Goal: Task Accomplishment & Management: Manage account settings

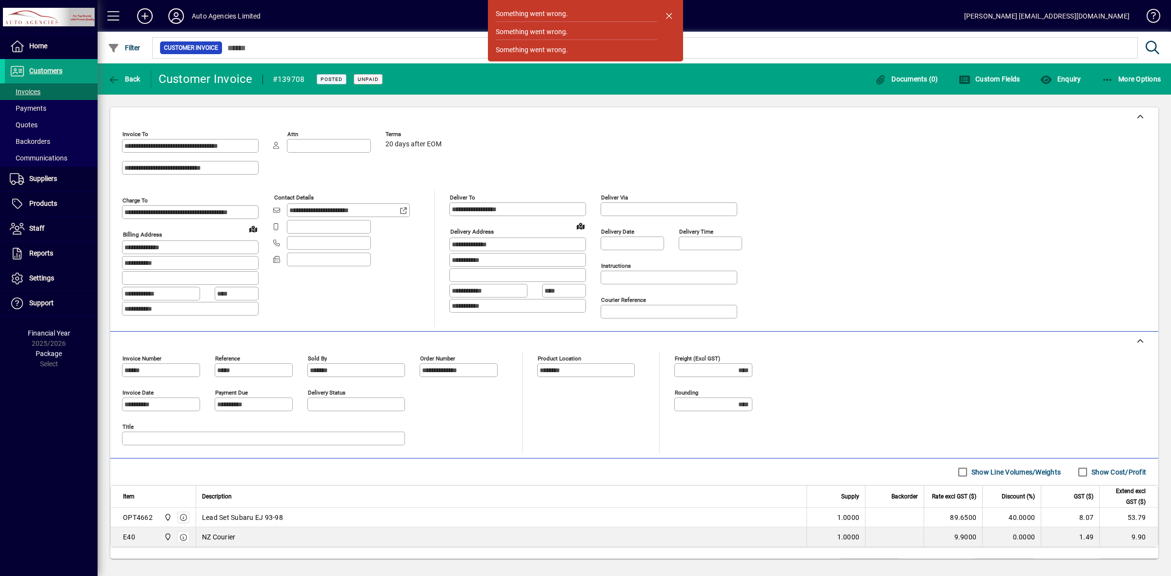
scroll to position [48, 0]
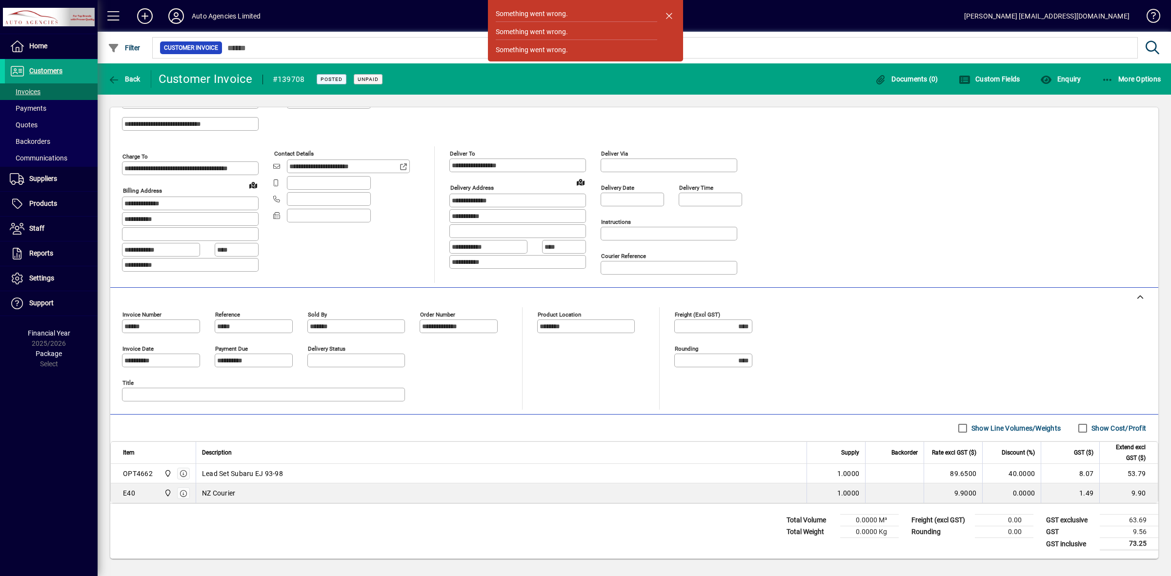
click at [187, 535] on div "Total Volume 0.0000 M³ Total Weight 0.0000 Kg Freight (excl GST) 0.00 Rounding …" at bounding box center [634, 531] width 1048 height 55
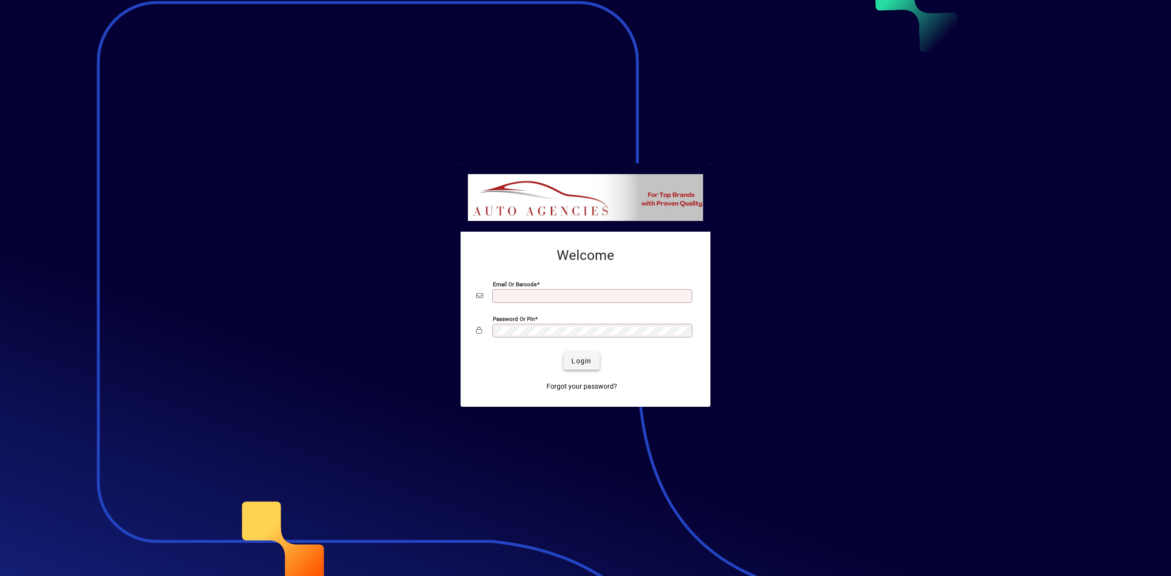
type input "**********"
click at [583, 362] on span "Login" at bounding box center [581, 361] width 20 height 10
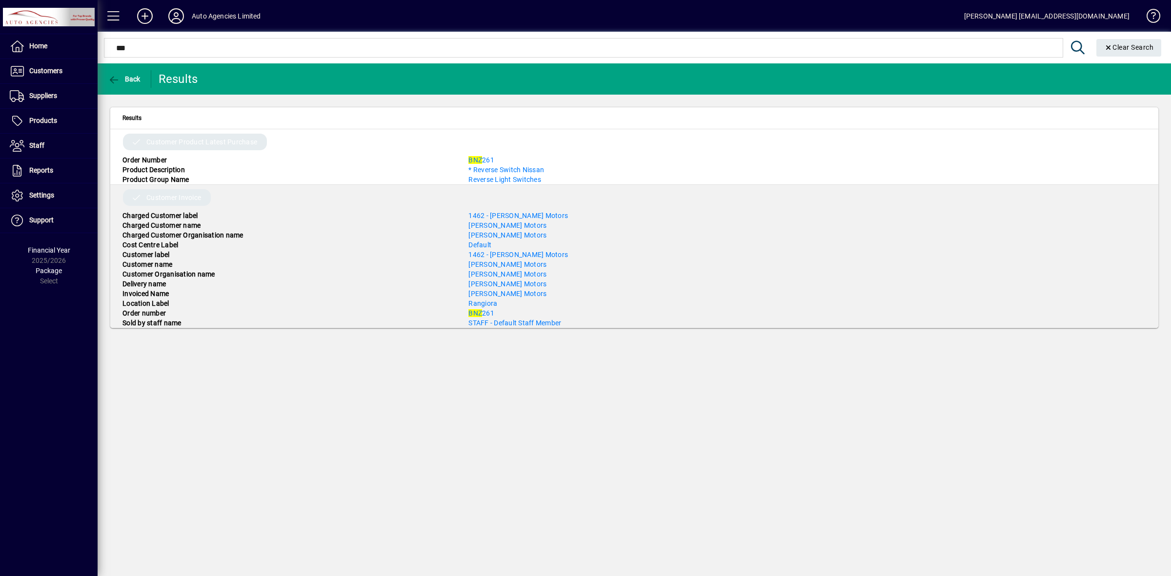
type input "***"
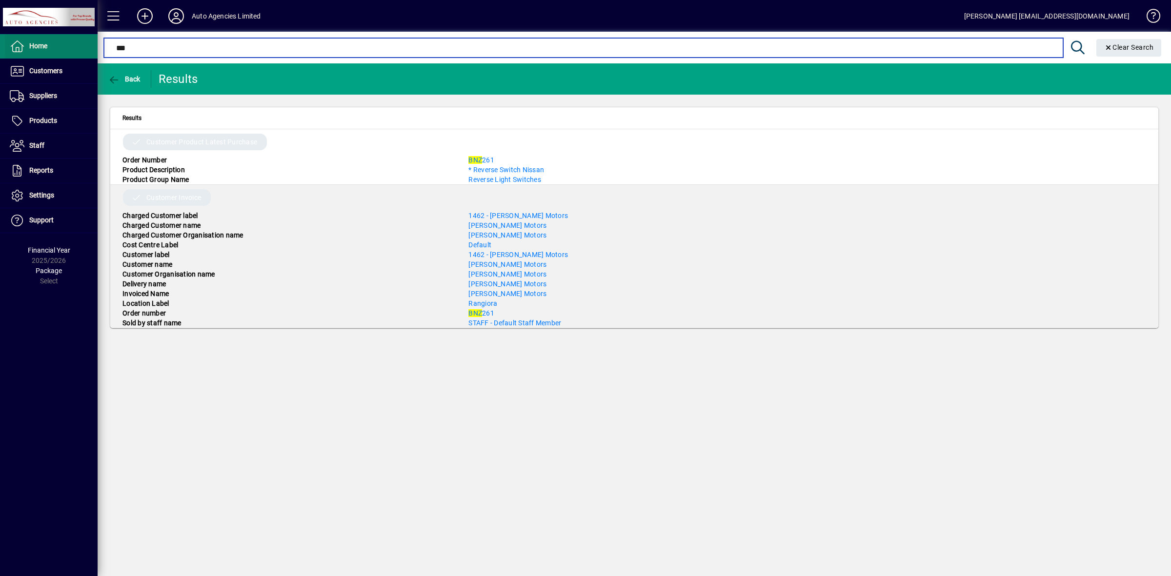
drag, startPoint x: 146, startPoint y: 50, endPoint x: 87, endPoint y: 53, distance: 59.6
click at [87, 53] on mat-drawer-container "Home Customers Invoices Payments Quotes Backorders Communications Suppliers Inv…" at bounding box center [585, 288] width 1171 height 576
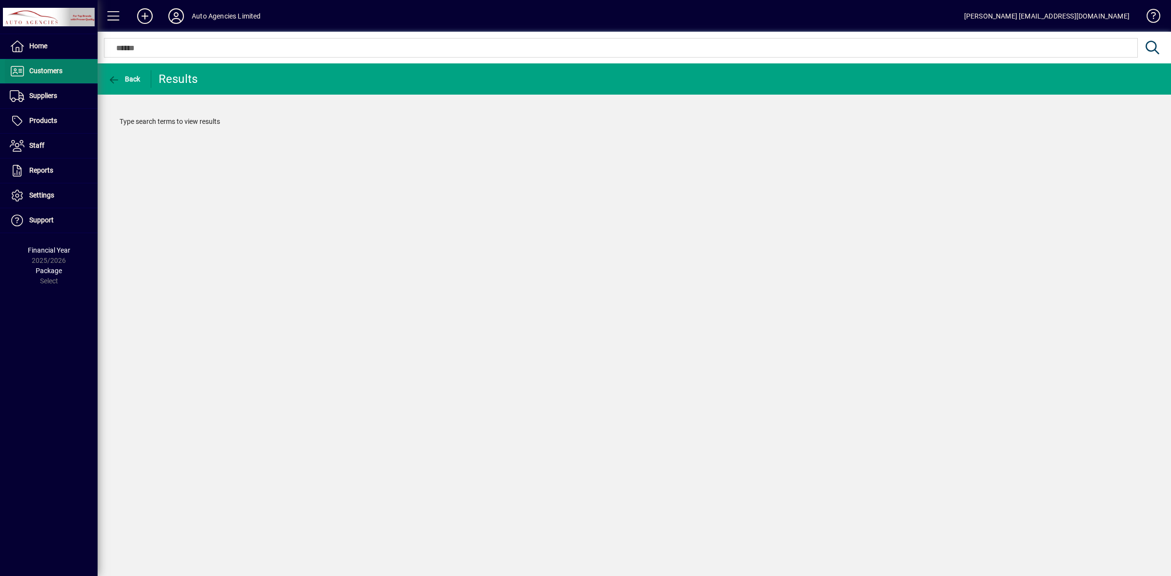
click at [50, 77] on span at bounding box center [51, 71] width 93 height 23
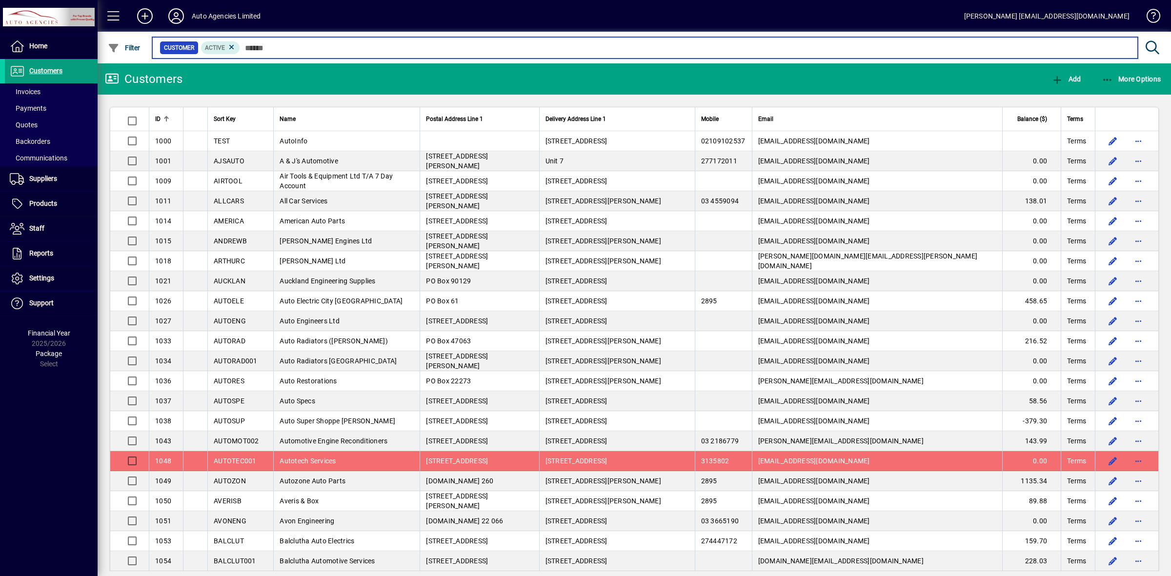
click at [285, 47] on input "text" at bounding box center [685, 48] width 890 height 14
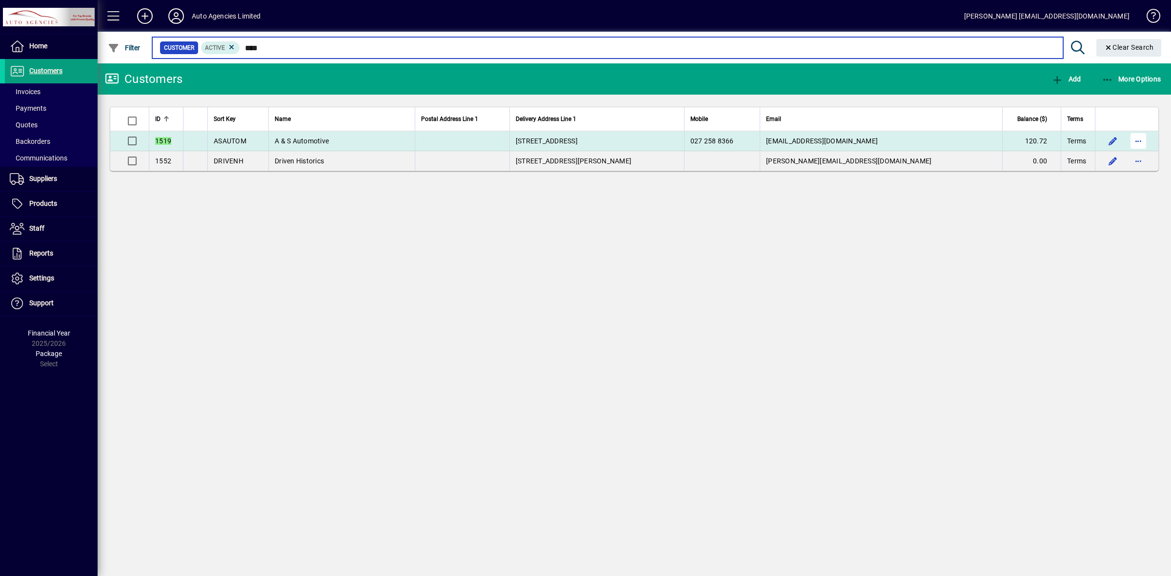
type input "****"
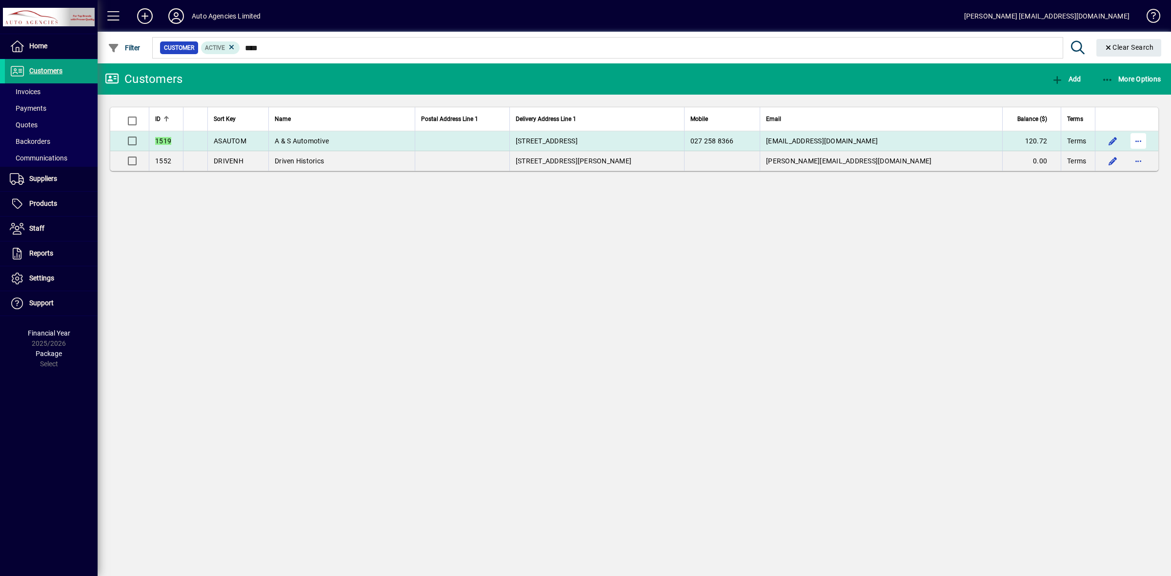
click at [1135, 142] on span "button" at bounding box center [1137, 140] width 23 height 23
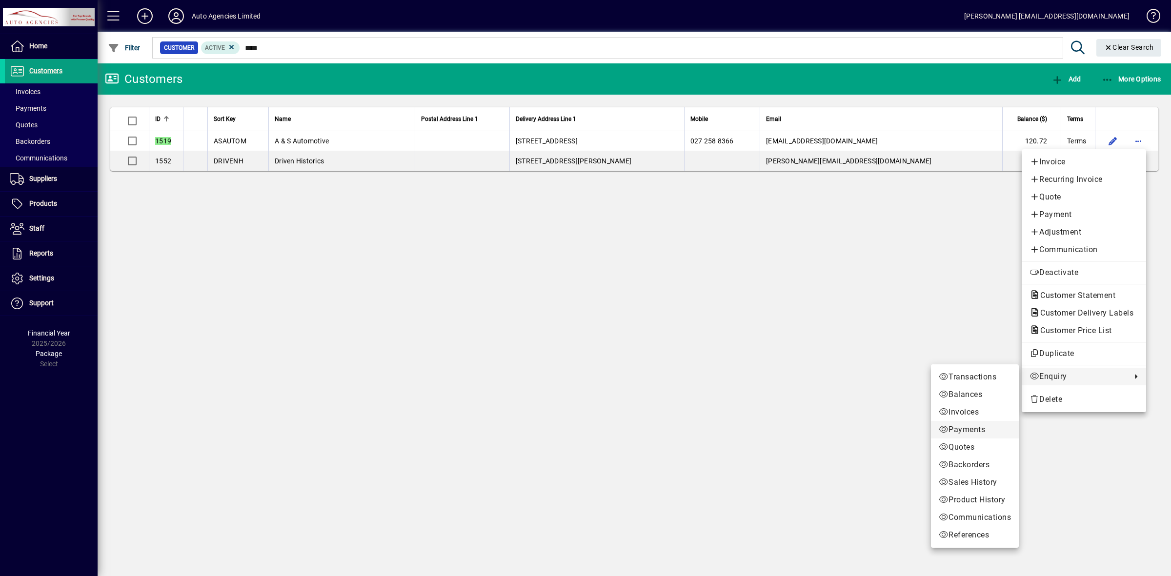
click at [972, 427] on span "Payments" at bounding box center [975, 430] width 72 height 12
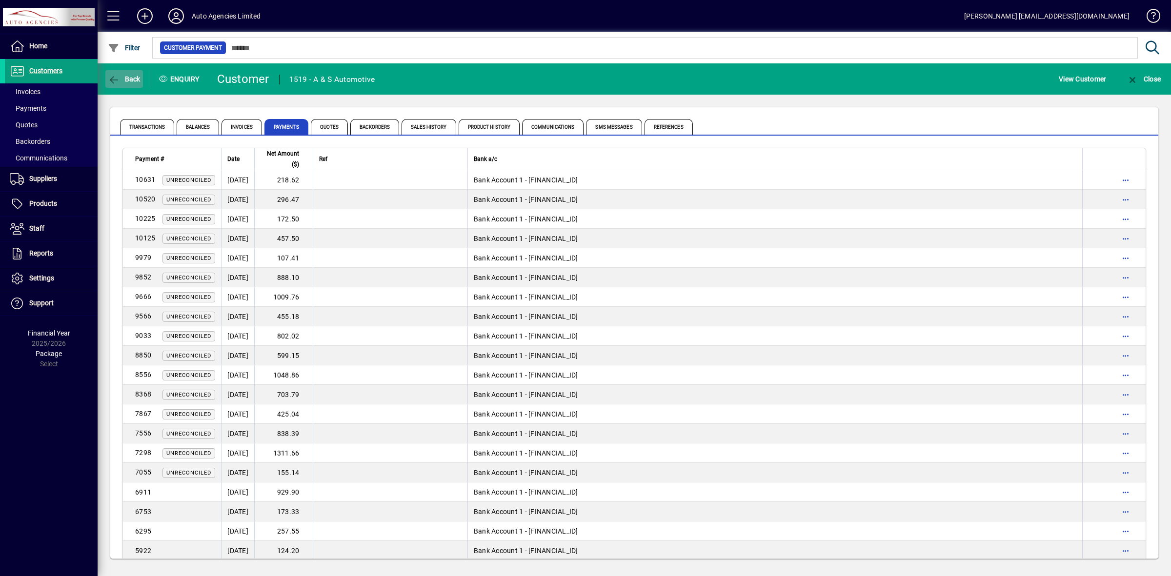
click at [133, 73] on span "button" at bounding box center [124, 78] width 38 height 23
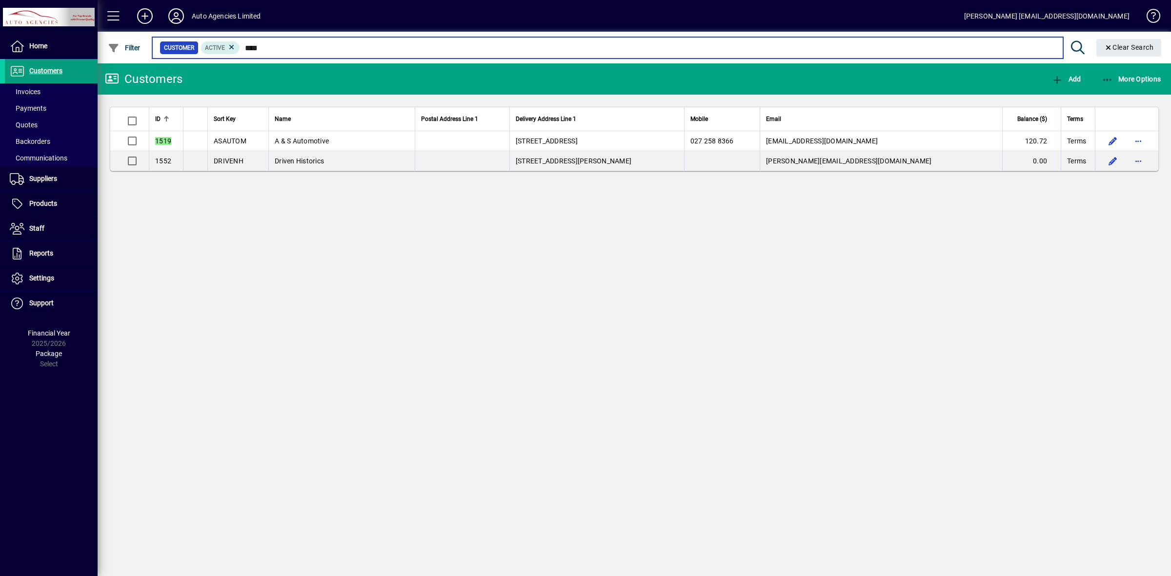
drag, startPoint x: 240, startPoint y: 48, endPoint x: 200, endPoint y: 50, distance: 39.6
click at [208, 53] on div "Customer Active ****" at bounding box center [608, 48] width 896 height 14
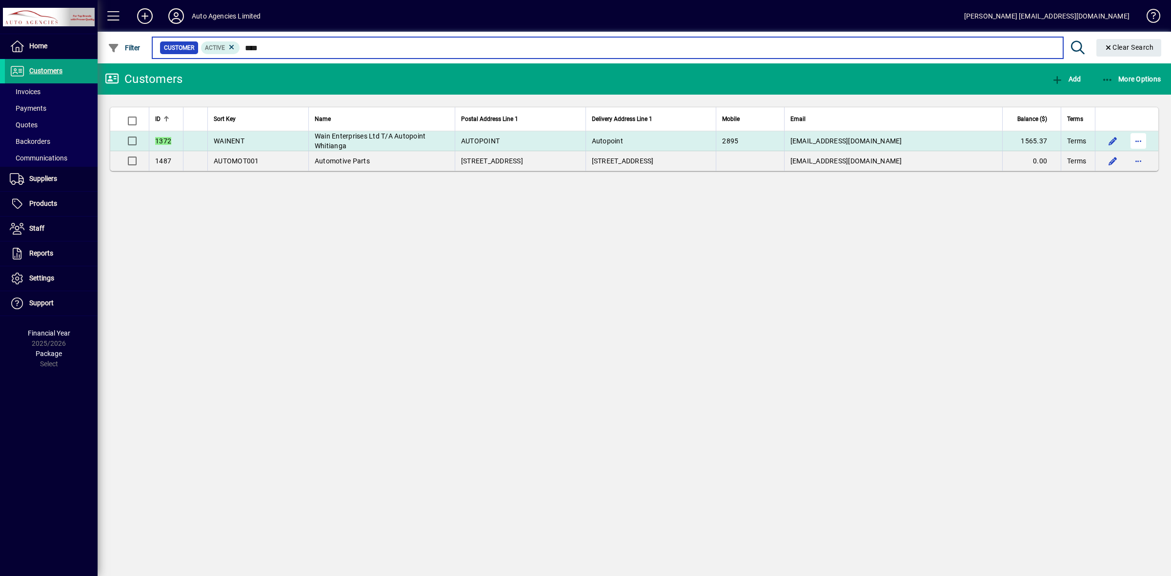
type input "****"
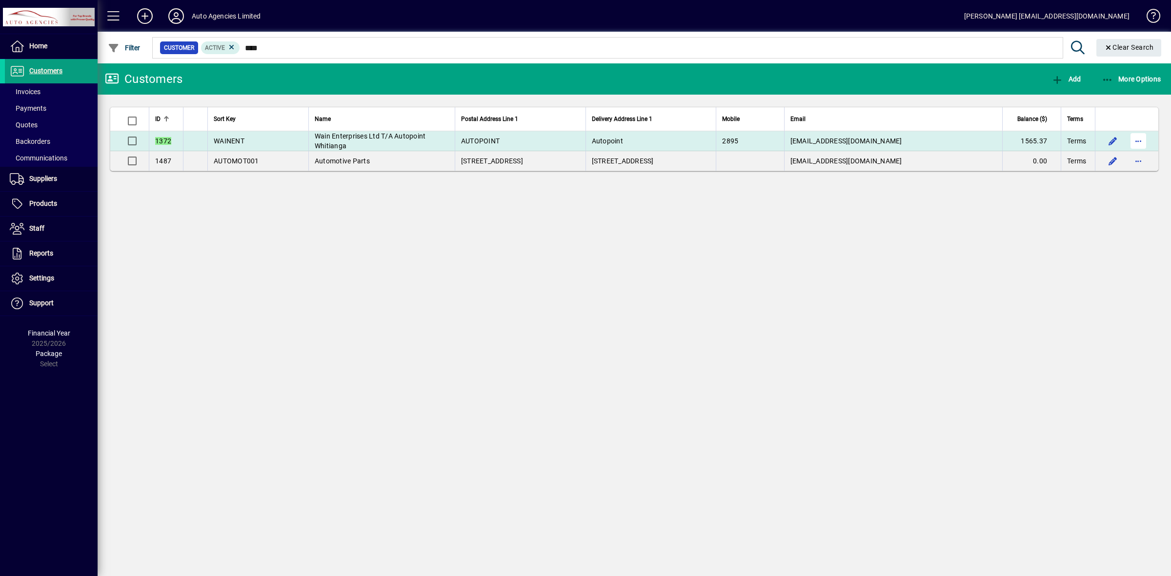
click at [1135, 143] on span "button" at bounding box center [1137, 140] width 23 height 23
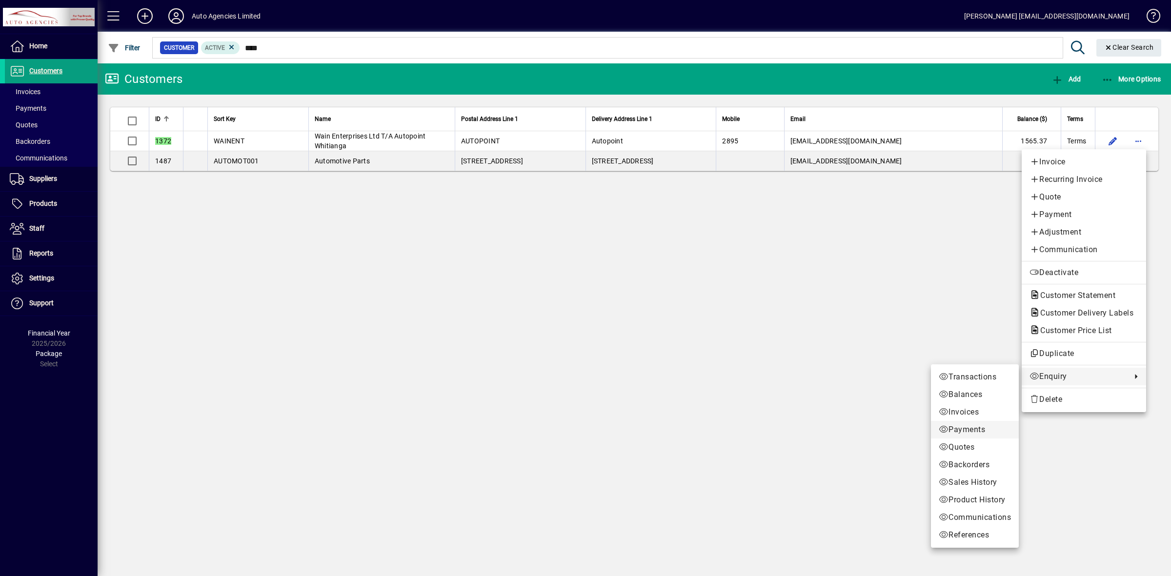
click at [969, 429] on span "Payments" at bounding box center [975, 430] width 72 height 12
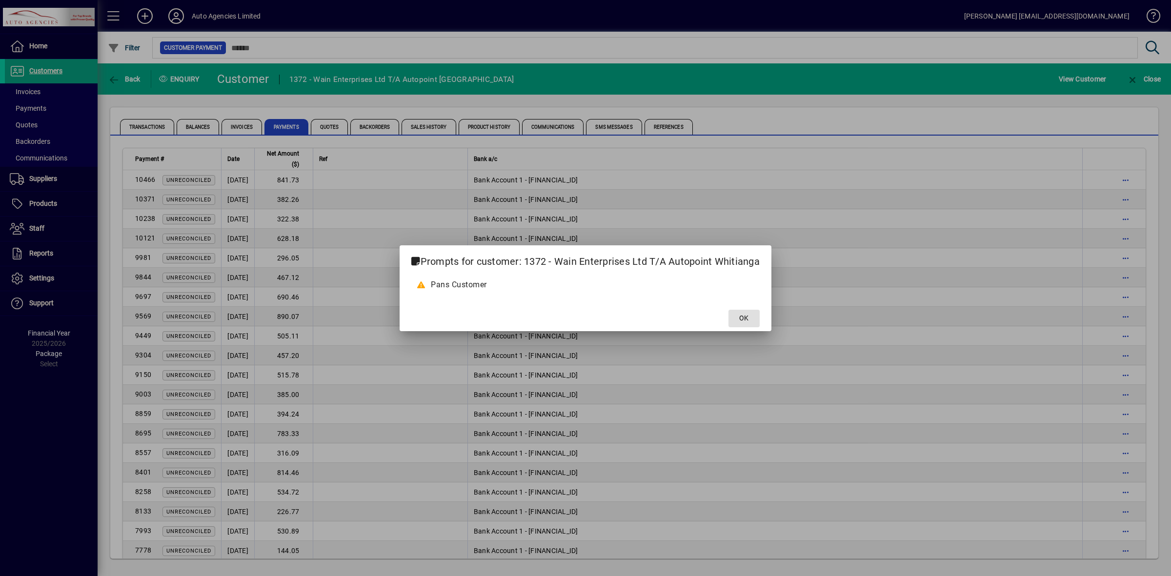
click at [748, 313] on span "OK" at bounding box center [743, 318] width 9 height 10
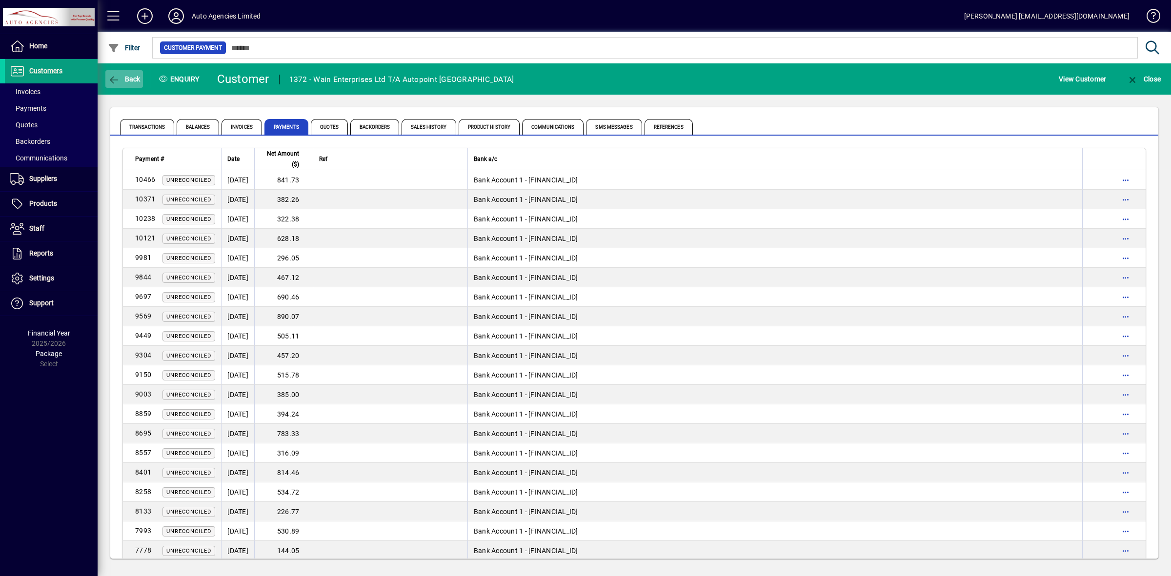
click at [130, 79] on span "Back" at bounding box center [124, 79] width 33 height 8
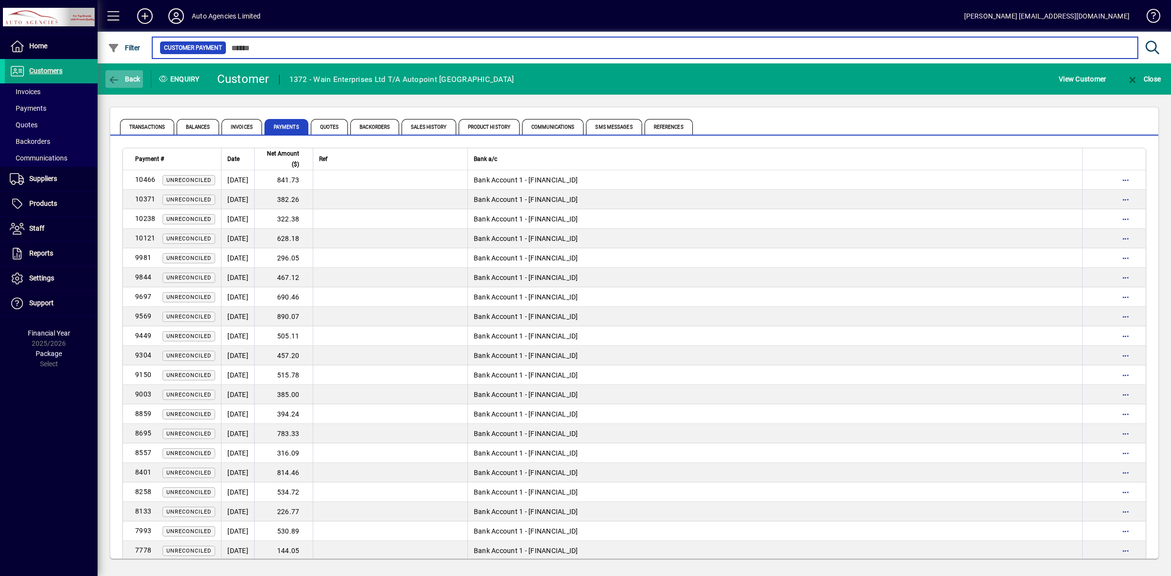
type input "****"
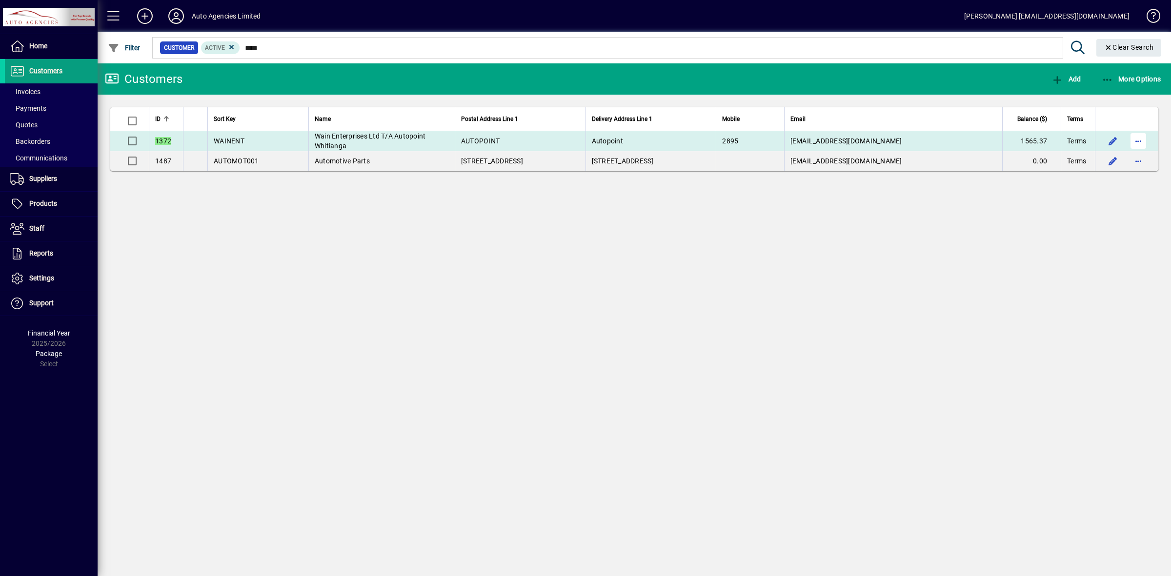
click at [1138, 142] on span "button" at bounding box center [1137, 140] width 23 height 23
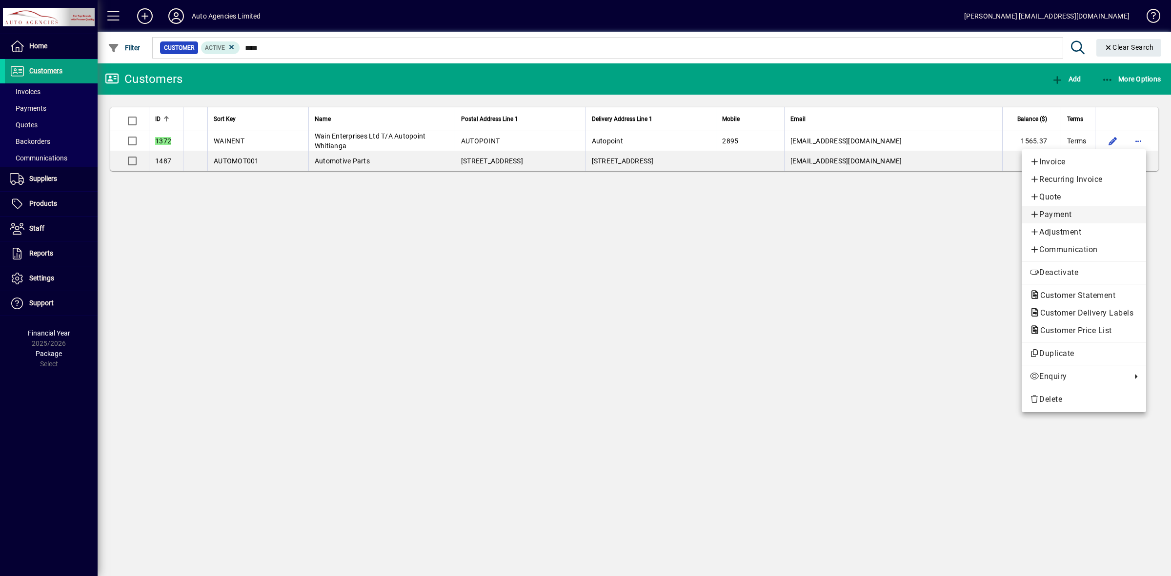
click at [1060, 214] on span "Payment" at bounding box center [1083, 215] width 109 height 12
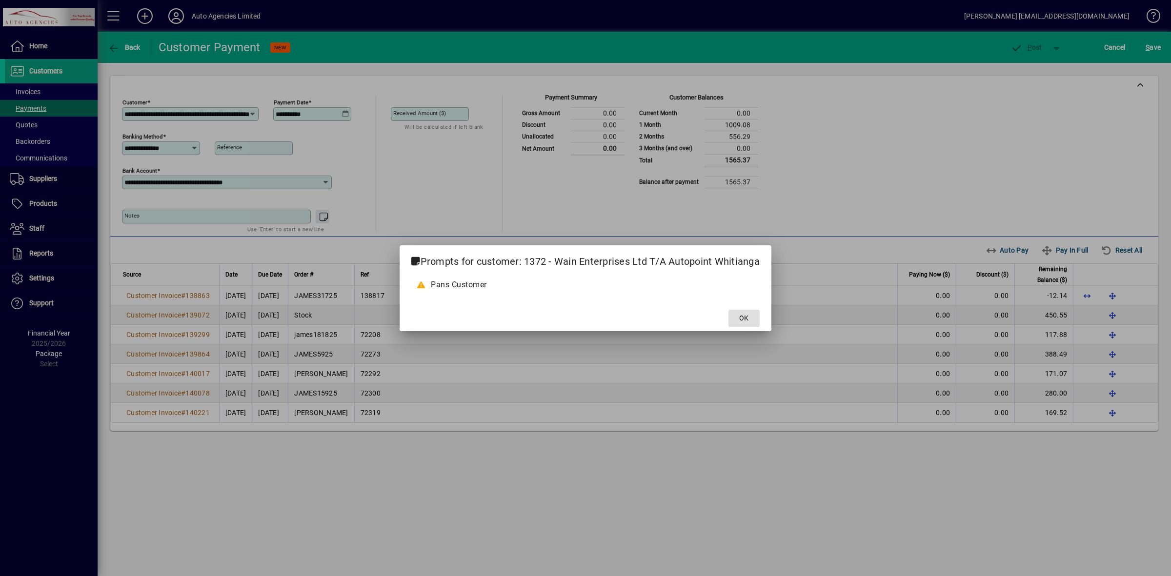
click at [742, 313] on span "OK" at bounding box center [743, 318] width 9 height 10
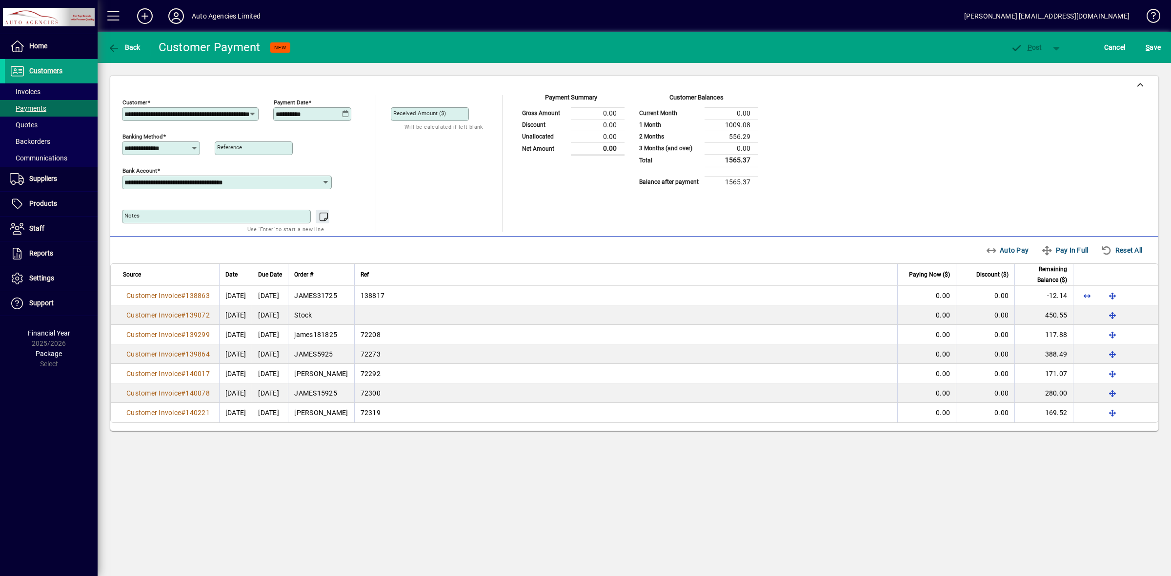
click at [344, 112] on icon at bounding box center [345, 114] width 7 height 8
click at [388, 141] on span "Previous month" at bounding box center [386, 142] width 20 height 20
click at [327, 281] on span "30" at bounding box center [326, 280] width 18 height 18
type input "**********"
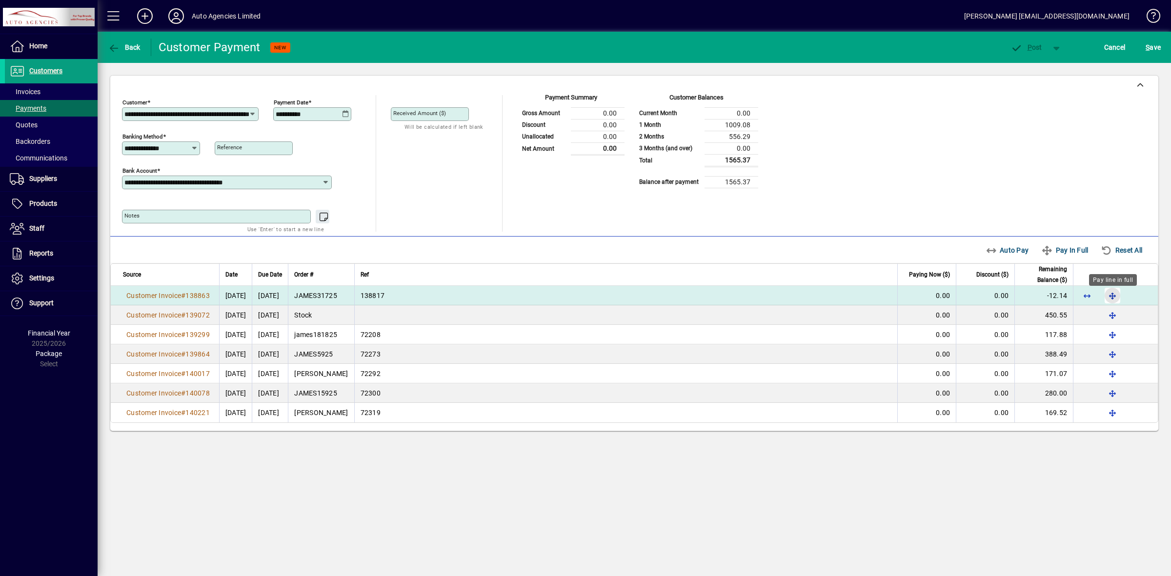
click at [1117, 294] on span "button" at bounding box center [1112, 295] width 23 height 23
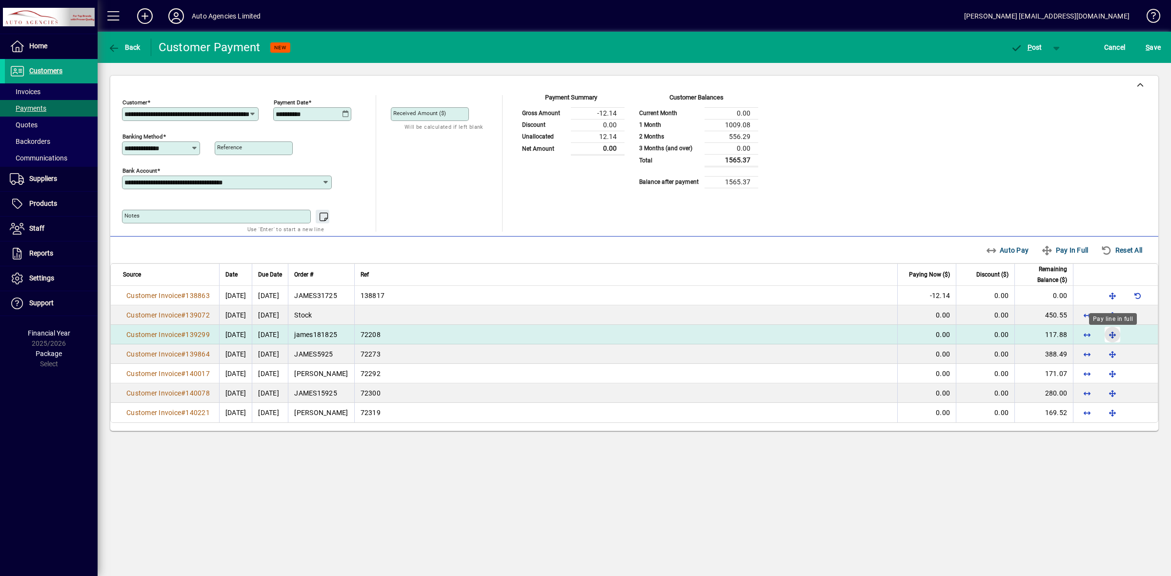
click at [1111, 337] on span "button" at bounding box center [1112, 334] width 23 height 23
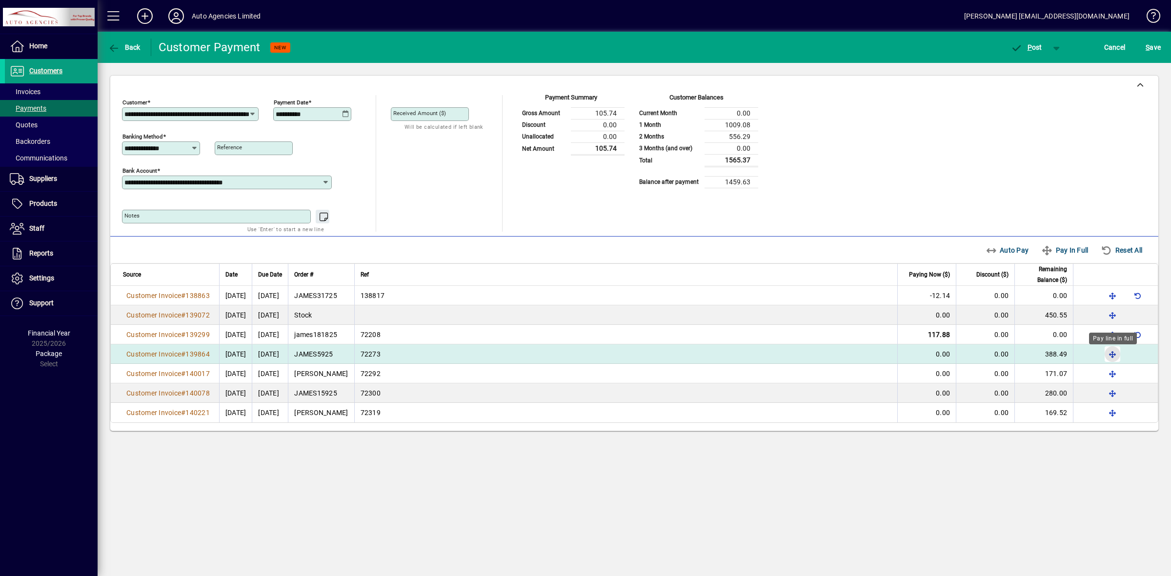
click at [1113, 353] on span "button" at bounding box center [1112, 353] width 23 height 23
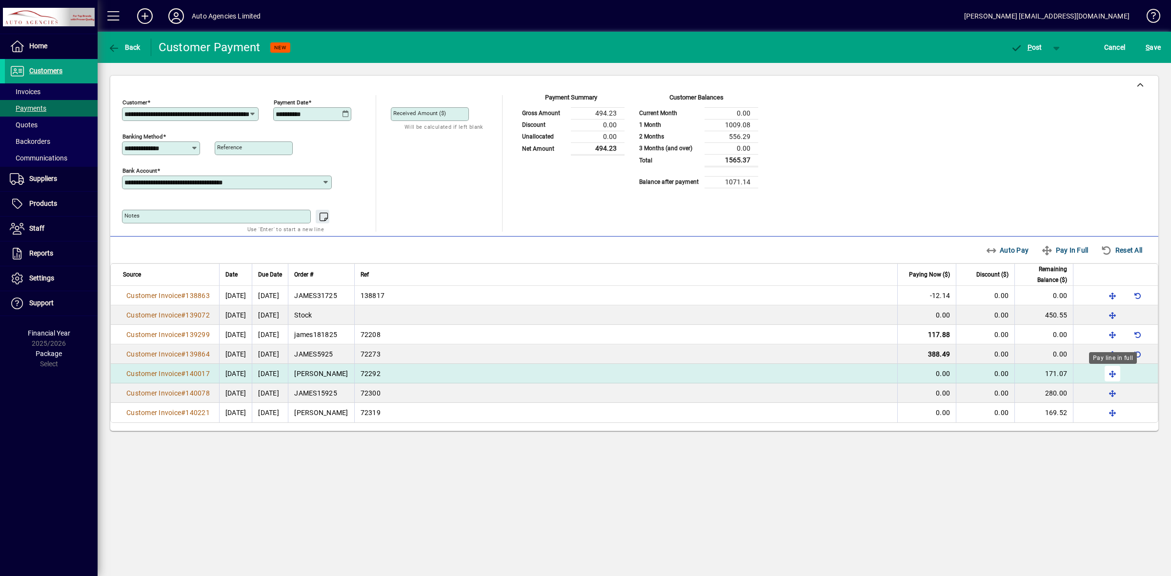
click at [1111, 375] on span "button" at bounding box center [1112, 373] width 23 height 23
click at [1137, 376] on span "button" at bounding box center [1137, 373] width 23 height 23
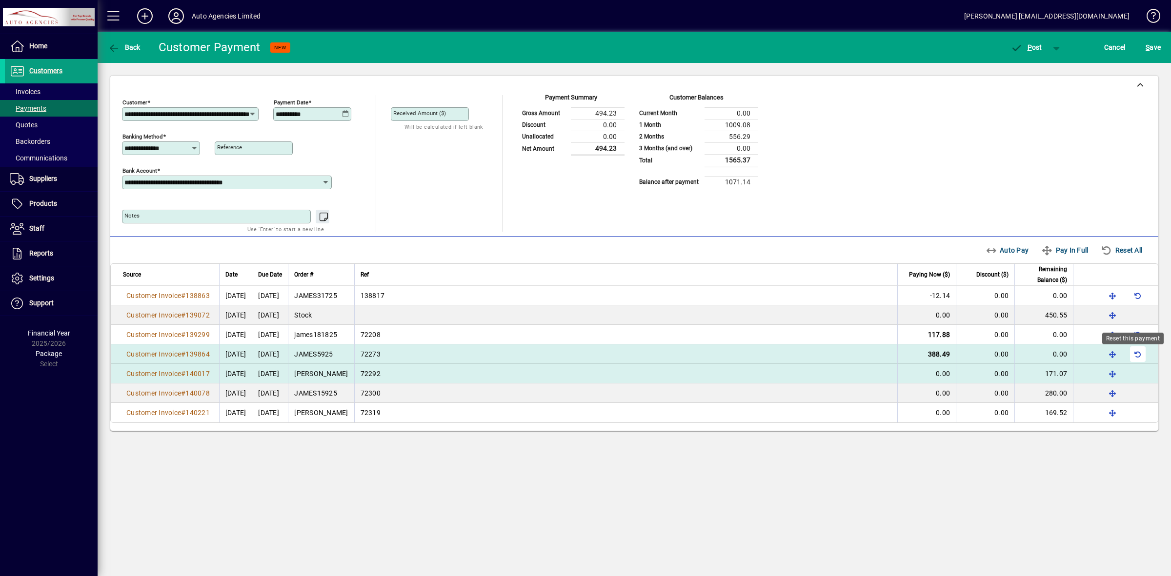
click at [1138, 355] on span "button" at bounding box center [1137, 353] width 23 height 23
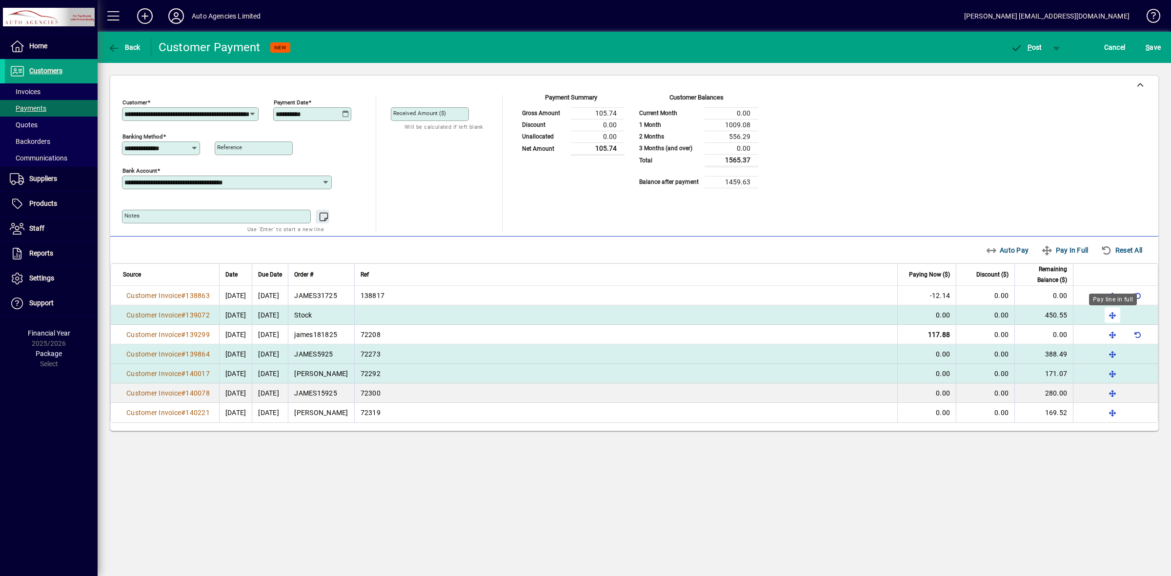
click at [1113, 318] on span "button" at bounding box center [1112, 314] width 23 height 23
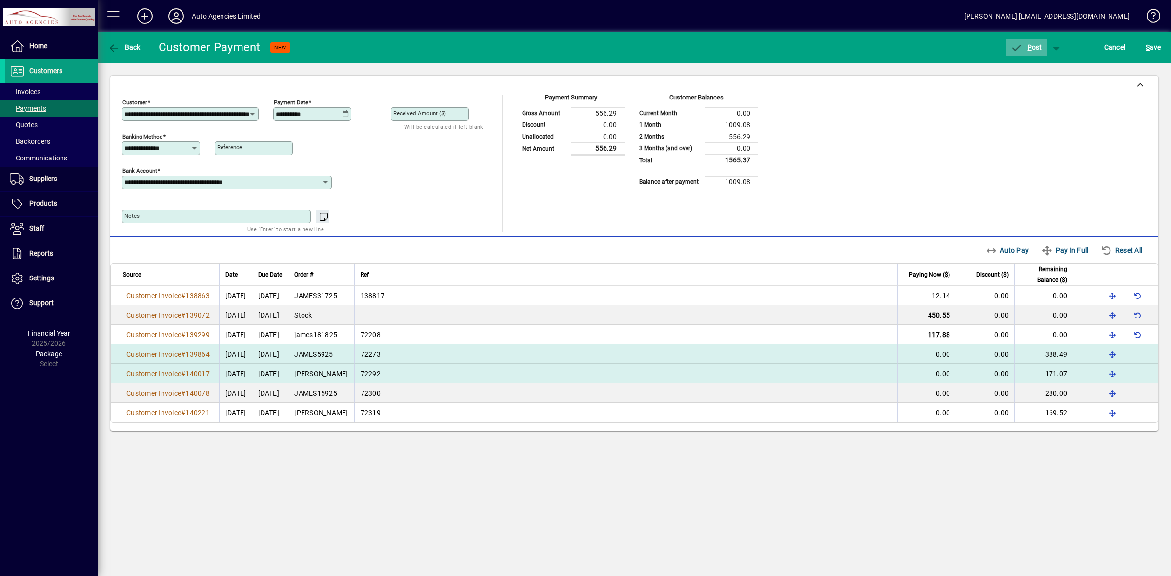
click at [1021, 52] on span "button" at bounding box center [1026, 47] width 41 height 23
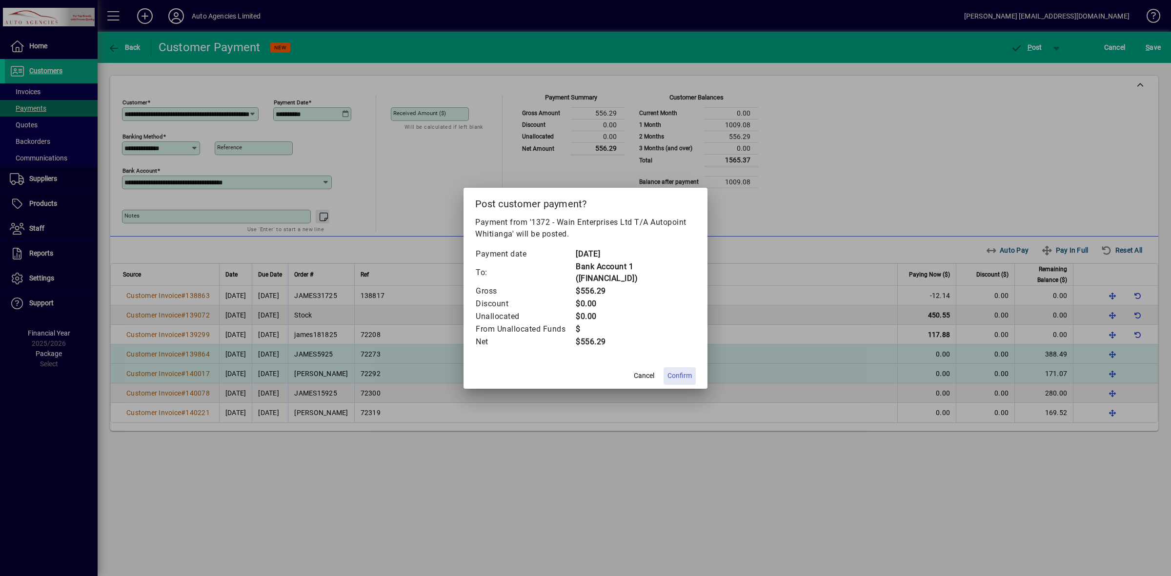
click at [677, 370] on button "Confirm" at bounding box center [680, 376] width 32 height 18
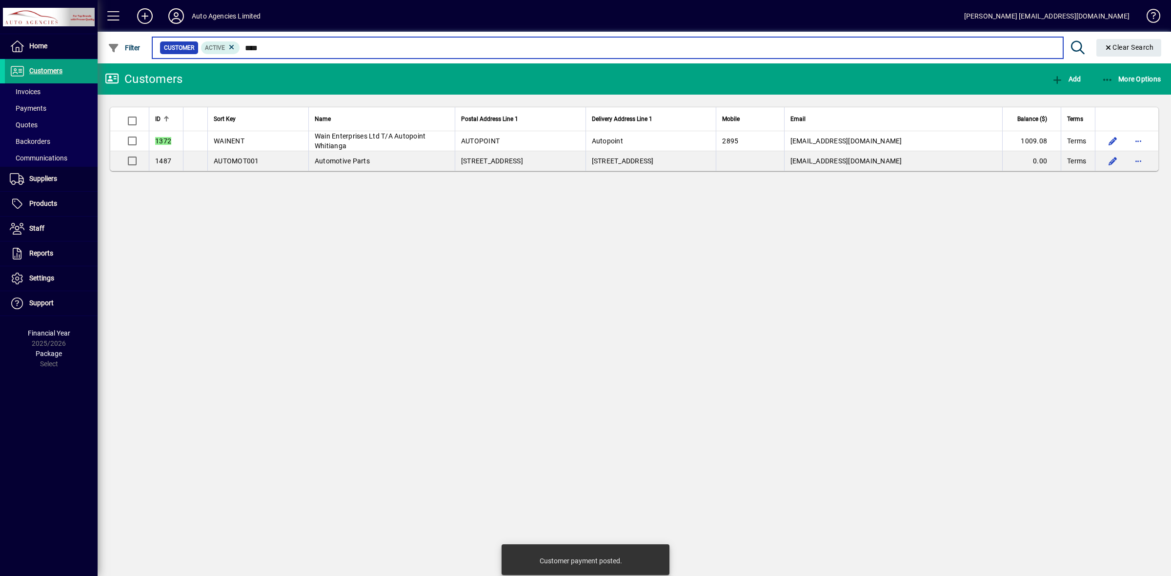
drag, startPoint x: 279, startPoint y: 49, endPoint x: 176, endPoint y: 42, distance: 102.6
click at [177, 42] on div "Customer Active ****" at bounding box center [608, 48] width 896 height 14
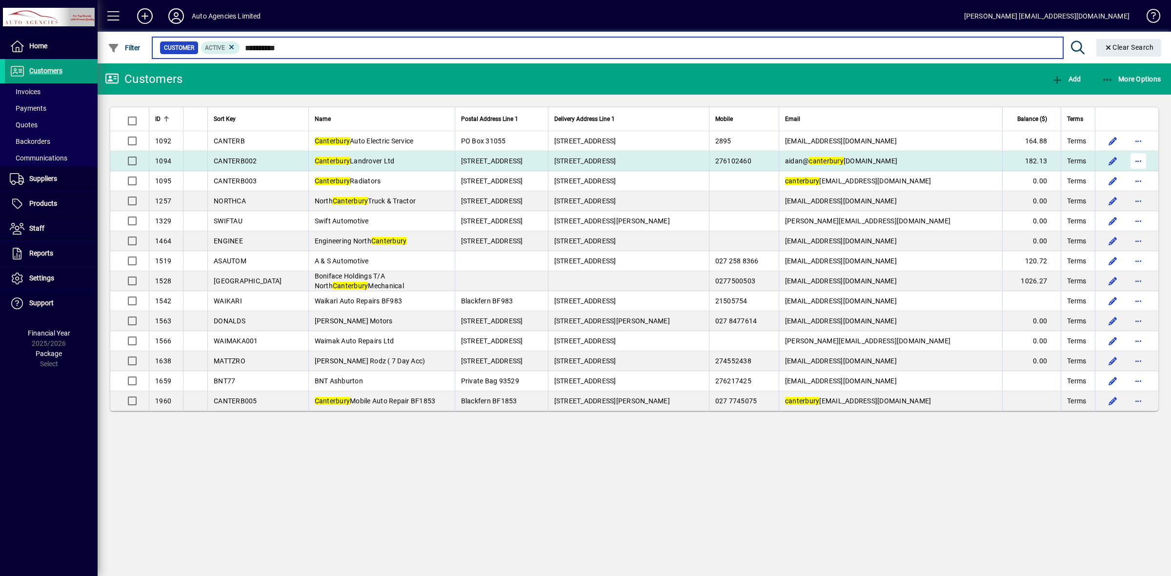
type input "**********"
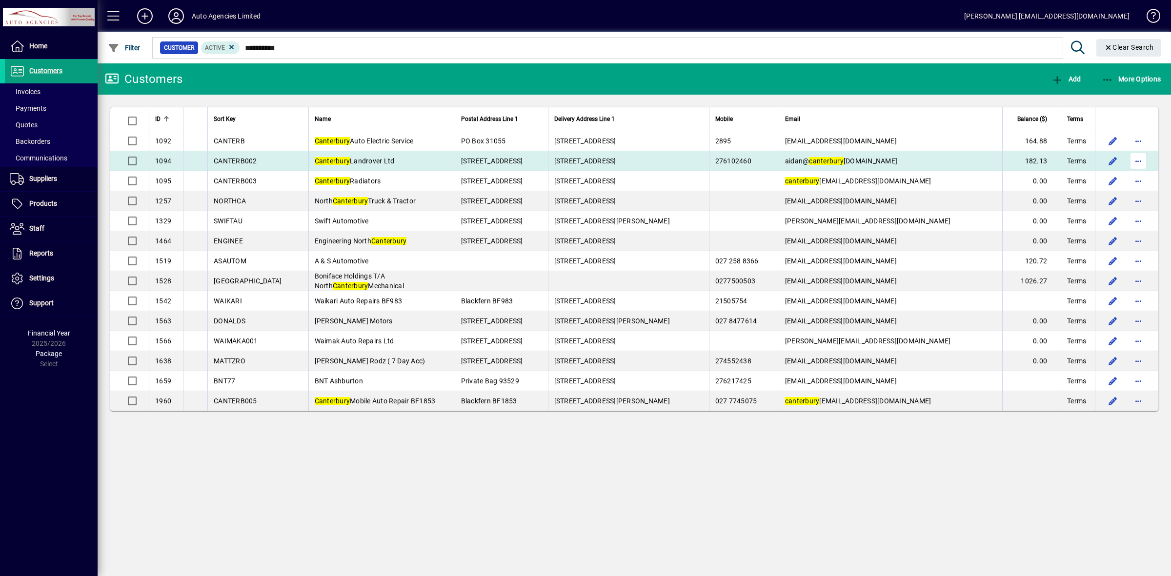
click at [1135, 161] on span "button" at bounding box center [1137, 160] width 23 height 23
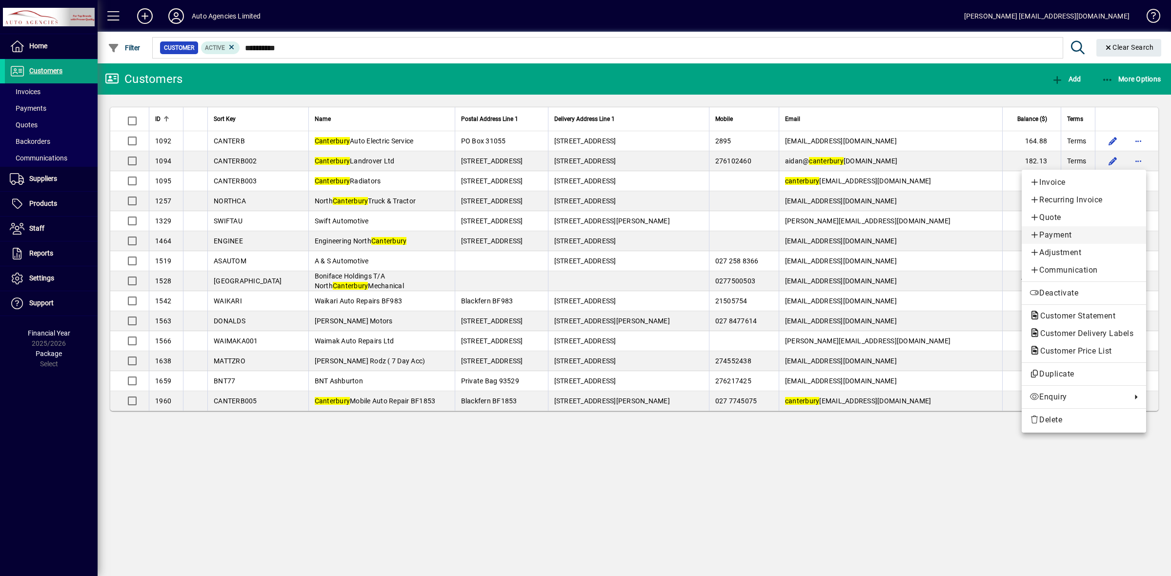
click at [1064, 235] on span "Payment" at bounding box center [1083, 235] width 109 height 12
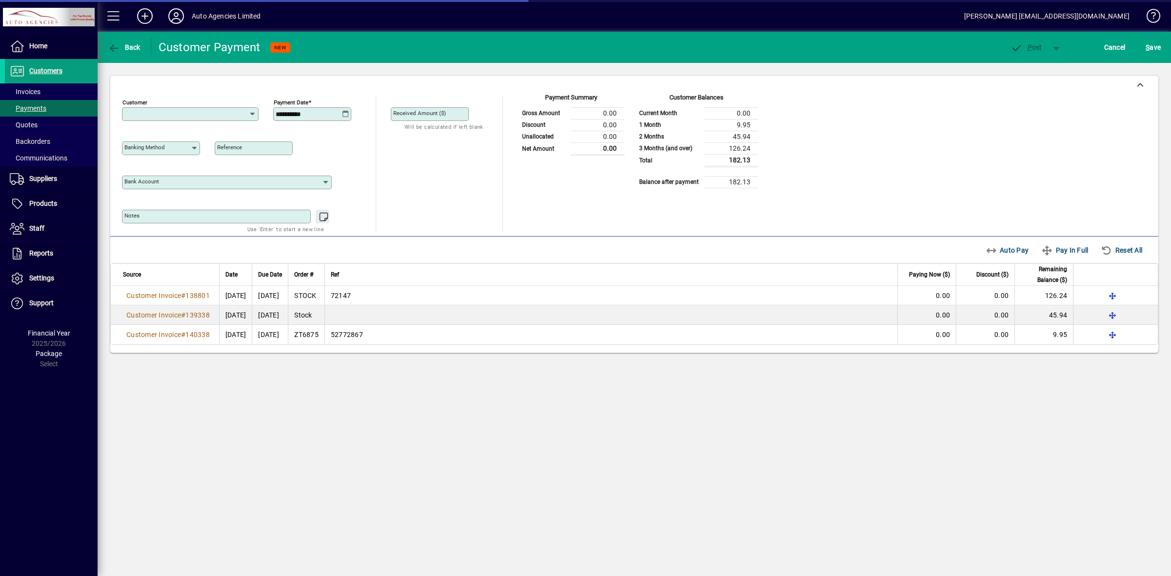
type input "**********"
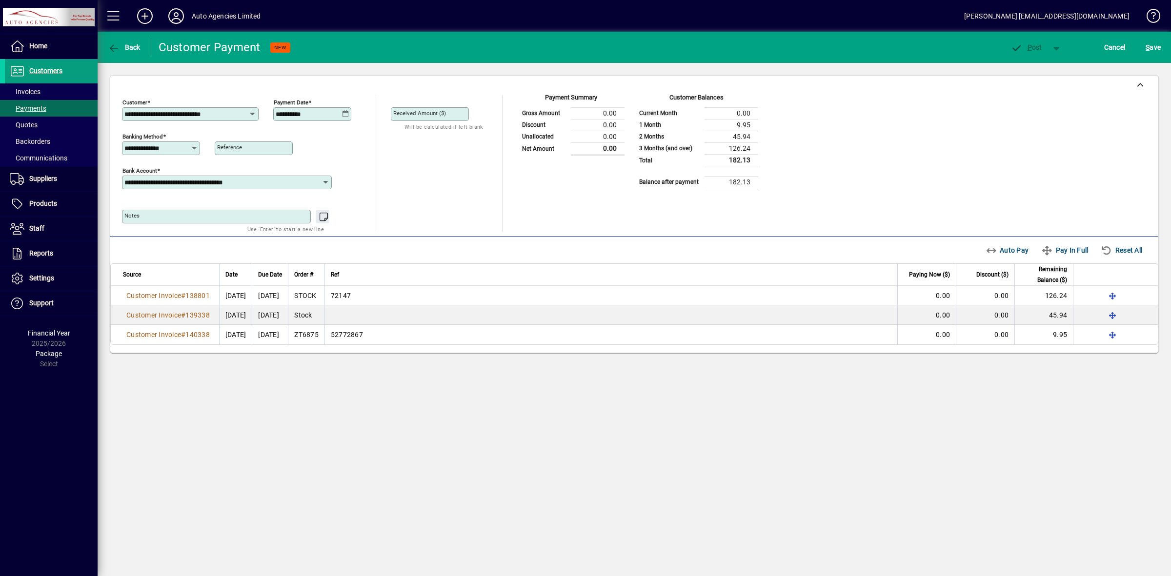
click at [345, 115] on icon at bounding box center [345, 114] width 7 height 8
click at [382, 139] on span "Previous month" at bounding box center [386, 142] width 20 height 20
click at [327, 276] on span "30" at bounding box center [326, 280] width 18 height 18
type input "**********"
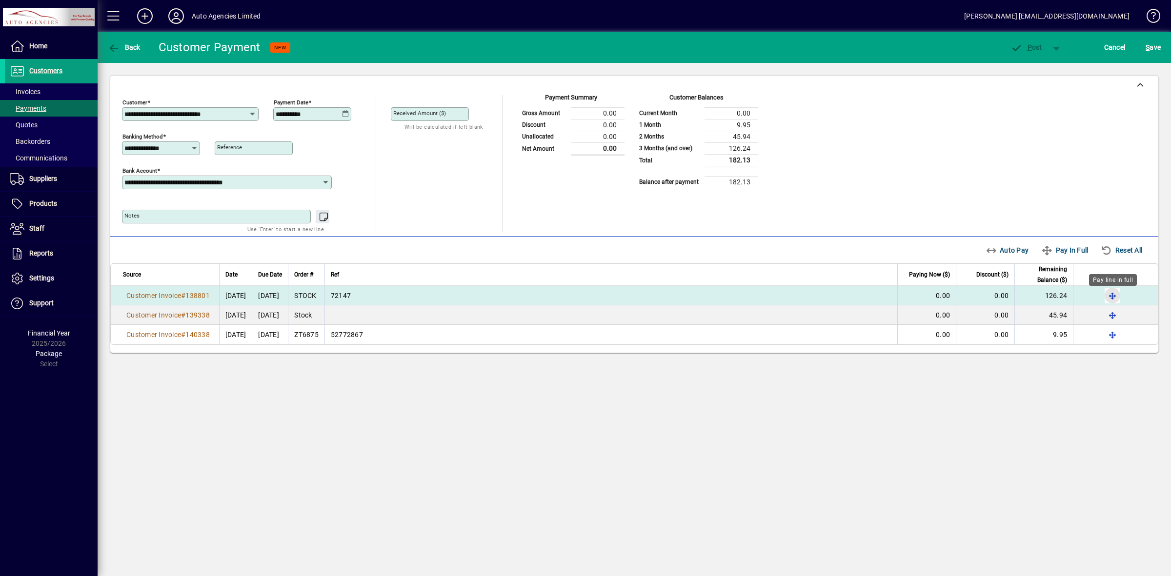
click at [1112, 298] on span "button" at bounding box center [1112, 295] width 23 height 23
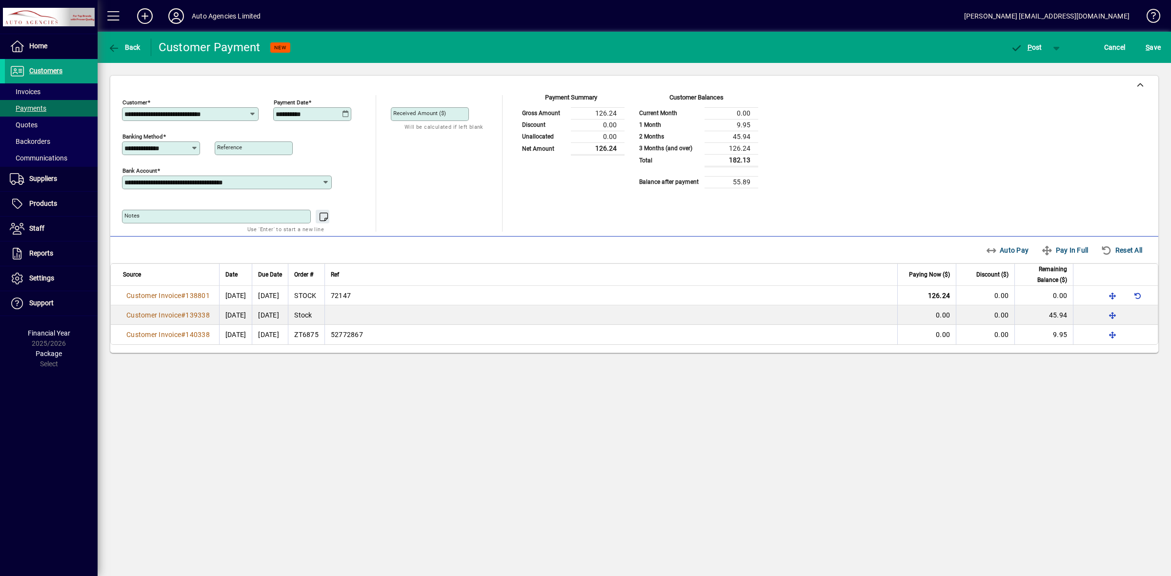
click at [573, 447] on div "**********" at bounding box center [634, 304] width 1073 height 544
drag, startPoint x: 597, startPoint y: 154, endPoint x: 713, endPoint y: 154, distance: 116.6
click at [597, 154] on td "126.24" at bounding box center [598, 148] width 54 height 12
click at [1027, 53] on span "button" at bounding box center [1026, 47] width 41 height 23
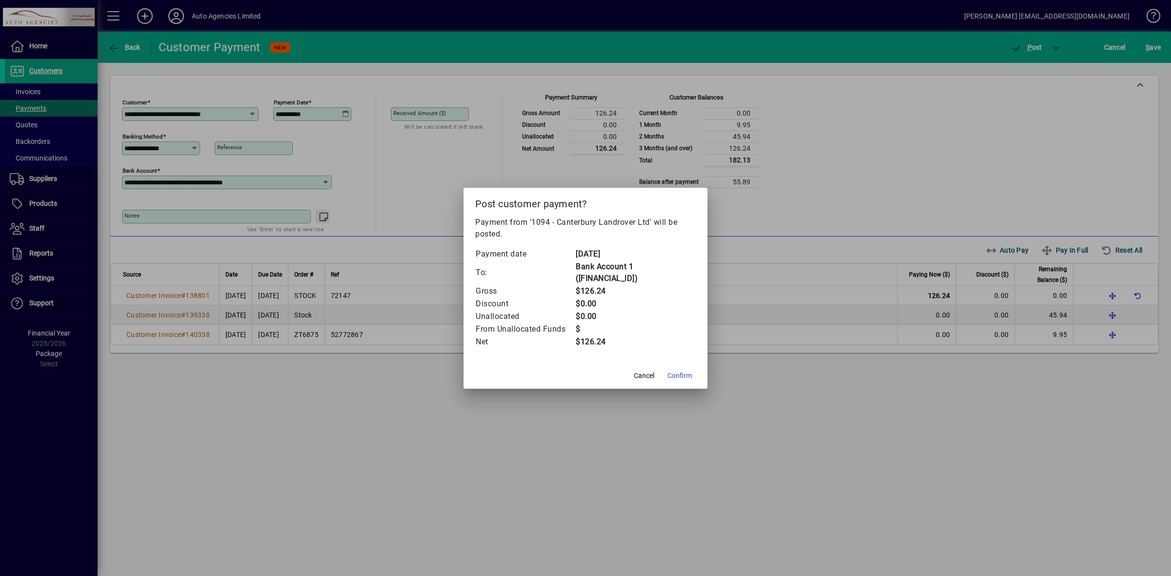
click at [682, 376] on span "Confirm" at bounding box center [679, 376] width 24 height 10
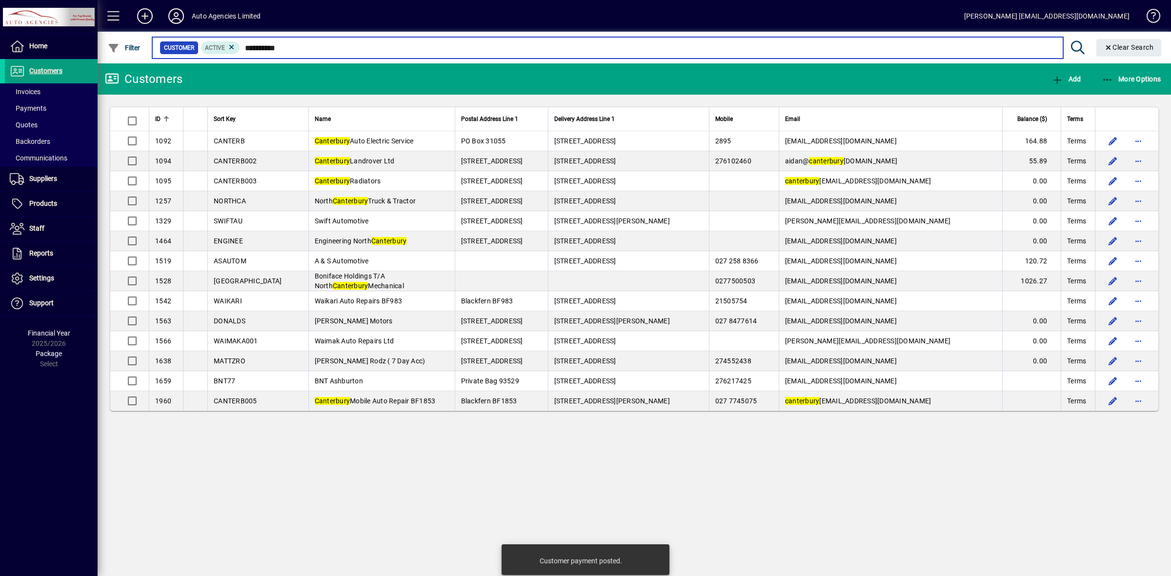
drag, startPoint x: 317, startPoint y: 43, endPoint x: 277, endPoint y: 102, distance: 72.0
click at [199, 53] on div "**********" at bounding box center [608, 48] width 896 height 14
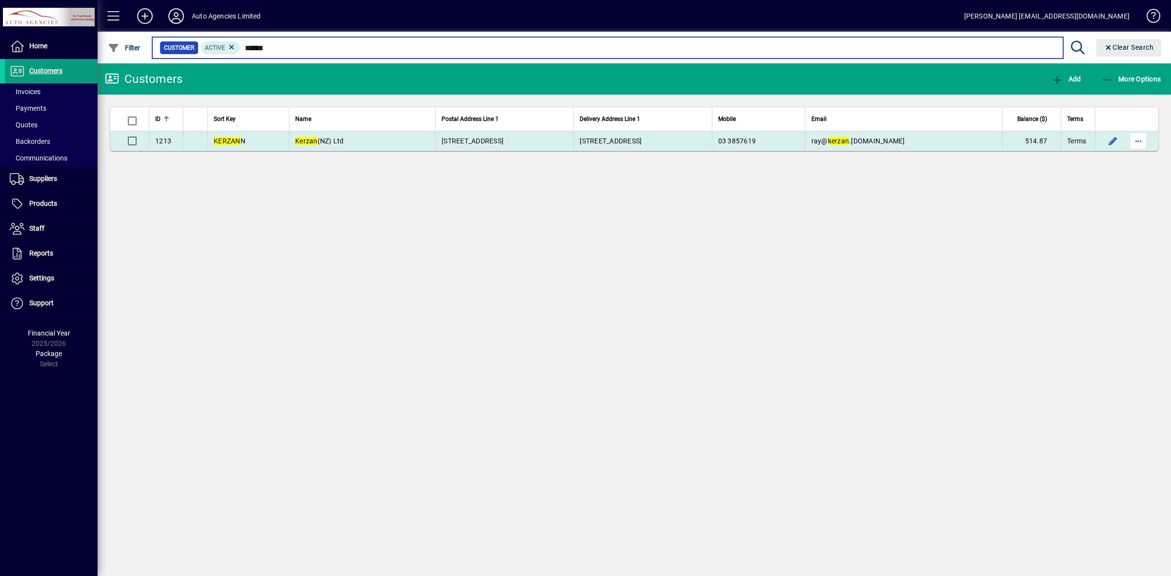
type input "******"
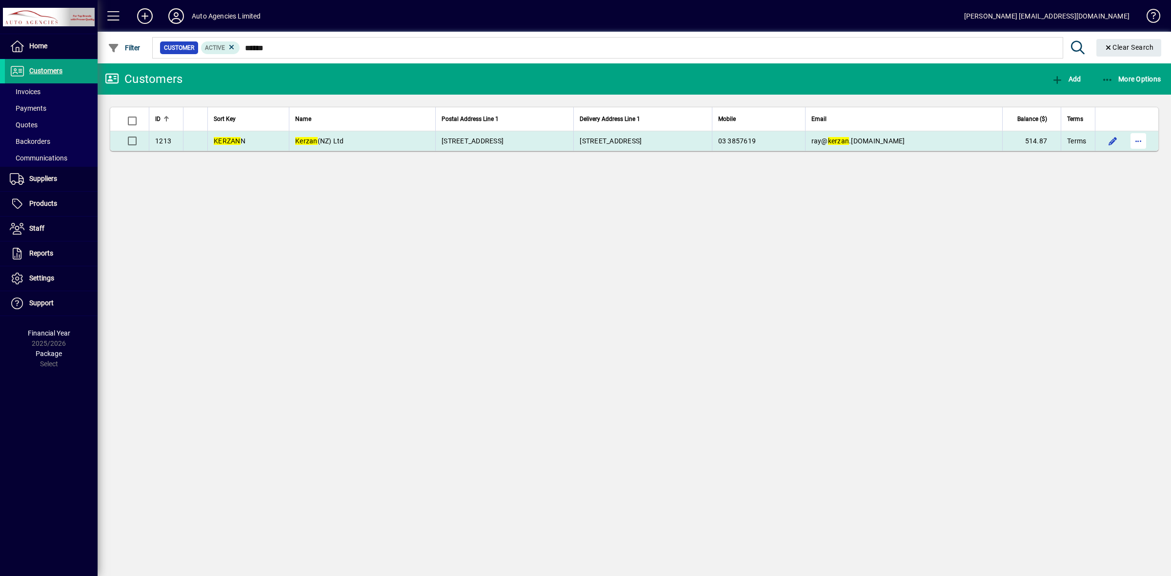
click at [1141, 140] on span "button" at bounding box center [1137, 140] width 23 height 23
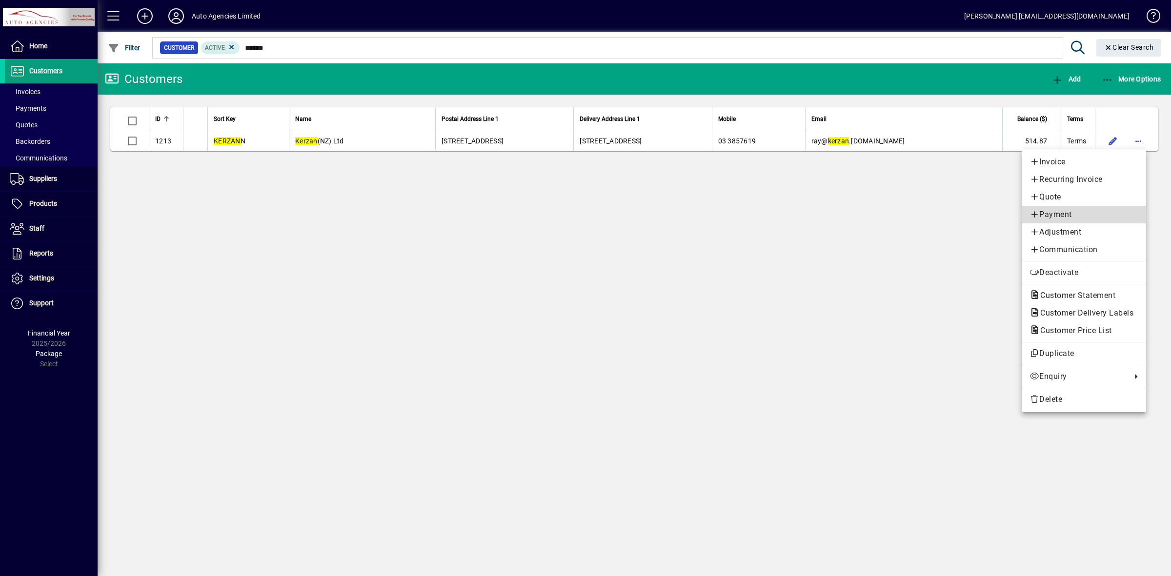
click at [1072, 211] on span "Payment" at bounding box center [1083, 215] width 109 height 12
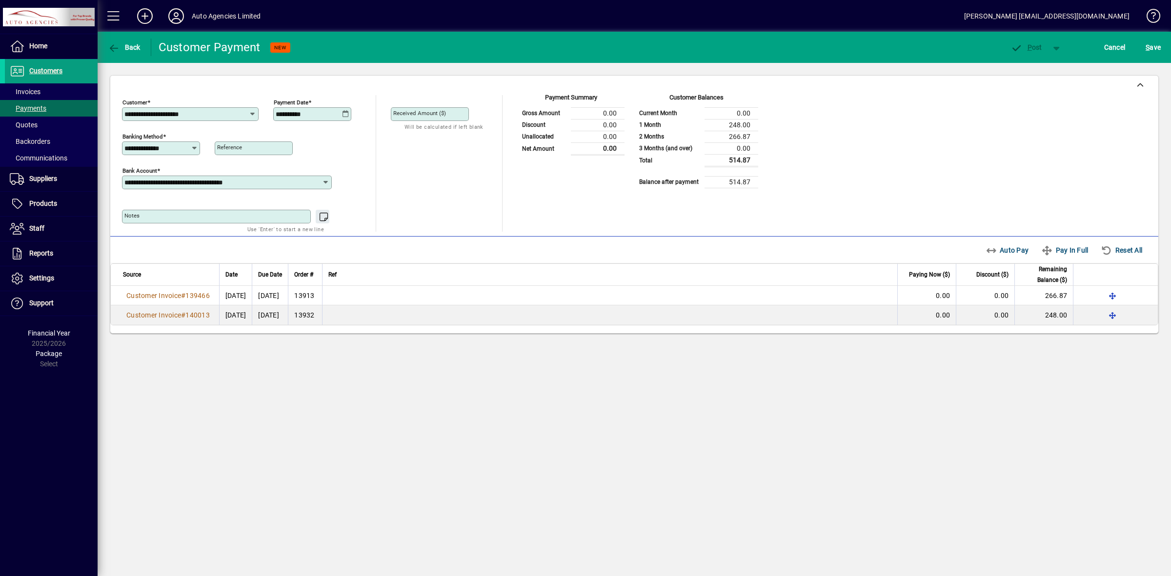
click at [345, 113] on icon at bounding box center [345, 114] width 7 height 8
click at [383, 140] on span "Previous month" at bounding box center [386, 142] width 20 height 20
click at [324, 281] on span "30" at bounding box center [326, 280] width 18 height 18
type input "**********"
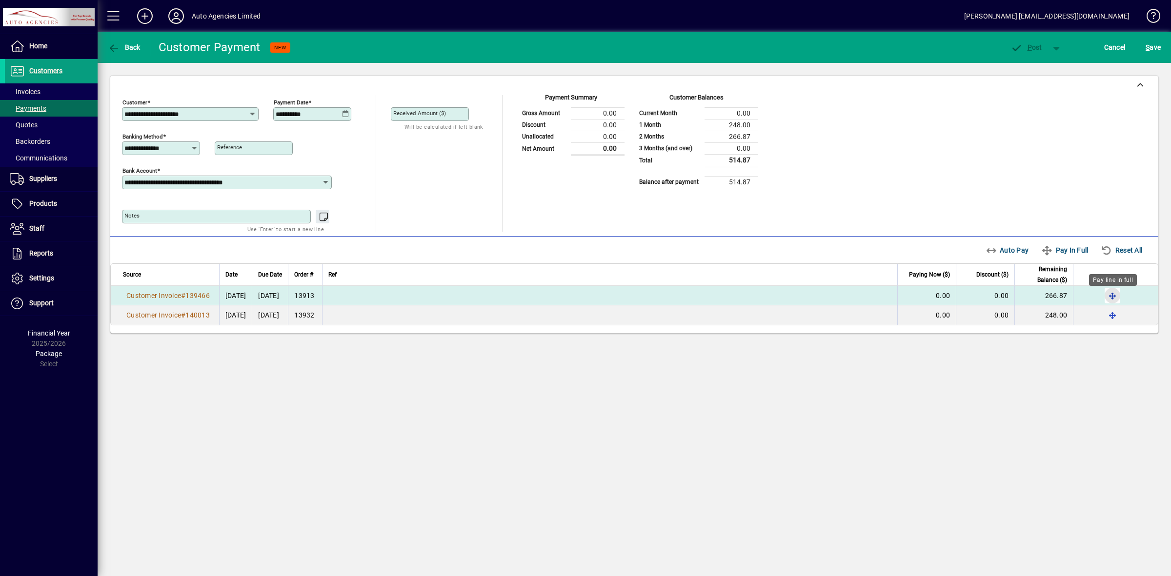
click at [1112, 298] on span "button" at bounding box center [1112, 295] width 23 height 23
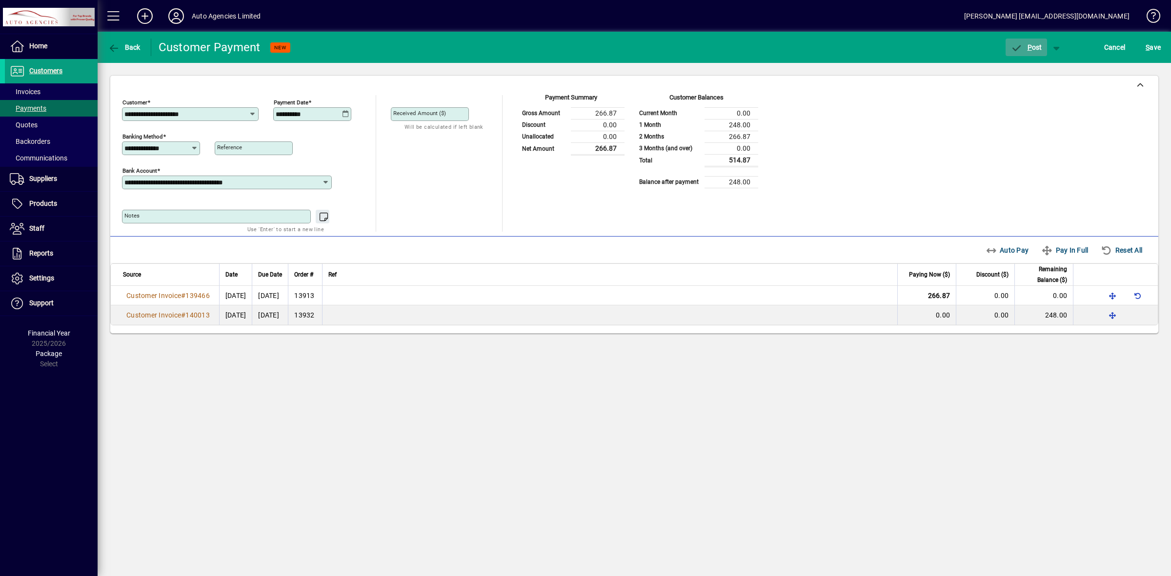
click at [1032, 52] on span "button" at bounding box center [1026, 47] width 41 height 23
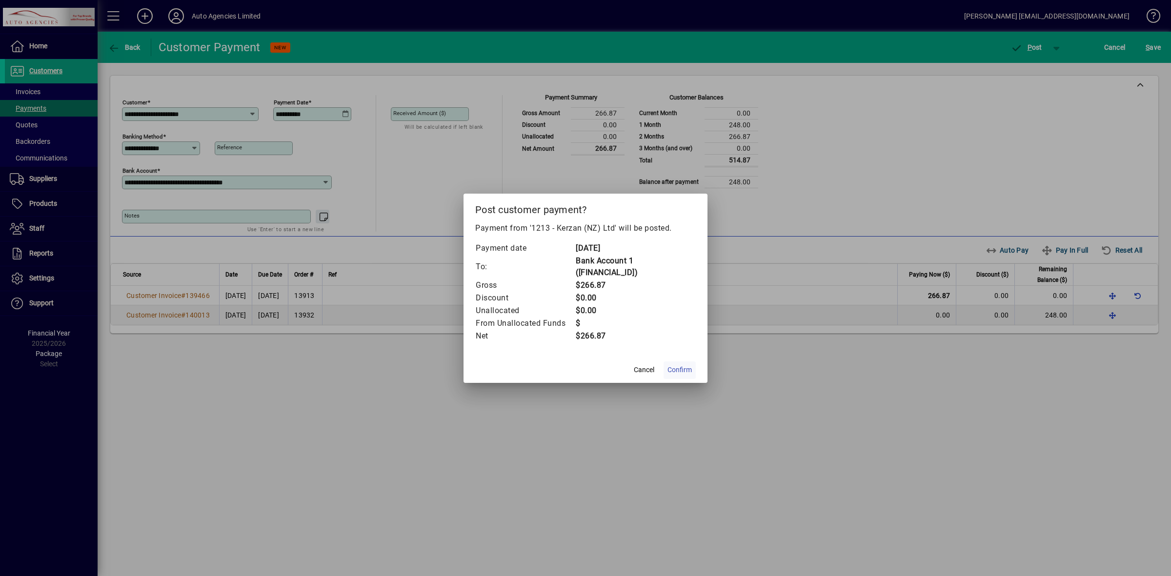
click at [678, 369] on span "Confirm" at bounding box center [679, 370] width 24 height 10
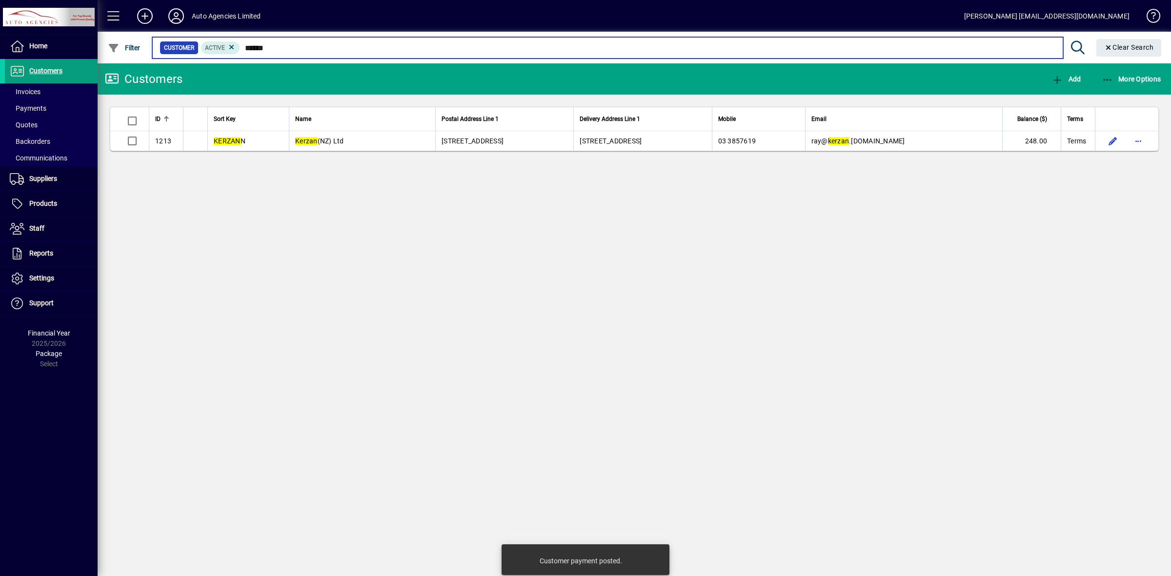
click at [196, 49] on div "Customer Active ******" at bounding box center [608, 48] width 896 height 14
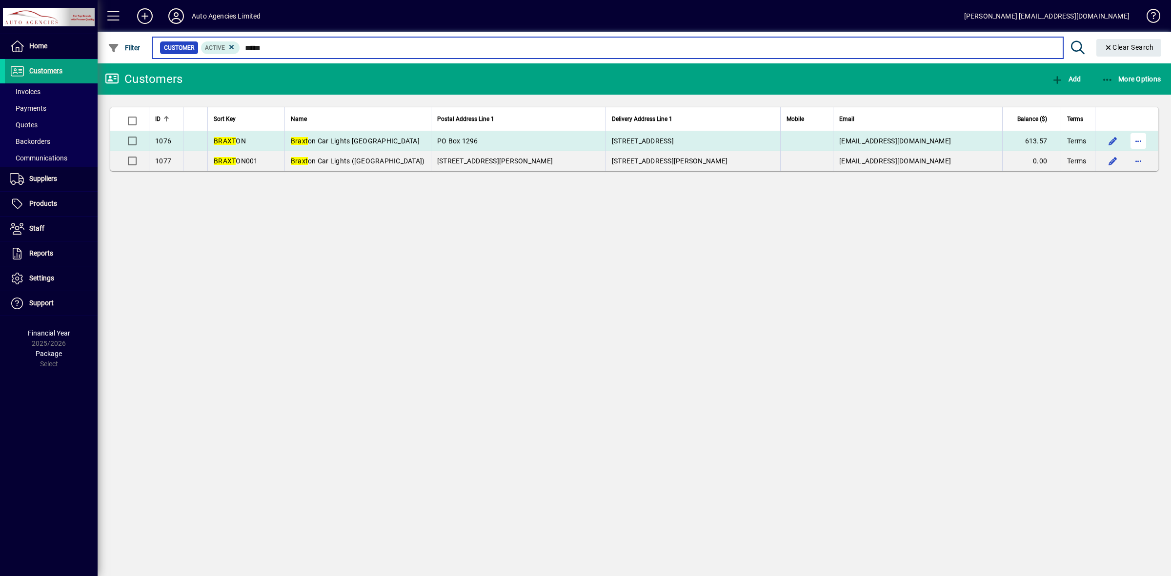
type input "*****"
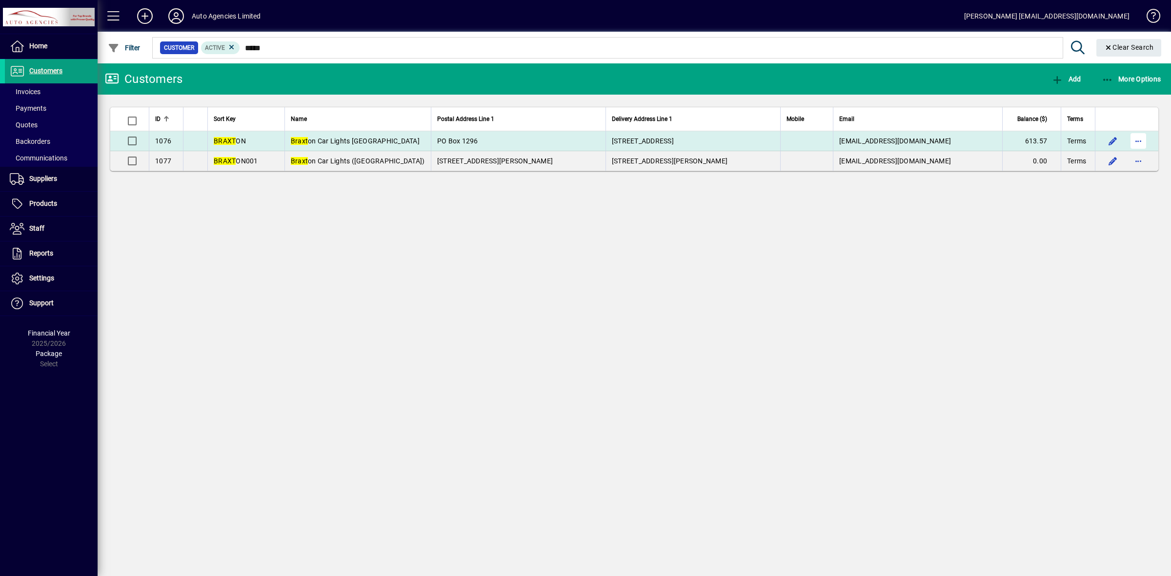
click at [1138, 140] on span "button" at bounding box center [1137, 140] width 23 height 23
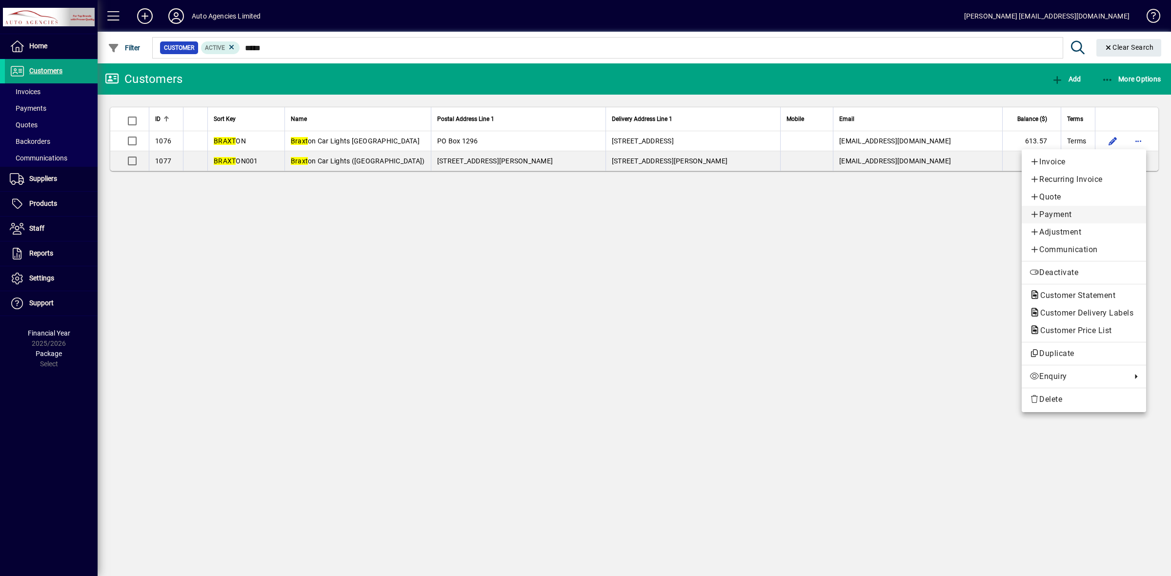
click at [1065, 213] on span "Payment" at bounding box center [1083, 215] width 109 height 12
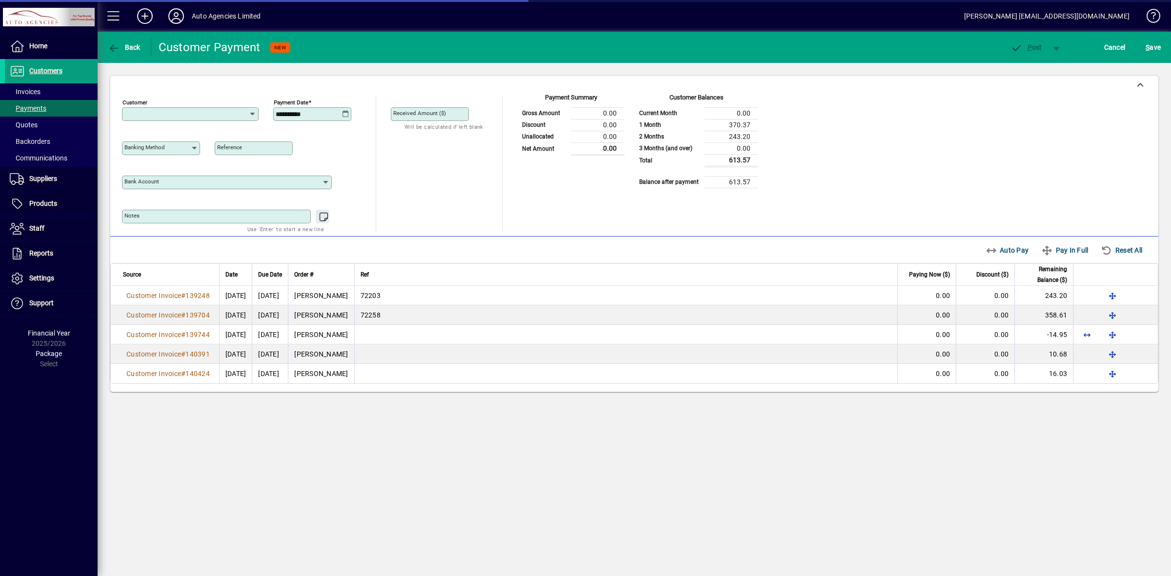
type input "**********"
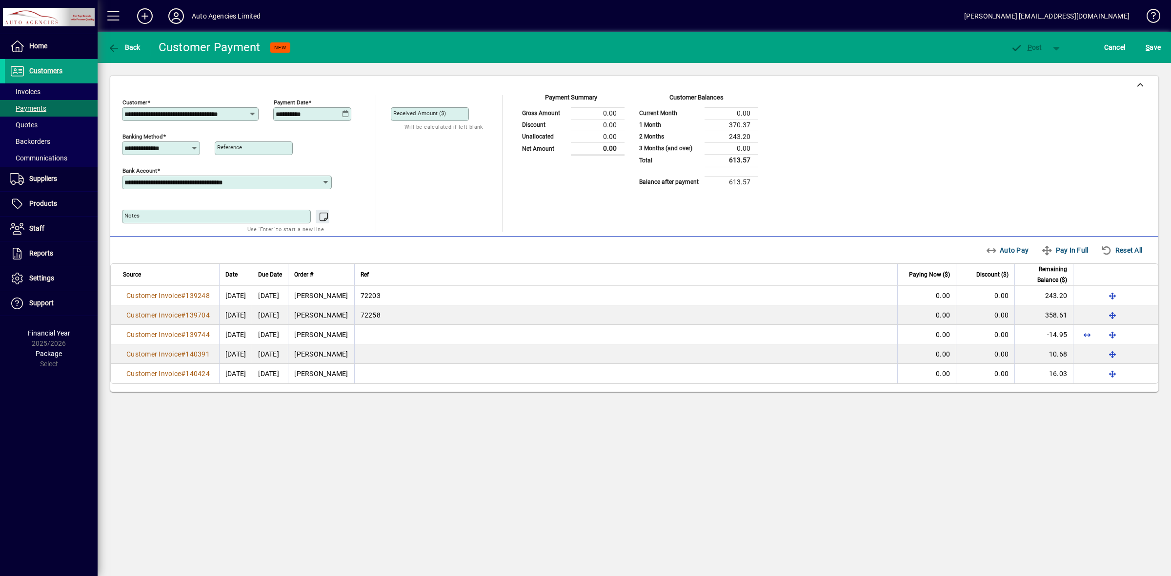
click at [346, 115] on icon at bounding box center [345, 114] width 7 height 8
click at [386, 141] on span "Previous month" at bounding box center [386, 142] width 20 height 20
click at [326, 279] on span "30" at bounding box center [326, 280] width 18 height 18
type input "**********"
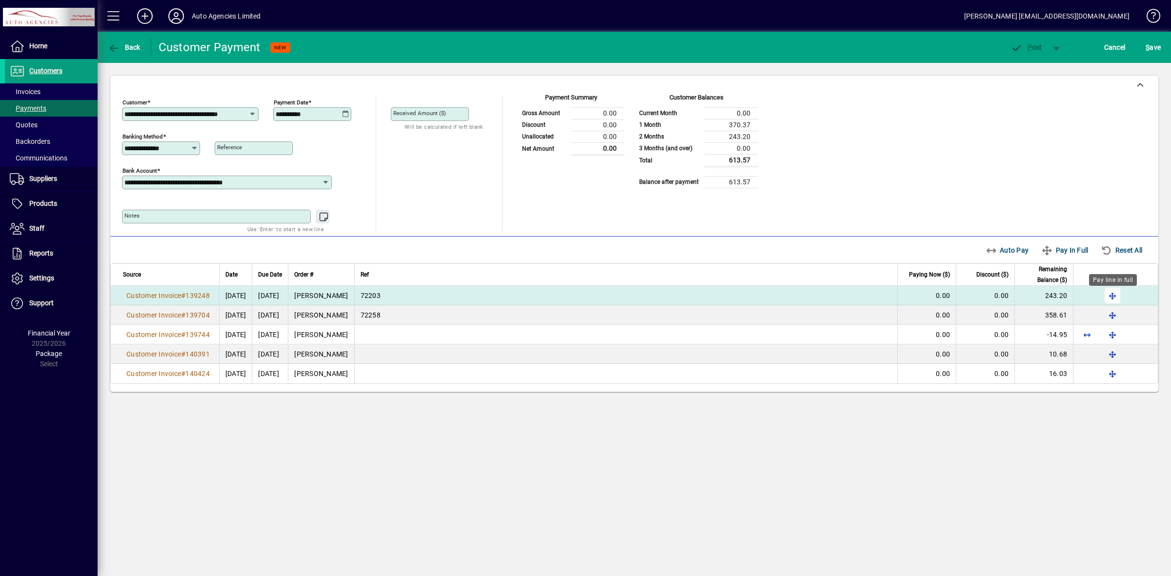
click at [1110, 296] on span "button" at bounding box center [1112, 295] width 23 height 23
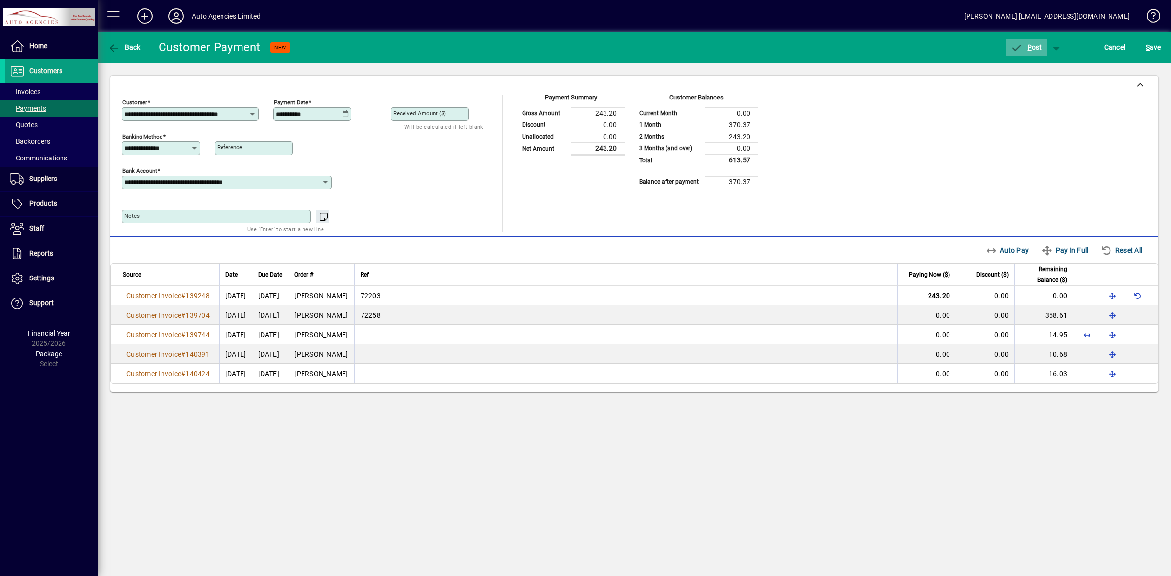
click at [1027, 45] on span "P" at bounding box center [1029, 47] width 4 height 8
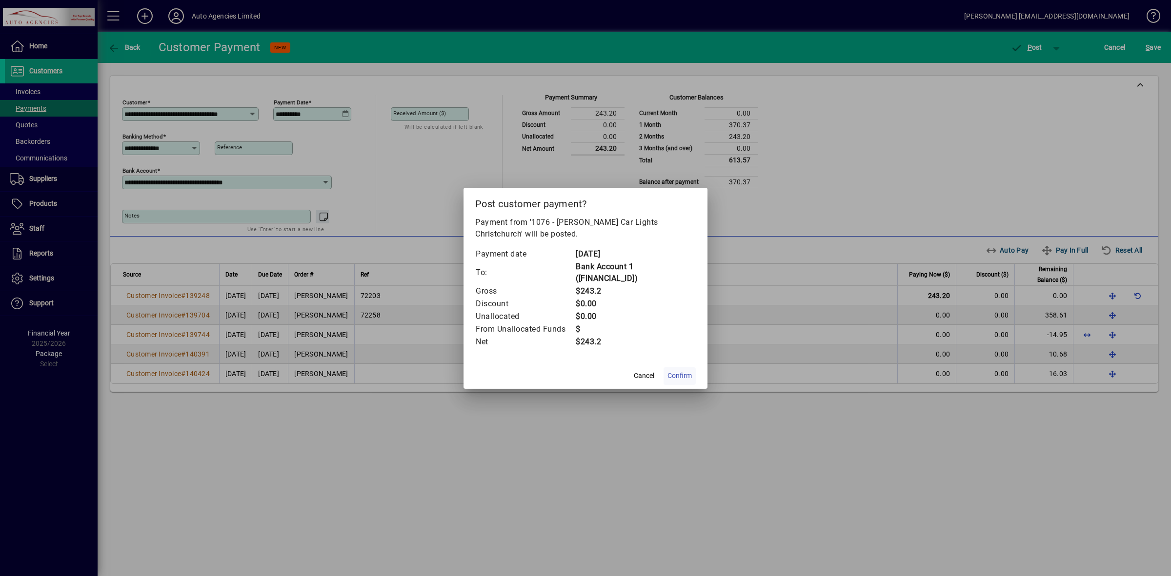
click at [684, 375] on span "Confirm" at bounding box center [679, 376] width 24 height 10
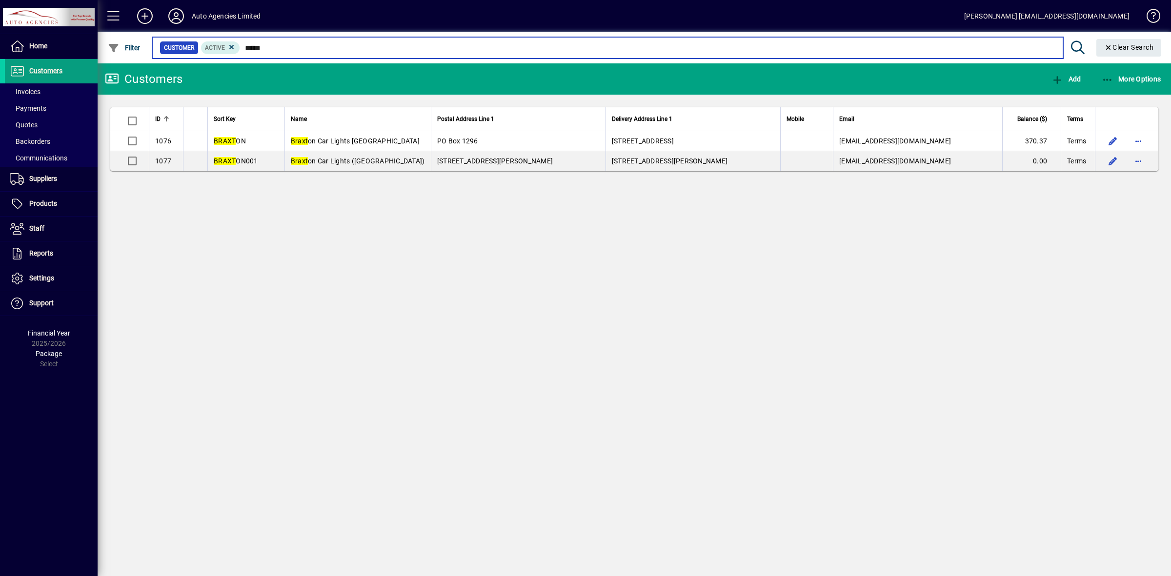
click at [149, 49] on app-search-input "Filter Customer Active ***** Clear Search" at bounding box center [632, 48] width 1068 height 32
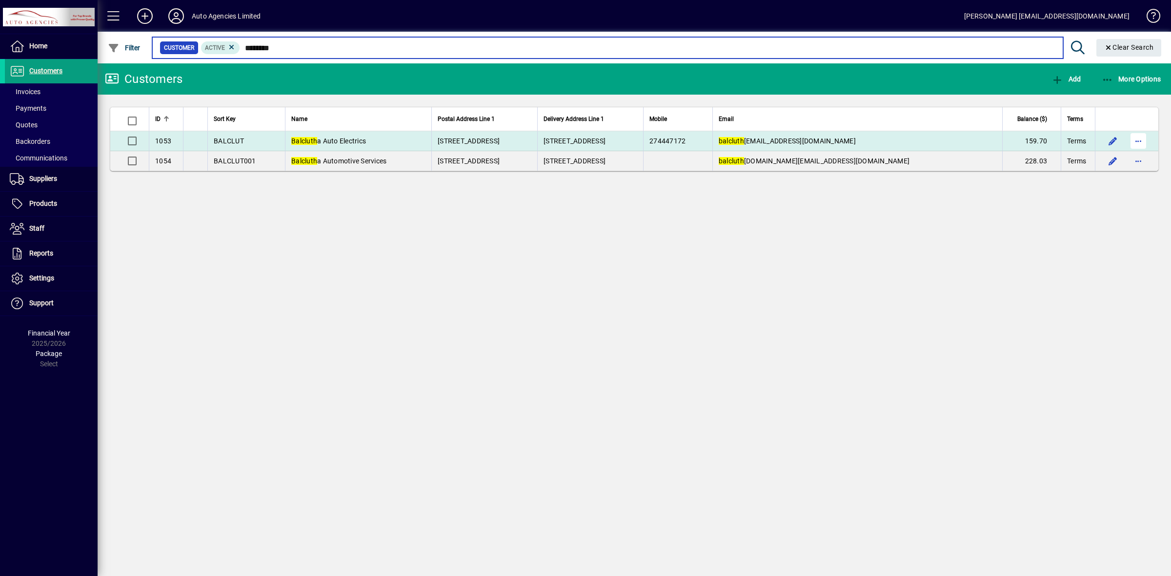
type input "********"
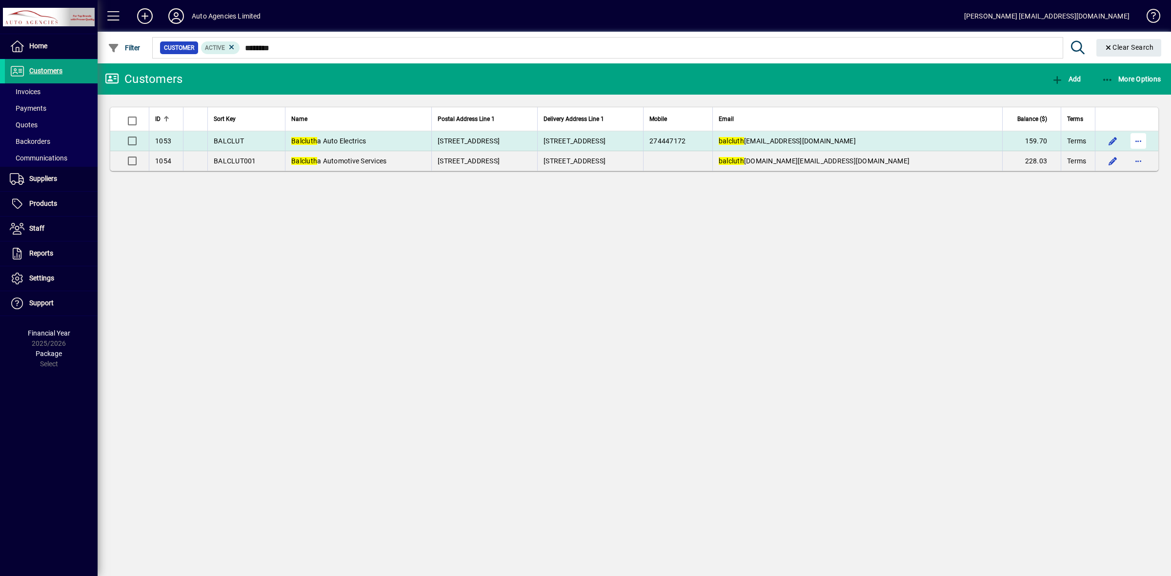
click at [1137, 141] on span "button" at bounding box center [1137, 140] width 23 height 23
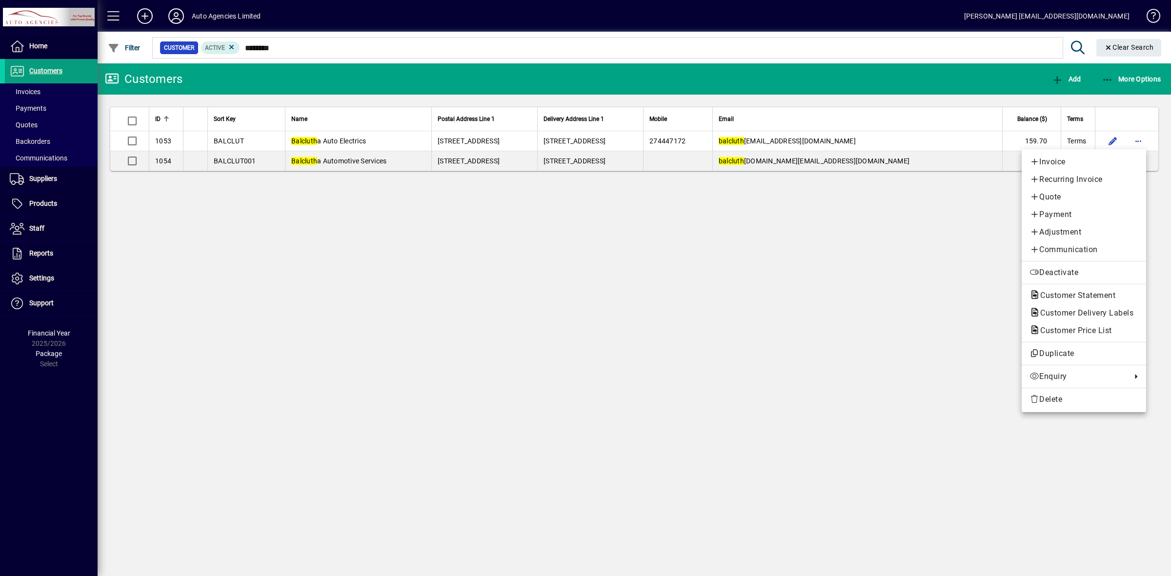
click at [937, 260] on div at bounding box center [585, 288] width 1171 height 576
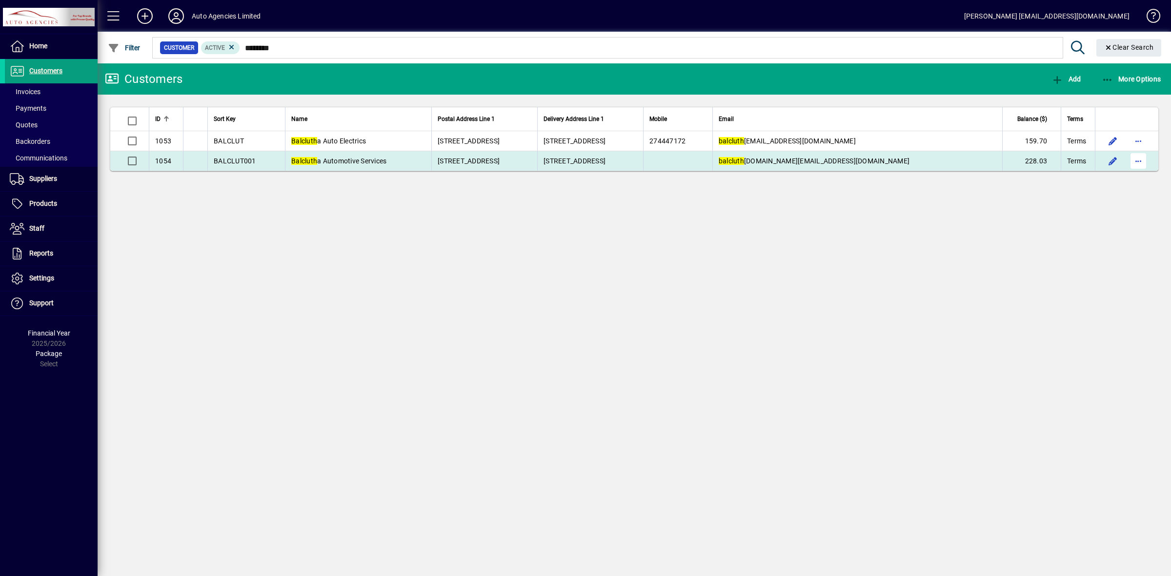
click at [1135, 162] on span "button" at bounding box center [1137, 160] width 23 height 23
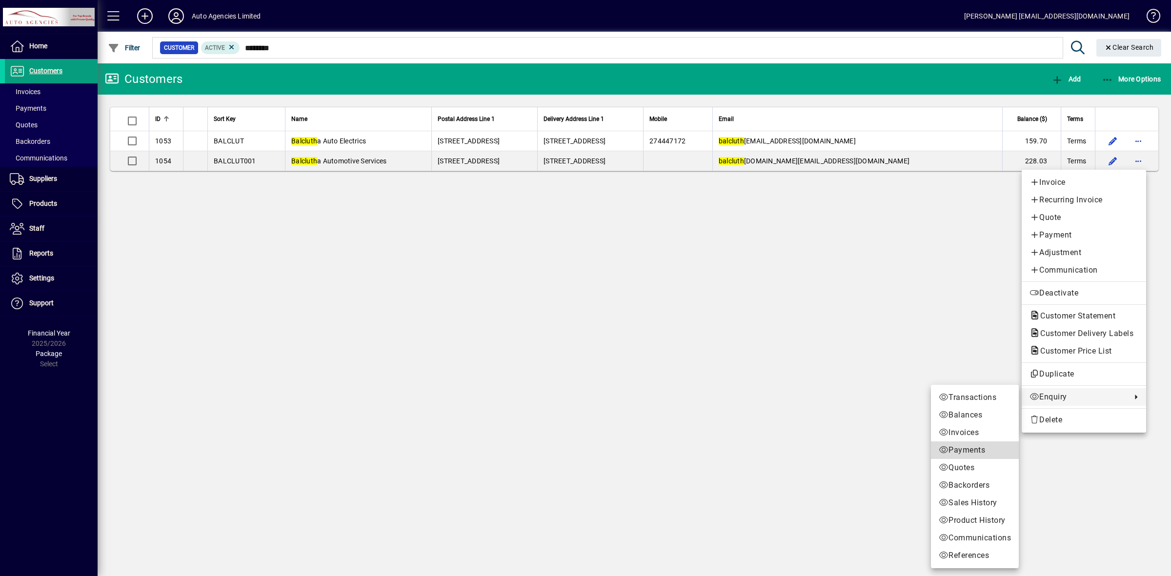
click at [974, 448] on span "Payments" at bounding box center [975, 450] width 72 height 12
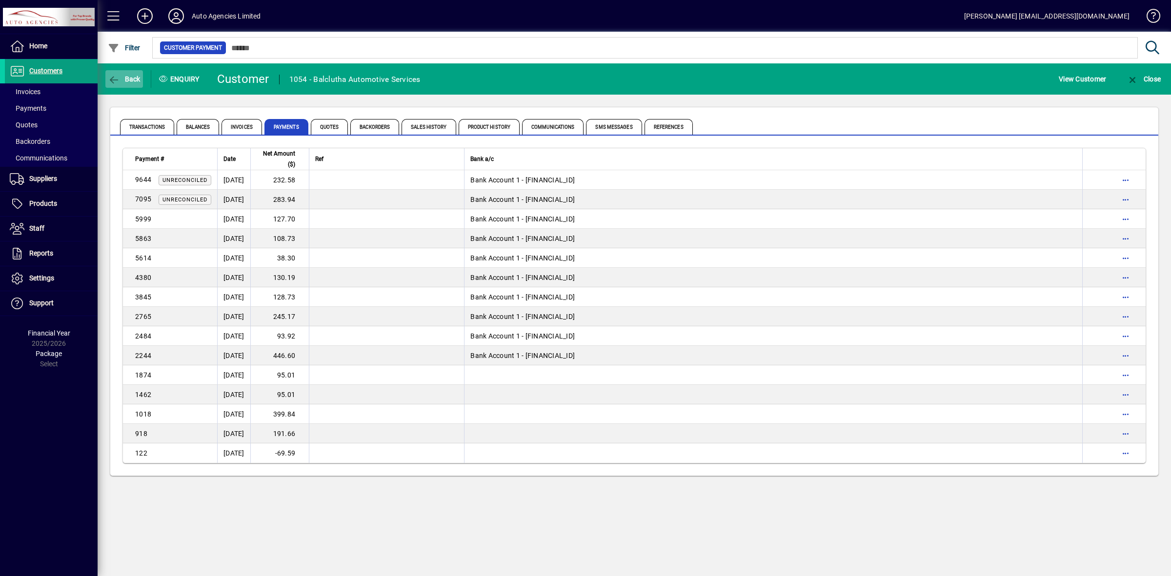
click at [129, 79] on span "Back" at bounding box center [124, 79] width 33 height 8
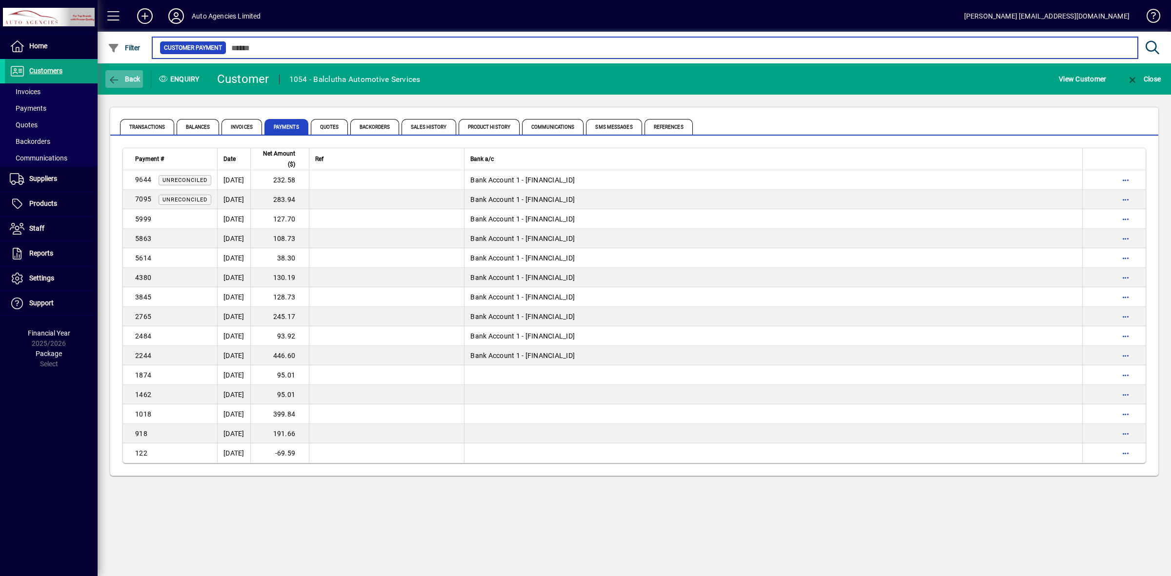
type input "********"
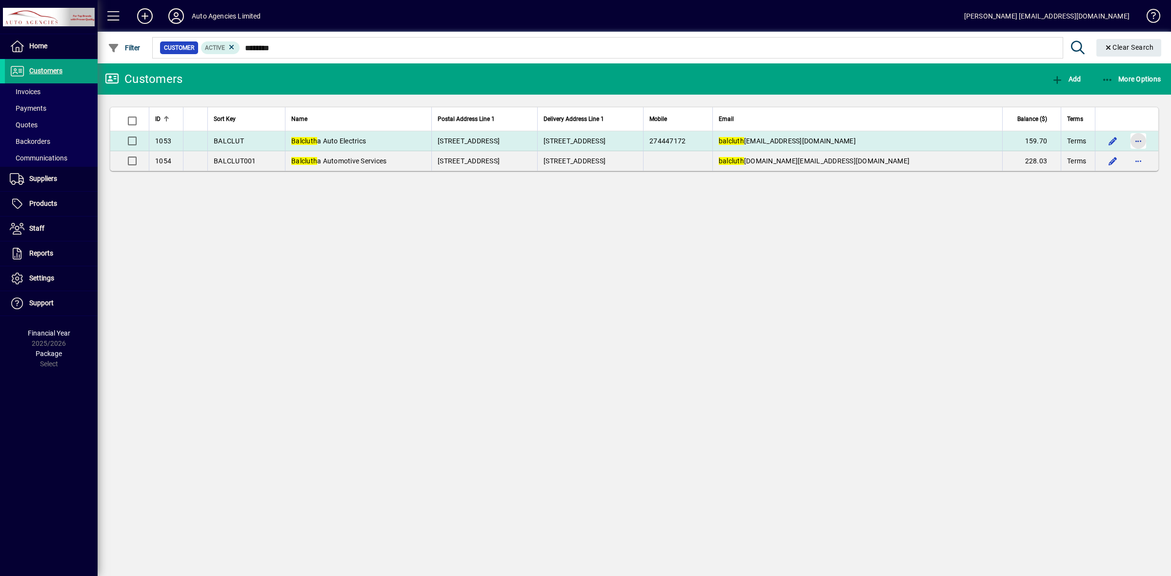
click at [1135, 142] on span "button" at bounding box center [1137, 140] width 23 height 23
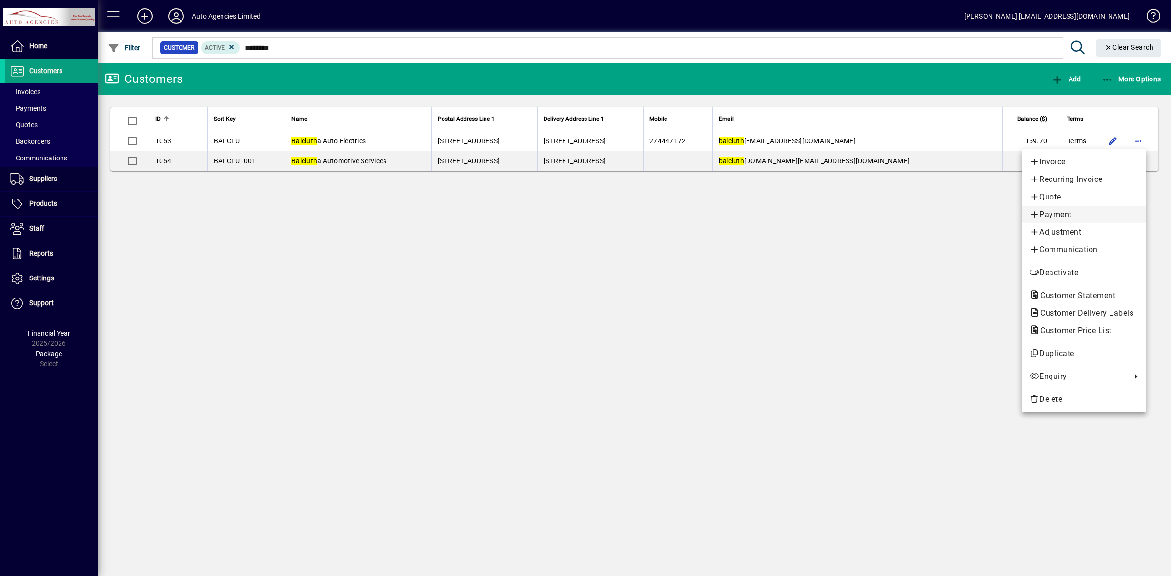
click at [1070, 213] on span "Payment" at bounding box center [1083, 215] width 109 height 12
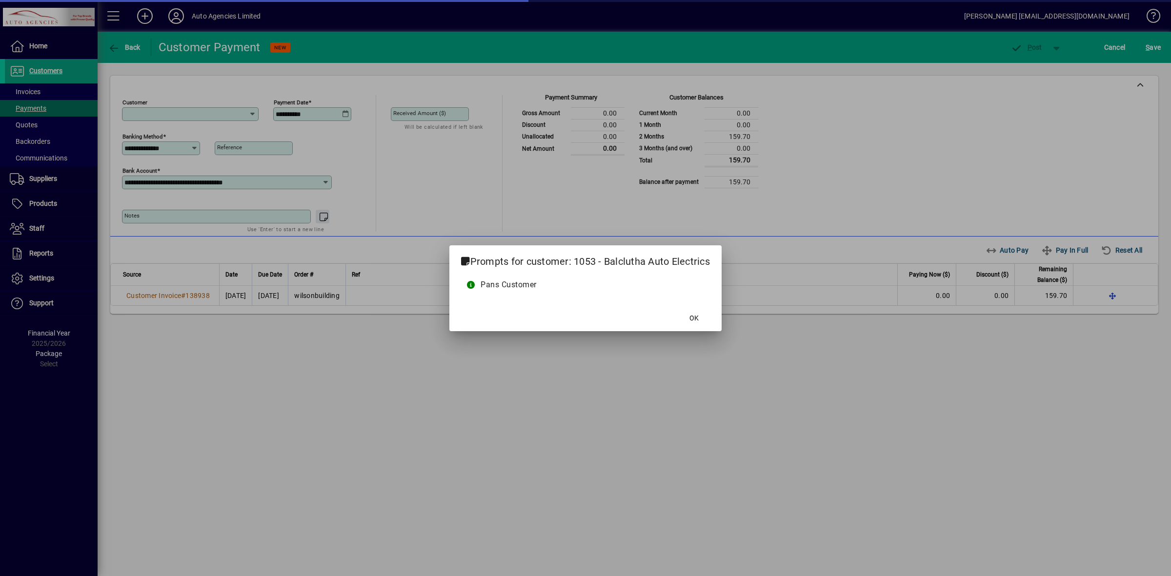
type input "**********"
click at [693, 316] on span "OK" at bounding box center [693, 318] width 9 height 10
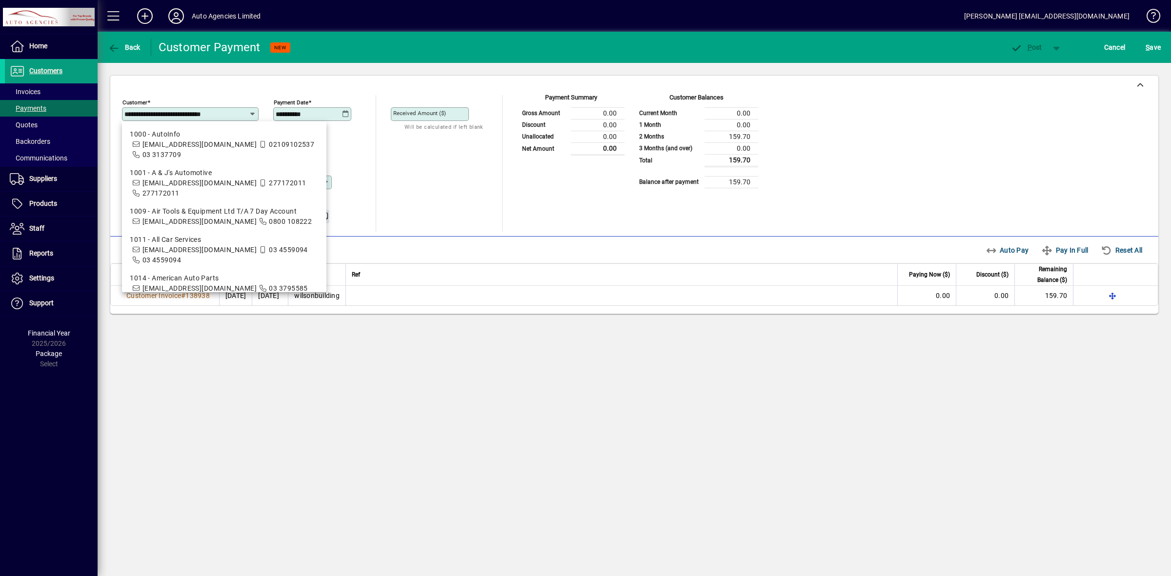
click at [346, 113] on icon at bounding box center [345, 114] width 7 height 8
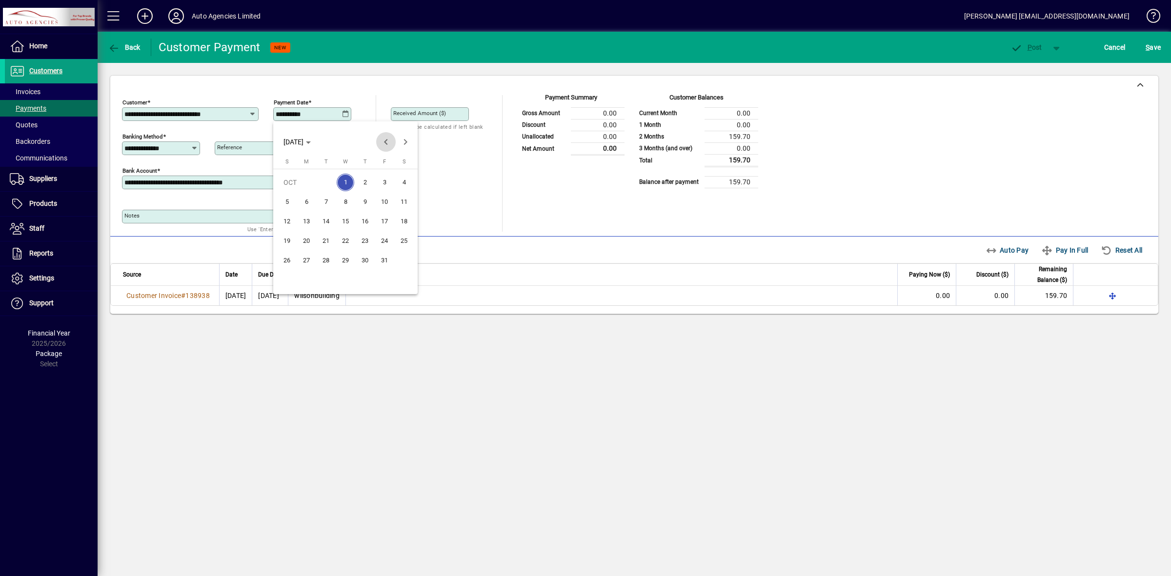
click at [382, 141] on span "Previous month" at bounding box center [386, 142] width 20 height 20
click at [331, 281] on span "30" at bounding box center [326, 280] width 18 height 18
type input "**********"
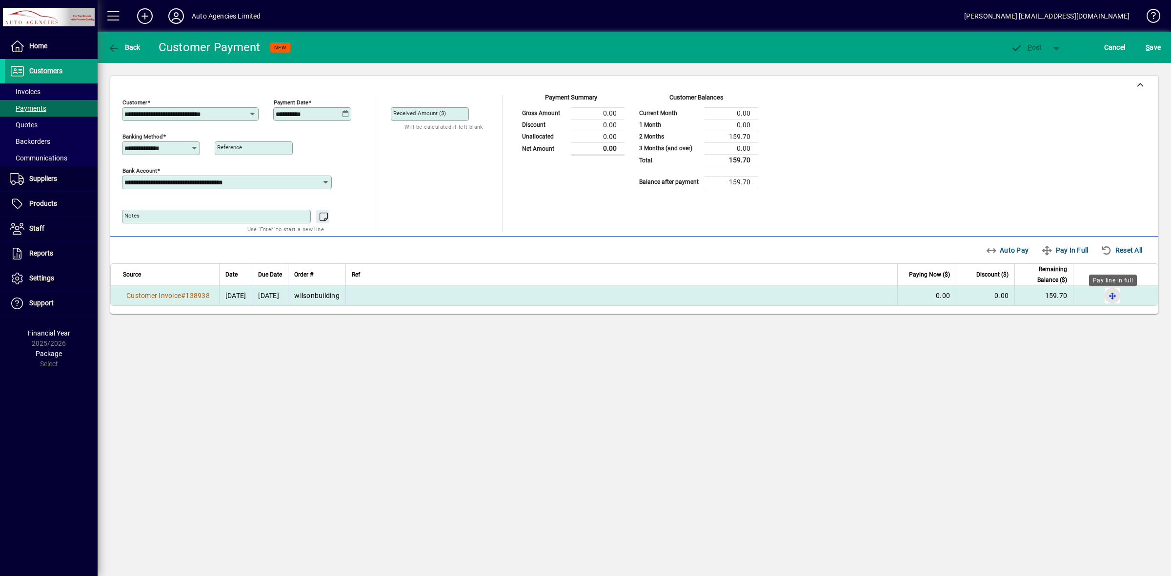
click at [1117, 294] on span "button" at bounding box center [1112, 295] width 23 height 23
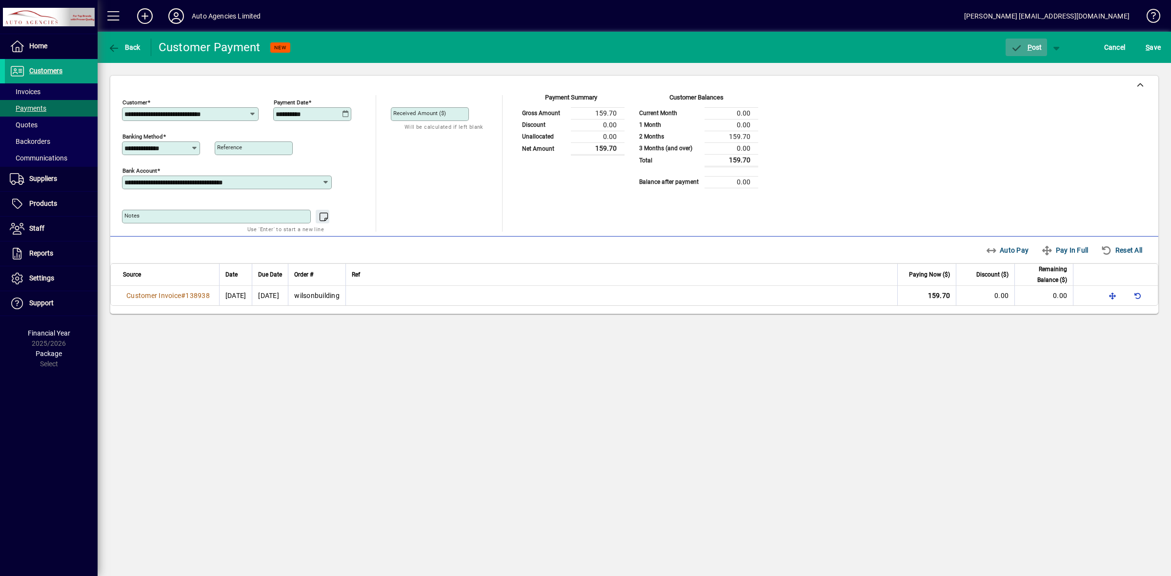
click at [1023, 50] on span "P ost" at bounding box center [1026, 47] width 32 height 8
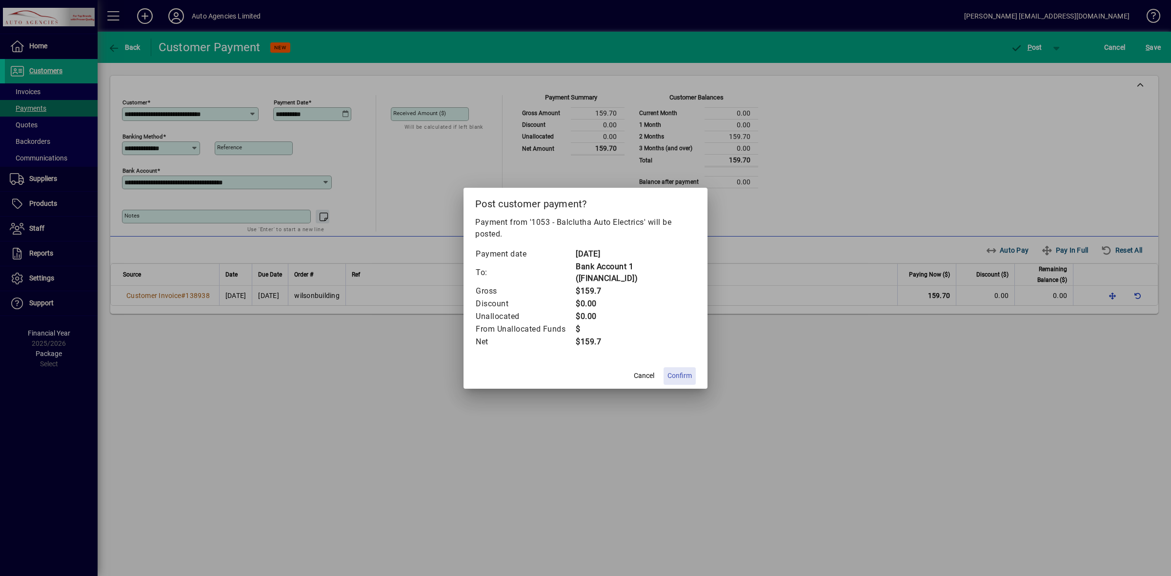
click at [682, 373] on span "Confirm" at bounding box center [679, 376] width 24 height 10
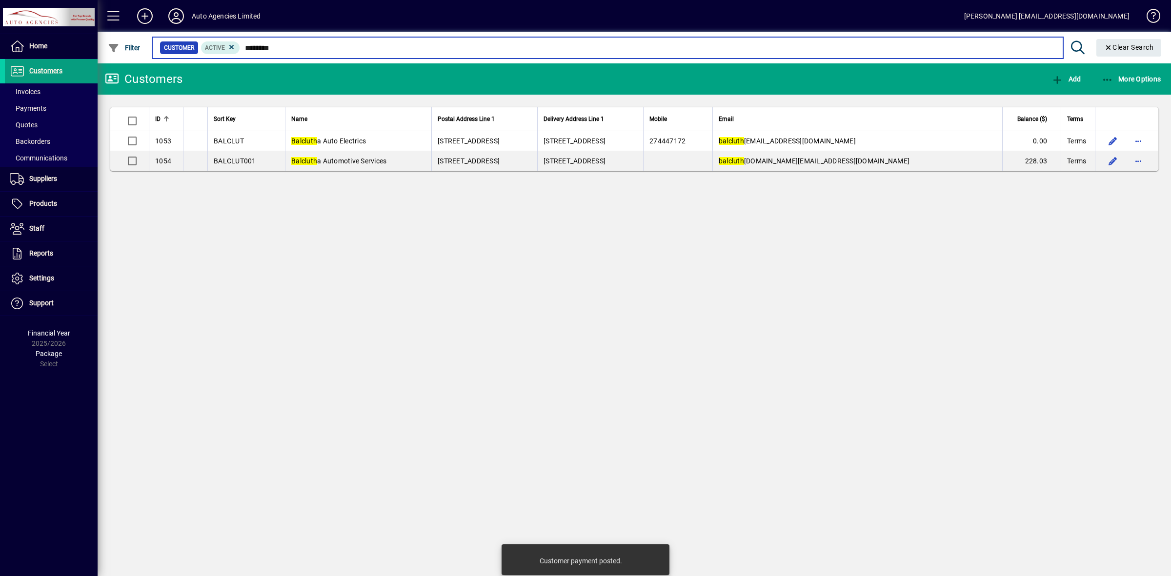
drag, startPoint x: 296, startPoint y: 52, endPoint x: 180, endPoint y: 48, distance: 116.7
click at [180, 47] on div "Customer Active ********" at bounding box center [608, 48] width 896 height 14
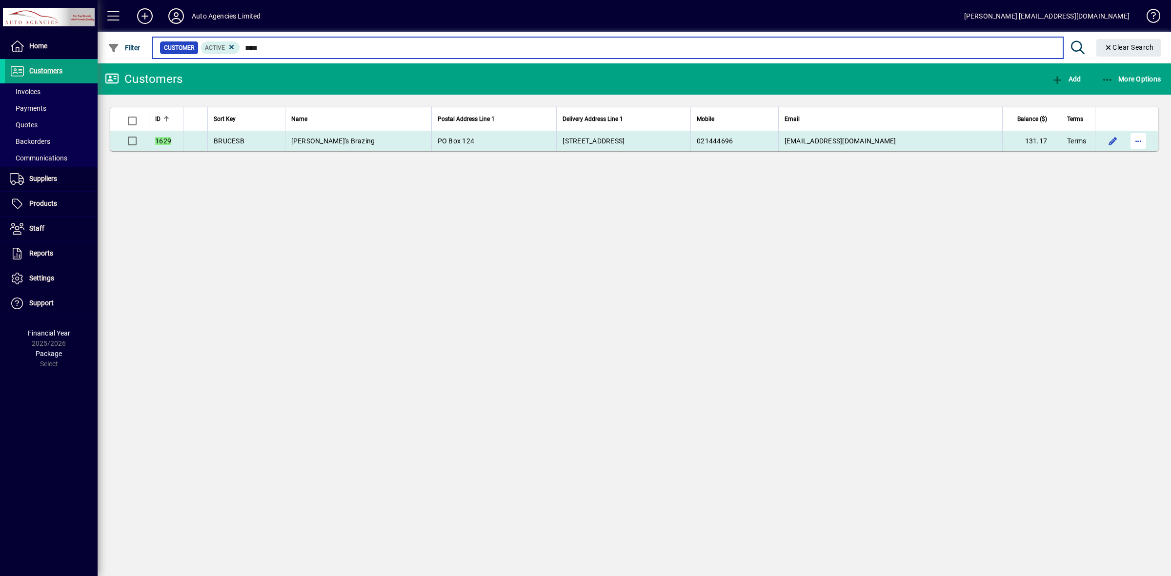
type input "****"
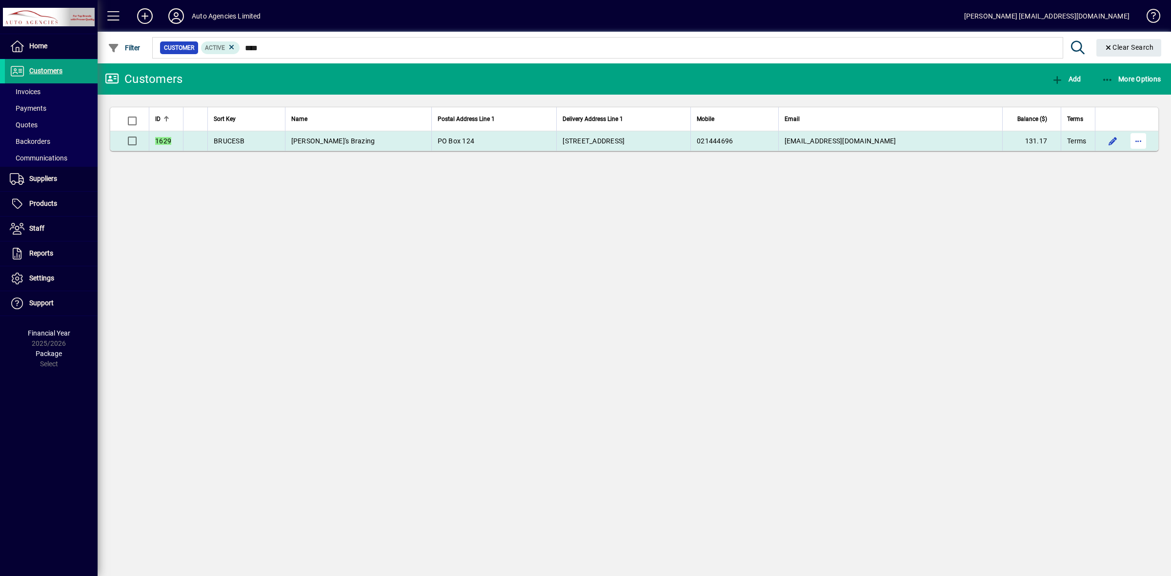
click at [1137, 141] on span "button" at bounding box center [1137, 140] width 23 height 23
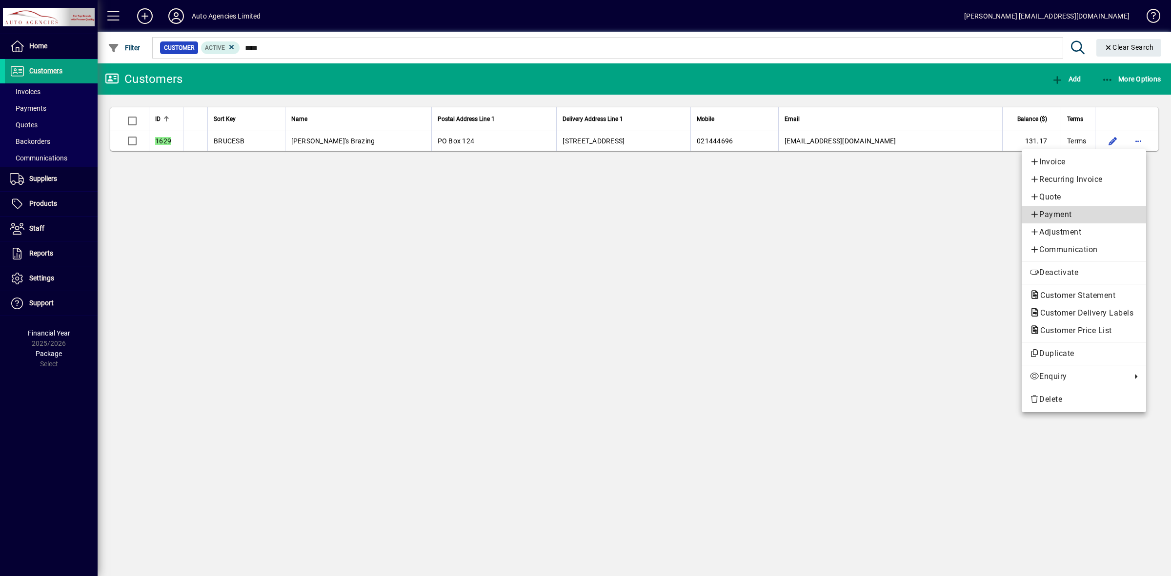
click at [1066, 218] on span "Payment" at bounding box center [1083, 215] width 109 height 12
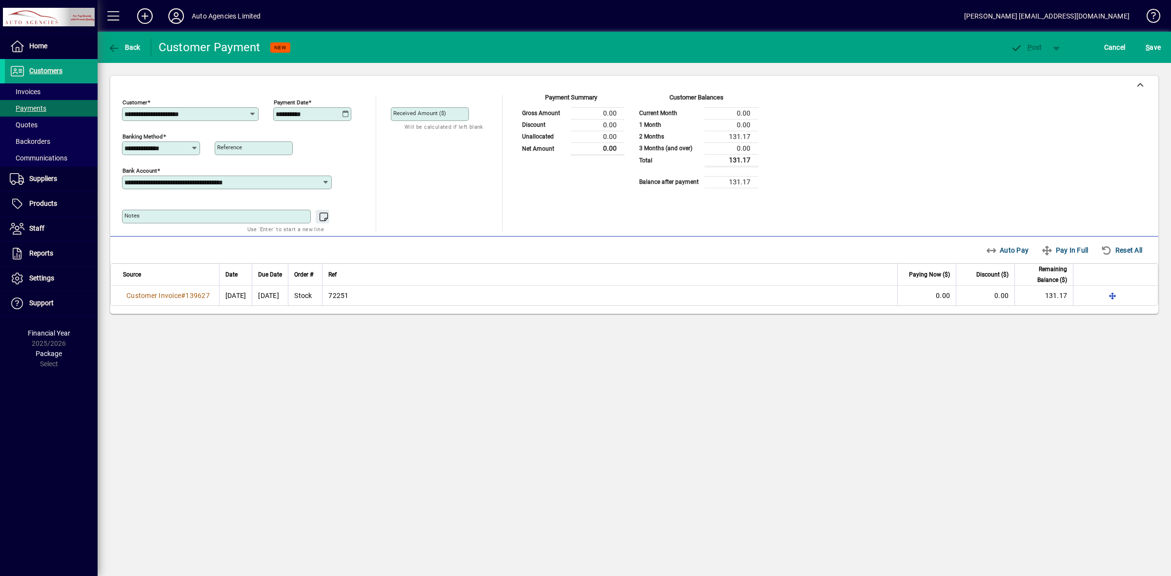
click at [346, 113] on icon at bounding box center [345, 114] width 7 height 8
click at [387, 141] on span "Previous month" at bounding box center [386, 142] width 20 height 20
click at [325, 279] on span "30" at bounding box center [326, 280] width 18 height 18
type input "**********"
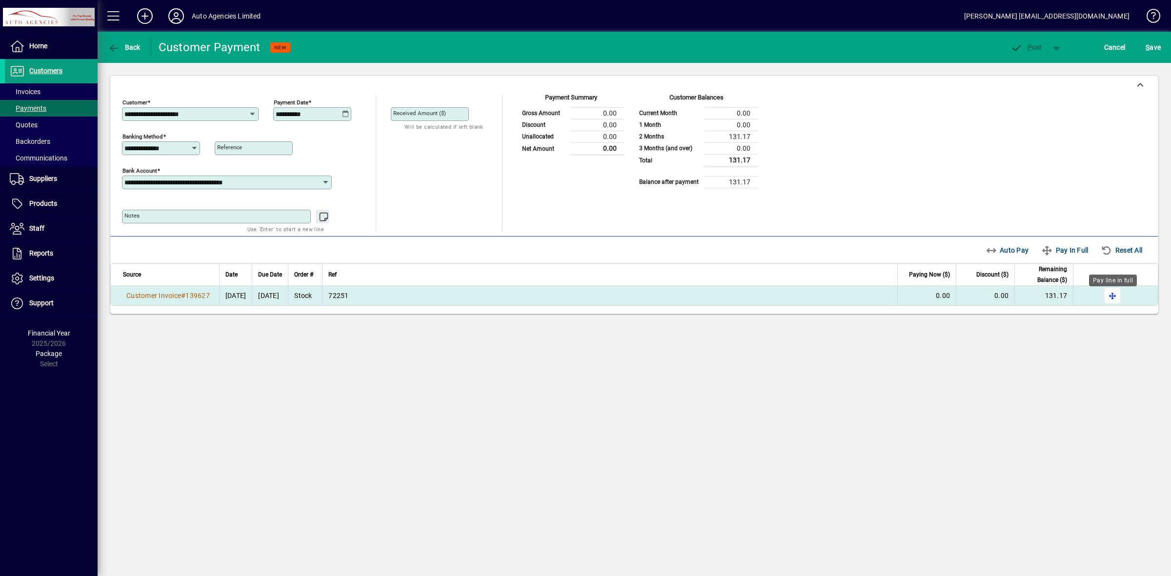
click at [1111, 294] on span "button" at bounding box center [1112, 295] width 23 height 23
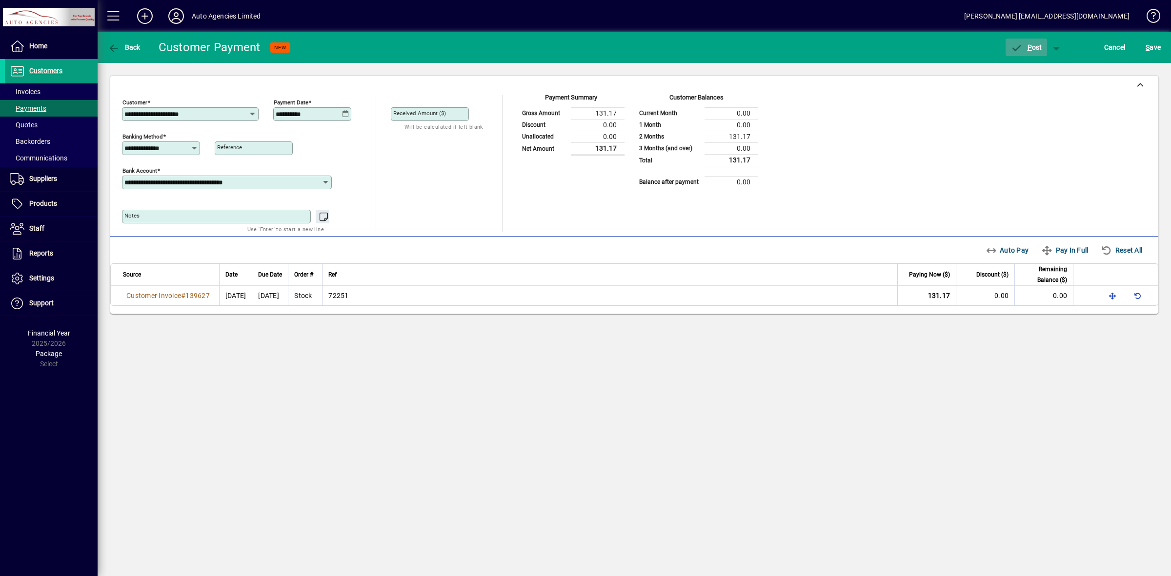
click at [1019, 41] on span "button" at bounding box center [1026, 47] width 41 height 23
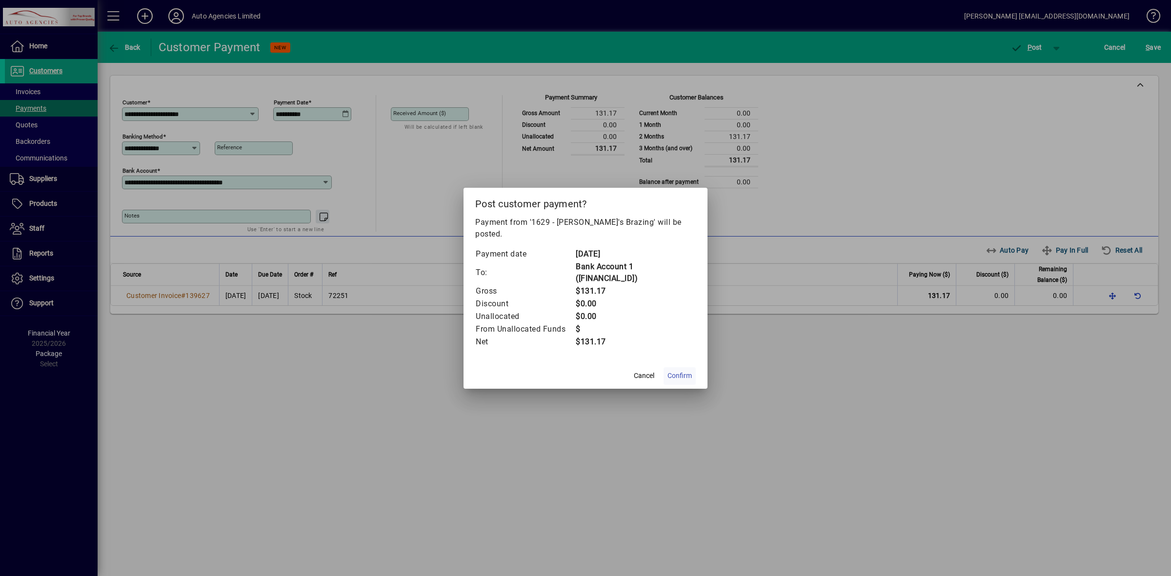
click at [682, 371] on span "Confirm" at bounding box center [679, 376] width 24 height 10
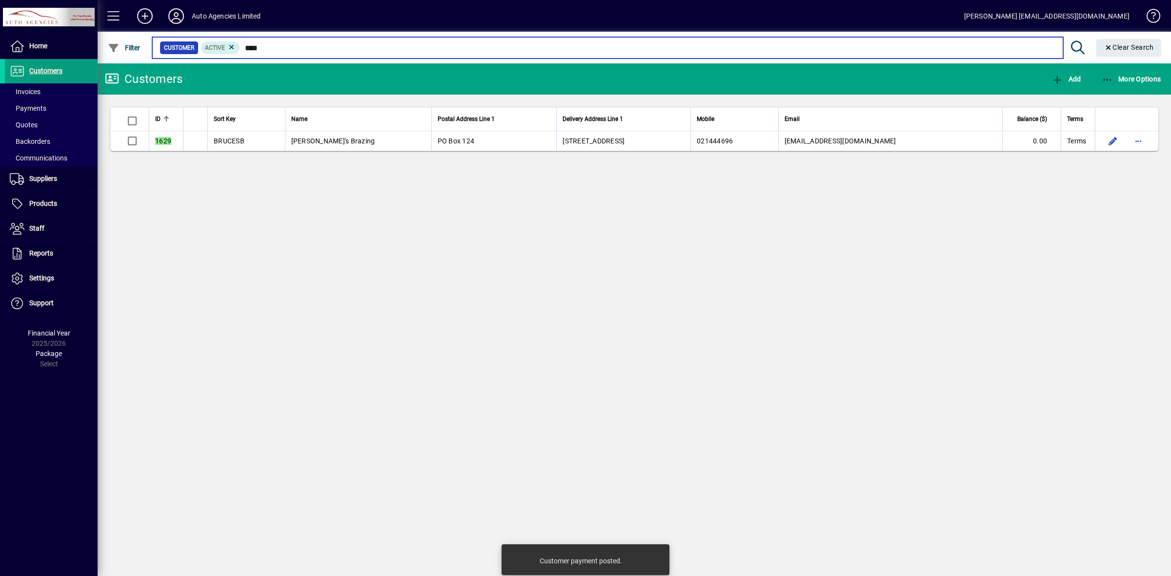
drag, startPoint x: 173, startPoint y: 50, endPoint x: 167, endPoint y: 50, distance: 6.3
click at [167, 50] on div "Customer Active ****" at bounding box center [608, 48] width 896 height 14
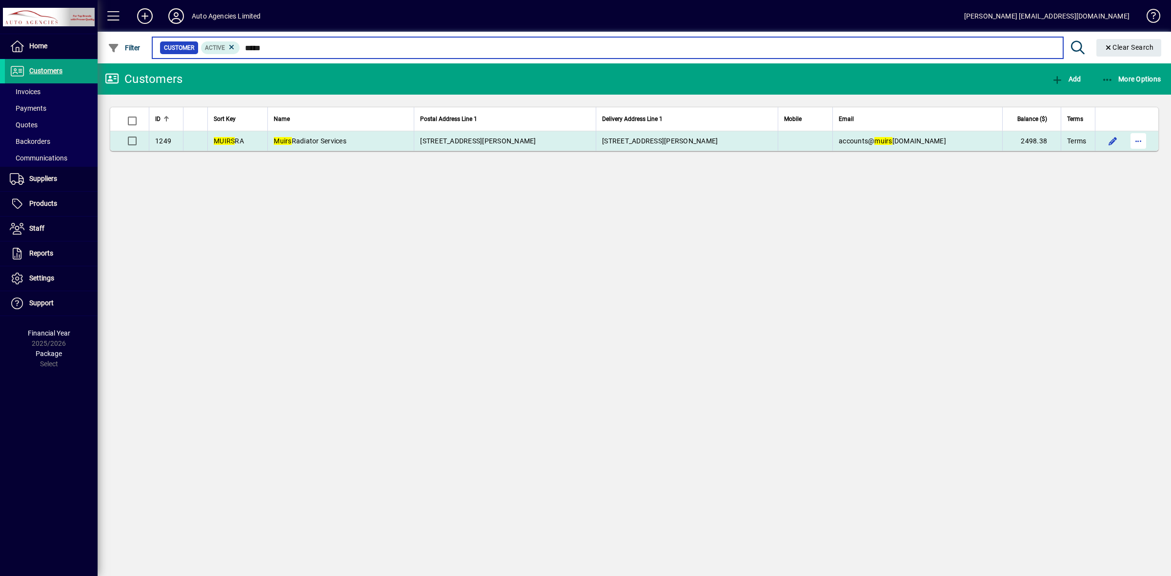
type input "*****"
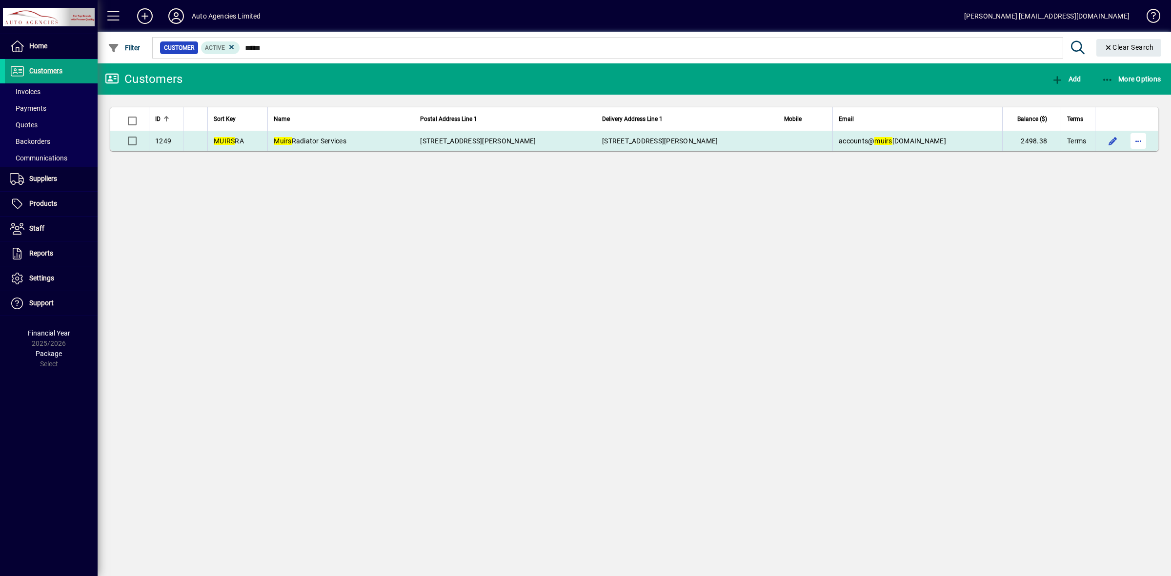
click at [1136, 141] on span "button" at bounding box center [1137, 140] width 23 height 23
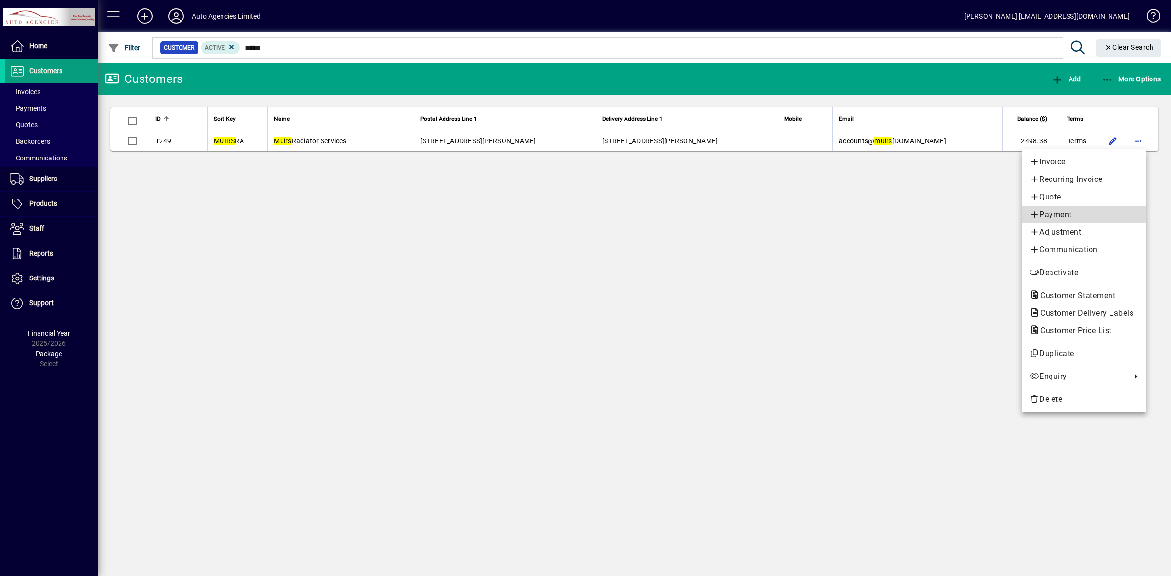
click at [1065, 213] on span "Payment" at bounding box center [1083, 215] width 109 height 12
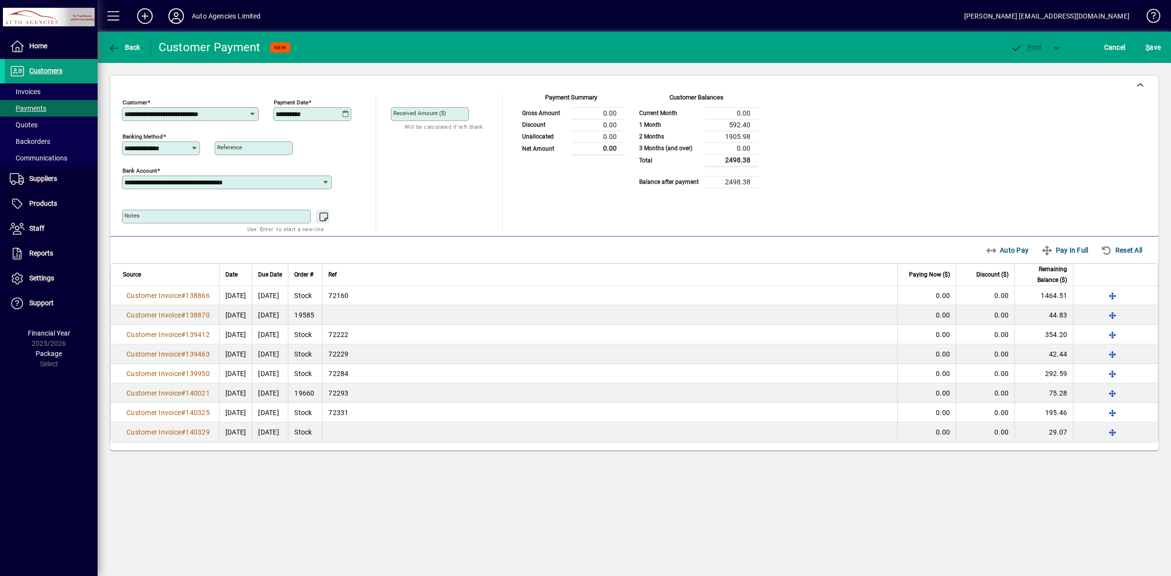
click at [345, 113] on icon at bounding box center [345, 114] width 7 height 8
click at [384, 141] on span "Previous month" at bounding box center [386, 142] width 20 height 20
click at [333, 277] on span "30" at bounding box center [326, 280] width 18 height 18
type input "**********"
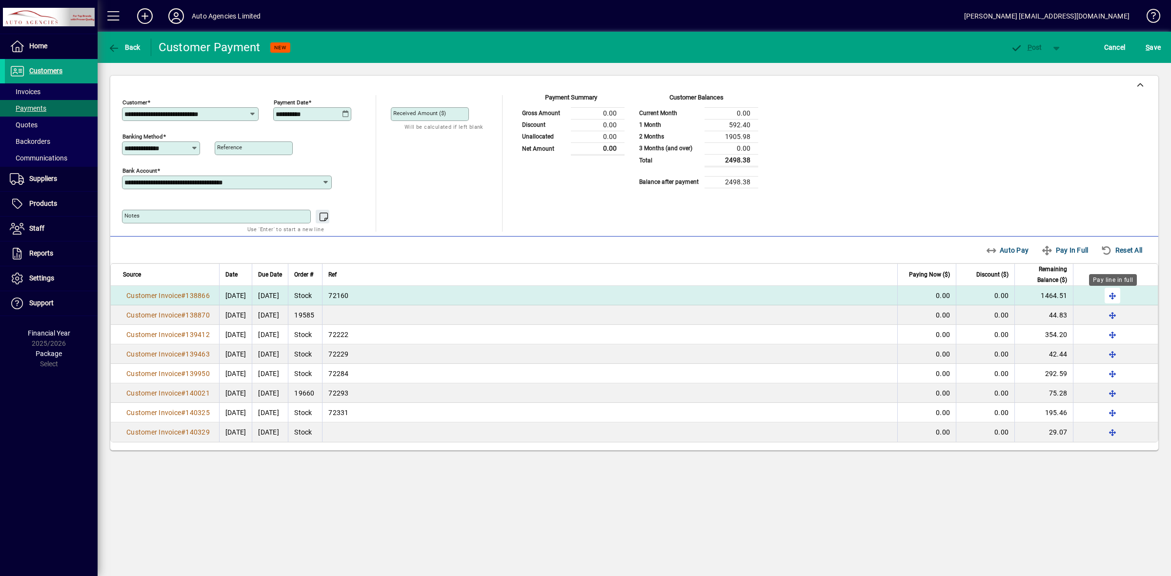
click at [1111, 296] on span "button" at bounding box center [1112, 295] width 23 height 23
click at [1137, 299] on span "button" at bounding box center [1137, 295] width 23 height 23
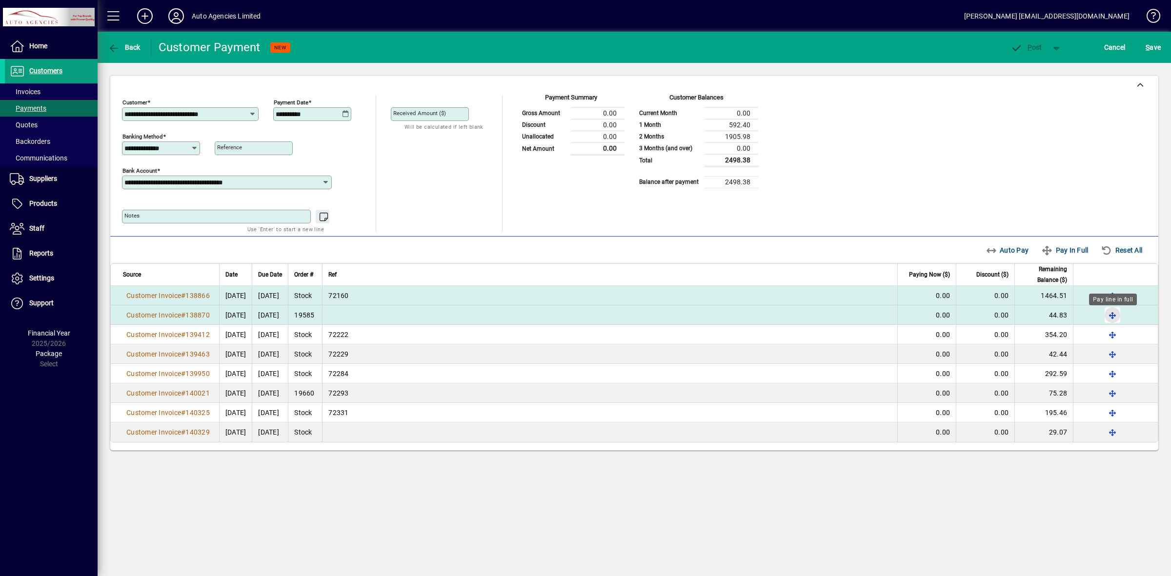
click at [1111, 315] on span "button" at bounding box center [1112, 314] width 23 height 23
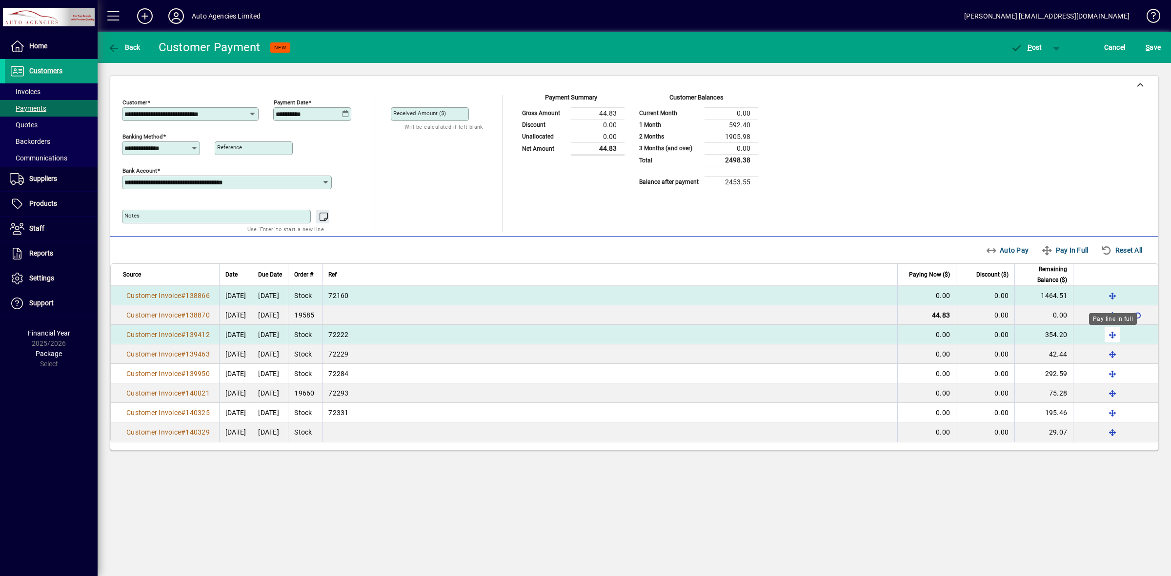
click at [1111, 338] on span "button" at bounding box center [1112, 334] width 23 height 23
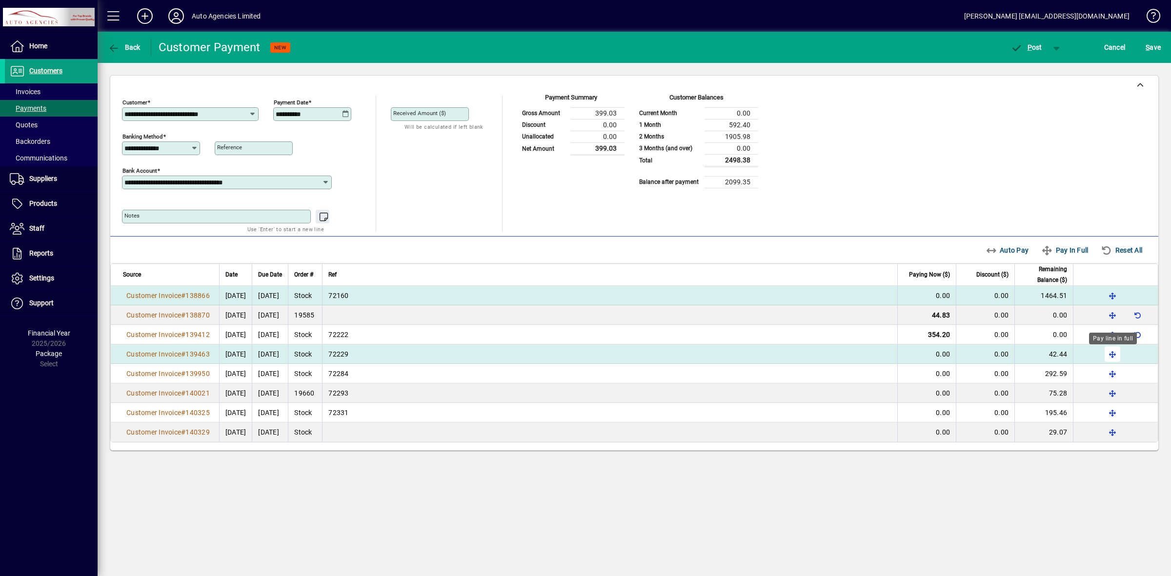
click at [1111, 354] on span "button" at bounding box center [1112, 353] width 23 height 23
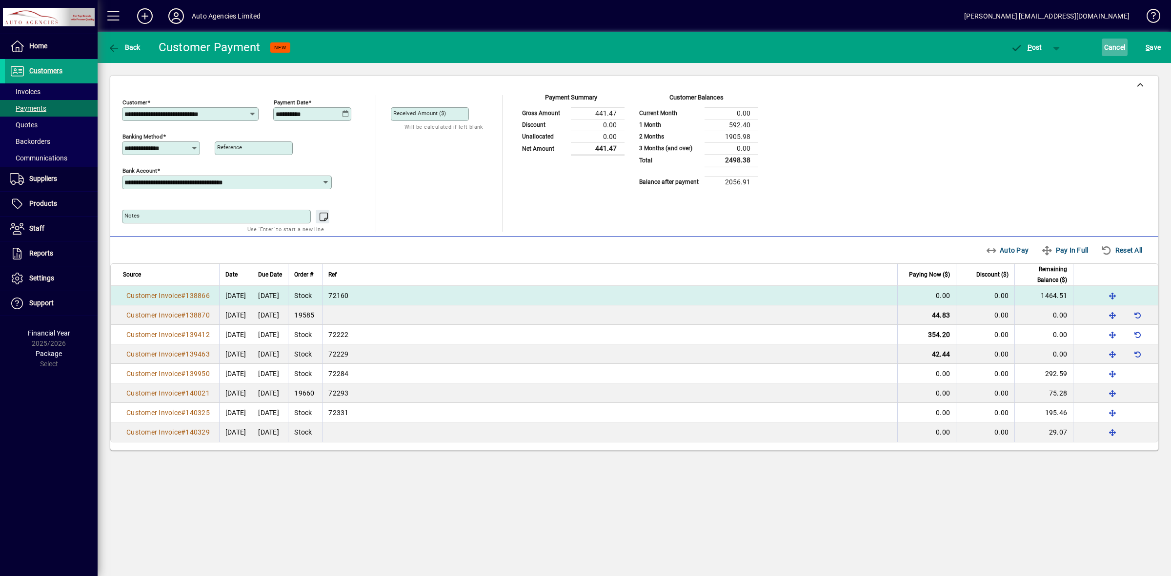
click at [1116, 45] on span "Cancel" at bounding box center [1114, 48] width 21 height 16
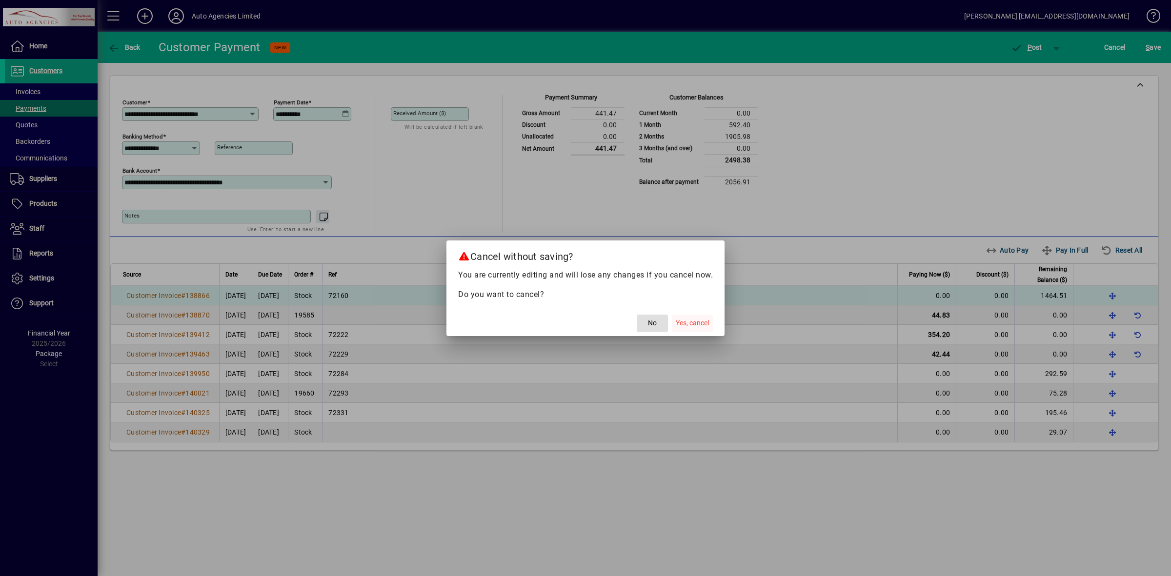
click at [700, 331] on span "button" at bounding box center [692, 323] width 41 height 23
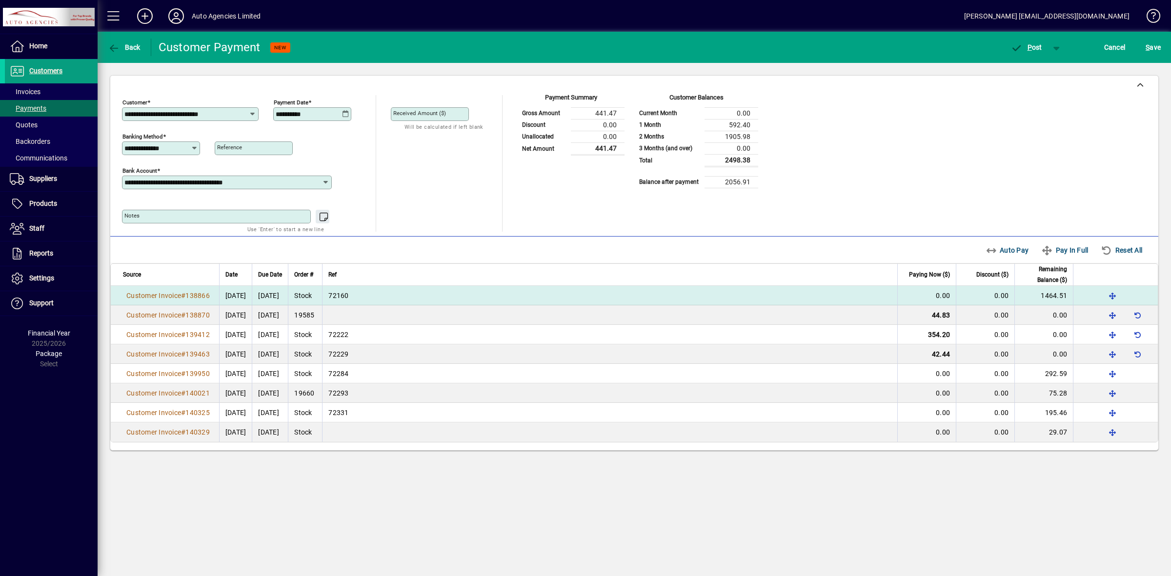
type input "*****"
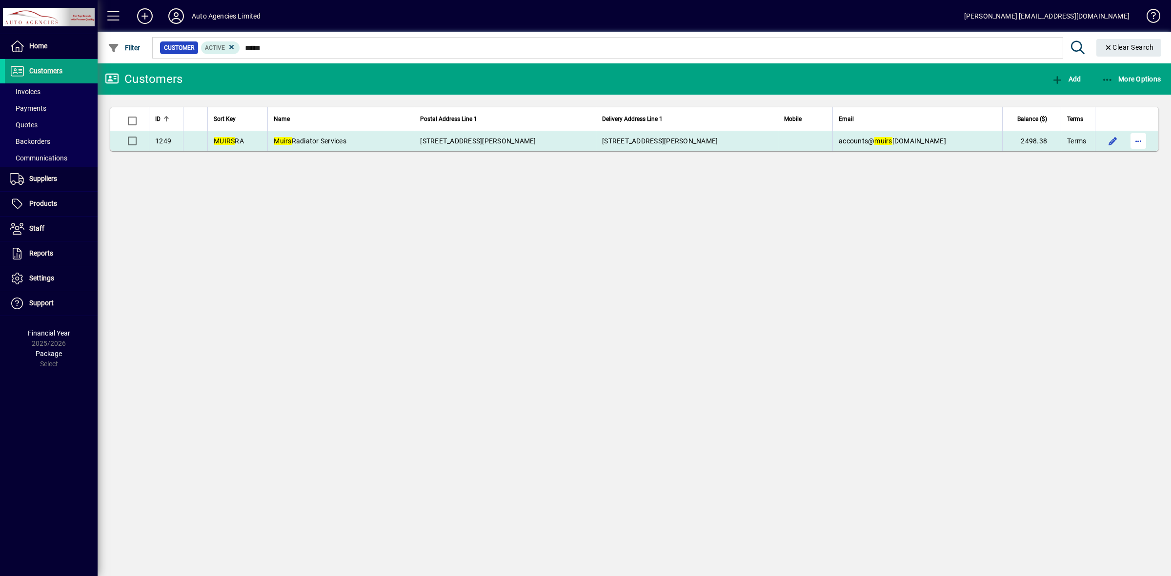
click at [1135, 139] on span "button" at bounding box center [1137, 140] width 23 height 23
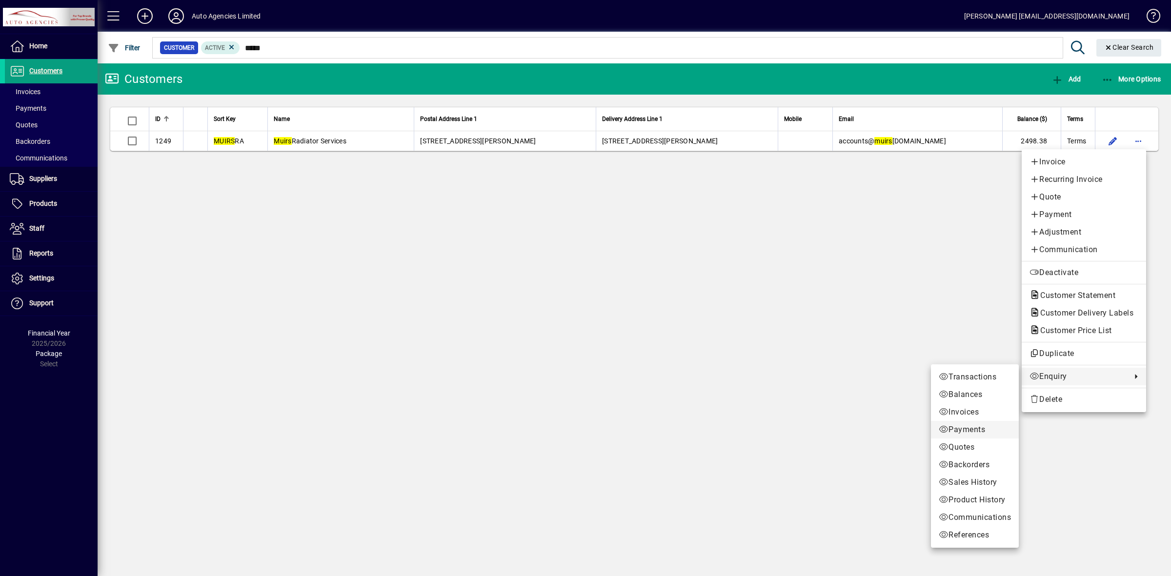
click at [973, 425] on span "Payments" at bounding box center [975, 430] width 72 height 12
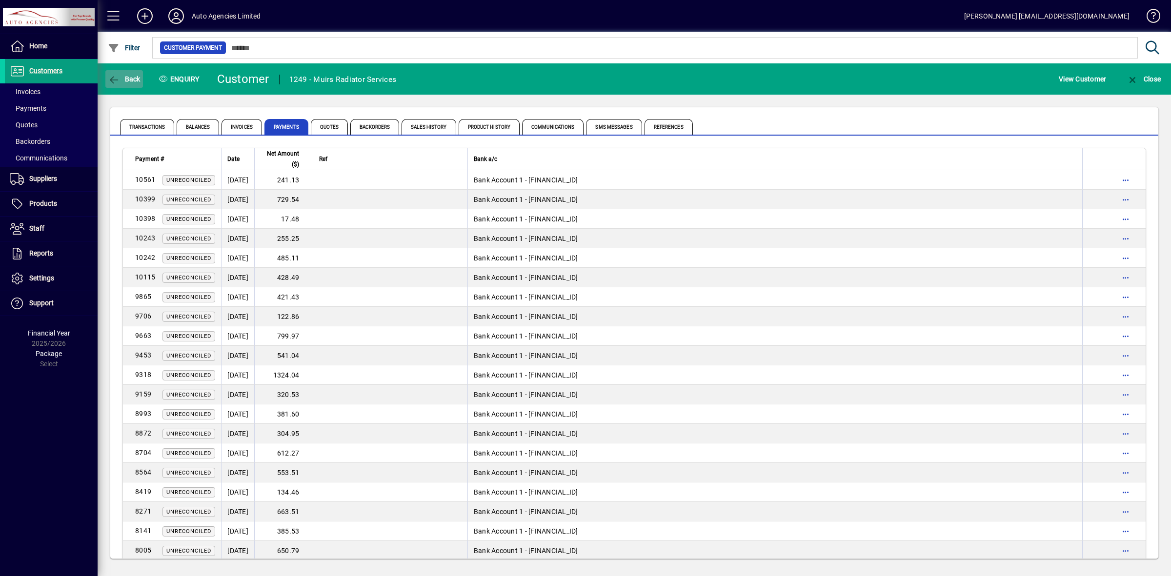
click at [125, 79] on span "Back" at bounding box center [124, 79] width 33 height 8
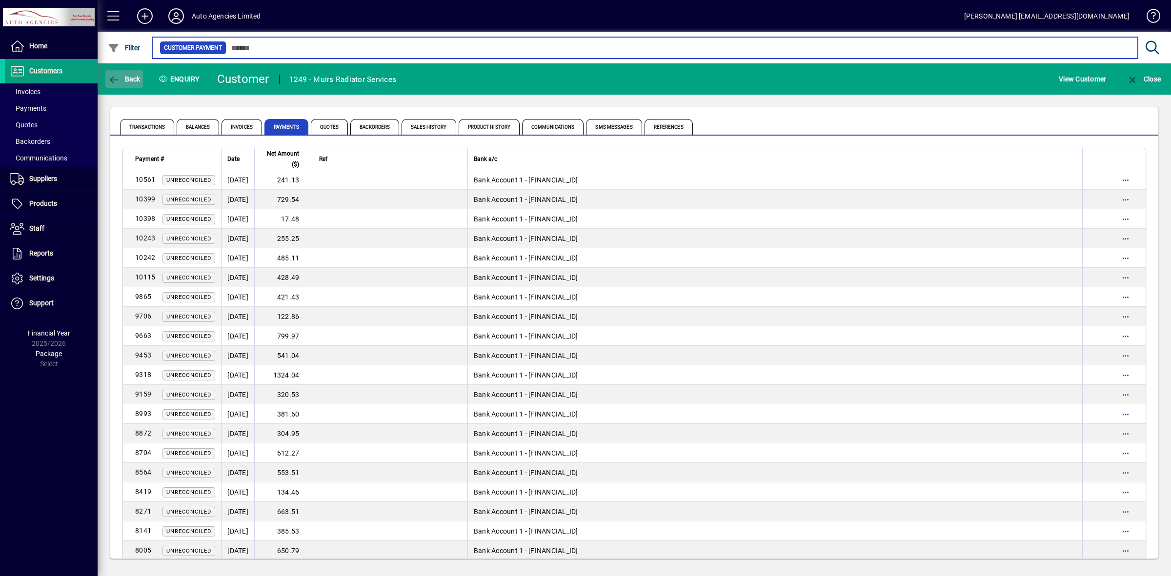
type input "*****"
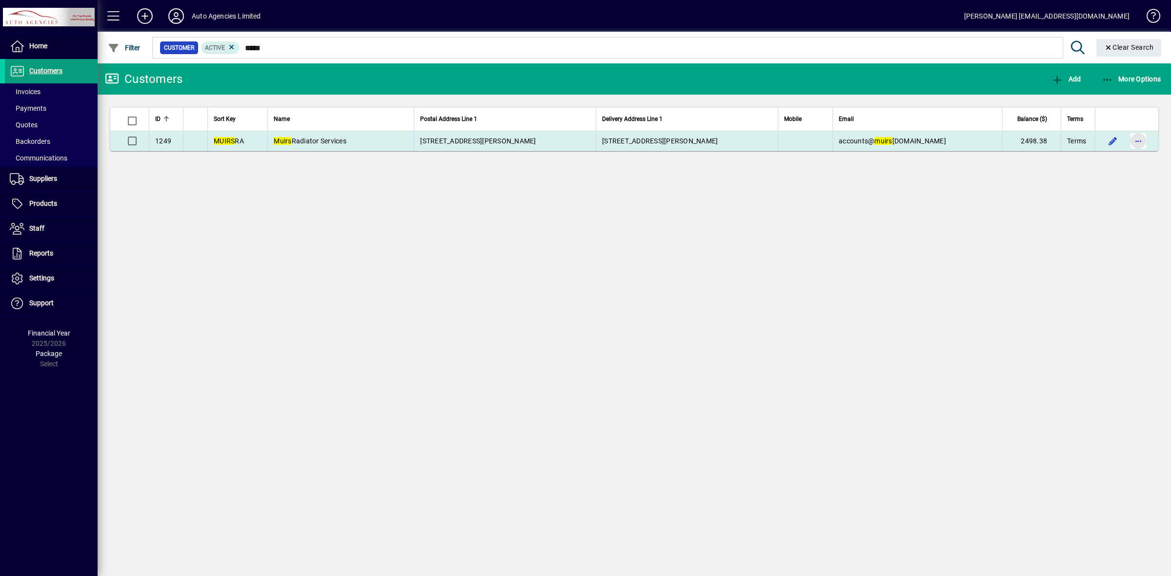
click at [1137, 142] on span "button" at bounding box center [1137, 140] width 23 height 23
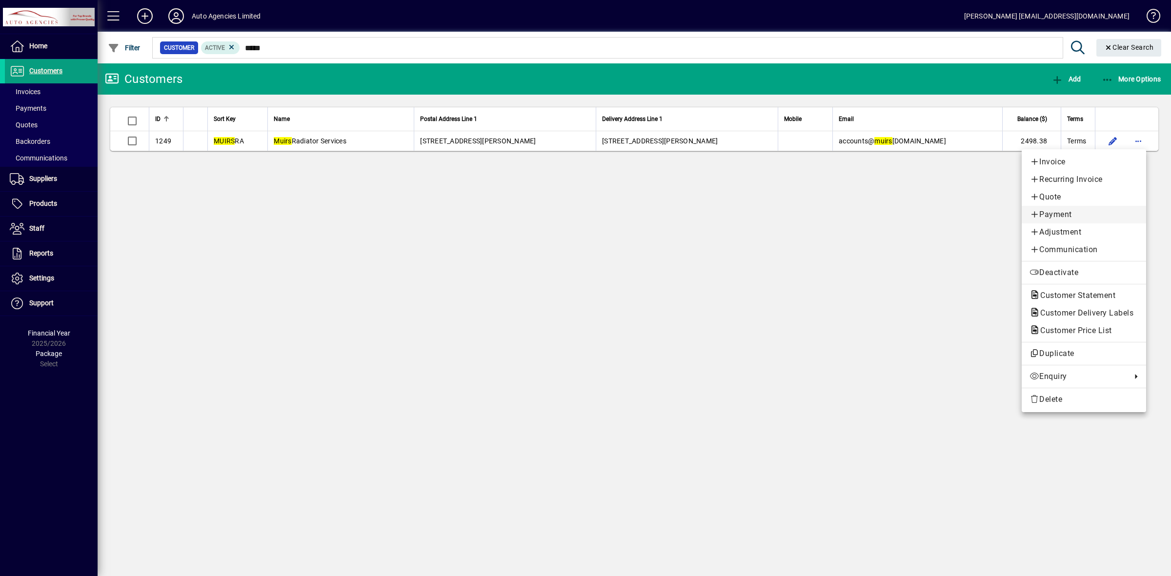
click at [1062, 215] on span "Payment" at bounding box center [1083, 215] width 109 height 12
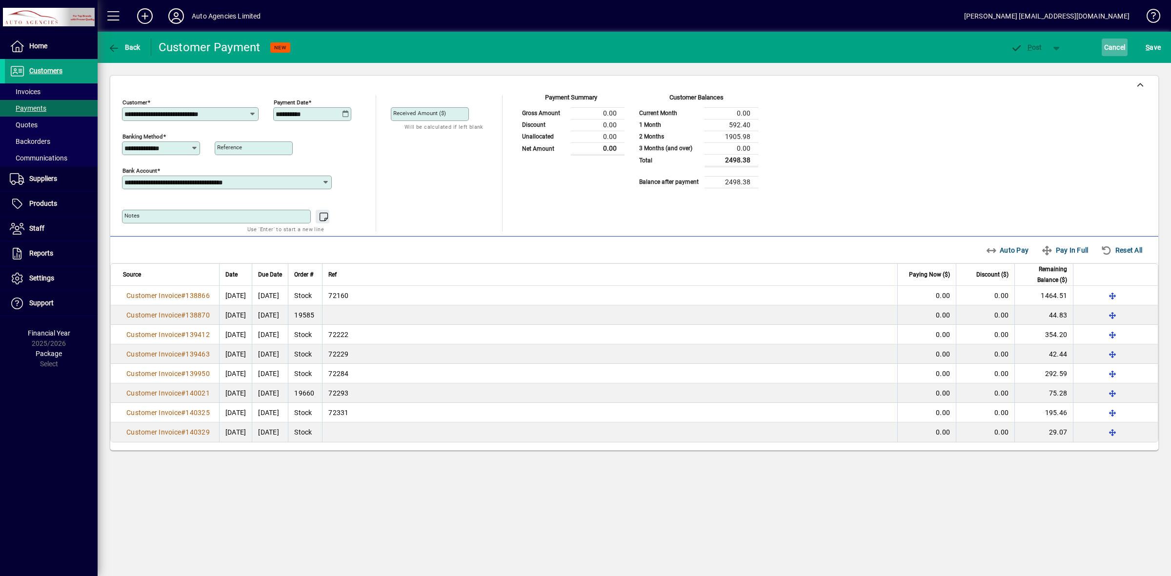
click at [1115, 41] on span "Cancel" at bounding box center [1114, 48] width 21 height 16
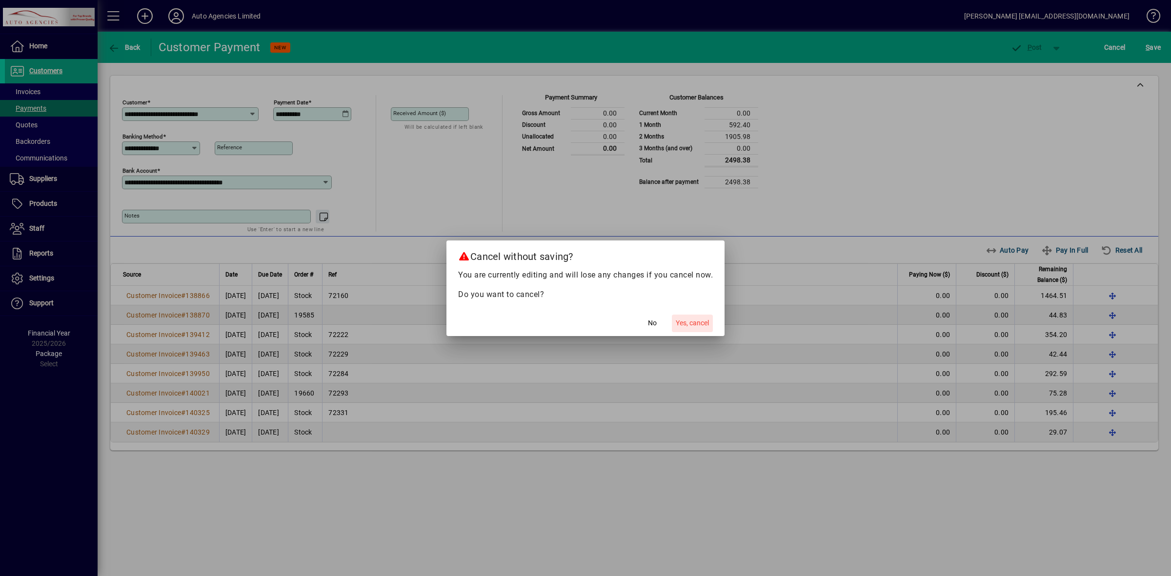
click at [698, 322] on span "Yes, cancel" at bounding box center [692, 323] width 33 height 10
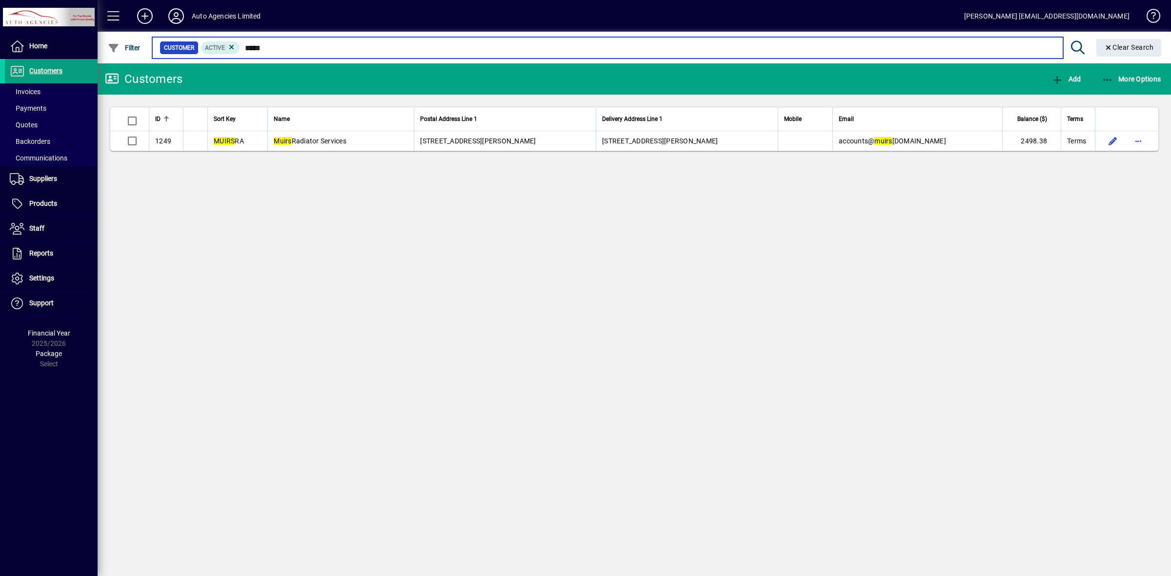
drag, startPoint x: 253, startPoint y: 44, endPoint x: 203, endPoint y: 41, distance: 49.3
click at [206, 42] on mat-form-field "Customer Active ***** Clear Search" at bounding box center [658, 48] width 1015 height 32
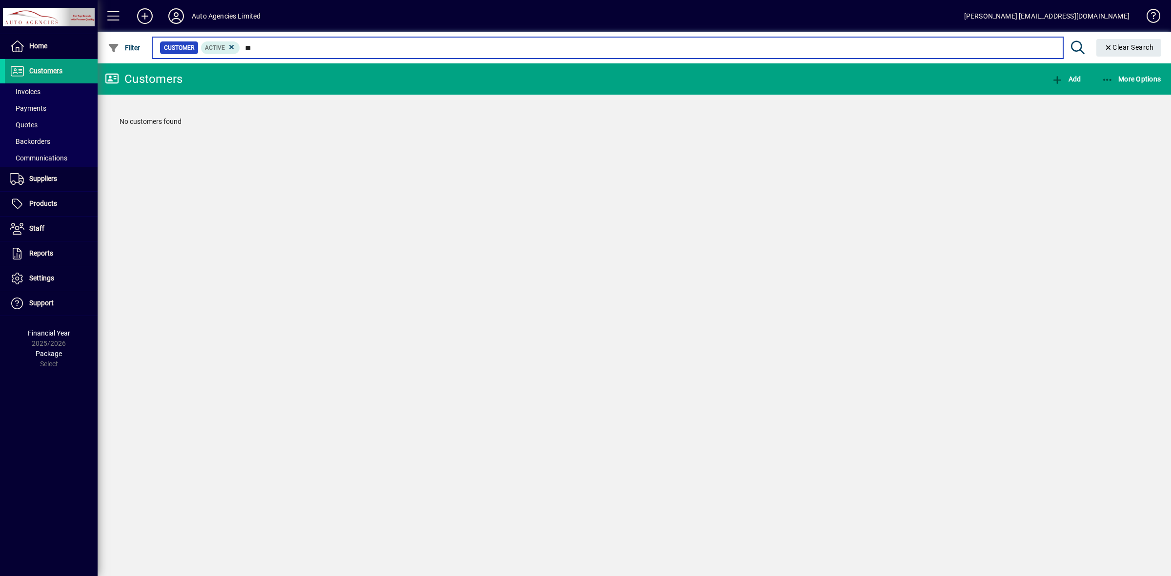
type input "*"
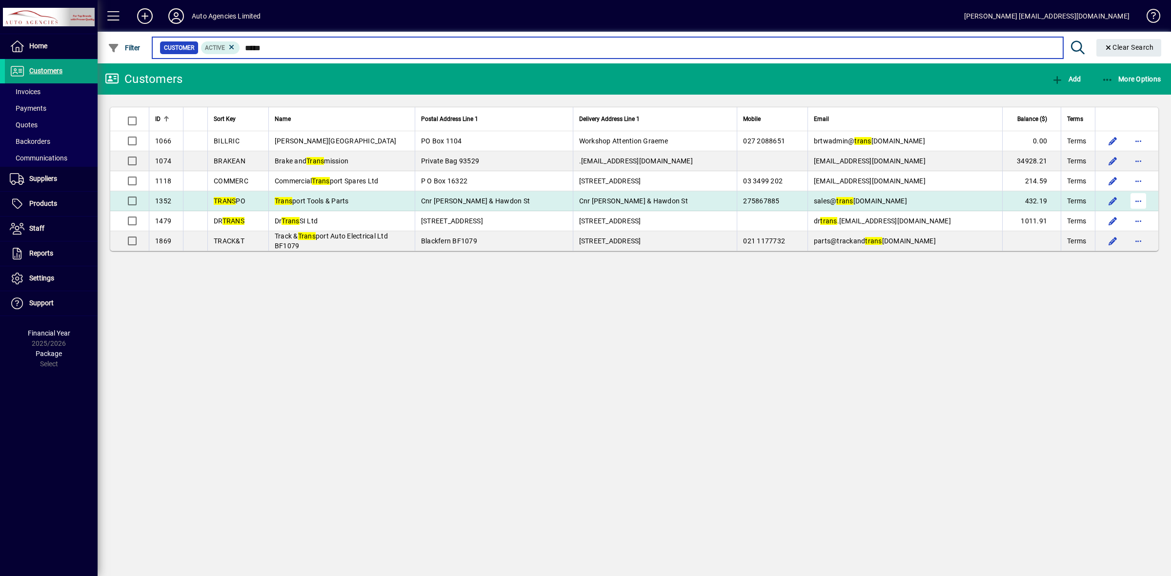
type input "*****"
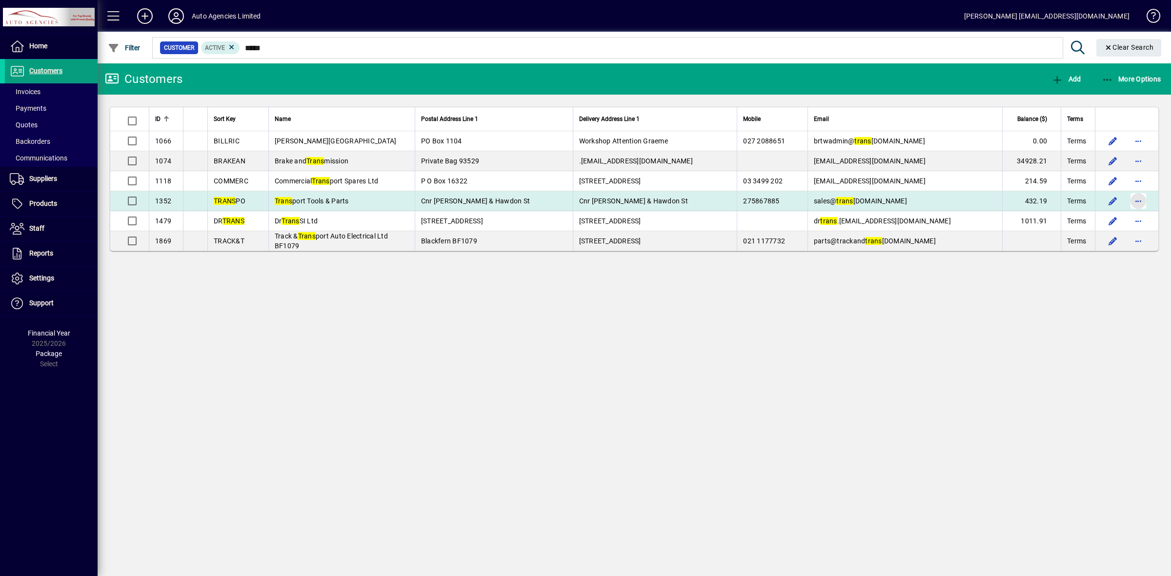
click at [1134, 204] on span "button" at bounding box center [1137, 200] width 23 height 23
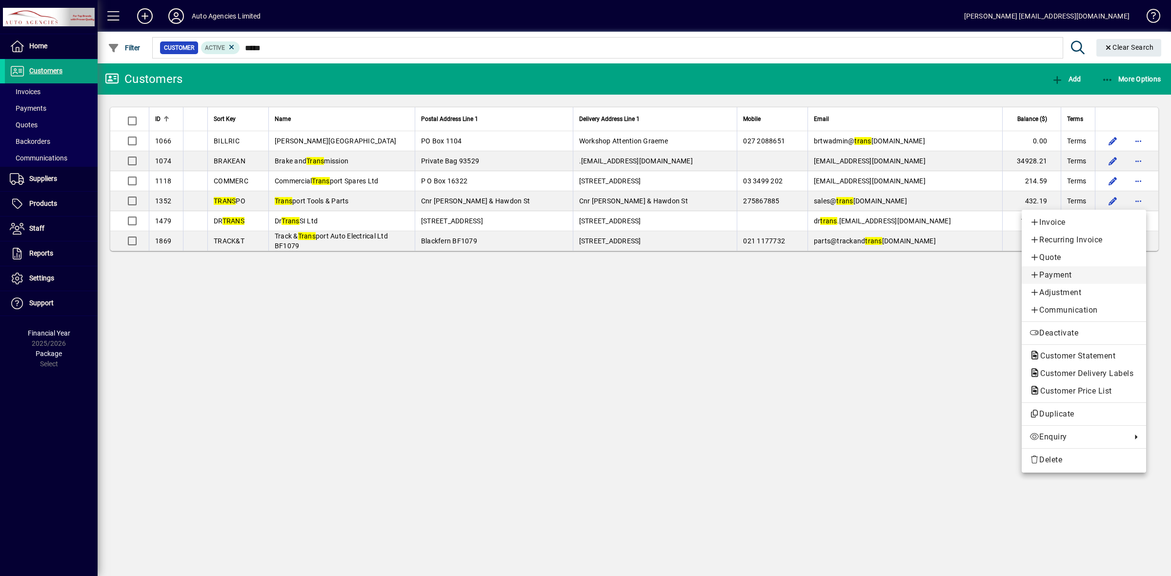
click at [1066, 272] on span "Payment" at bounding box center [1083, 275] width 109 height 12
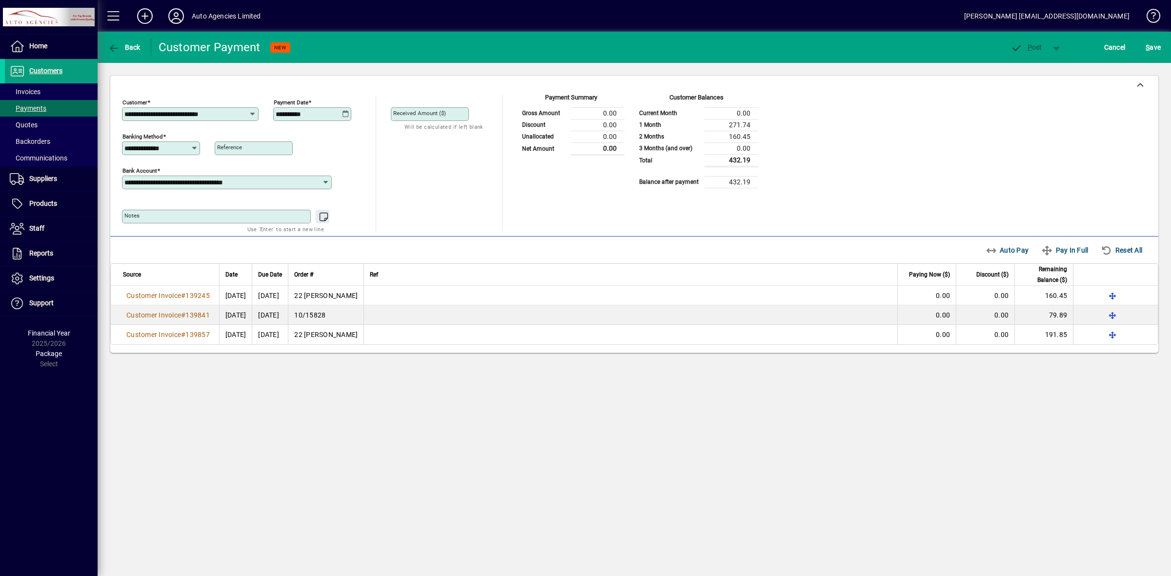
click at [348, 115] on icon at bounding box center [345, 114] width 7 height 8
click at [381, 139] on span "Previous month" at bounding box center [386, 142] width 20 height 20
click at [328, 279] on span "30" at bounding box center [326, 280] width 18 height 18
type input "**********"
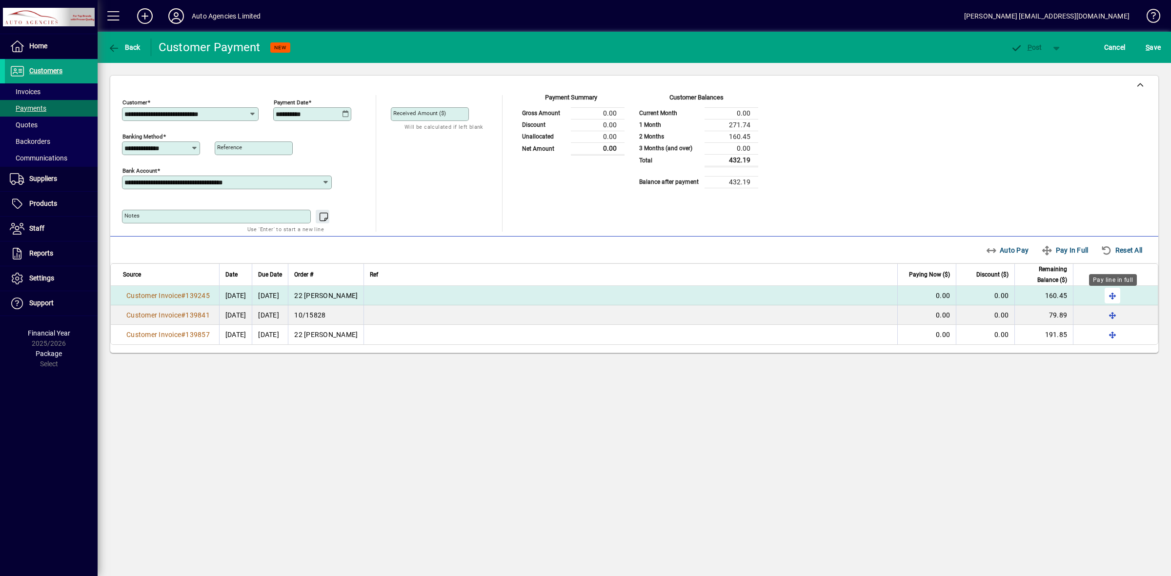
click at [1113, 296] on span "button" at bounding box center [1112, 295] width 23 height 23
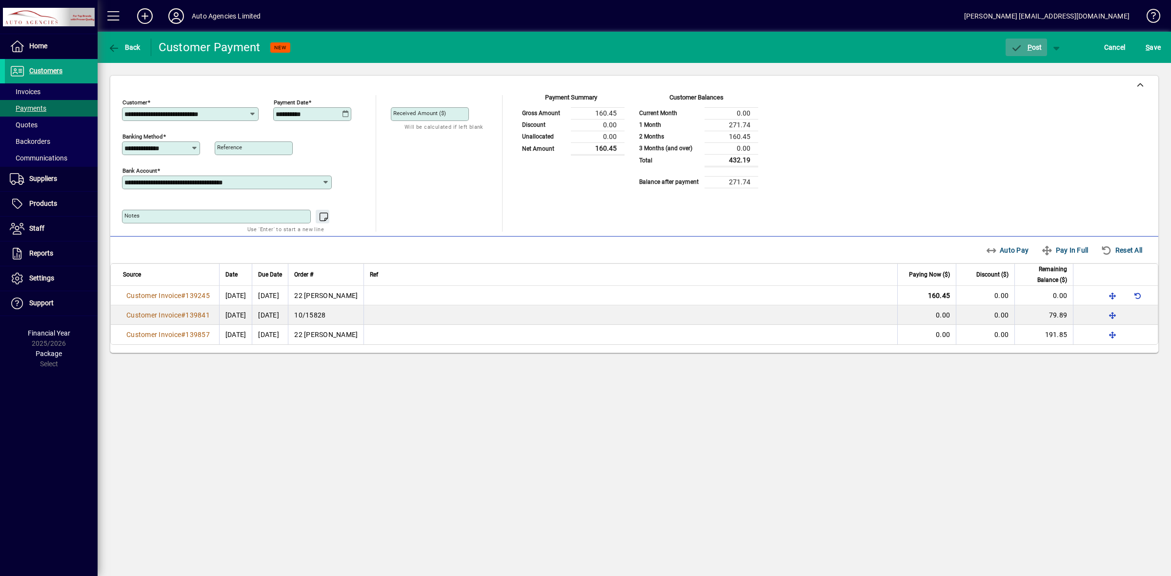
click at [1023, 50] on span "P ost" at bounding box center [1026, 47] width 32 height 8
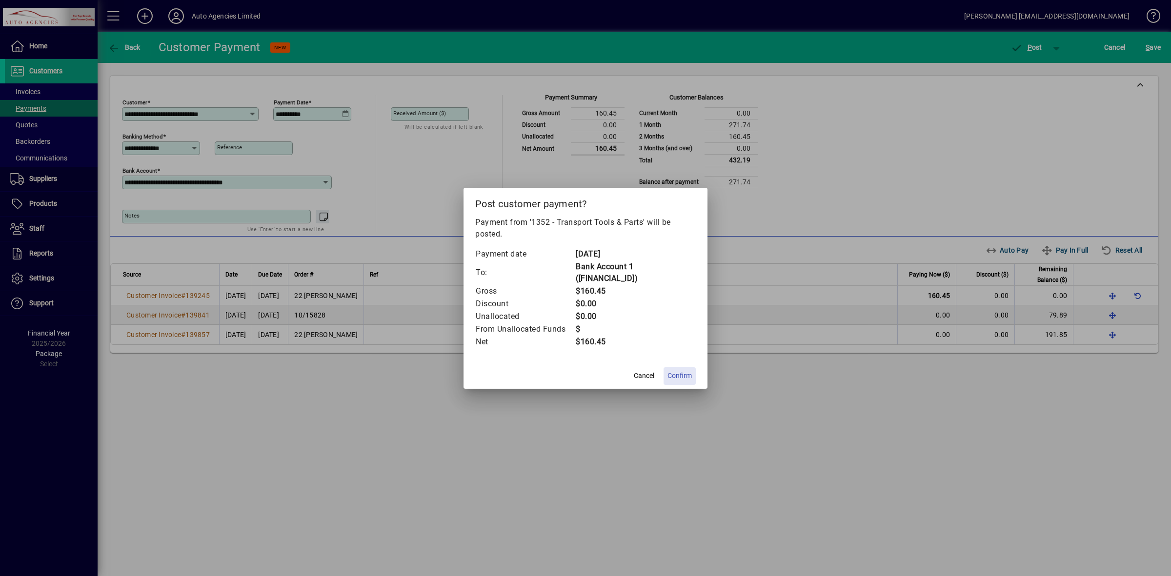
click at [679, 374] on span "Confirm" at bounding box center [679, 376] width 24 height 10
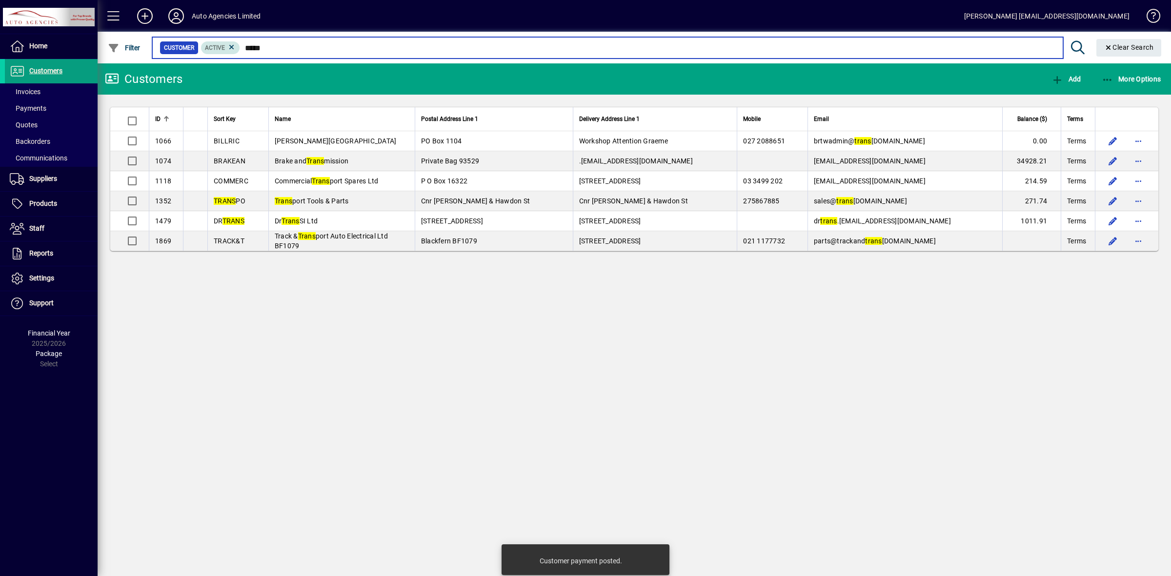
drag, startPoint x: 272, startPoint y: 46, endPoint x: 202, endPoint y: 47, distance: 69.8
click at [203, 47] on div "Customer Active *****" at bounding box center [608, 48] width 896 height 14
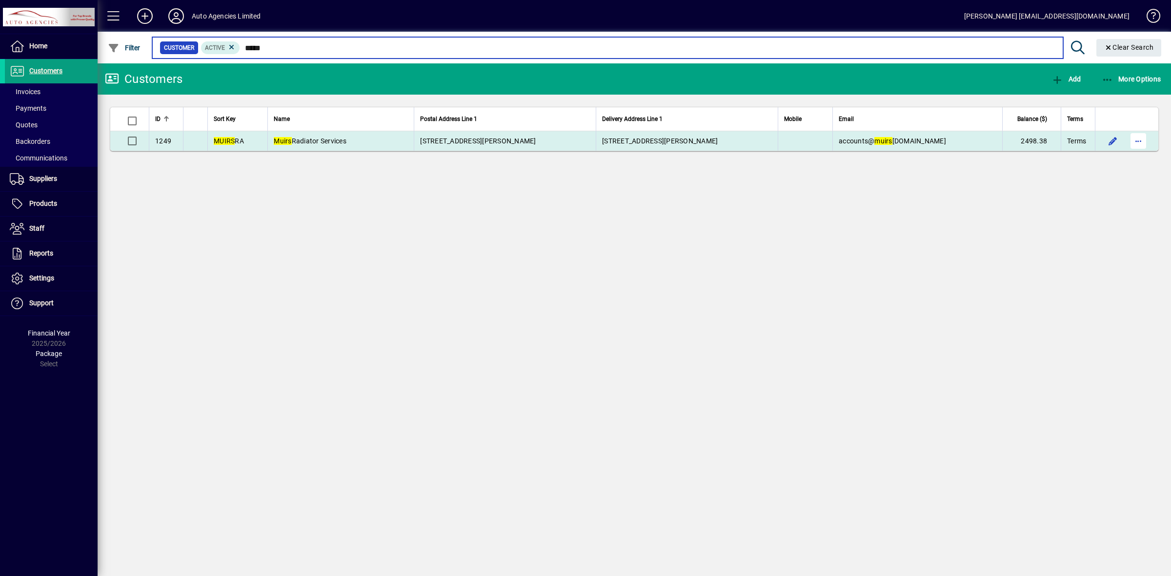
type input "*****"
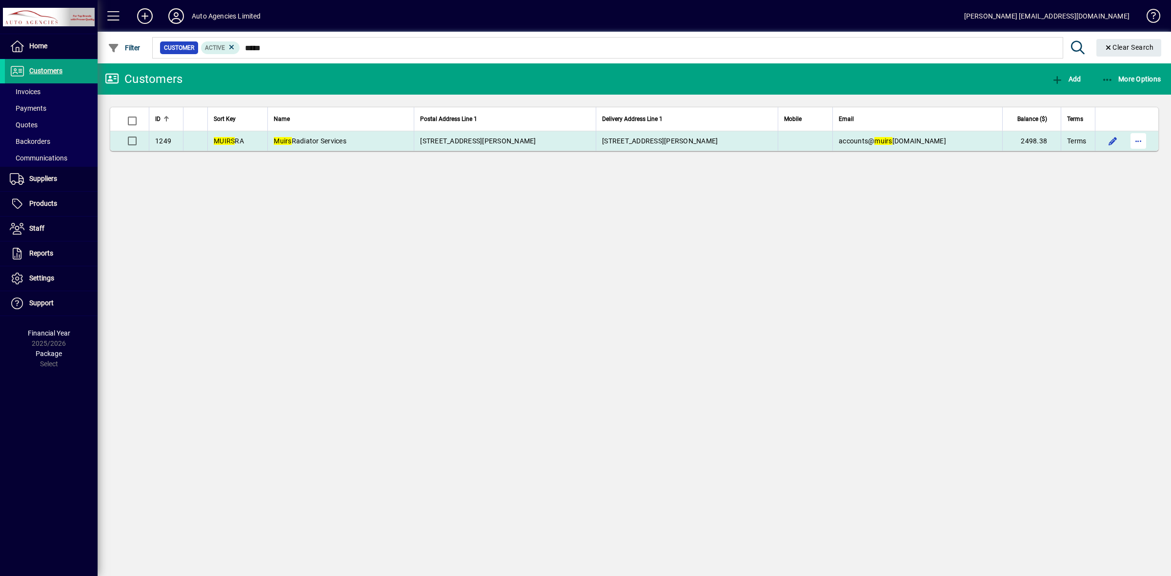
click at [1135, 140] on span "button" at bounding box center [1137, 140] width 23 height 23
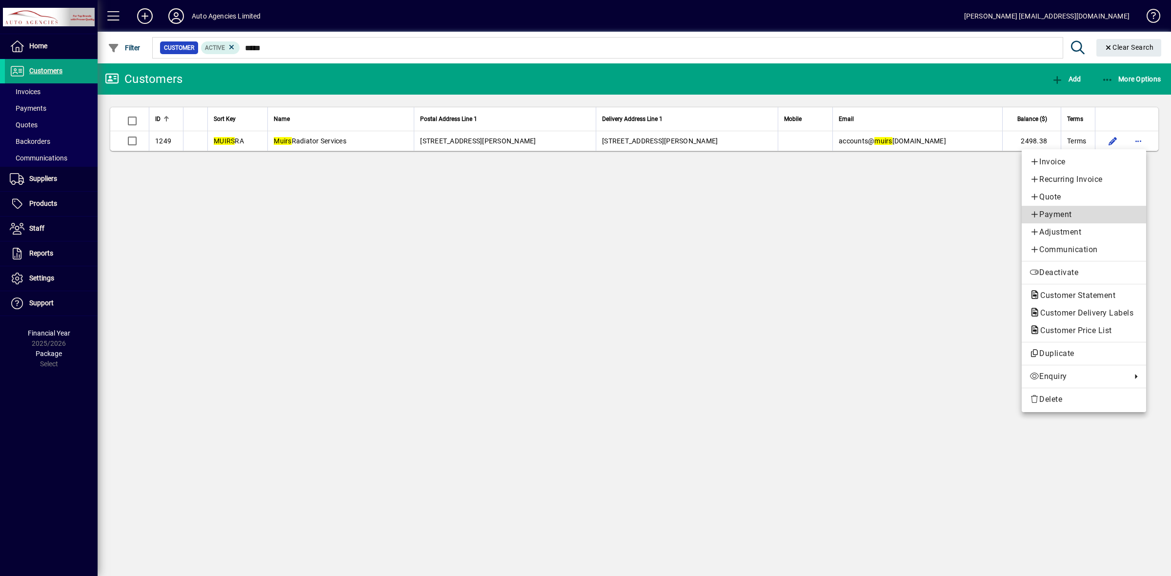
click at [1062, 215] on span "Payment" at bounding box center [1083, 215] width 109 height 12
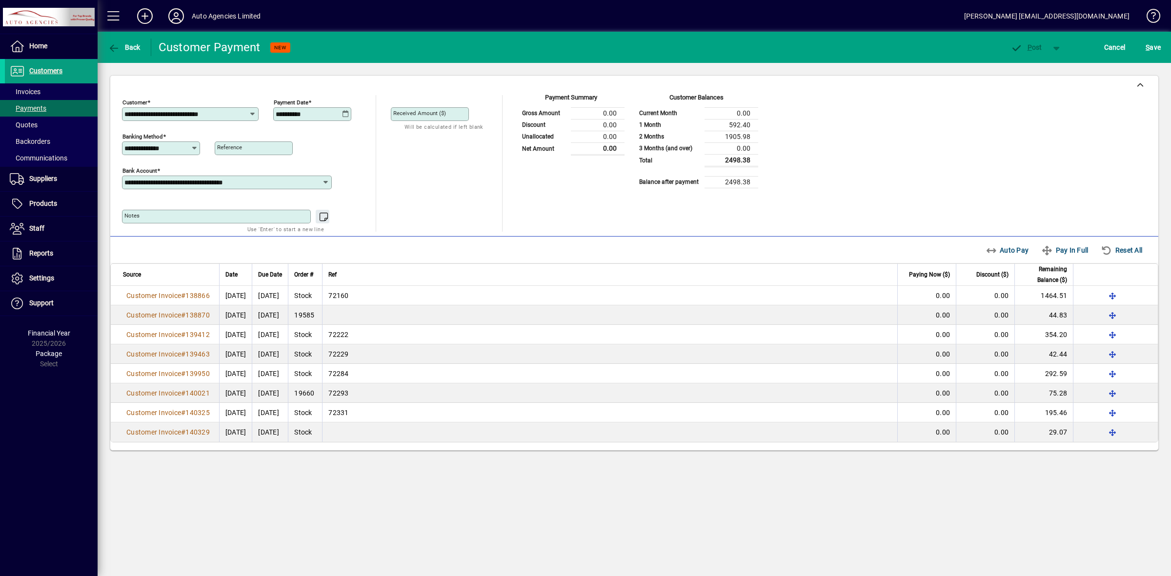
click at [350, 112] on div "**********" at bounding box center [313, 114] width 75 height 8
click at [345, 112] on icon at bounding box center [345, 114] width 7 height 8
click at [388, 140] on span "Previous month" at bounding box center [386, 142] width 20 height 20
click at [323, 277] on span "30" at bounding box center [326, 280] width 18 height 18
type input "**********"
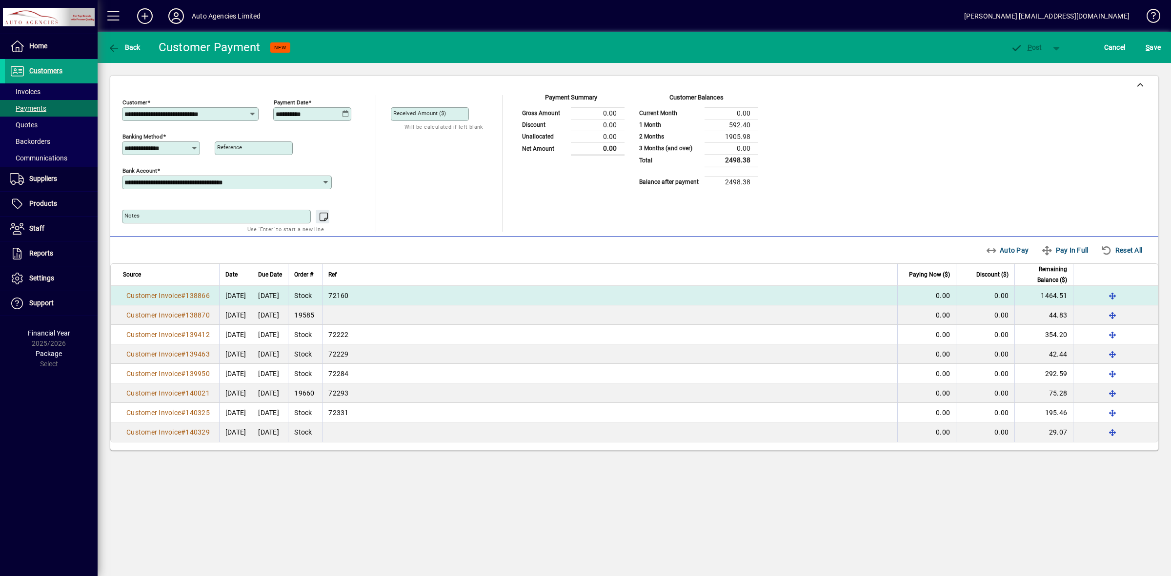
click at [1047, 297] on span "1464.51" at bounding box center [1054, 296] width 26 height 8
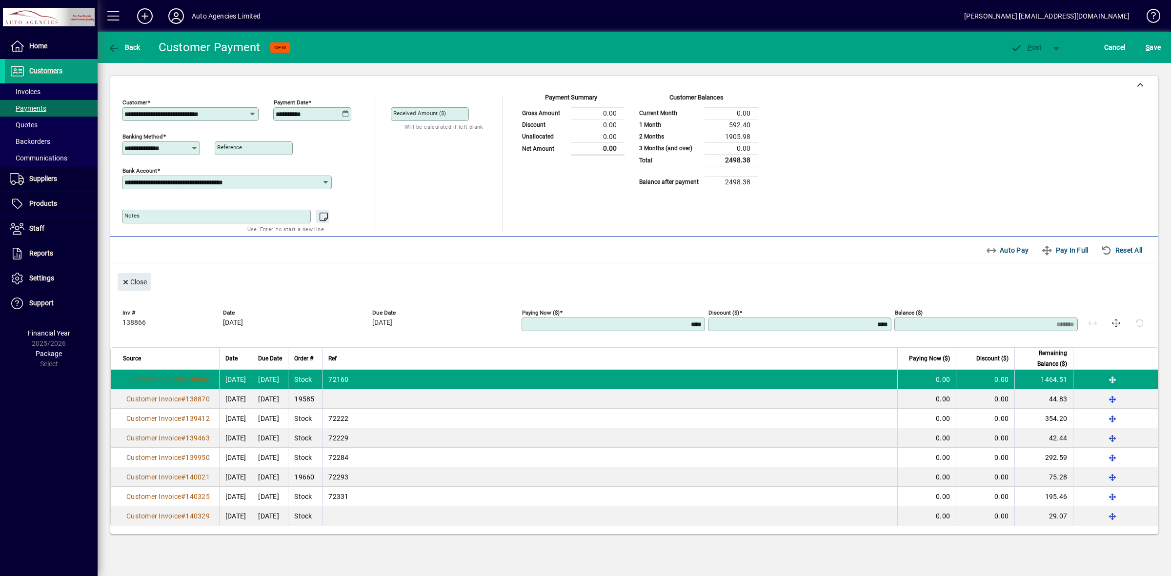
click at [698, 325] on input "****" at bounding box center [614, 325] width 181 height 8
type input "*"
type input "*******"
type input "**"
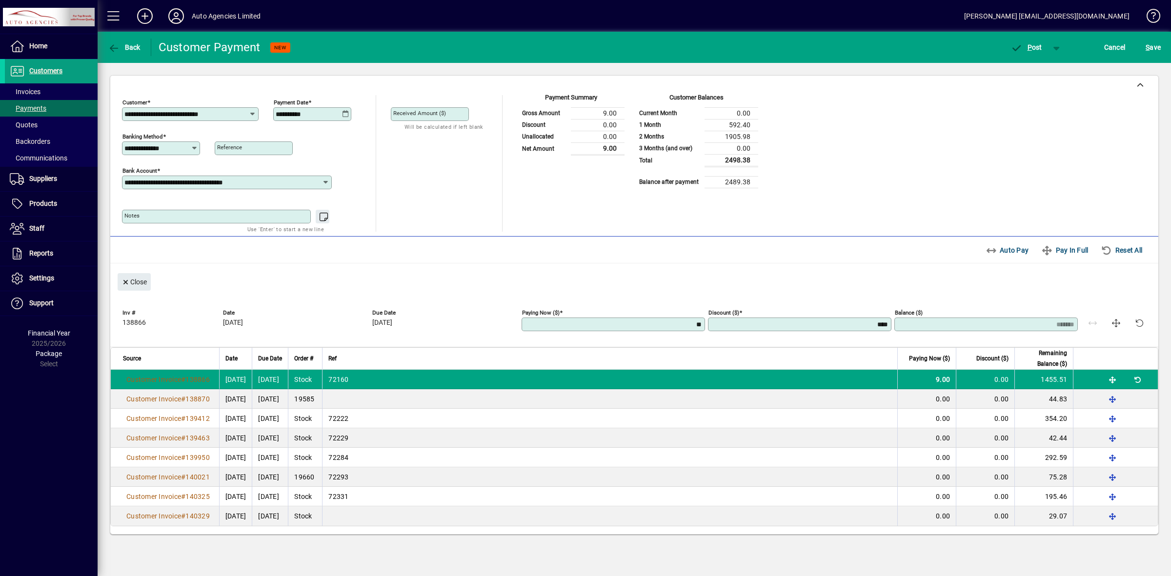
type input "*******"
type input "***"
type input "******"
type input "*****"
type input "******"
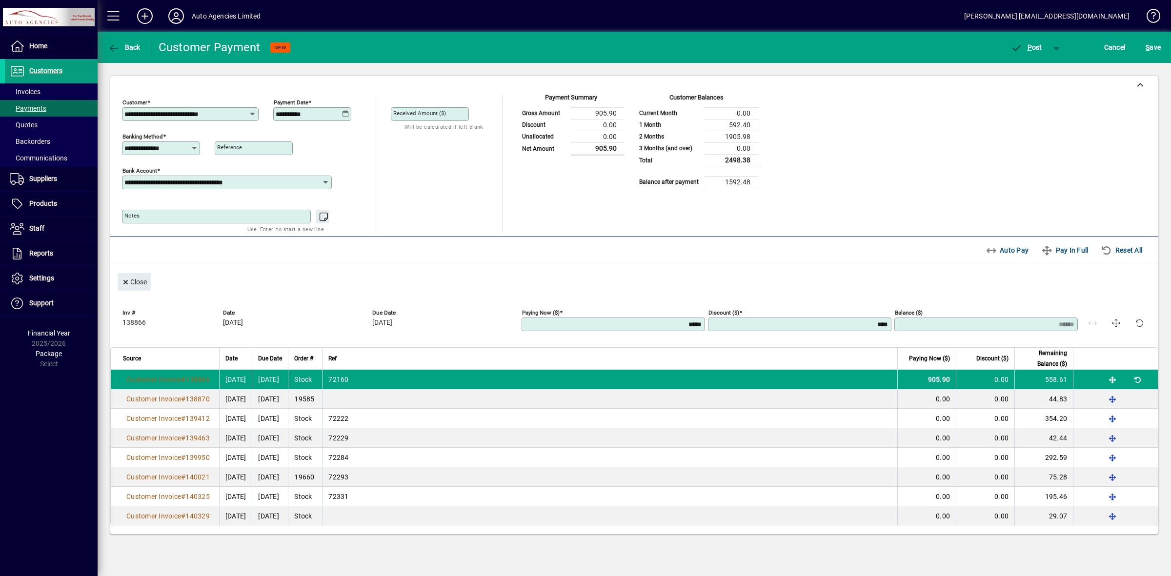
type input "******"
click at [691, 292] on div "Inv # 138866 Date 01/08/2025 Due Date 20/09/2025 Paying Now ($) ****** Discount…" at bounding box center [634, 317] width 1048 height 59
drag, startPoint x: 33, startPoint y: 71, endPoint x: 869, endPoint y: 248, distance: 854.2
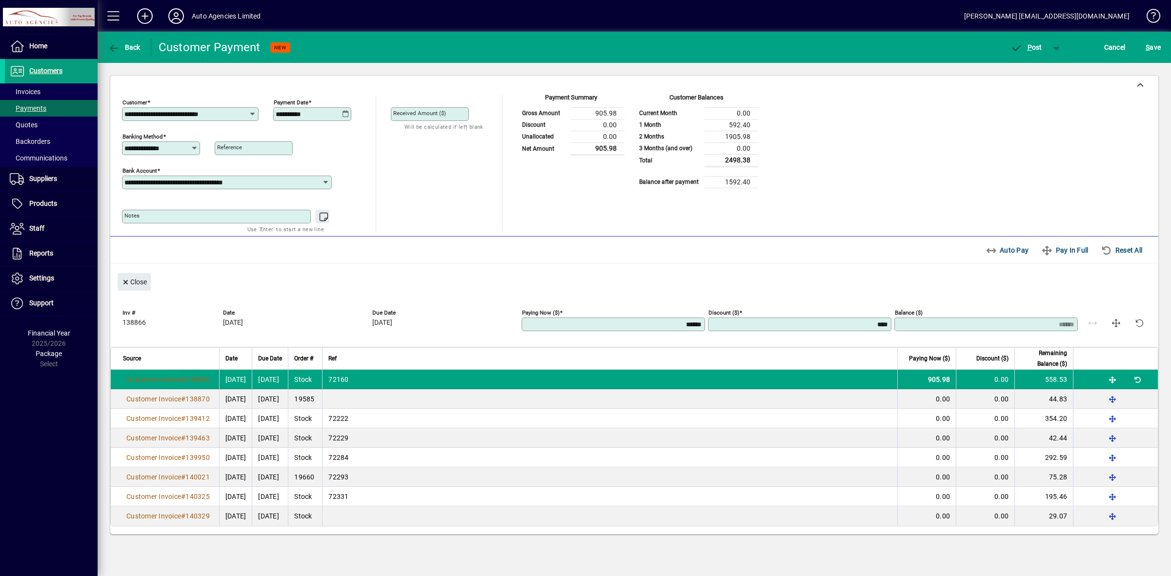
click at [869, 248] on mat-toolbar-row "Outstanding Invoices Auto Pay Pay In Full Reset All" at bounding box center [634, 250] width 1048 height 27
click at [1026, 51] on span "button" at bounding box center [1026, 47] width 41 height 23
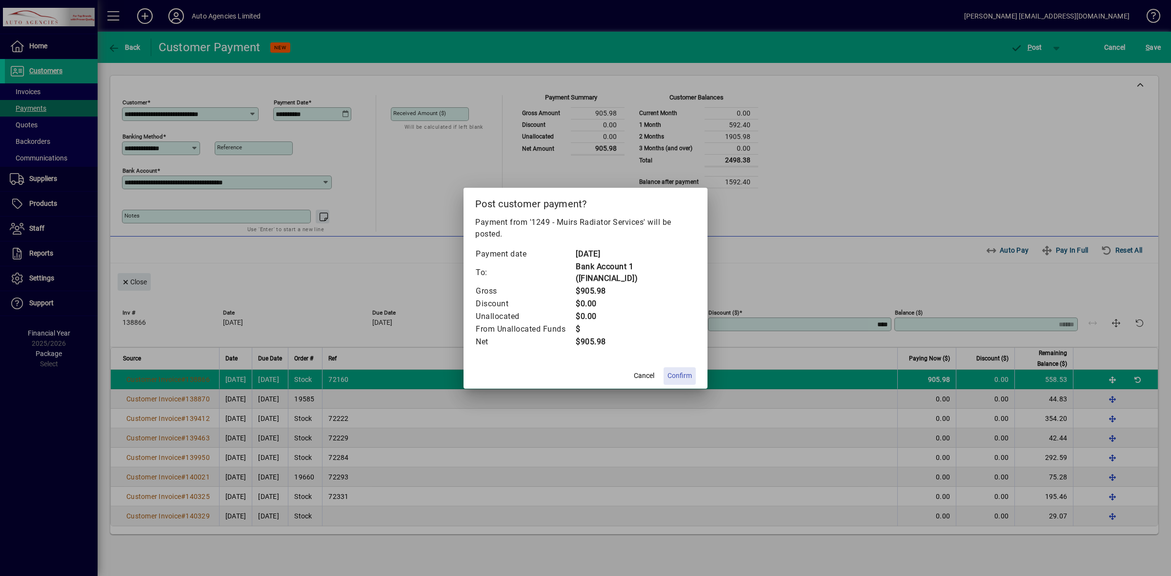
click at [681, 376] on span "Confirm" at bounding box center [679, 376] width 24 height 10
type input "*****"
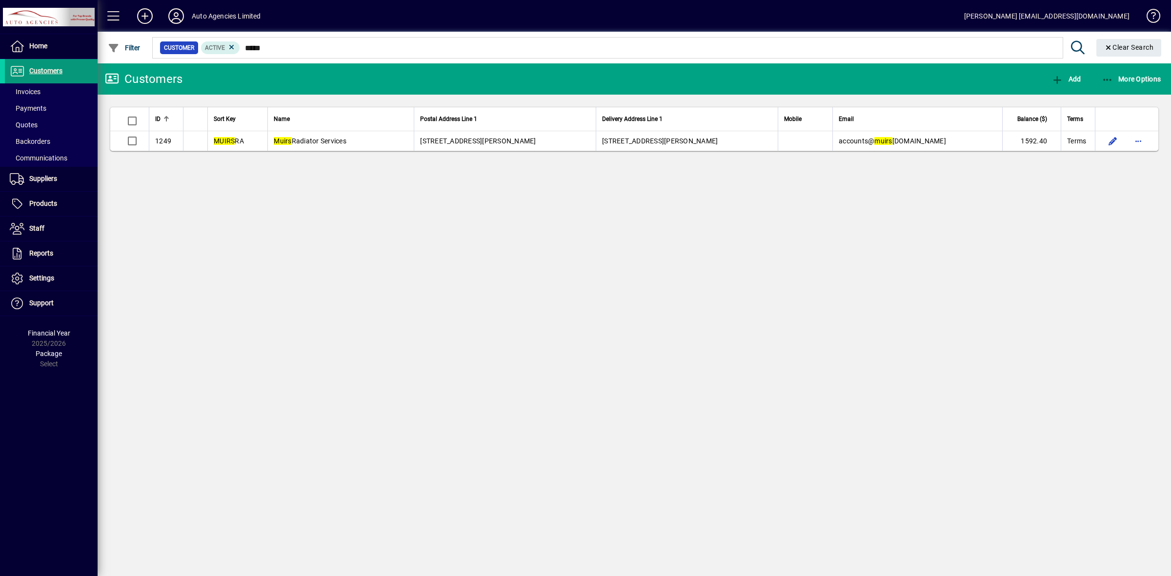
click at [50, 69] on span "Customers" at bounding box center [45, 71] width 33 height 8
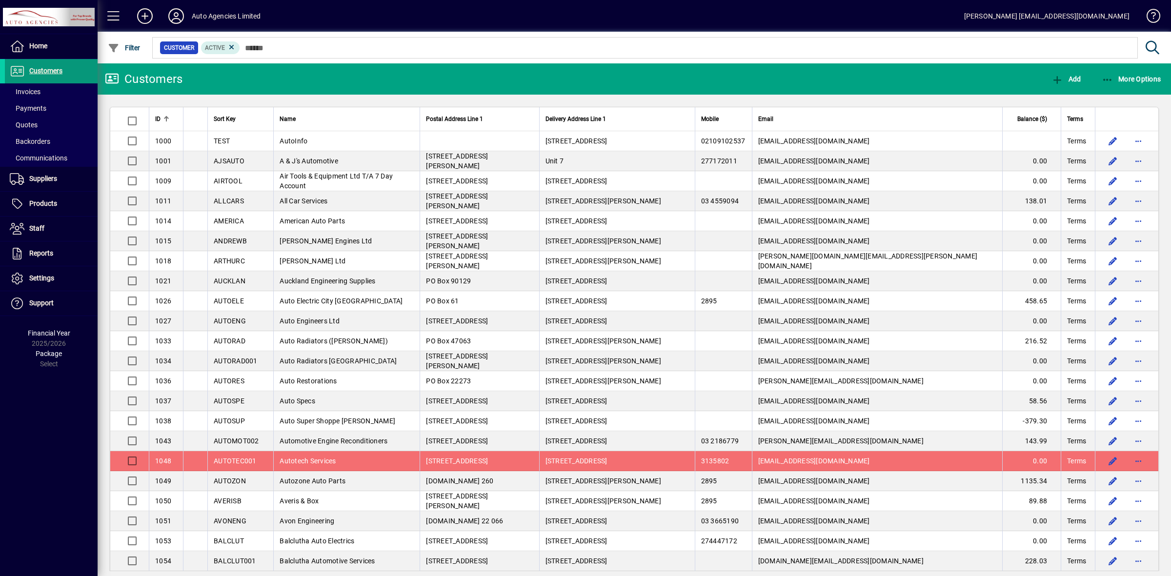
click at [77, 68] on span at bounding box center [51, 71] width 93 height 23
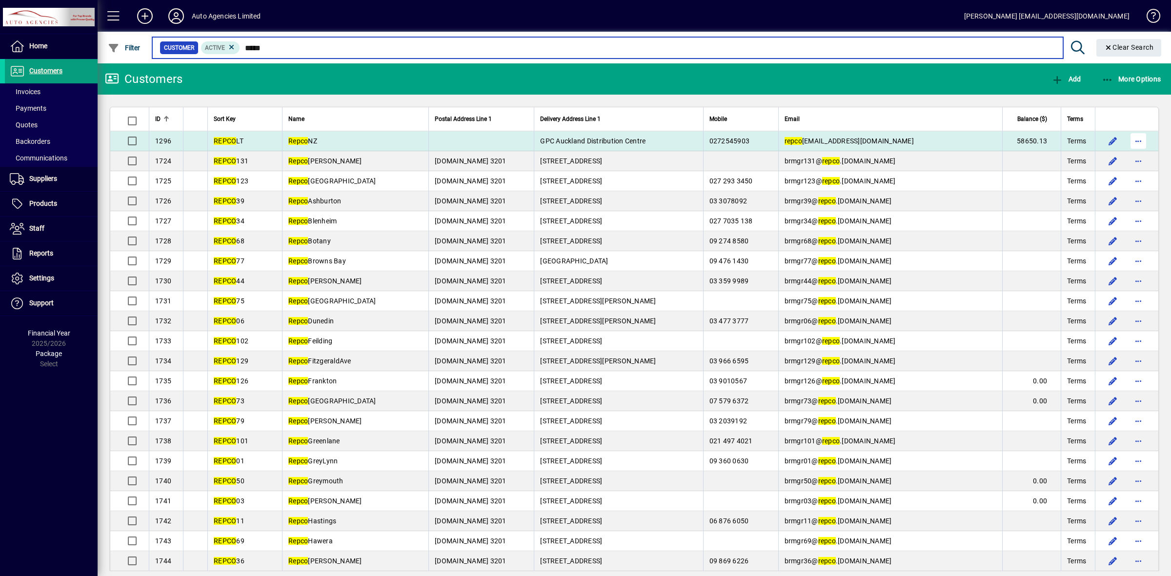
type input "*****"
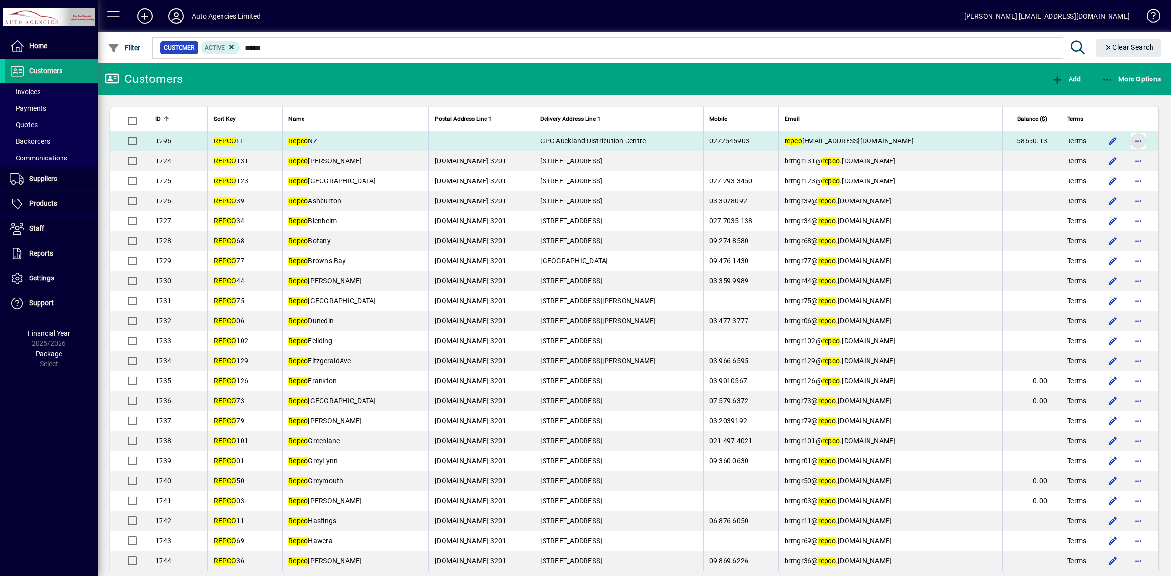
click at [1127, 142] on span "button" at bounding box center [1137, 140] width 23 height 23
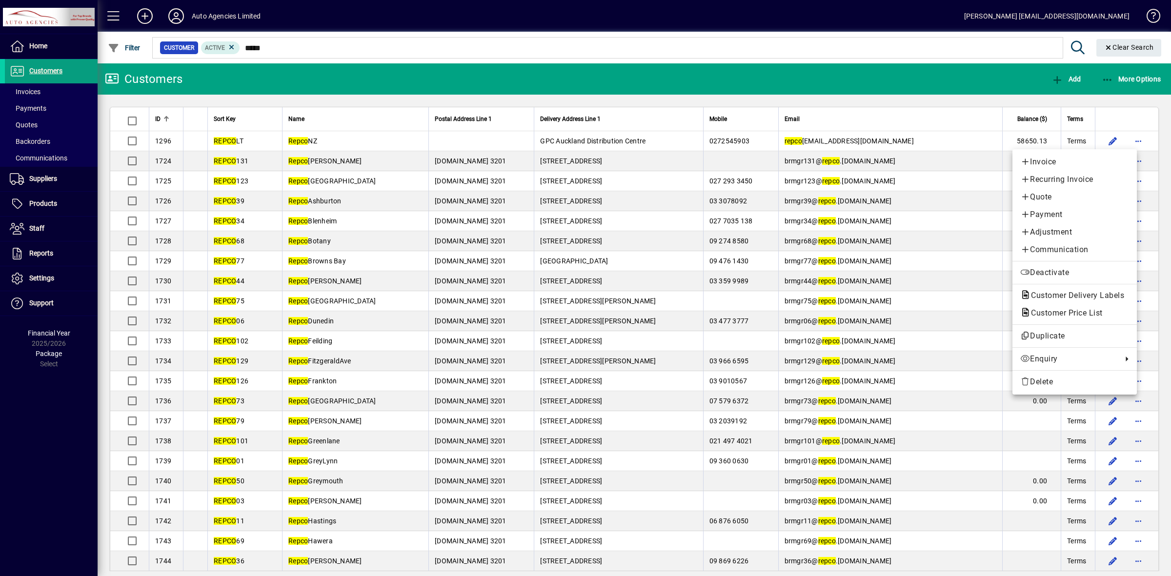
click at [1054, 212] on span "Payment" at bounding box center [1074, 215] width 109 height 12
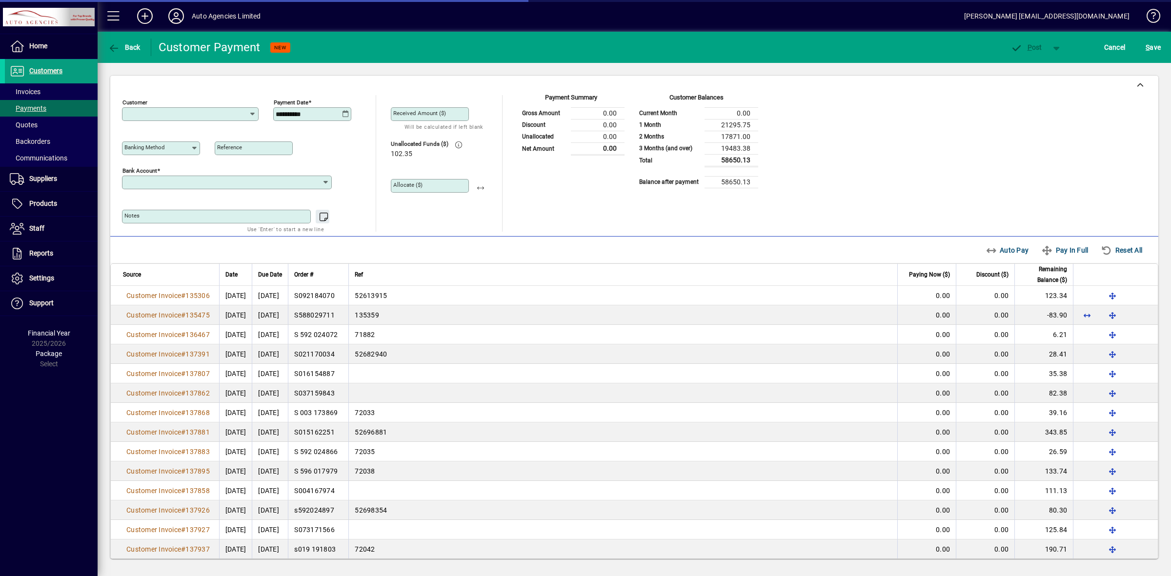
type input "**********"
click at [345, 115] on icon at bounding box center [345, 114] width 7 height 8
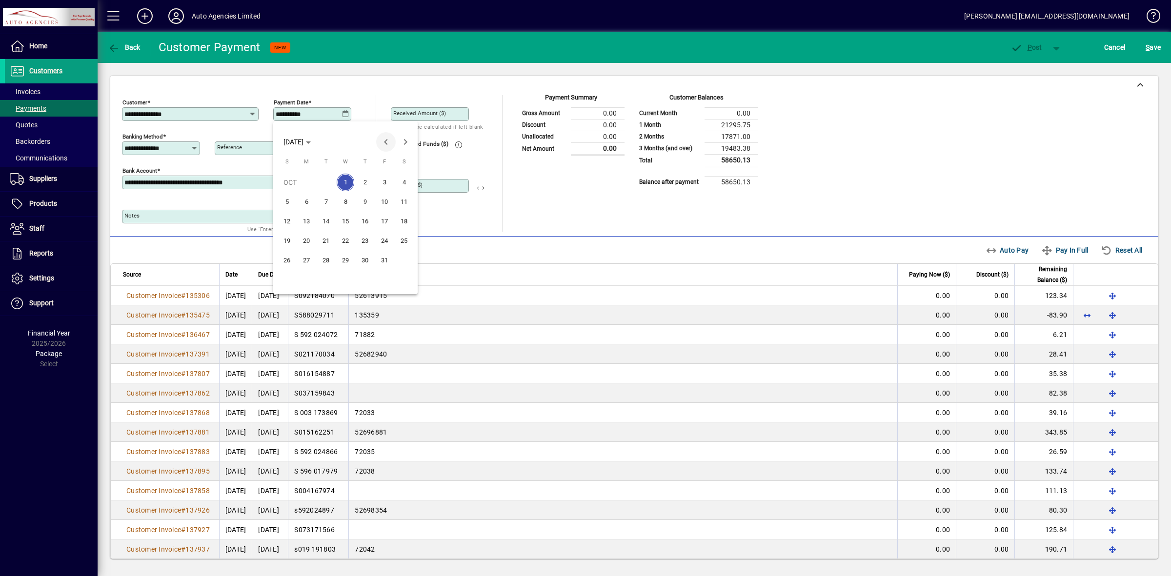
click at [386, 139] on span "Previous month" at bounding box center [386, 142] width 20 height 20
click at [326, 279] on span "30" at bounding box center [326, 280] width 18 height 18
type input "**********"
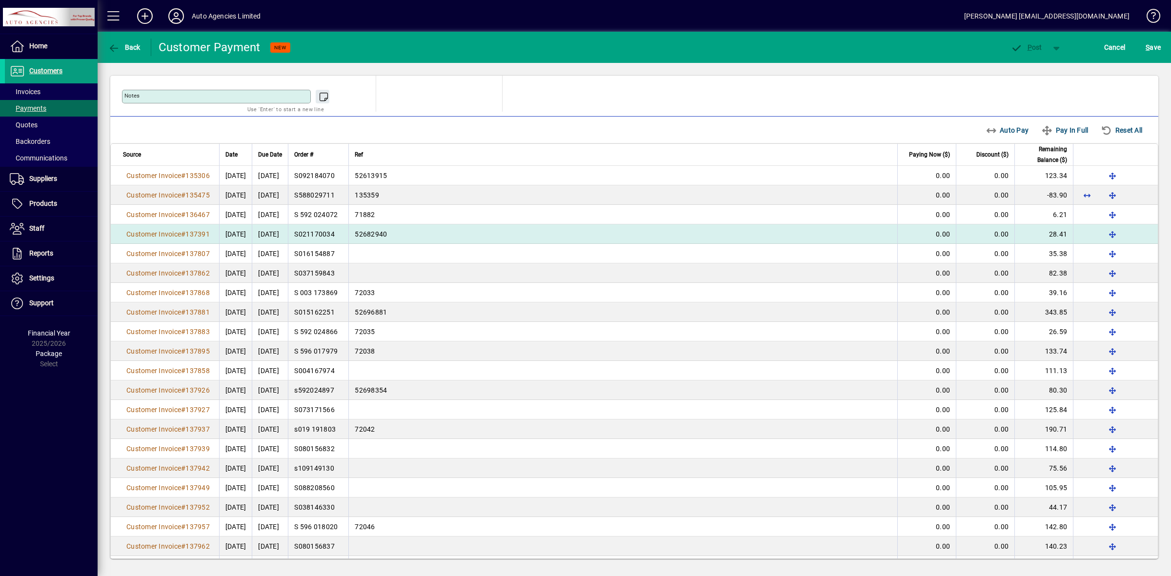
scroll to position [121, 0]
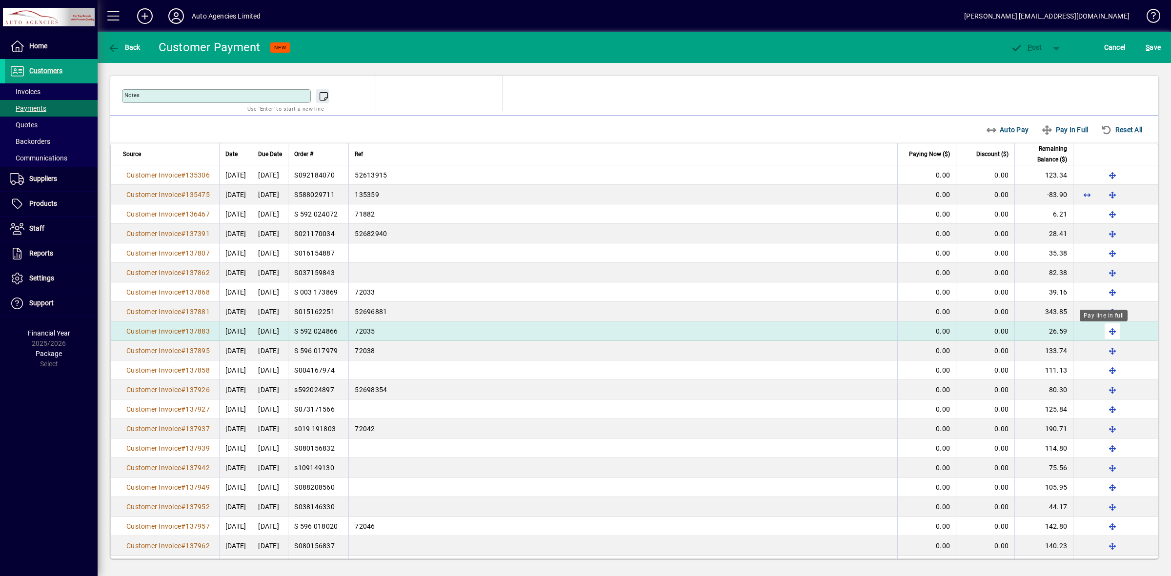
click at [1103, 335] on span "button" at bounding box center [1112, 331] width 23 height 23
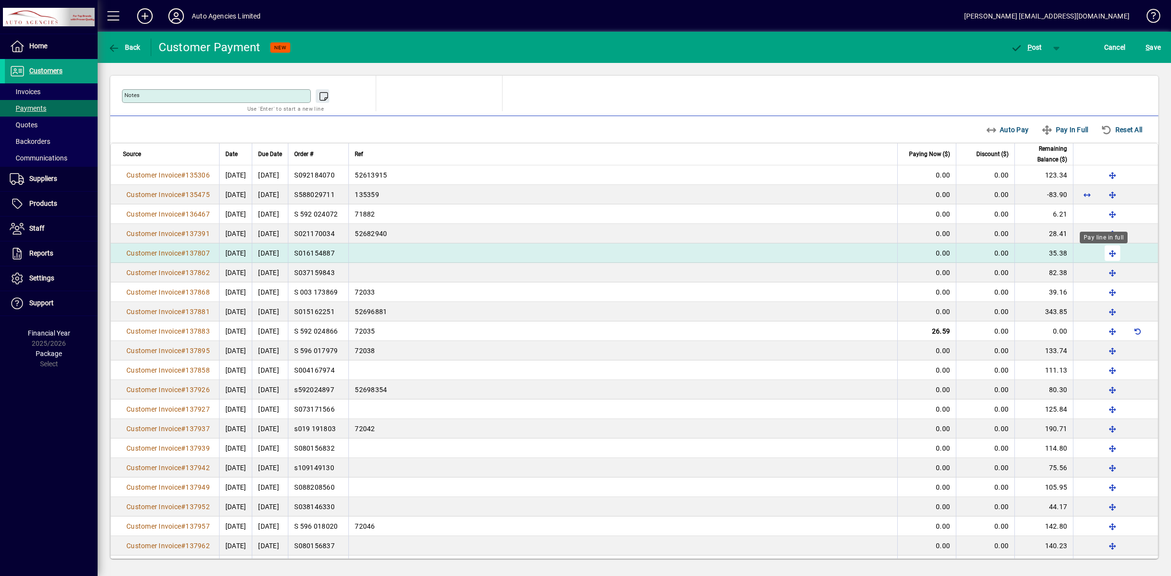
click at [1106, 255] on span "button" at bounding box center [1112, 252] width 23 height 23
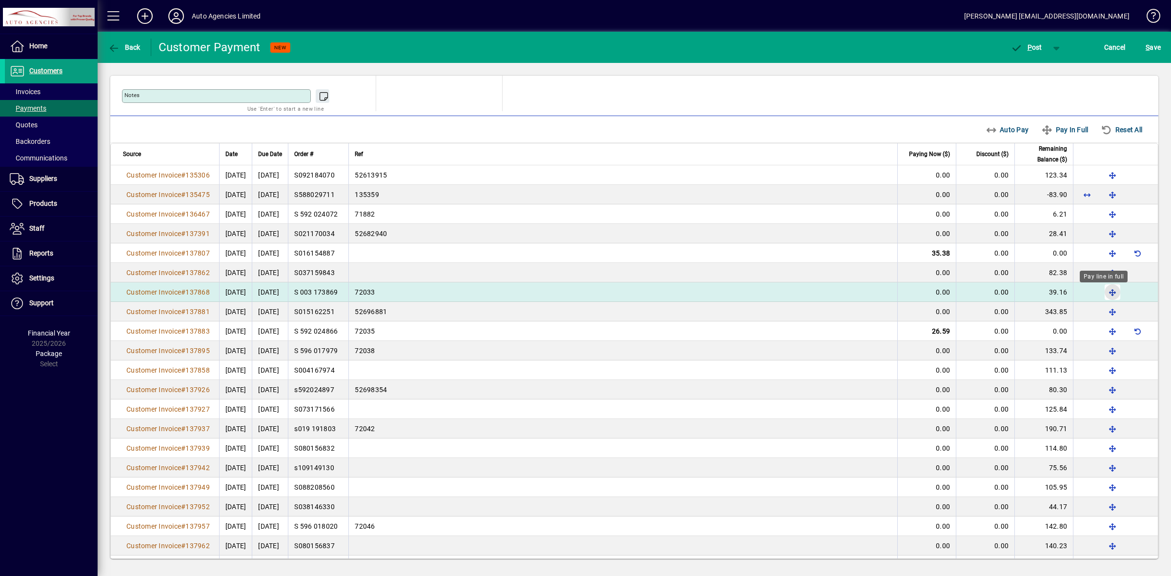
click at [1104, 296] on span "button" at bounding box center [1112, 292] width 23 height 23
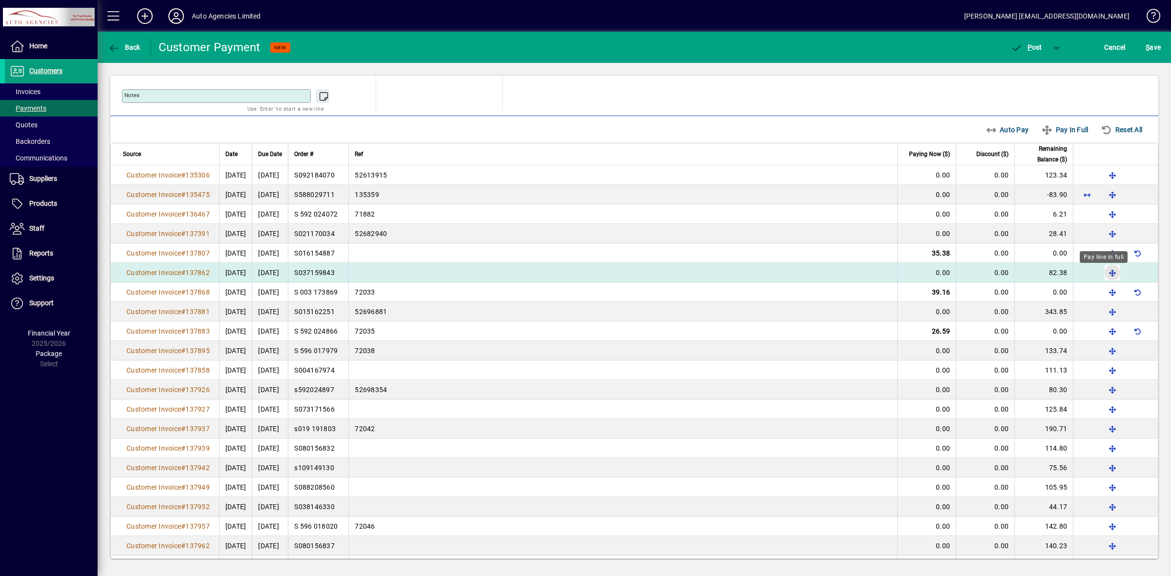
click at [1104, 274] on span "button" at bounding box center [1112, 272] width 23 height 23
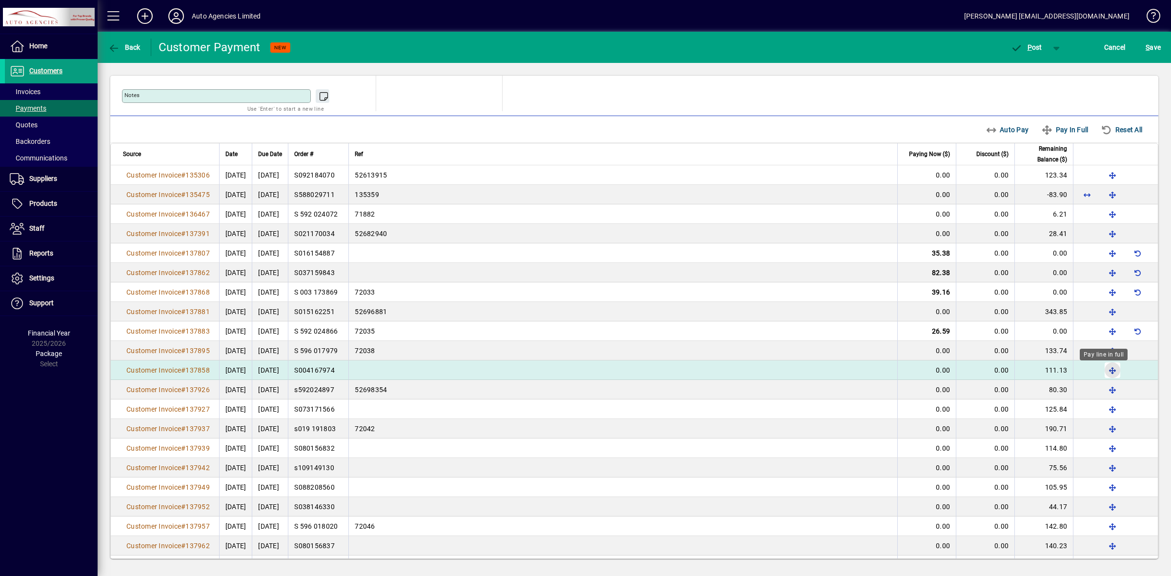
click at [1104, 371] on span "button" at bounding box center [1112, 370] width 23 height 23
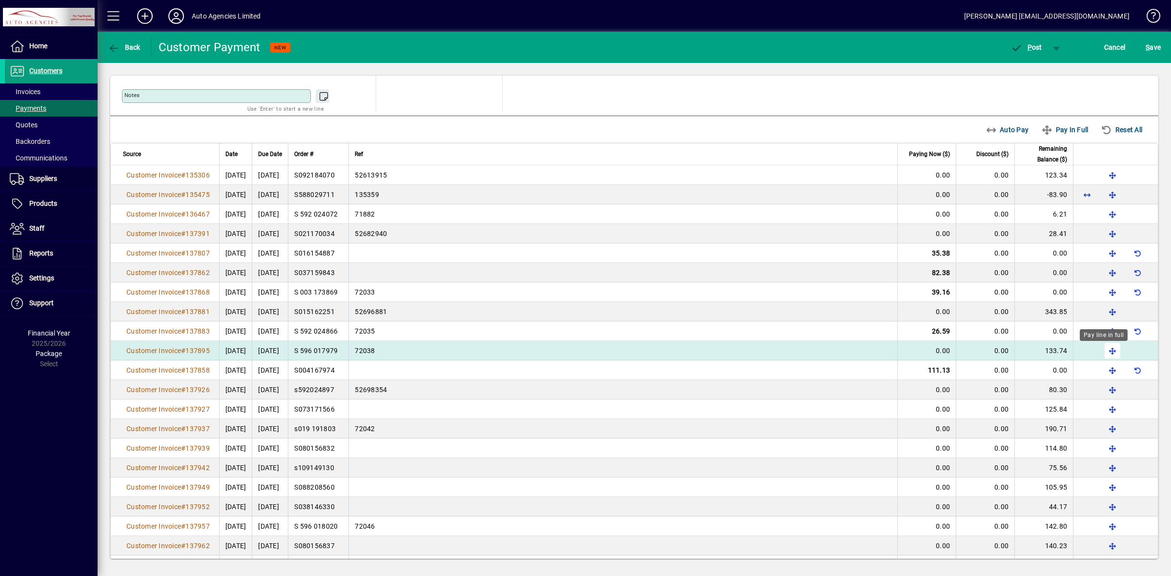
click at [1104, 350] on span "button" at bounding box center [1112, 350] width 23 height 23
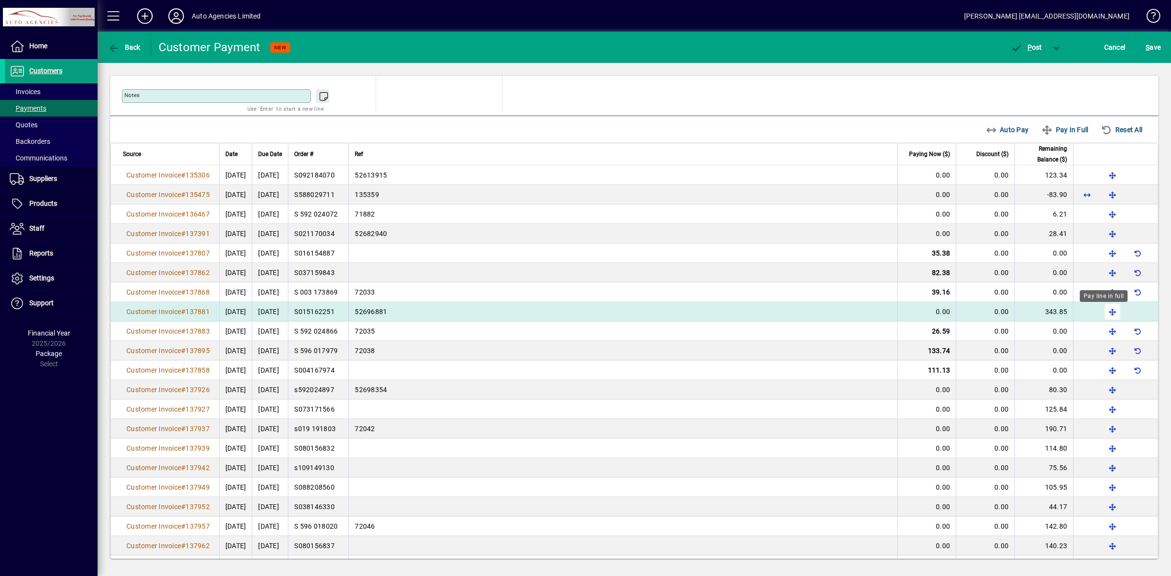
click at [1102, 313] on span "button" at bounding box center [1112, 311] width 23 height 23
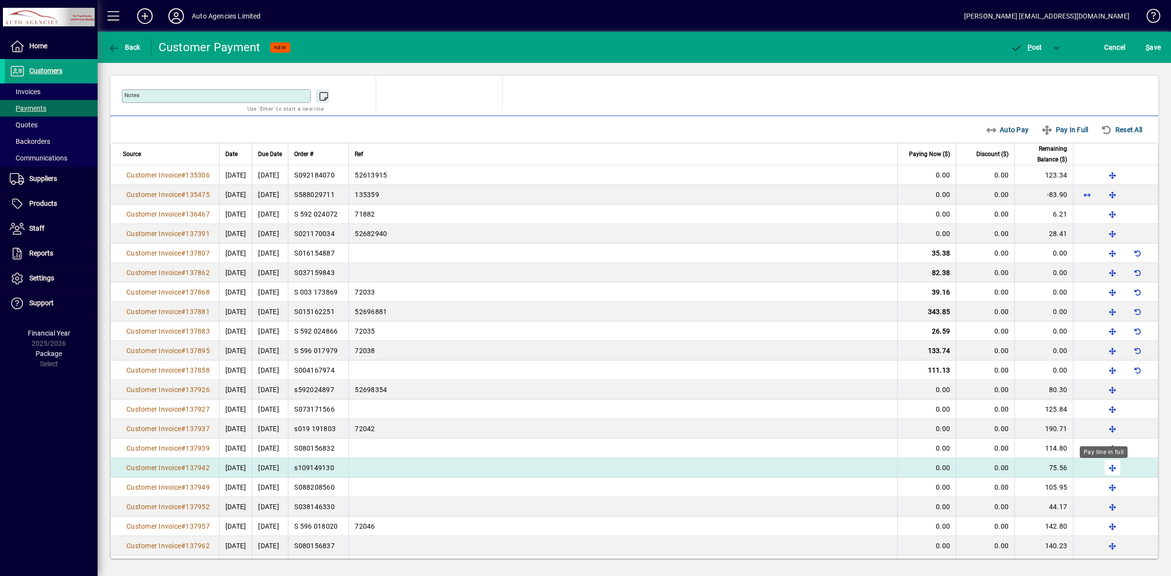
click at [1101, 469] on span "button" at bounding box center [1112, 467] width 23 height 23
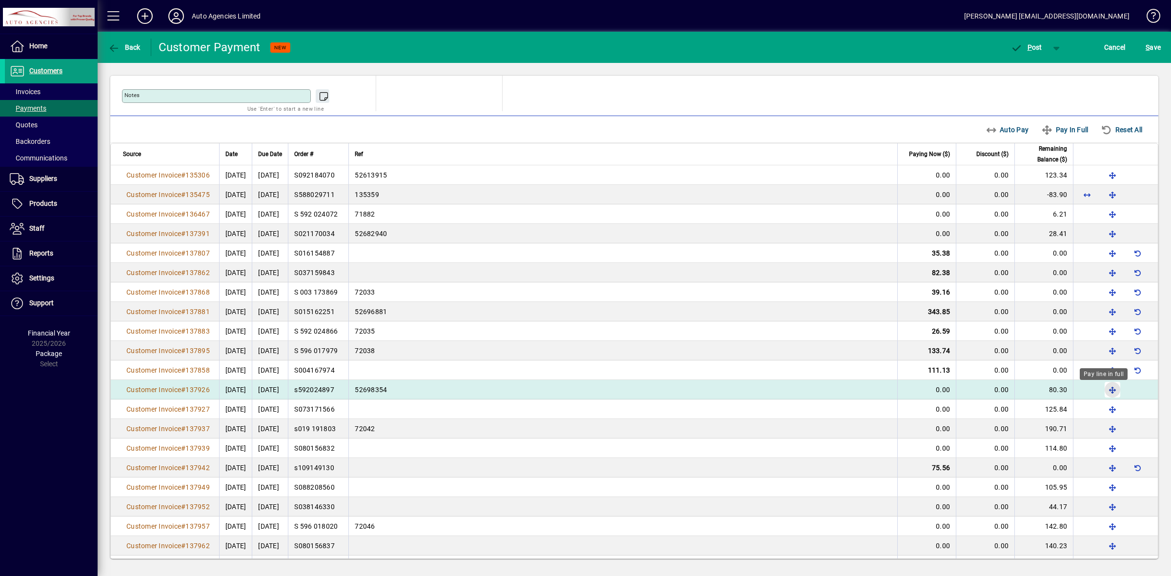
click at [1102, 391] on span "button" at bounding box center [1112, 389] width 23 height 23
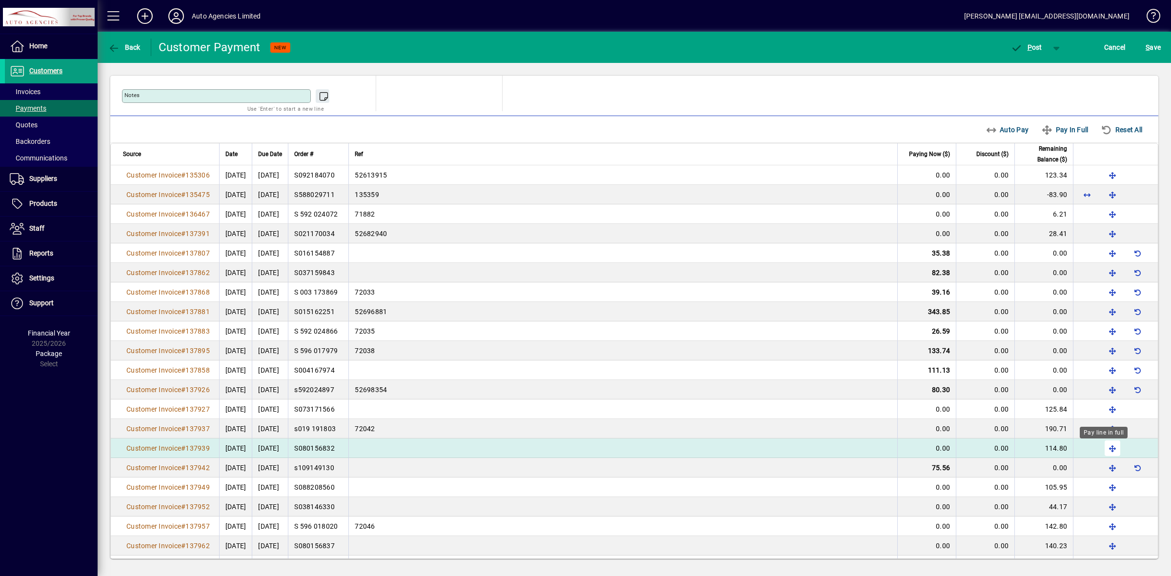
click at [1104, 449] on span "button" at bounding box center [1112, 448] width 23 height 23
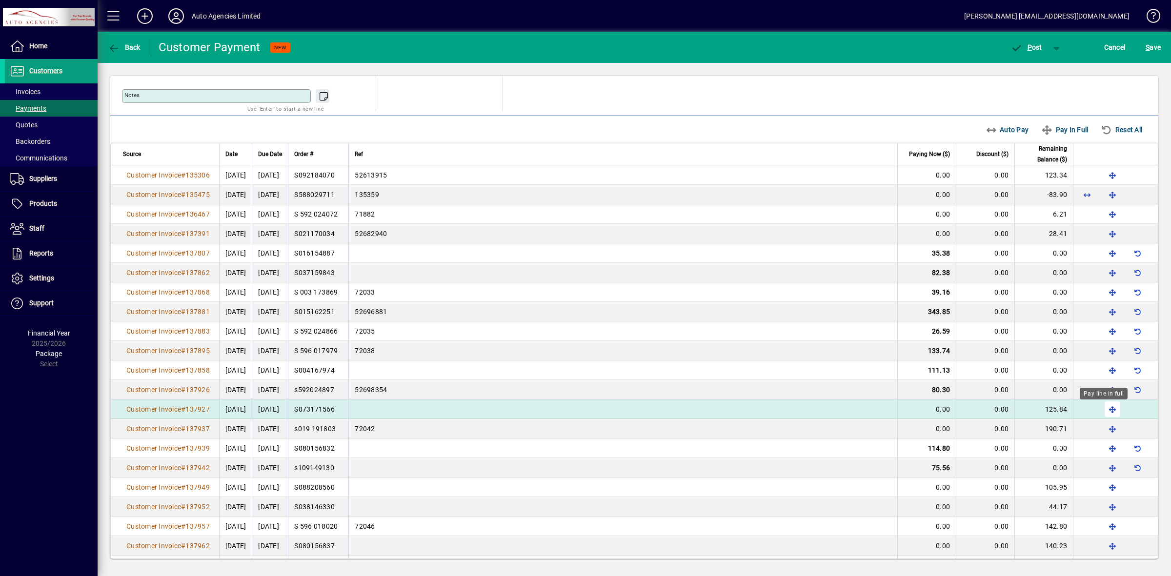
click at [1104, 411] on span "button" at bounding box center [1112, 409] width 23 height 23
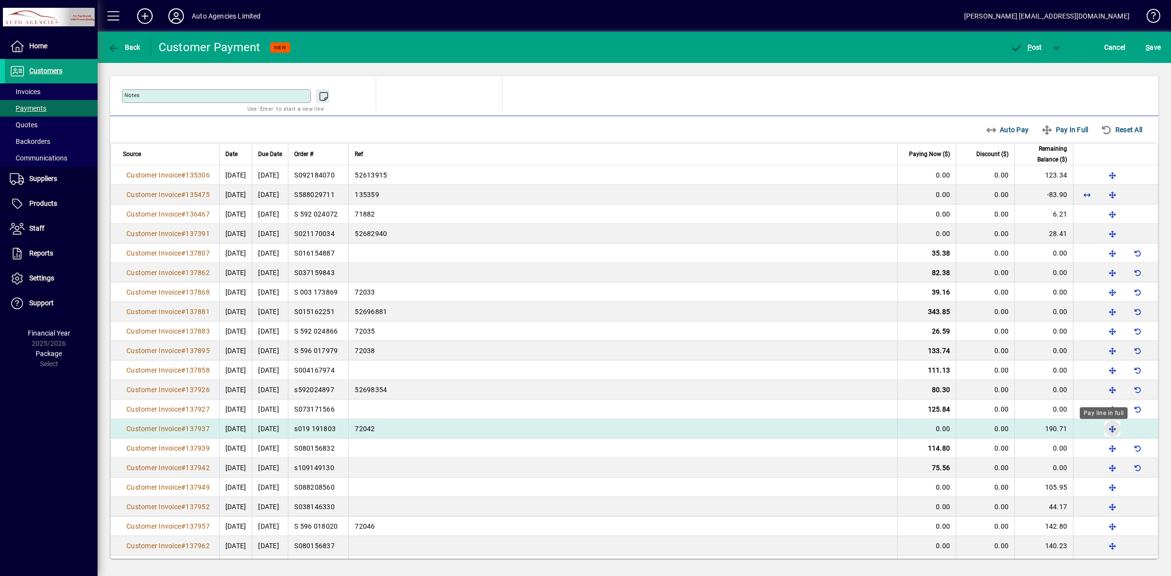
click at [1103, 430] on span "button" at bounding box center [1112, 428] width 23 height 23
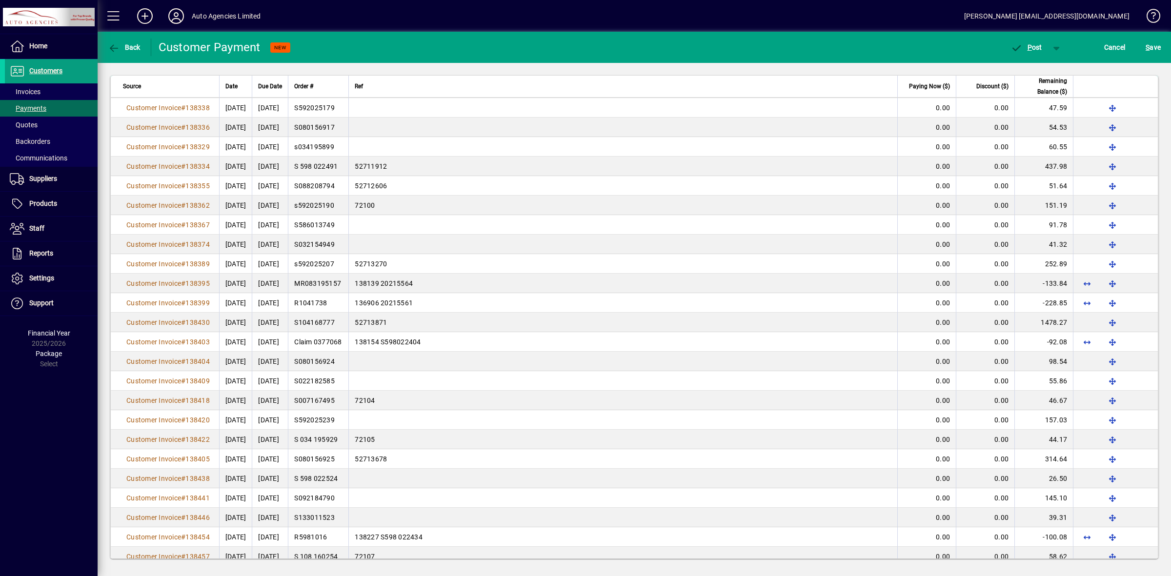
scroll to position [1828, 0]
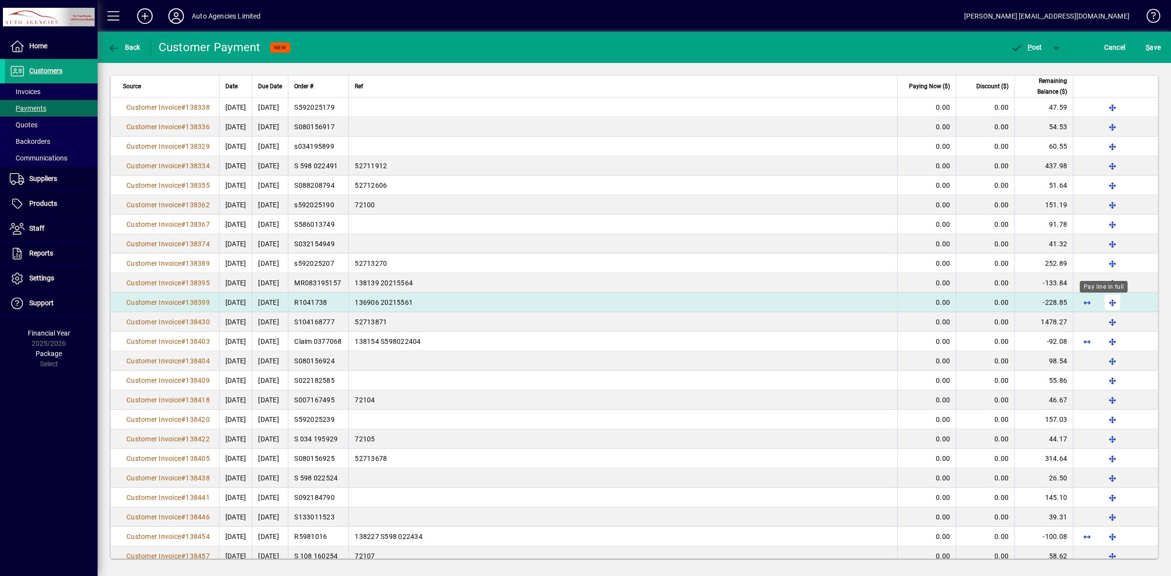
click at [1101, 305] on span "button" at bounding box center [1112, 302] width 23 height 23
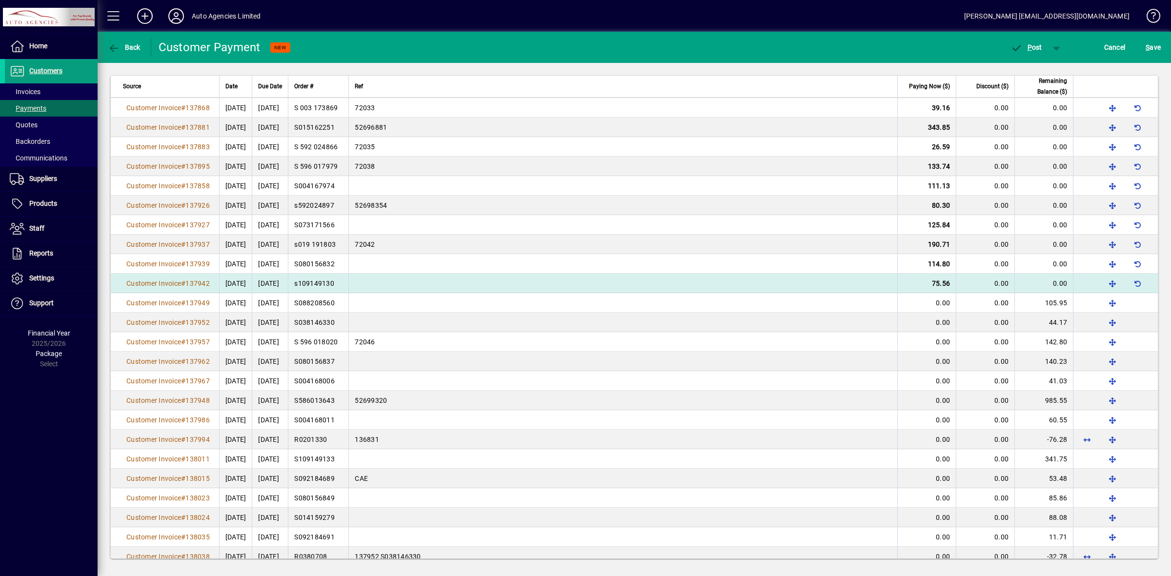
scroll to position [303, 0]
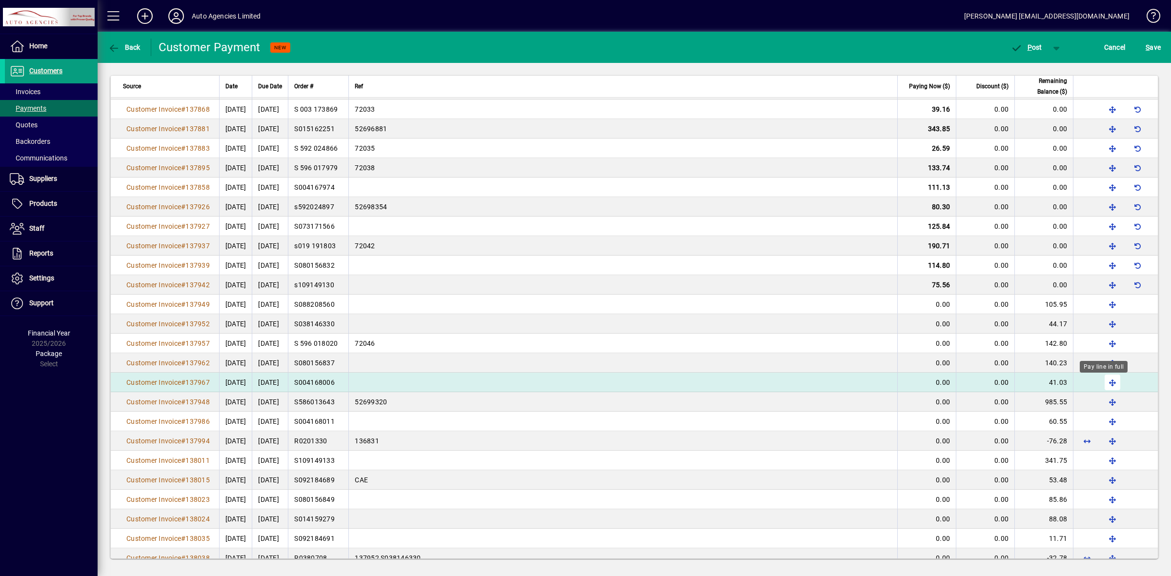
click at [1101, 386] on span "button" at bounding box center [1112, 382] width 23 height 23
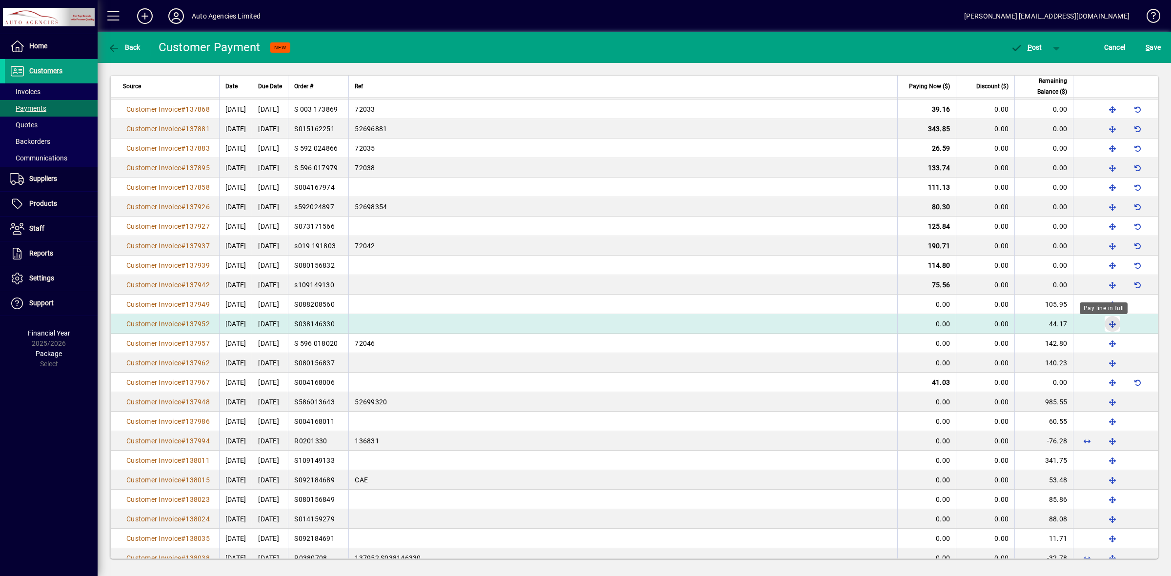
click at [1101, 326] on span "button" at bounding box center [1112, 323] width 23 height 23
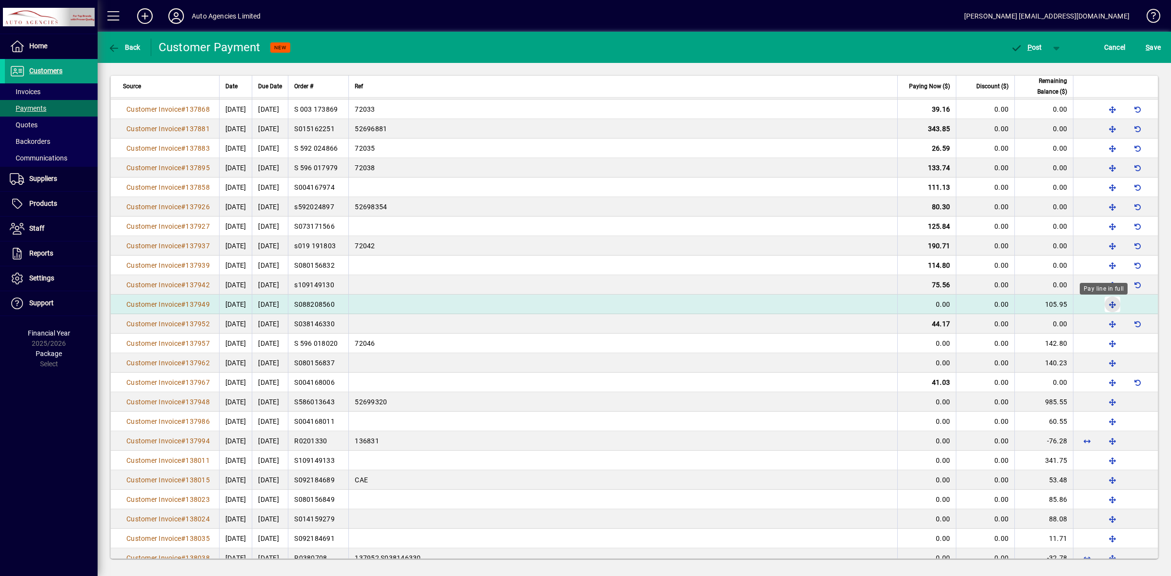
click at [1103, 306] on span "button" at bounding box center [1112, 304] width 23 height 23
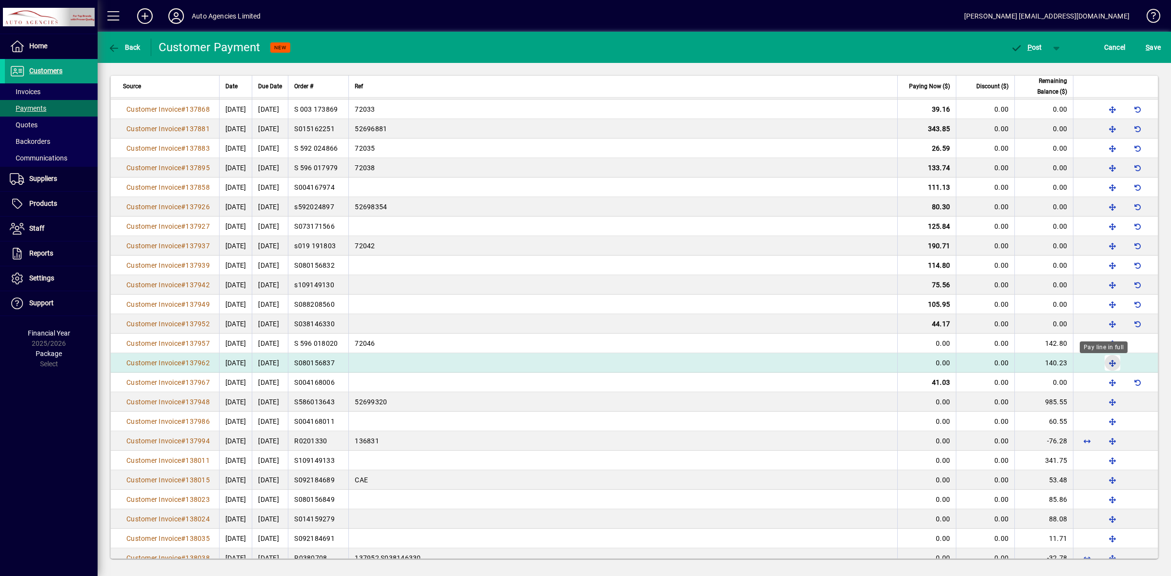
click at [1102, 366] on span "button" at bounding box center [1112, 362] width 23 height 23
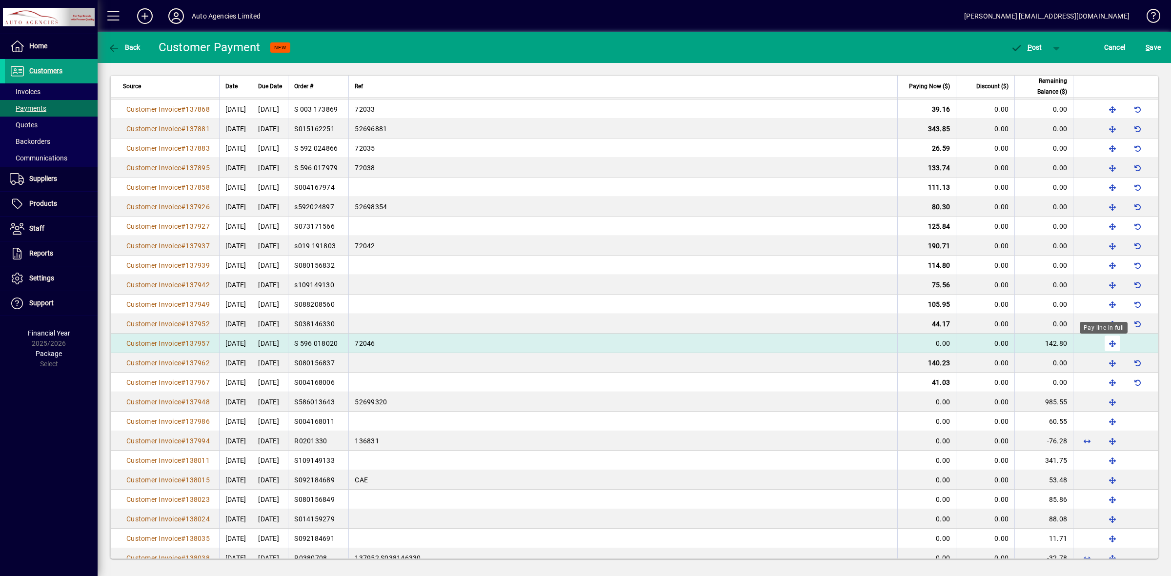
click at [1103, 344] on span "button" at bounding box center [1112, 343] width 23 height 23
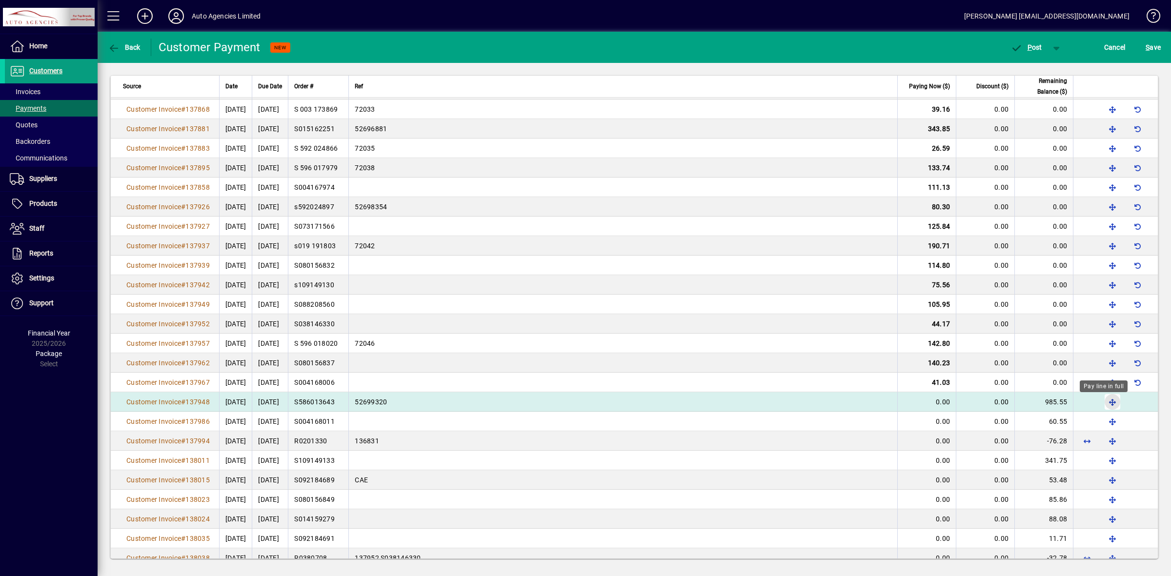
click at [1103, 405] on span "button" at bounding box center [1112, 401] width 23 height 23
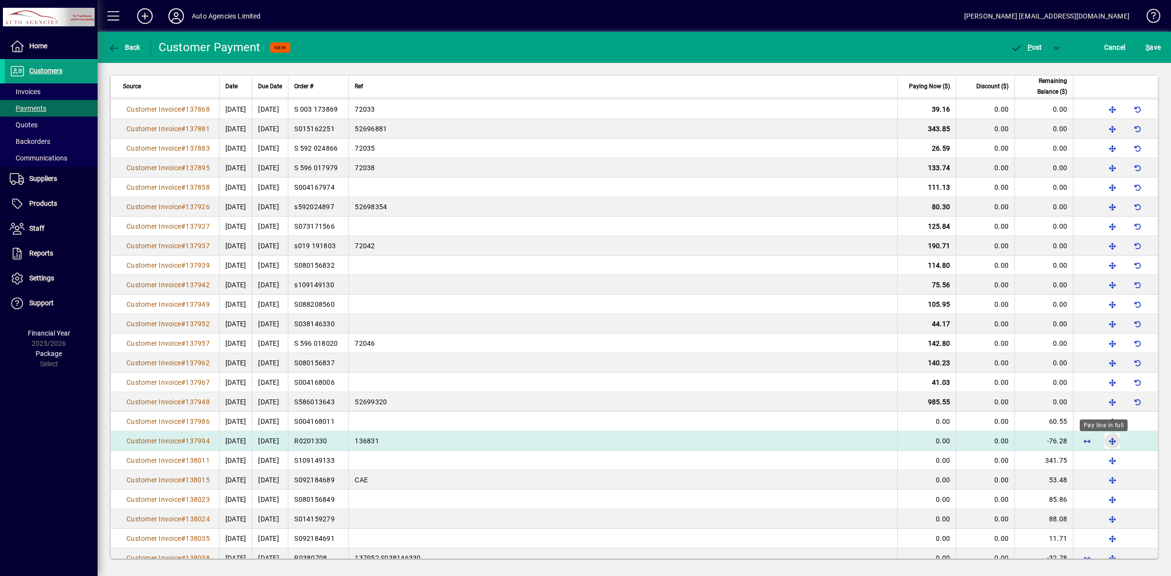
click at [1104, 442] on span "button" at bounding box center [1112, 440] width 23 height 23
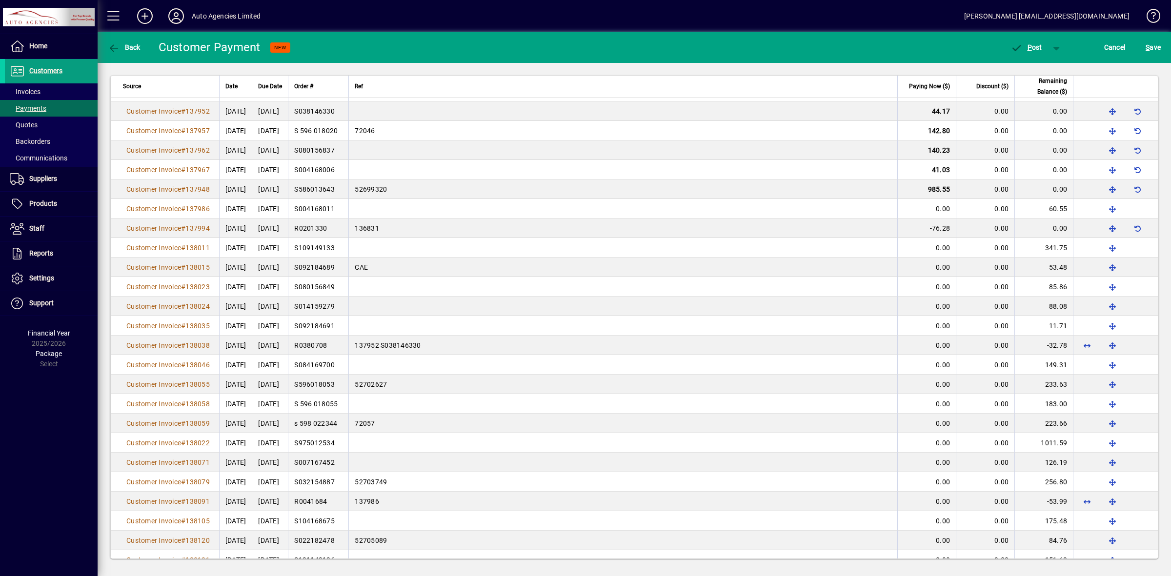
scroll to position [727, 0]
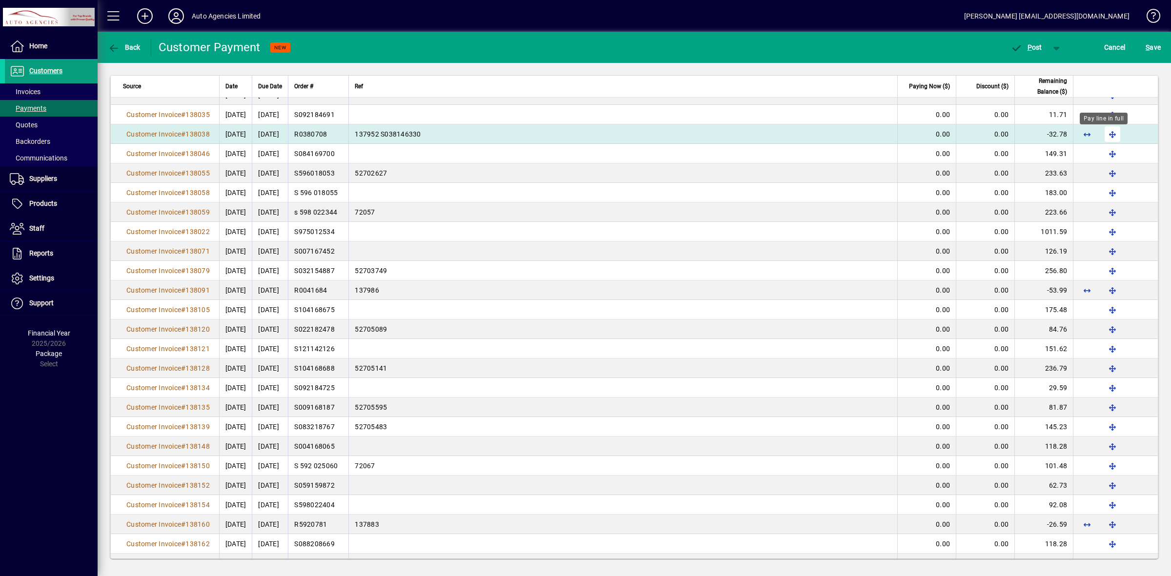
click at [1105, 135] on span "button" at bounding box center [1112, 133] width 23 height 23
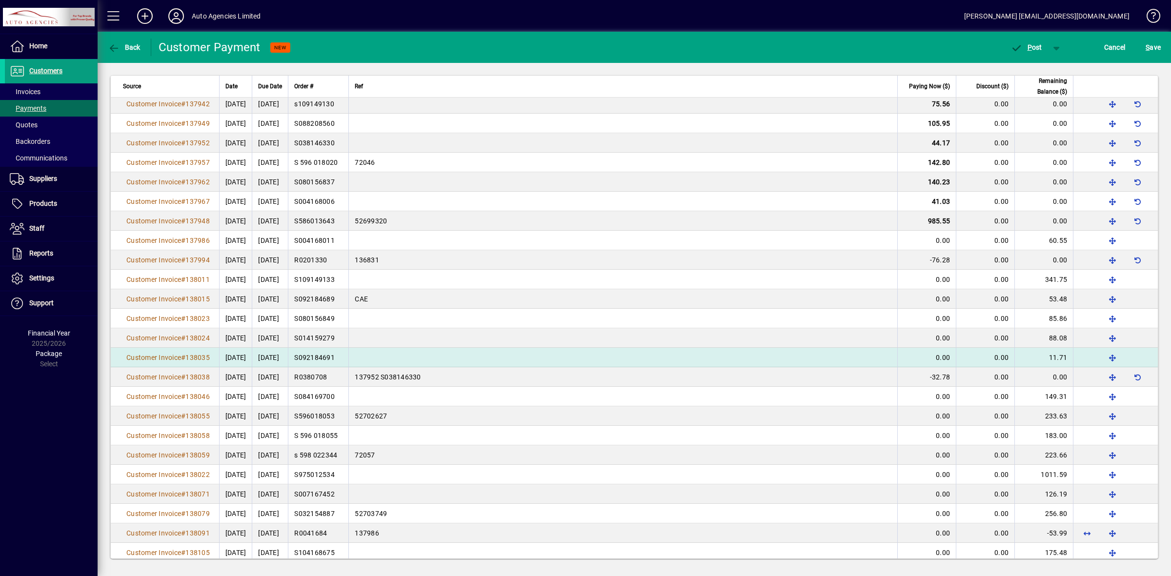
scroll to position [484, 0]
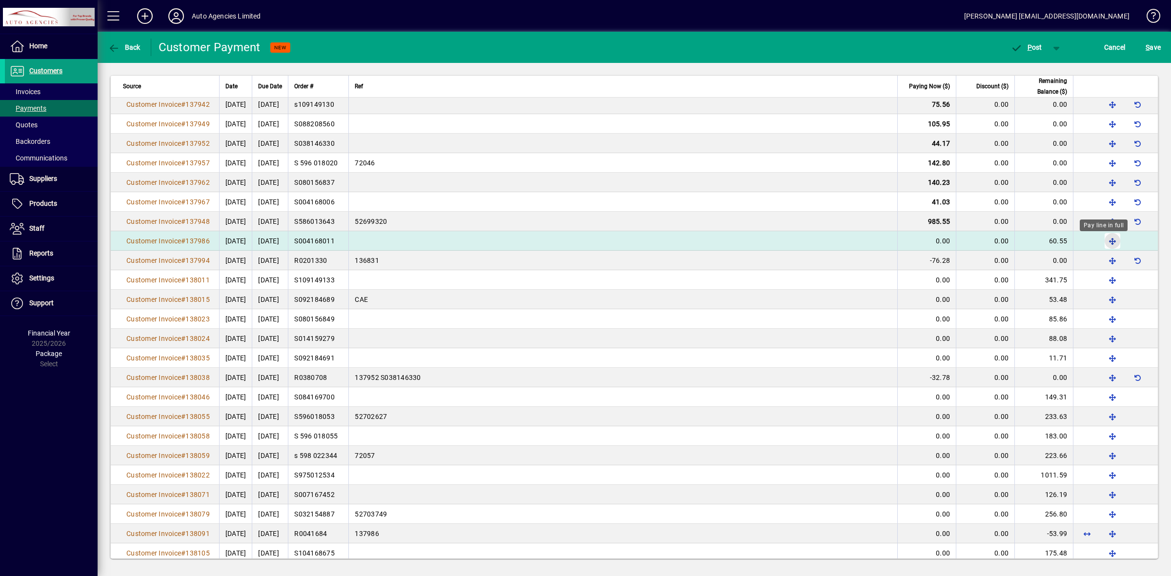
click at [1102, 244] on span "button" at bounding box center [1112, 240] width 23 height 23
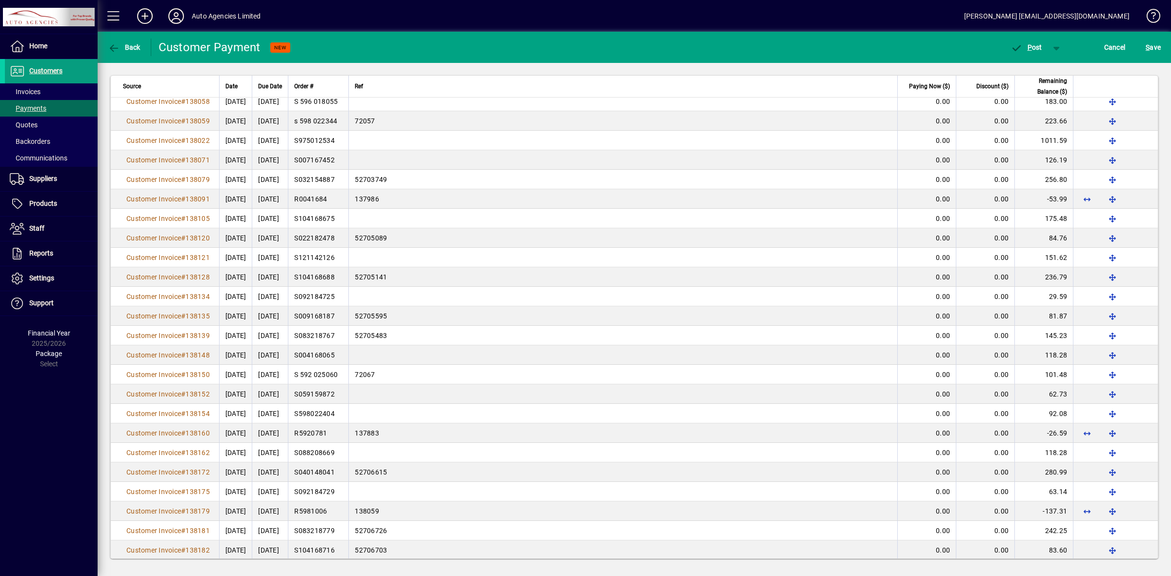
scroll to position [794, 0]
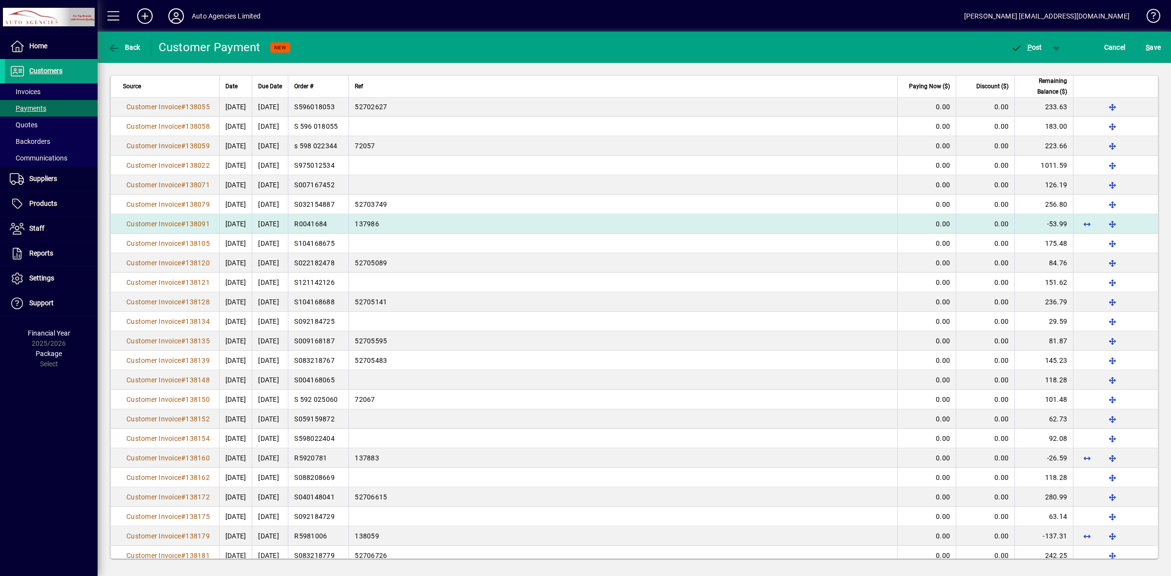
click at [1047, 227] on span "-53.99" at bounding box center [1057, 224] width 20 height 8
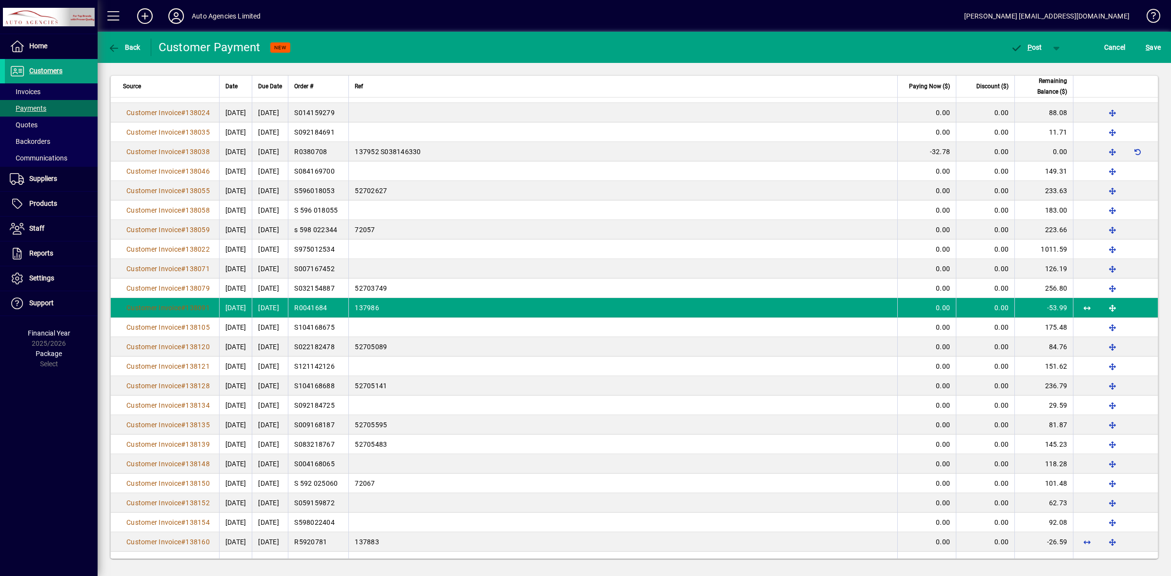
scroll to position [0, 0]
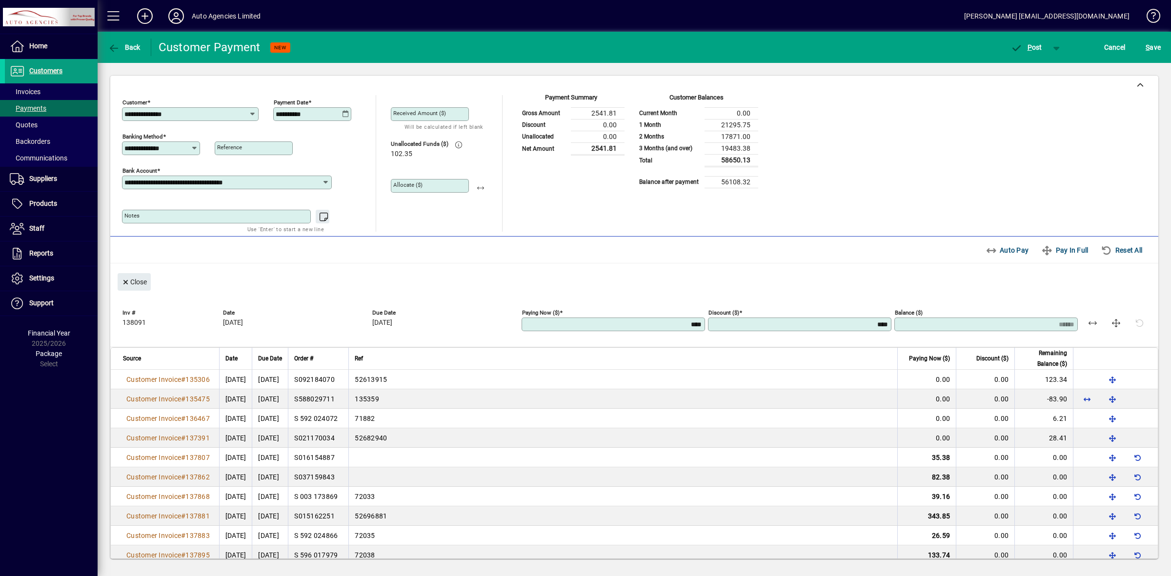
click at [695, 322] on input "****" at bounding box center [614, 325] width 181 height 8
type input "**"
type input "******"
type input "***"
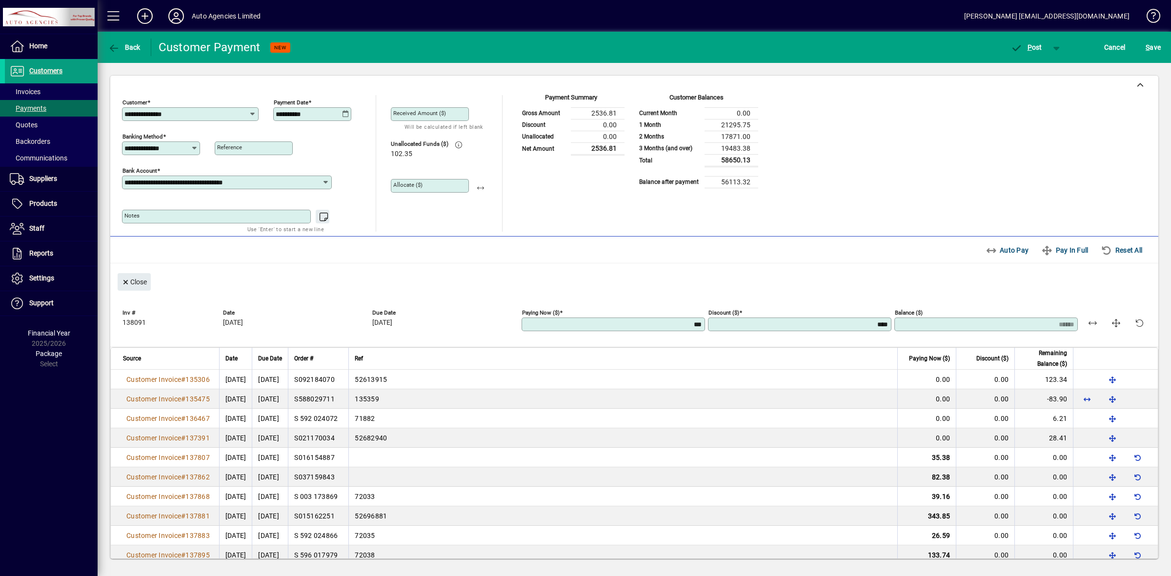
type input "*****"
type input "******"
type input "*****"
click at [760, 292] on div "Inv # 138091 Date 08/07/2025 Due Date 20/08/2025 Paying Now ($) ****** Discount…" at bounding box center [634, 317] width 1048 height 59
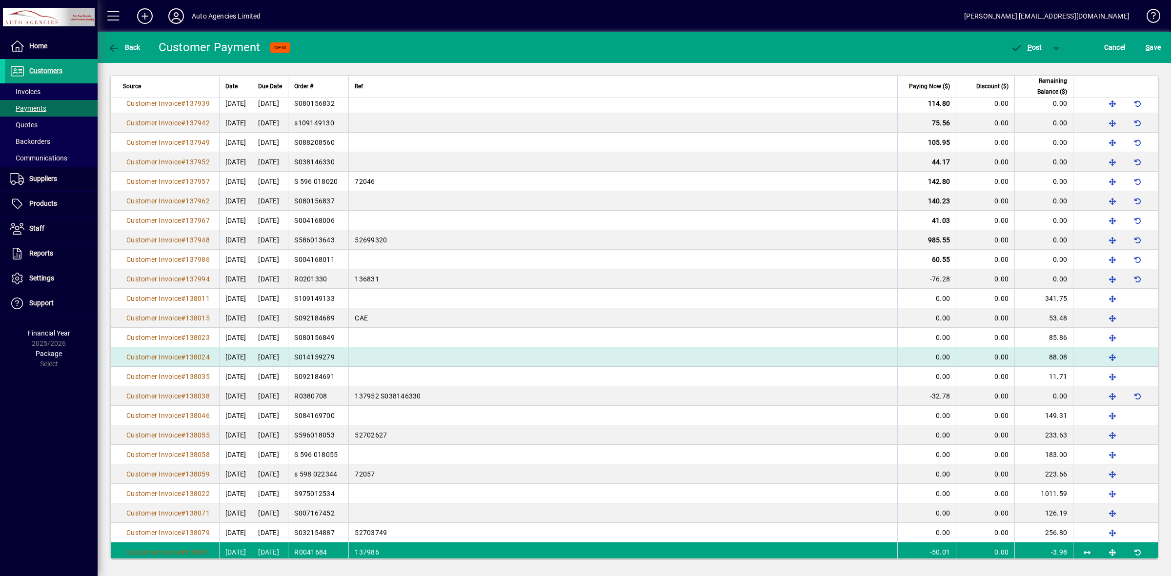
scroll to position [549, 0]
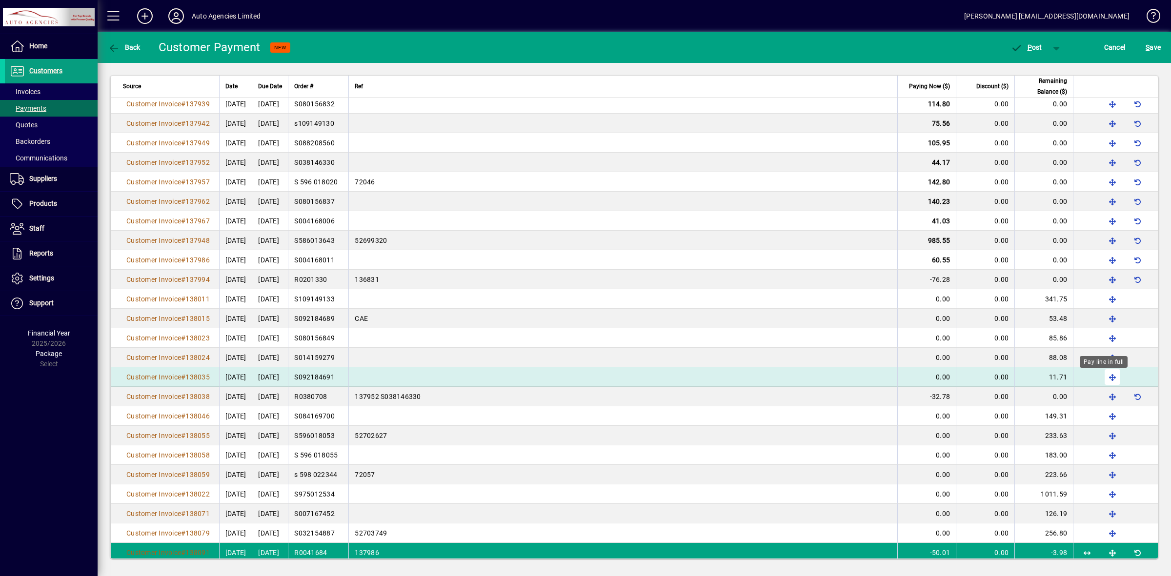
click at [1106, 377] on span "button" at bounding box center [1112, 376] width 23 height 23
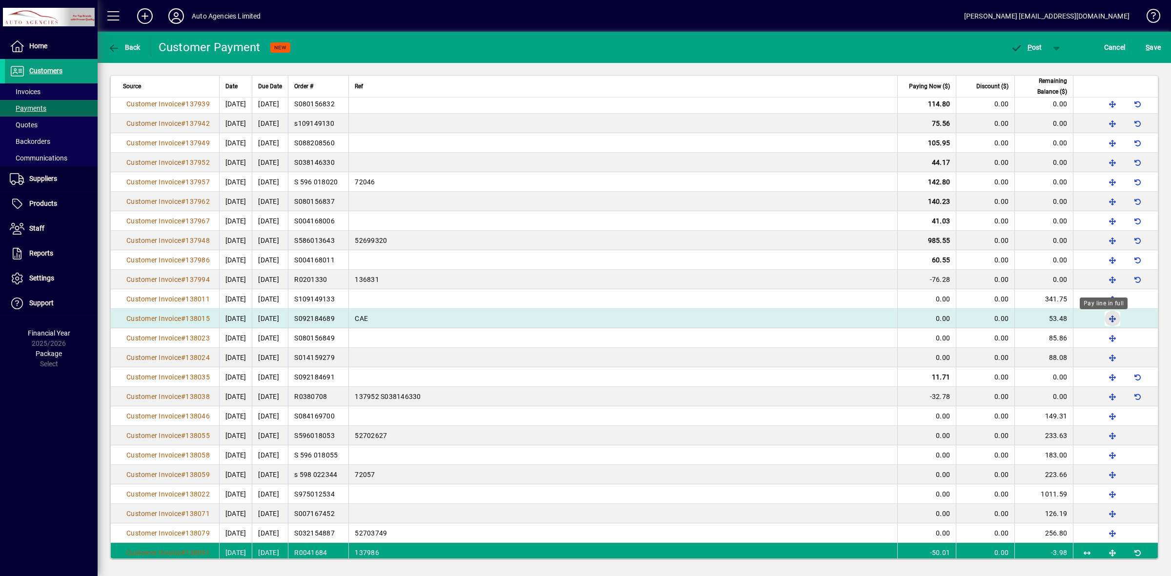
click at [1104, 320] on span "button" at bounding box center [1112, 318] width 23 height 23
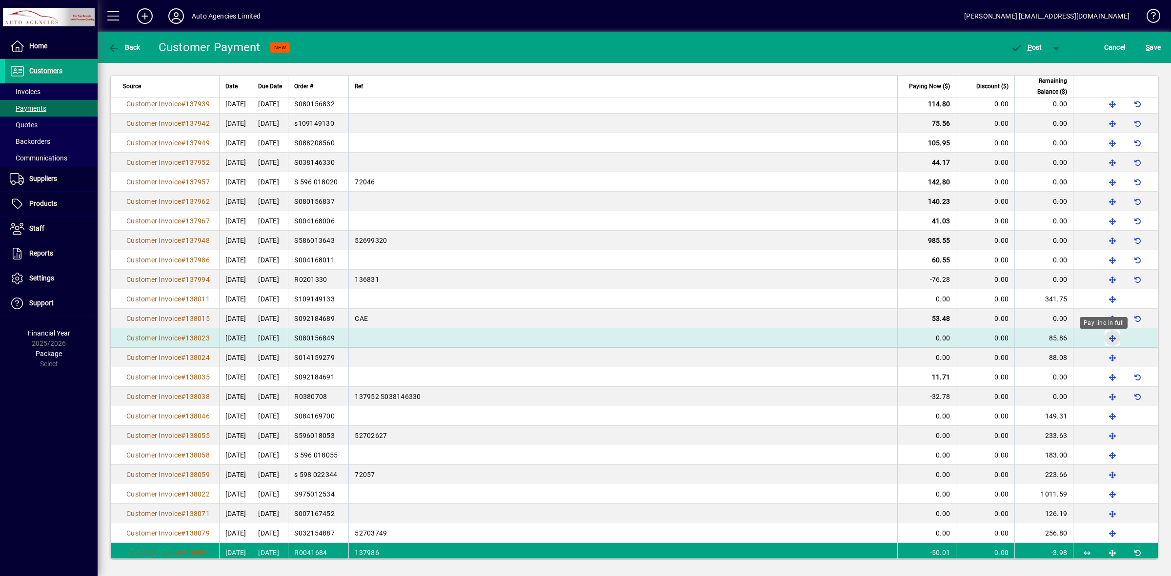
click at [1101, 339] on span "button" at bounding box center [1112, 337] width 23 height 23
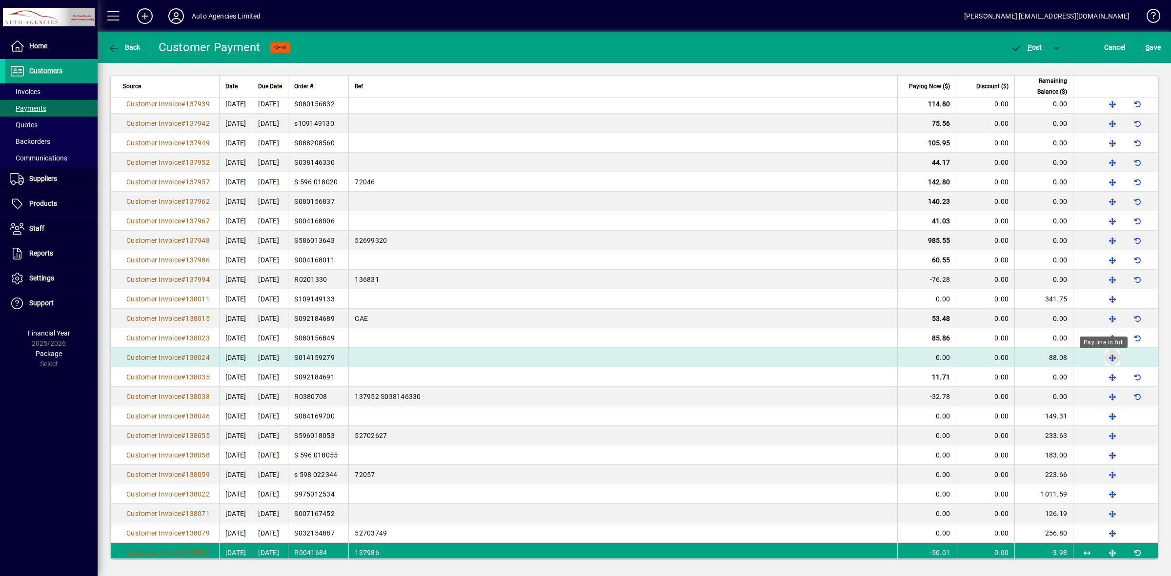
click at [1103, 359] on span "button" at bounding box center [1112, 357] width 23 height 23
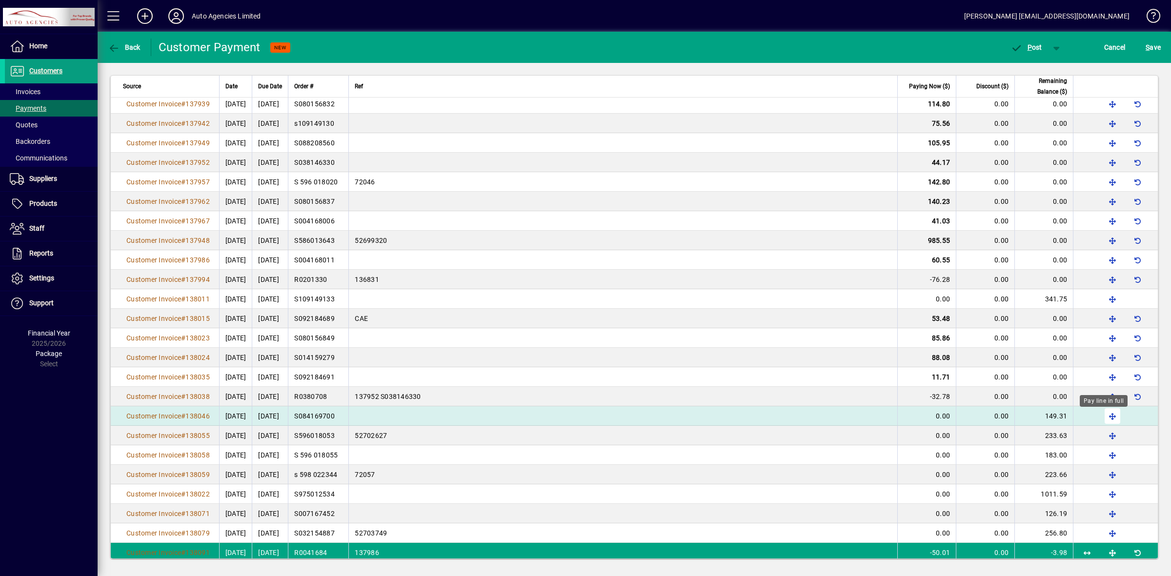
click at [1103, 419] on span "button" at bounding box center [1112, 415] width 23 height 23
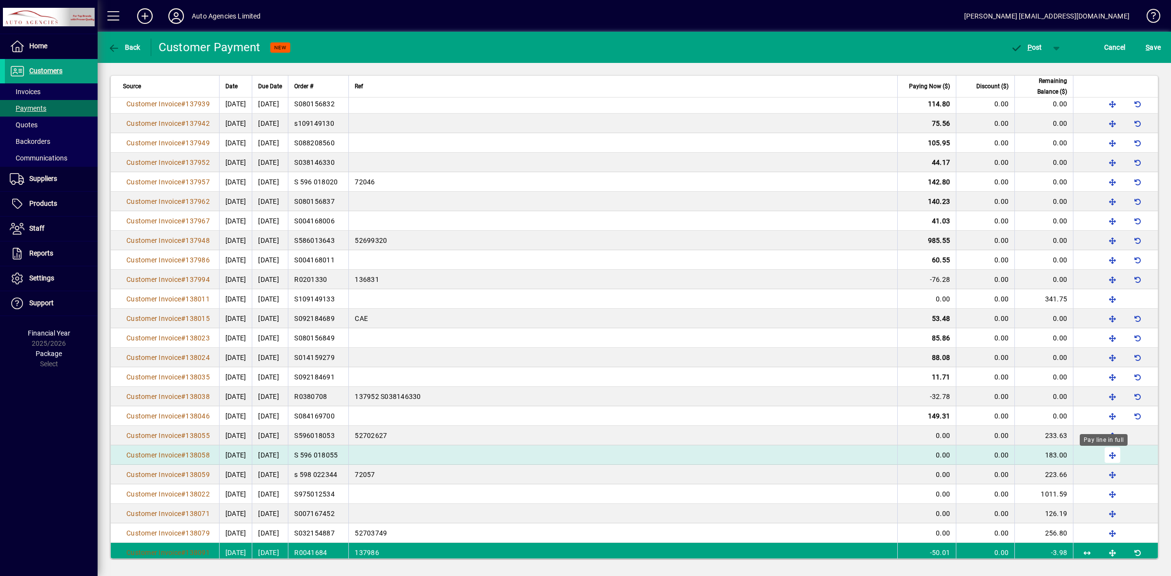
click at [1106, 458] on span "button" at bounding box center [1112, 454] width 23 height 23
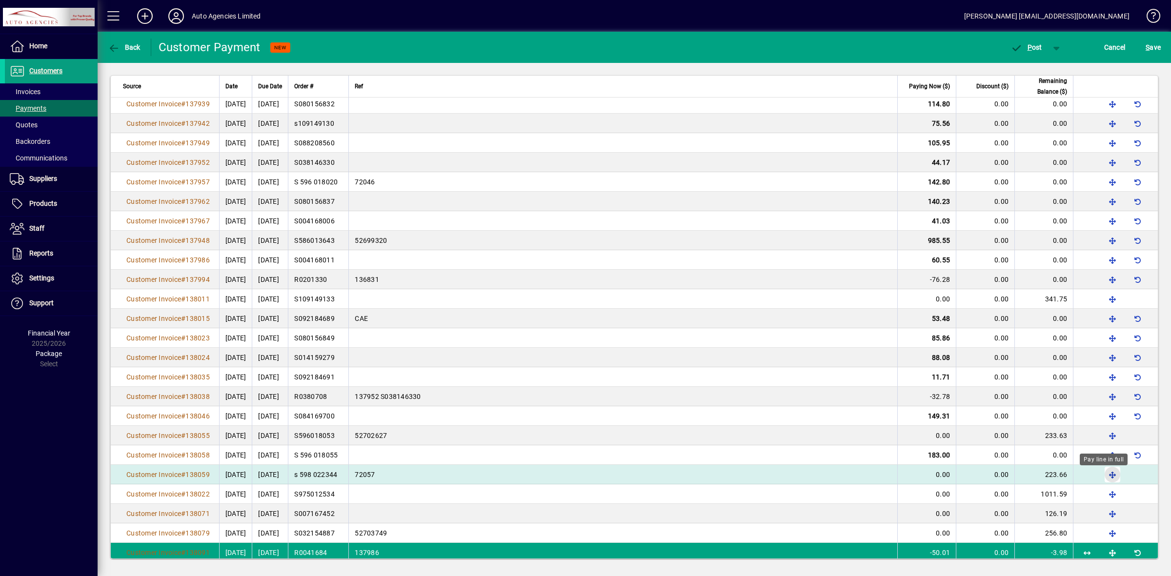
click at [1103, 474] on span "button" at bounding box center [1112, 474] width 23 height 23
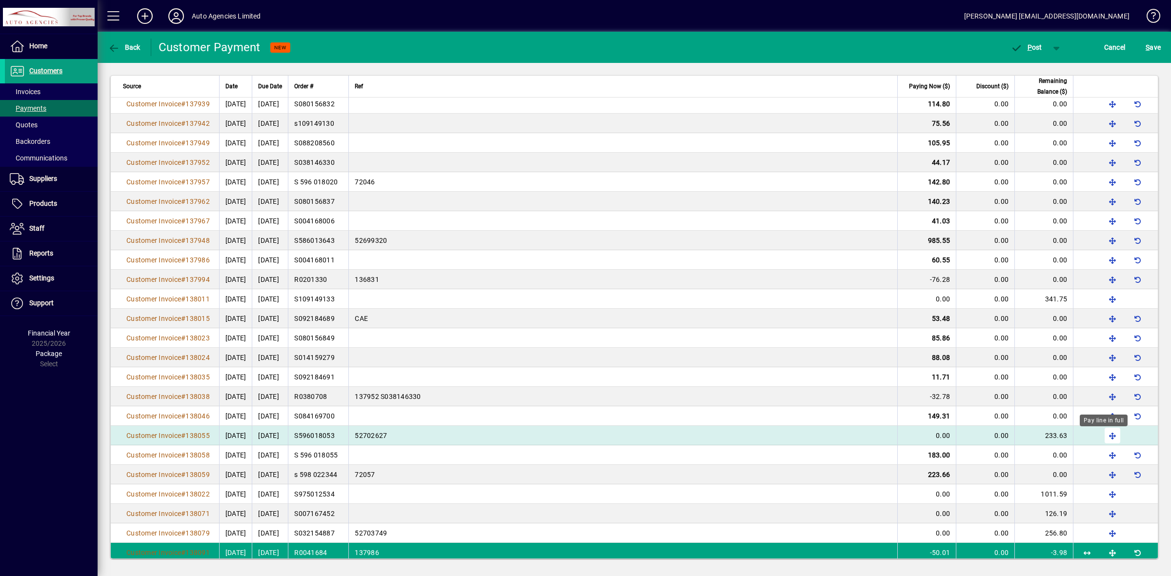
click at [1104, 437] on span "button" at bounding box center [1112, 435] width 23 height 23
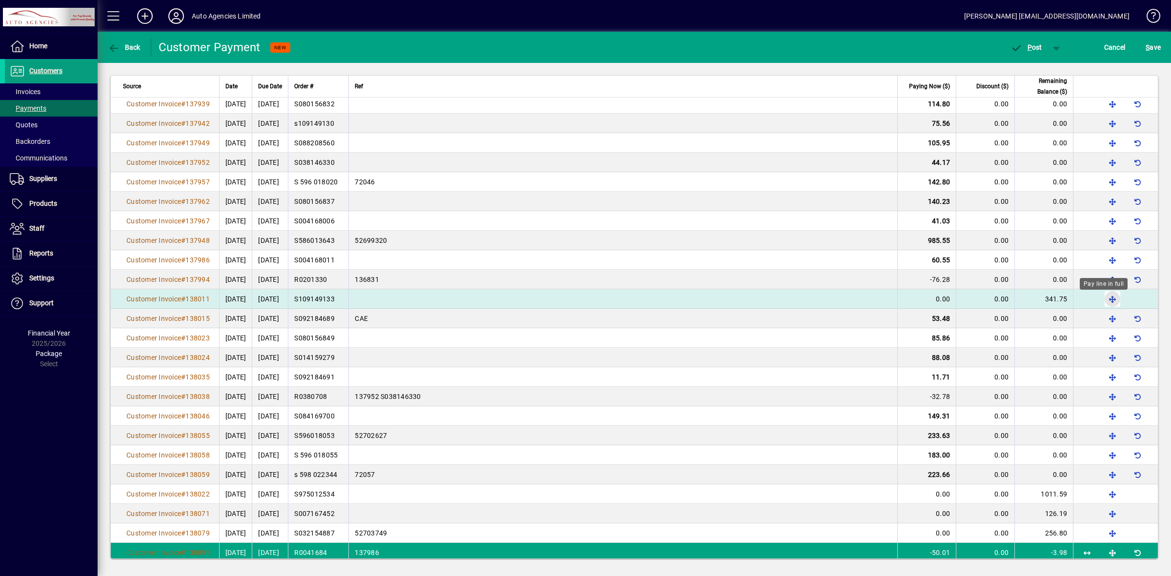
click at [1104, 302] on span "button" at bounding box center [1112, 298] width 23 height 23
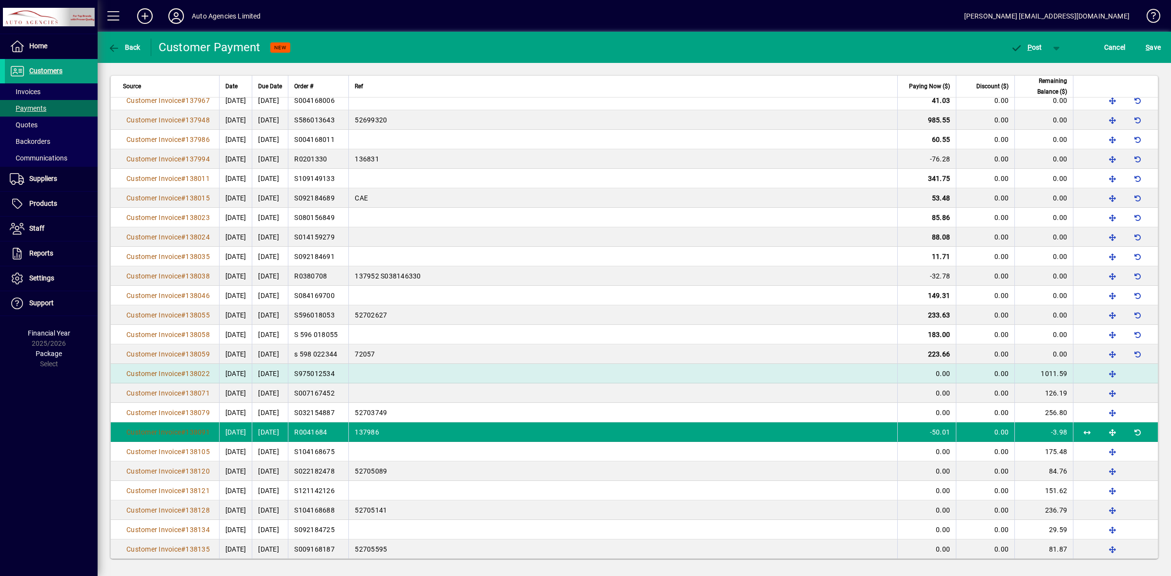
scroll to position [670, 0]
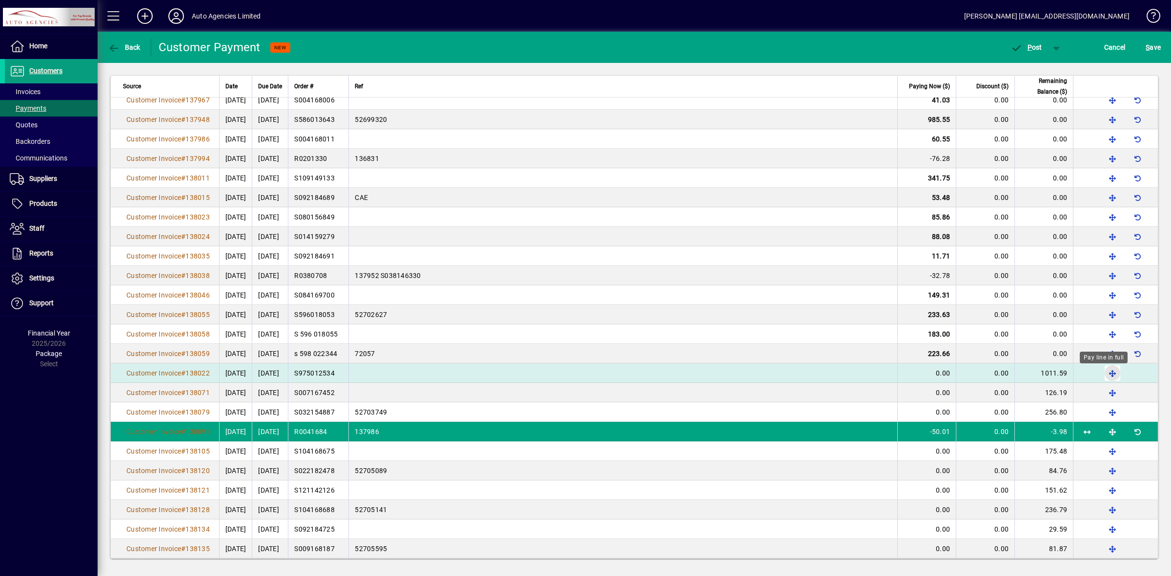
click at [1103, 375] on span "button" at bounding box center [1112, 373] width 23 height 23
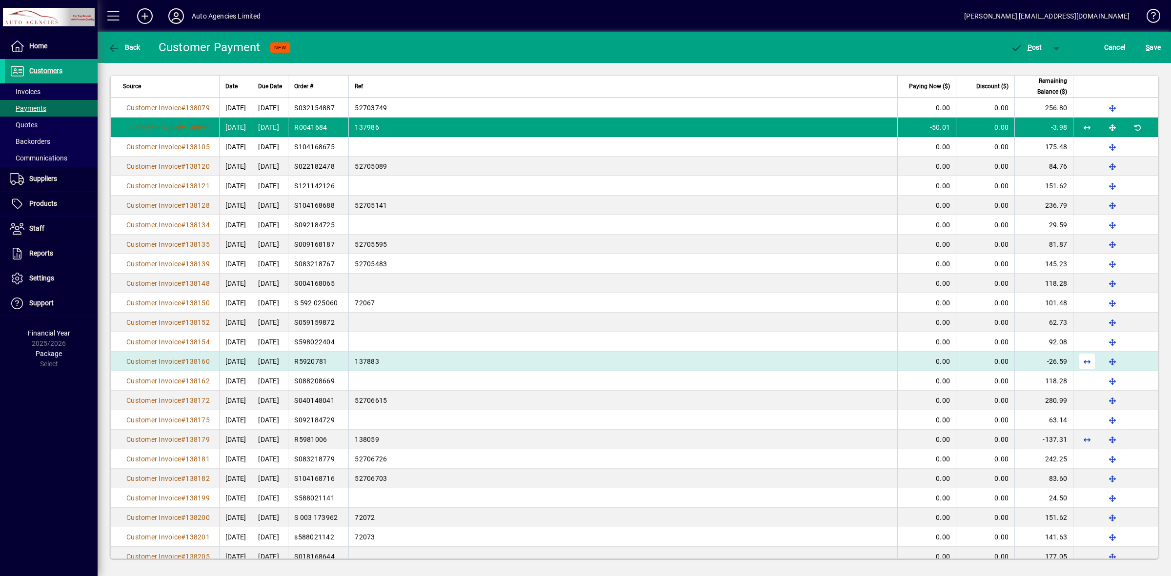
scroll to position [975, 0]
click at [1103, 364] on span "button" at bounding box center [1112, 360] width 23 height 23
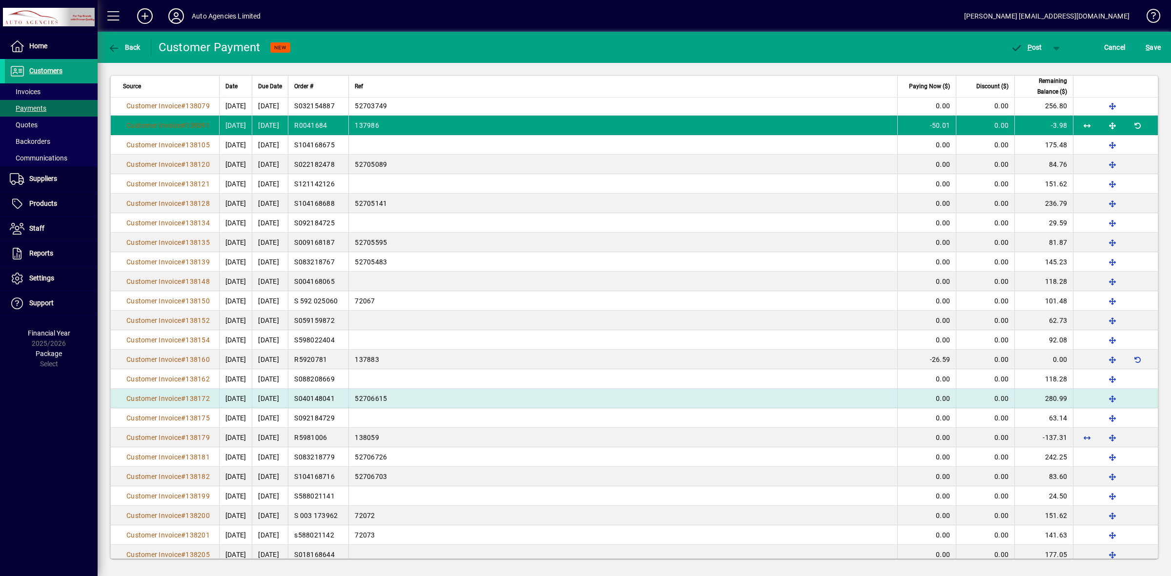
scroll to position [976, 0]
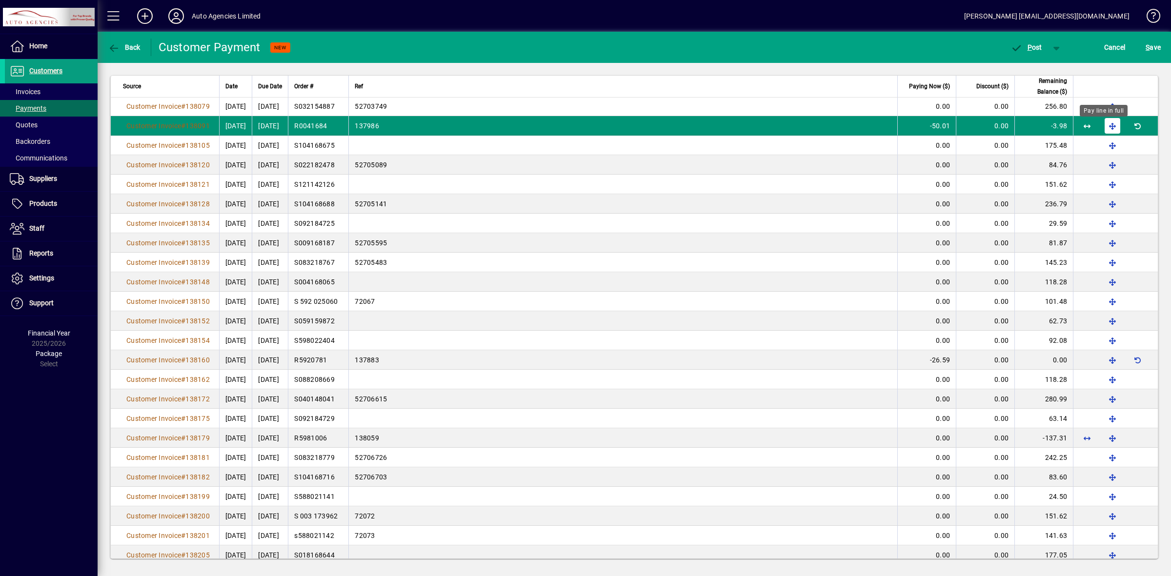
click at [1103, 128] on span "button" at bounding box center [1112, 125] width 23 height 23
type input "******"
type input "****"
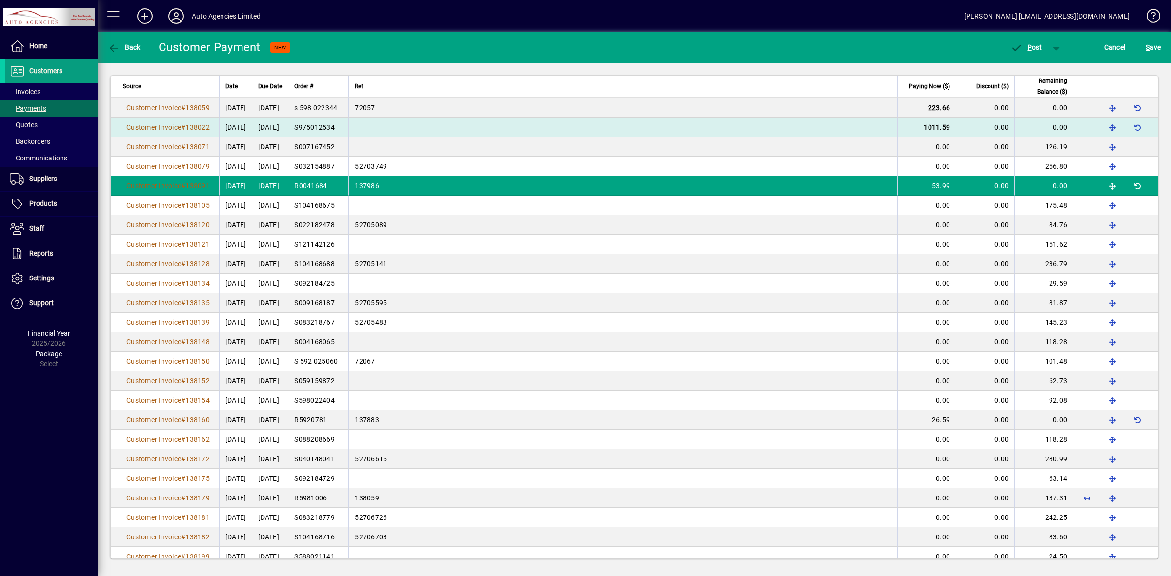
scroll to position [915, 0]
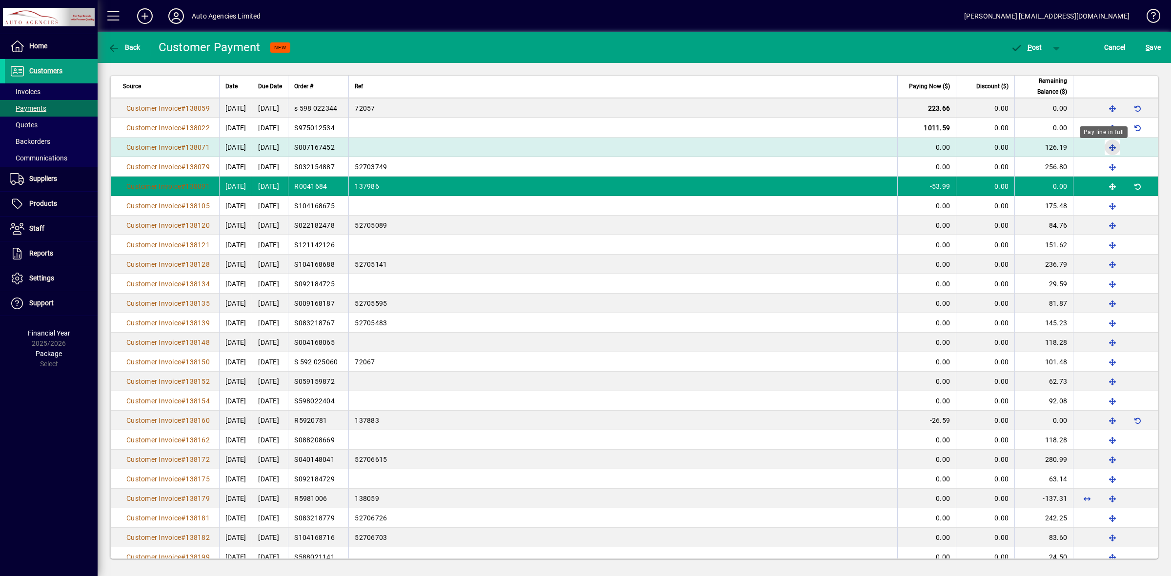
click at [1105, 150] on span "button" at bounding box center [1112, 147] width 23 height 23
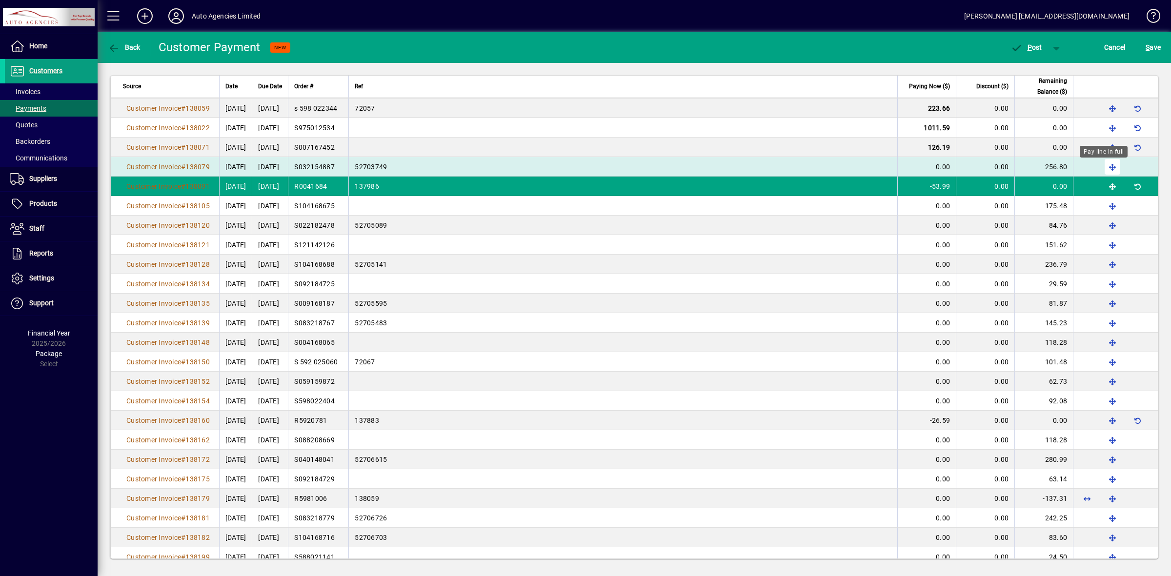
click at [1104, 169] on span "button" at bounding box center [1112, 166] width 23 height 23
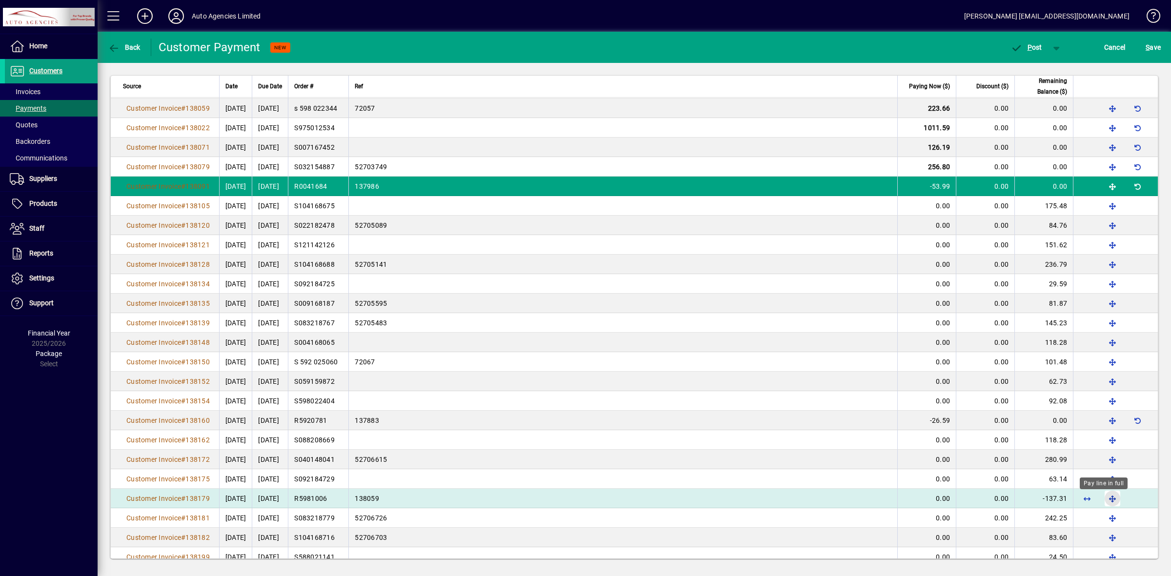
click at [1103, 502] on span "button" at bounding box center [1112, 498] width 23 height 23
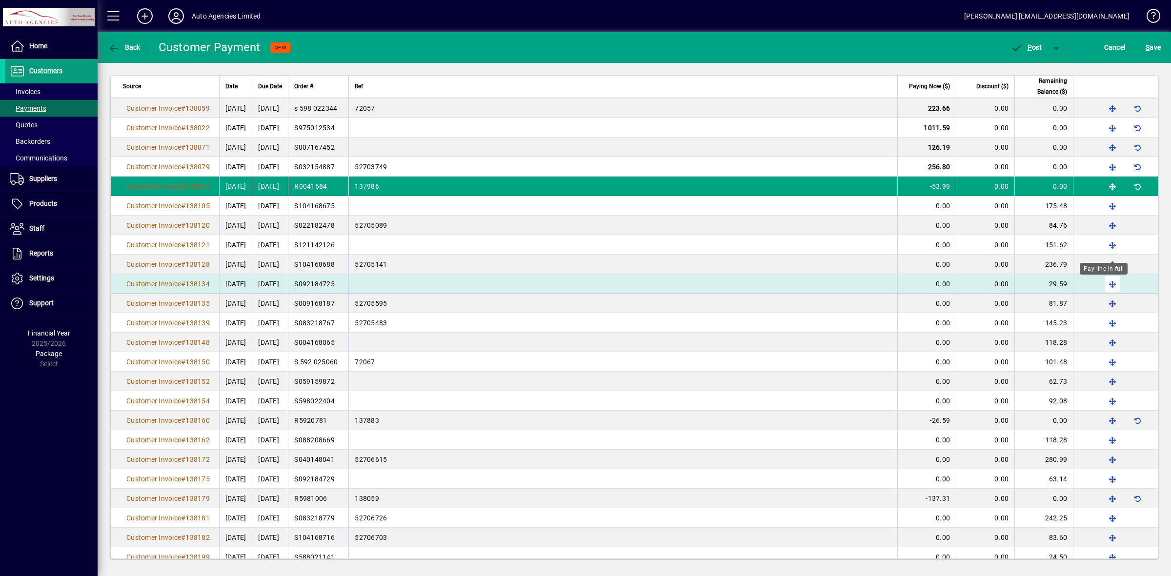
click at [1104, 288] on span "button" at bounding box center [1112, 283] width 23 height 23
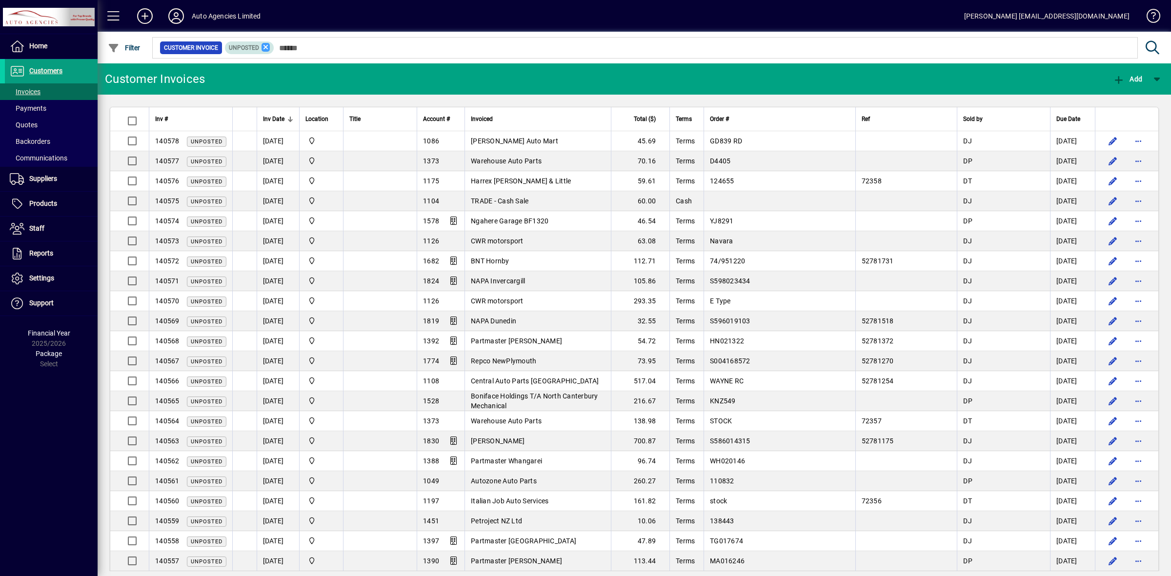
click at [265, 47] on icon at bounding box center [265, 47] width 9 height 9
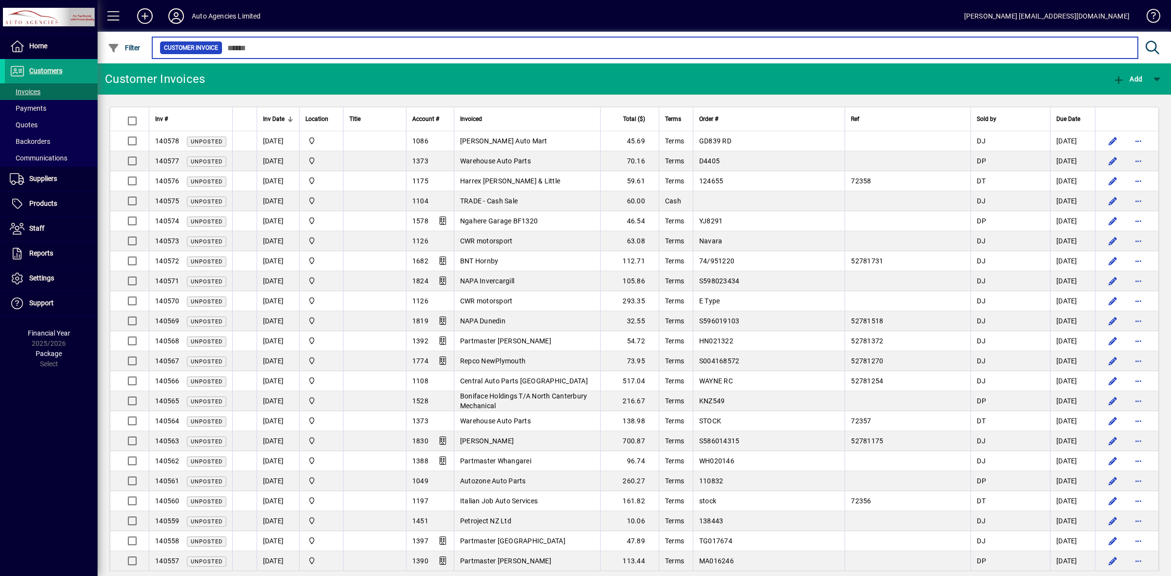
click at [270, 48] on input "text" at bounding box center [675, 48] width 907 height 14
paste input "********"
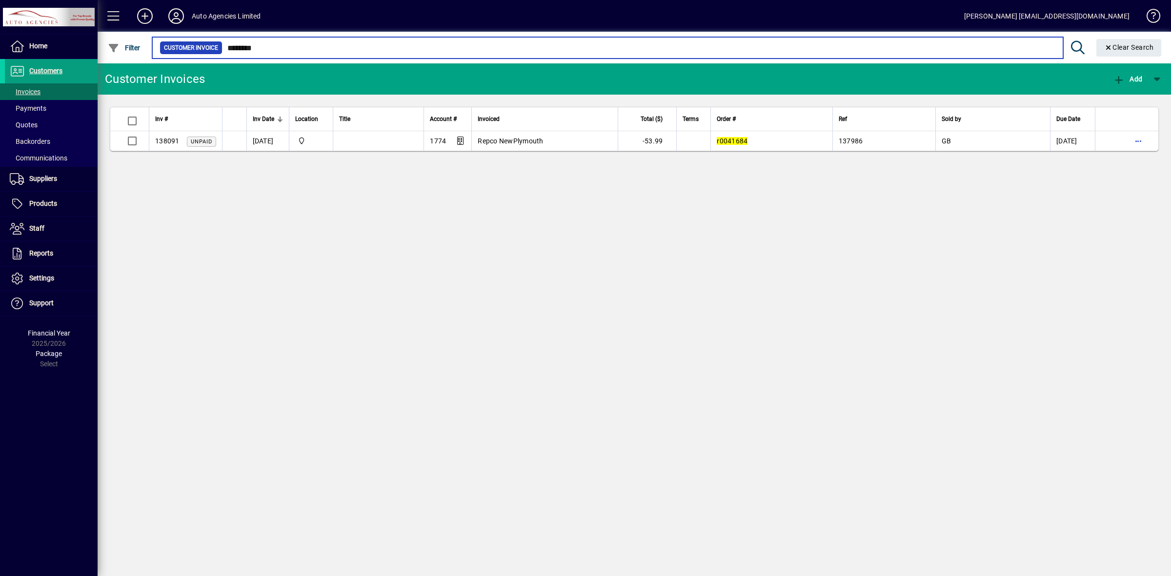
drag, startPoint x: 281, startPoint y: 48, endPoint x: 171, endPoint y: 46, distance: 110.3
click at [171, 46] on div "Customer Invoice ********" at bounding box center [608, 48] width 896 height 14
type input "******"
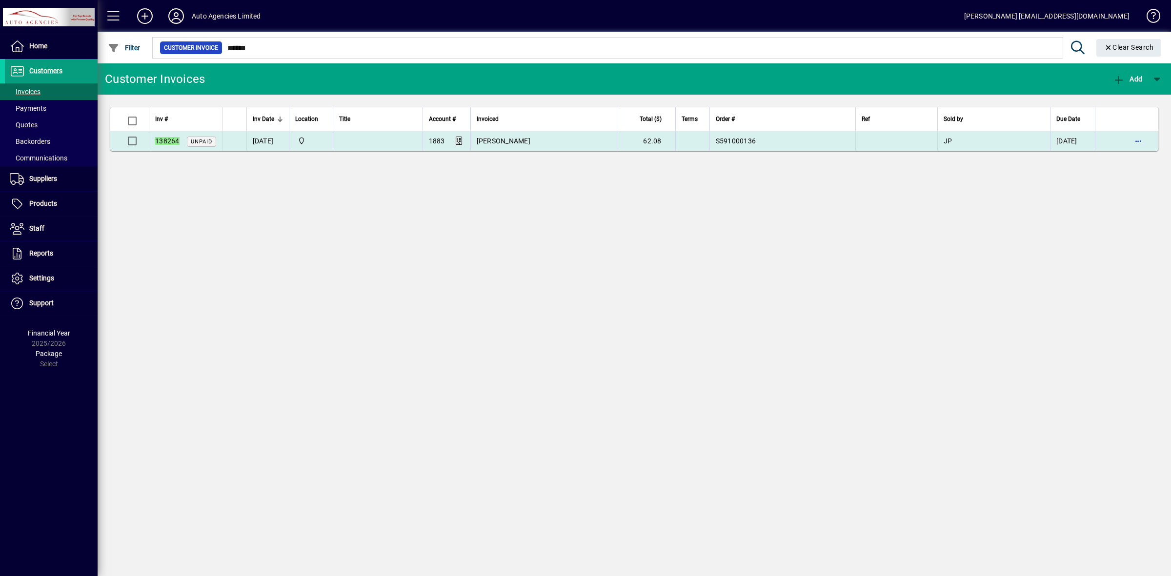
click at [512, 141] on span "Napa Nelson" at bounding box center [504, 141] width 54 height 8
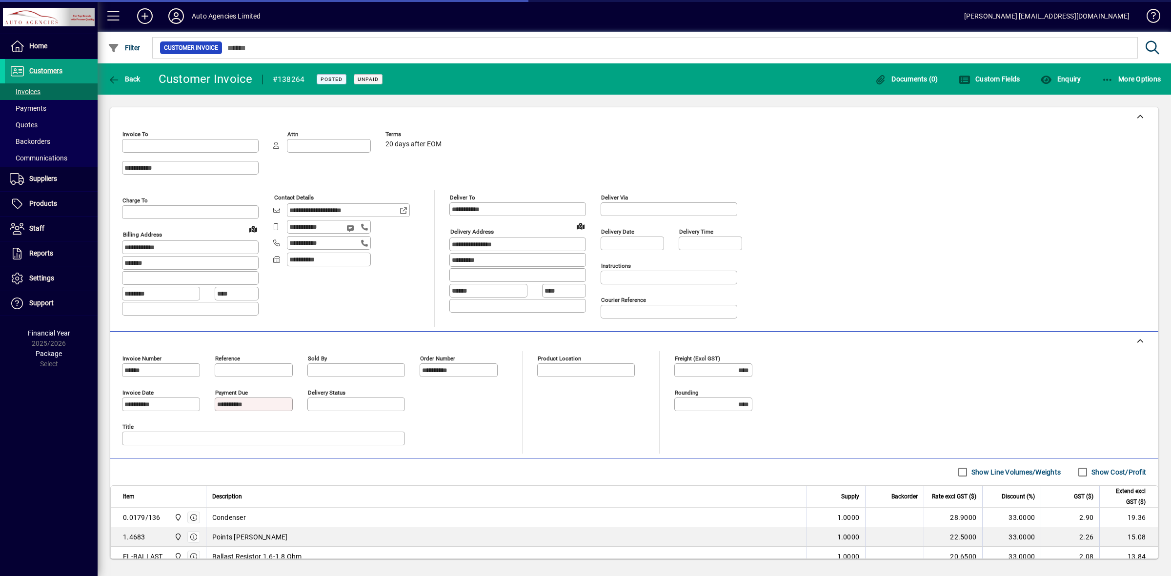
type input "**********"
type input "********"
type input "**********"
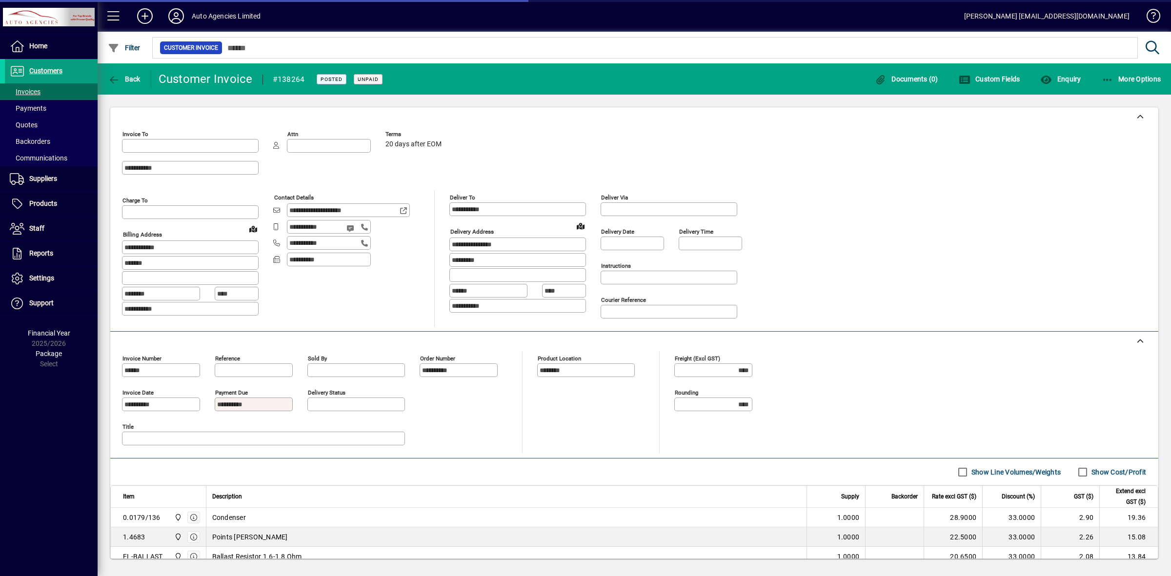
type input "*********"
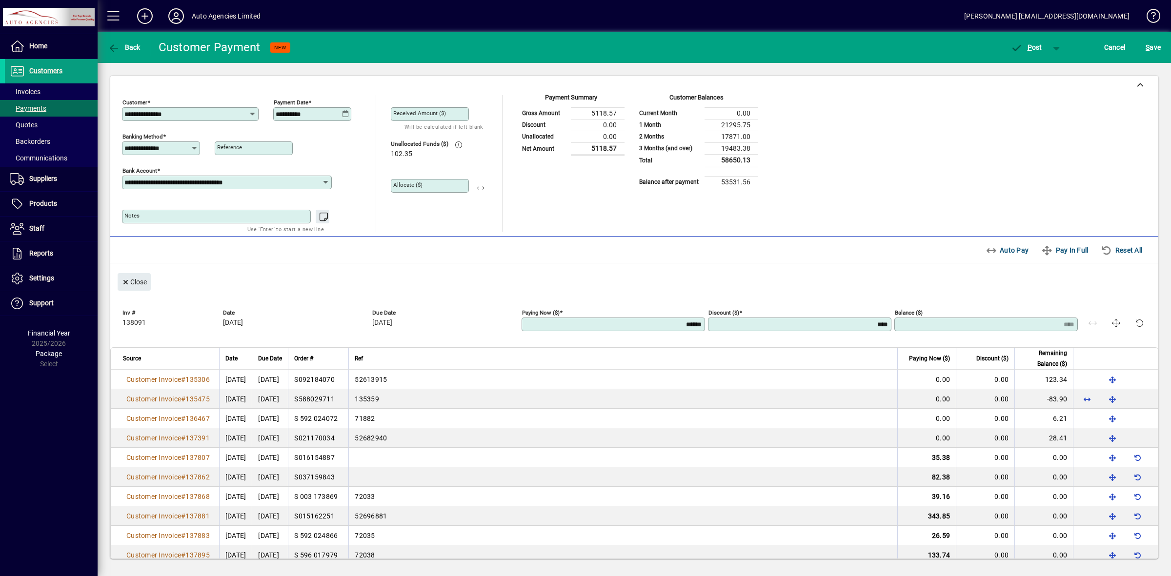
scroll to position [915, 0]
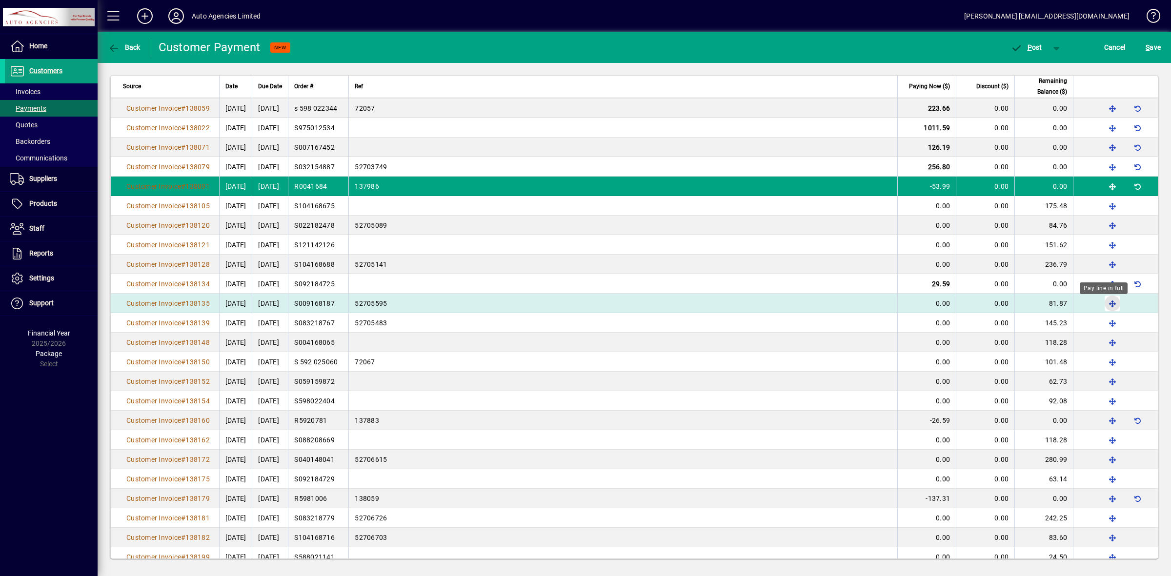
click at [1103, 305] on span "button" at bounding box center [1112, 303] width 23 height 23
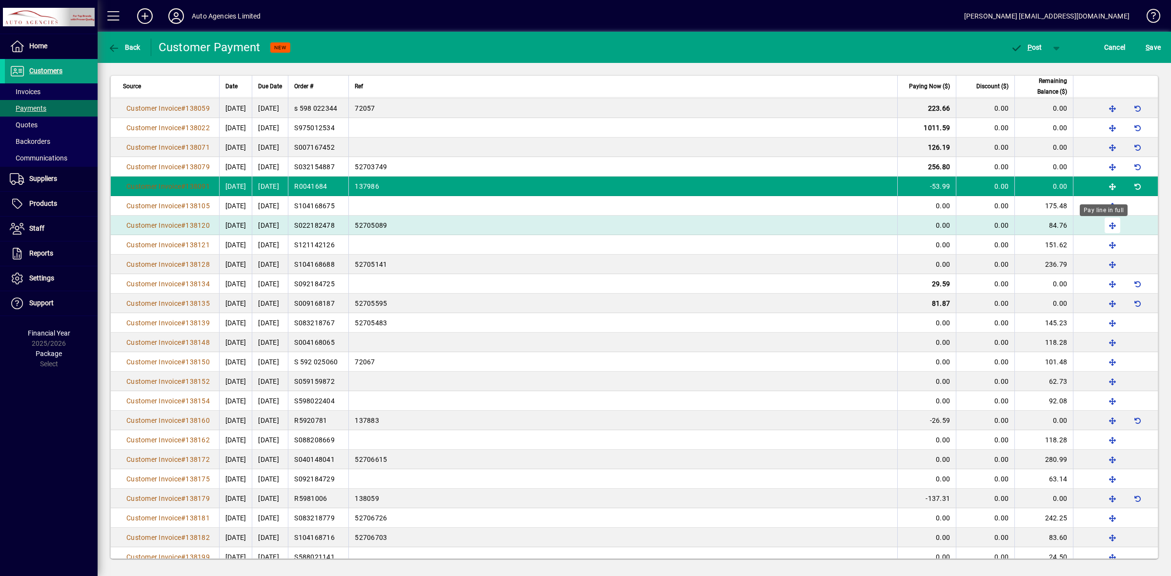
click at [1101, 227] on span "button" at bounding box center [1112, 225] width 23 height 23
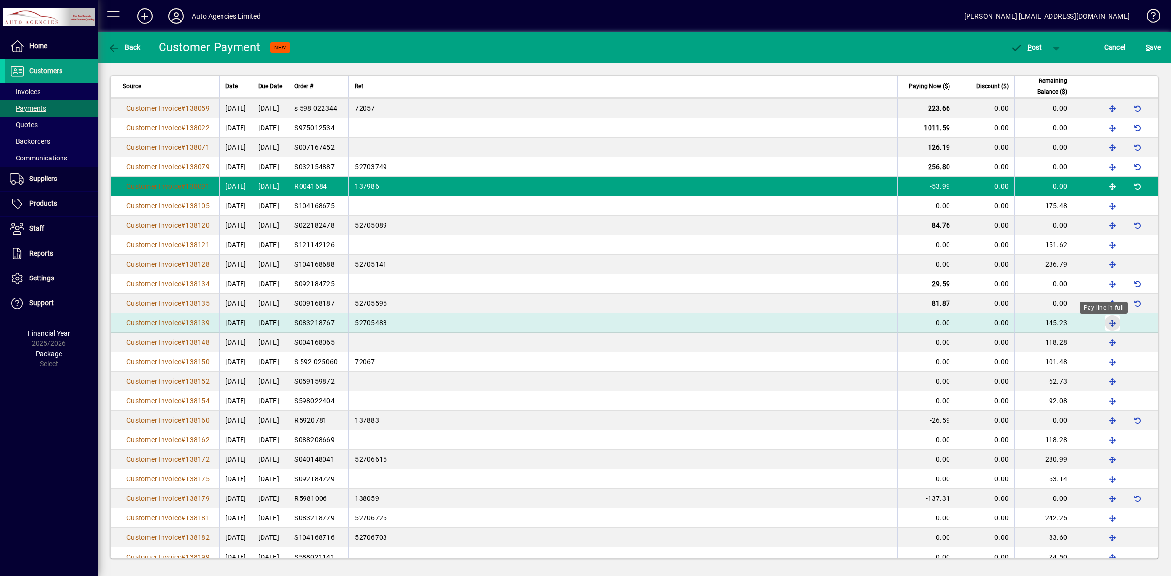
click at [1101, 327] on span "button" at bounding box center [1112, 322] width 23 height 23
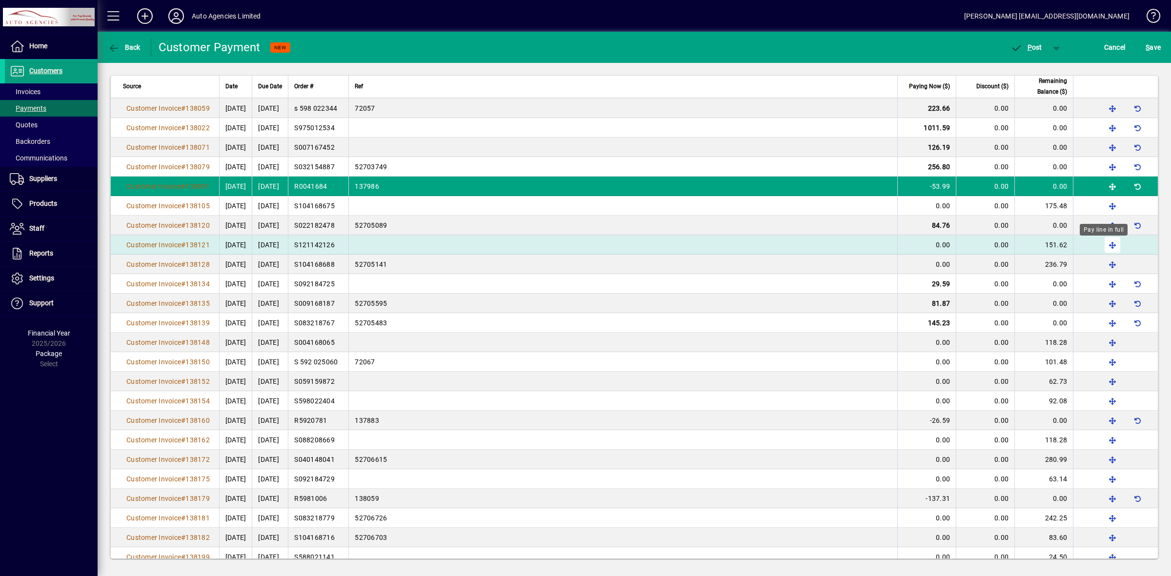
click at [1103, 247] on span "button" at bounding box center [1112, 244] width 23 height 23
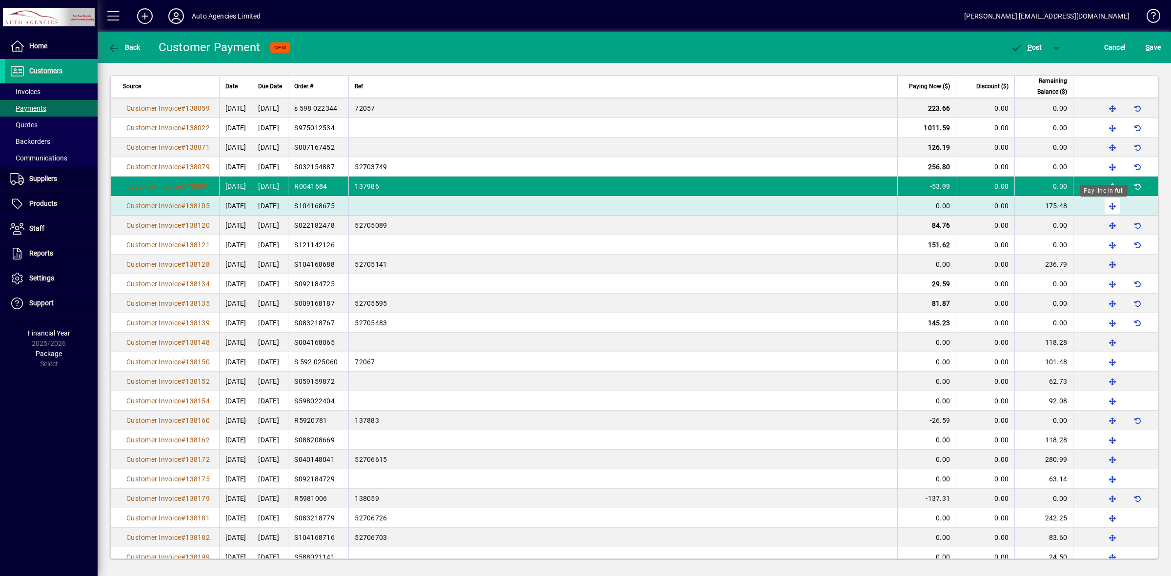
click at [1103, 211] on span "button" at bounding box center [1112, 205] width 23 height 23
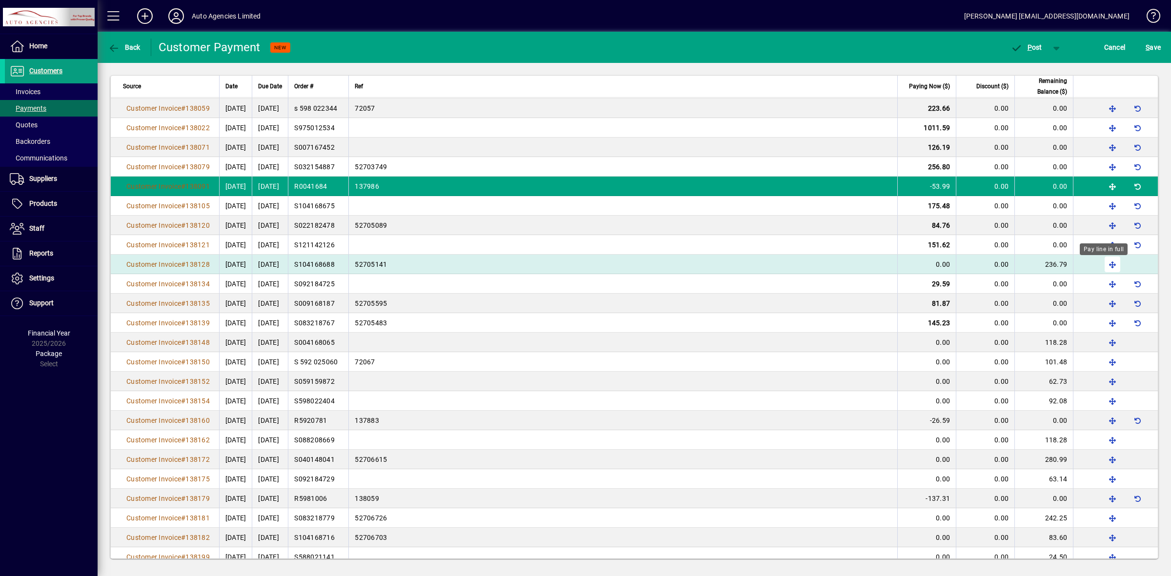
click at [1101, 269] on span "button" at bounding box center [1112, 264] width 23 height 23
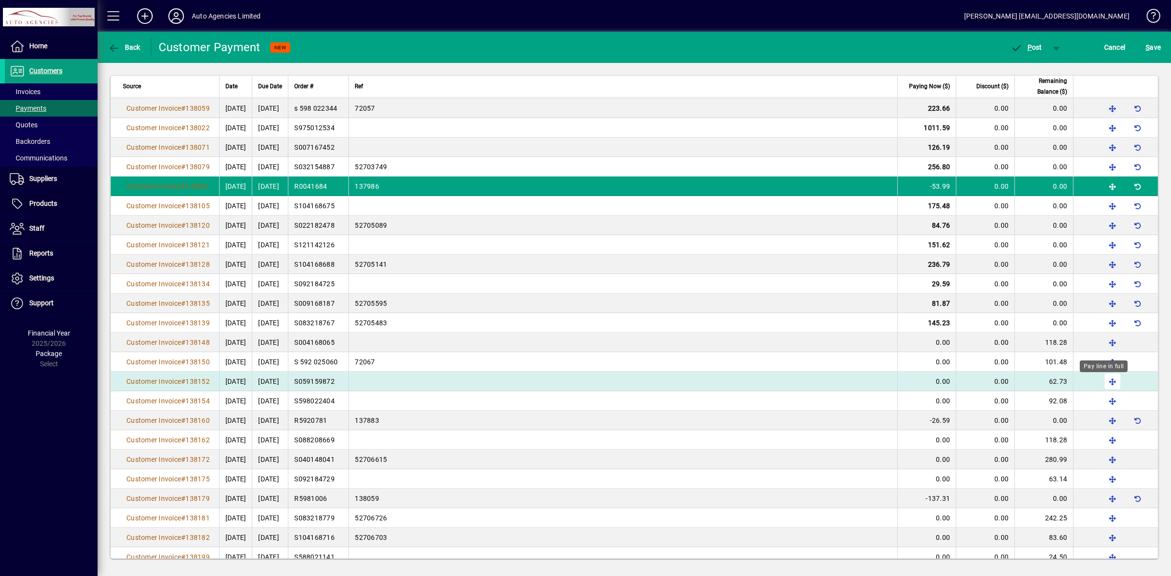
click at [1103, 384] on span "button" at bounding box center [1112, 381] width 23 height 23
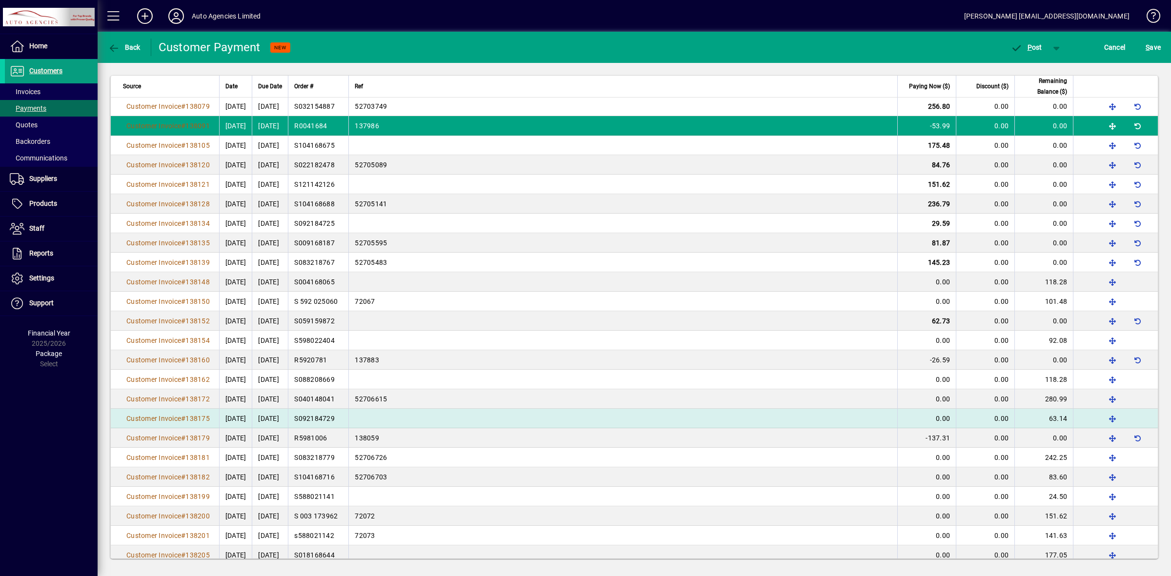
scroll to position [976, 0]
click at [1102, 422] on span "button" at bounding box center [1112, 417] width 23 height 23
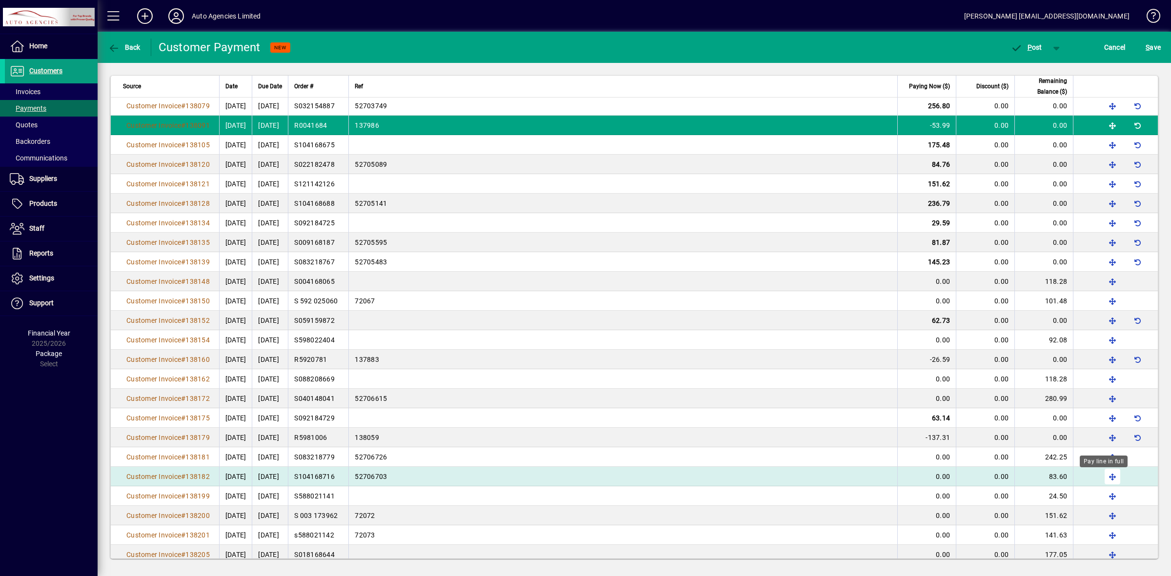
click at [1102, 482] on span "button" at bounding box center [1112, 476] width 23 height 23
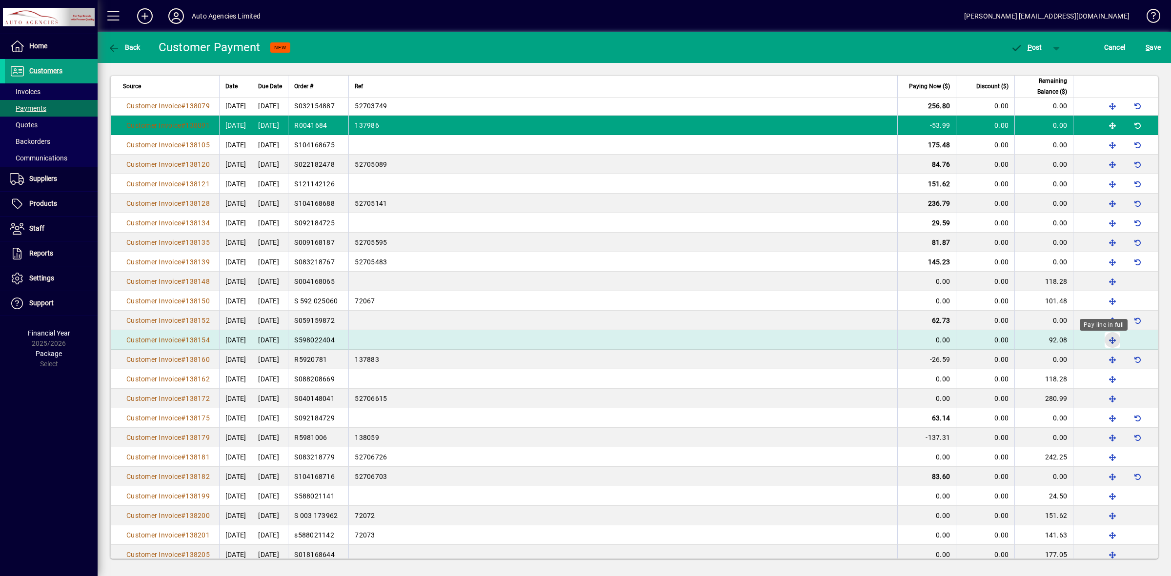
click at [1103, 344] on span "button" at bounding box center [1112, 339] width 23 height 23
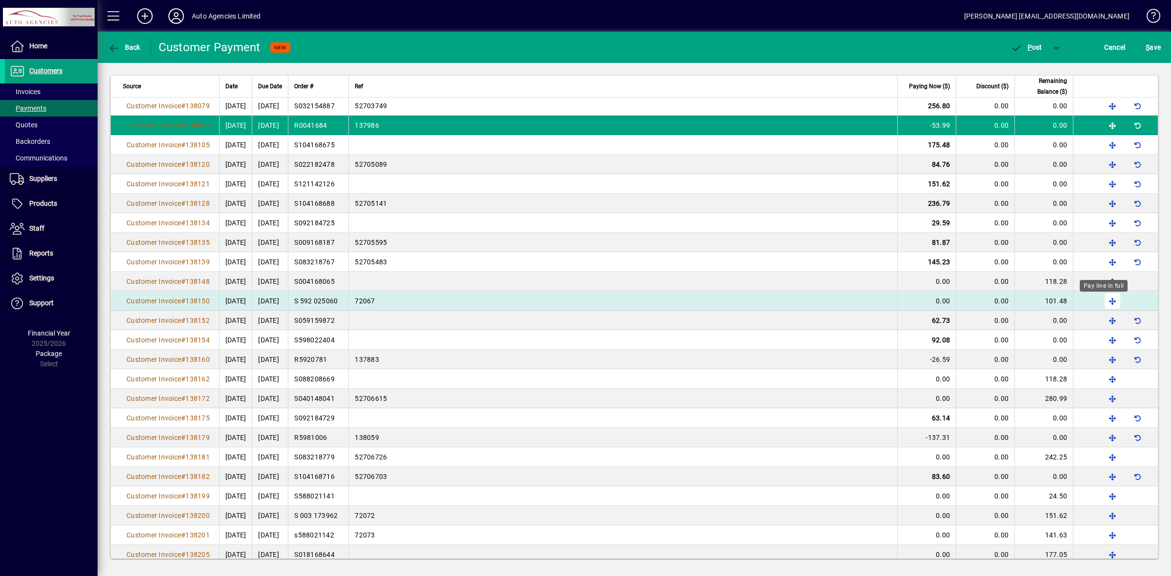
click at [1102, 305] on span "button" at bounding box center [1112, 300] width 23 height 23
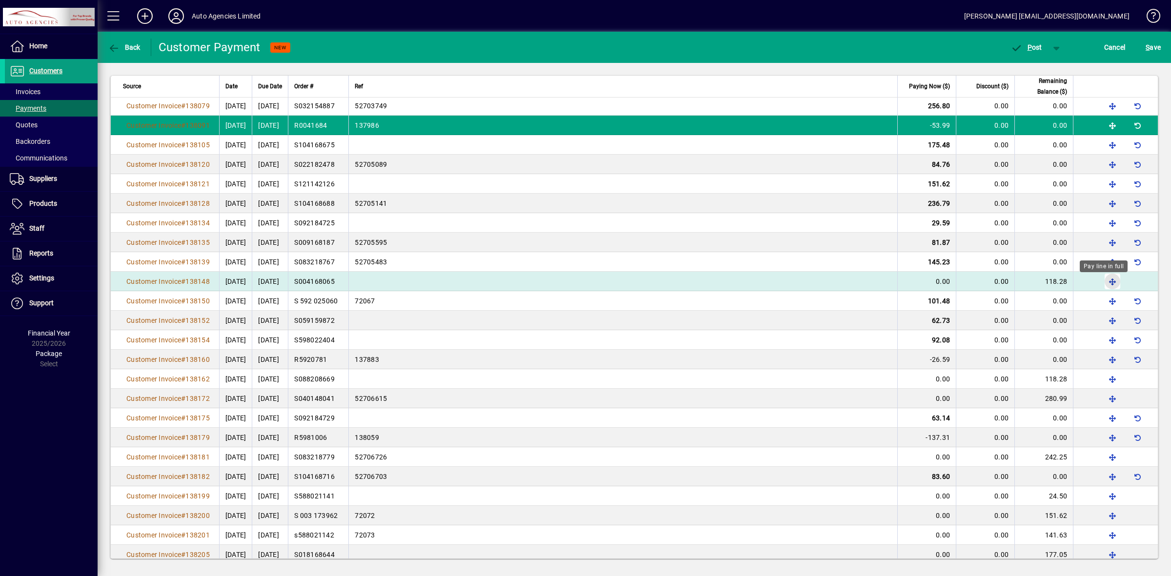
click at [1104, 283] on span "button" at bounding box center [1112, 281] width 23 height 23
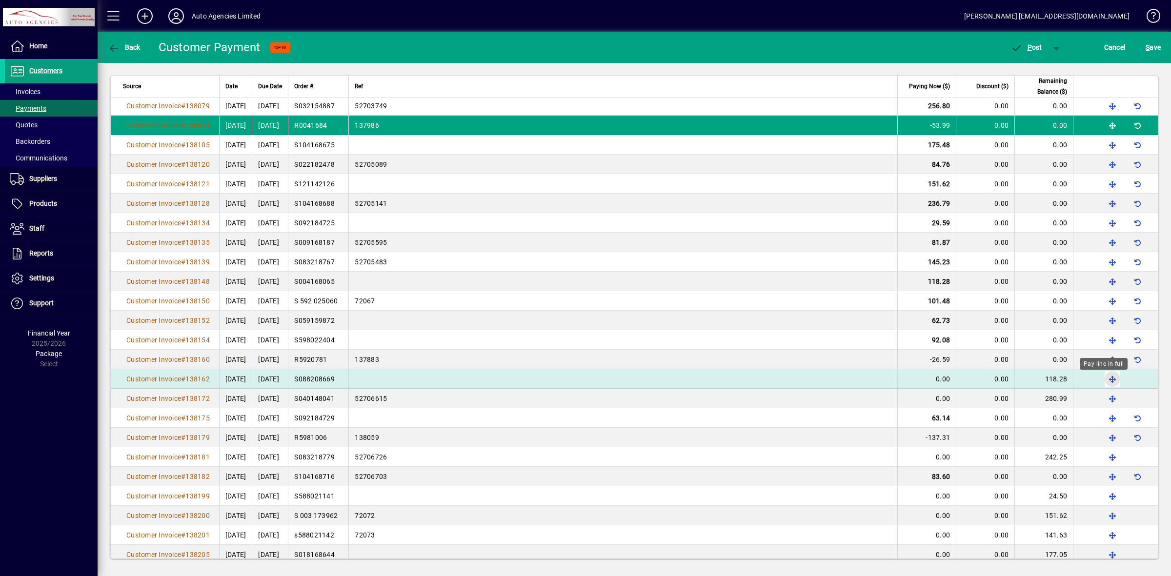
click at [1101, 379] on span "button" at bounding box center [1112, 378] width 23 height 23
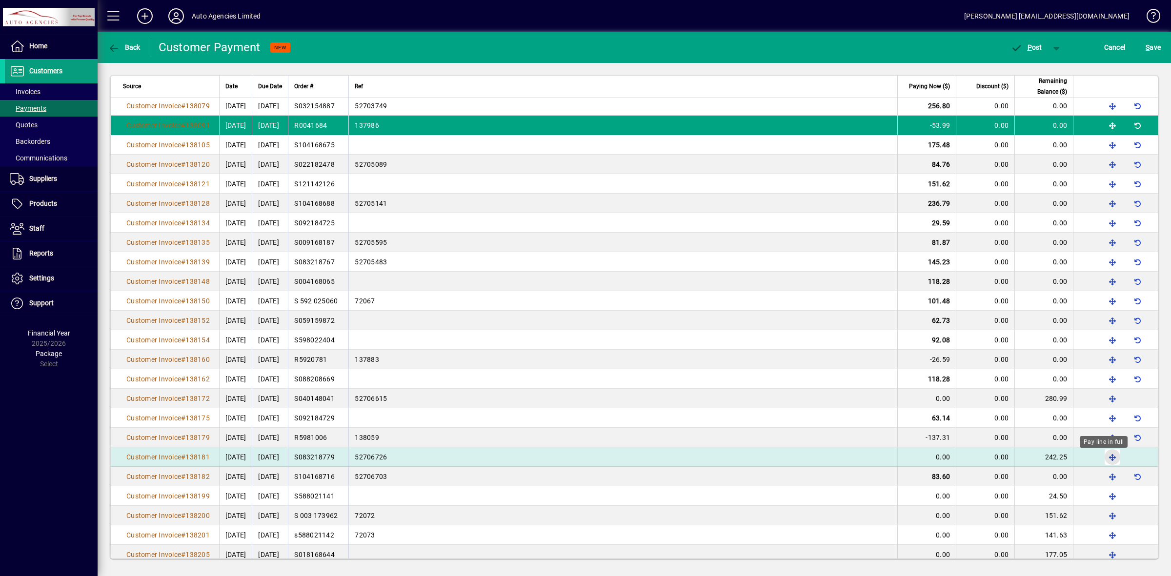
click at [1104, 459] on span "button" at bounding box center [1112, 456] width 23 height 23
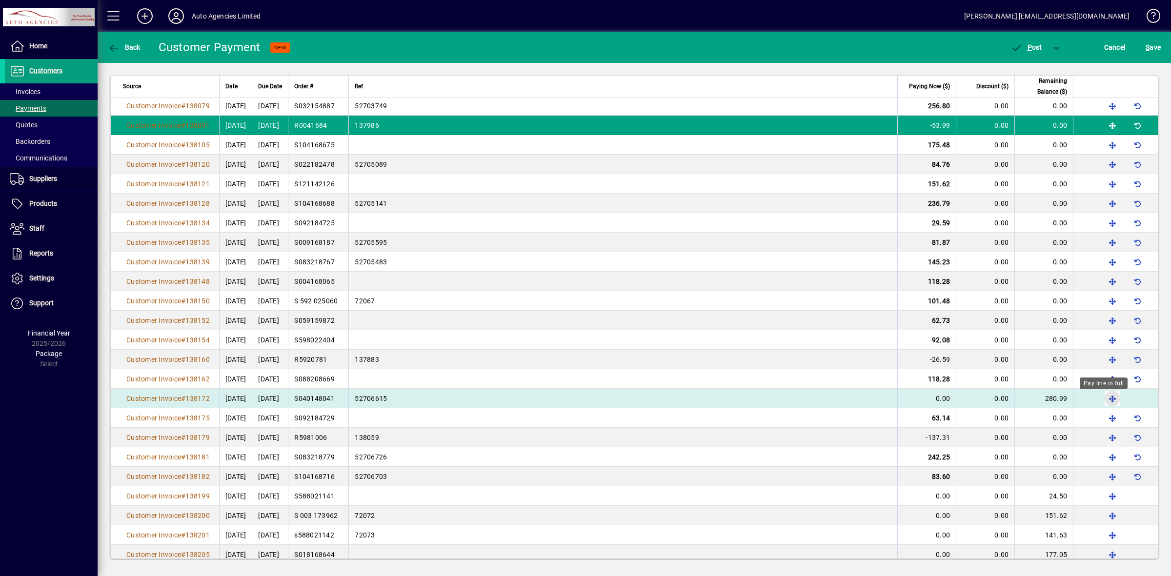
click at [1101, 402] on span "button" at bounding box center [1112, 398] width 23 height 23
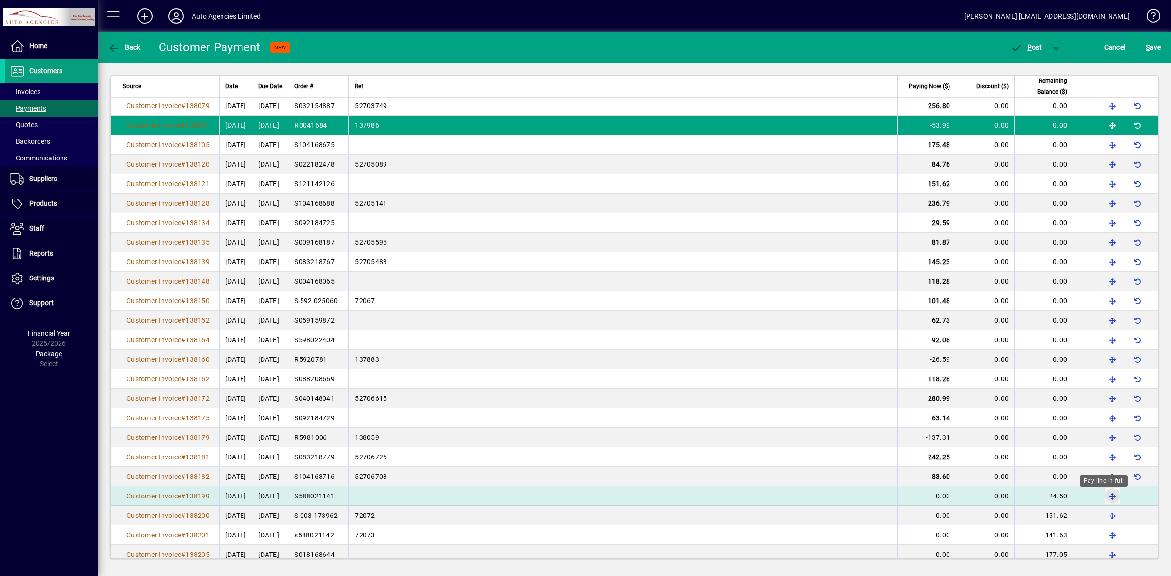
click at [1104, 496] on span "button" at bounding box center [1112, 495] width 23 height 23
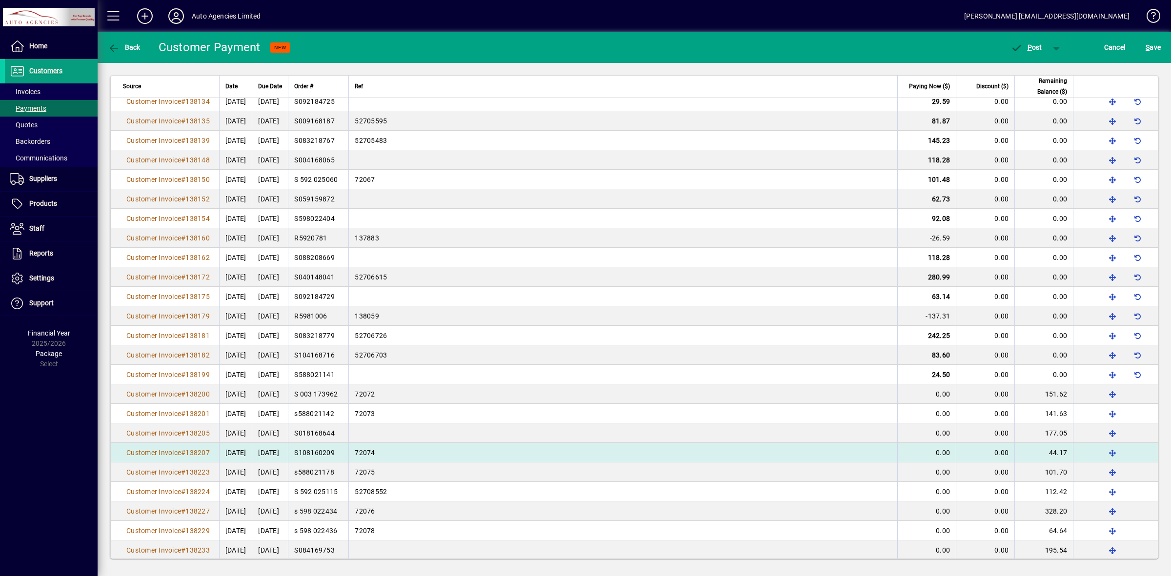
scroll to position [1098, 0]
click at [1104, 454] on span "button" at bounding box center [1112, 452] width 23 height 23
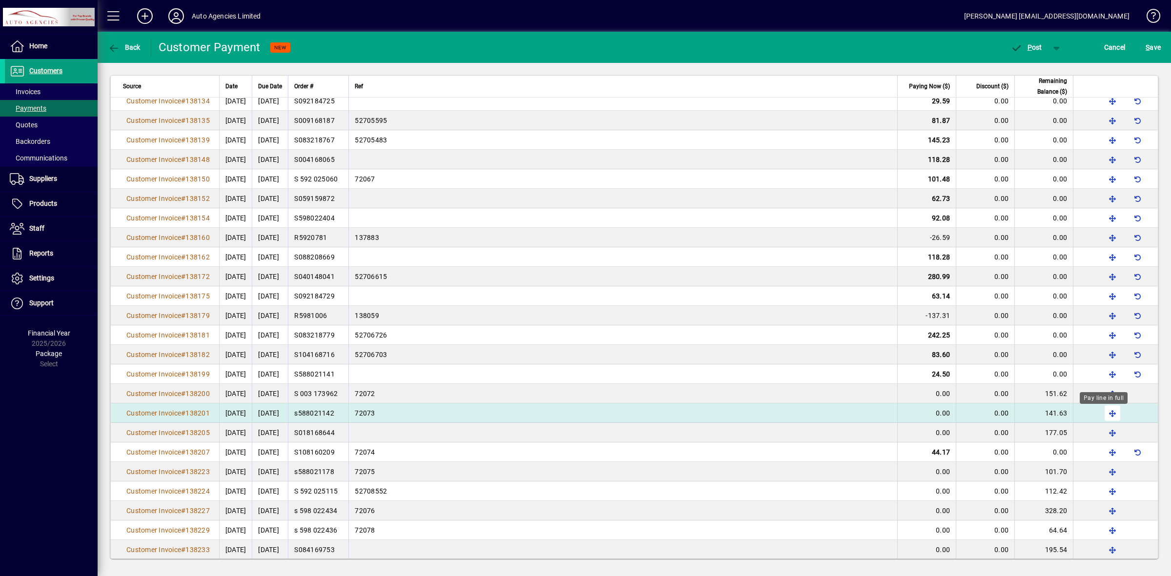
click at [1102, 416] on span "button" at bounding box center [1112, 413] width 23 height 23
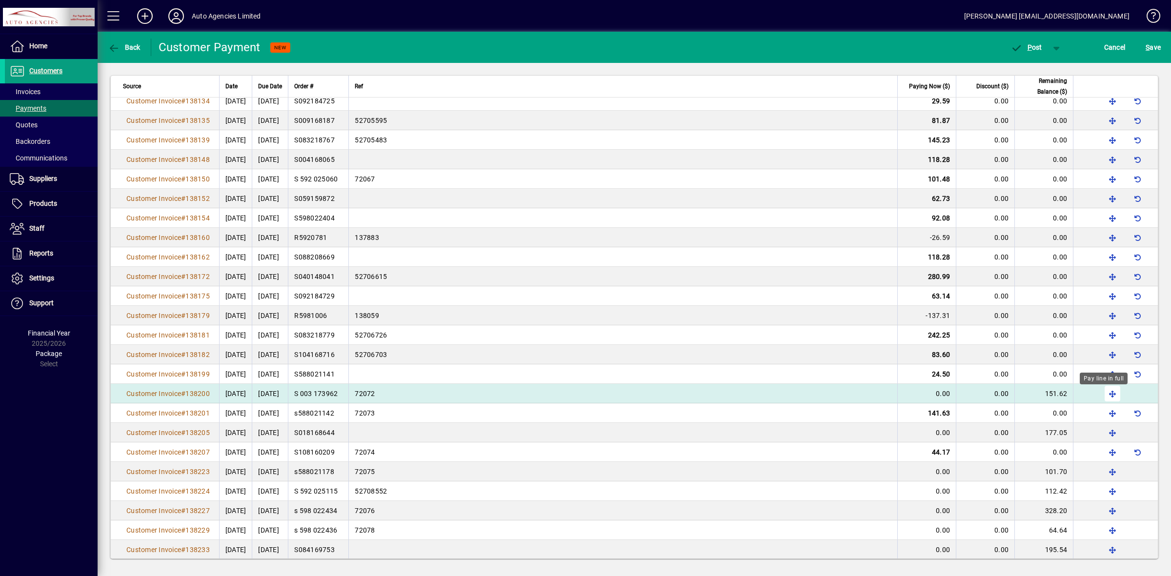
click at [1103, 394] on span "button" at bounding box center [1112, 393] width 23 height 23
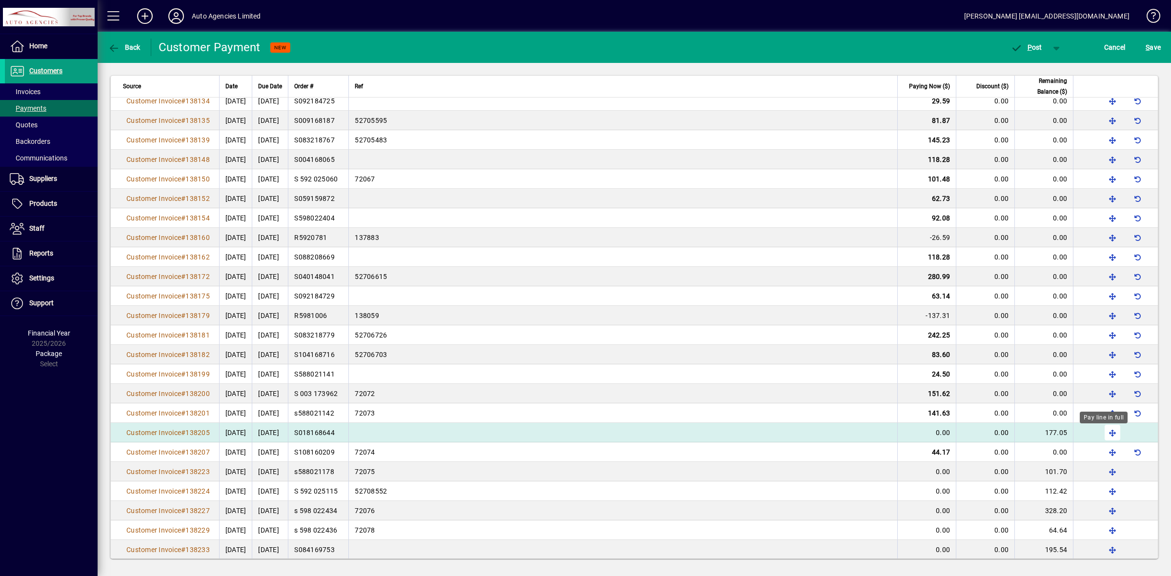
click at [1103, 433] on span "button" at bounding box center [1112, 432] width 23 height 23
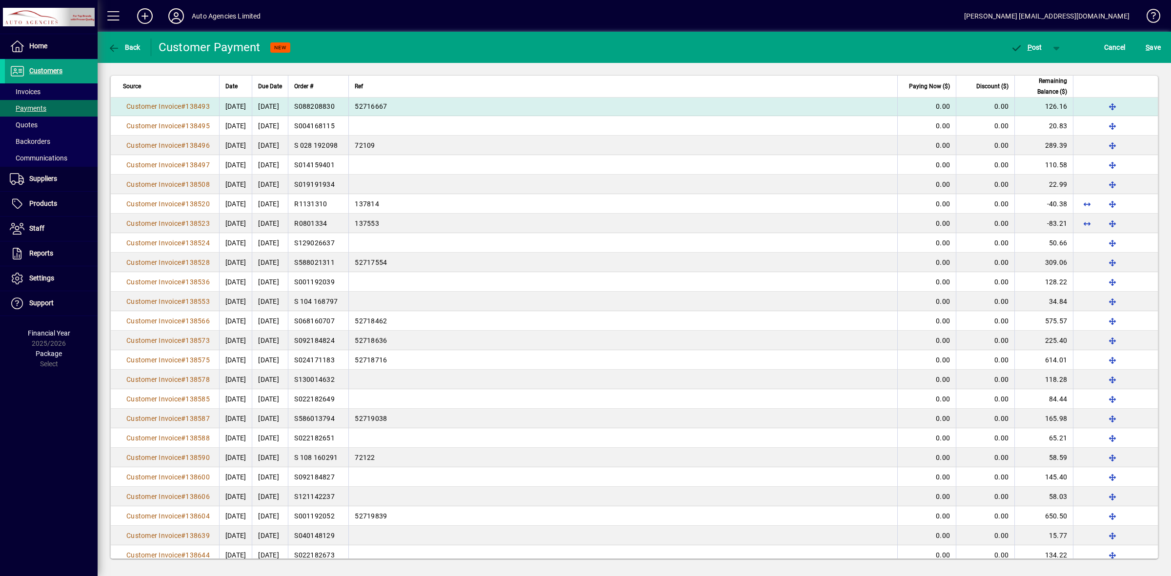
scroll to position [2440, 0]
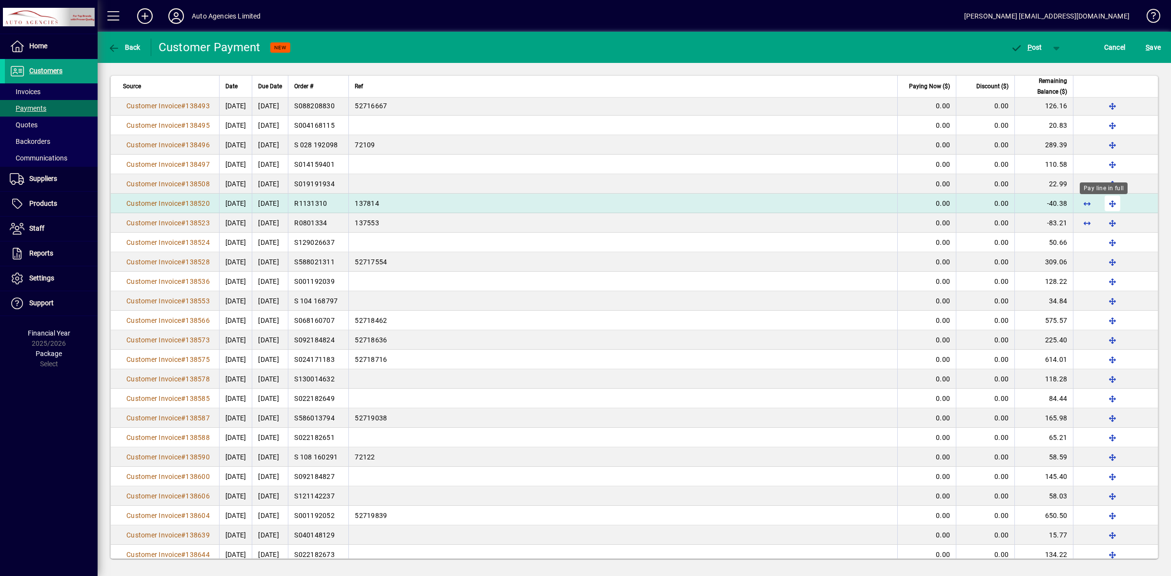
click at [1103, 206] on span "button" at bounding box center [1112, 203] width 23 height 23
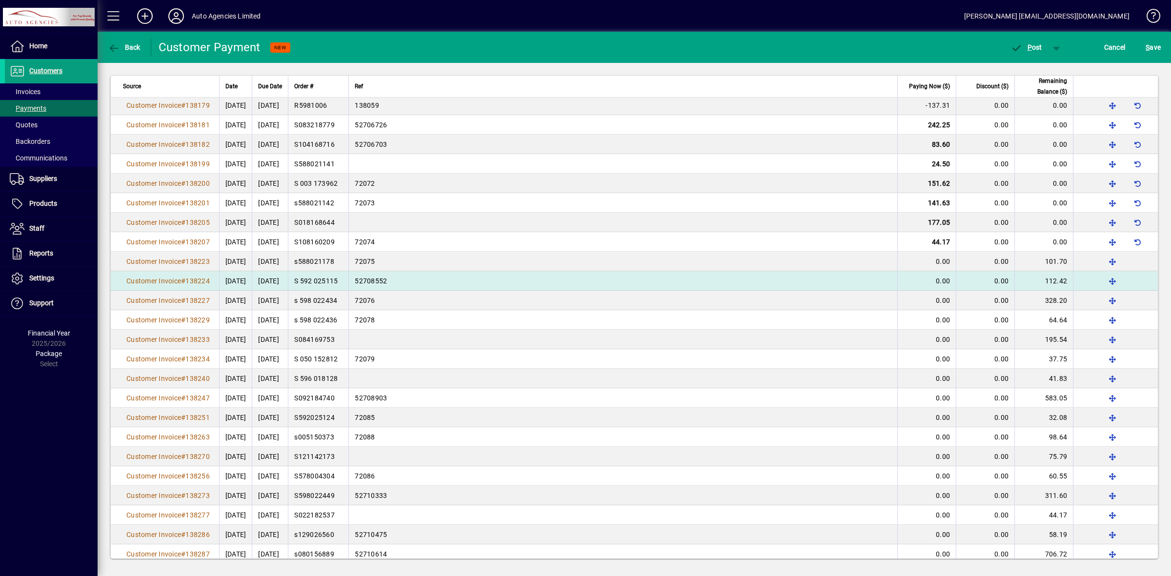
scroll to position [1308, 0]
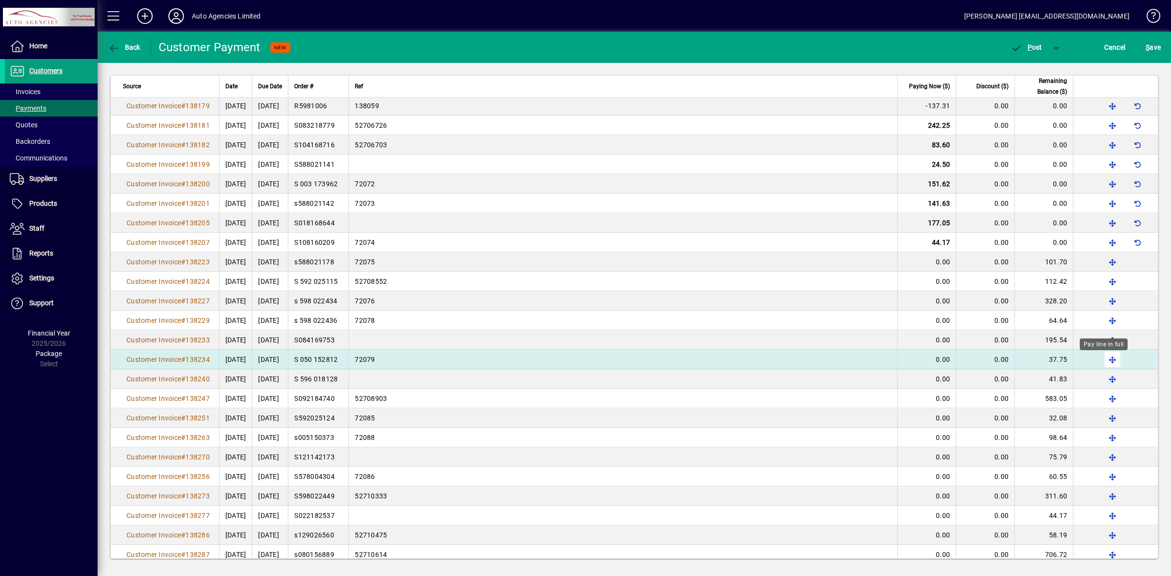
click at [1103, 364] on span "button" at bounding box center [1112, 359] width 23 height 23
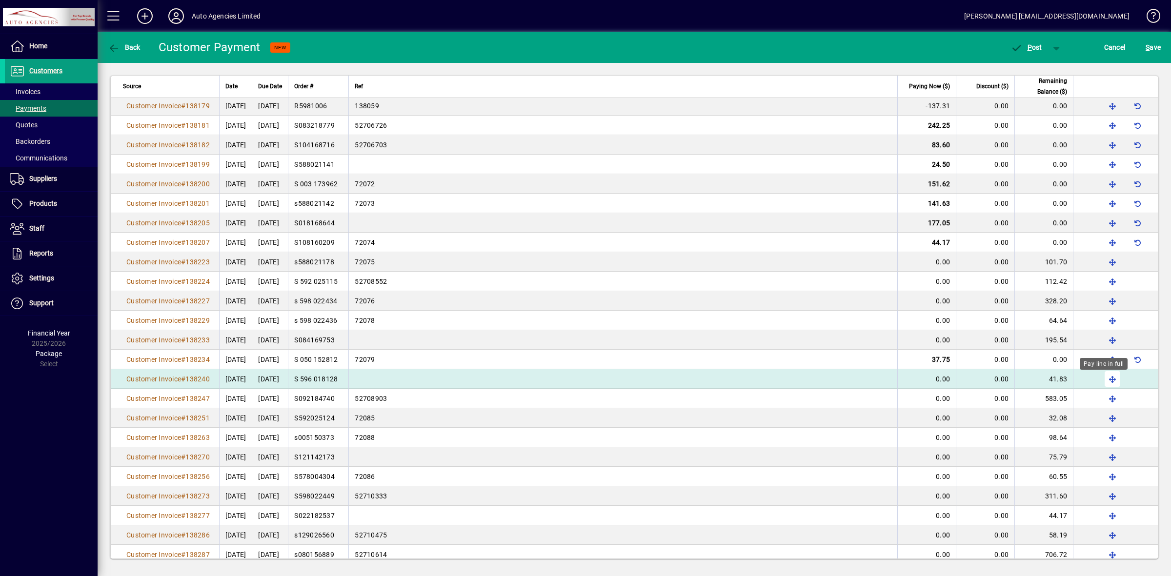
click at [1103, 382] on span "button" at bounding box center [1112, 378] width 23 height 23
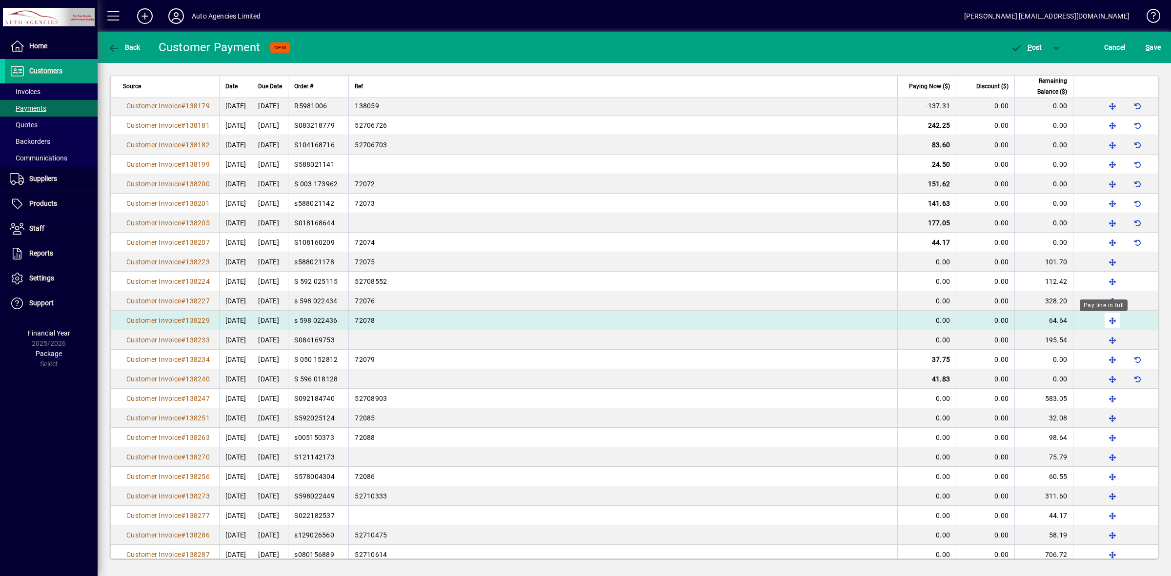
click at [1101, 325] on span "button" at bounding box center [1112, 320] width 23 height 23
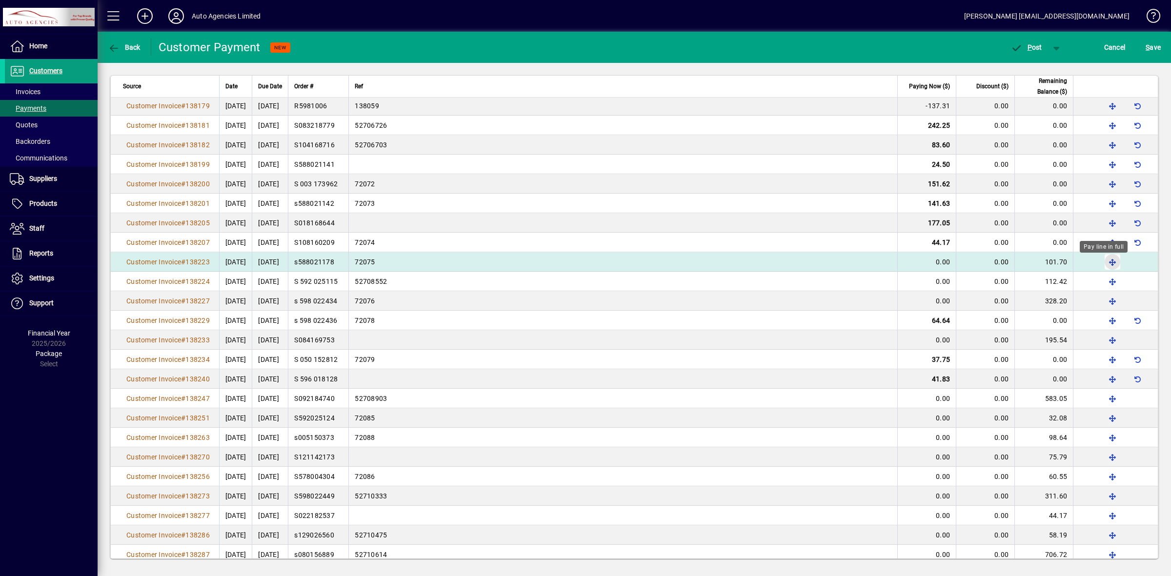
click at [1101, 266] on span "button" at bounding box center [1112, 261] width 23 height 23
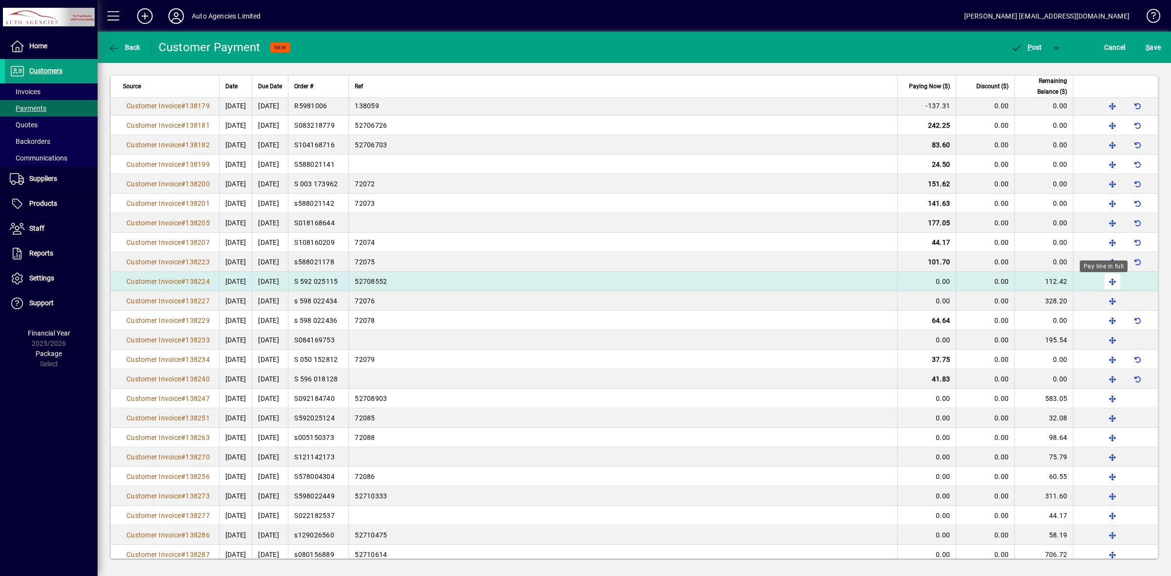
click at [1102, 283] on span "button" at bounding box center [1112, 281] width 23 height 23
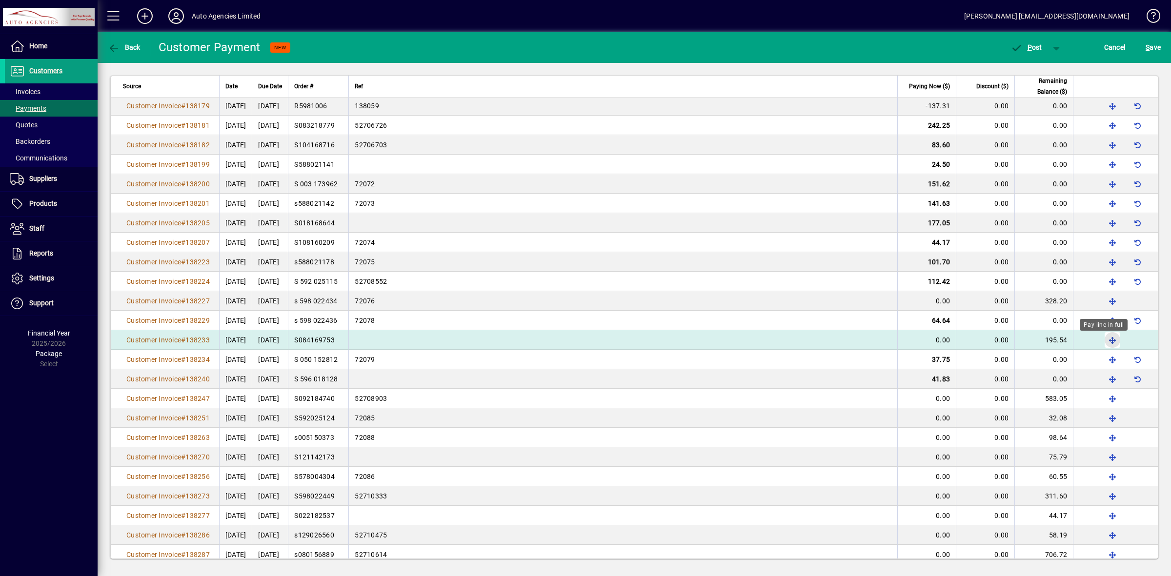
click at [1103, 342] on span "button" at bounding box center [1112, 339] width 23 height 23
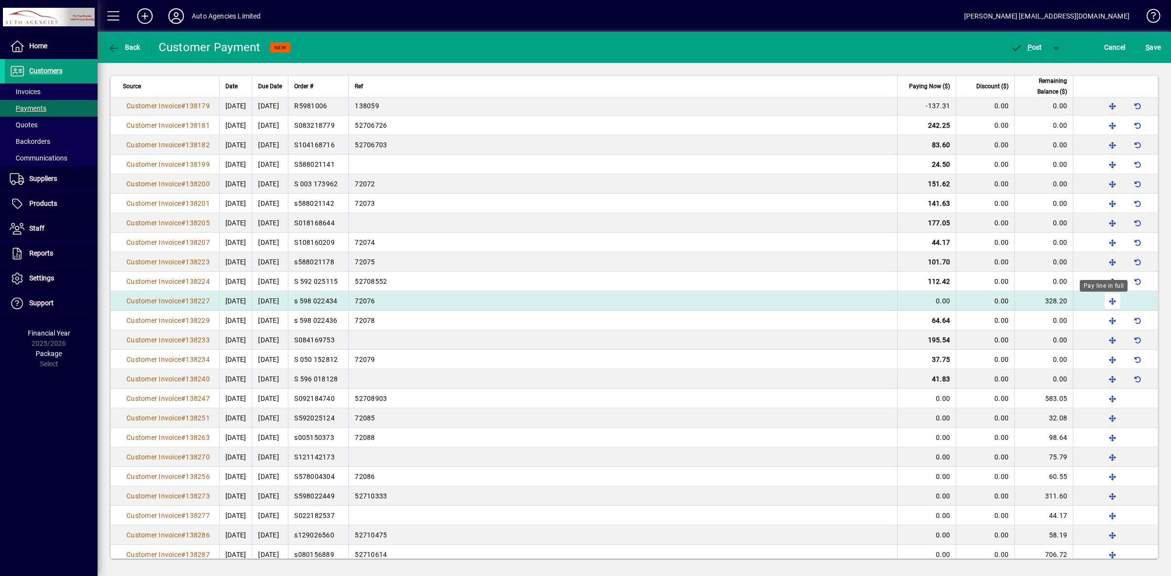
click at [1106, 302] on span "button" at bounding box center [1112, 300] width 23 height 23
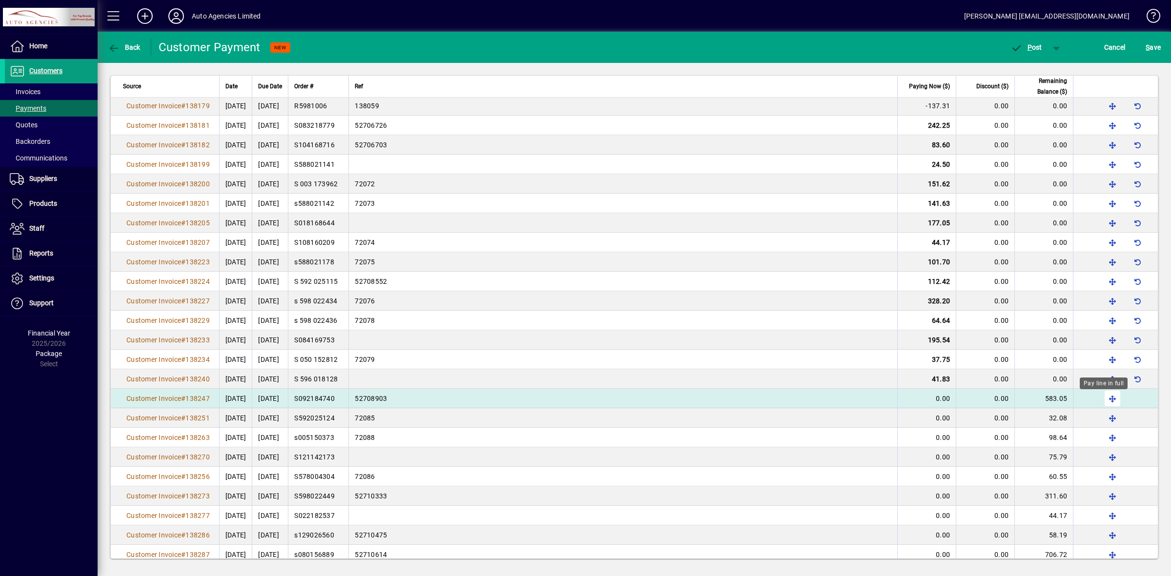
click at [1104, 399] on span "button" at bounding box center [1112, 398] width 23 height 23
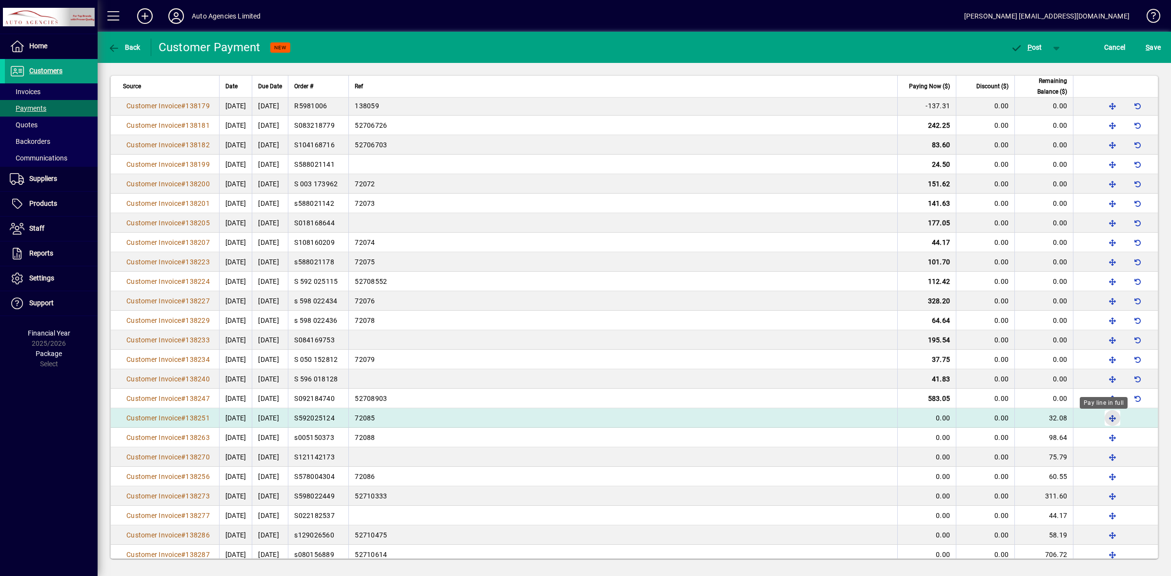
click at [1103, 419] on span "button" at bounding box center [1112, 417] width 23 height 23
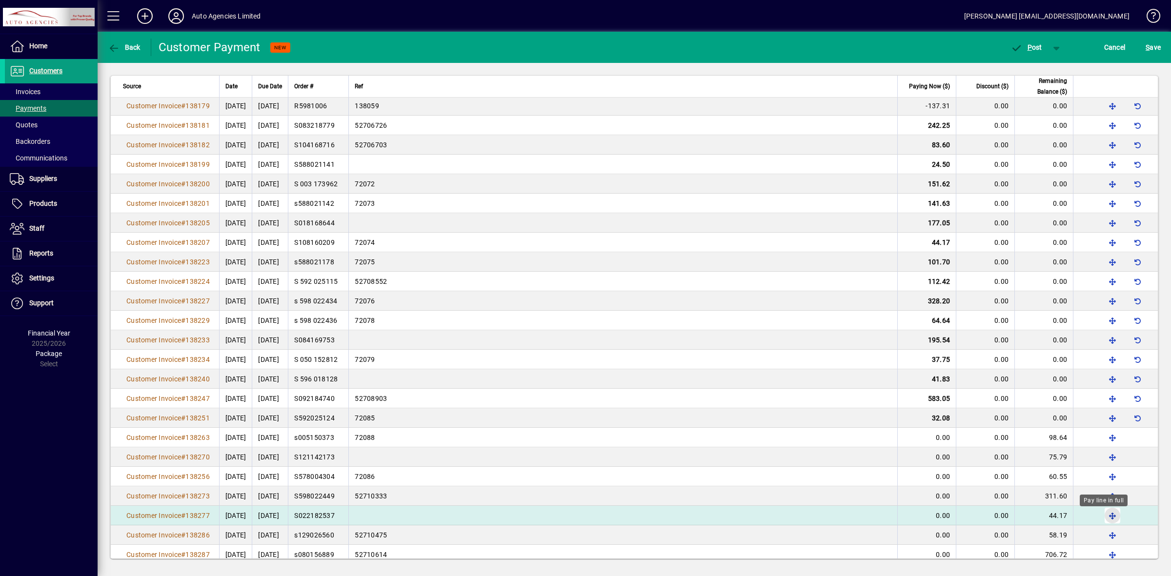
click at [1103, 520] on span "button" at bounding box center [1112, 515] width 23 height 23
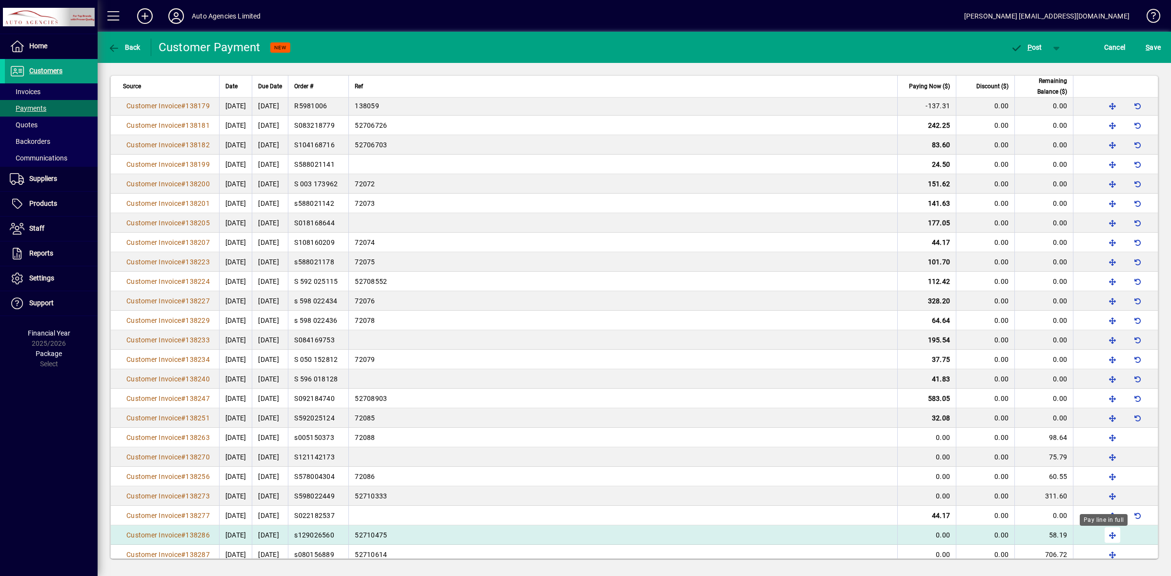
click at [1105, 538] on span "button" at bounding box center [1112, 534] width 23 height 23
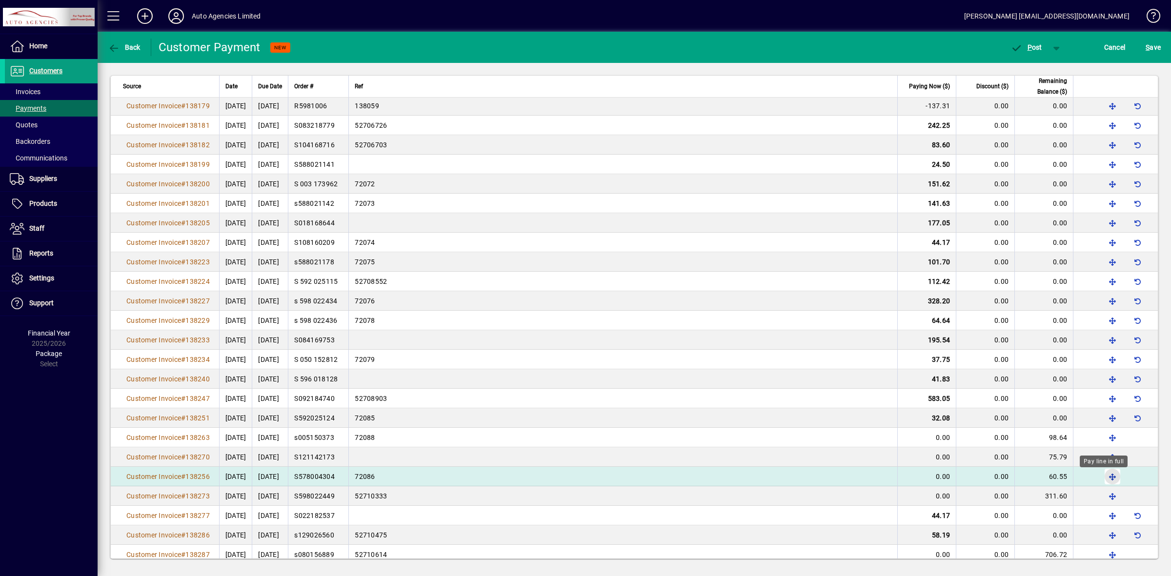
click at [1105, 480] on span "button" at bounding box center [1112, 476] width 23 height 23
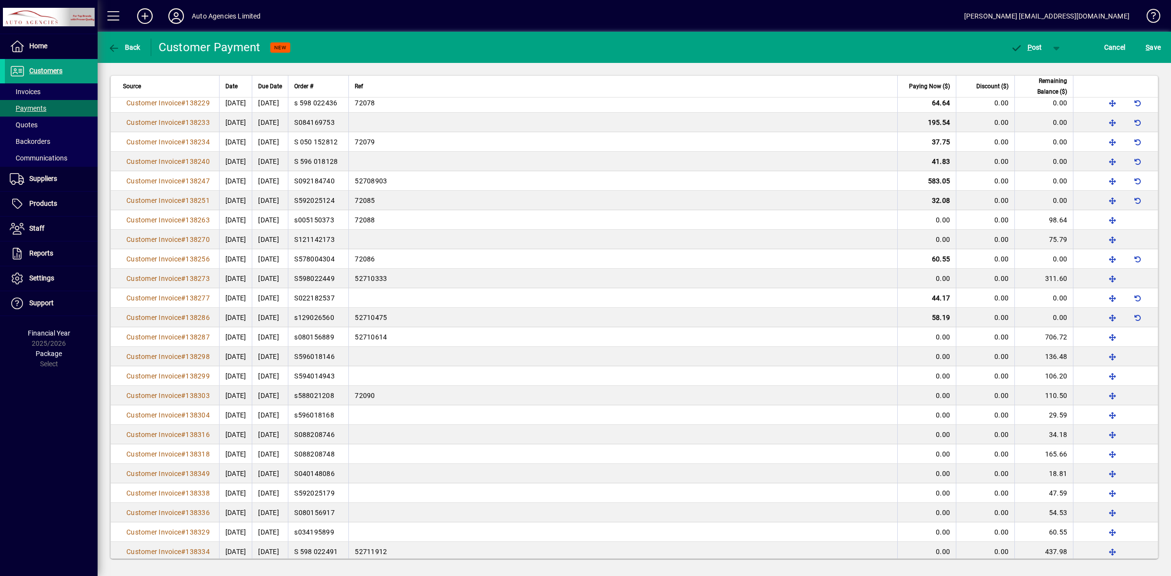
scroll to position [1513, 0]
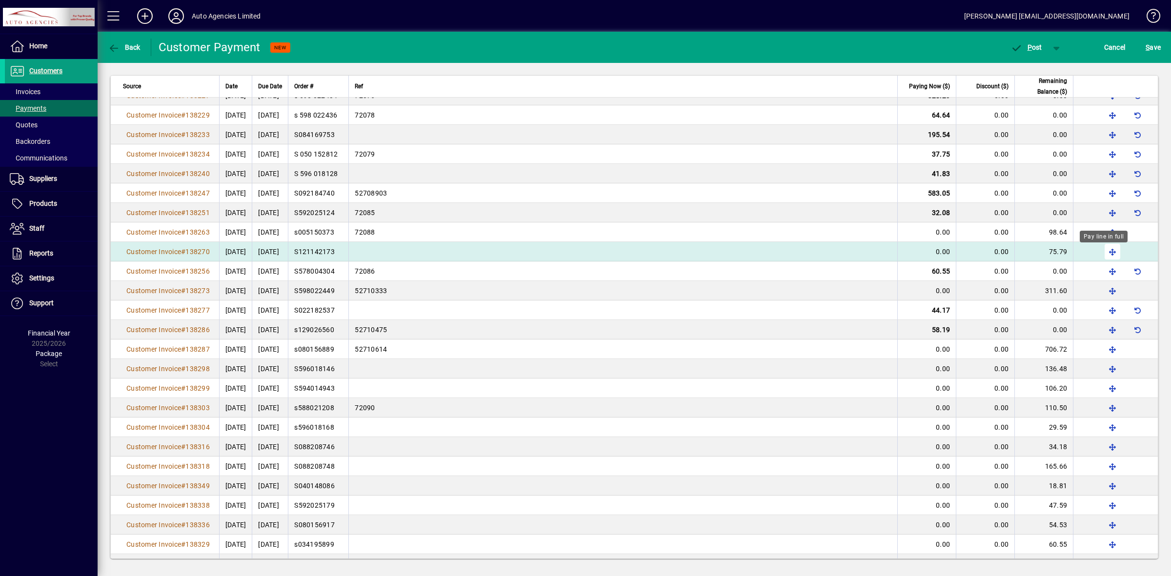
click at [1101, 255] on span "button" at bounding box center [1112, 251] width 23 height 23
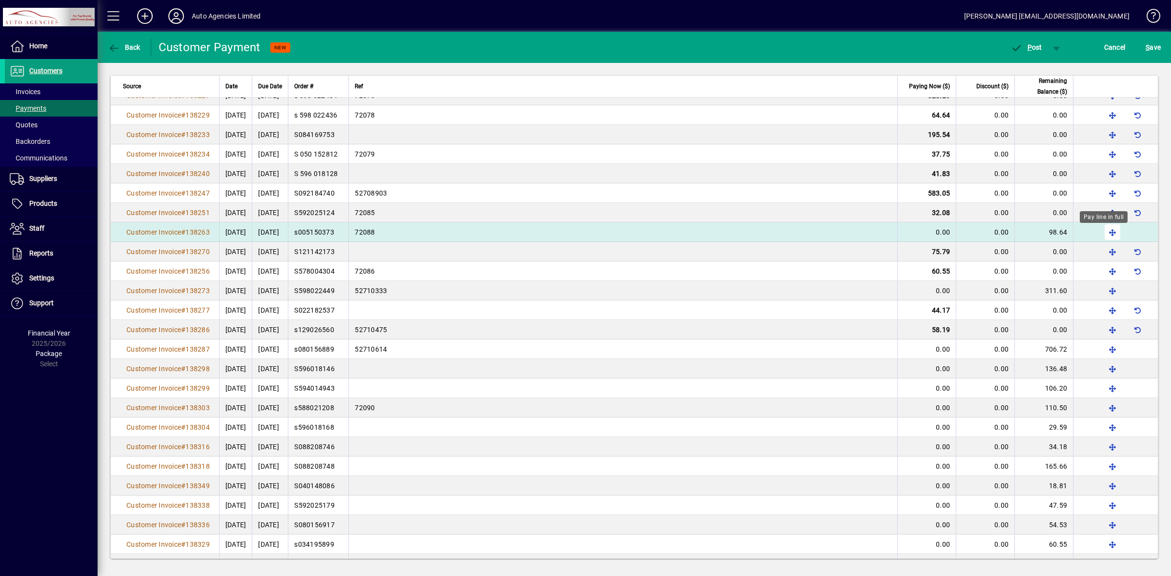
click at [1101, 234] on span "button" at bounding box center [1112, 232] width 23 height 23
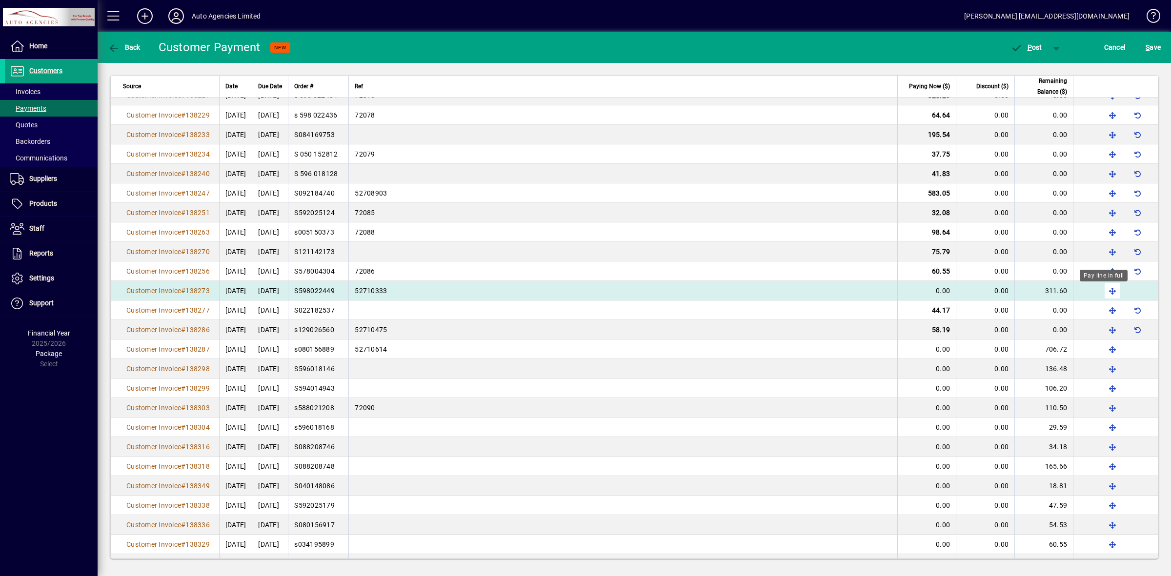
click at [1101, 294] on span "button" at bounding box center [1112, 290] width 23 height 23
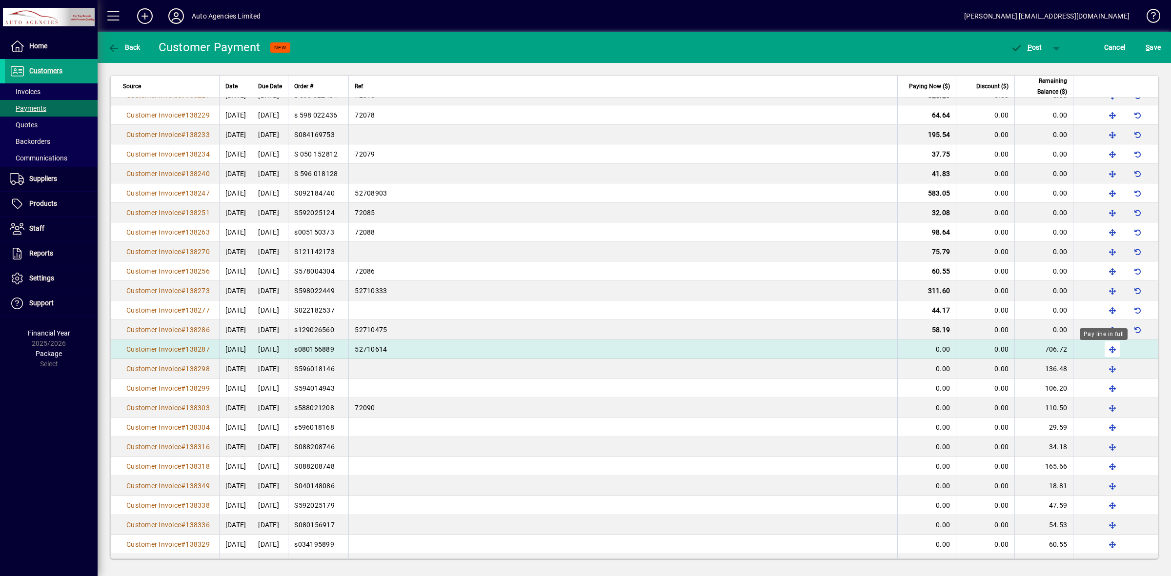
click at [1103, 352] on span "button" at bounding box center [1112, 349] width 23 height 23
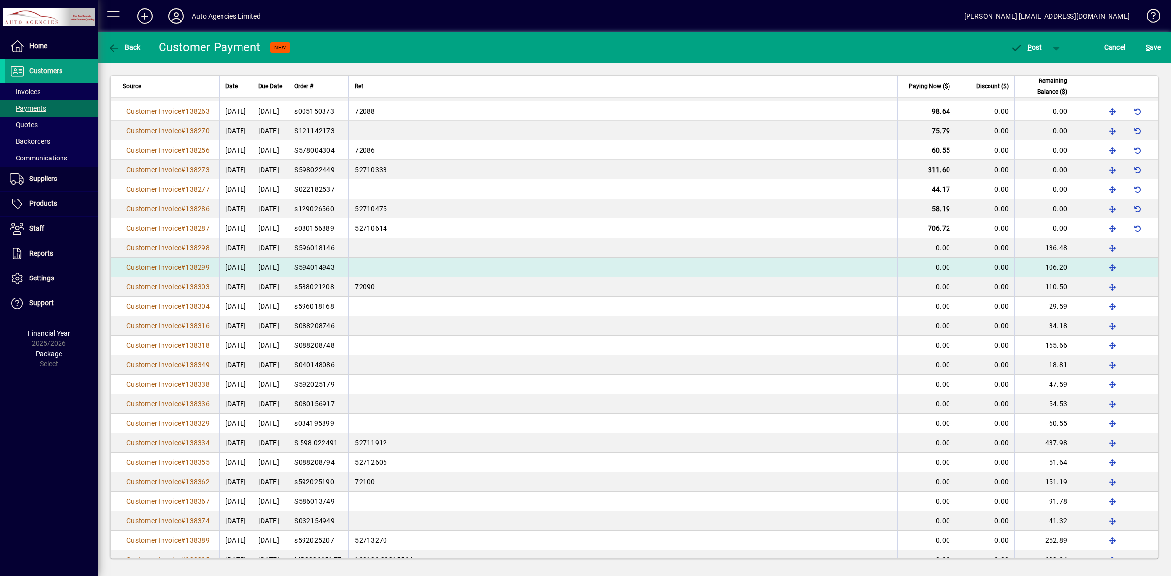
scroll to position [1635, 0]
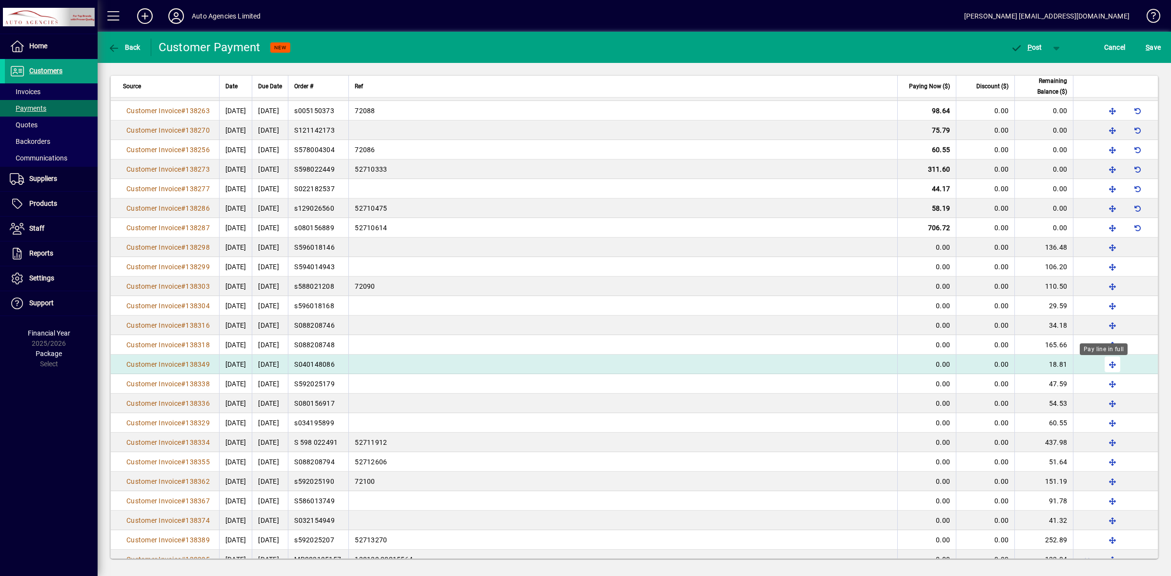
click at [1103, 367] on span "button" at bounding box center [1112, 364] width 23 height 23
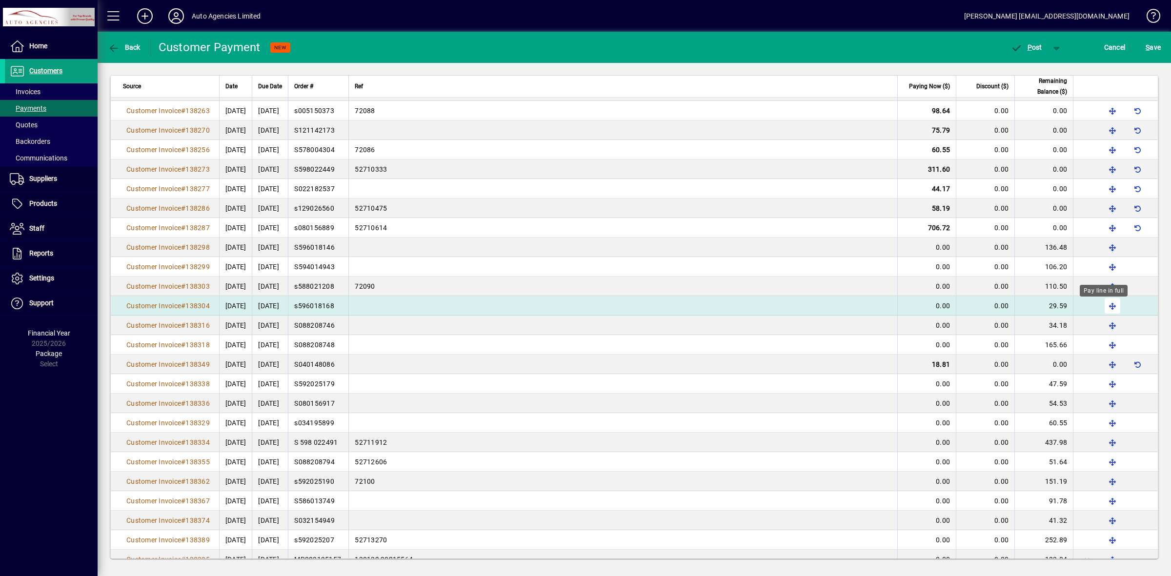
click at [1101, 308] on span "button" at bounding box center [1112, 305] width 23 height 23
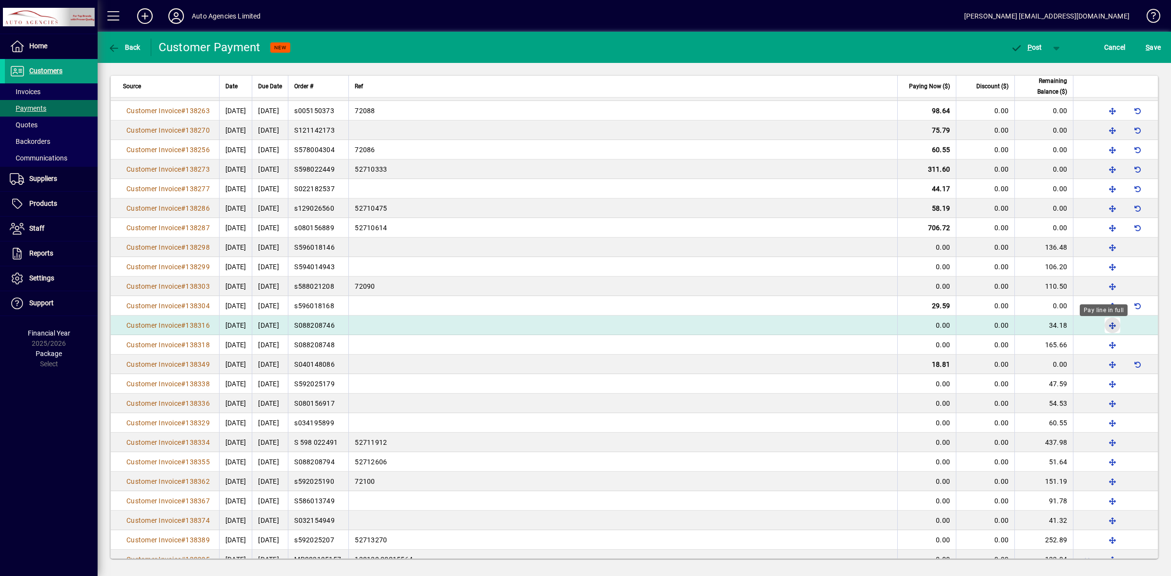
click at [1105, 326] on span "button" at bounding box center [1112, 325] width 23 height 23
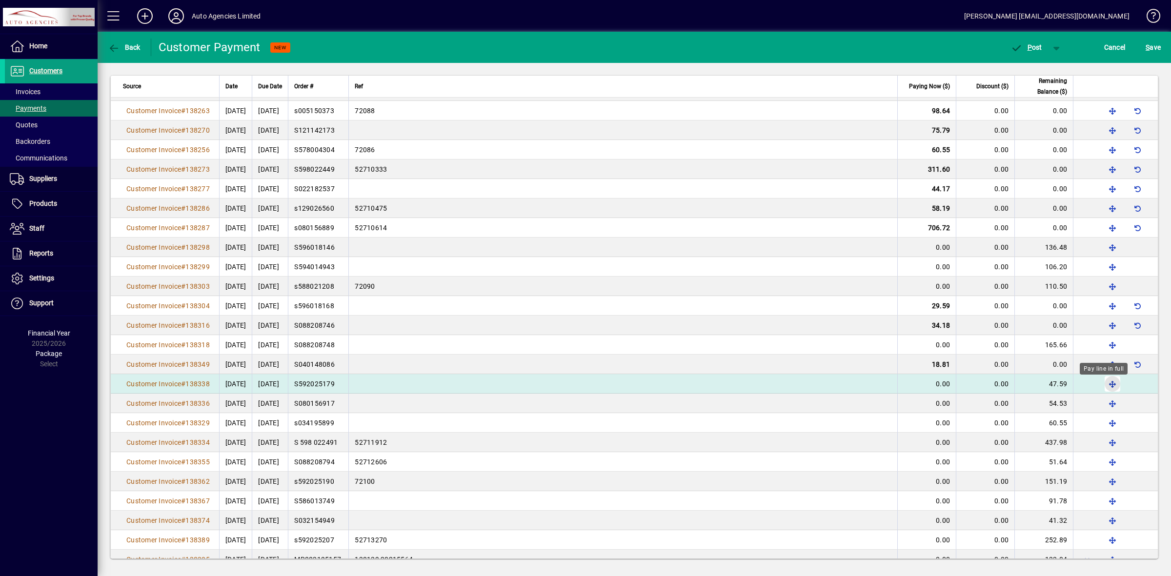
click at [1105, 385] on span "button" at bounding box center [1112, 383] width 23 height 23
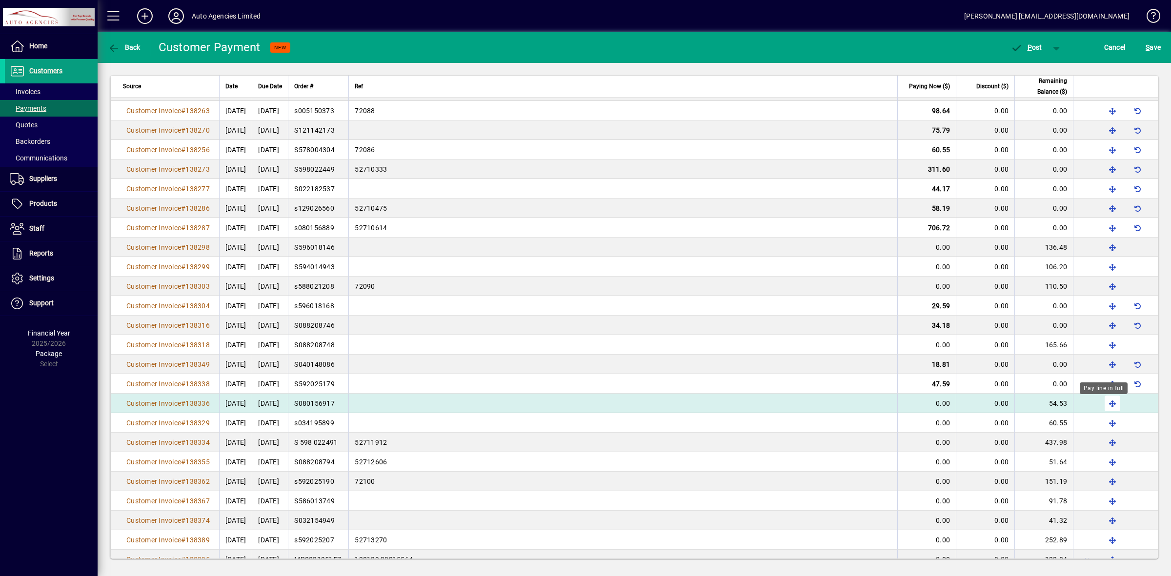
click at [1103, 406] on span "button" at bounding box center [1112, 403] width 23 height 23
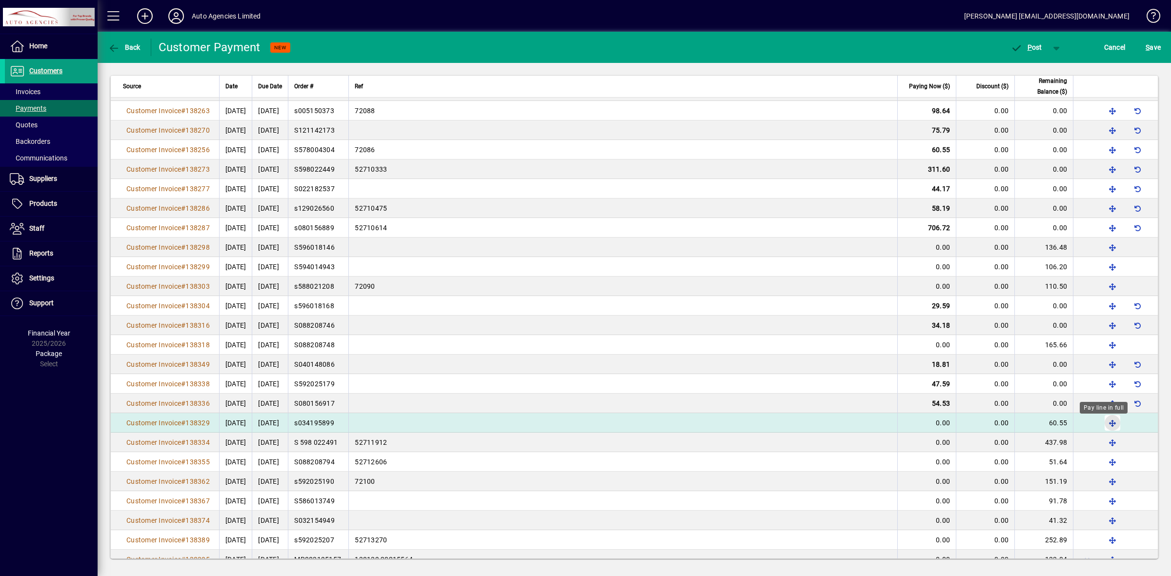
click at [1104, 427] on span "button" at bounding box center [1112, 422] width 23 height 23
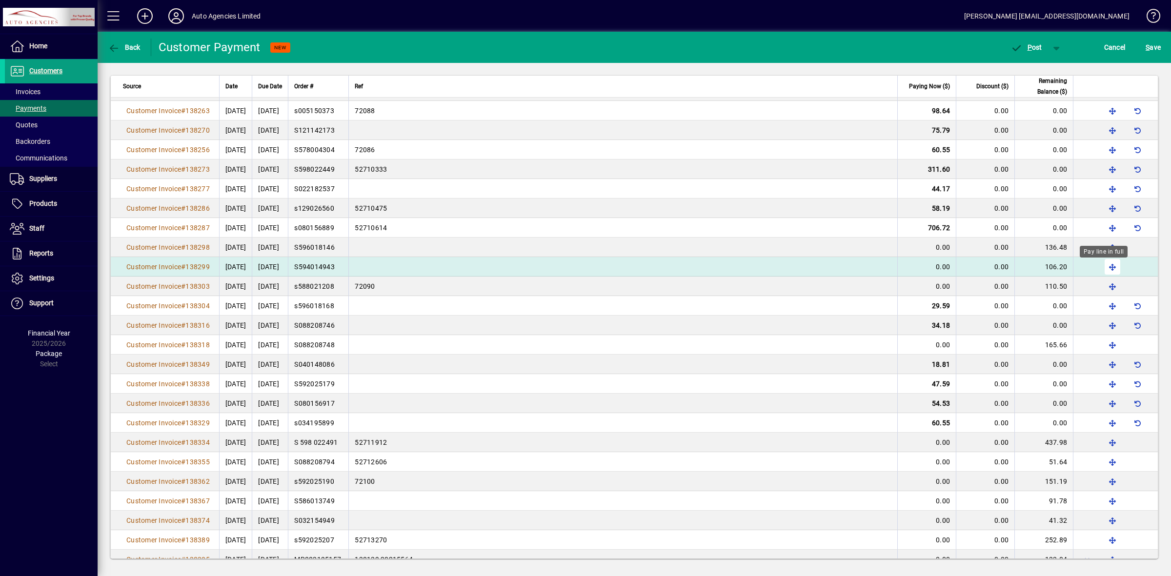
click at [1104, 269] on span "button" at bounding box center [1112, 266] width 23 height 23
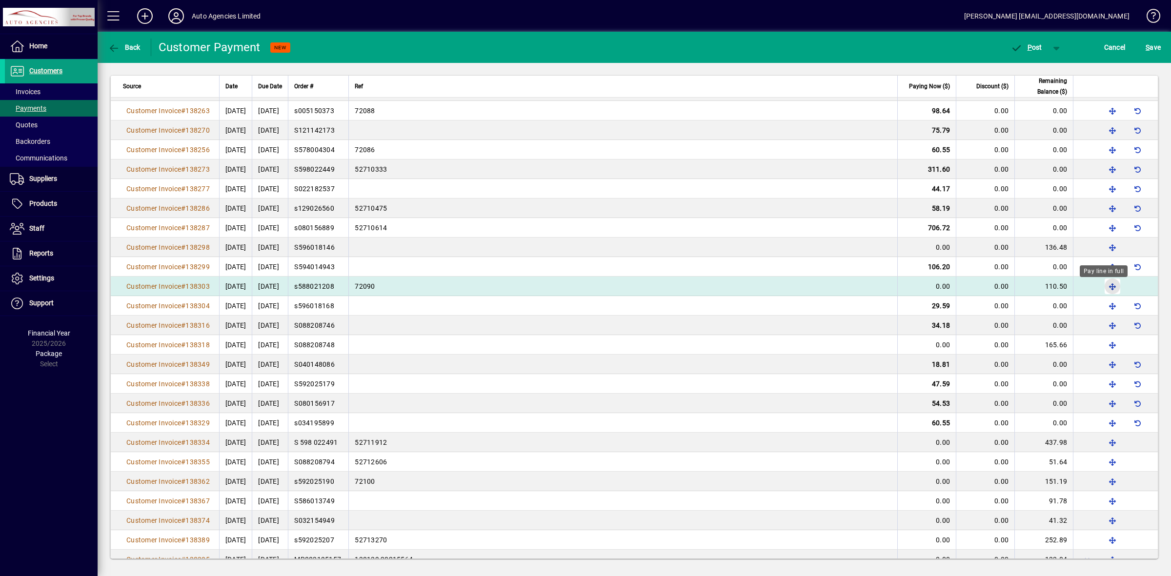
click at [1105, 286] on span "button" at bounding box center [1112, 286] width 23 height 23
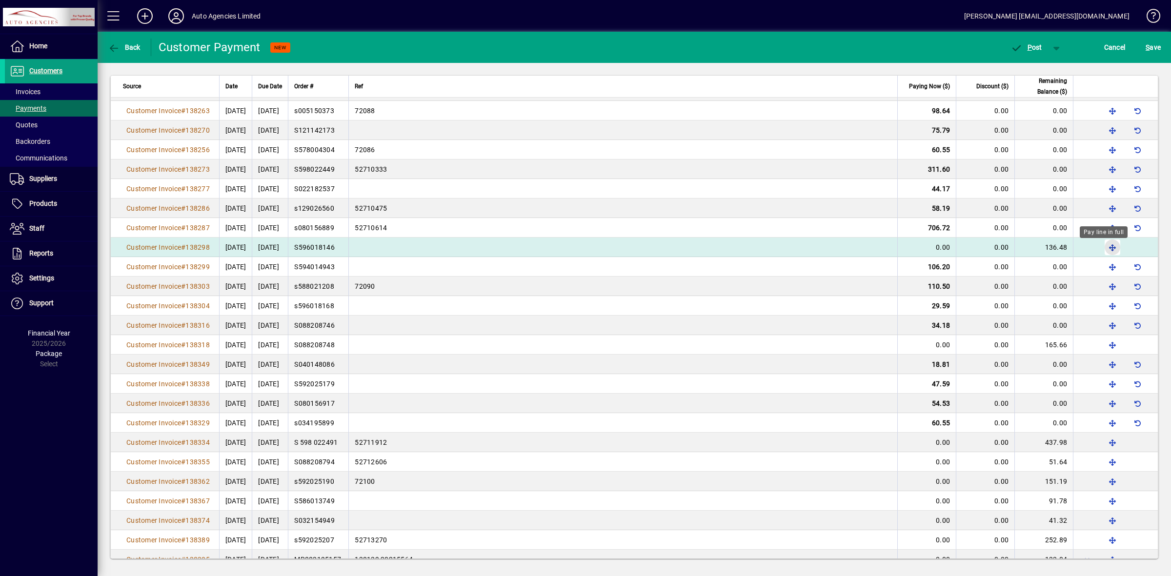
click at [1103, 249] on span "button" at bounding box center [1112, 247] width 23 height 23
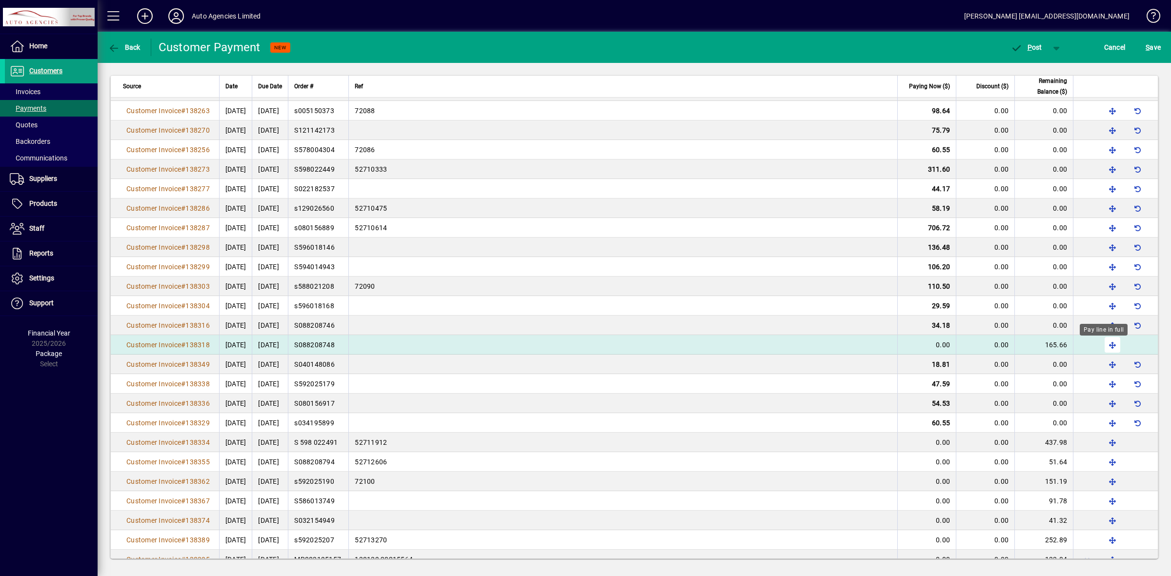
click at [1102, 347] on span "button" at bounding box center [1112, 344] width 23 height 23
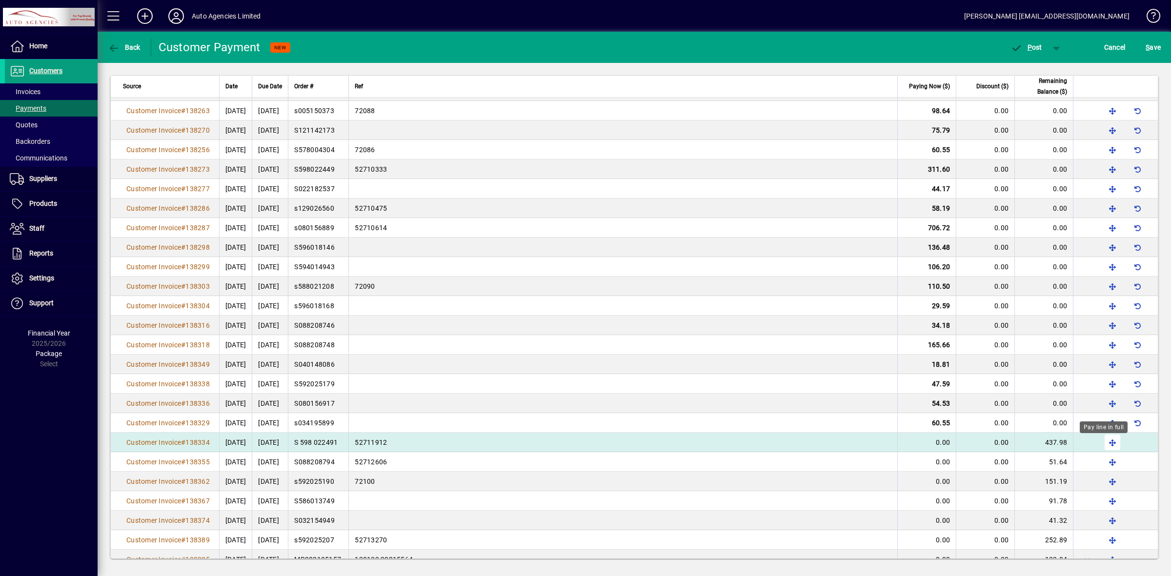
click at [1106, 445] on span "button" at bounding box center [1112, 442] width 23 height 23
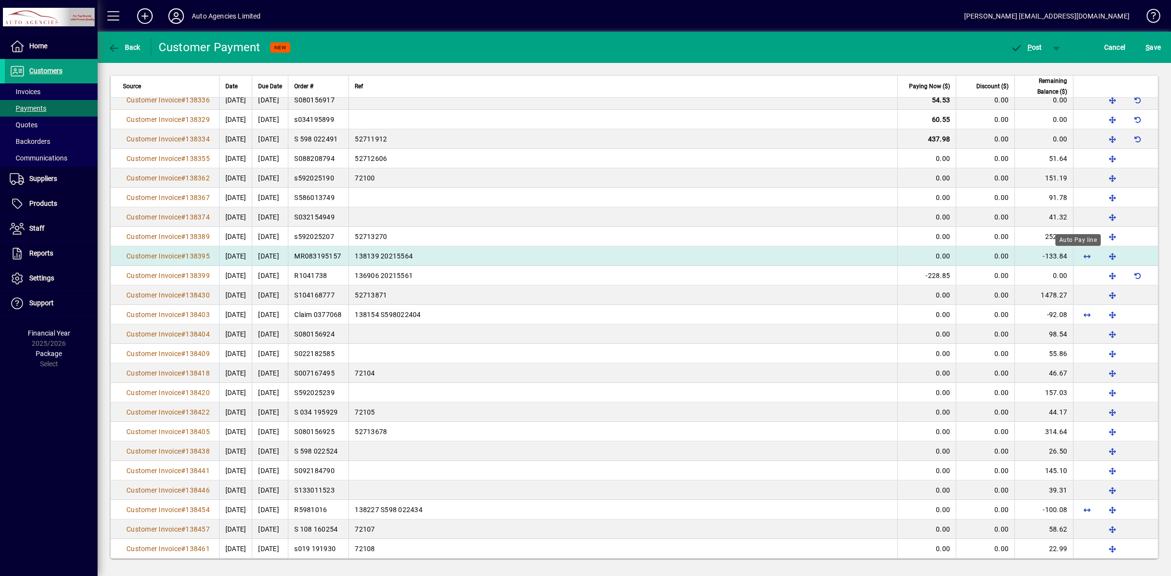
scroll to position [1940, 0]
click at [1104, 259] on span "button" at bounding box center [1112, 254] width 23 height 23
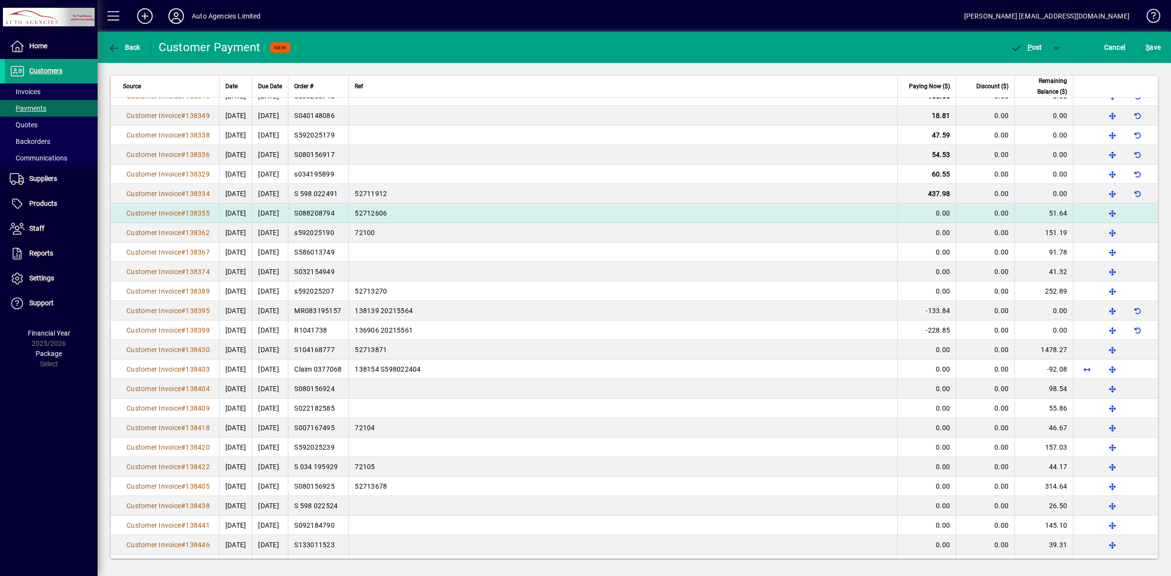
scroll to position [1883, 0]
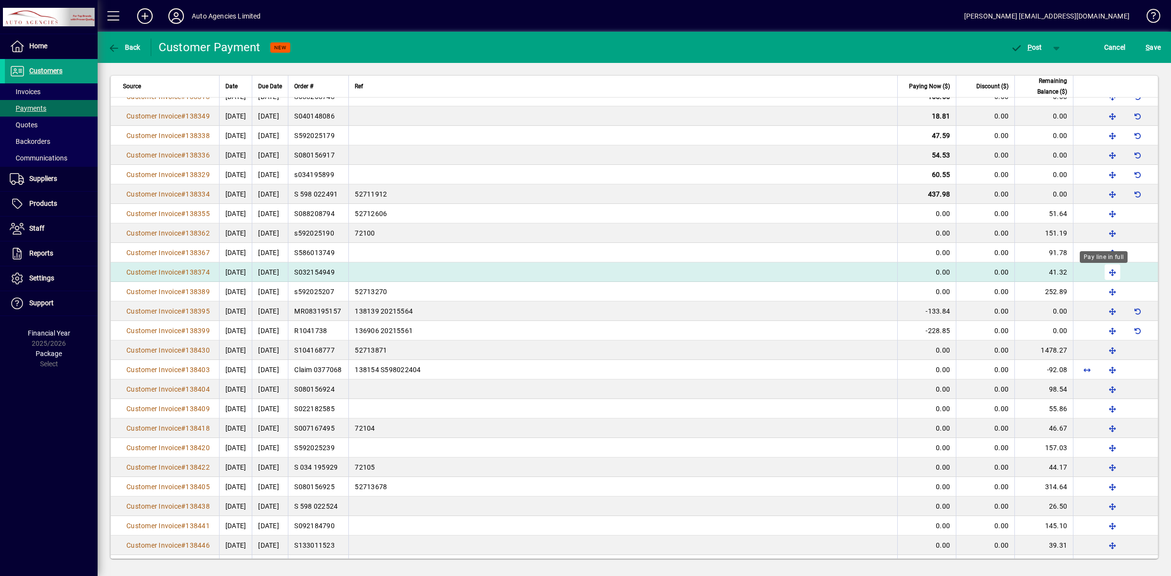
click at [1103, 274] on span "button" at bounding box center [1112, 272] width 23 height 23
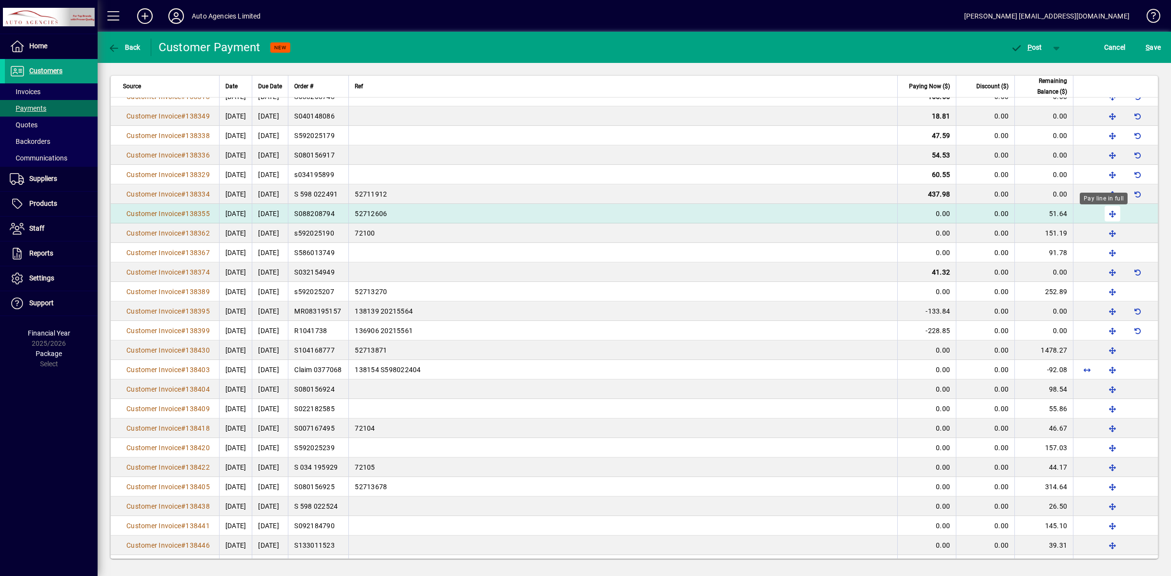
click at [1103, 219] on span "button" at bounding box center [1112, 213] width 23 height 23
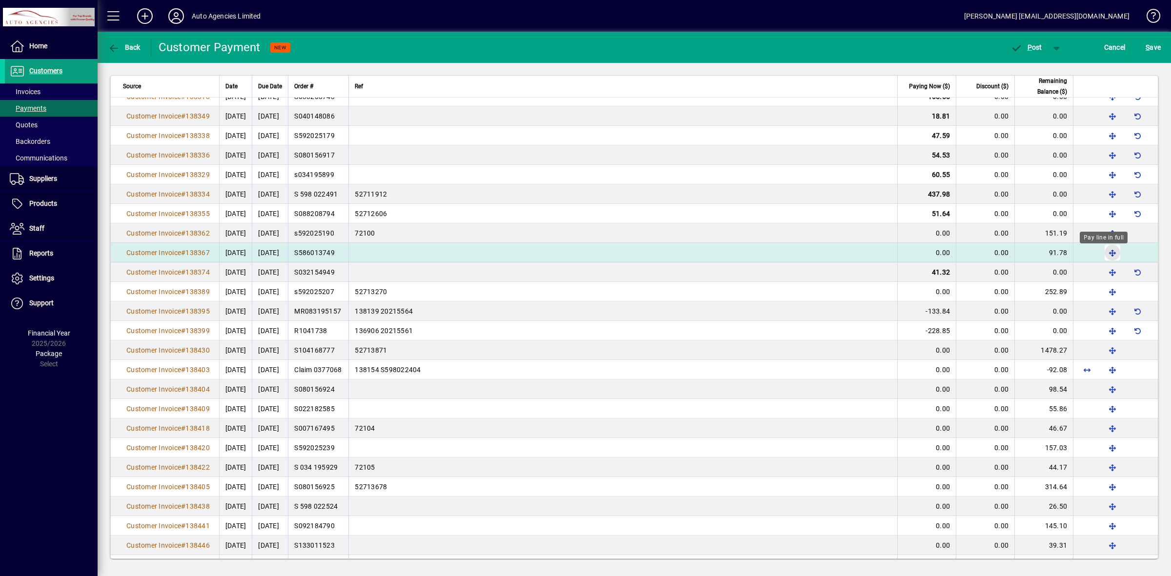
click at [1105, 255] on span "button" at bounding box center [1112, 252] width 23 height 23
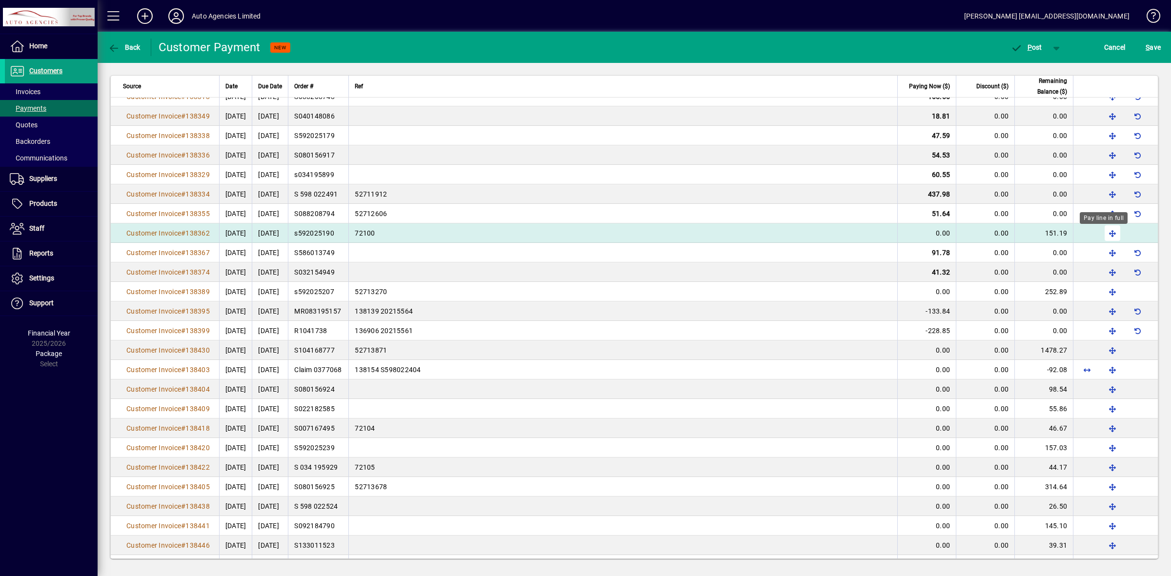
click at [1104, 235] on span "button" at bounding box center [1112, 232] width 23 height 23
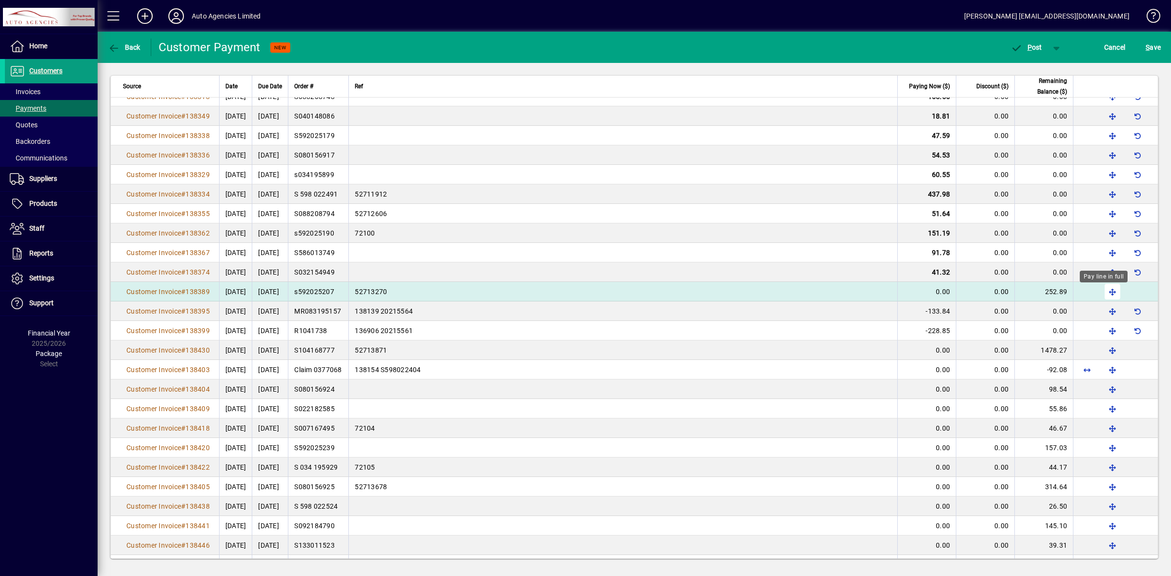
click at [1103, 294] on span "button" at bounding box center [1112, 291] width 23 height 23
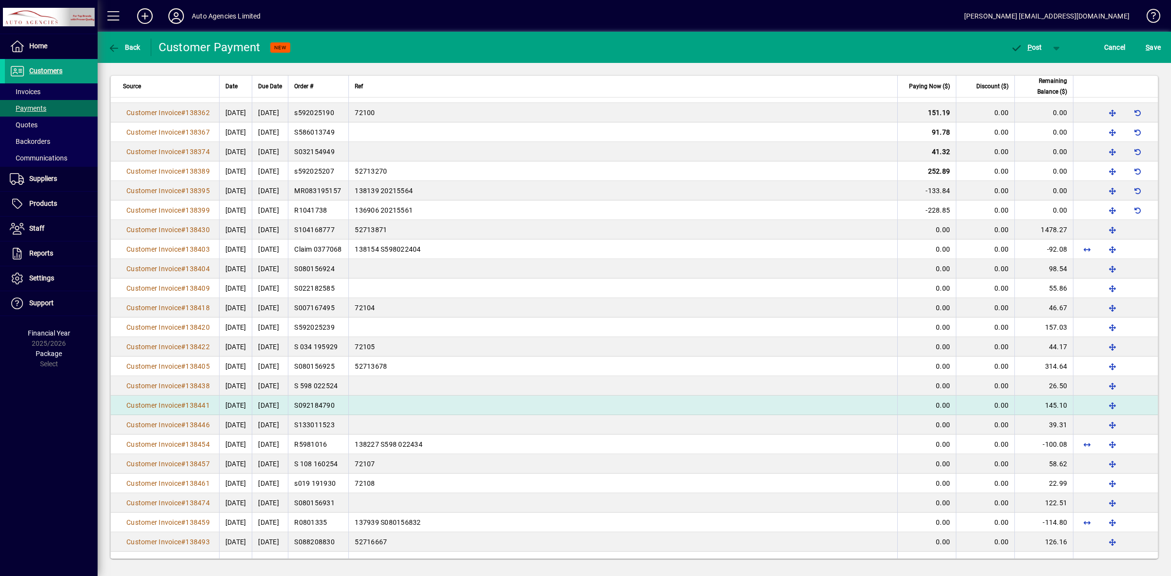
scroll to position [2004, 0]
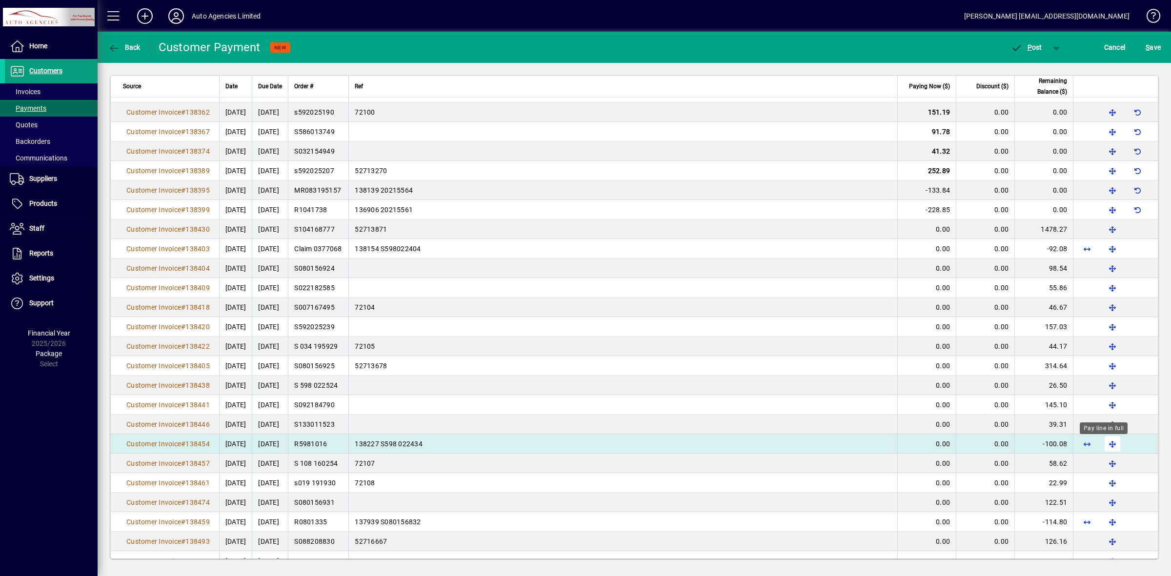
click at [1103, 447] on span "button" at bounding box center [1112, 443] width 23 height 23
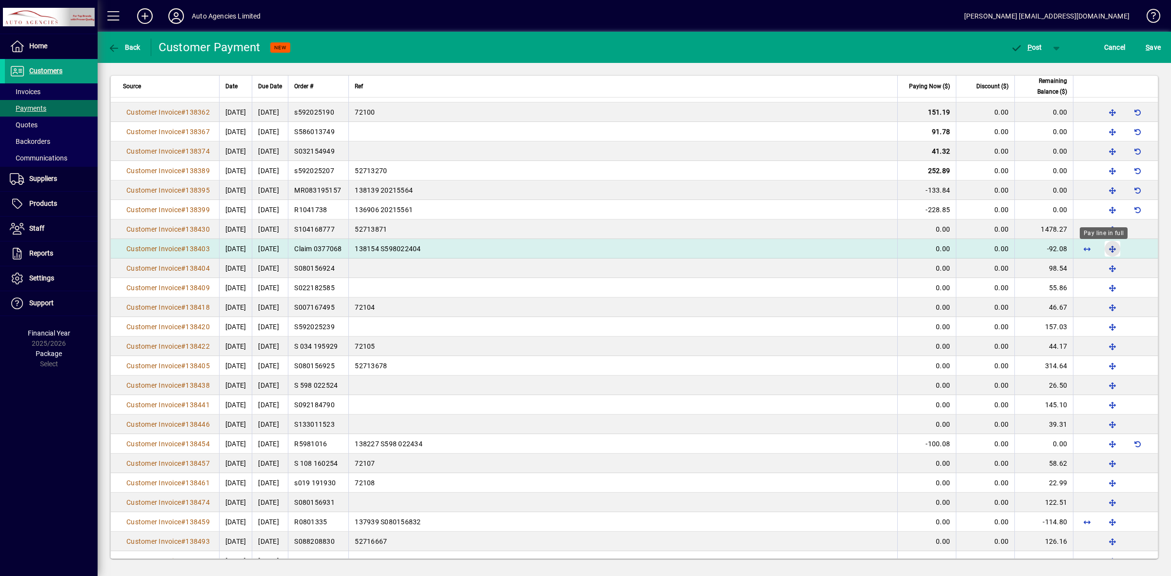
click at [1104, 252] on span "button" at bounding box center [1112, 248] width 23 height 23
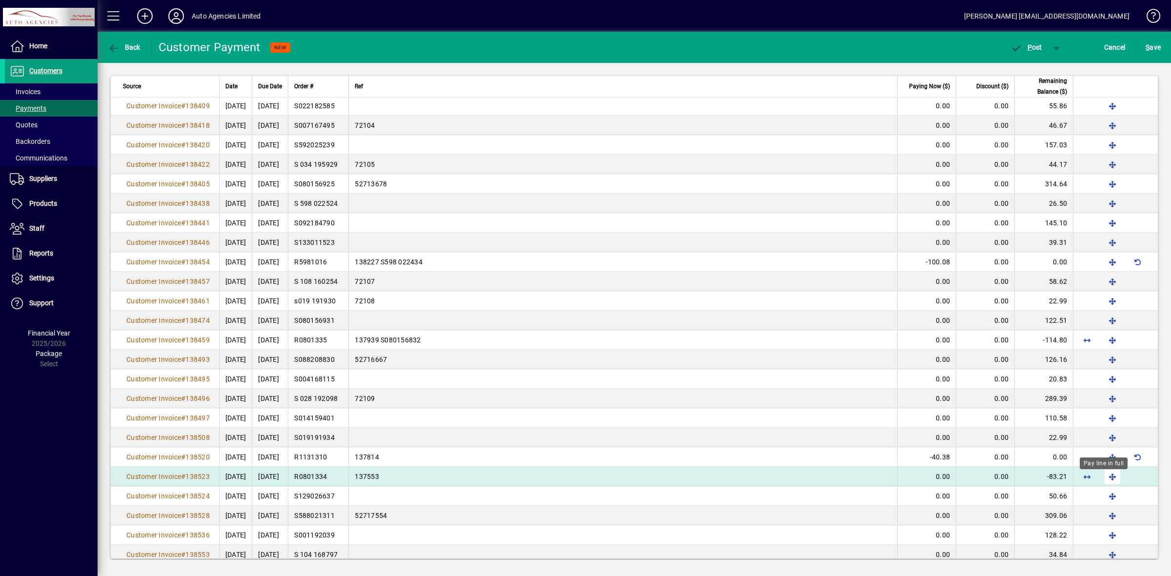
scroll to position [2187, 0]
click at [1103, 478] on span "button" at bounding box center [1112, 475] width 23 height 23
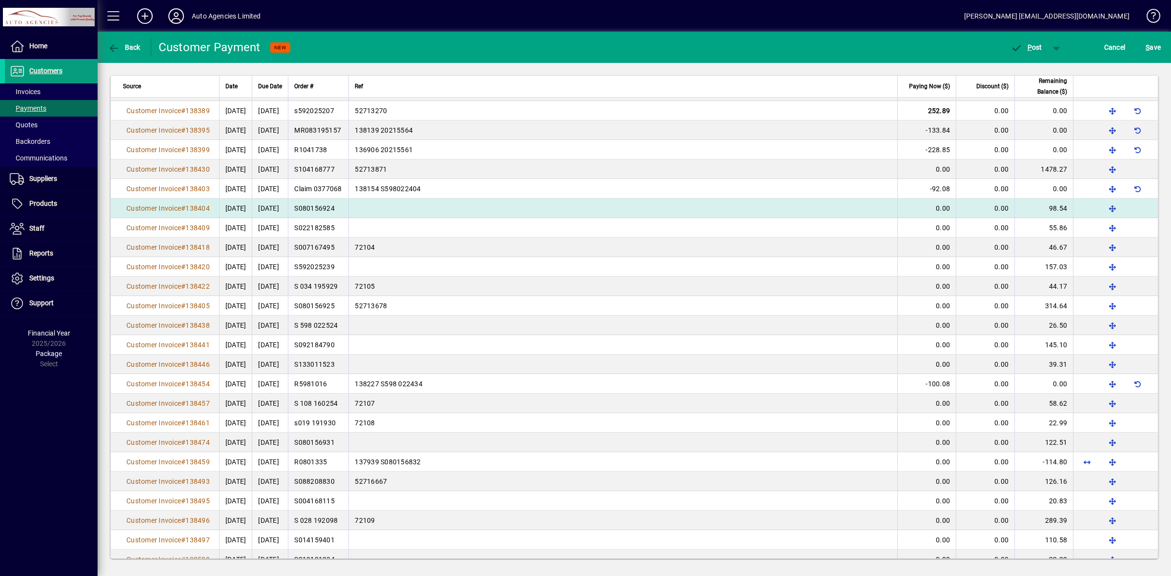
scroll to position [2065, 0]
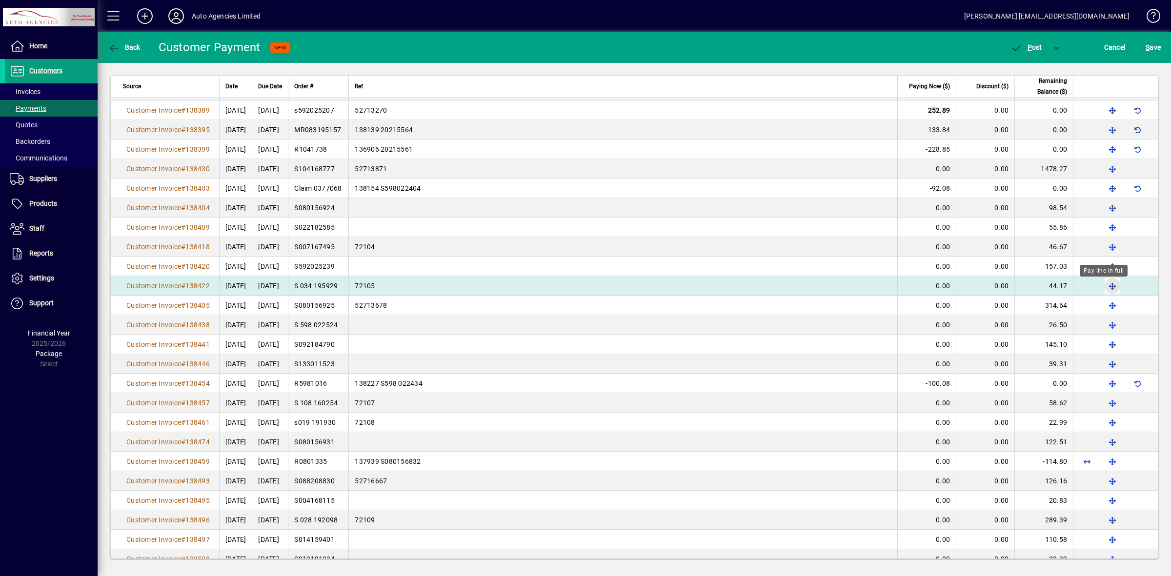
click at [1101, 289] on span "button" at bounding box center [1112, 285] width 23 height 23
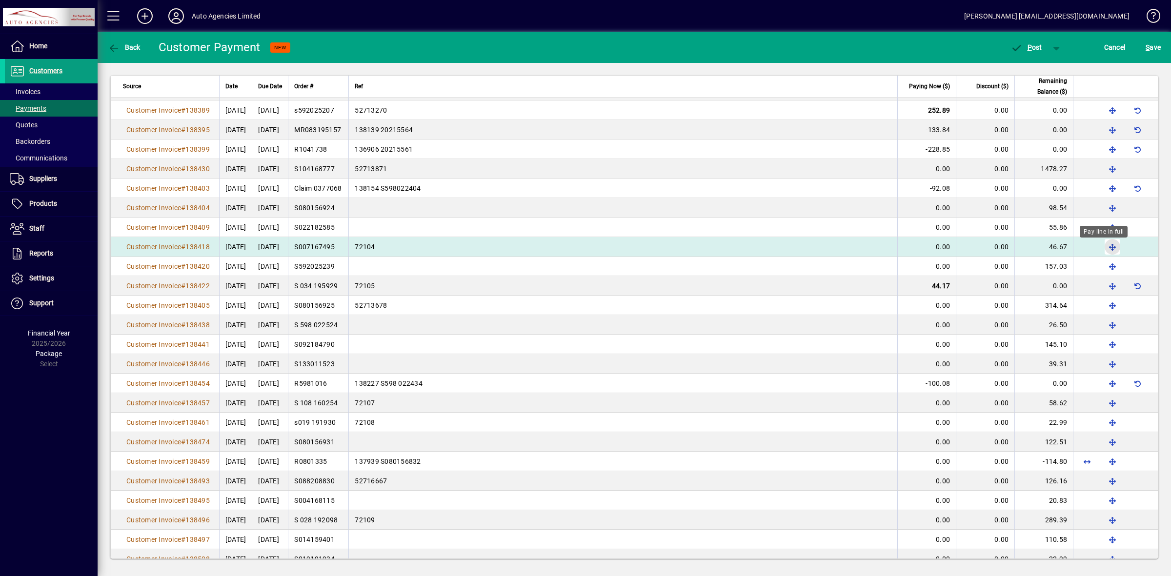
click at [1102, 250] on span "button" at bounding box center [1112, 246] width 23 height 23
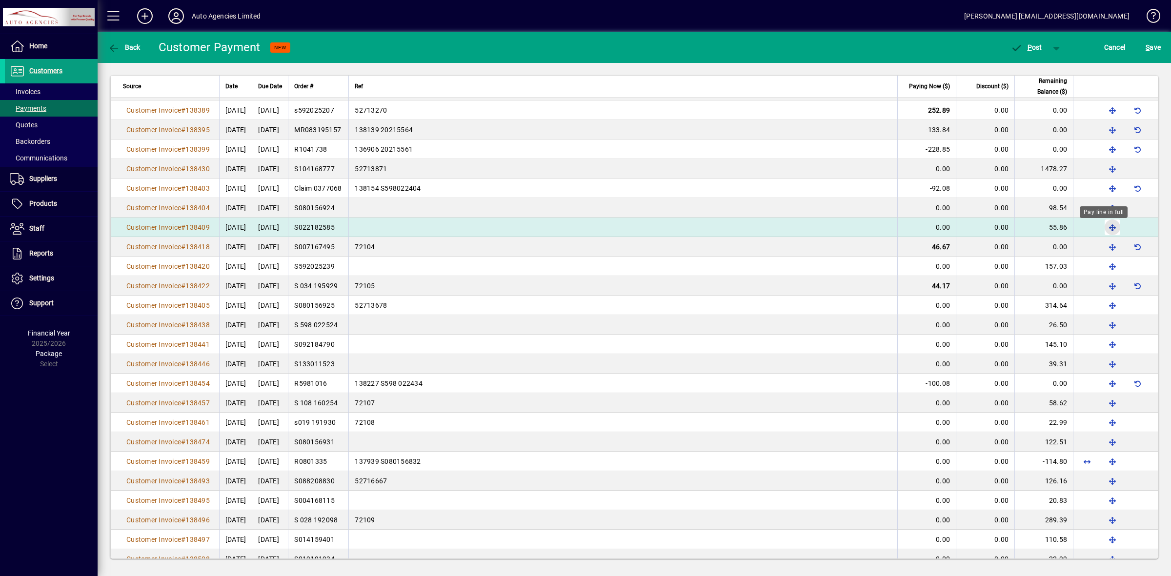
click at [1101, 228] on span "button" at bounding box center [1112, 227] width 23 height 23
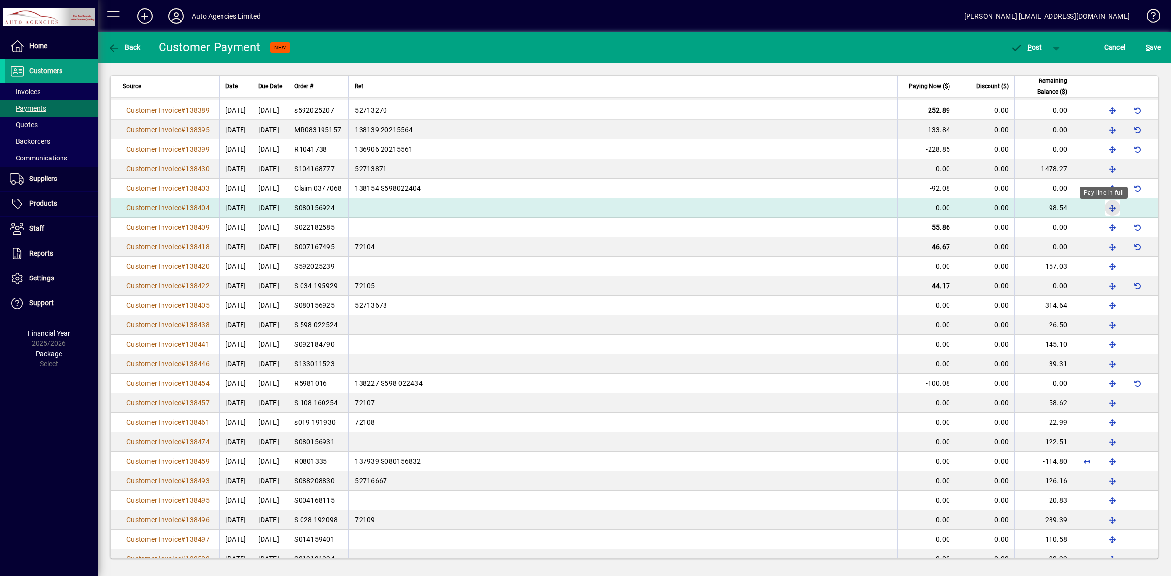
click at [1106, 208] on span "button" at bounding box center [1112, 207] width 23 height 23
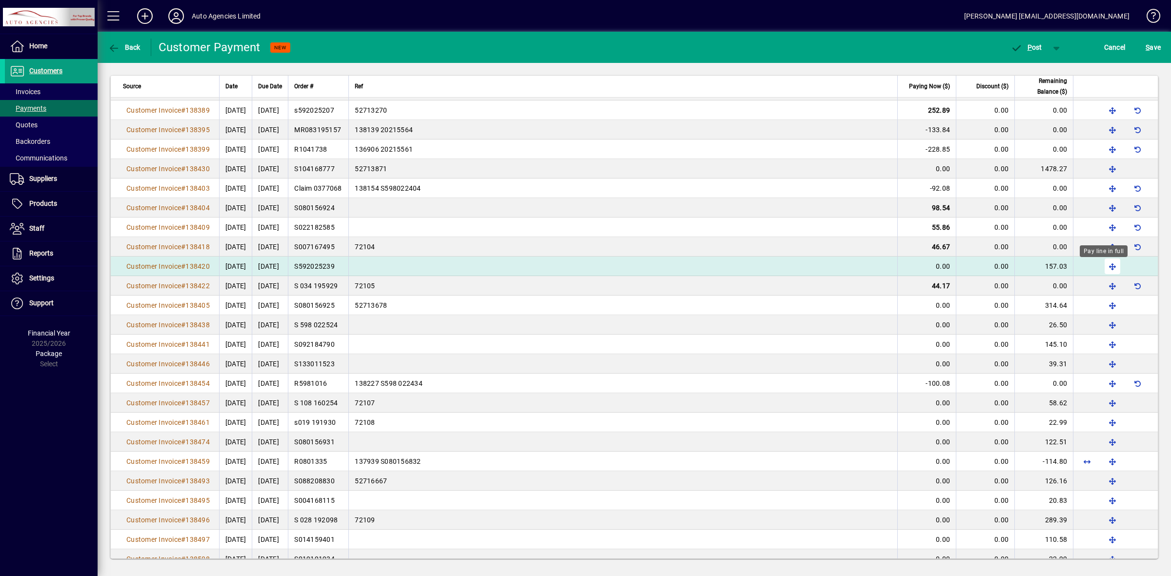
click at [1104, 267] on span "button" at bounding box center [1112, 266] width 23 height 23
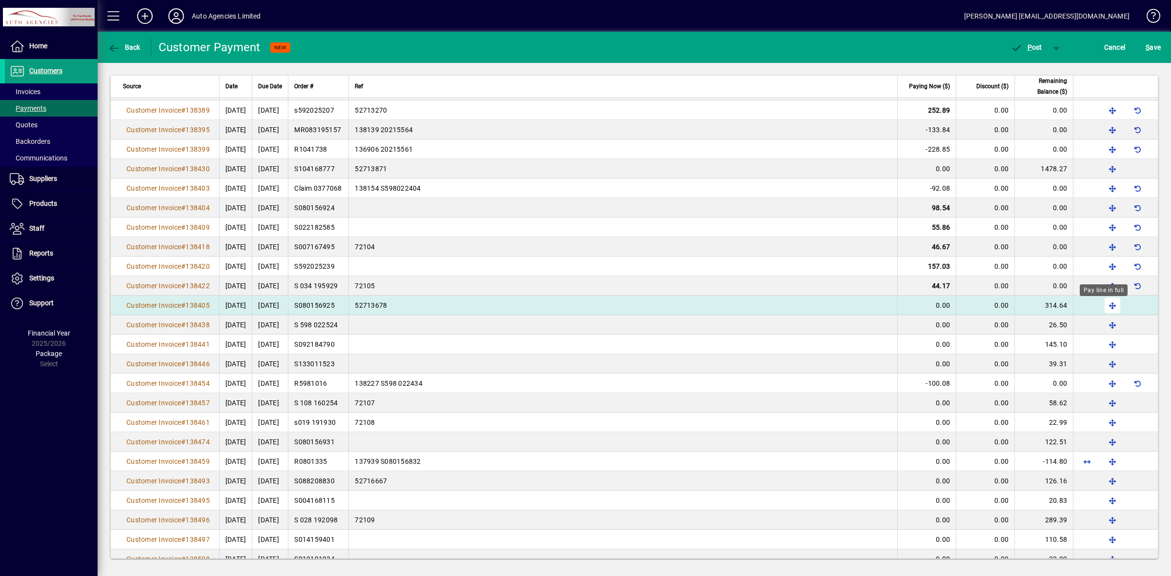
click at [1104, 308] on span "button" at bounding box center [1112, 305] width 23 height 23
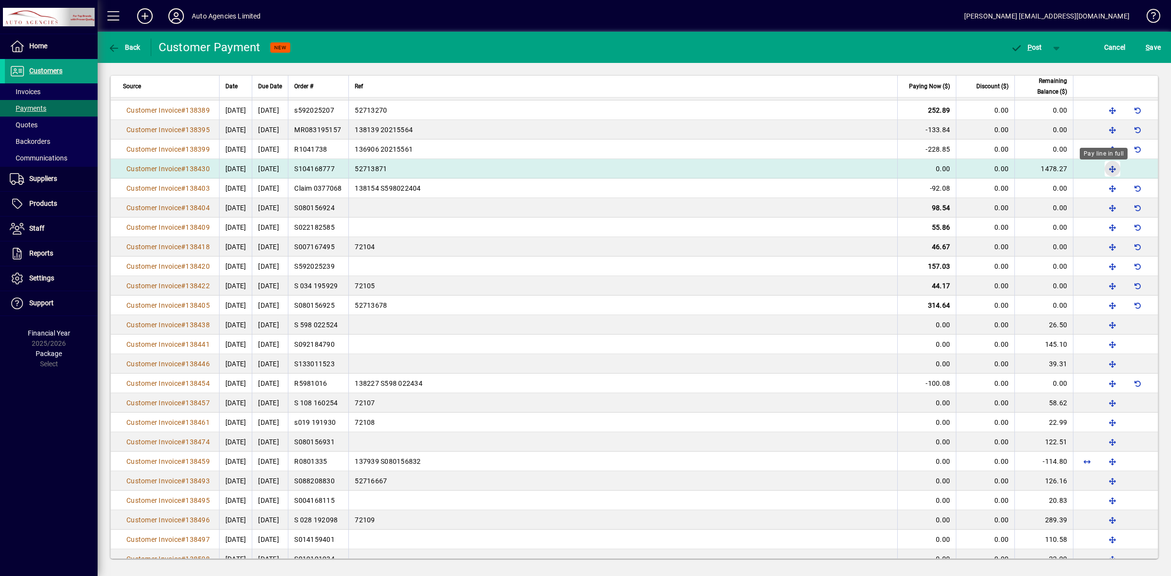
click at [1105, 171] on span "button" at bounding box center [1112, 168] width 23 height 23
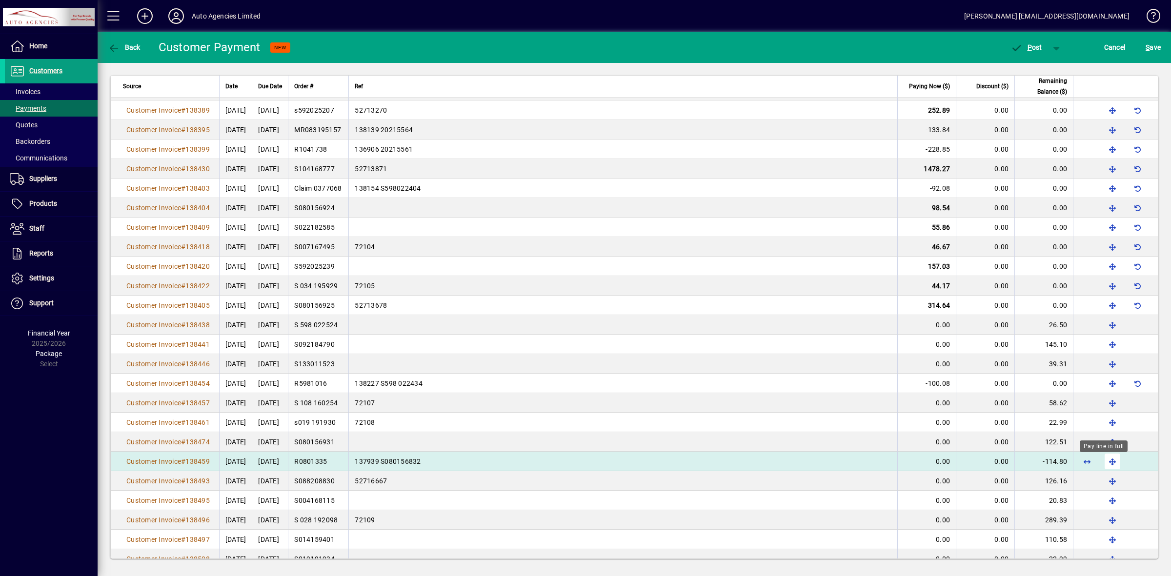
click at [1103, 463] on span "button" at bounding box center [1112, 461] width 23 height 23
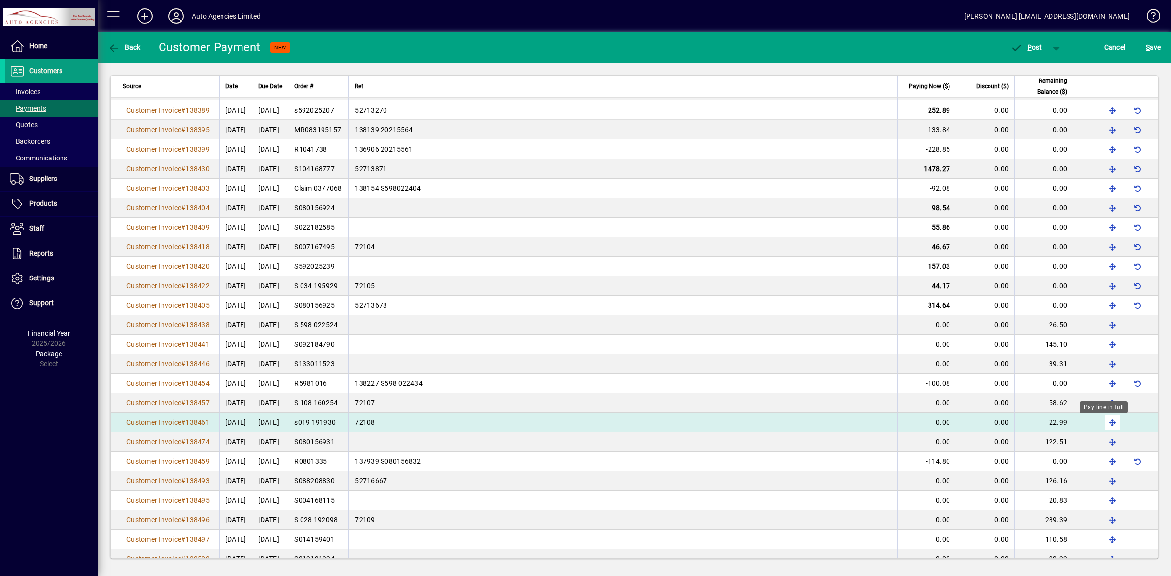
click at [1103, 425] on span "button" at bounding box center [1112, 422] width 23 height 23
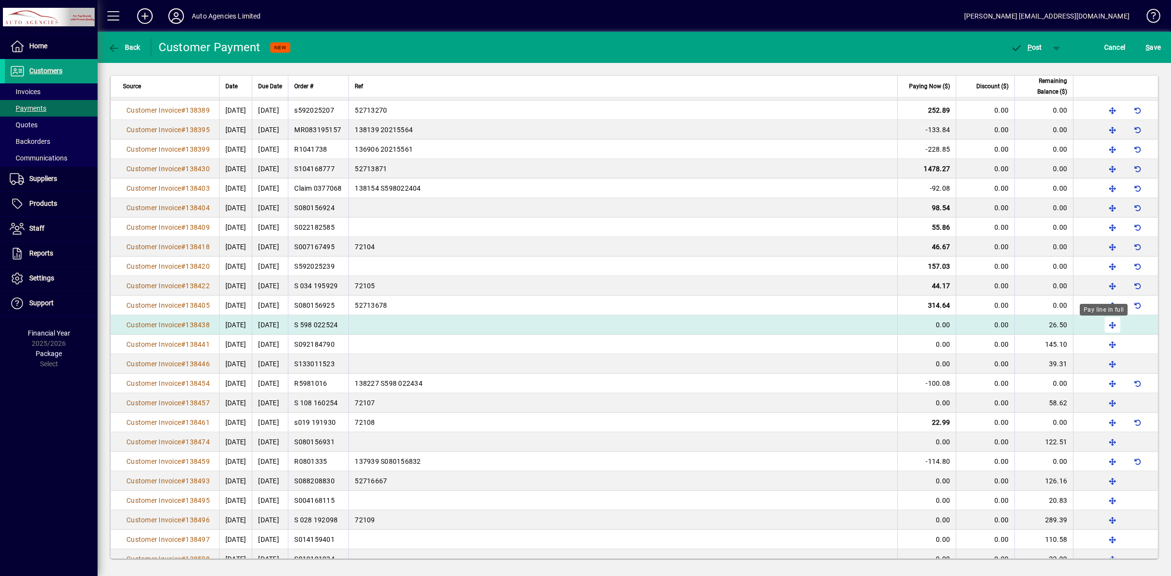
click at [1103, 325] on span "button" at bounding box center [1112, 324] width 23 height 23
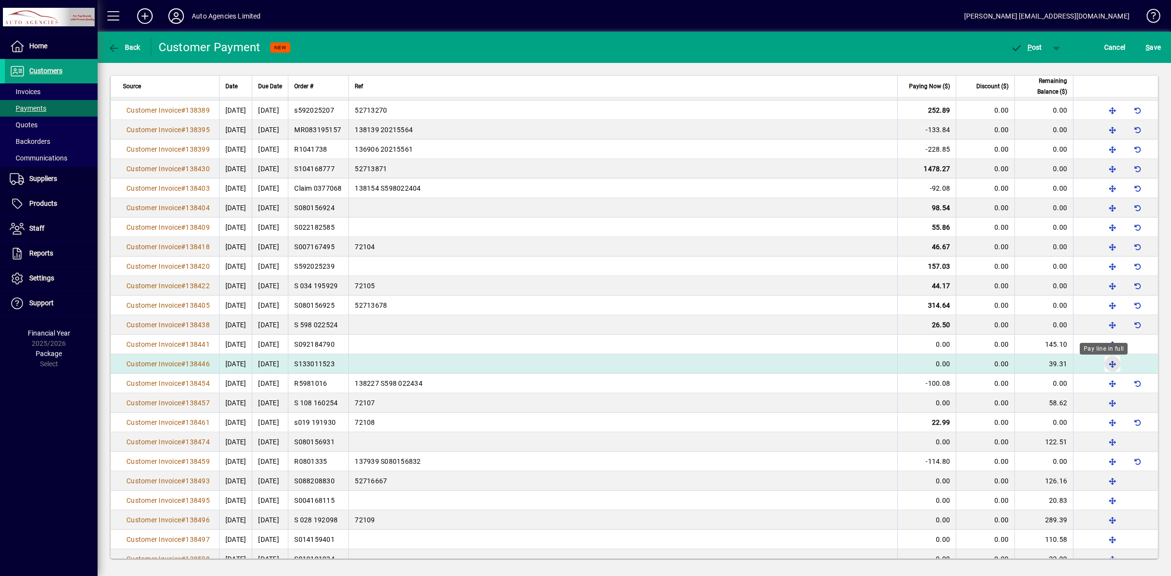
click at [1104, 366] on span "button" at bounding box center [1112, 363] width 23 height 23
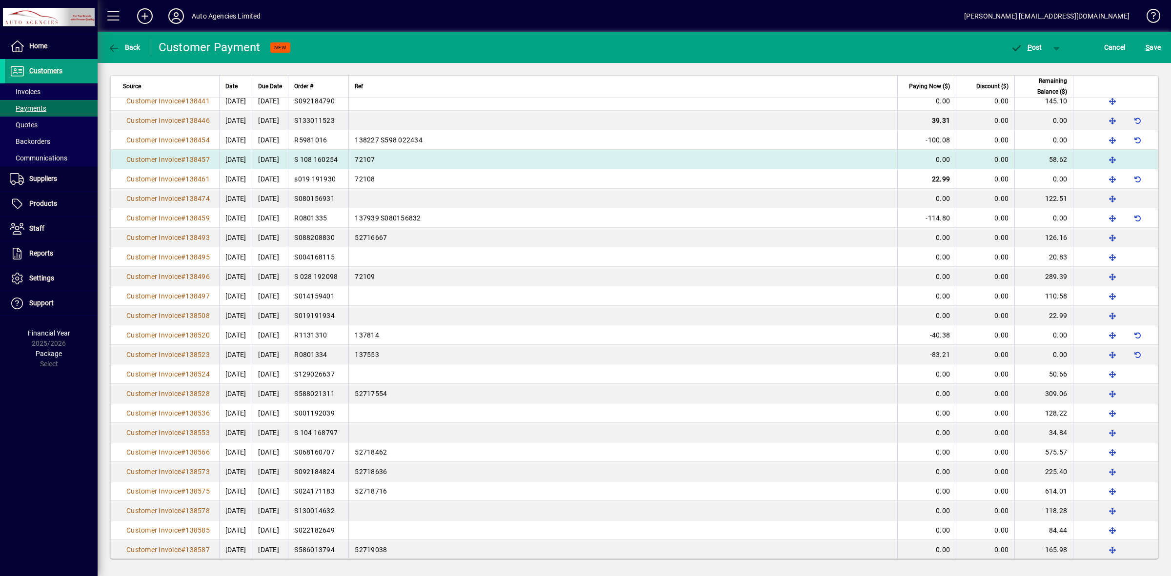
scroll to position [2308, 0]
click at [1102, 162] on span "button" at bounding box center [1112, 159] width 23 height 23
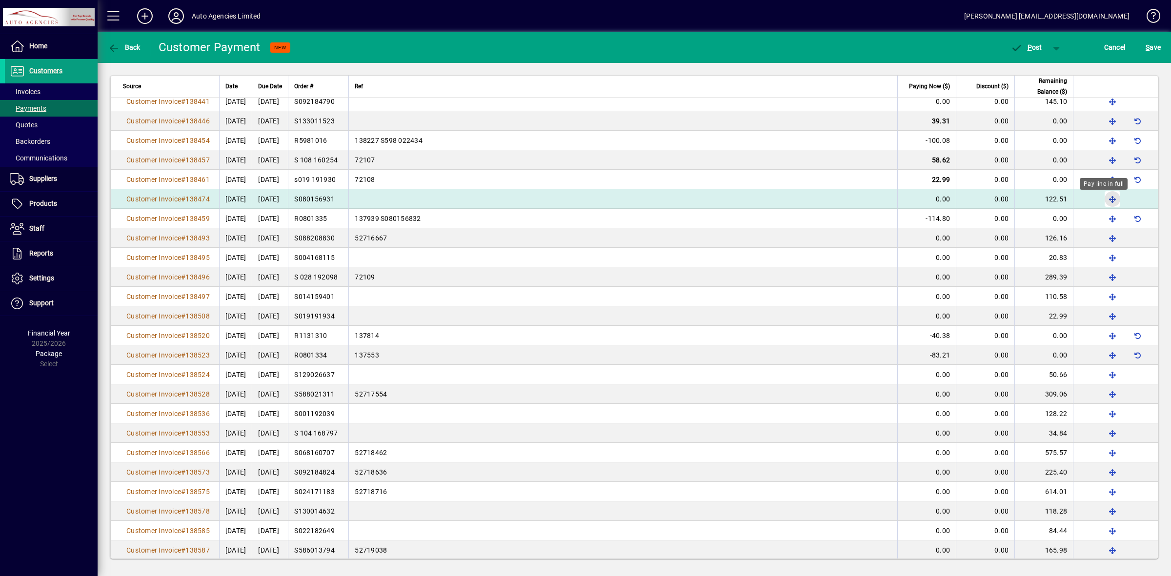
click at [1106, 200] on span "button" at bounding box center [1112, 198] width 23 height 23
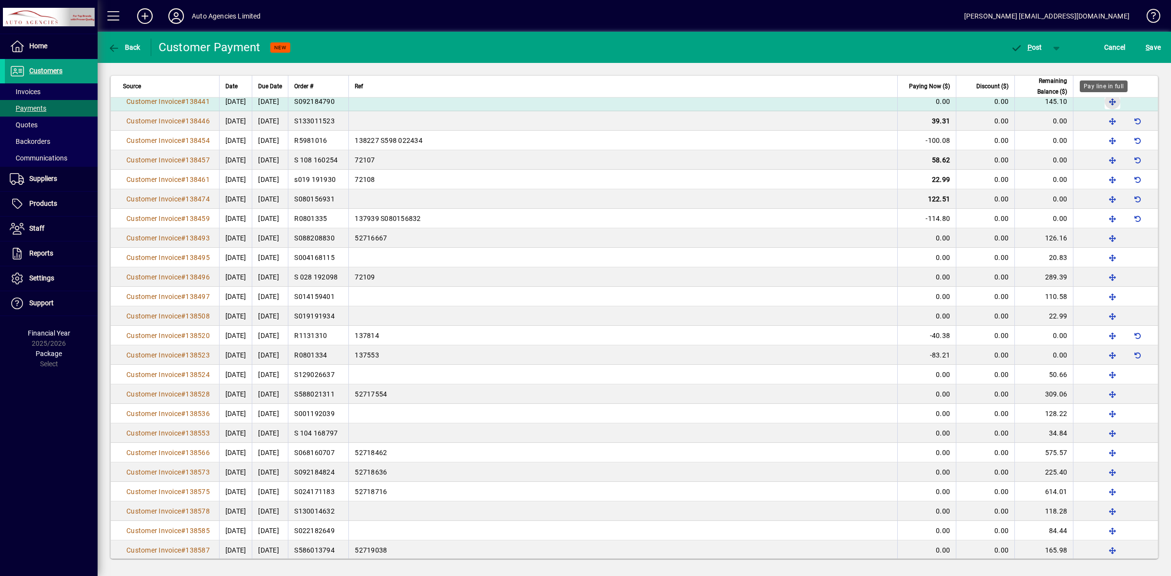
click at [1101, 103] on span "button" at bounding box center [1112, 101] width 23 height 23
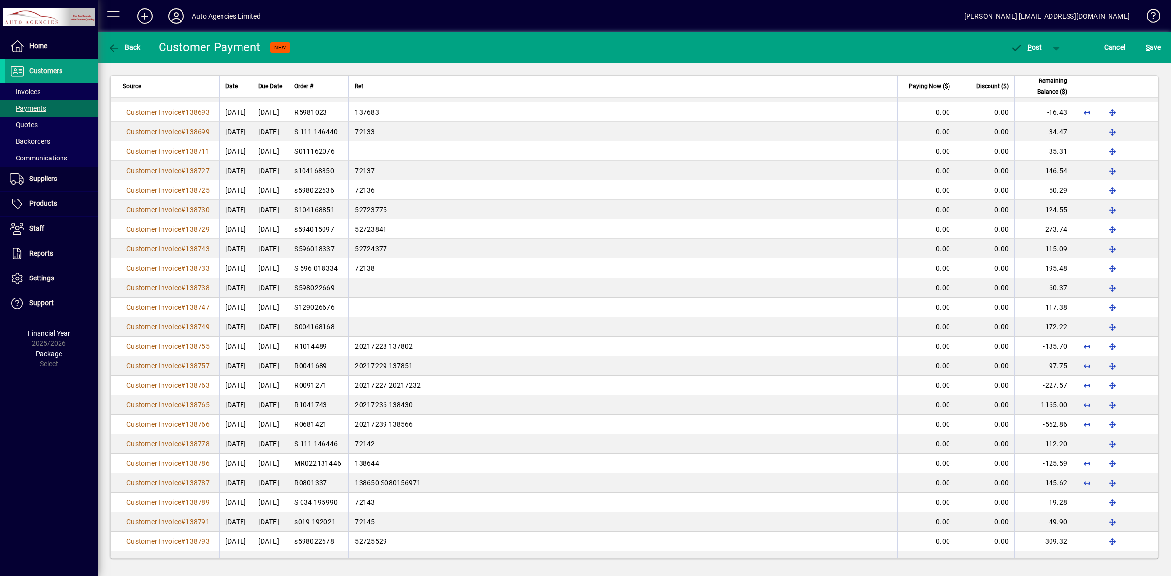
scroll to position [3039, 0]
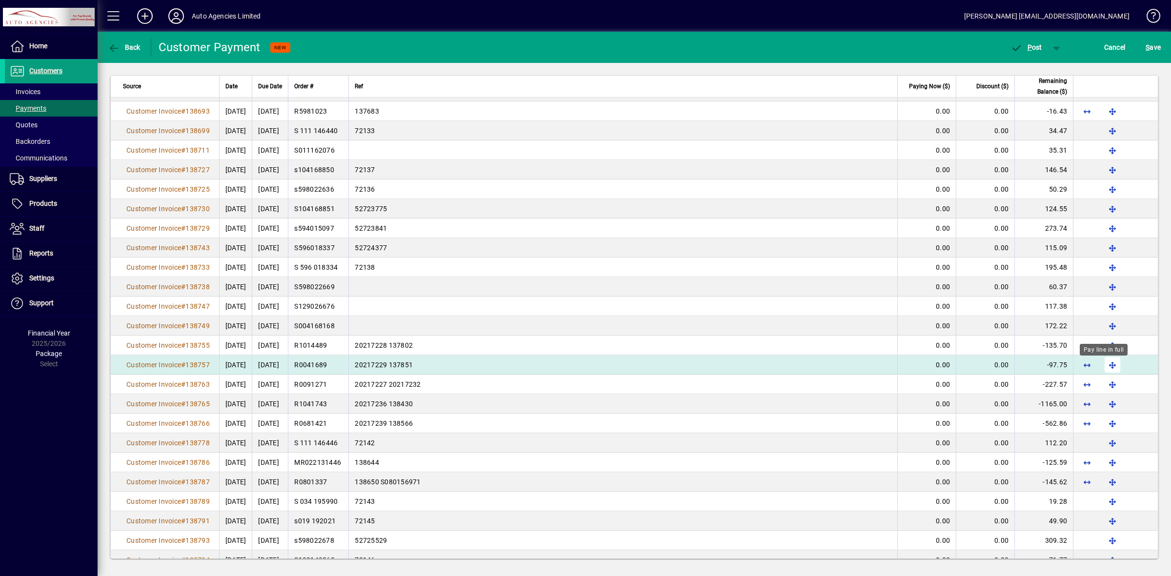
click at [1101, 369] on span "button" at bounding box center [1112, 364] width 23 height 23
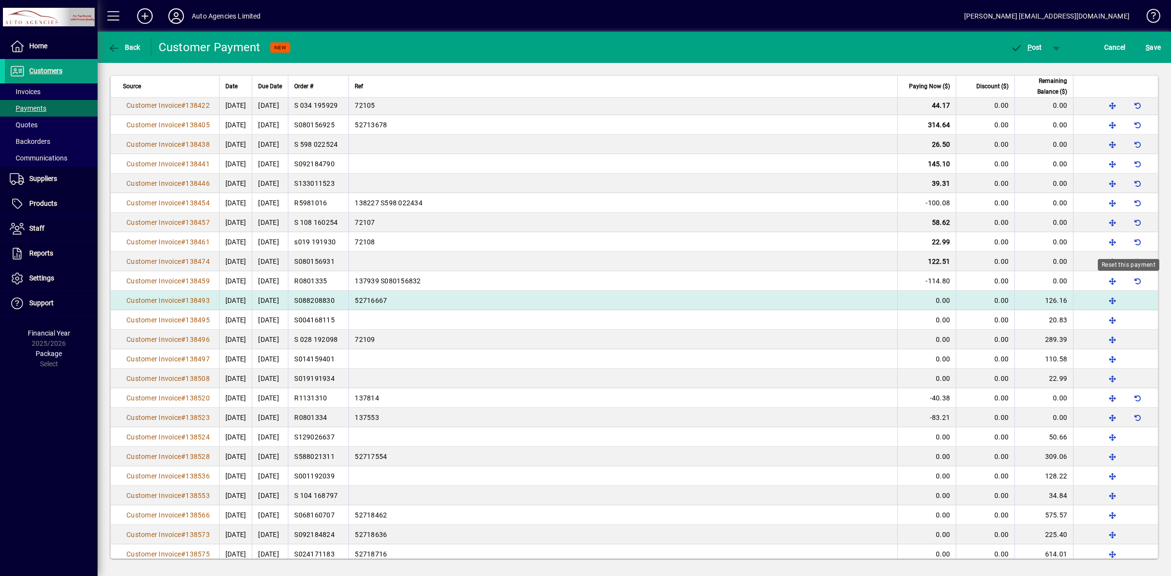
scroll to position [2246, 0]
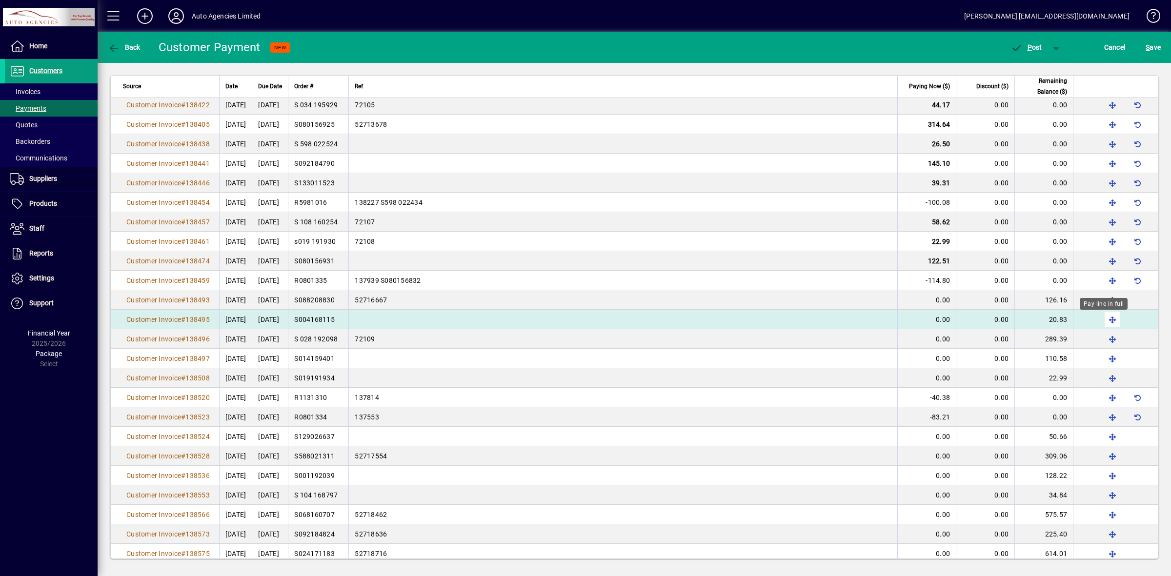
click at [1101, 320] on span "button" at bounding box center [1112, 319] width 23 height 23
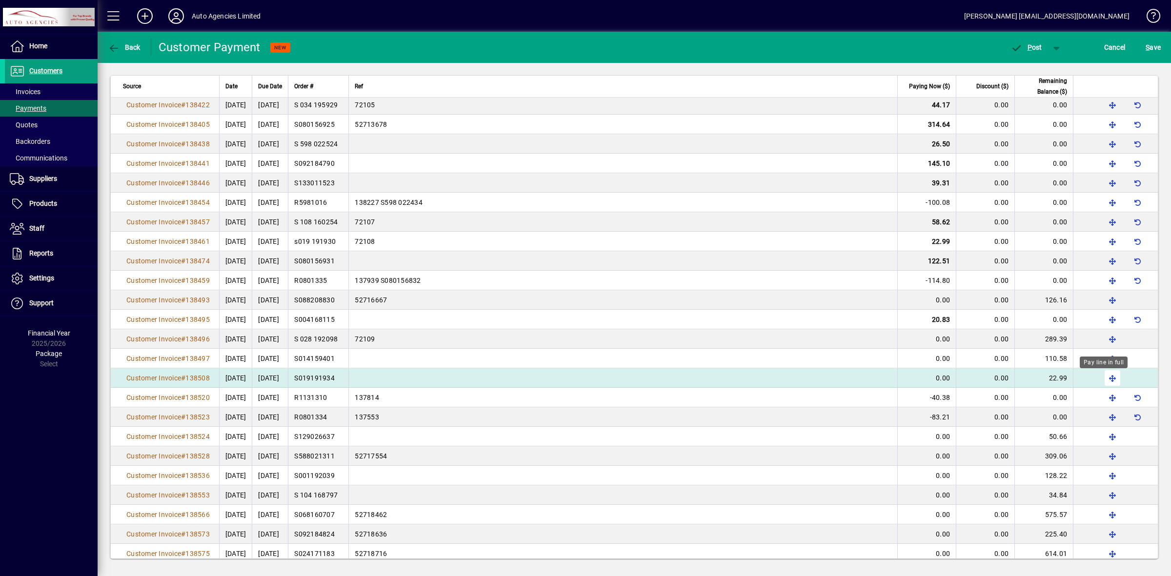
click at [1104, 379] on span "button" at bounding box center [1112, 377] width 23 height 23
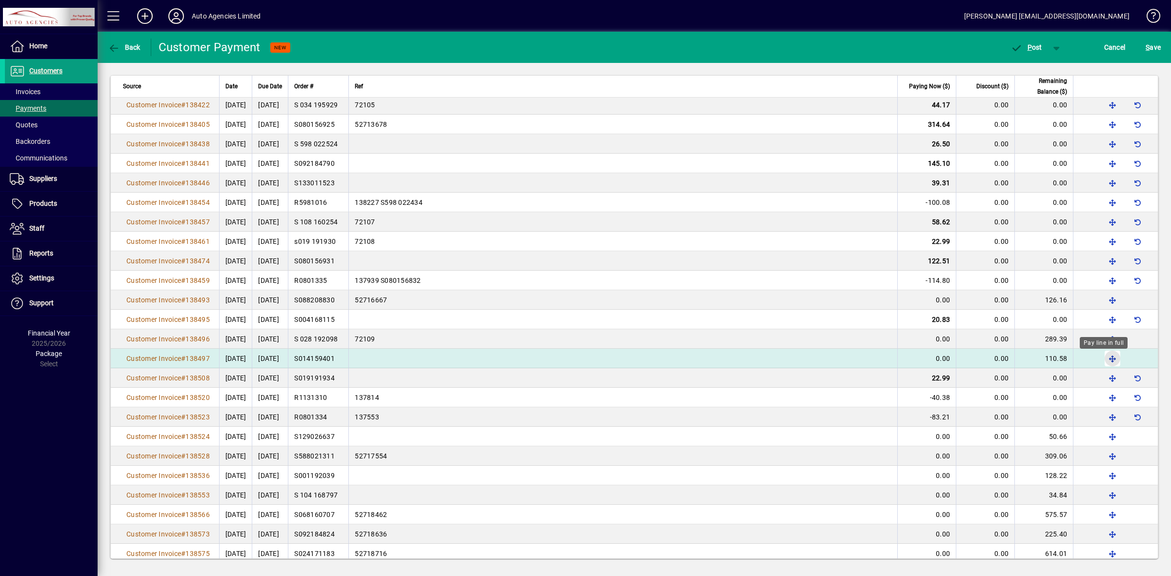
click at [1104, 362] on span "button" at bounding box center [1112, 358] width 23 height 23
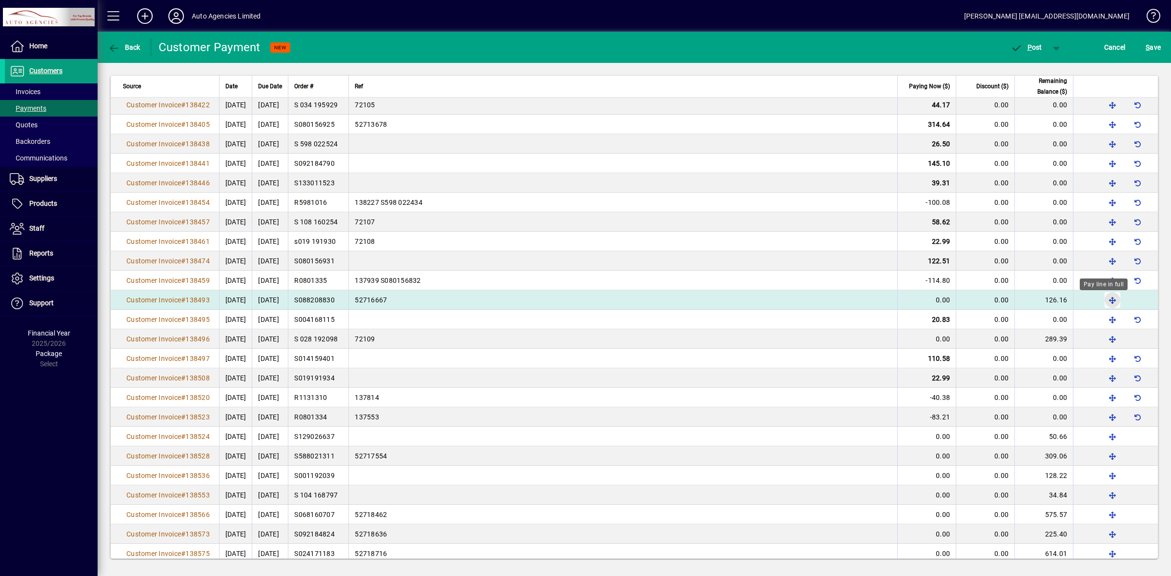
click at [1101, 302] on span "button" at bounding box center [1112, 299] width 23 height 23
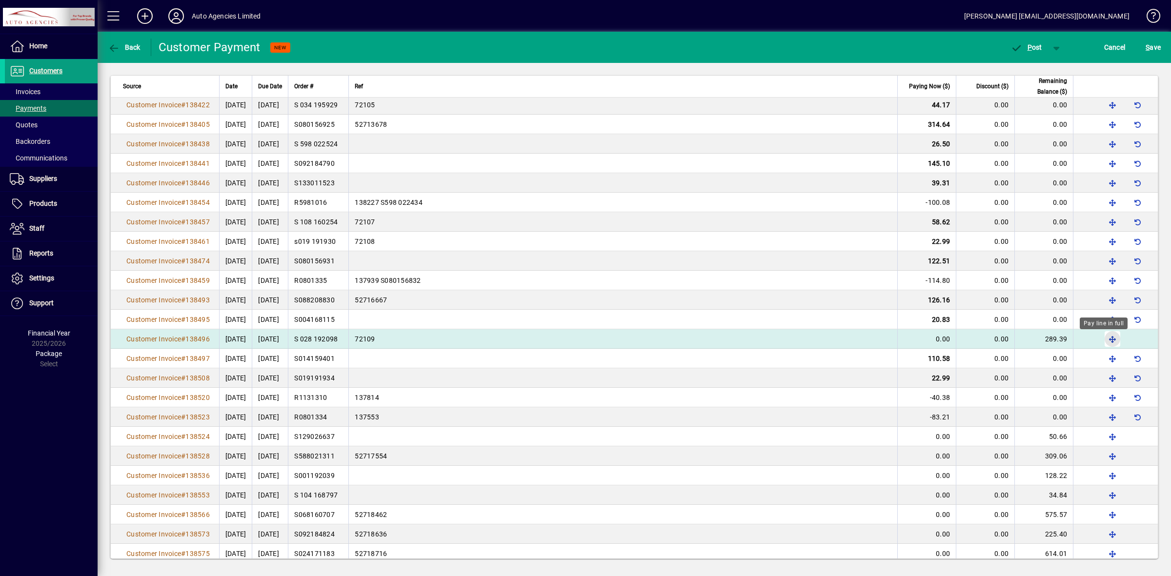
click at [1106, 342] on span "button" at bounding box center [1112, 338] width 23 height 23
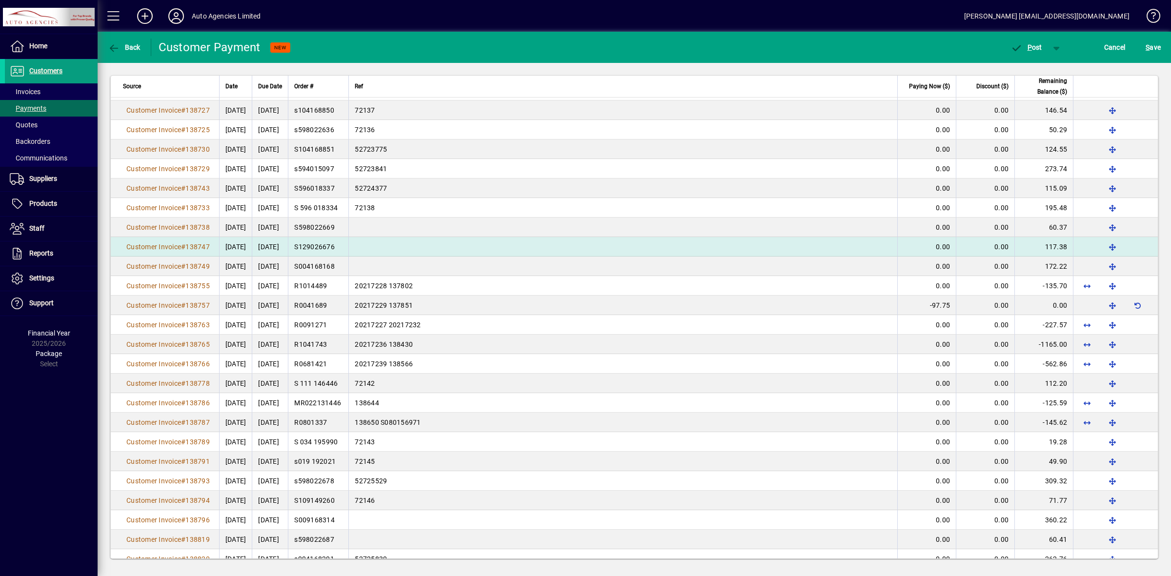
scroll to position [3099, 0]
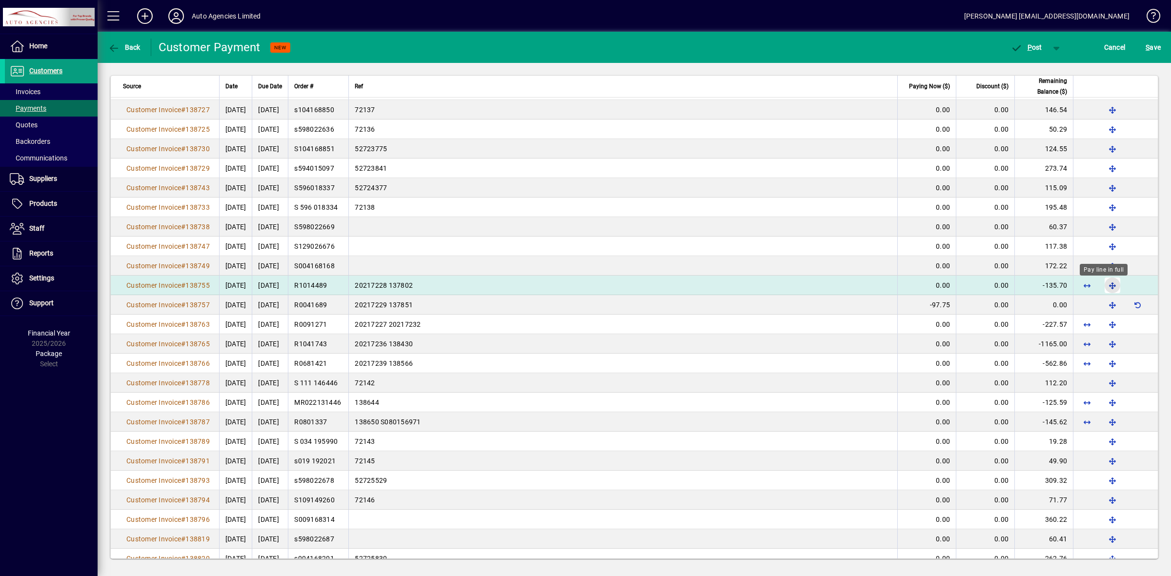
click at [1101, 287] on span "button" at bounding box center [1112, 285] width 23 height 23
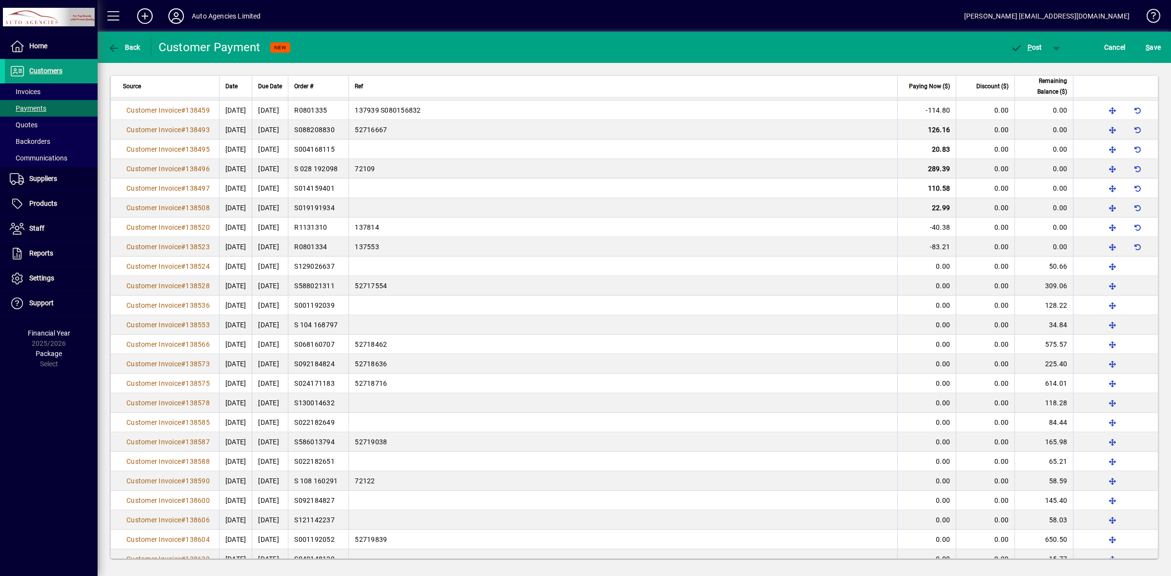
scroll to position [2419, 0]
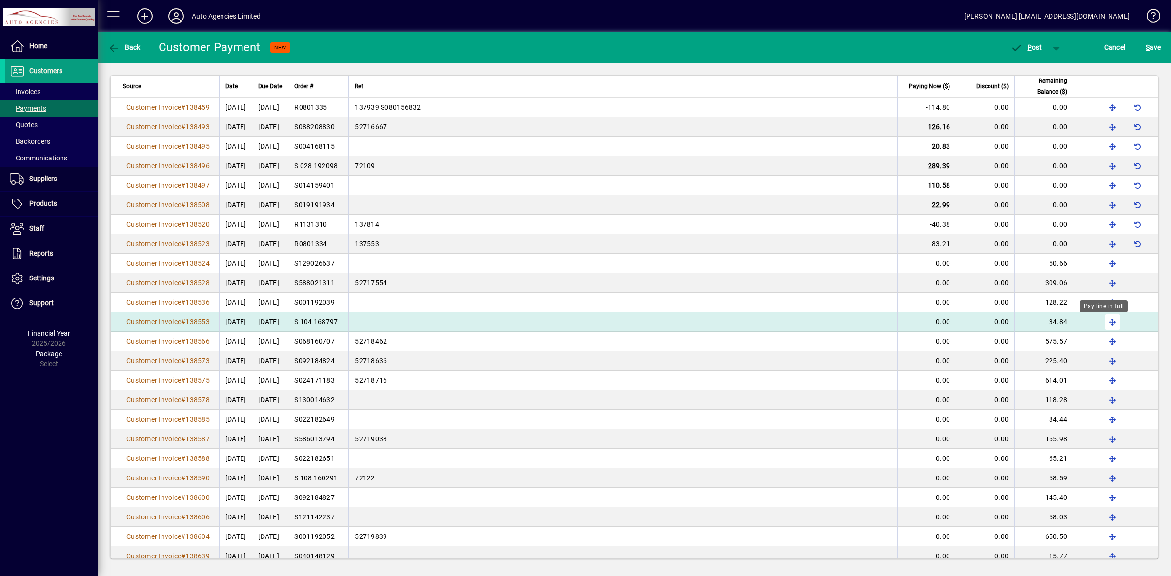
click at [1106, 327] on span "button" at bounding box center [1112, 321] width 23 height 23
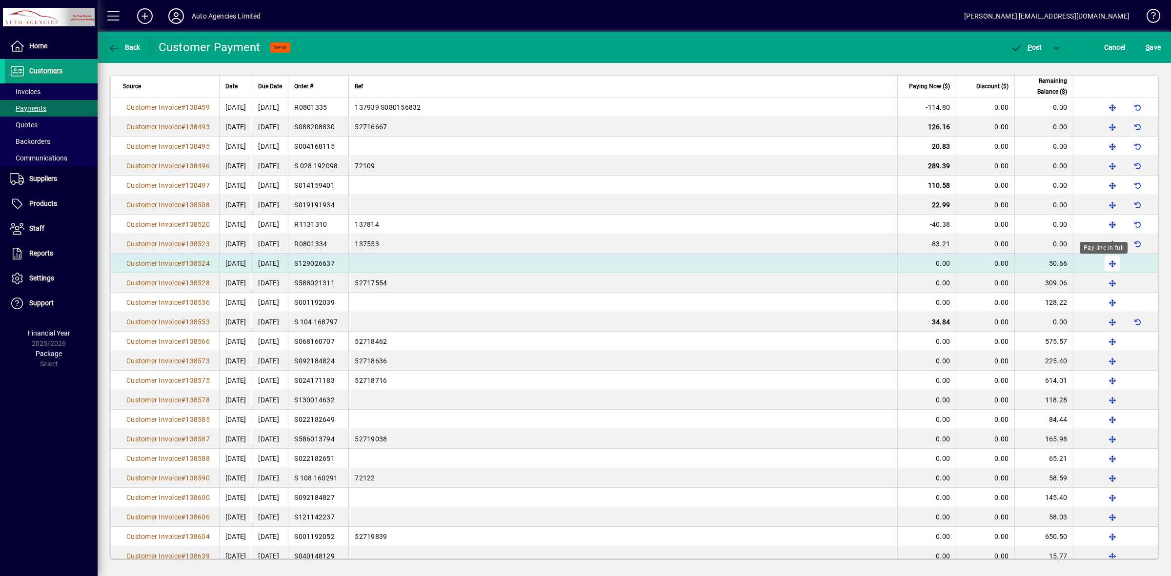
click at [1104, 266] on span "button" at bounding box center [1112, 263] width 23 height 23
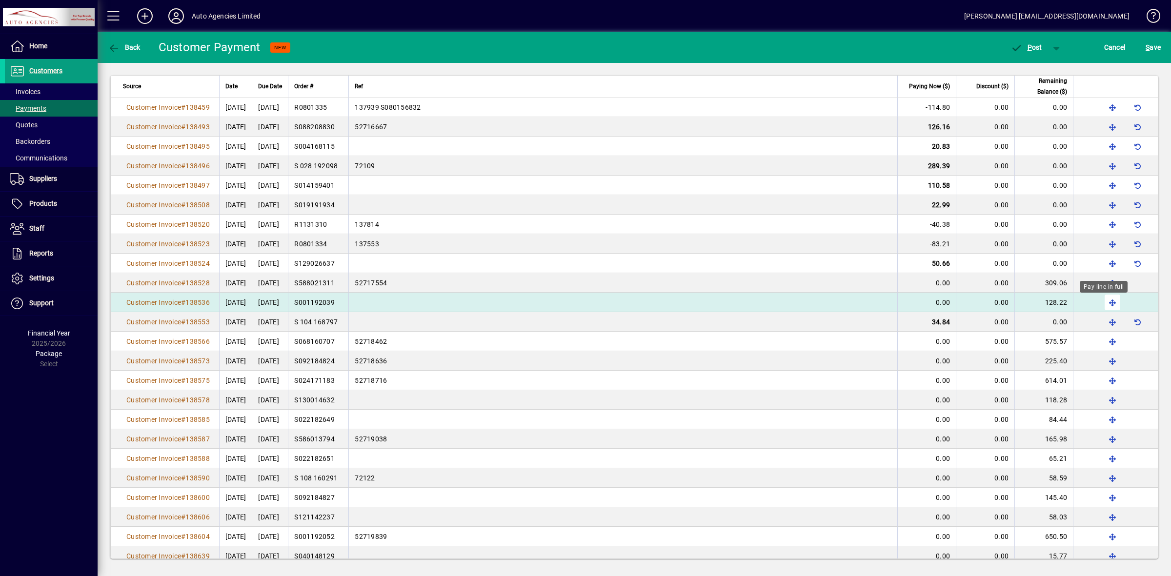
click at [1101, 305] on span "button" at bounding box center [1112, 302] width 23 height 23
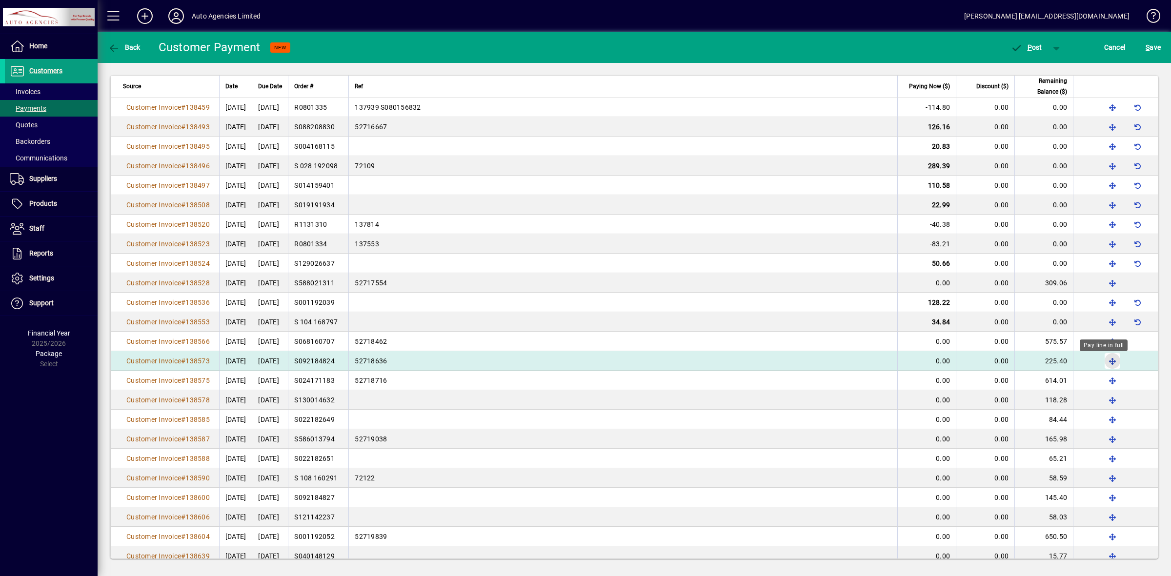
click at [1103, 364] on span "button" at bounding box center [1112, 360] width 23 height 23
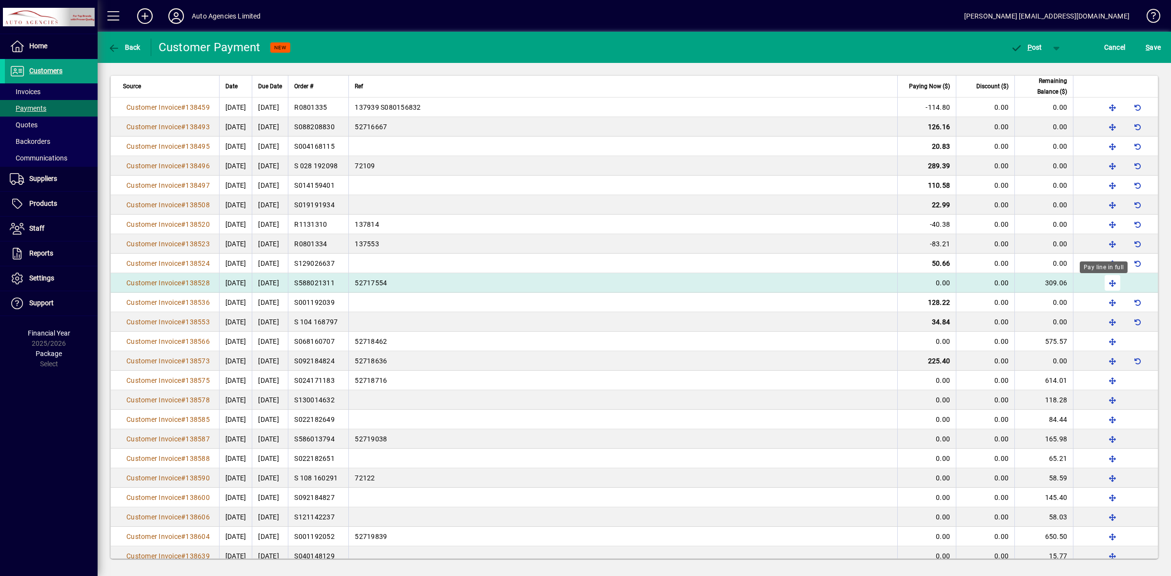
click at [1104, 286] on span "button" at bounding box center [1112, 282] width 23 height 23
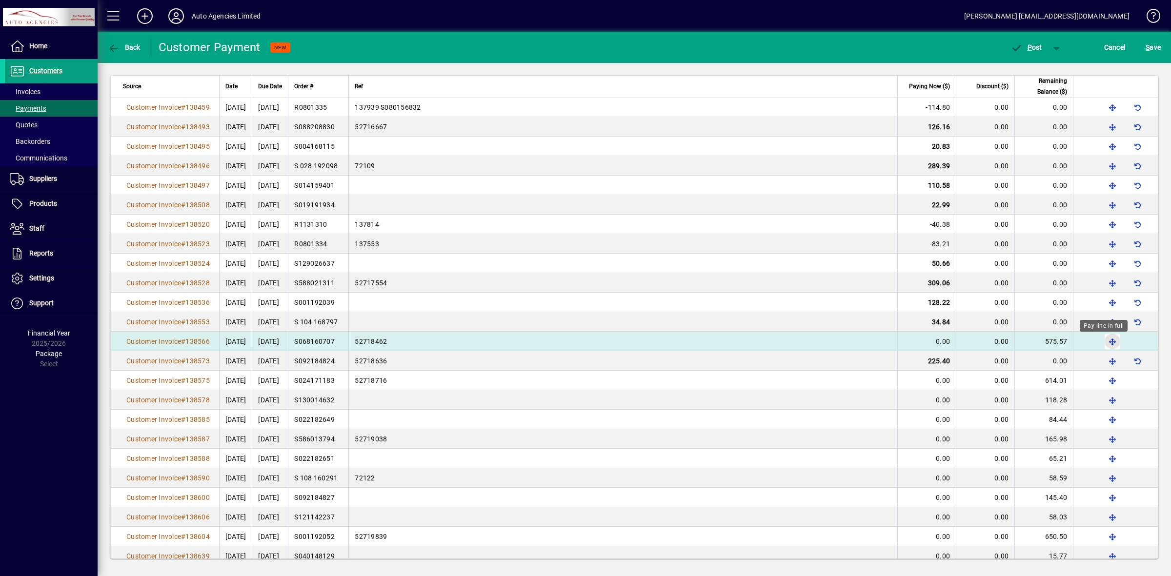
click at [1101, 344] on span "button" at bounding box center [1112, 341] width 23 height 23
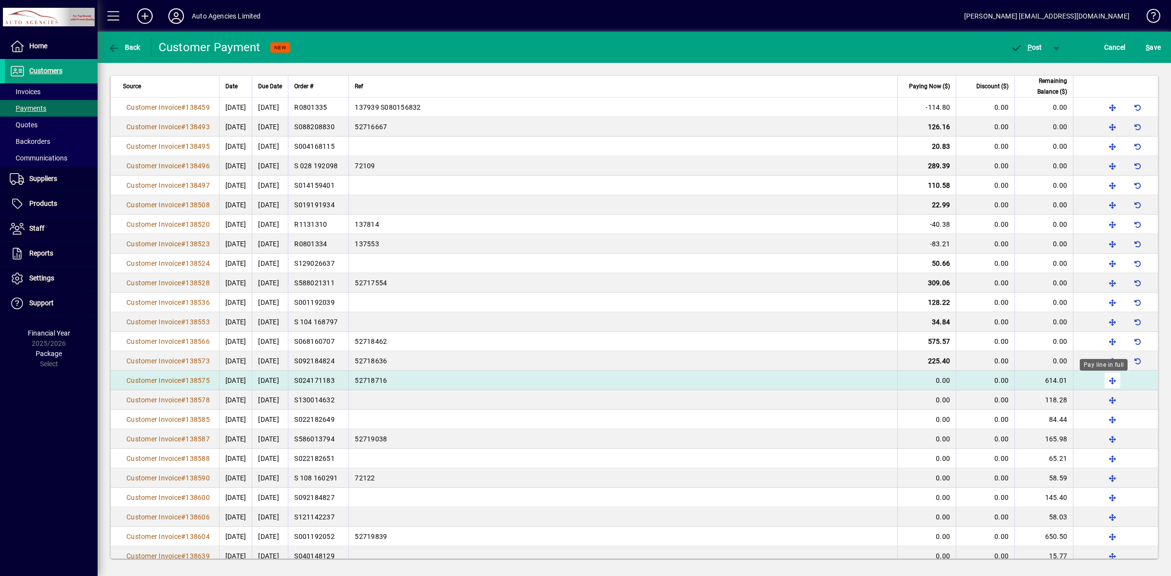
click at [1101, 383] on span "button" at bounding box center [1112, 380] width 23 height 23
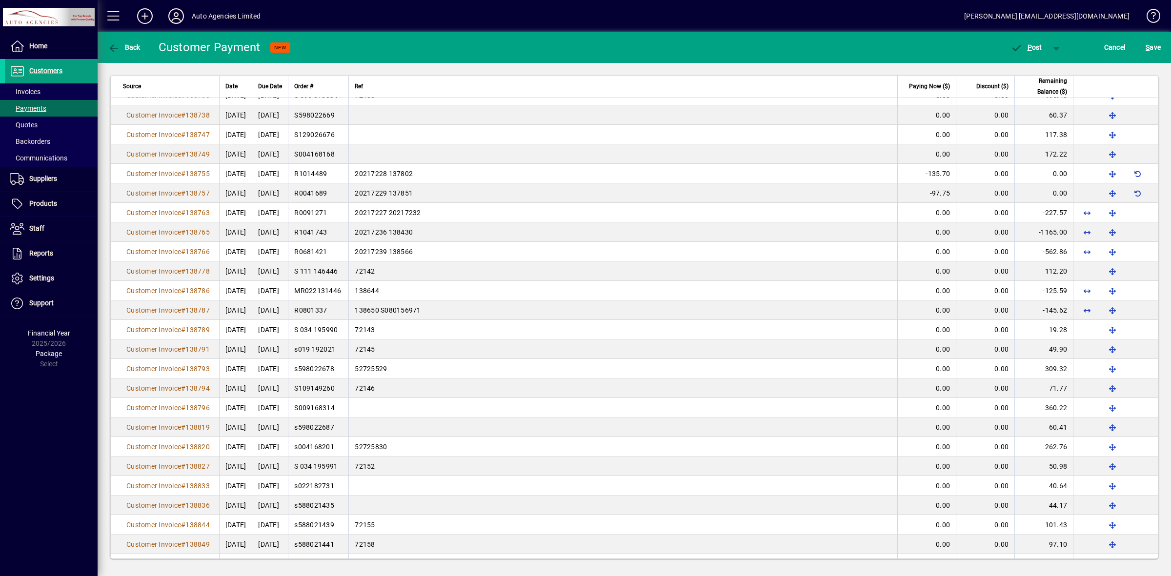
scroll to position [3212, 0]
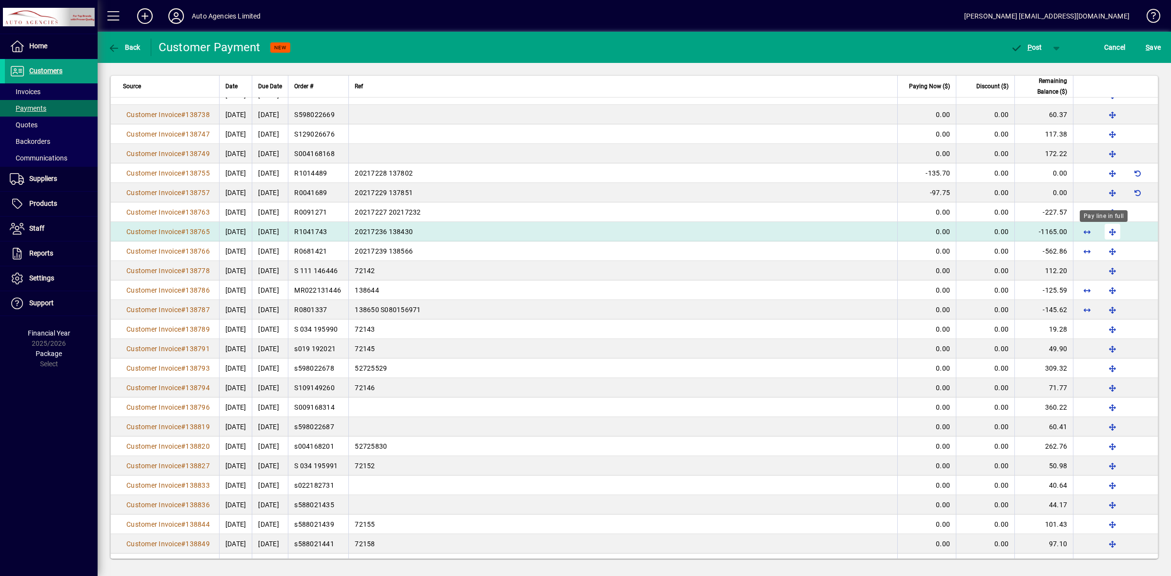
click at [1105, 236] on span "button" at bounding box center [1112, 231] width 23 height 23
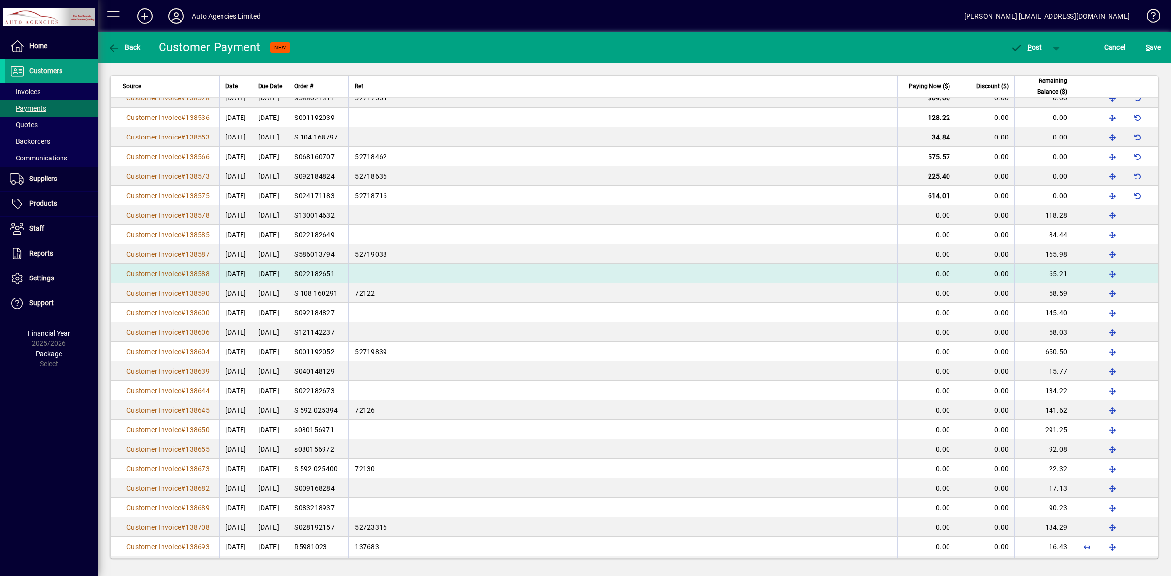
scroll to position [2603, 0]
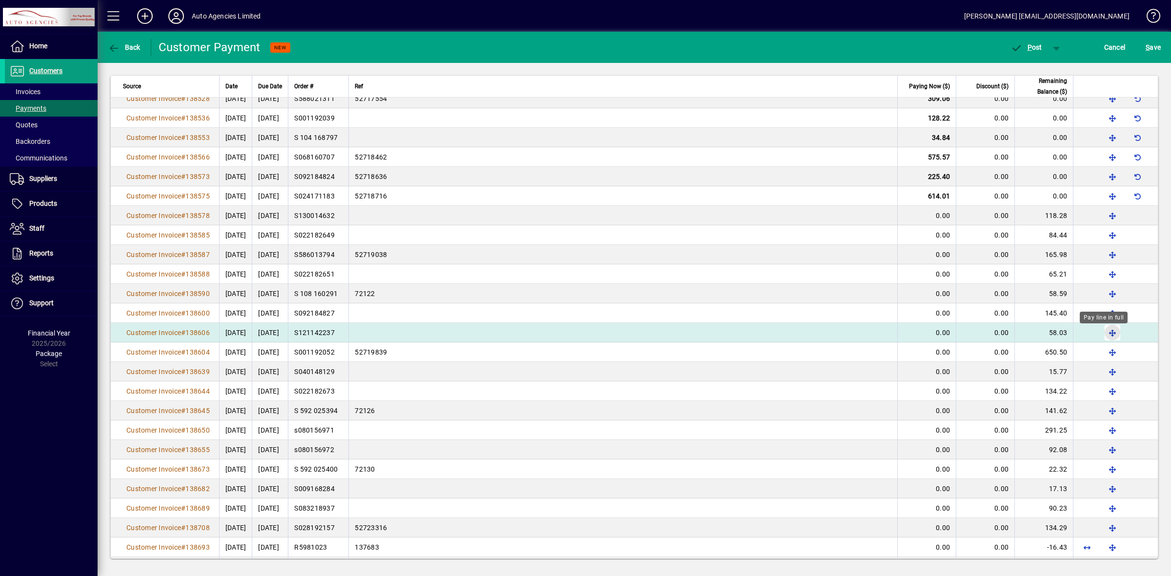
click at [1105, 338] on span "button" at bounding box center [1112, 332] width 23 height 23
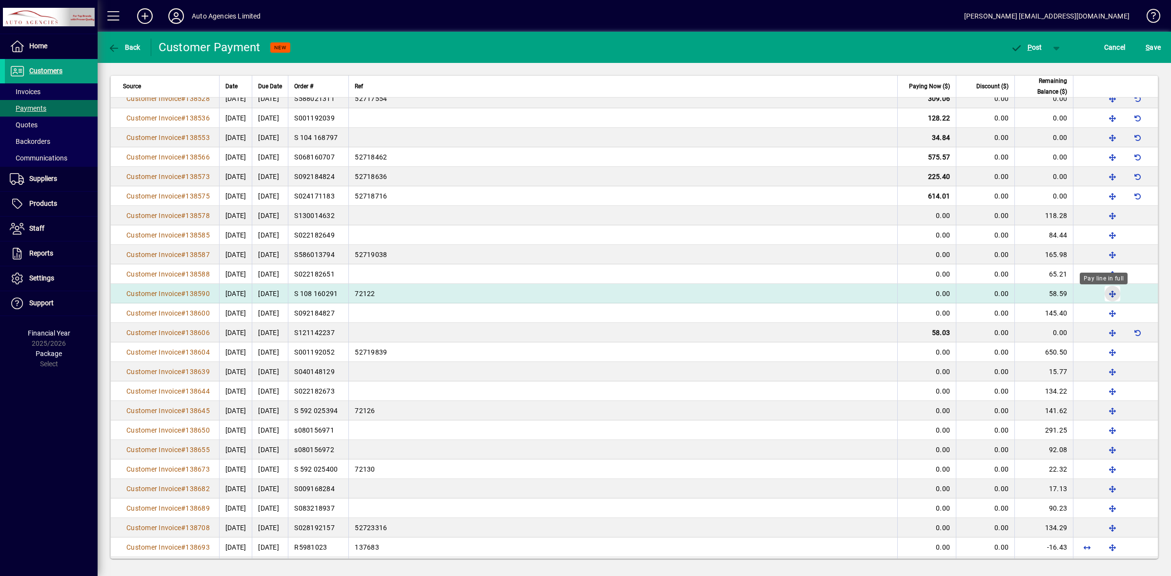
click at [1101, 297] on span "button" at bounding box center [1112, 293] width 23 height 23
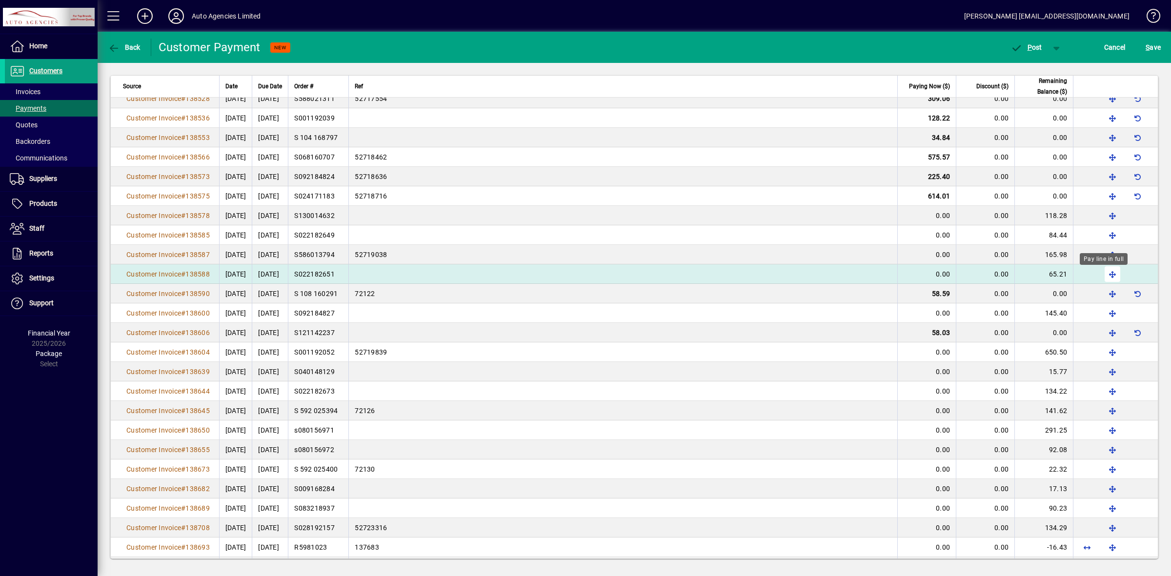
click at [1102, 276] on span "button" at bounding box center [1112, 273] width 23 height 23
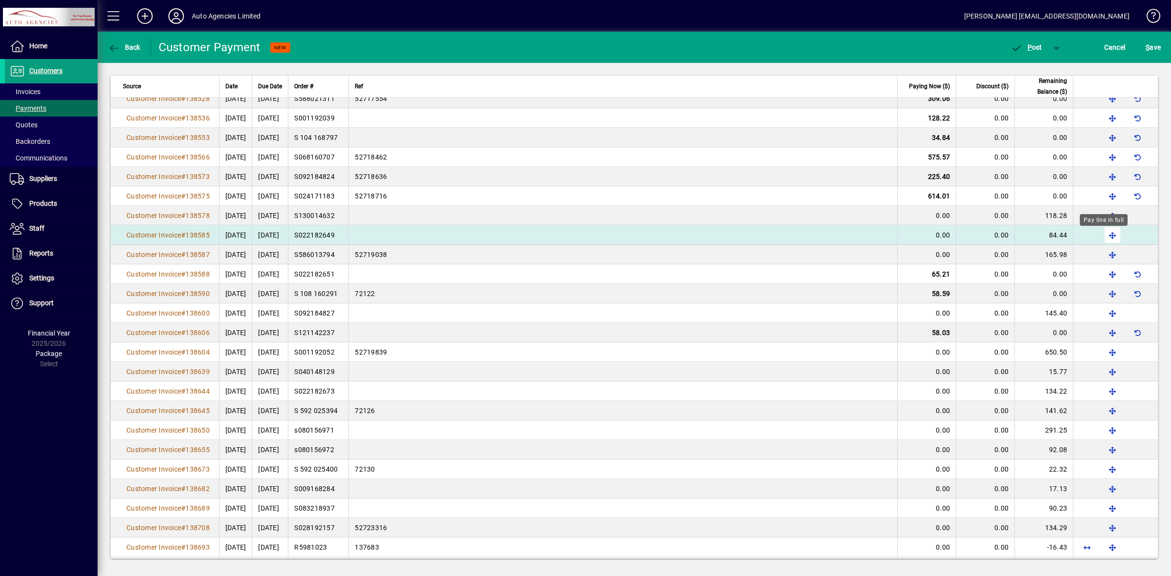
click at [1101, 238] on span "button" at bounding box center [1112, 234] width 23 height 23
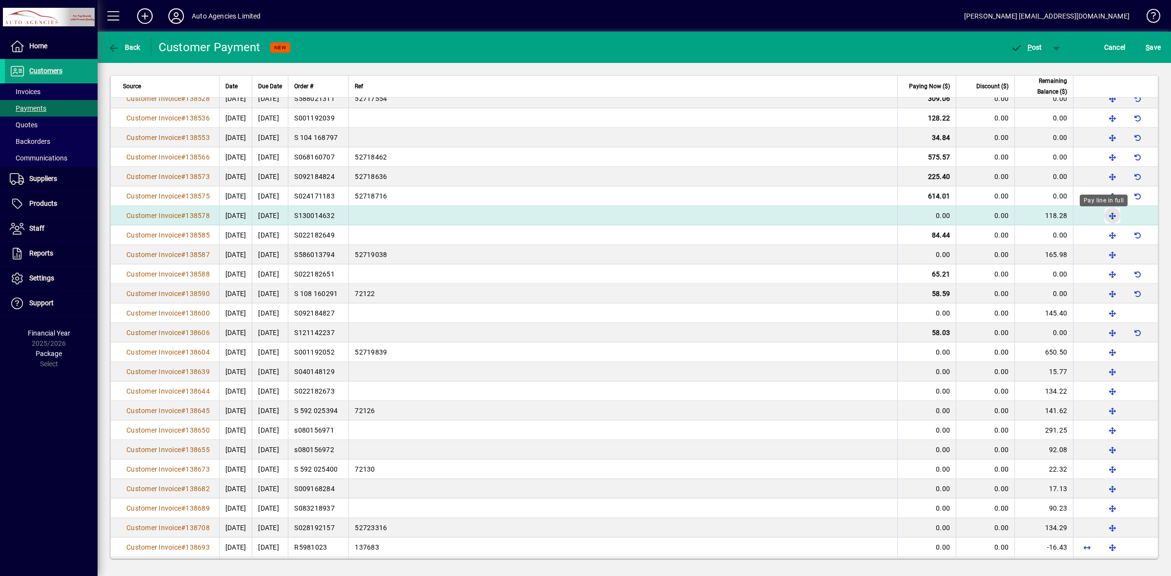
click at [1101, 219] on span "button" at bounding box center [1112, 215] width 23 height 23
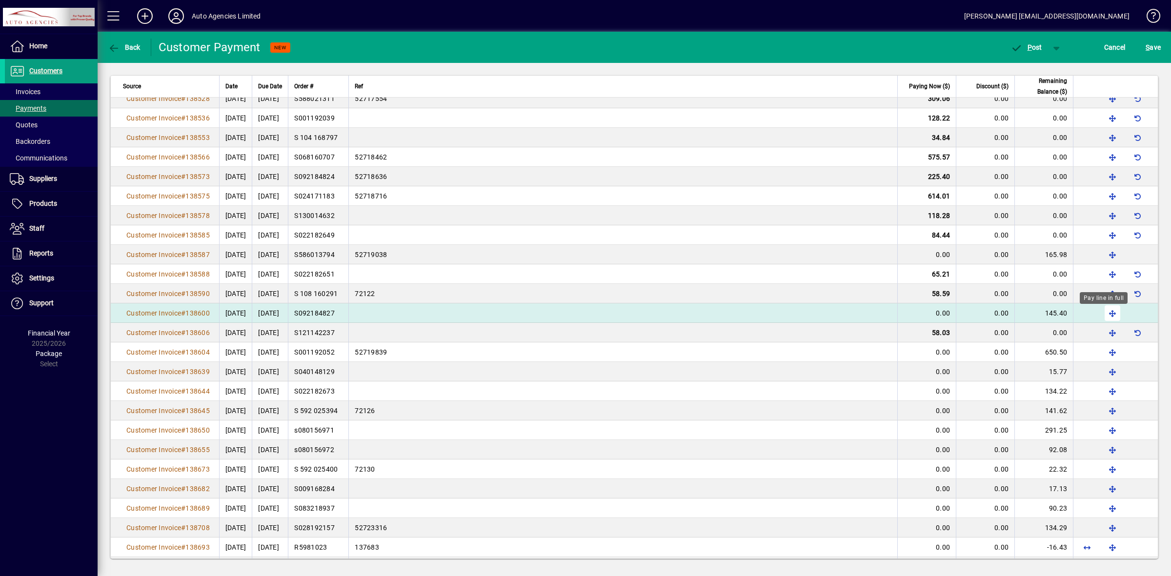
click at [1103, 314] on span "button" at bounding box center [1112, 313] width 23 height 23
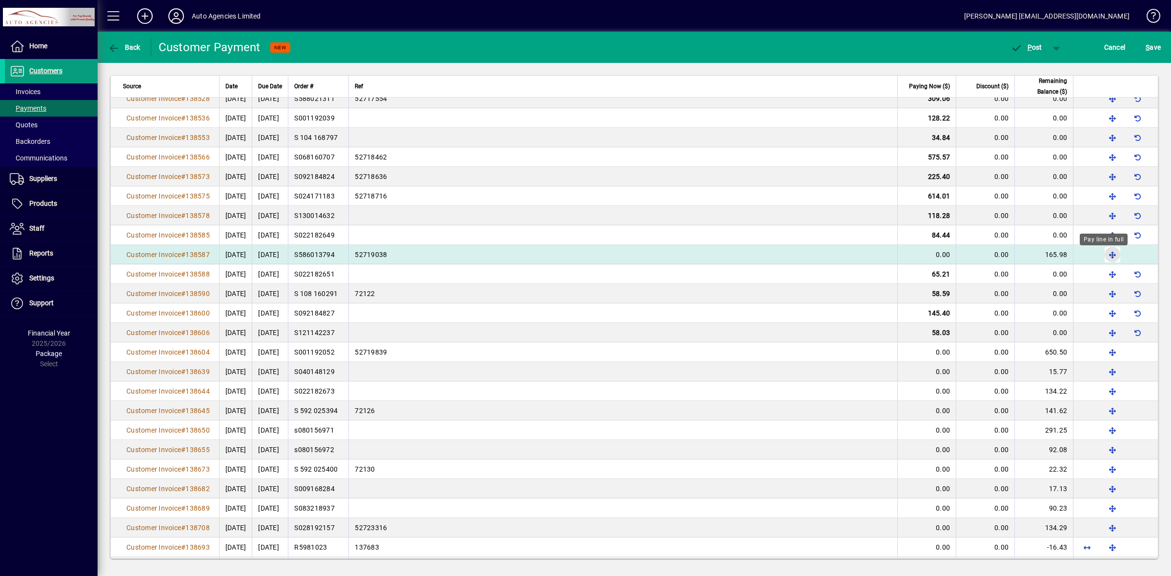
click at [1105, 257] on span "button" at bounding box center [1112, 254] width 23 height 23
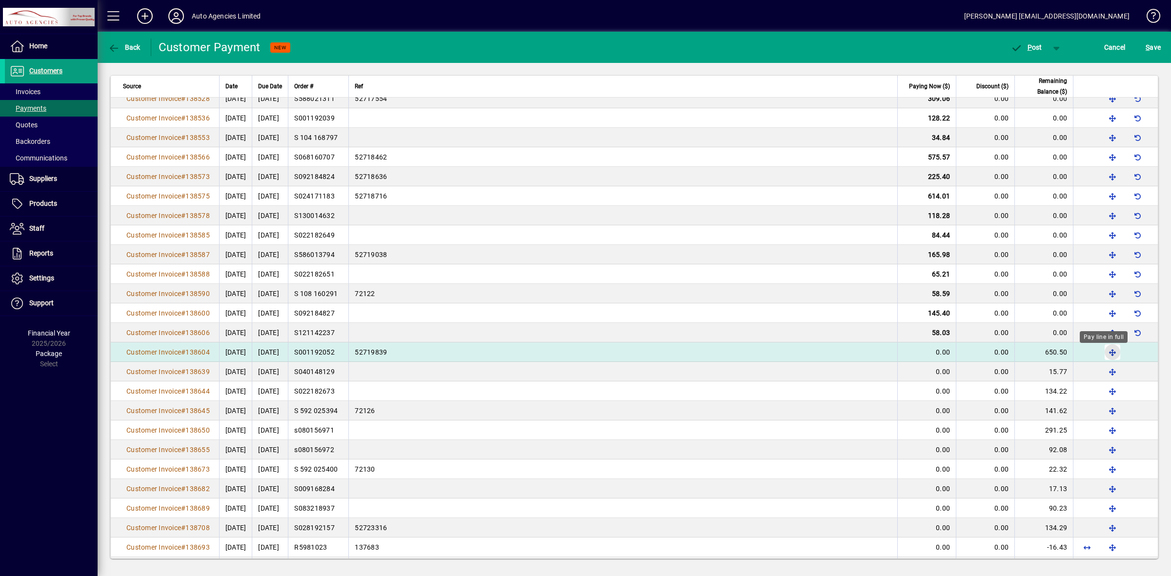
click at [1102, 352] on span "button" at bounding box center [1112, 352] width 23 height 23
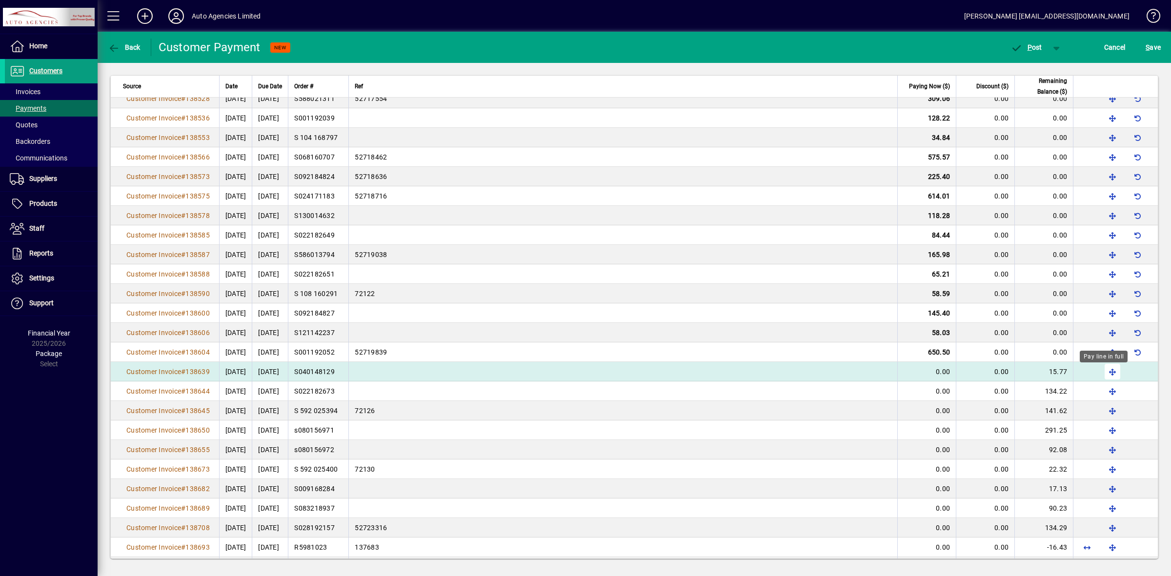
click at [1101, 374] on span "button" at bounding box center [1112, 371] width 23 height 23
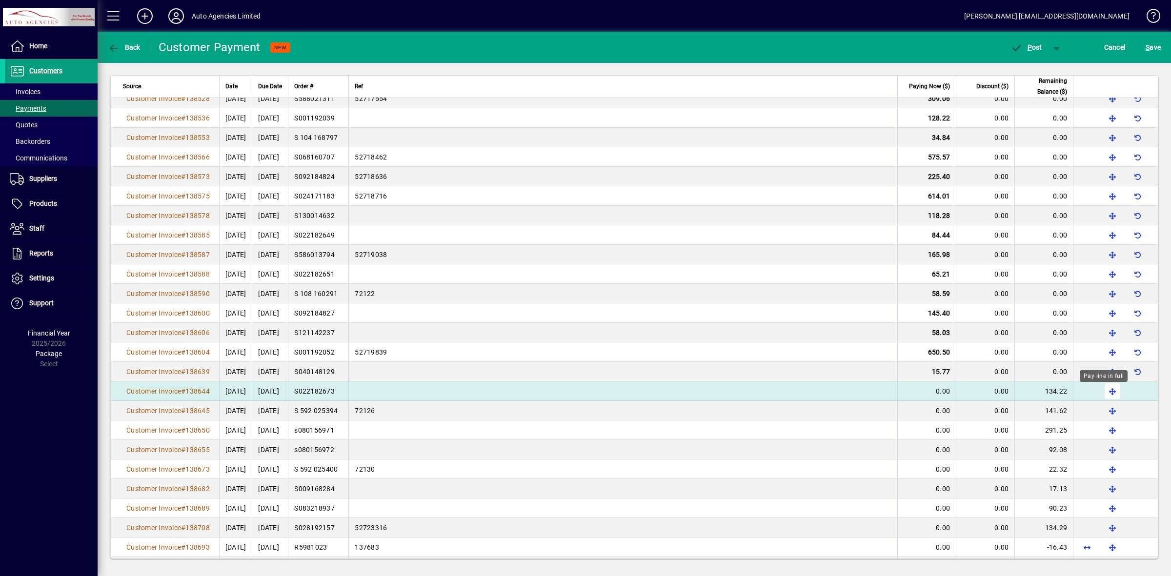
click at [1101, 392] on span "button" at bounding box center [1112, 391] width 23 height 23
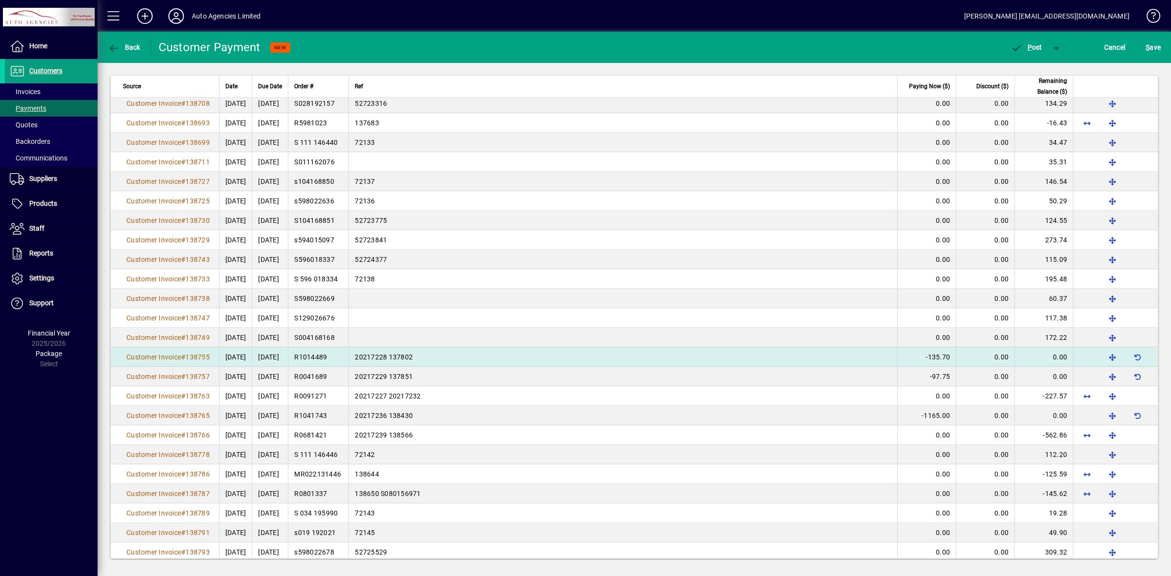
scroll to position [3029, 0]
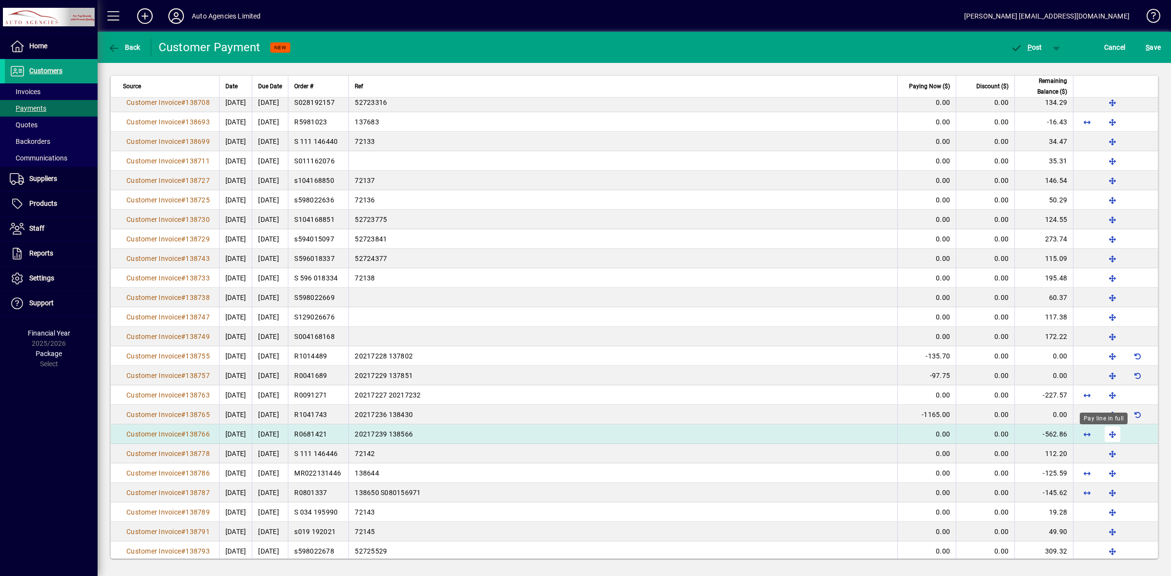
click at [1102, 436] on span "button" at bounding box center [1112, 433] width 23 height 23
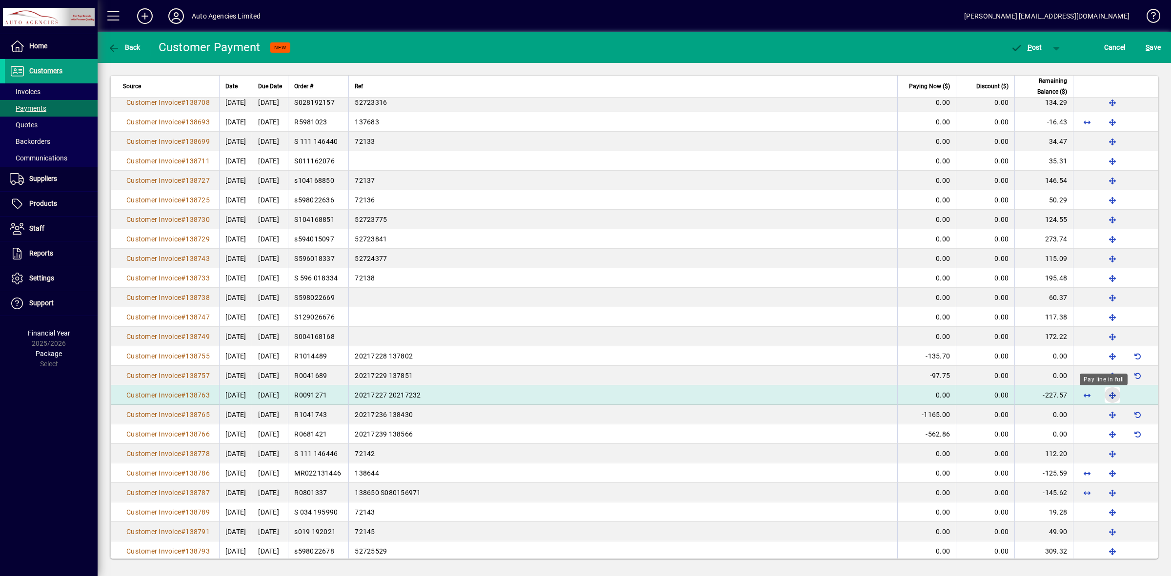
click at [1105, 396] on span "button" at bounding box center [1112, 394] width 23 height 23
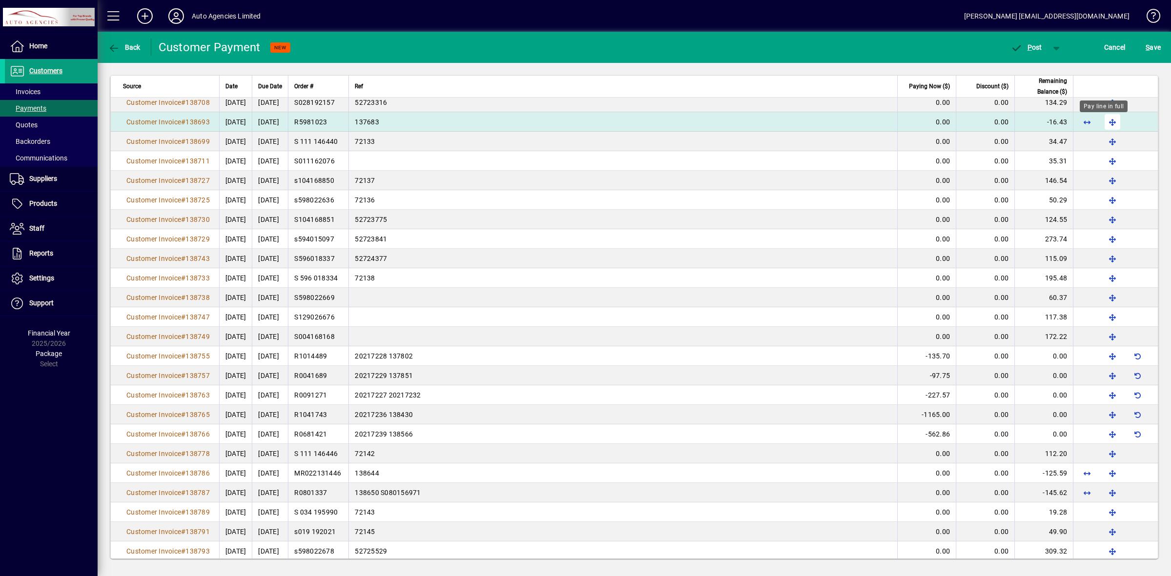
click at [1104, 122] on span "button" at bounding box center [1112, 121] width 23 height 23
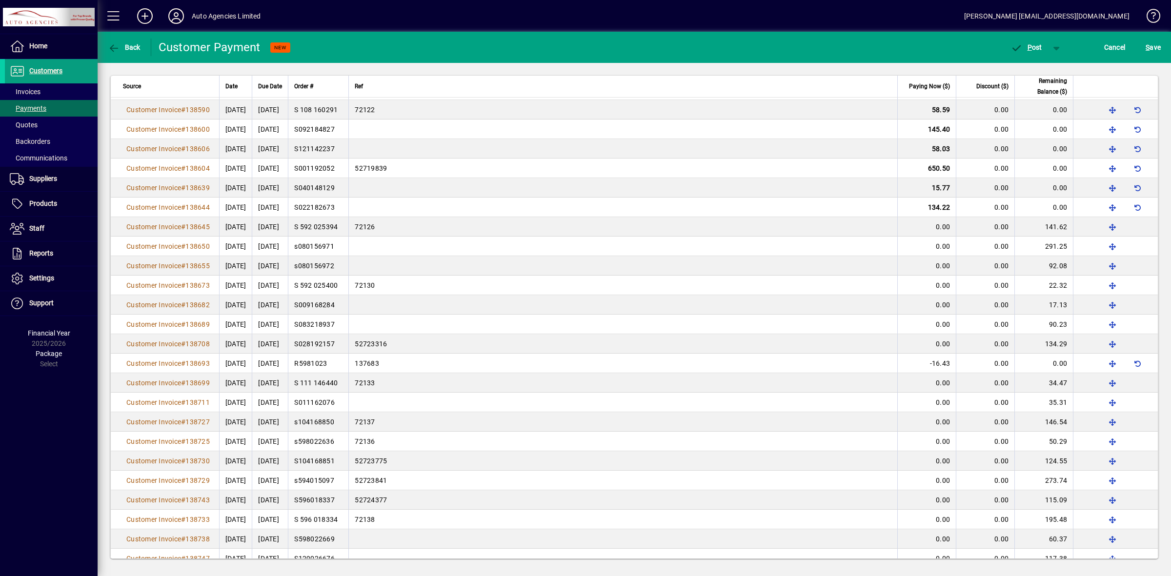
scroll to position [2787, 0]
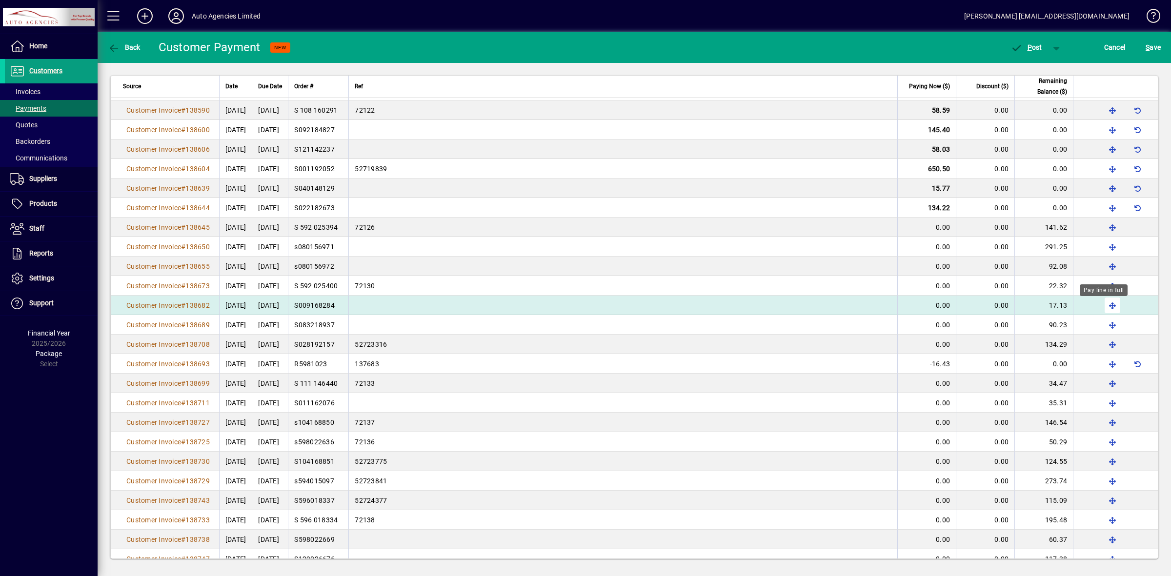
click at [1101, 310] on span "button" at bounding box center [1112, 305] width 23 height 23
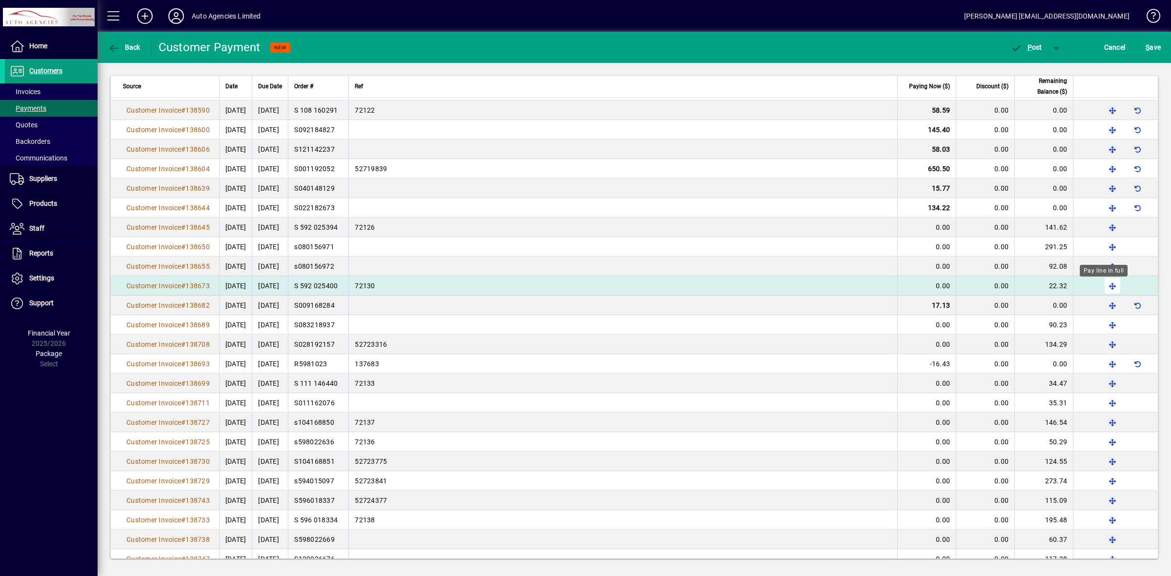
click at [1101, 286] on span "button" at bounding box center [1112, 285] width 23 height 23
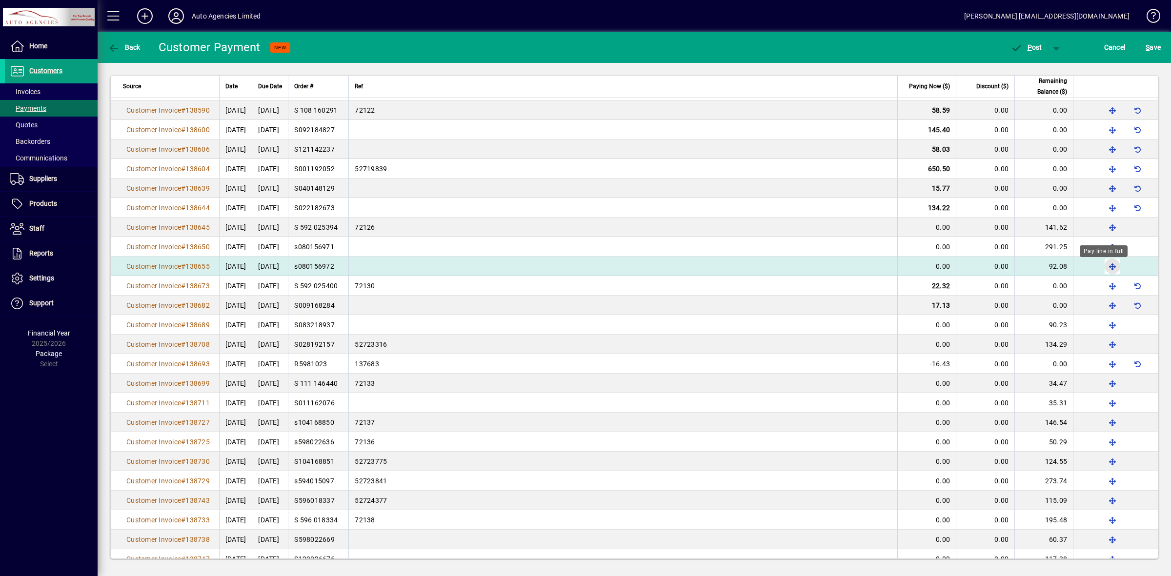
click at [1103, 266] on span "button" at bounding box center [1112, 266] width 23 height 23
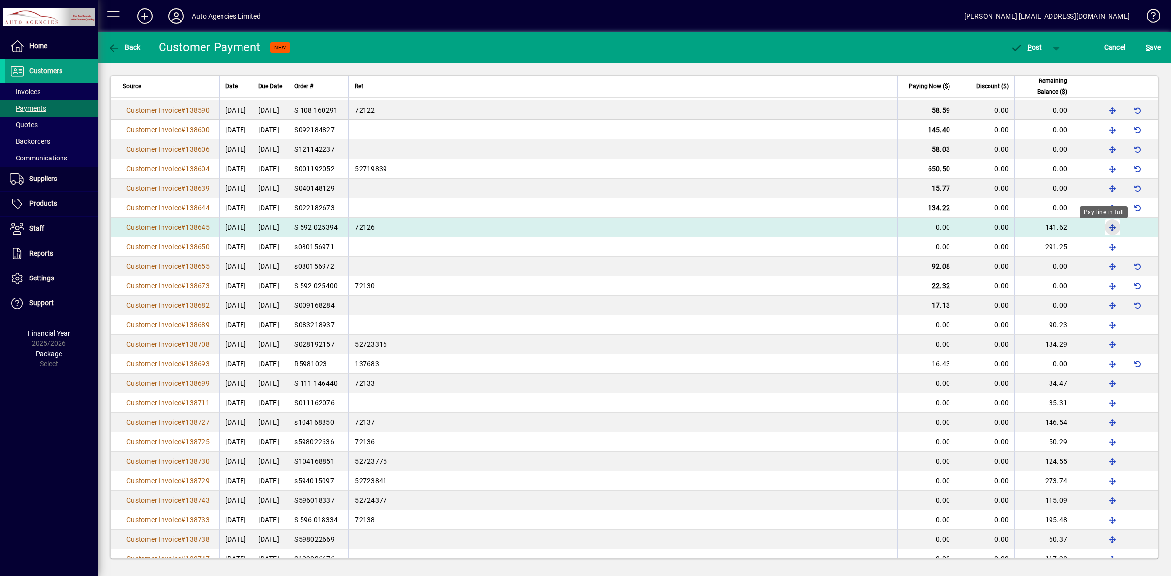
click at [1103, 231] on span "button" at bounding box center [1112, 227] width 23 height 23
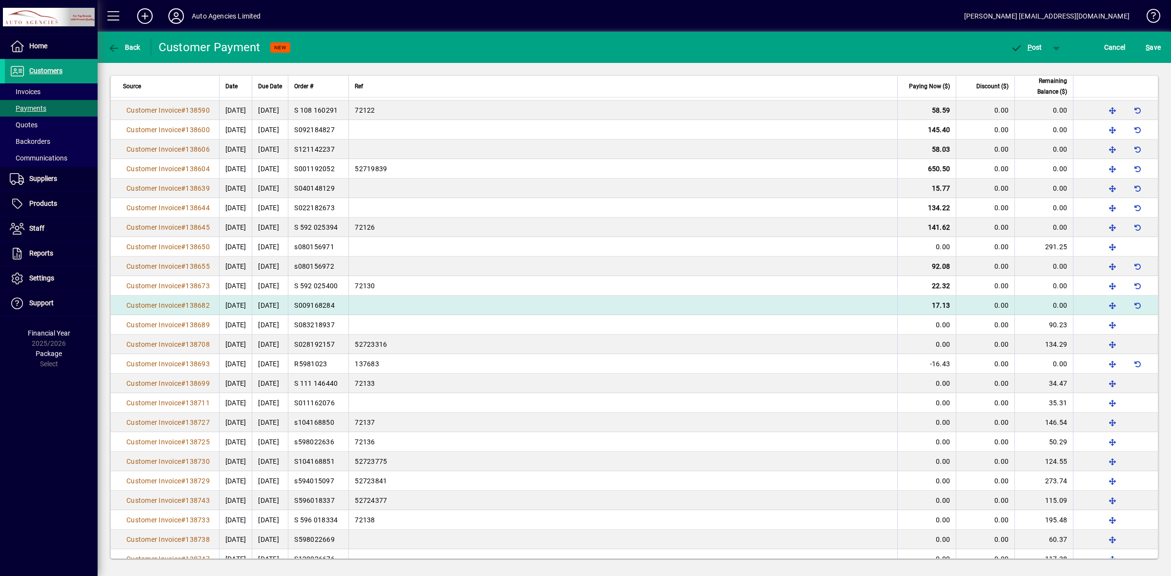
scroll to position [2787, 0]
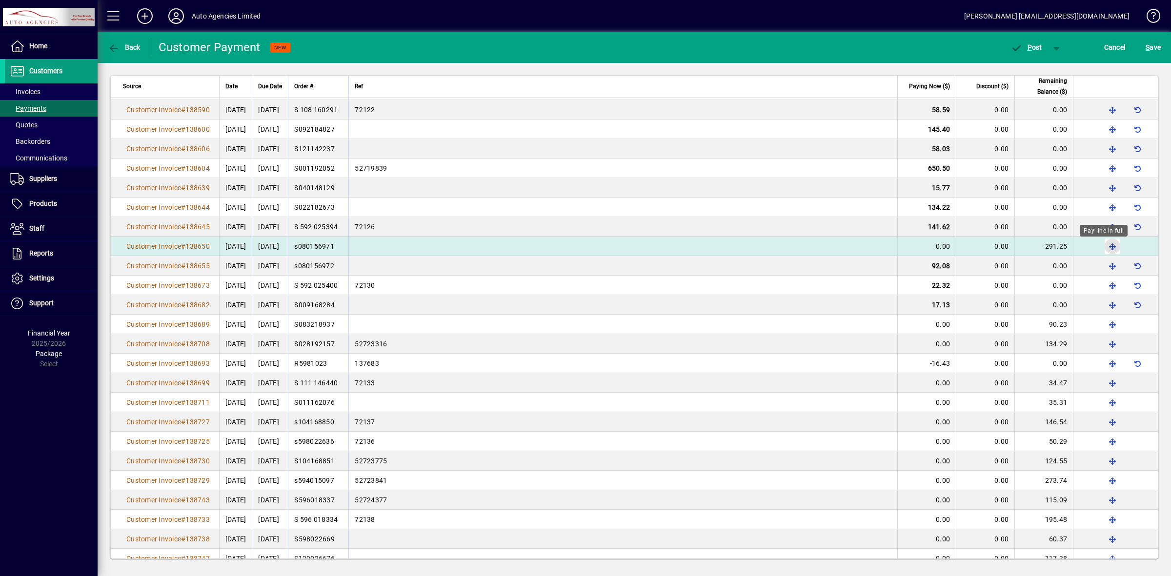
click at [1106, 248] on span "button" at bounding box center [1112, 246] width 23 height 23
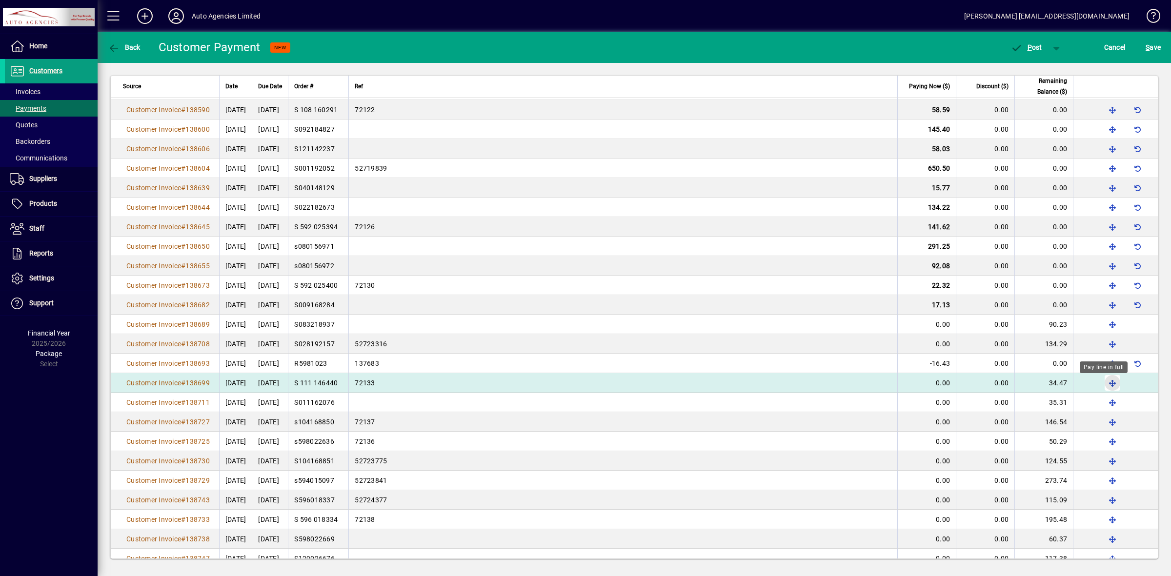
click at [1104, 384] on span "button" at bounding box center [1112, 382] width 23 height 23
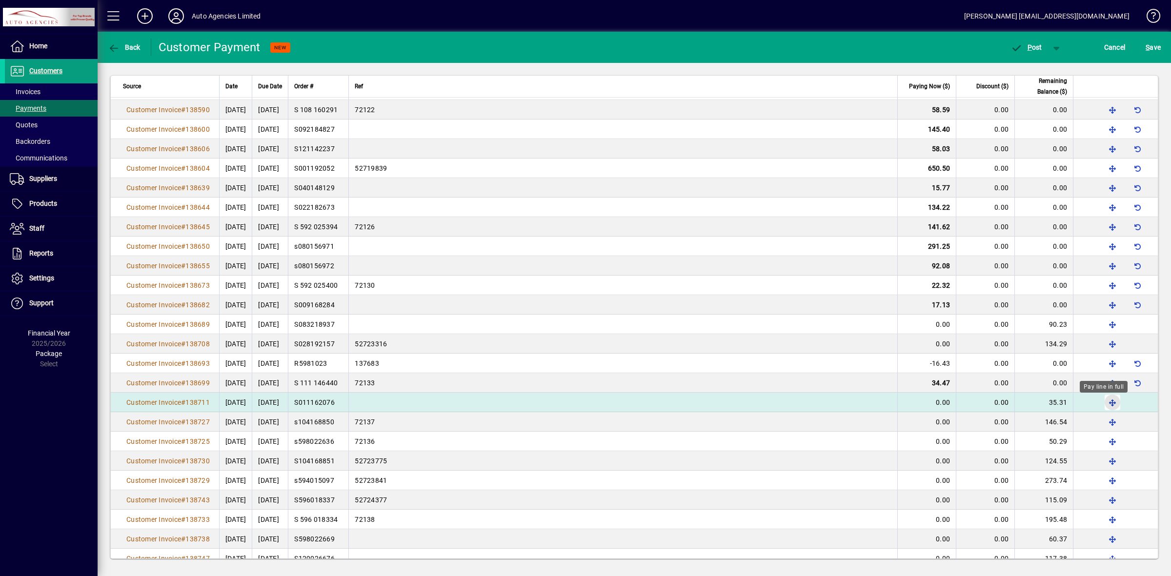
click at [1104, 402] on span "button" at bounding box center [1112, 402] width 23 height 23
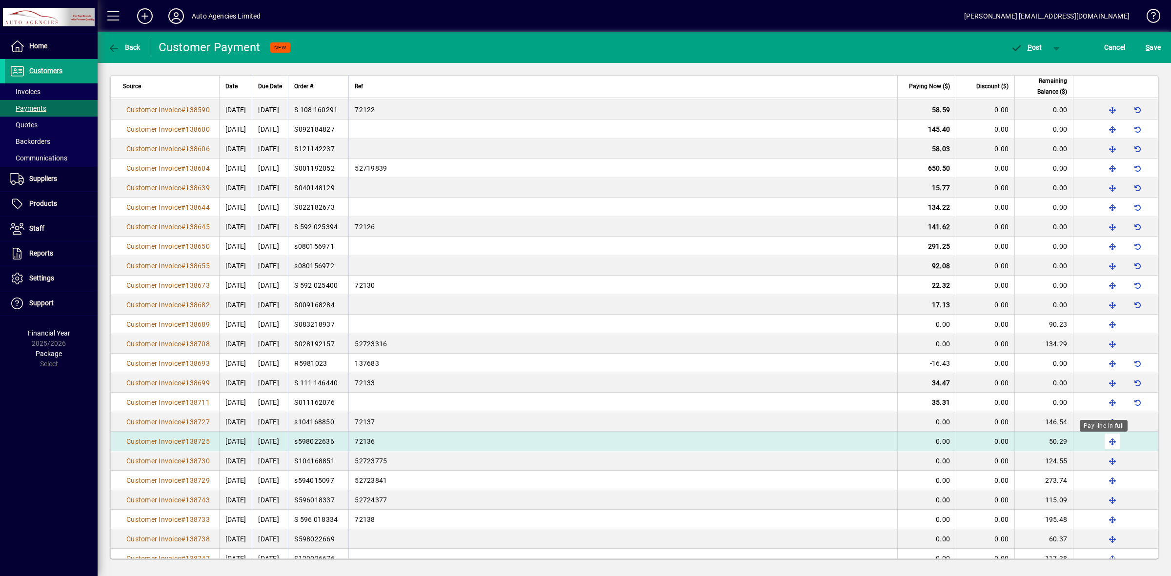
click at [1102, 446] on span "button" at bounding box center [1112, 441] width 23 height 23
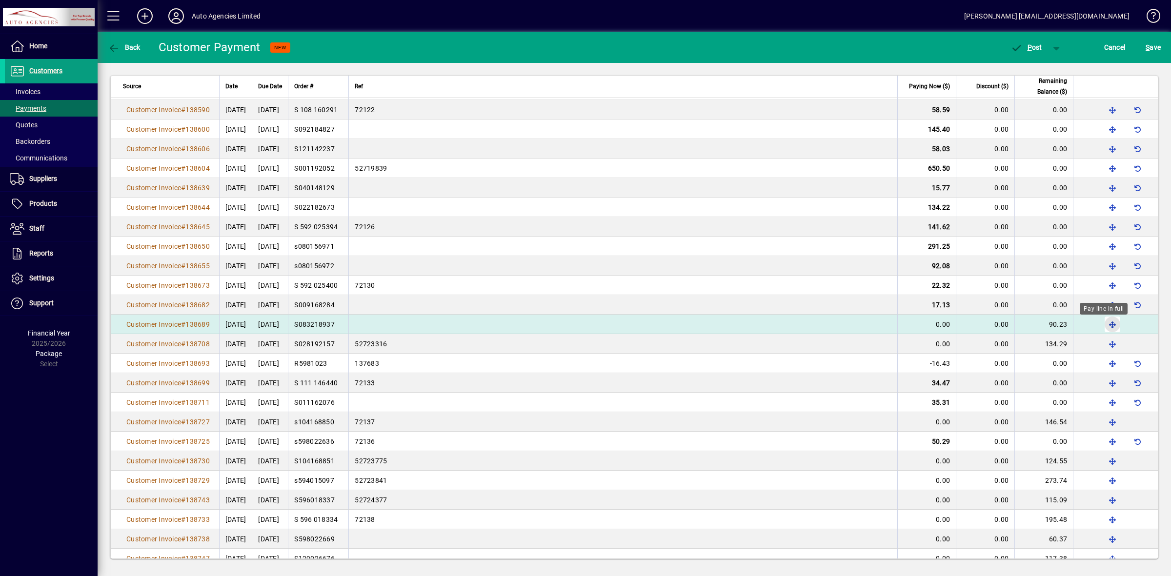
click at [1104, 325] on span "button" at bounding box center [1112, 324] width 23 height 23
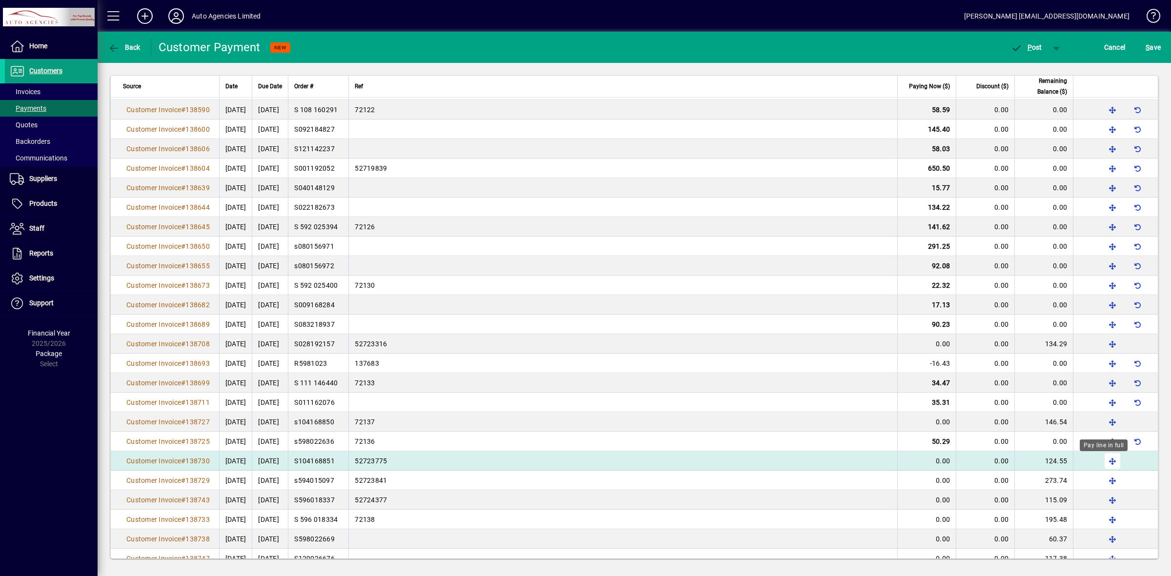
click at [1106, 463] on span "button" at bounding box center [1112, 460] width 23 height 23
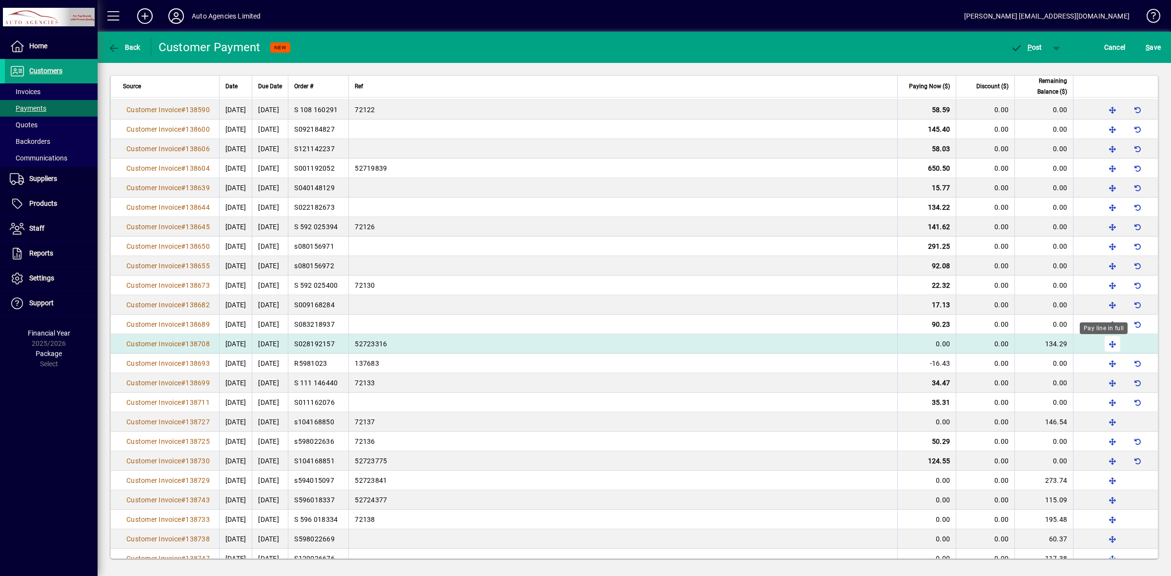
click at [1101, 347] on span "button" at bounding box center [1112, 343] width 23 height 23
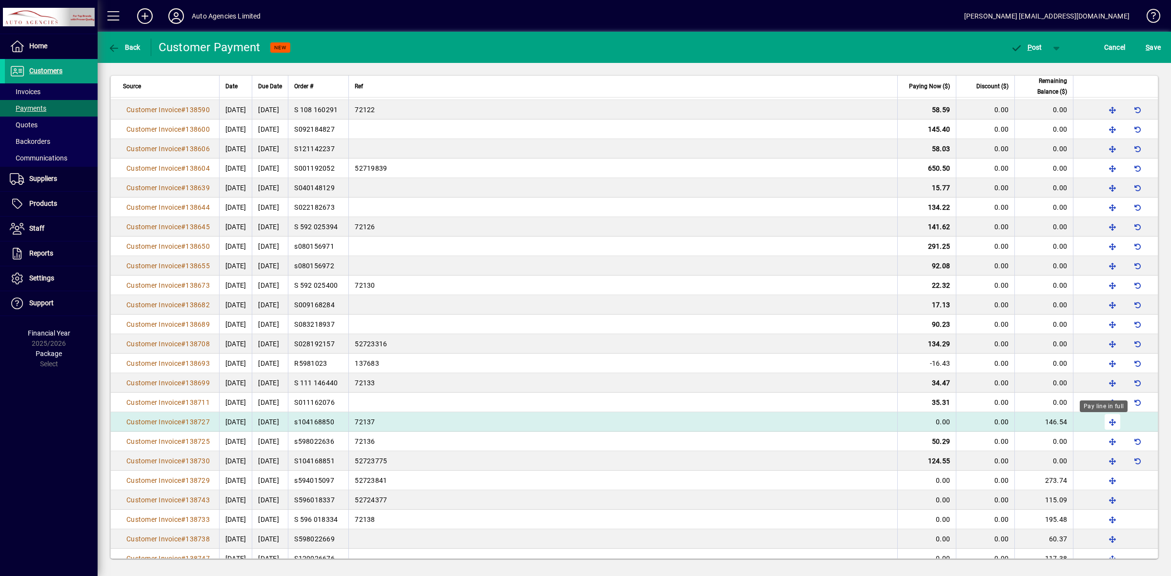
click at [1104, 425] on span "button" at bounding box center [1112, 421] width 23 height 23
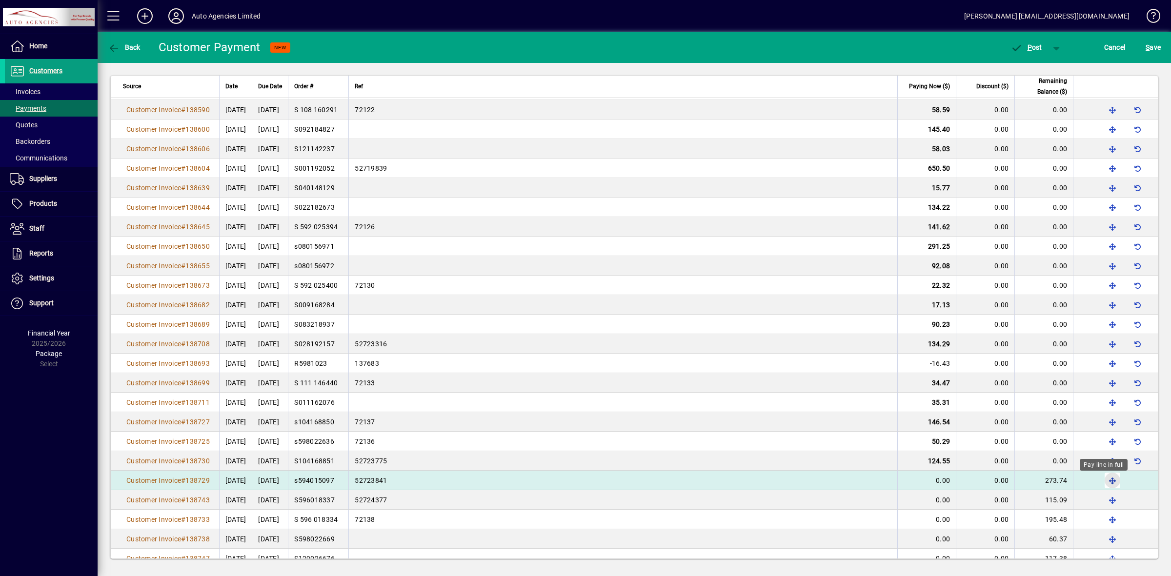
click at [1101, 482] on span "button" at bounding box center [1112, 480] width 23 height 23
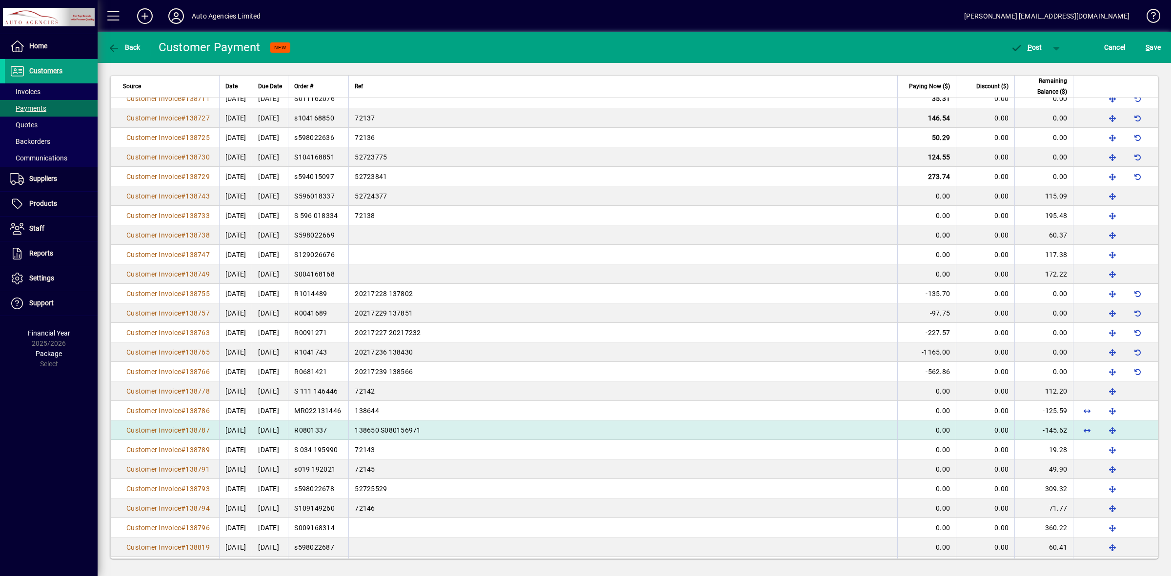
scroll to position [3092, 0]
click at [1102, 434] on span "button" at bounding box center [1112, 429] width 23 height 23
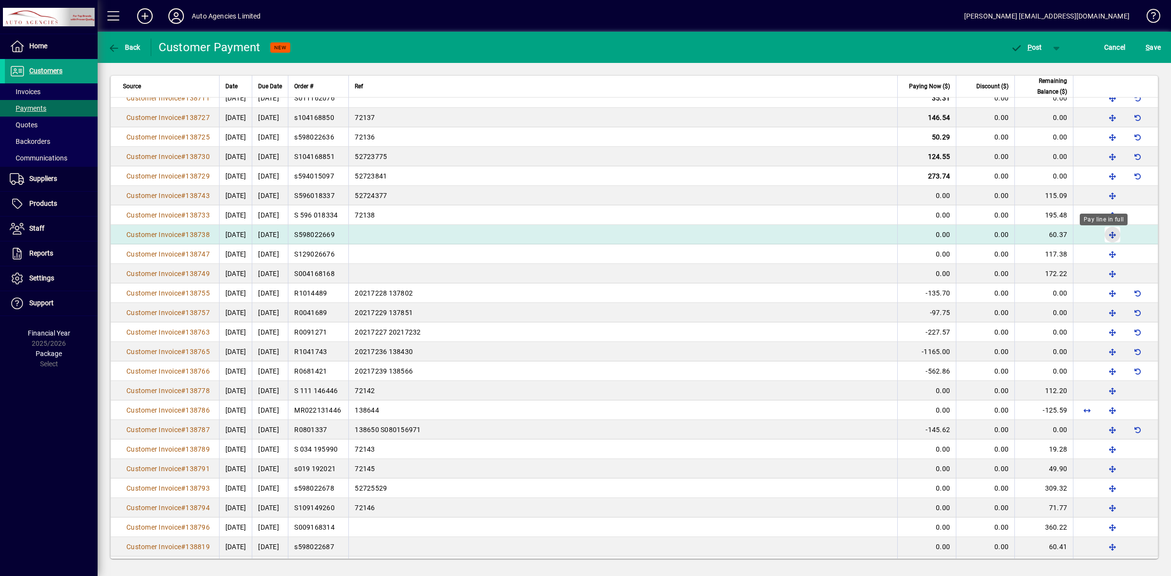
click at [1101, 238] on span "button" at bounding box center [1112, 234] width 23 height 23
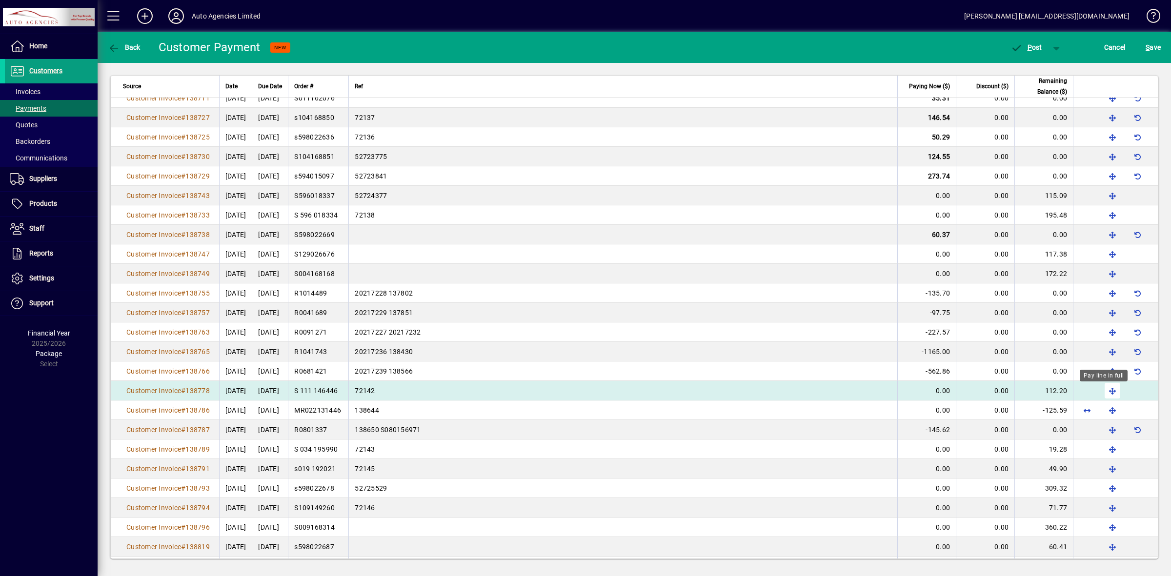
click at [1101, 393] on span "button" at bounding box center [1112, 390] width 23 height 23
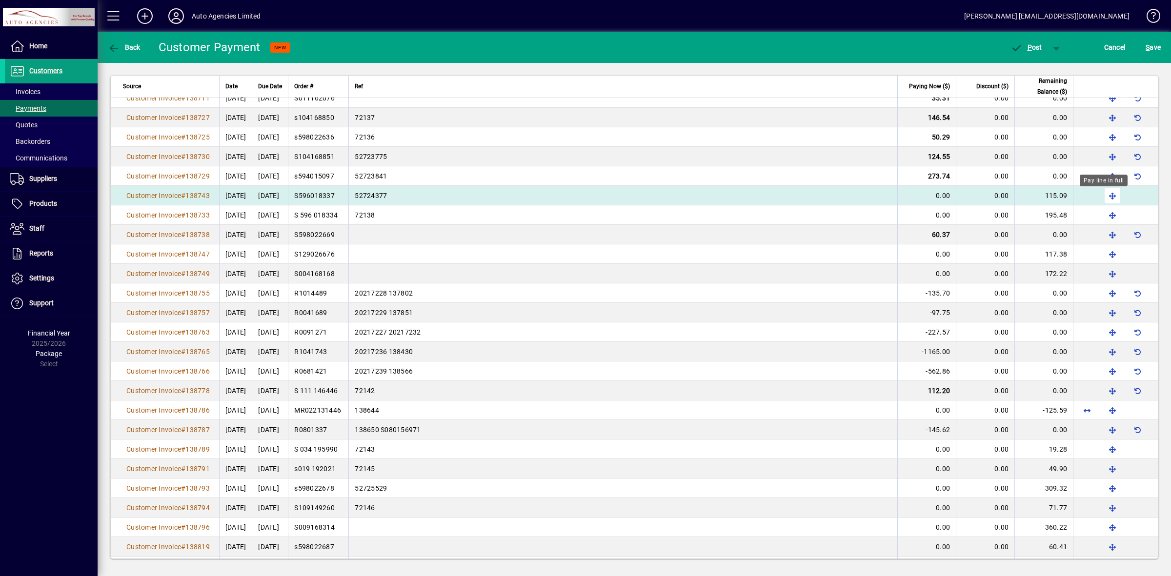
click at [1101, 198] on span "button" at bounding box center [1112, 195] width 23 height 23
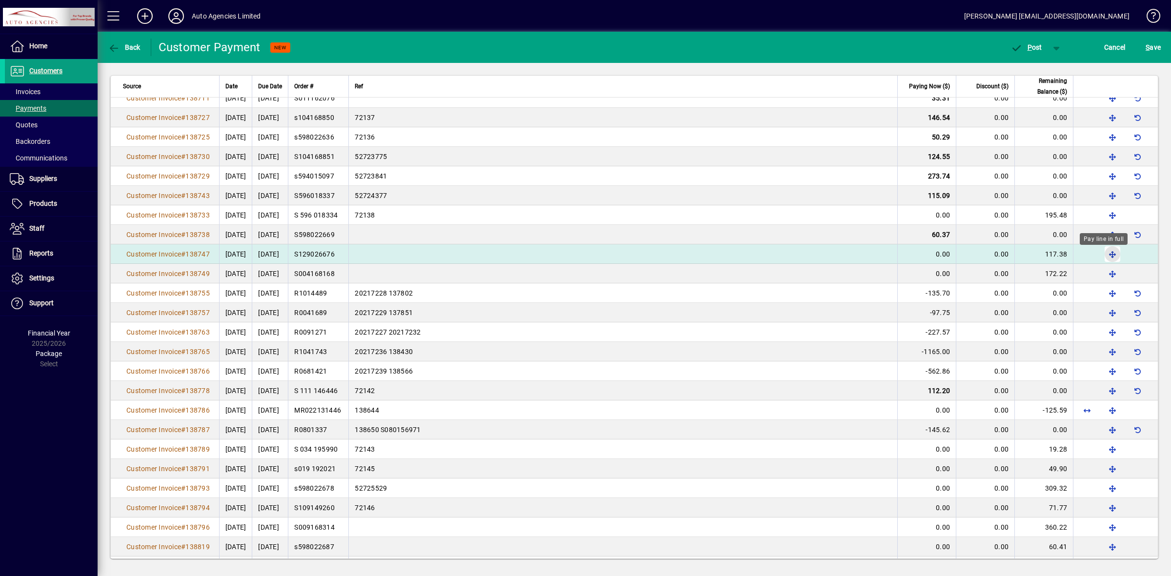
click at [1102, 255] on span "button" at bounding box center [1112, 253] width 23 height 23
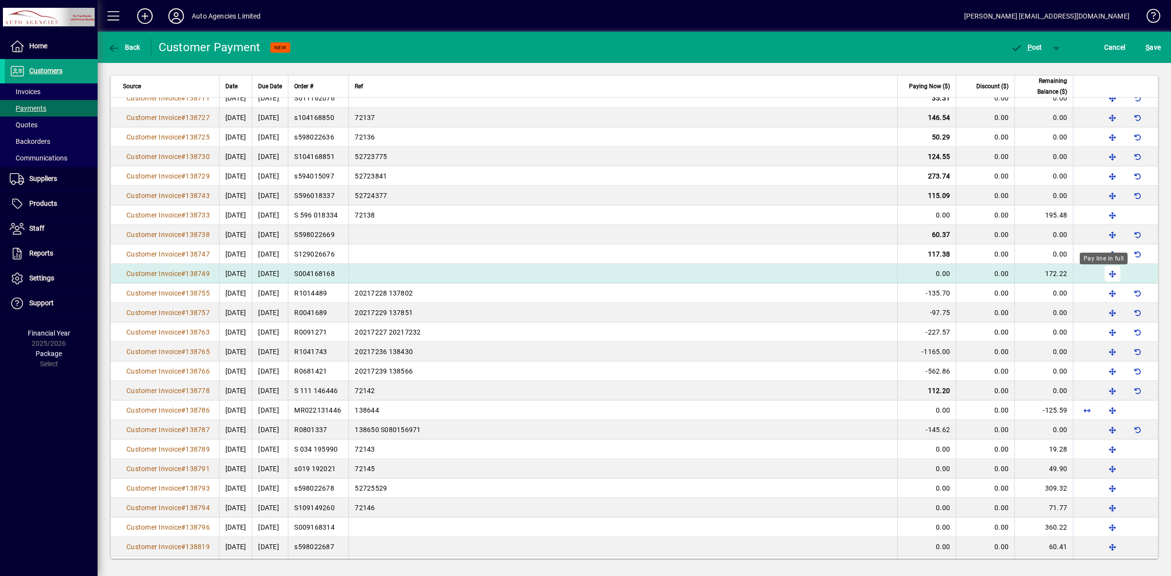
click at [1101, 277] on span "button" at bounding box center [1112, 273] width 23 height 23
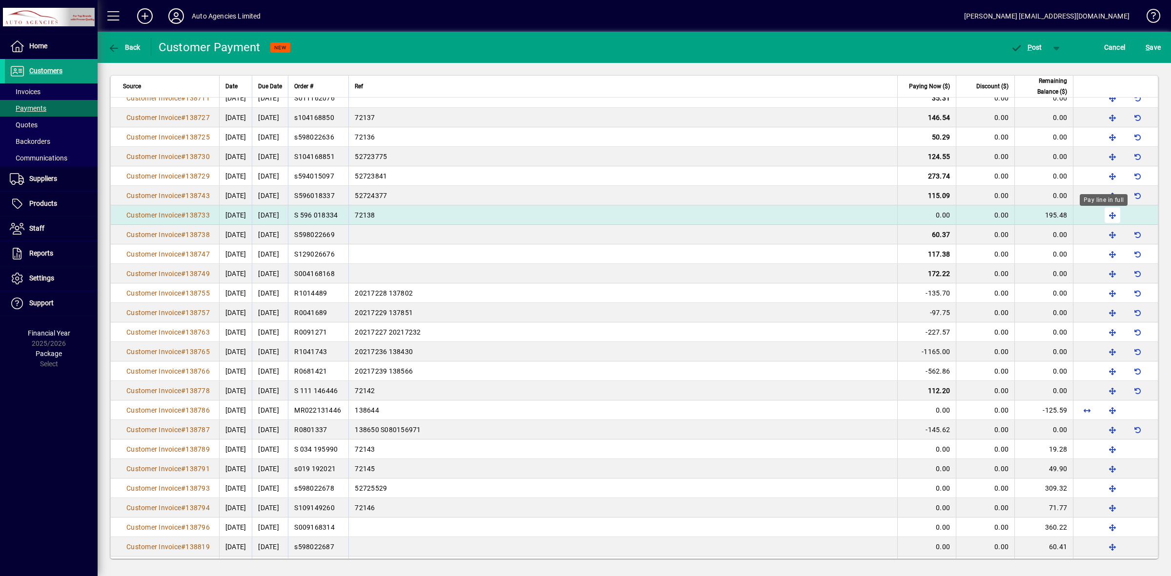
click at [1104, 216] on span "button" at bounding box center [1112, 214] width 23 height 23
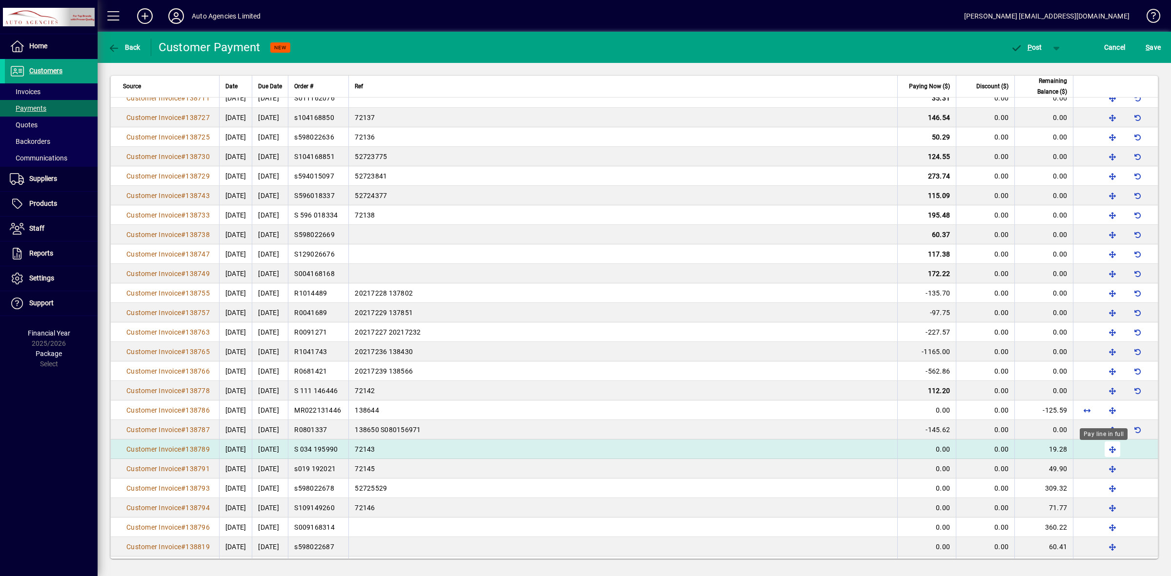
click at [1101, 451] on span "button" at bounding box center [1112, 449] width 23 height 23
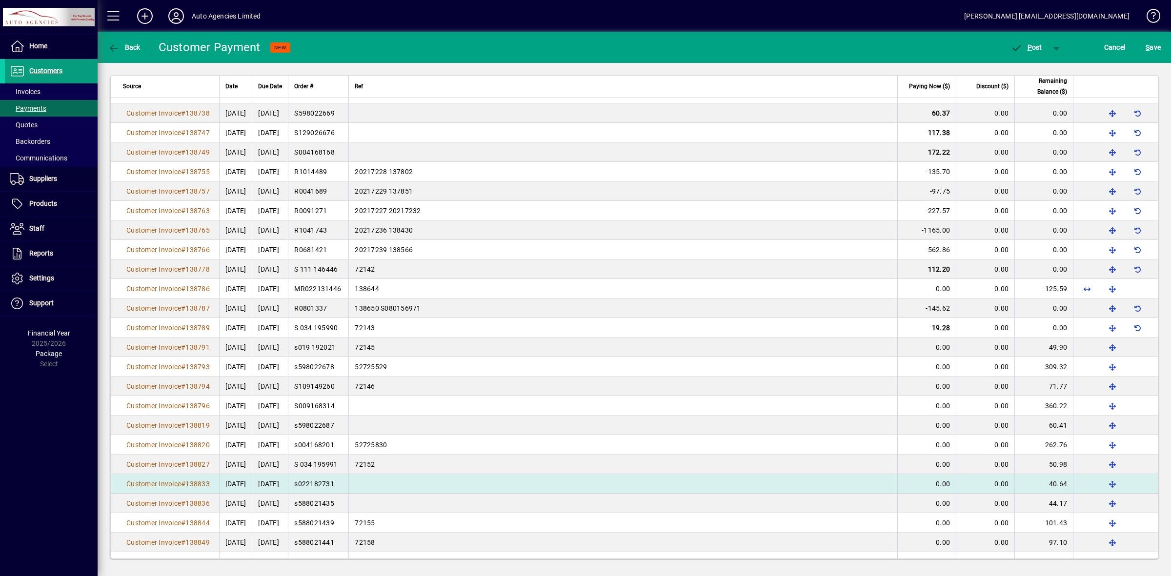
scroll to position [3214, 0]
click at [1105, 484] on span "button" at bounding box center [1112, 483] width 23 height 23
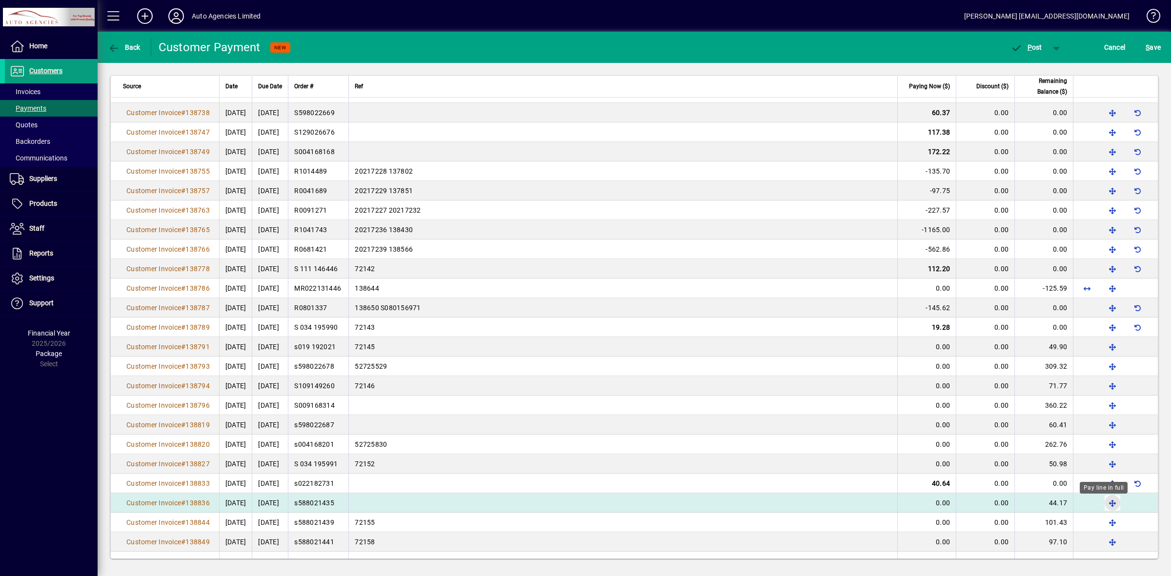
click at [1104, 505] on span "button" at bounding box center [1112, 502] width 23 height 23
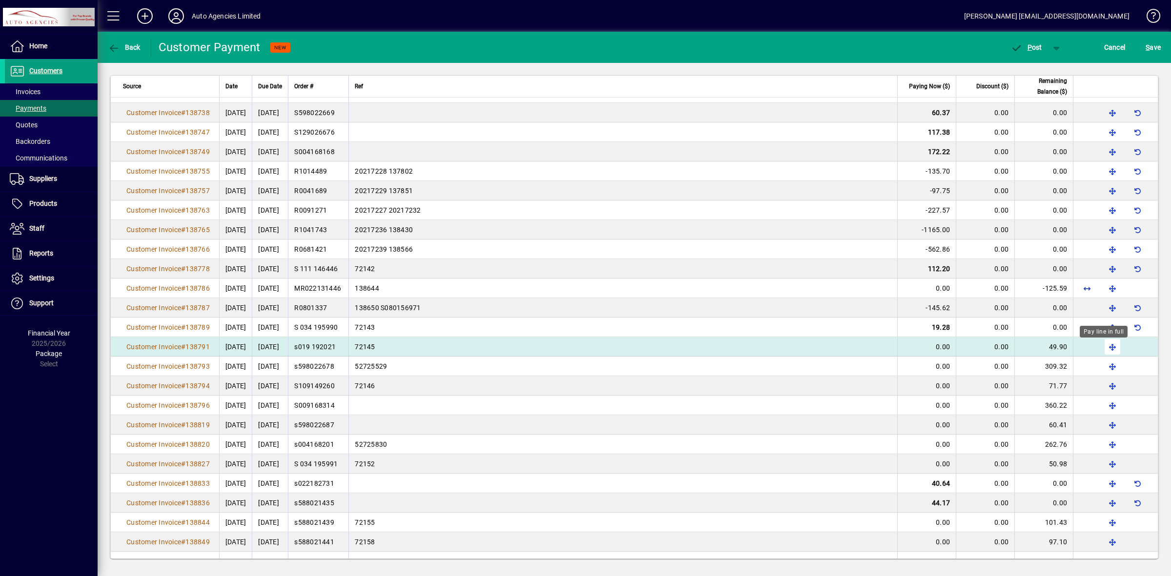
click at [1106, 350] on span "button" at bounding box center [1112, 346] width 23 height 23
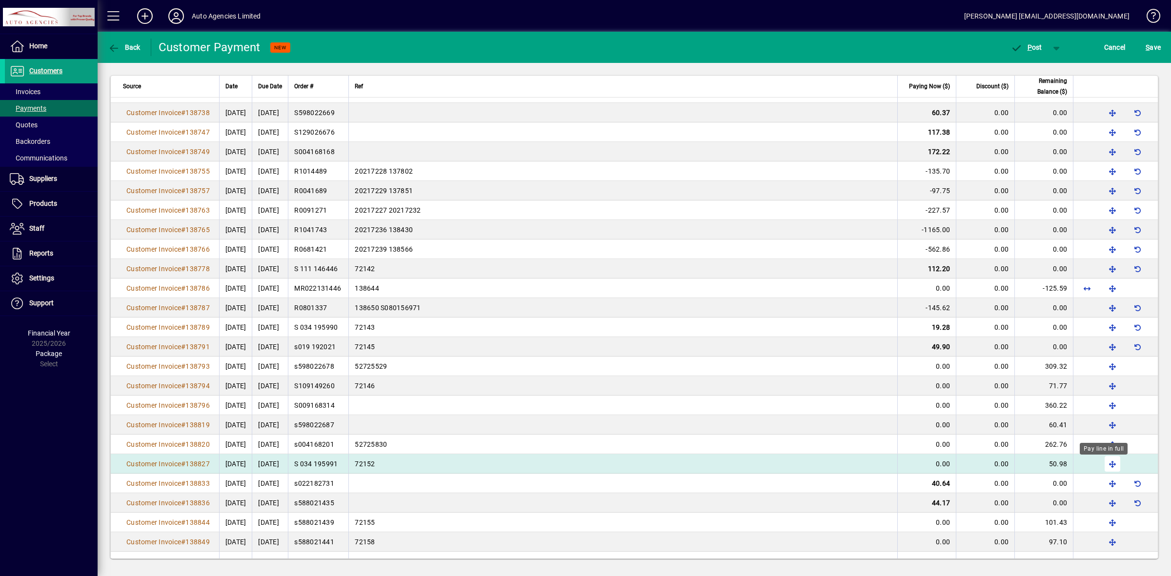
click at [1102, 464] on span "button" at bounding box center [1112, 463] width 23 height 23
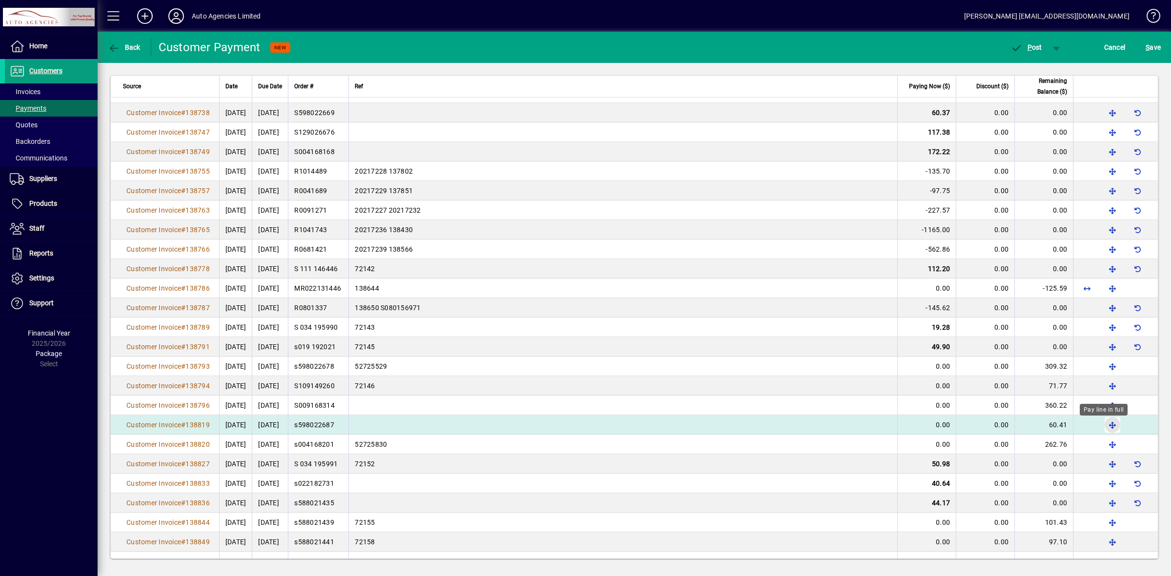
click at [1107, 427] on span "button" at bounding box center [1112, 424] width 23 height 23
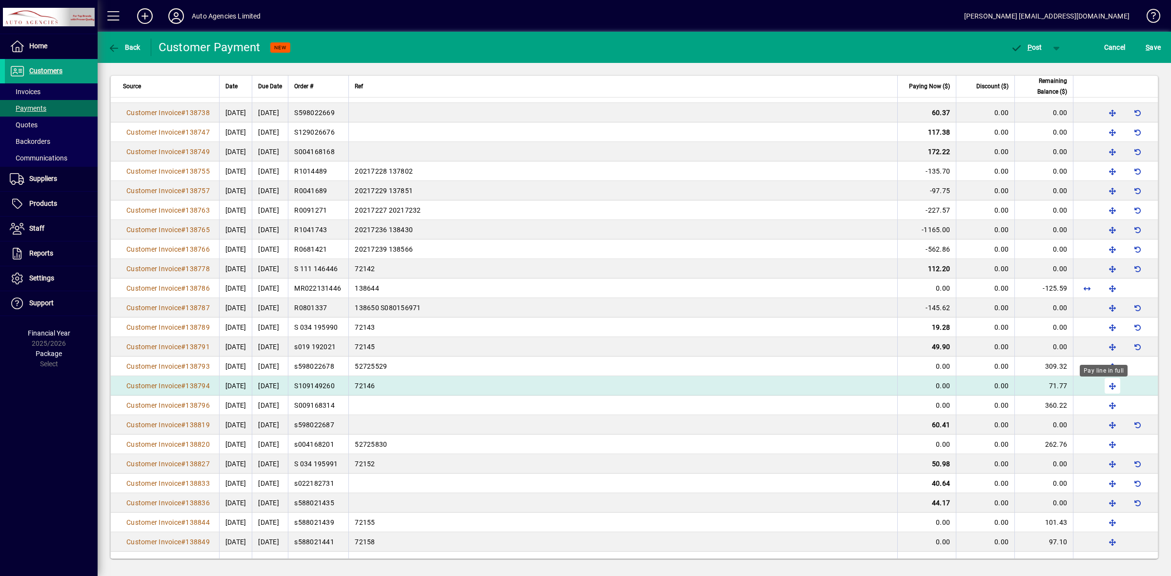
click at [1104, 389] on span "button" at bounding box center [1112, 385] width 23 height 23
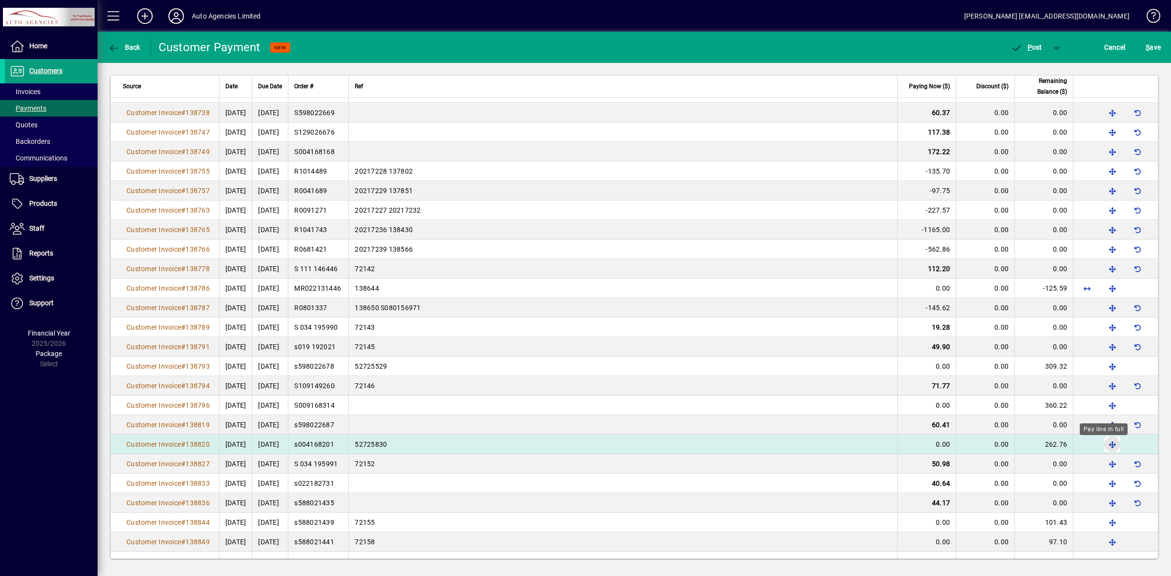
click at [1102, 447] on span "button" at bounding box center [1112, 444] width 23 height 23
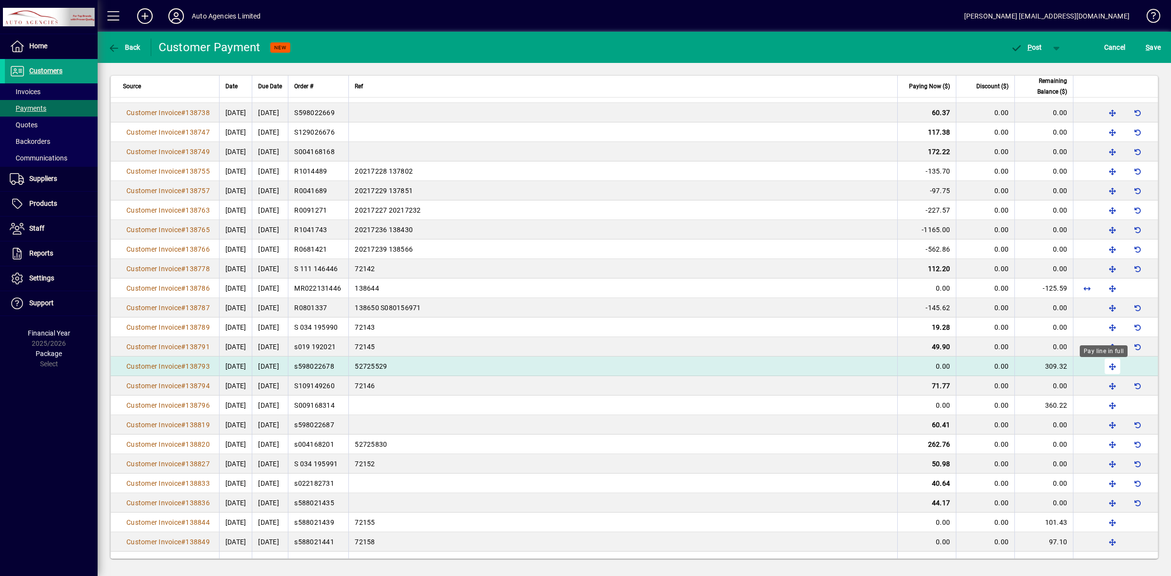
click at [1102, 369] on span "button" at bounding box center [1112, 366] width 23 height 23
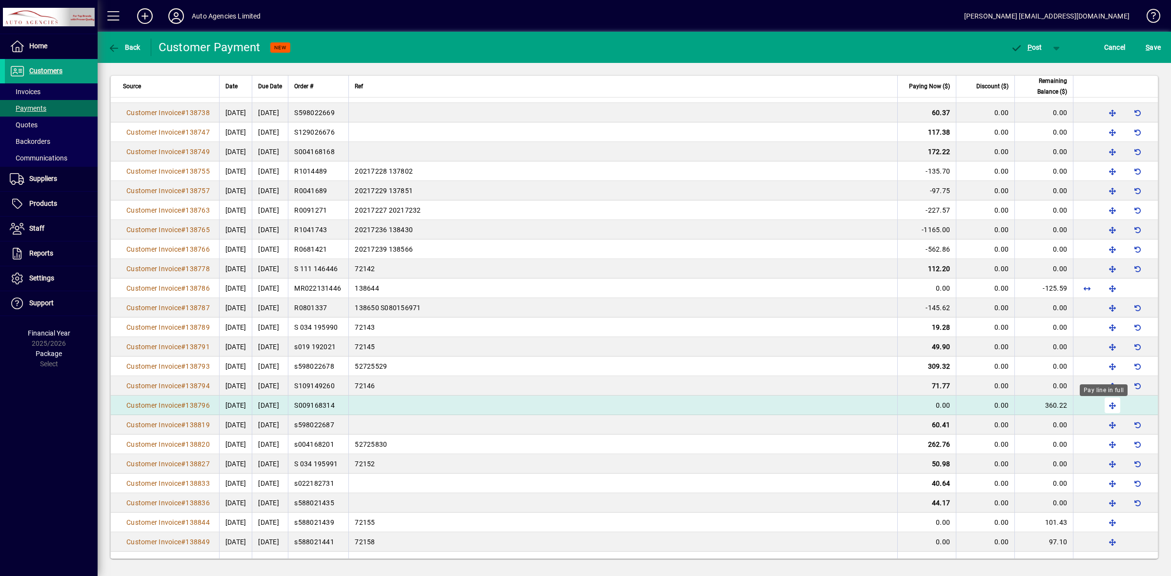
click at [1103, 407] on span "button" at bounding box center [1112, 405] width 23 height 23
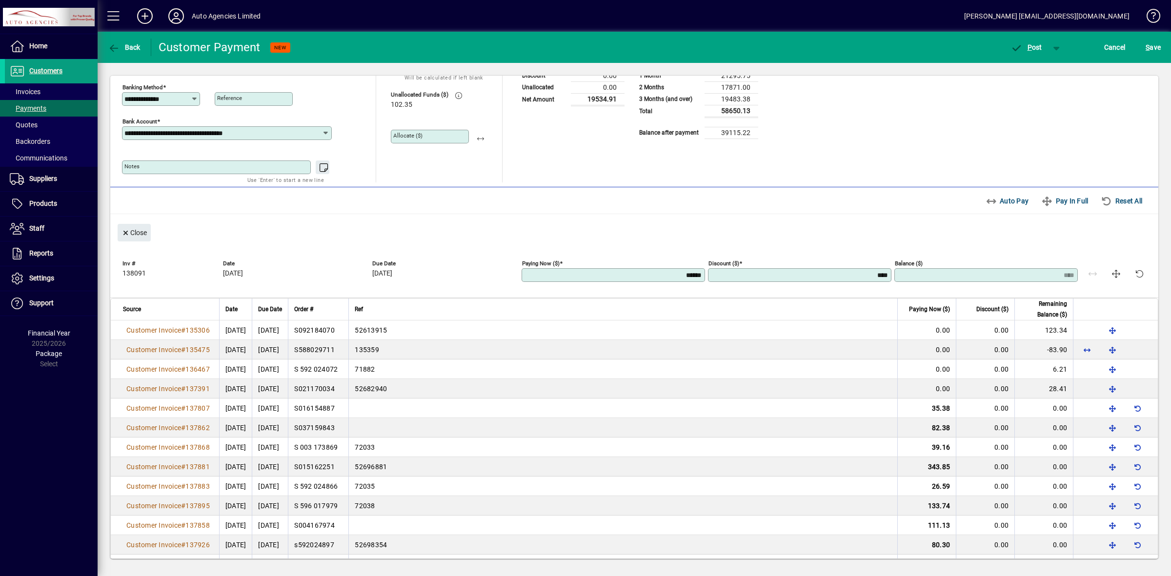
scroll to position [0, 0]
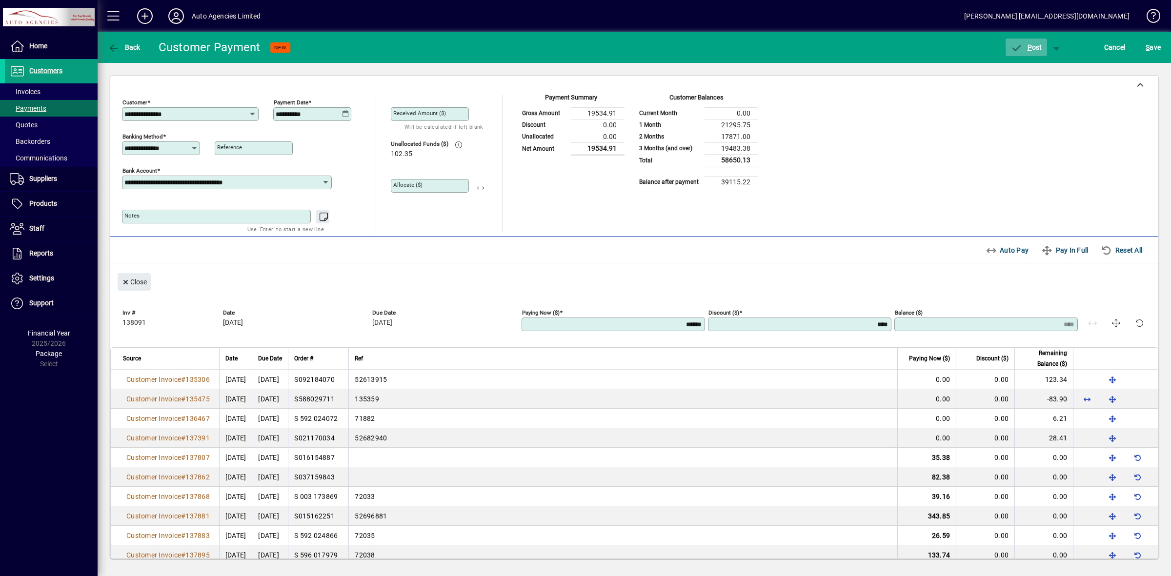
click at [1027, 49] on span "P" at bounding box center [1029, 47] width 4 height 8
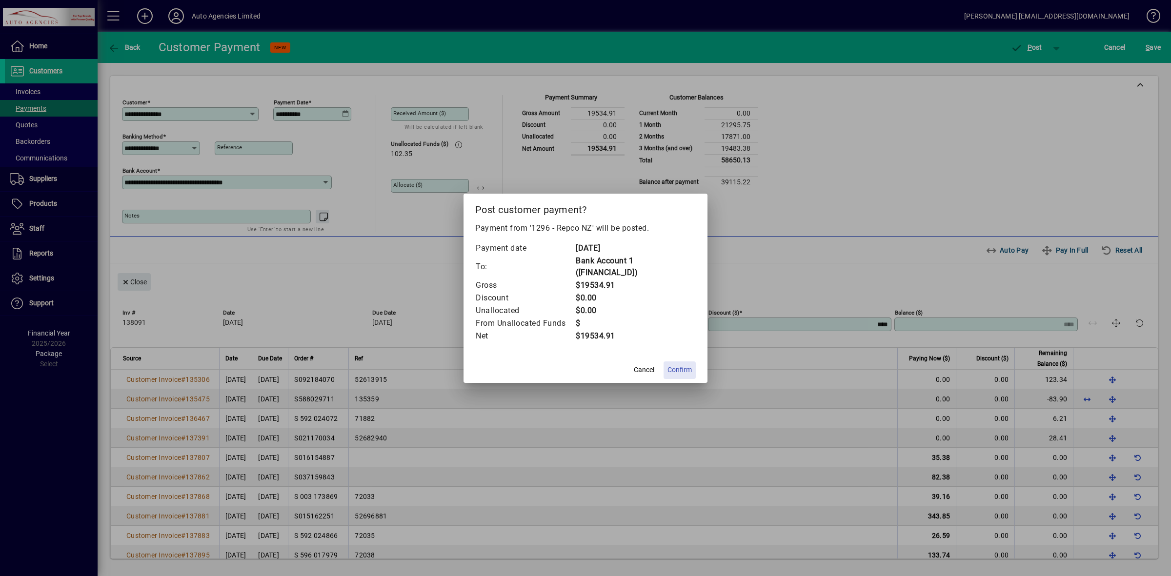
click at [682, 369] on span "Confirm" at bounding box center [679, 370] width 24 height 10
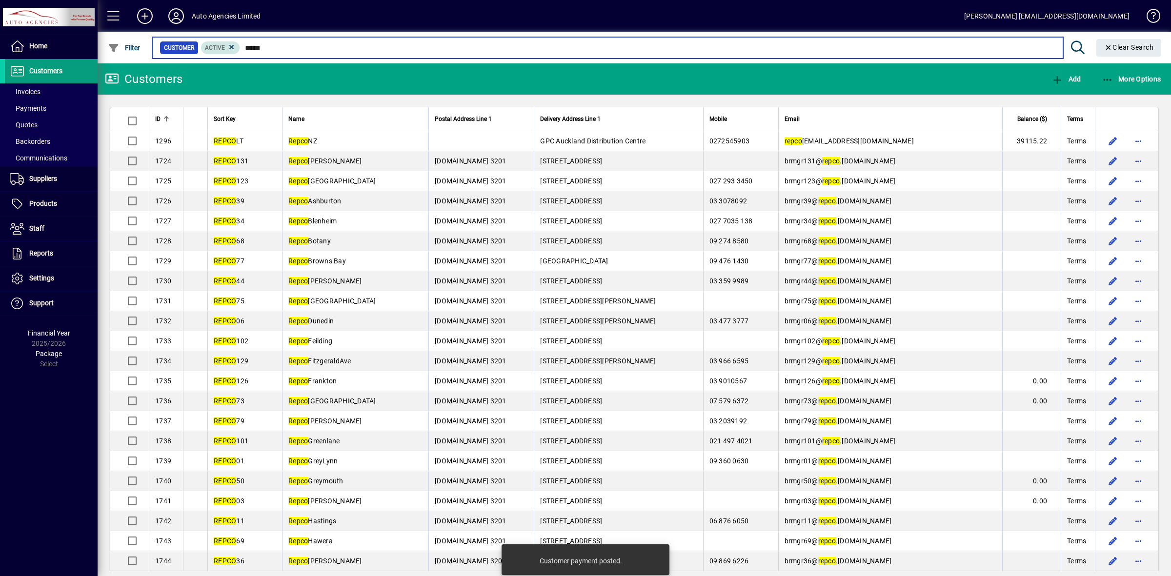
drag, startPoint x: 278, startPoint y: 49, endPoint x: 218, endPoint y: 48, distance: 60.0
click at [218, 48] on div "Customer Active *****" at bounding box center [608, 48] width 896 height 14
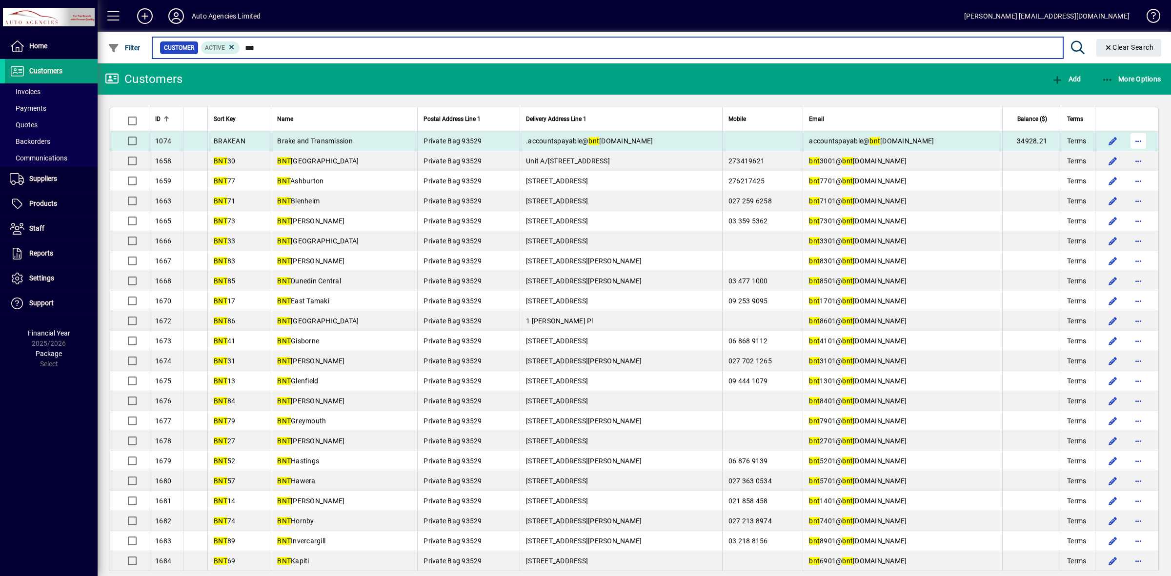
type input "***"
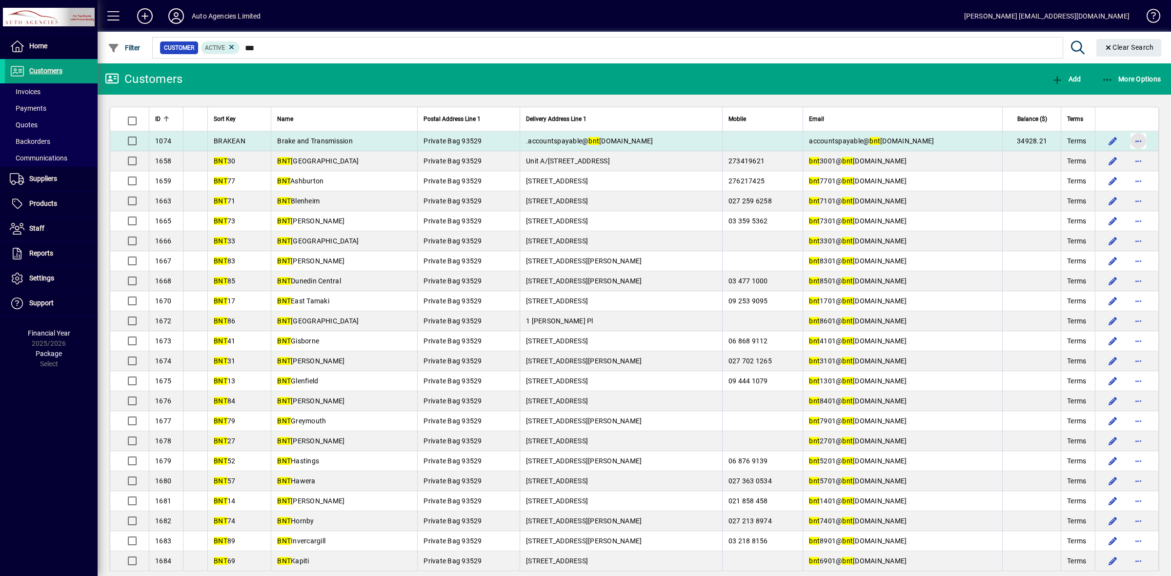
click at [1128, 142] on span "button" at bounding box center [1137, 140] width 23 height 23
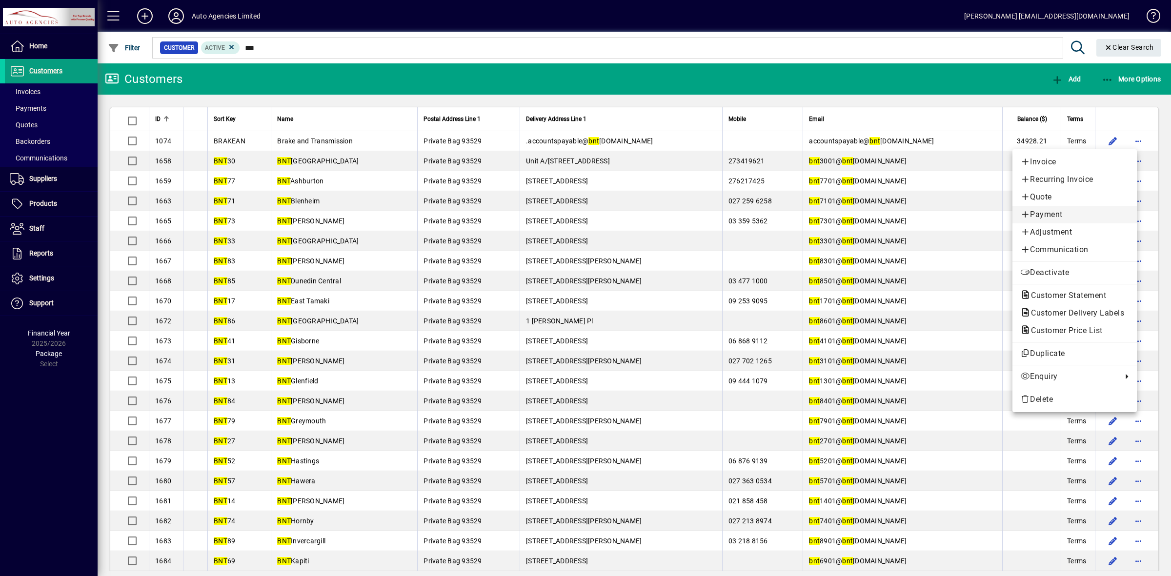
click at [1045, 215] on span "Payment" at bounding box center [1074, 215] width 109 height 12
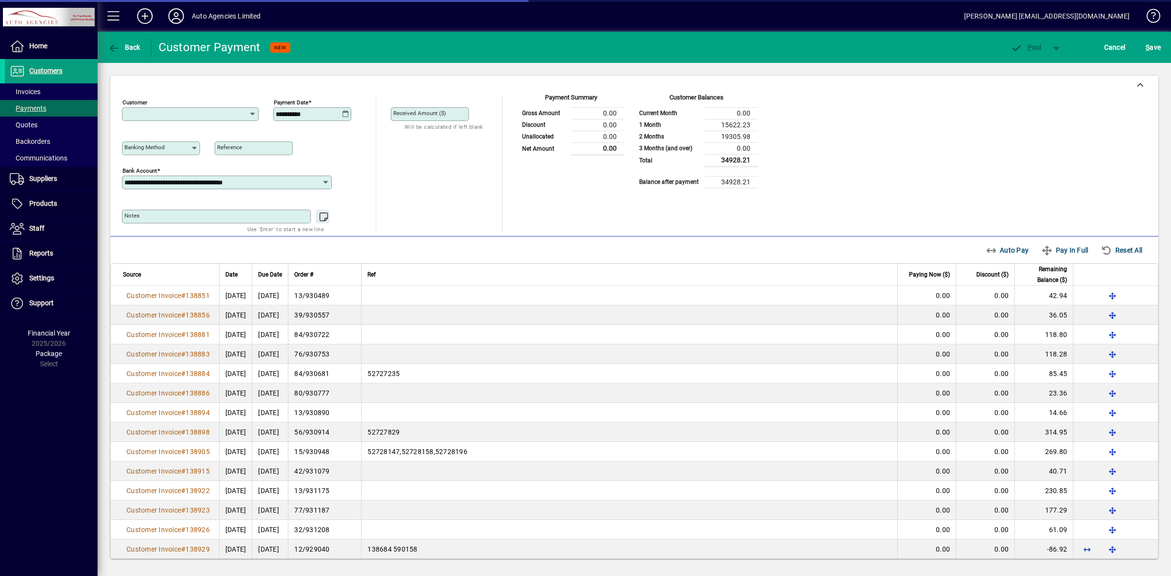
type input "**********"
click at [343, 113] on icon at bounding box center [345, 114] width 7 height 8
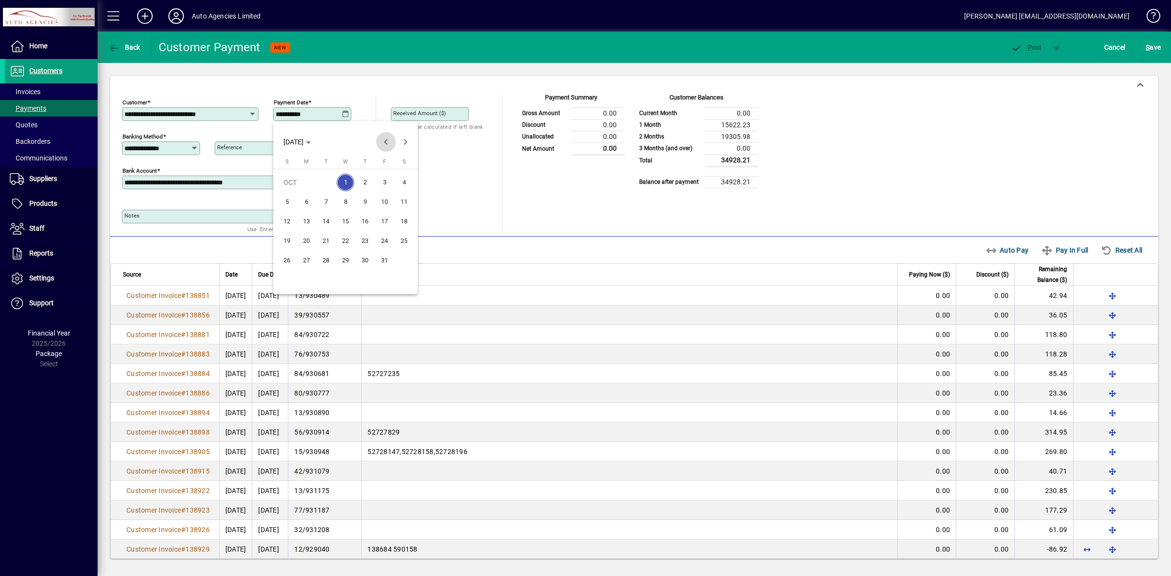
click at [387, 141] on span "Previous month" at bounding box center [386, 142] width 20 height 20
click at [324, 278] on span "30" at bounding box center [326, 280] width 18 height 18
type input "**********"
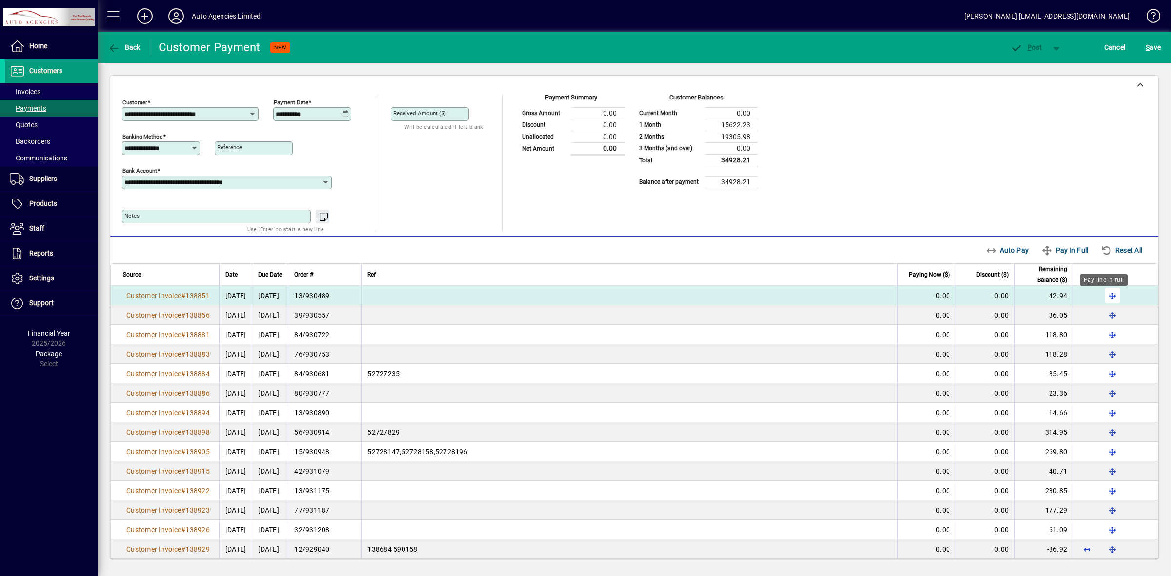
click at [1102, 299] on span "button" at bounding box center [1112, 295] width 23 height 23
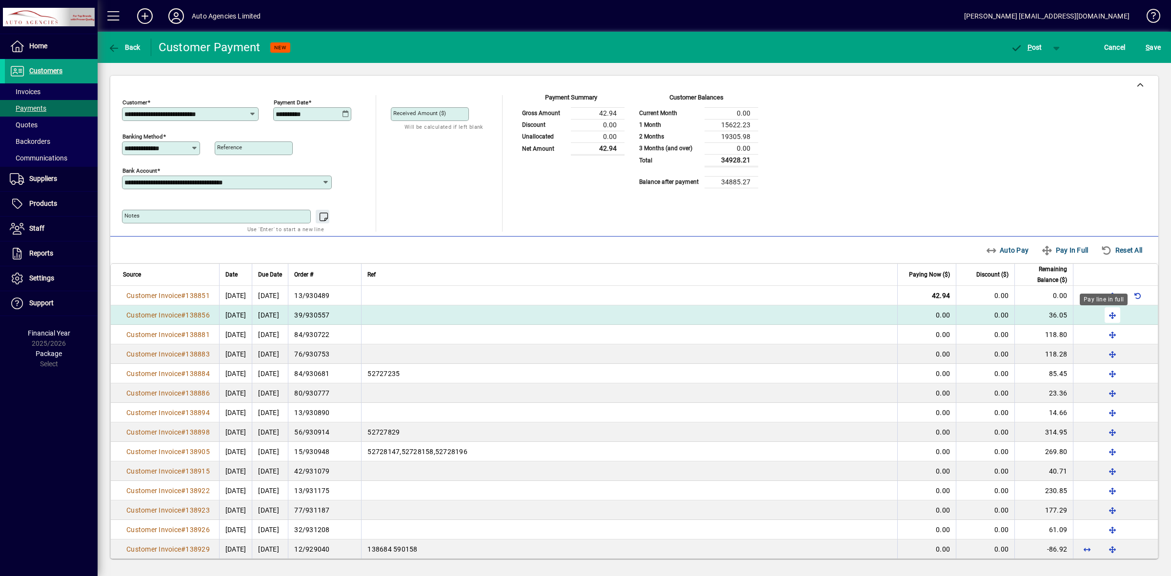
click at [1104, 320] on span "button" at bounding box center [1112, 314] width 23 height 23
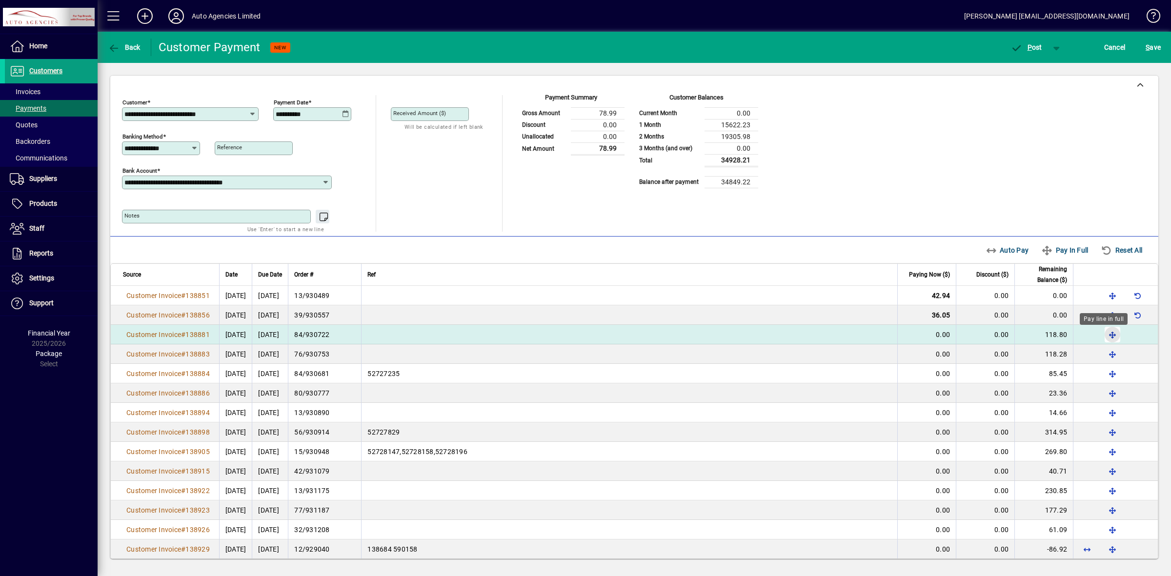
click at [1104, 340] on span "button" at bounding box center [1112, 334] width 23 height 23
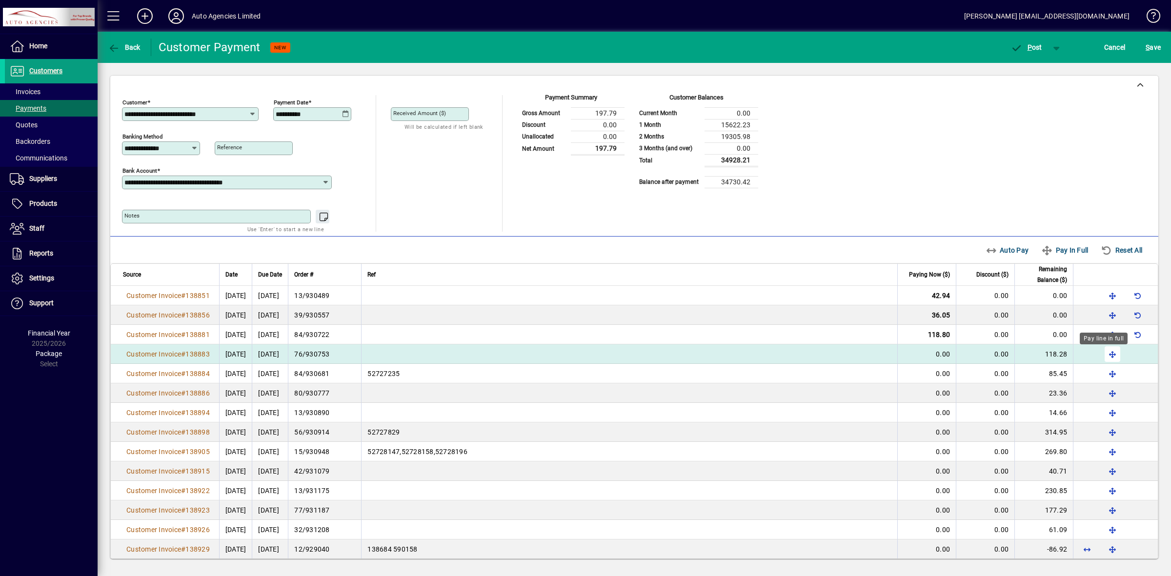
click at [1106, 355] on span "button" at bounding box center [1112, 353] width 23 height 23
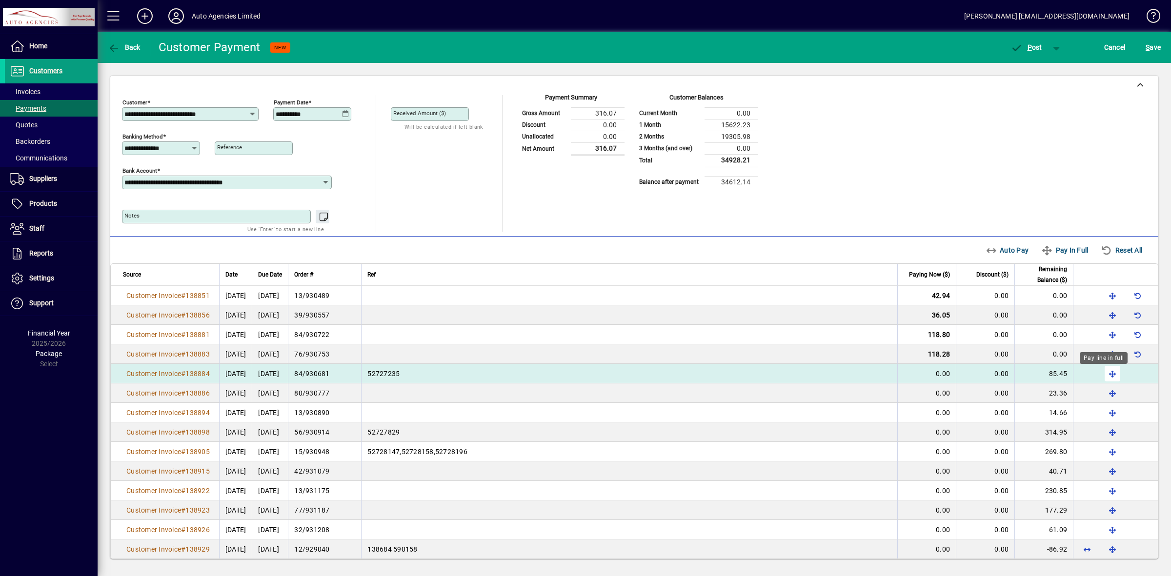
click at [1104, 376] on span "button" at bounding box center [1112, 373] width 23 height 23
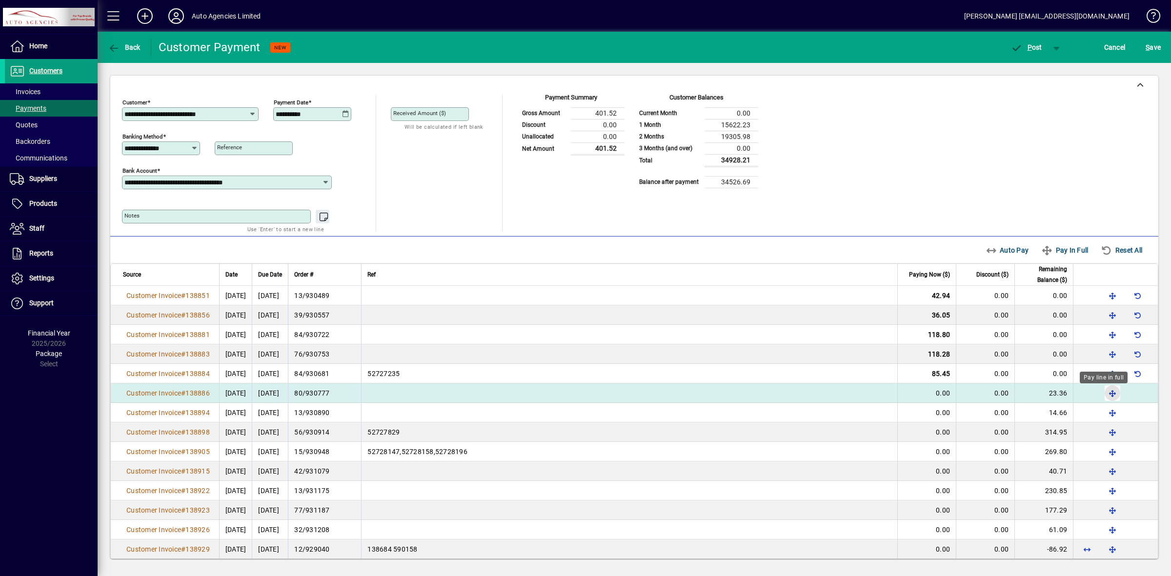
click at [1102, 397] on span "button" at bounding box center [1112, 393] width 23 height 23
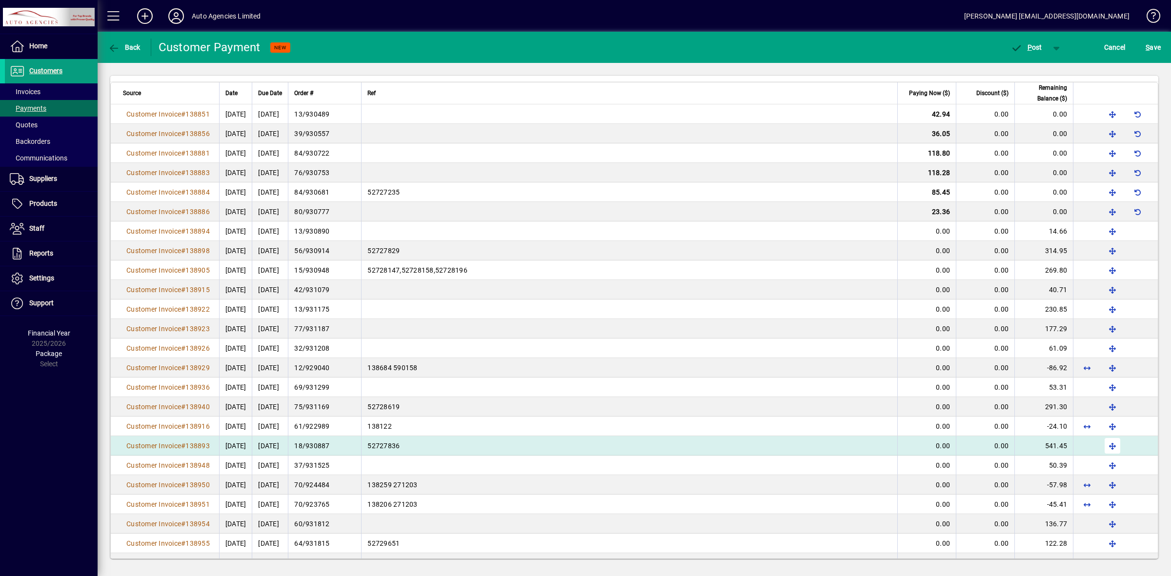
scroll to position [182, 0]
click at [1103, 448] on span "button" at bounding box center [1112, 445] width 23 height 23
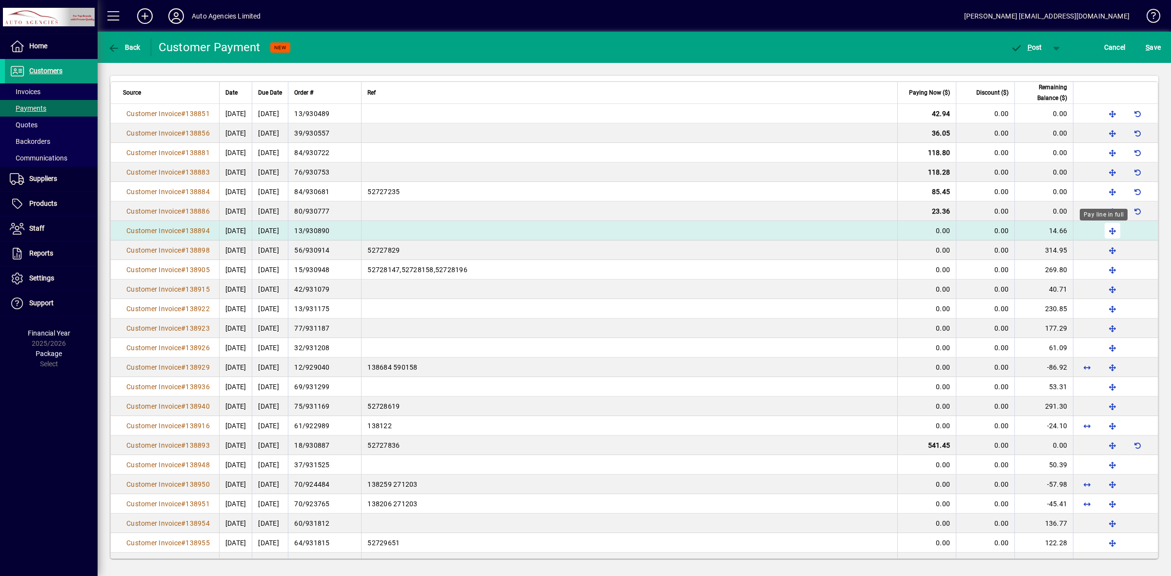
click at [1103, 230] on span "button" at bounding box center [1112, 230] width 23 height 23
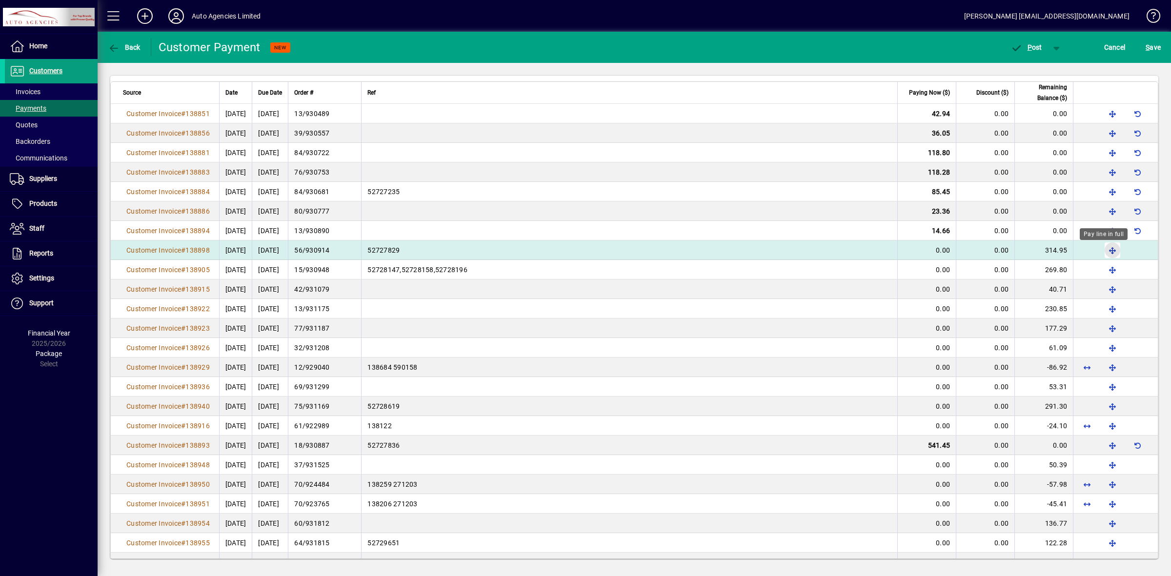
click at [1104, 252] on span "button" at bounding box center [1112, 250] width 23 height 23
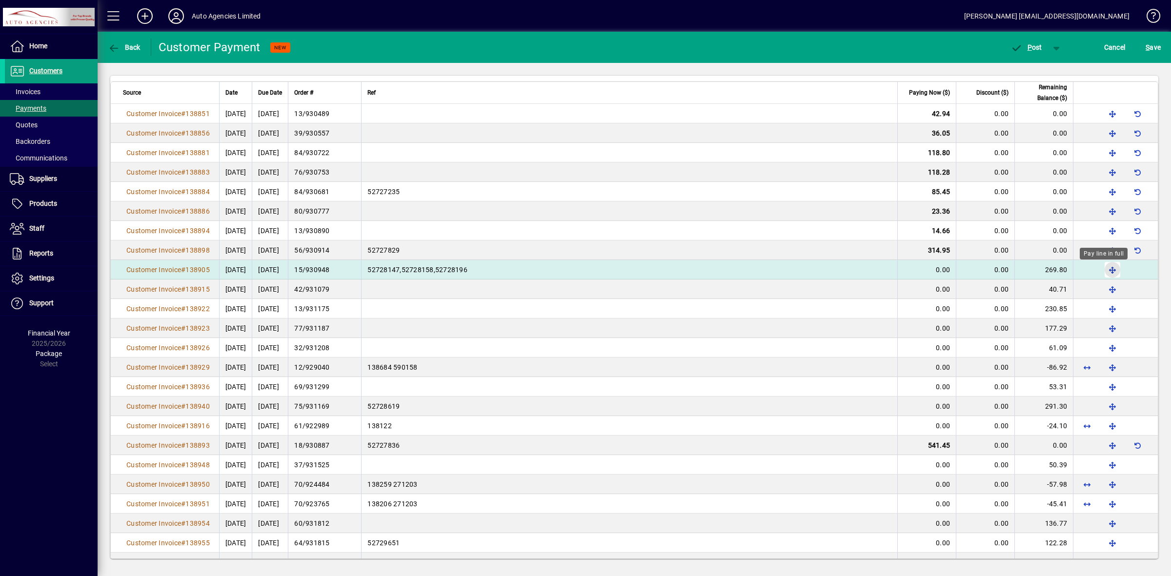
click at [1101, 270] on span "button" at bounding box center [1112, 269] width 23 height 23
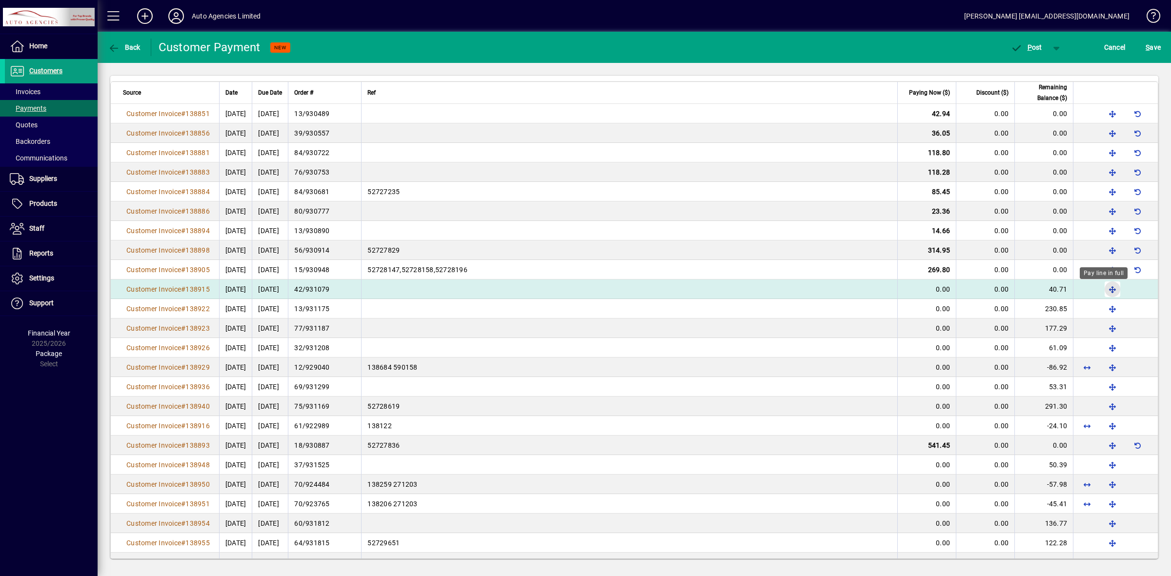
click at [1103, 289] on span "button" at bounding box center [1112, 289] width 23 height 23
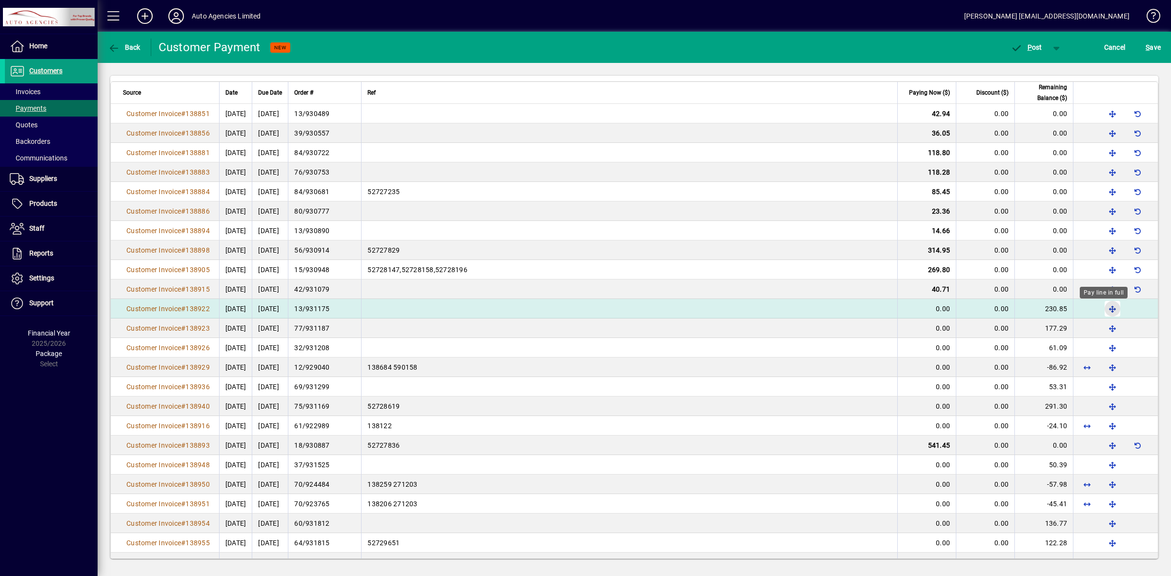
click at [1101, 309] on span "button" at bounding box center [1112, 308] width 23 height 23
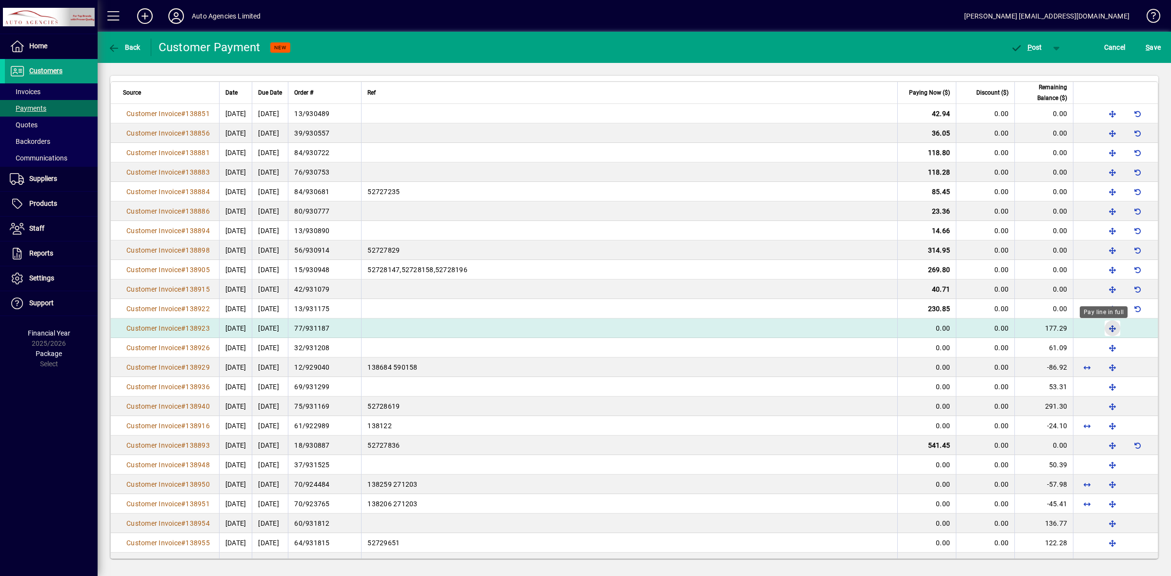
click at [1103, 330] on span "button" at bounding box center [1112, 328] width 23 height 23
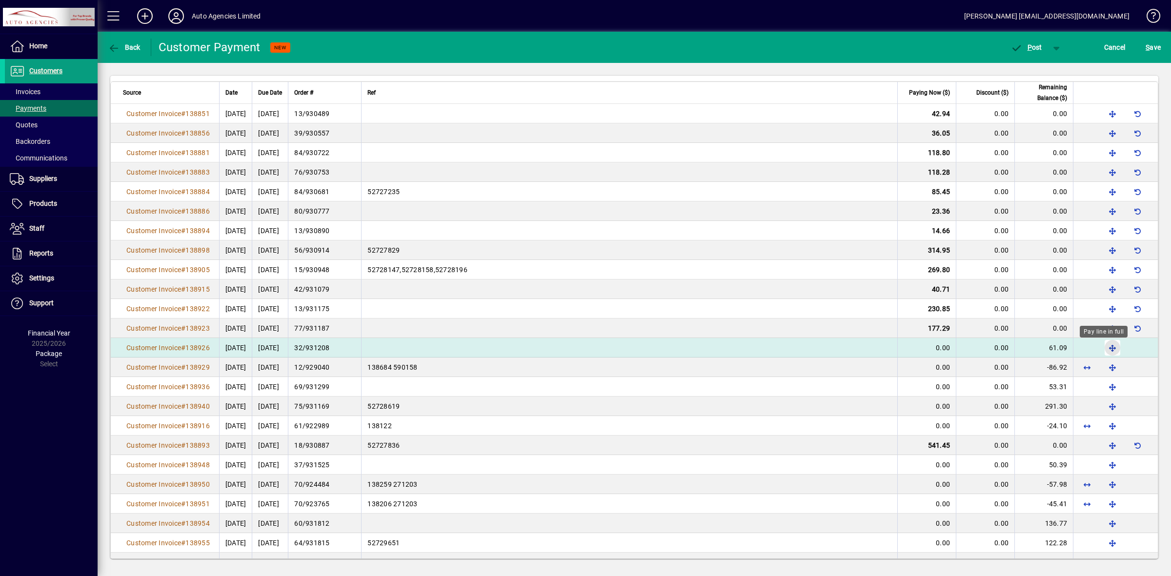
click at [1102, 349] on span "button" at bounding box center [1112, 347] width 23 height 23
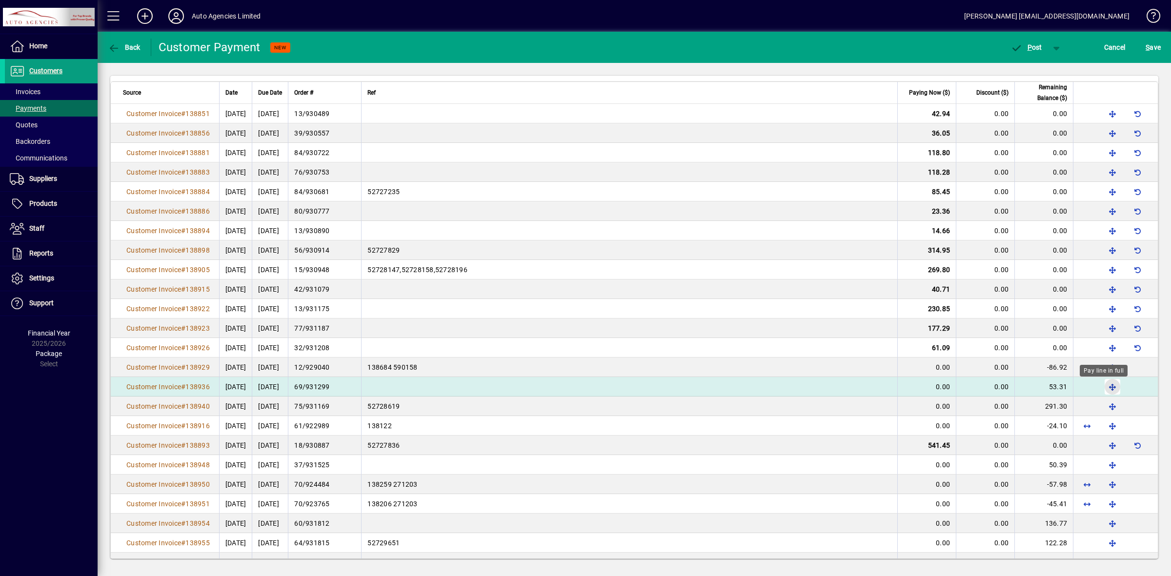
click at [1101, 388] on span "button" at bounding box center [1112, 386] width 23 height 23
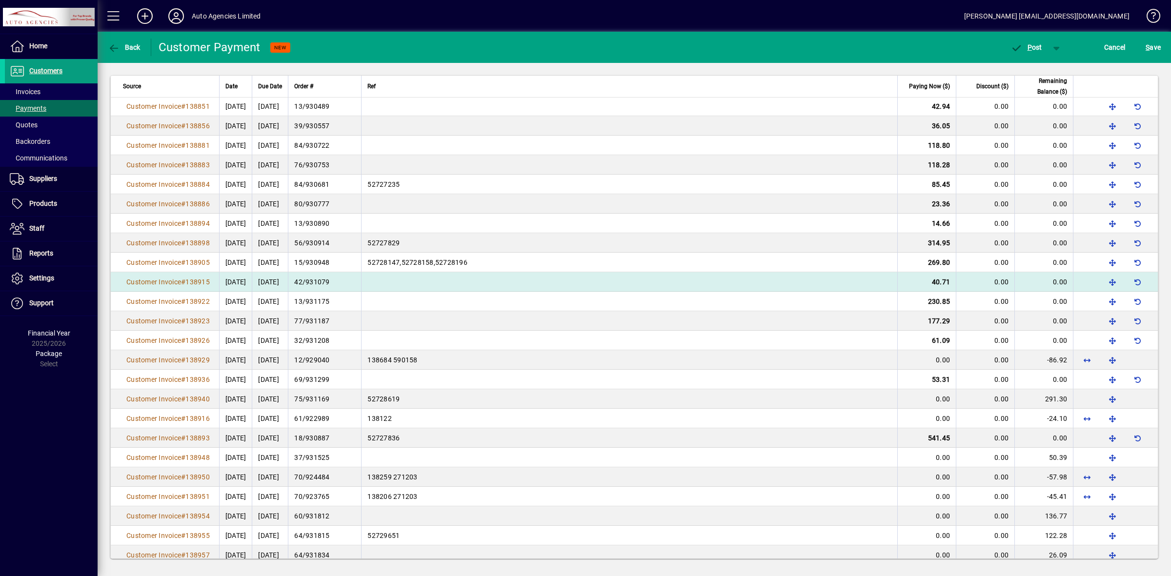
scroll to position [190, 0]
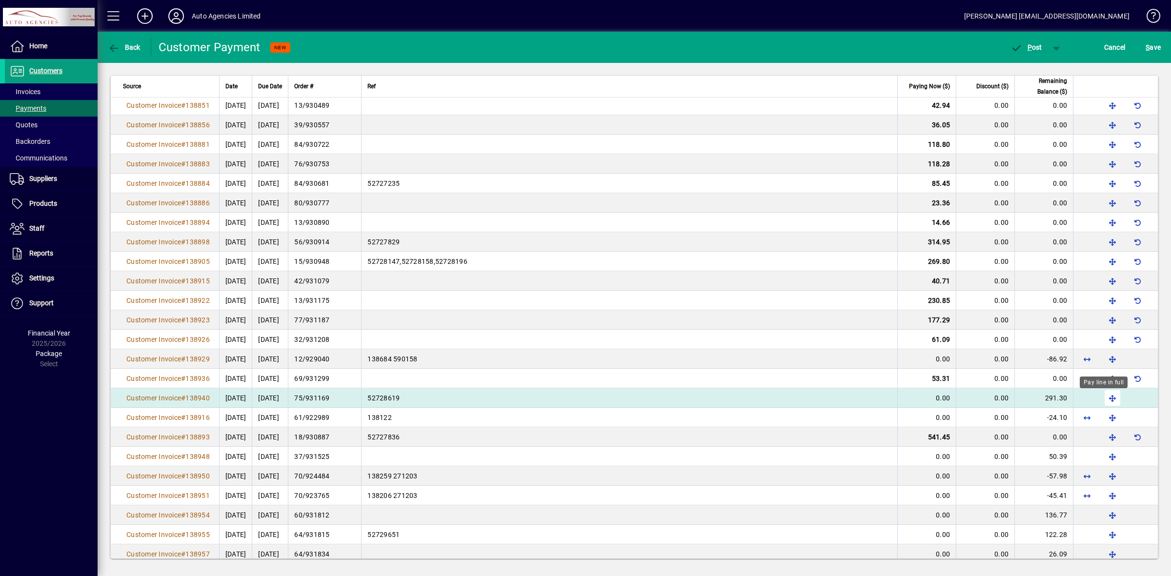
click at [1101, 402] on span "button" at bounding box center [1112, 397] width 23 height 23
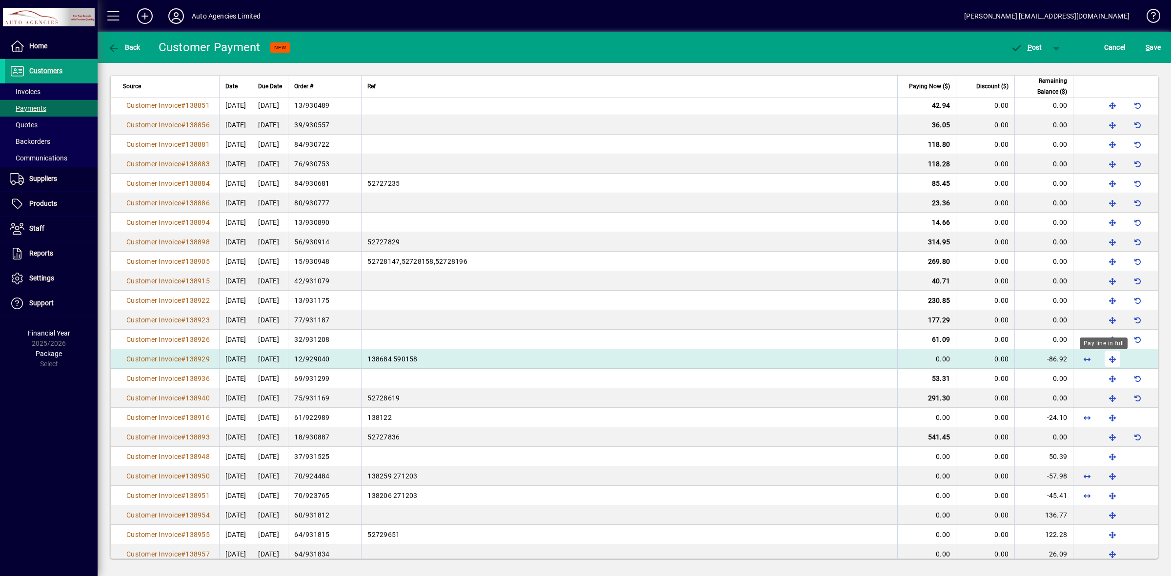
click at [1103, 362] on span "button" at bounding box center [1112, 358] width 23 height 23
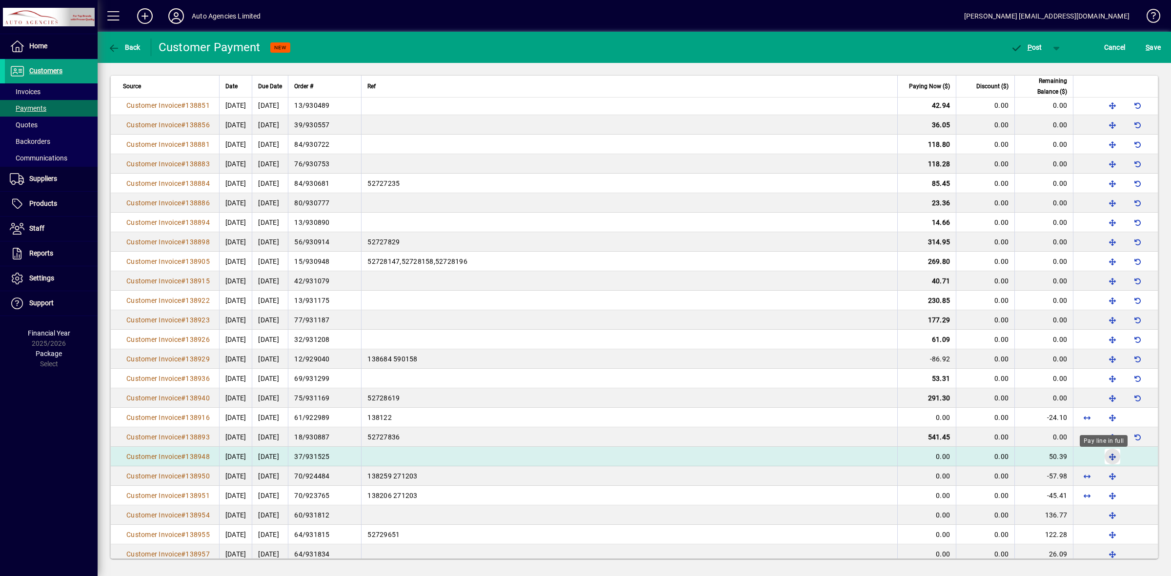
click at [1101, 459] on span "button" at bounding box center [1112, 456] width 23 height 23
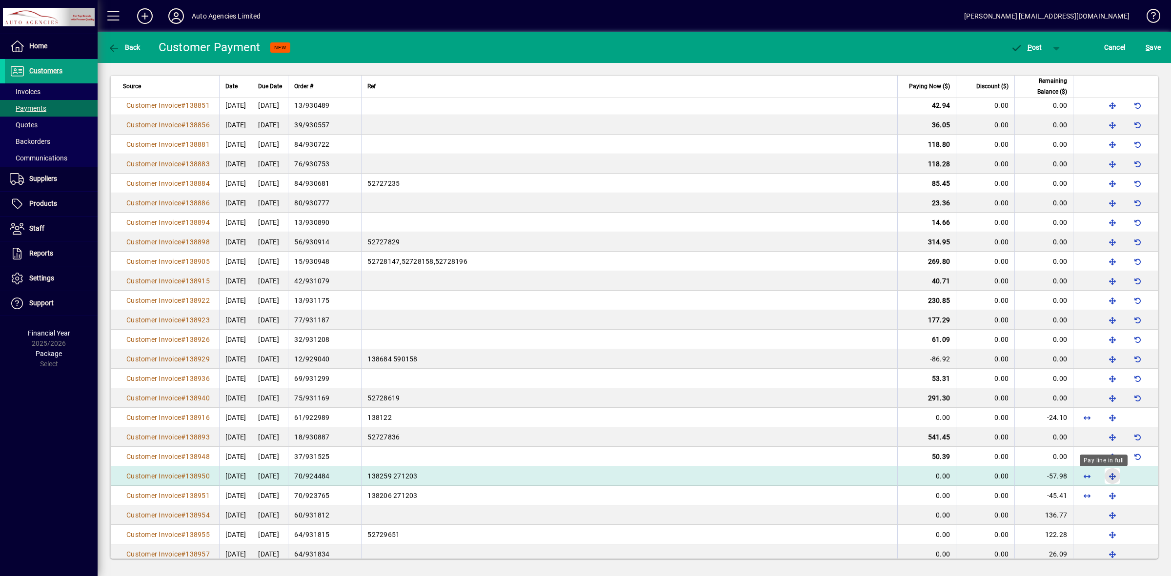
click at [1103, 478] on span "button" at bounding box center [1112, 475] width 23 height 23
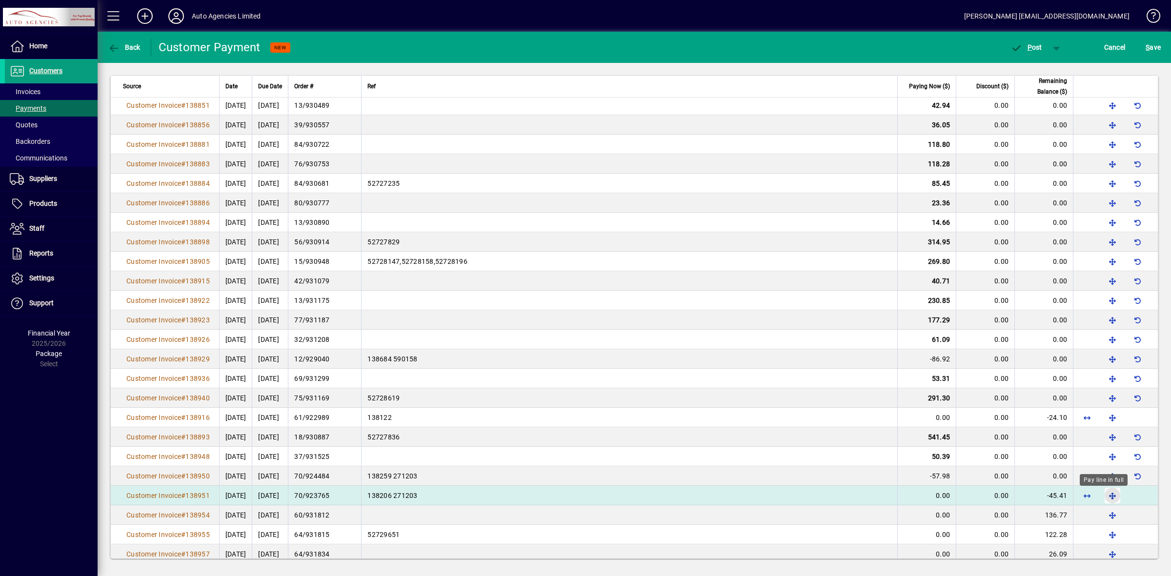
click at [1103, 498] on span "button" at bounding box center [1112, 495] width 23 height 23
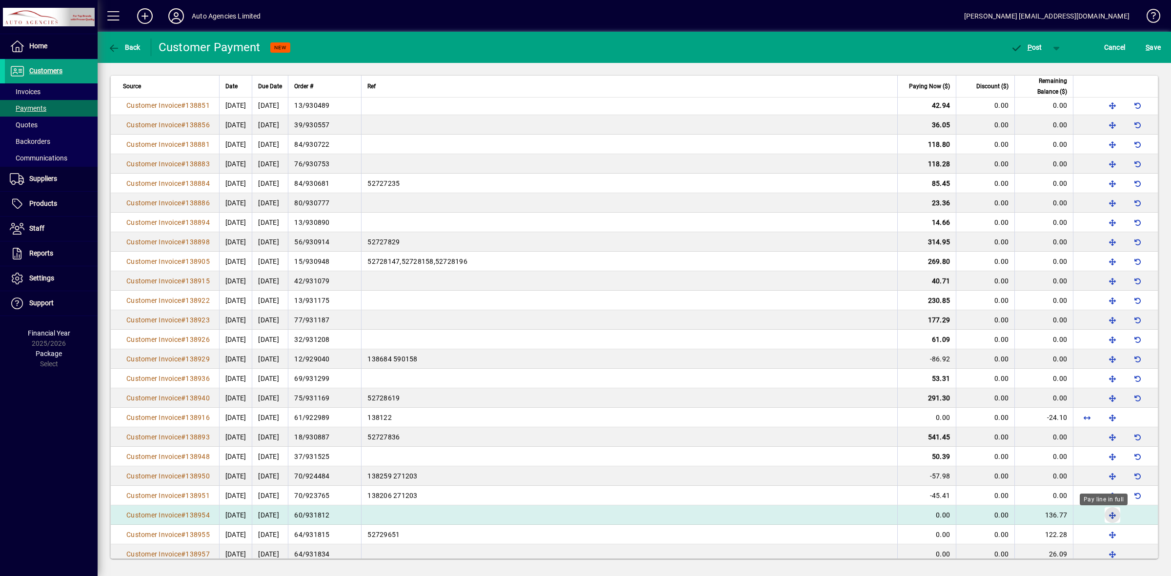
click at [1103, 516] on span "button" at bounding box center [1112, 514] width 23 height 23
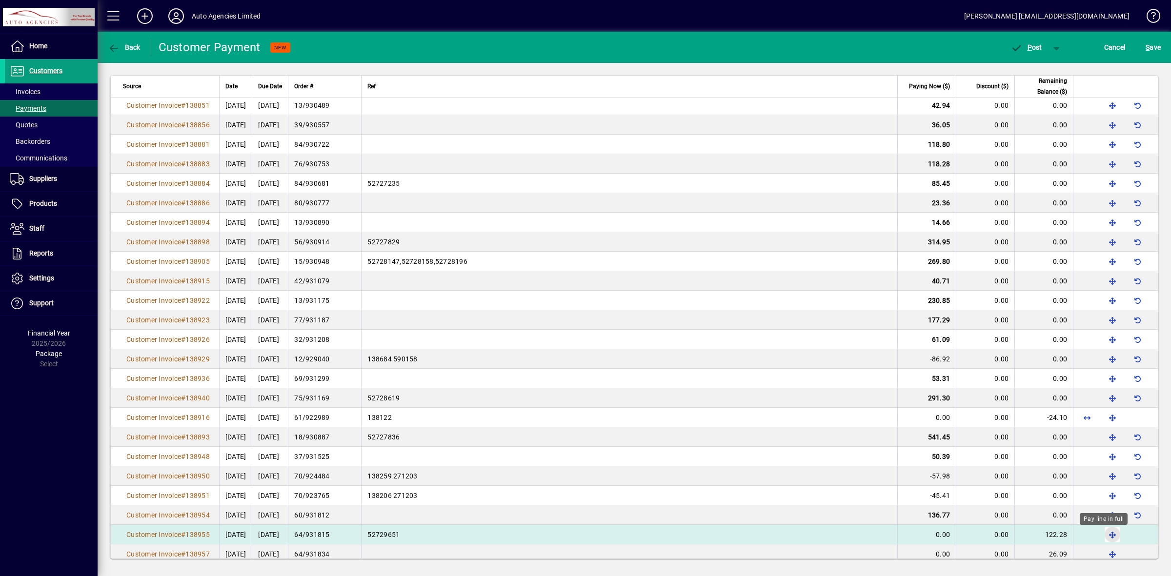
click at [1104, 533] on span "button" at bounding box center [1112, 534] width 23 height 23
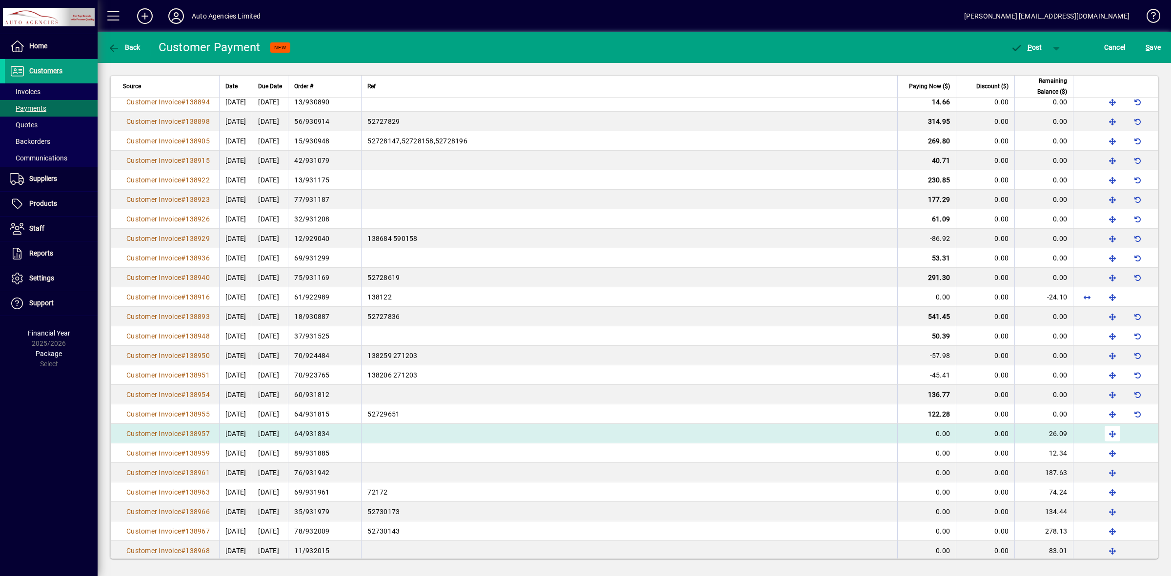
scroll to position [311, 0]
click at [1104, 435] on span "button" at bounding box center [1112, 433] width 23 height 23
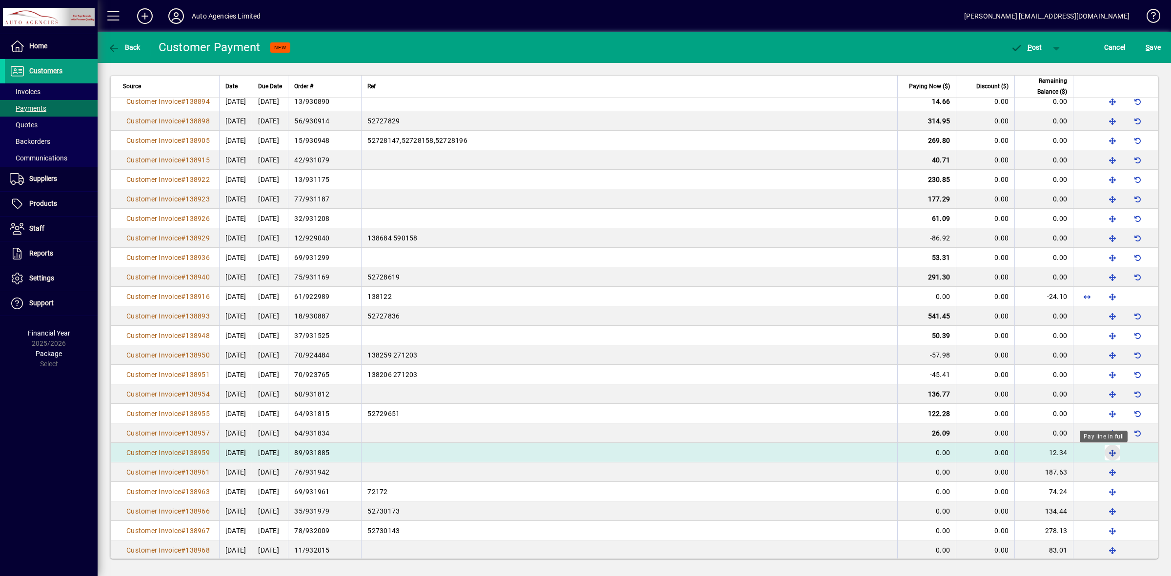
click at [1103, 453] on span "button" at bounding box center [1112, 452] width 23 height 23
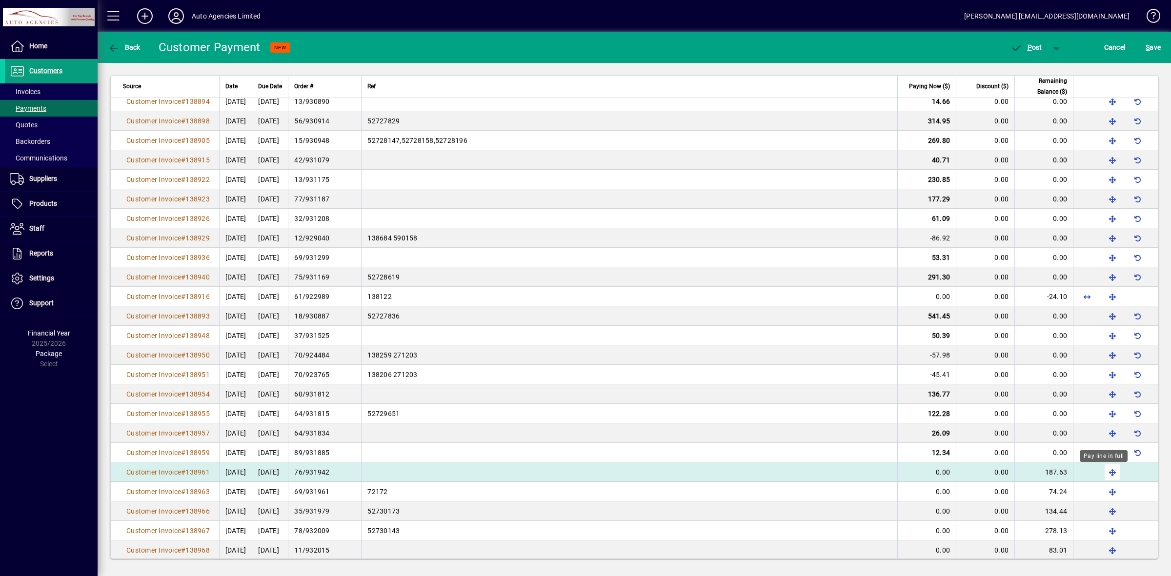
click at [1104, 474] on span "button" at bounding box center [1112, 472] width 23 height 23
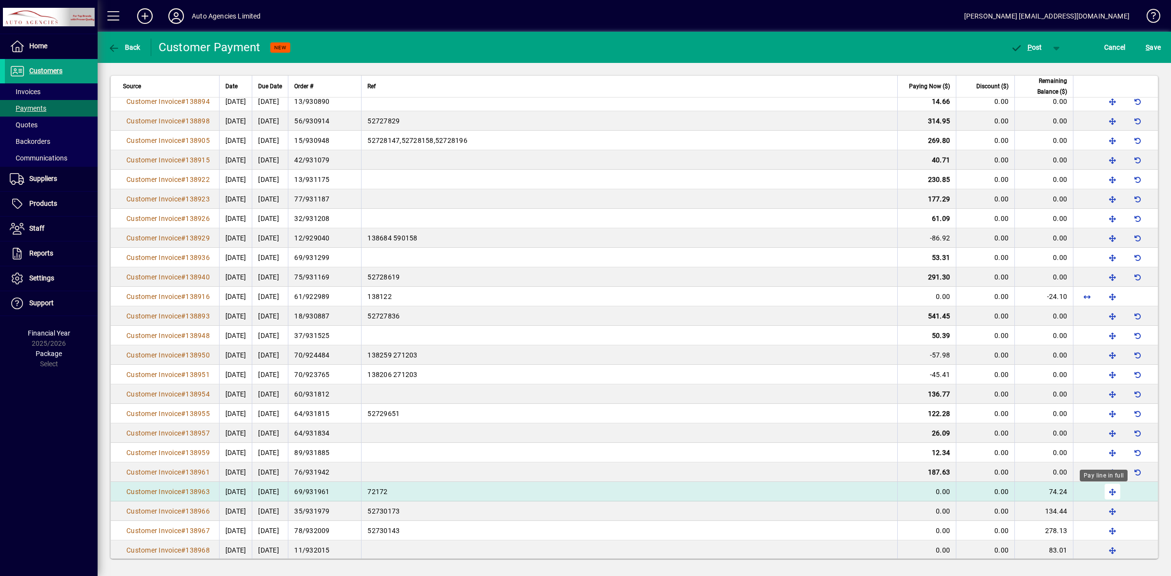
click at [1104, 492] on span "button" at bounding box center [1112, 491] width 23 height 23
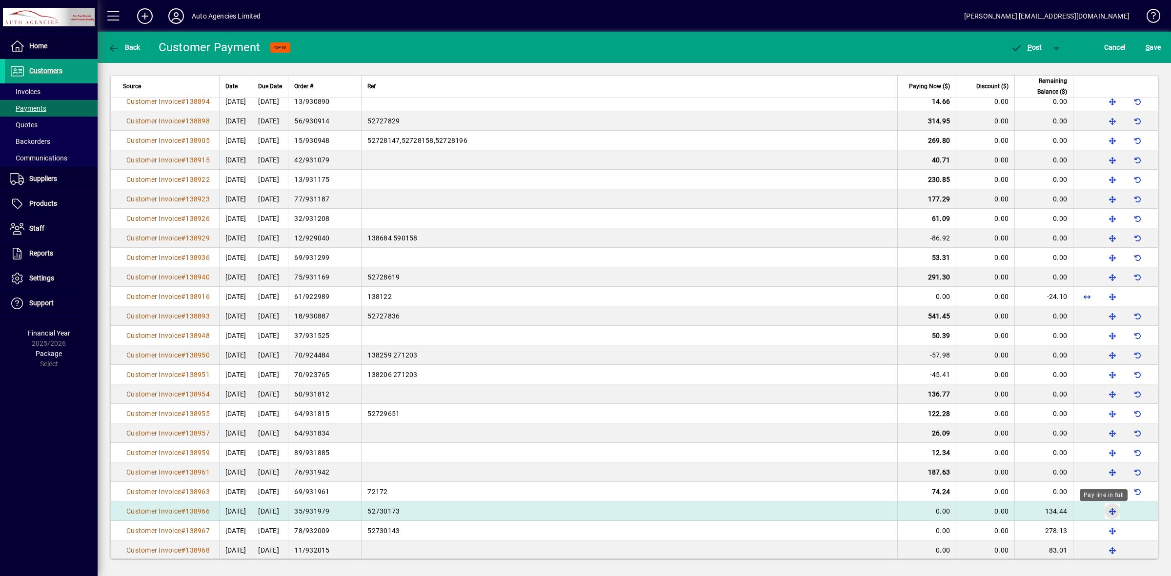
click at [1102, 513] on span "button" at bounding box center [1112, 511] width 23 height 23
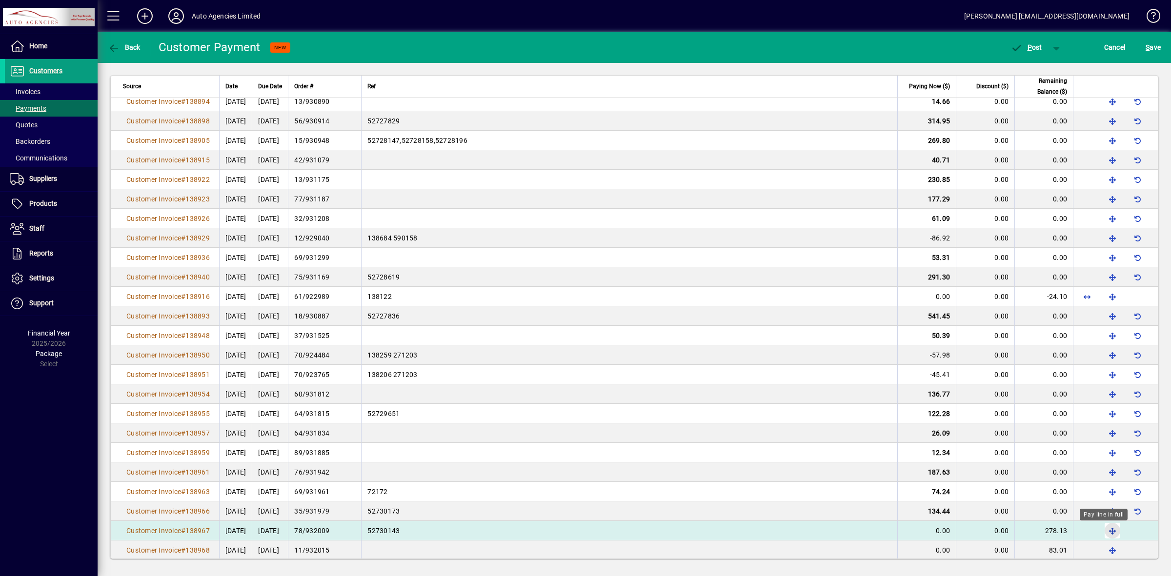
click at [1102, 532] on span "button" at bounding box center [1112, 530] width 23 height 23
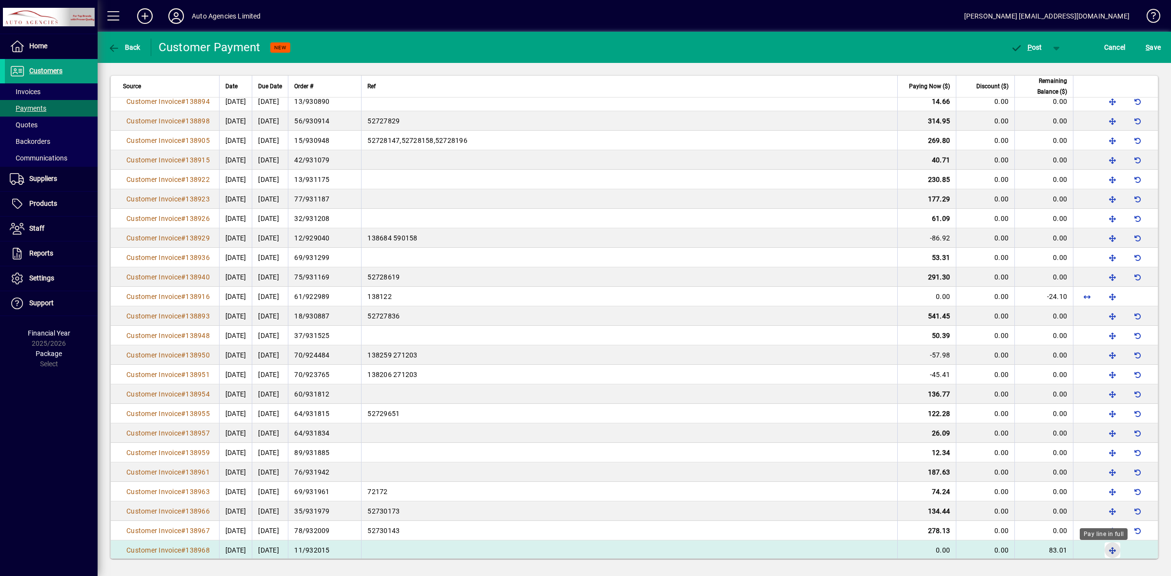
click at [1103, 552] on span "button" at bounding box center [1112, 550] width 23 height 23
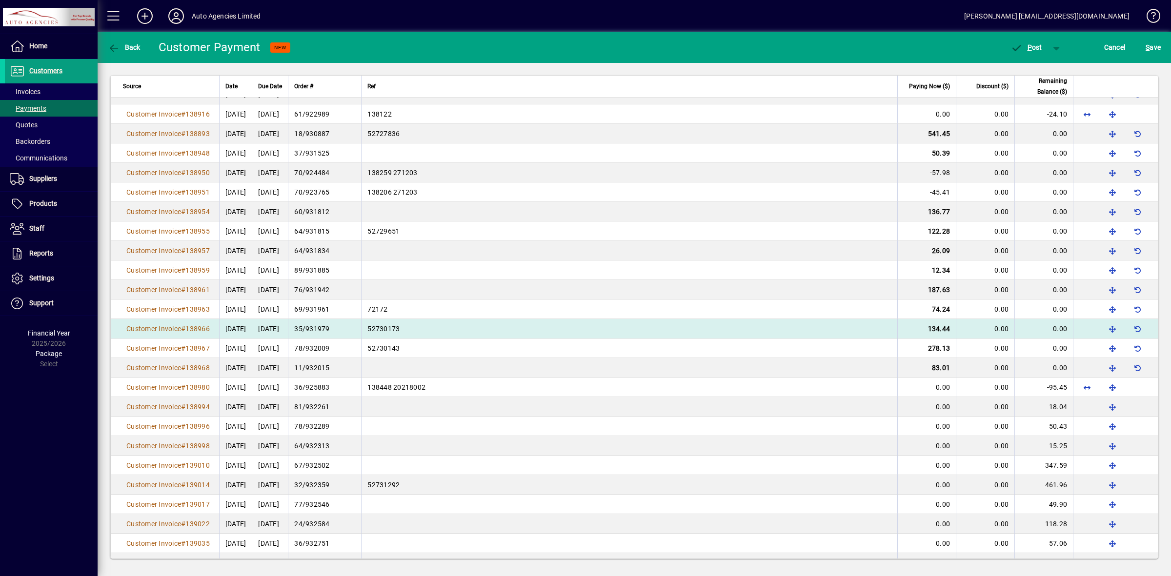
scroll to position [494, 0]
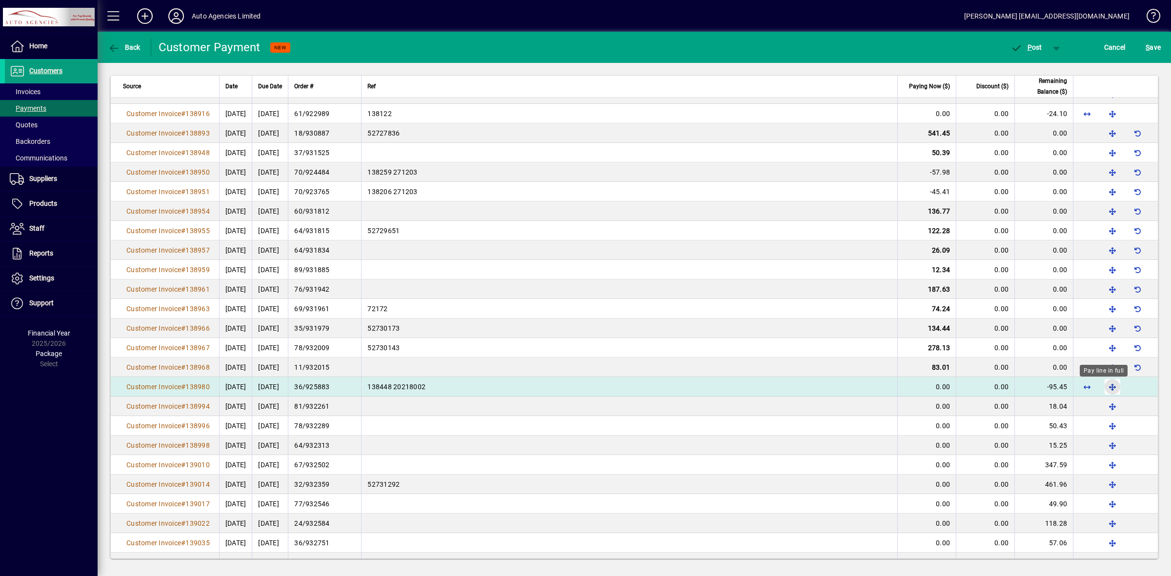
click at [1103, 389] on span "button" at bounding box center [1112, 386] width 23 height 23
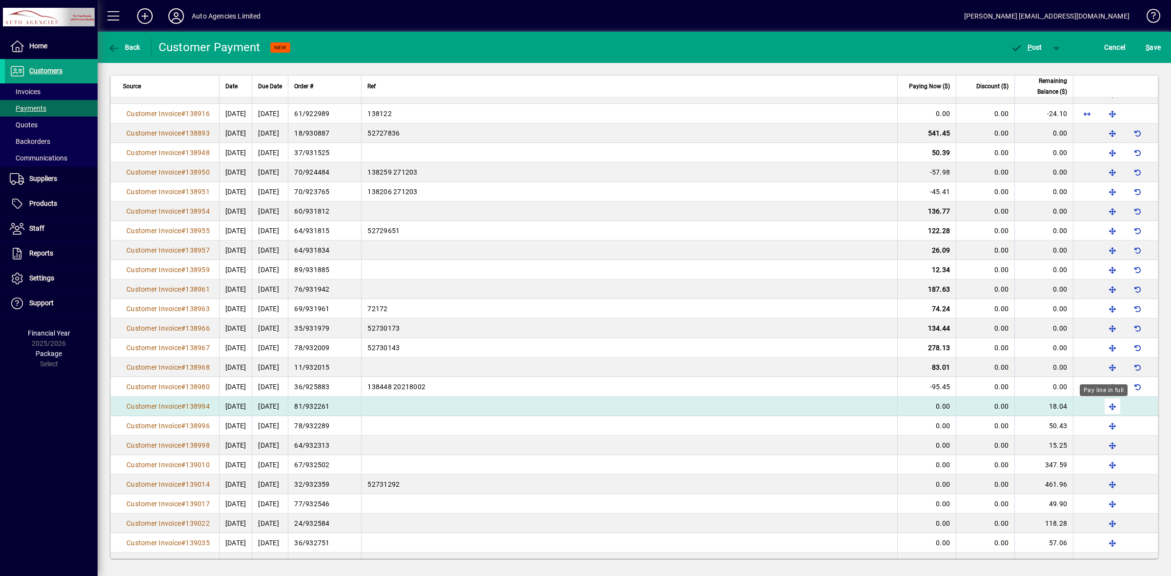
click at [1103, 411] on span "button" at bounding box center [1112, 406] width 23 height 23
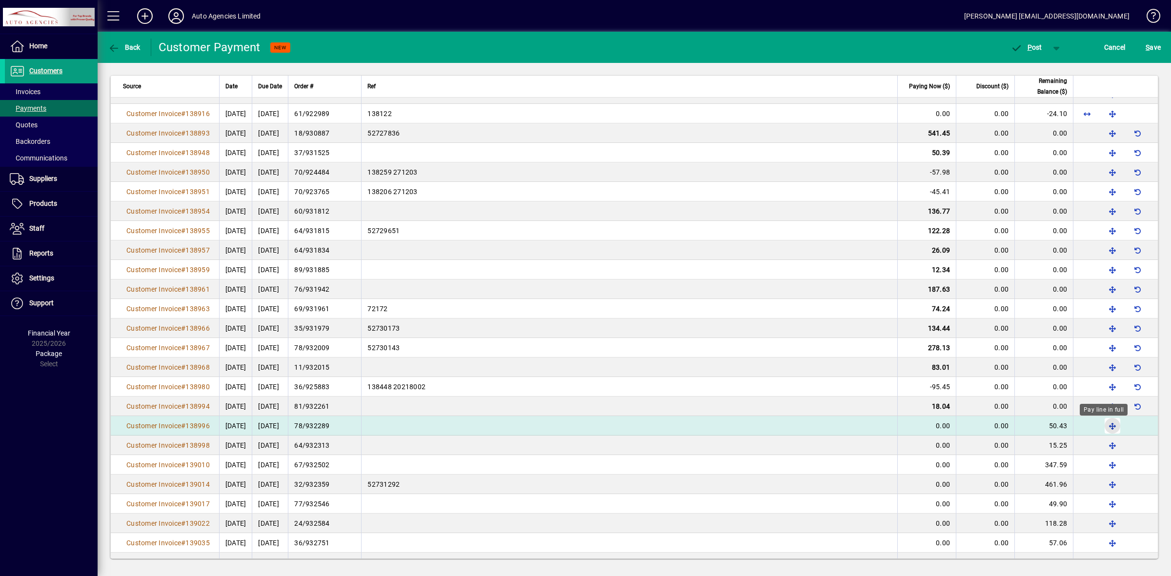
click at [1101, 429] on span "button" at bounding box center [1112, 425] width 23 height 23
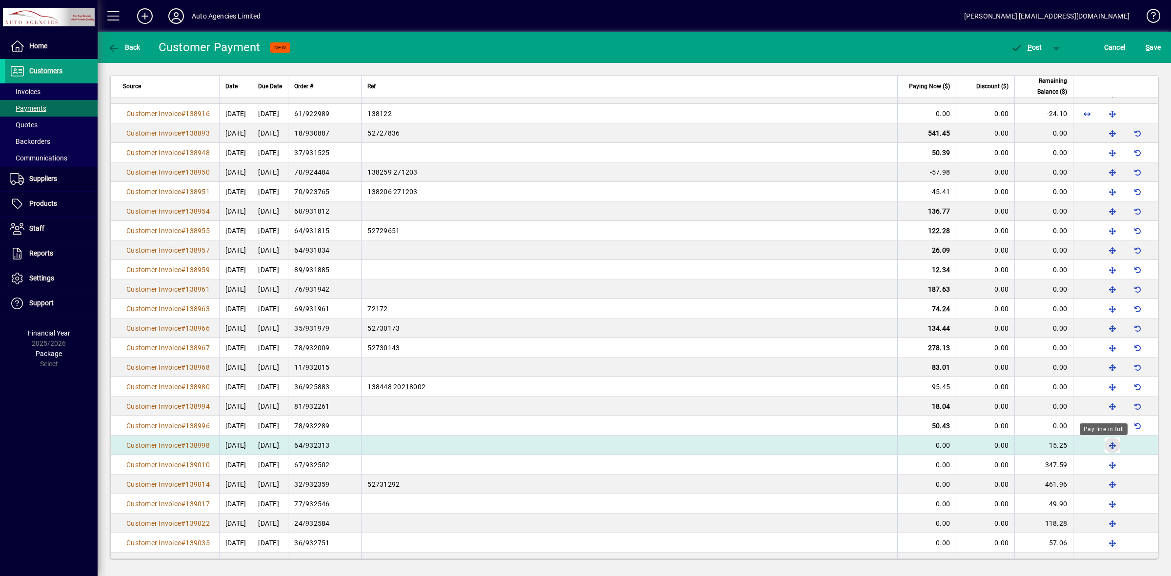
click at [1103, 445] on span "button" at bounding box center [1112, 445] width 23 height 23
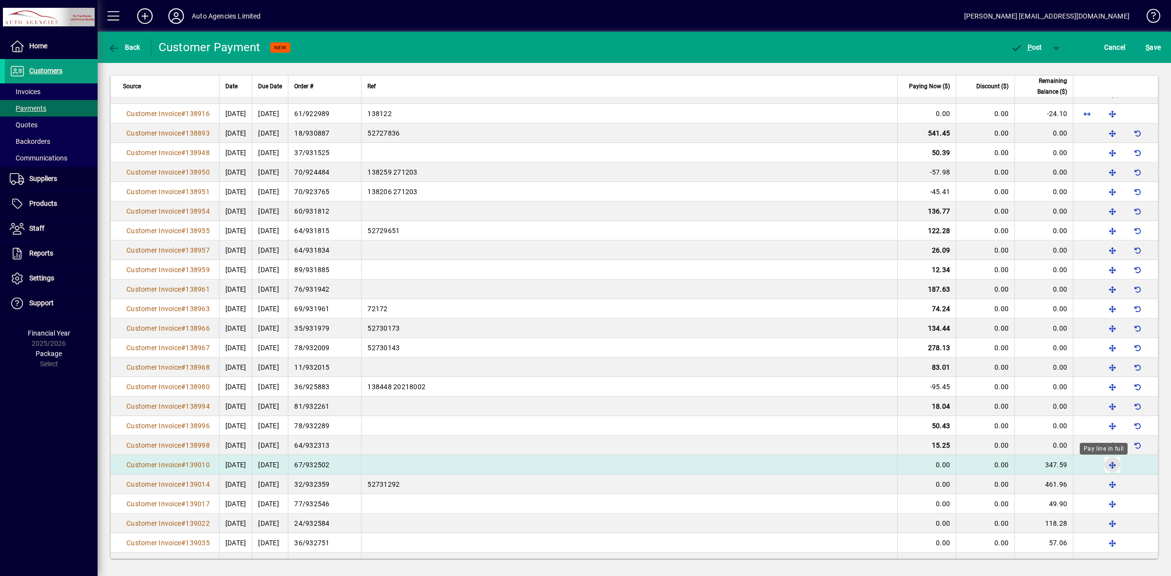
click at [1104, 469] on span "button" at bounding box center [1112, 464] width 23 height 23
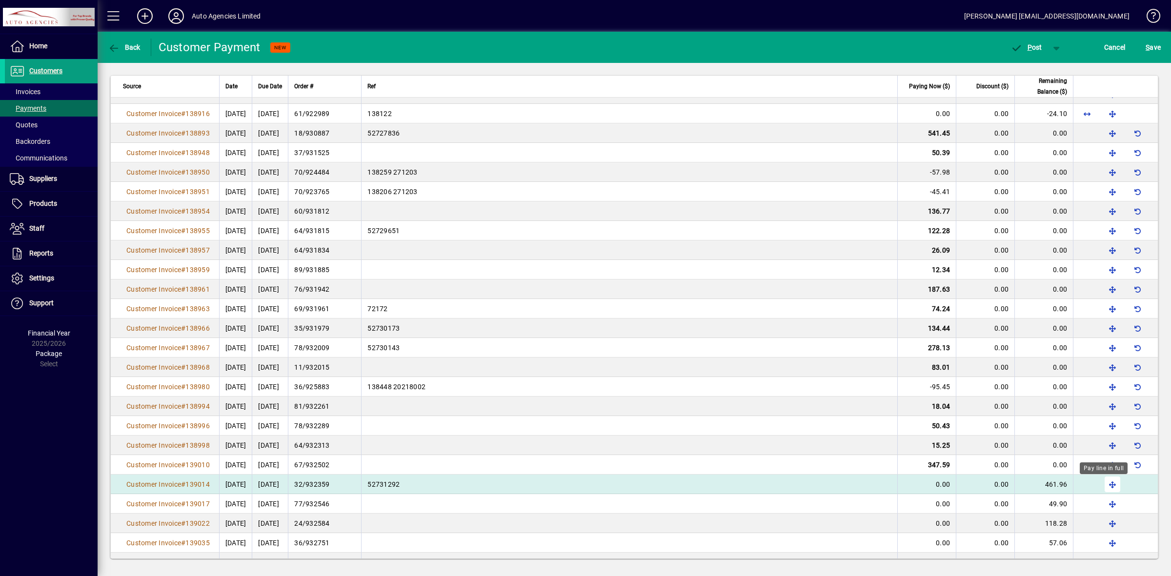
click at [1104, 488] on span "button" at bounding box center [1112, 484] width 23 height 23
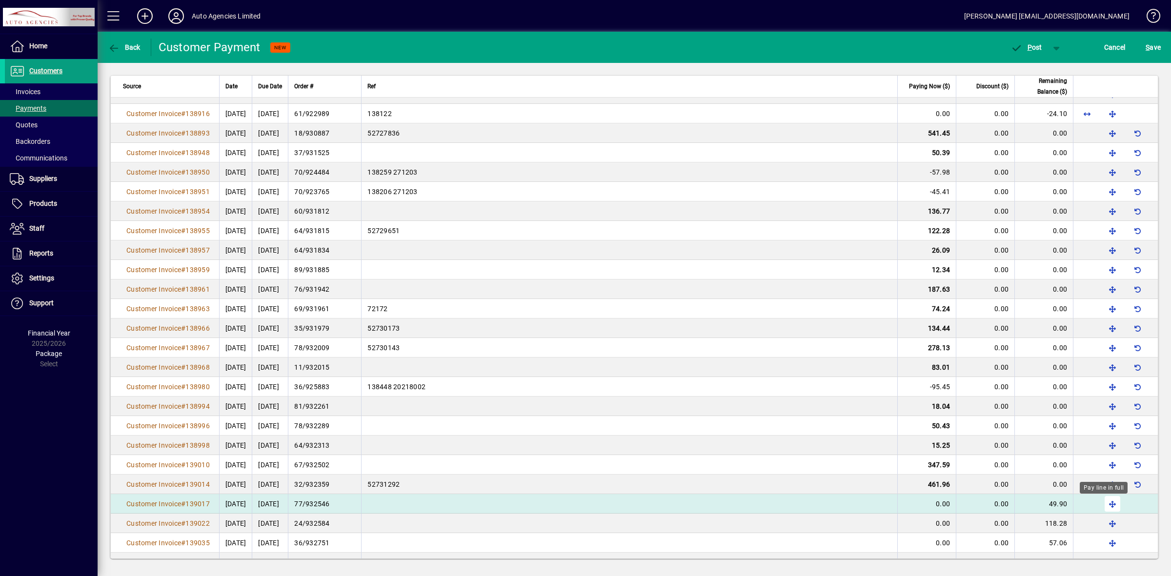
click at [1101, 505] on span "button" at bounding box center [1112, 503] width 23 height 23
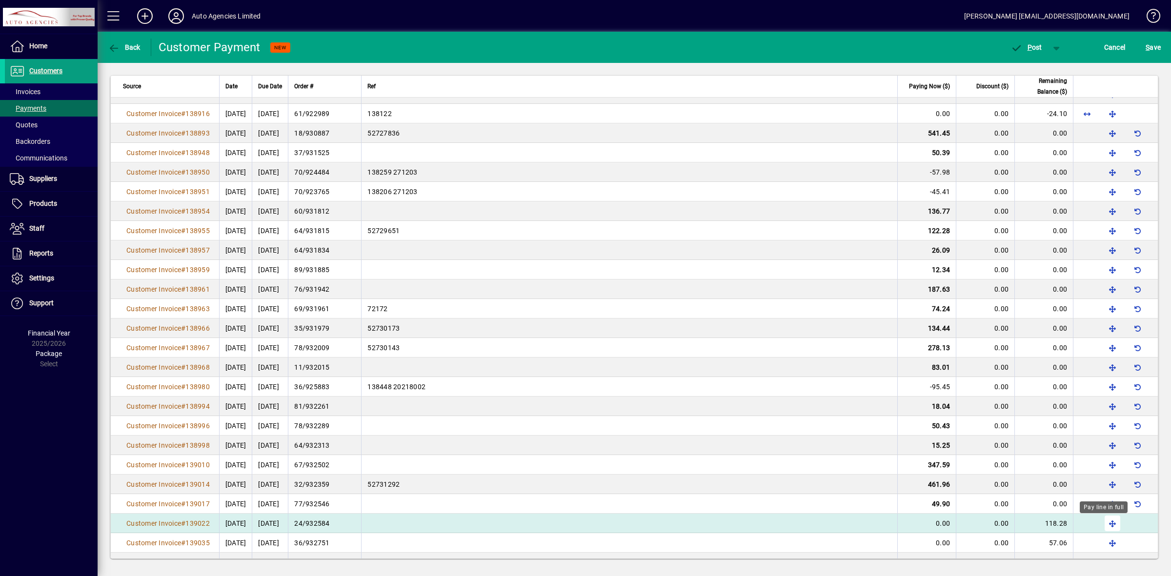
click at [1103, 525] on span "button" at bounding box center [1112, 523] width 23 height 23
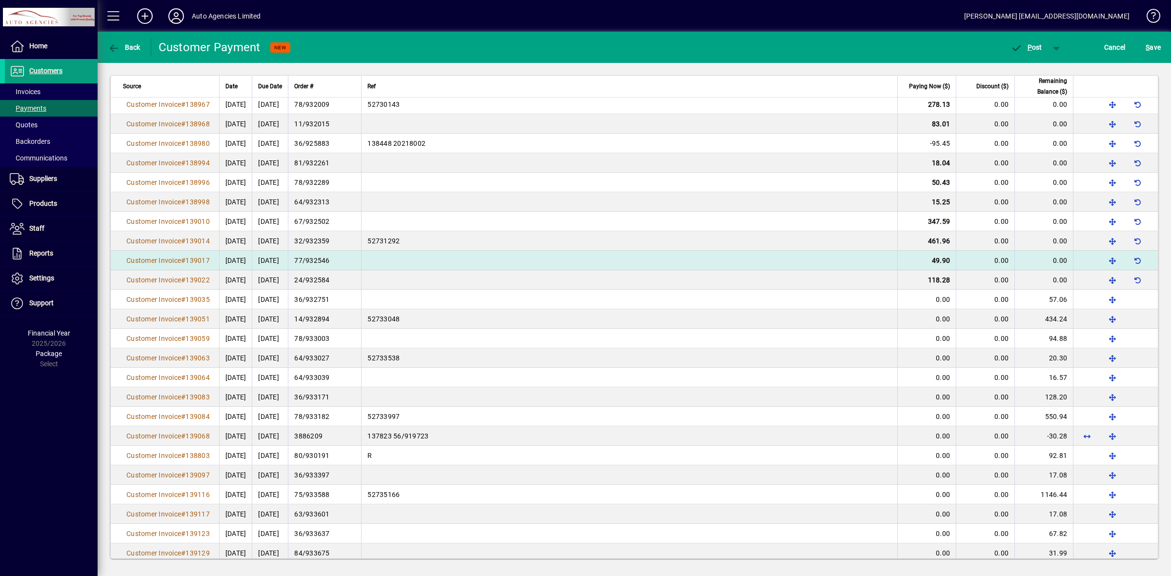
scroll to position [738, 0]
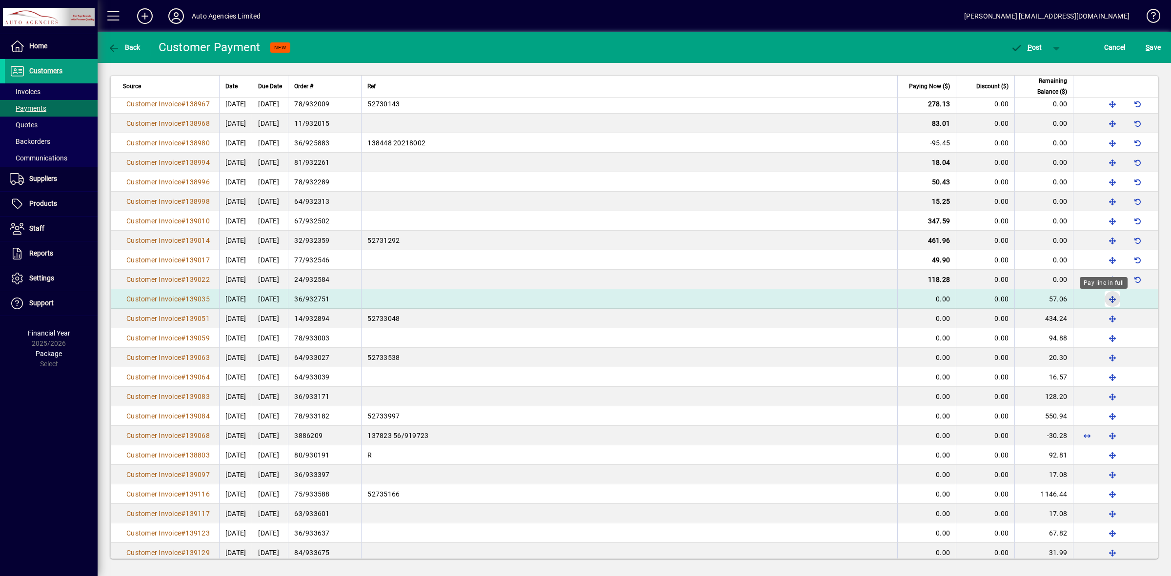
click at [1104, 299] on span "button" at bounding box center [1112, 298] width 23 height 23
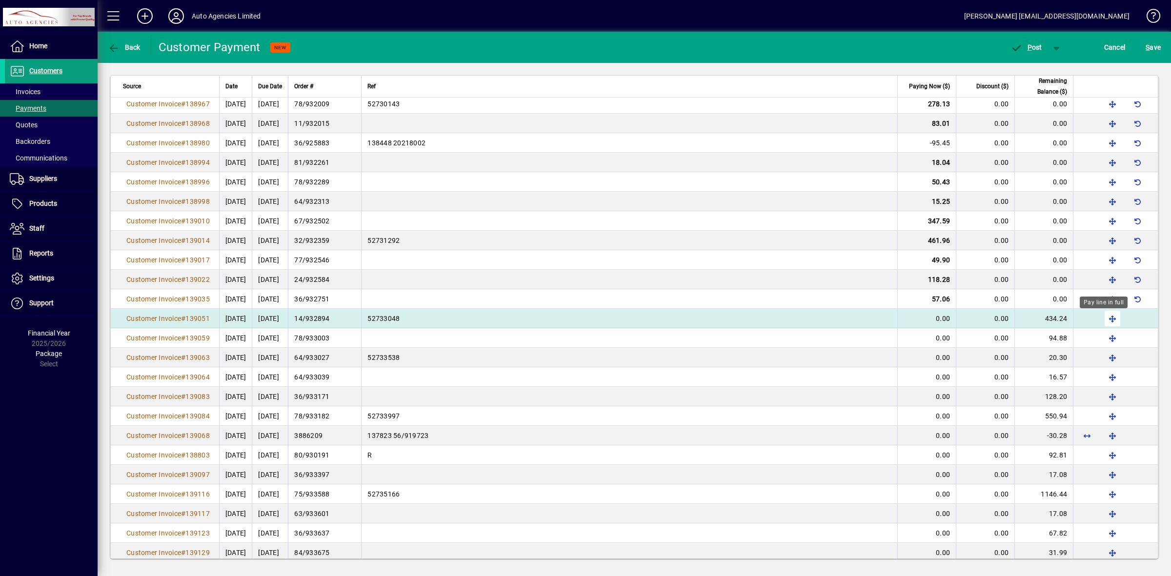
click at [1103, 320] on span "button" at bounding box center [1112, 318] width 23 height 23
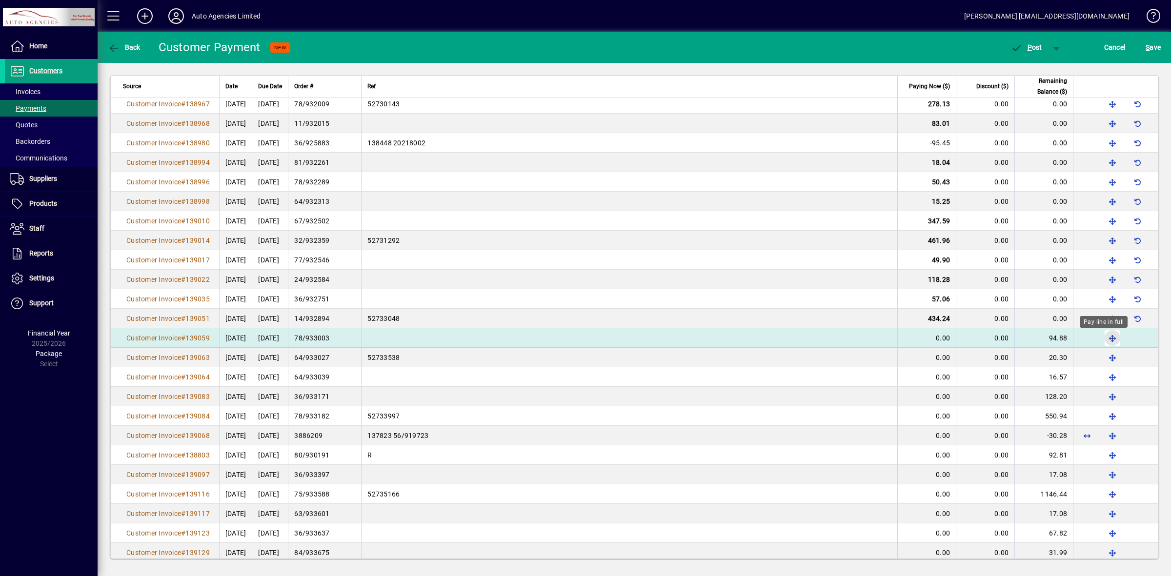
click at [1103, 338] on span "button" at bounding box center [1112, 337] width 23 height 23
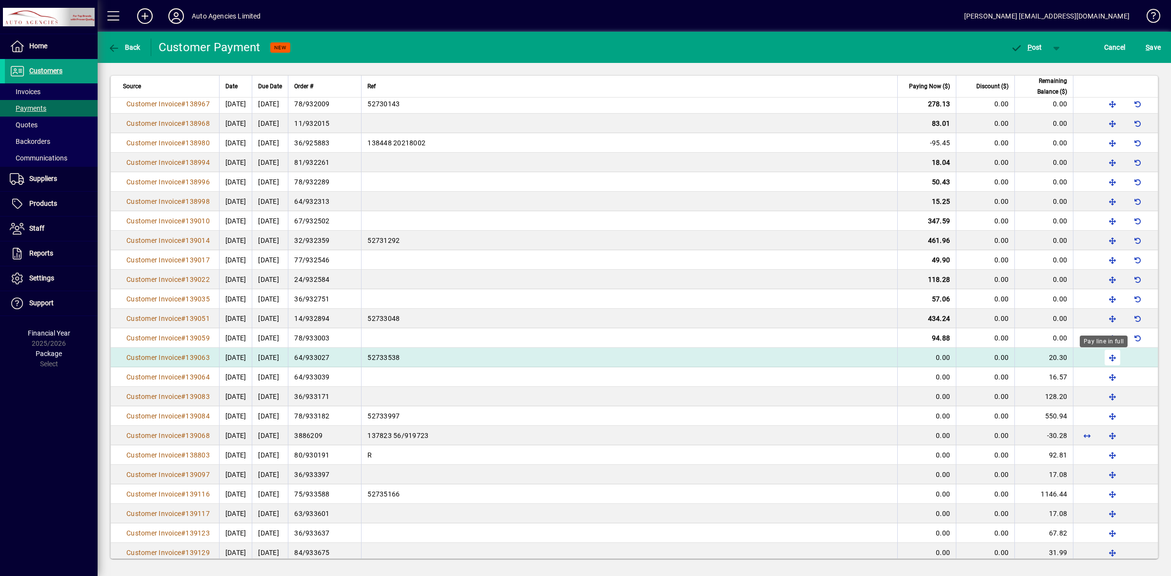
click at [1101, 360] on span "button" at bounding box center [1112, 357] width 23 height 23
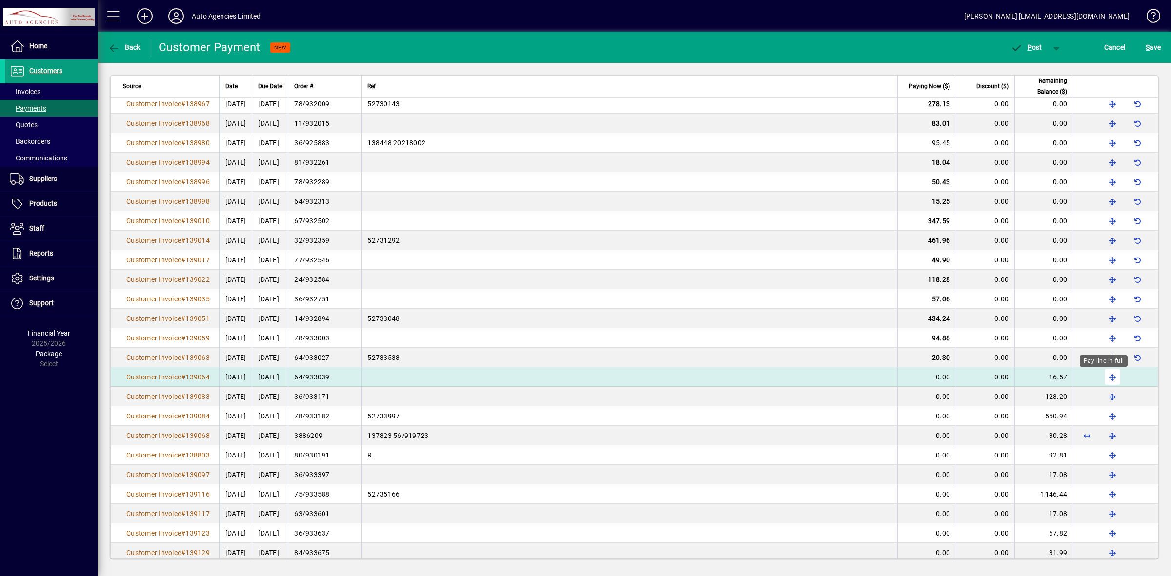
click at [1102, 380] on span "button" at bounding box center [1112, 376] width 23 height 23
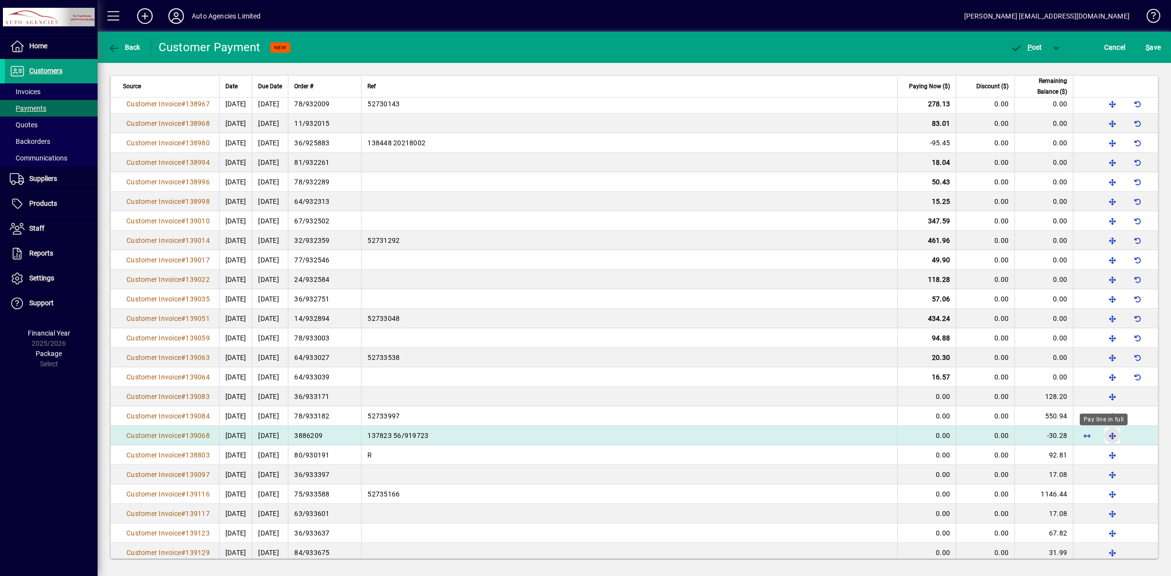
click at [1102, 438] on span "button" at bounding box center [1112, 435] width 23 height 23
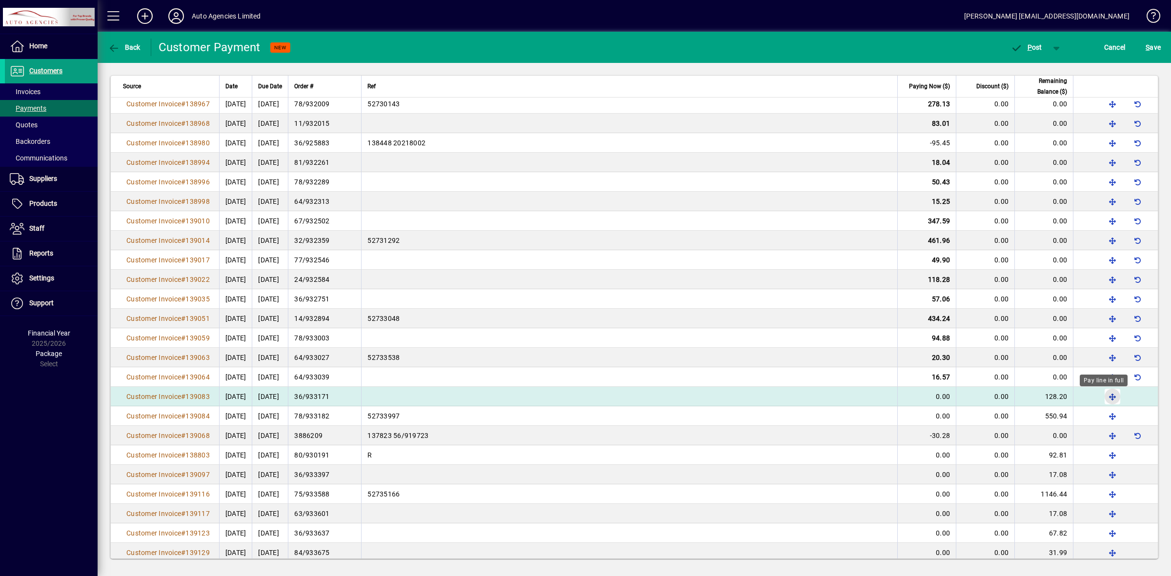
click at [1101, 398] on span "button" at bounding box center [1112, 396] width 23 height 23
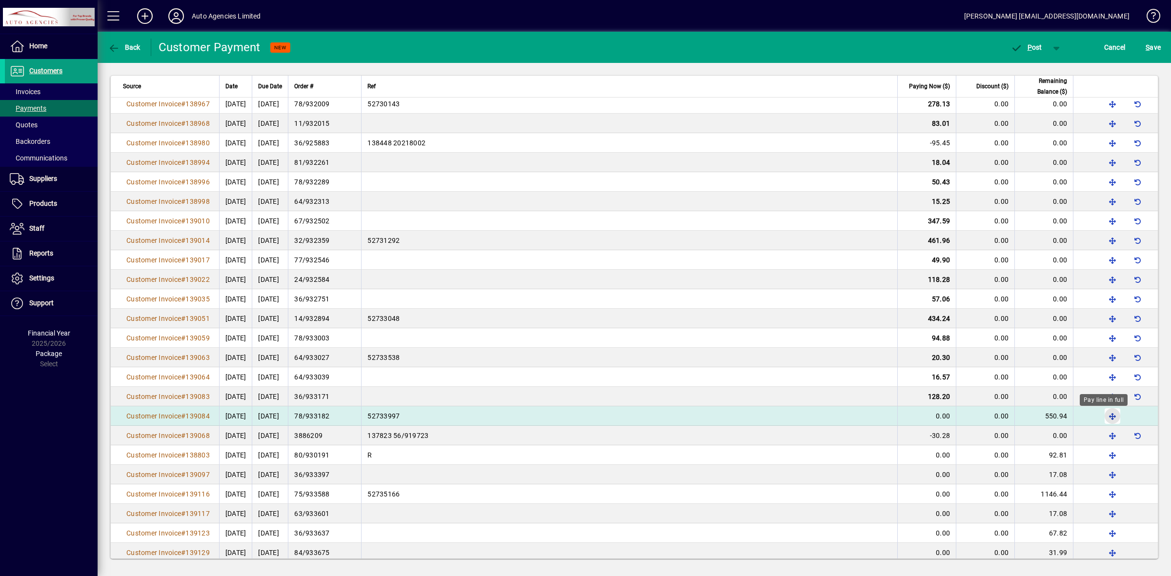
click at [1101, 418] on span "button" at bounding box center [1112, 415] width 23 height 23
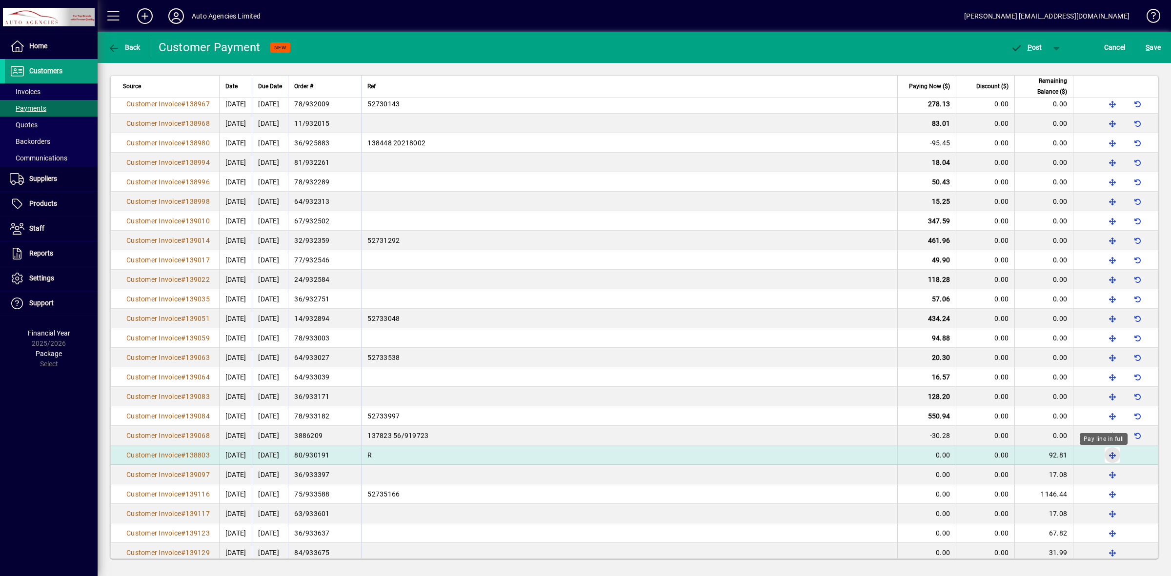
click at [1101, 457] on span "button" at bounding box center [1112, 454] width 23 height 23
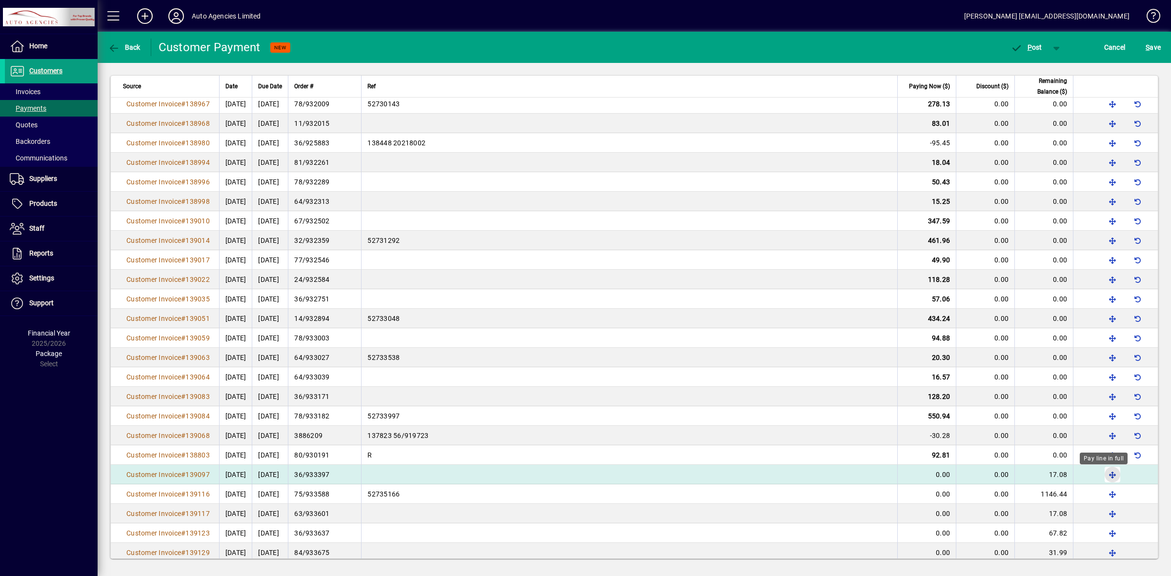
click at [1105, 475] on span "button" at bounding box center [1112, 474] width 23 height 23
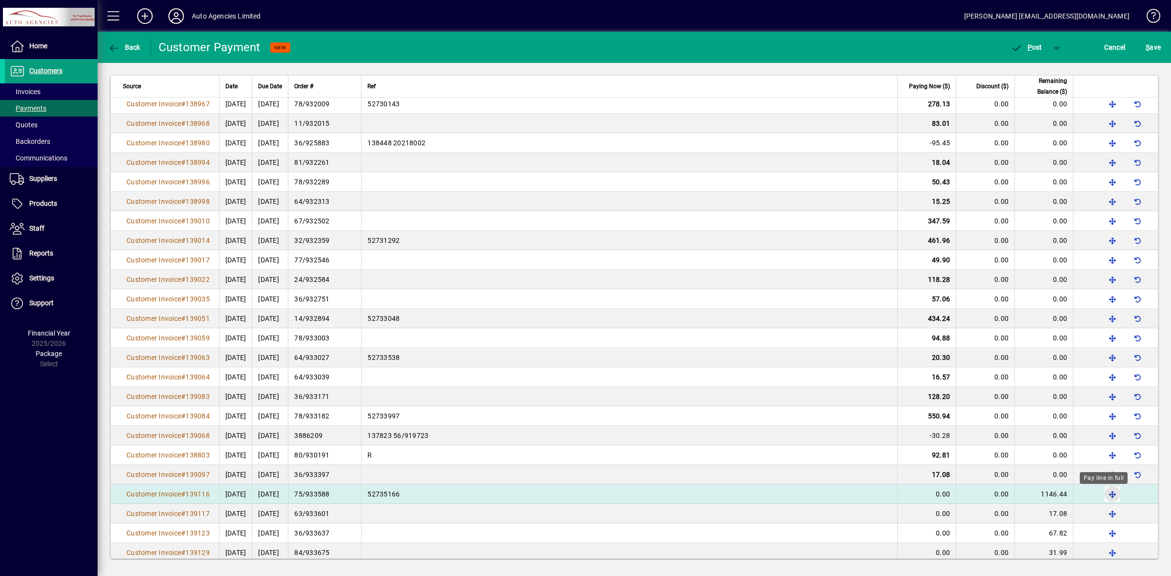
click at [1104, 496] on span "button" at bounding box center [1112, 494] width 23 height 23
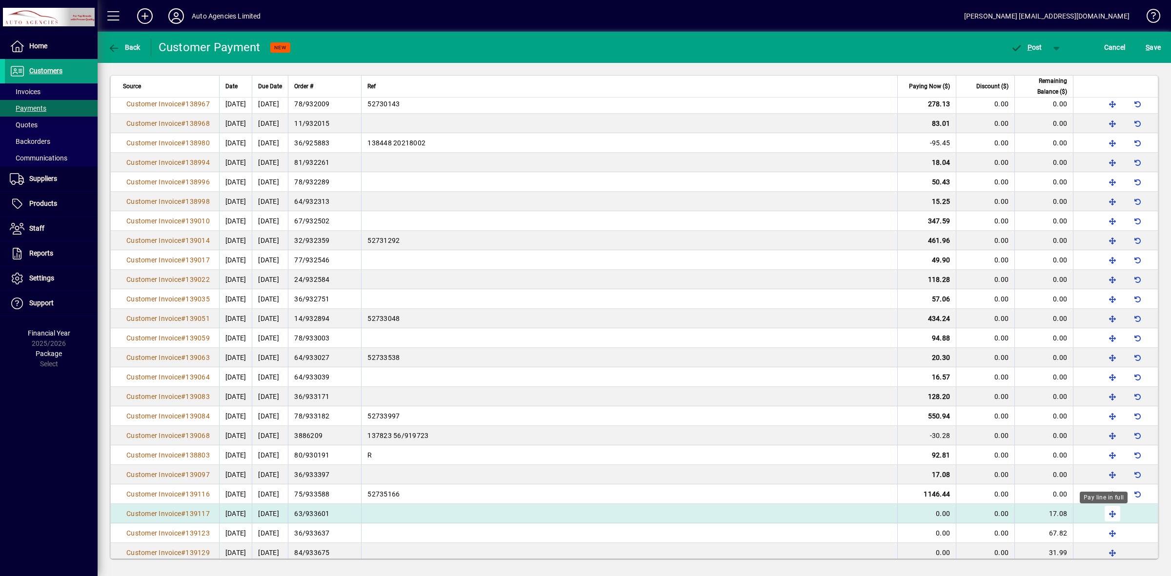
click at [1101, 513] on span "button" at bounding box center [1112, 513] width 23 height 23
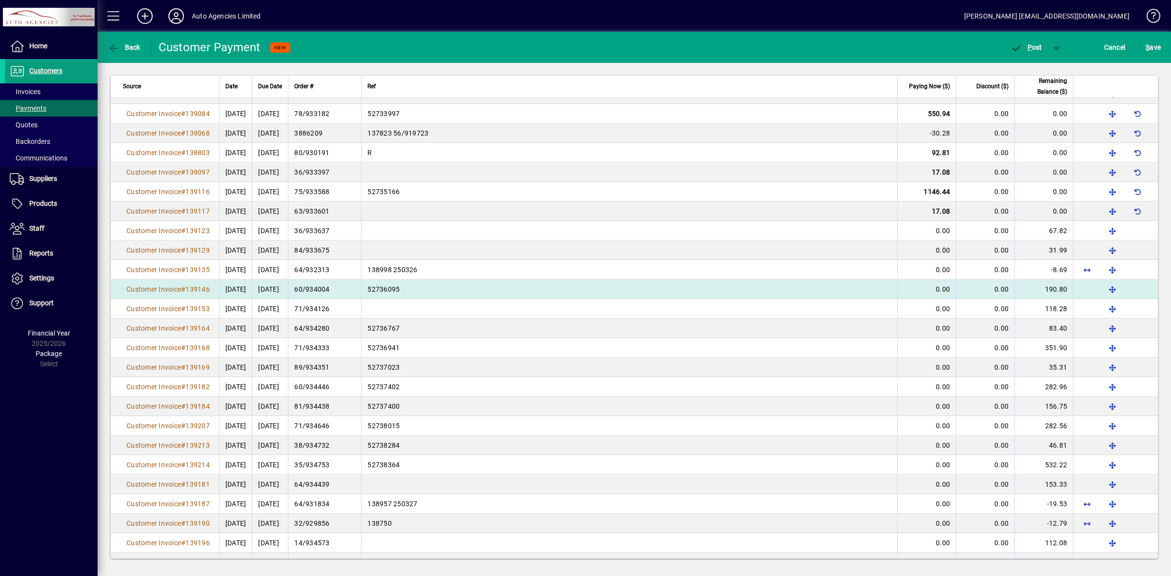
scroll to position [1043, 0]
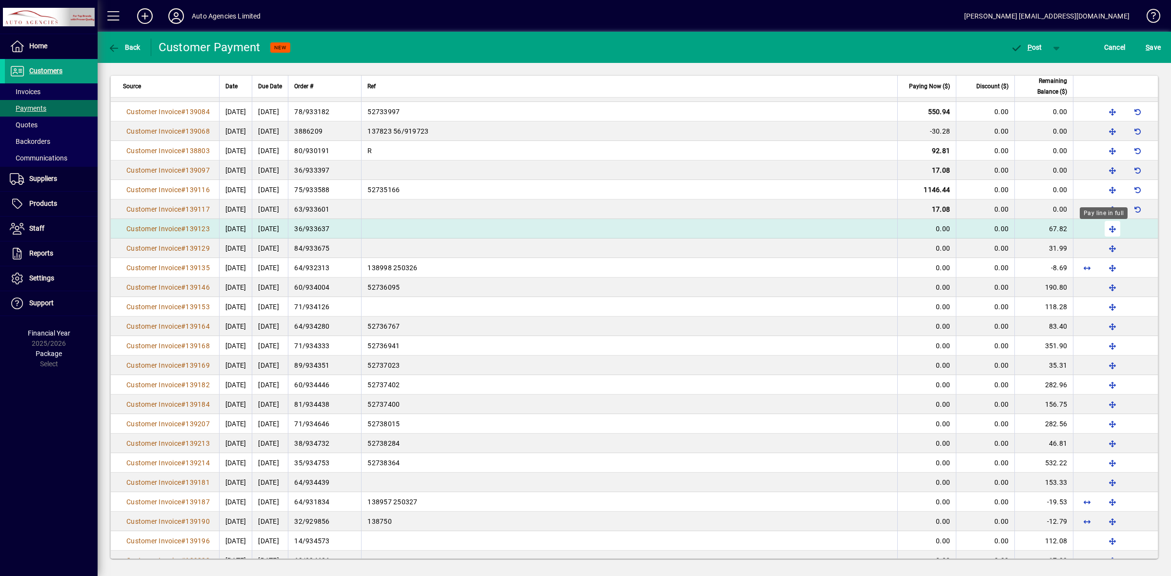
click at [1101, 232] on span "button" at bounding box center [1112, 228] width 23 height 23
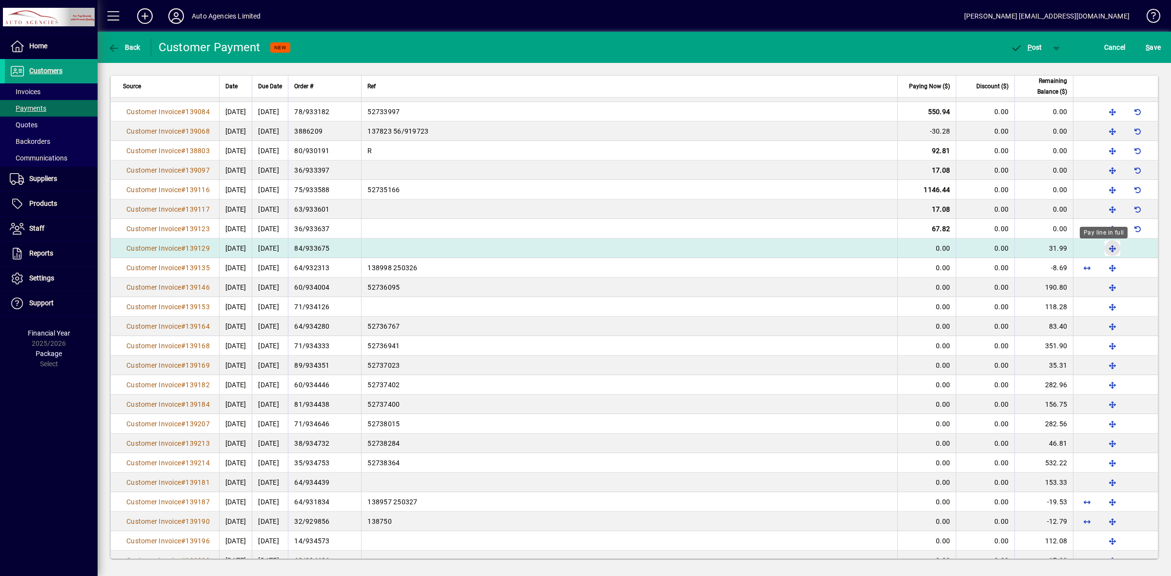
click at [1102, 249] on span "button" at bounding box center [1112, 248] width 23 height 23
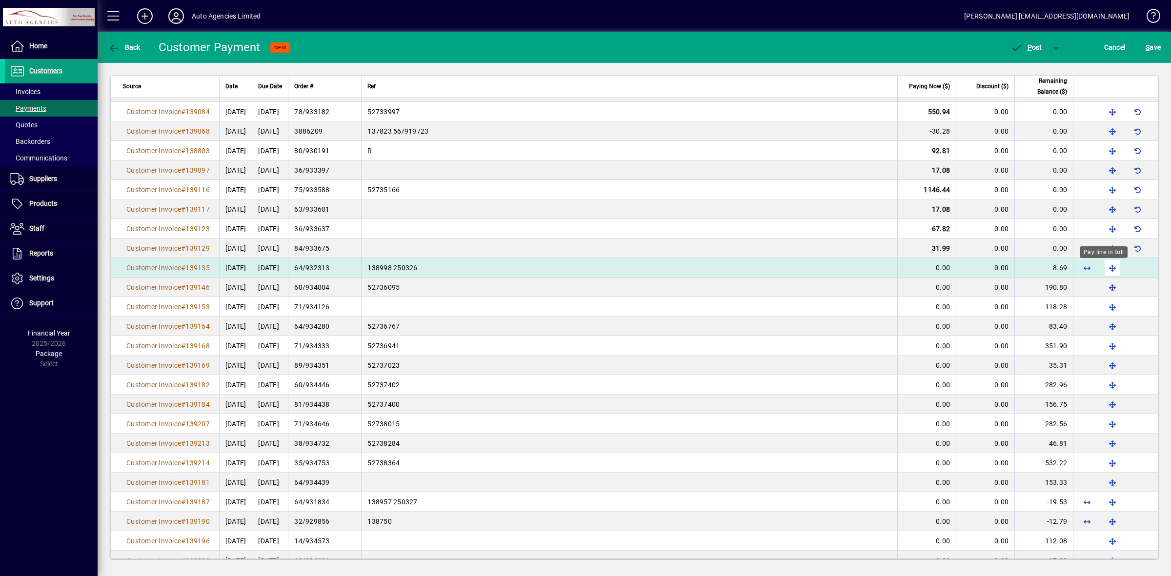
click at [1103, 267] on span "button" at bounding box center [1112, 267] width 23 height 23
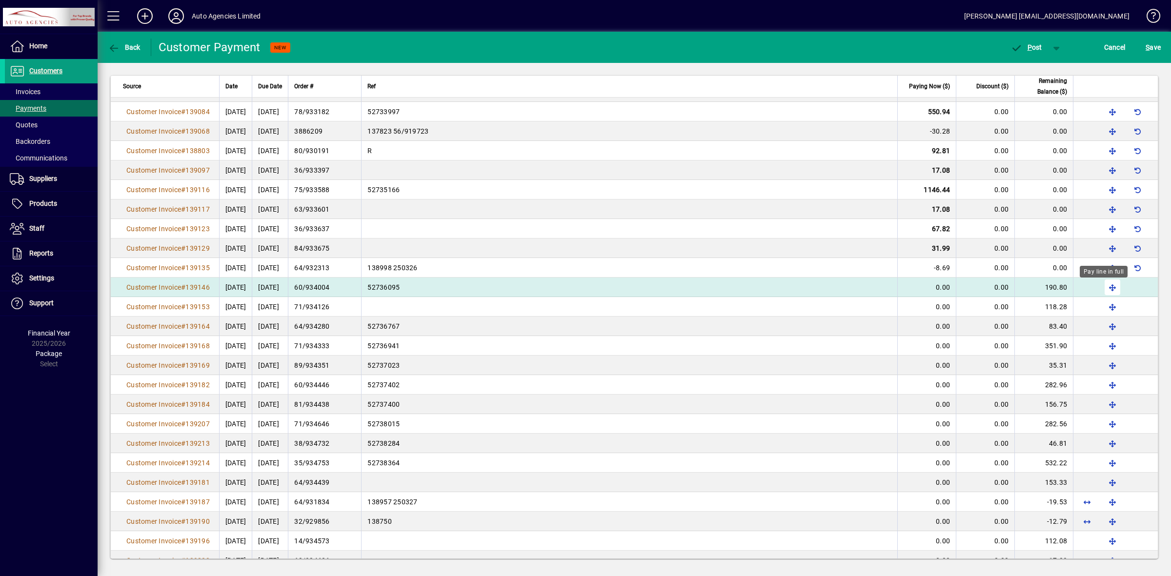
click at [1102, 289] on span "button" at bounding box center [1112, 287] width 23 height 23
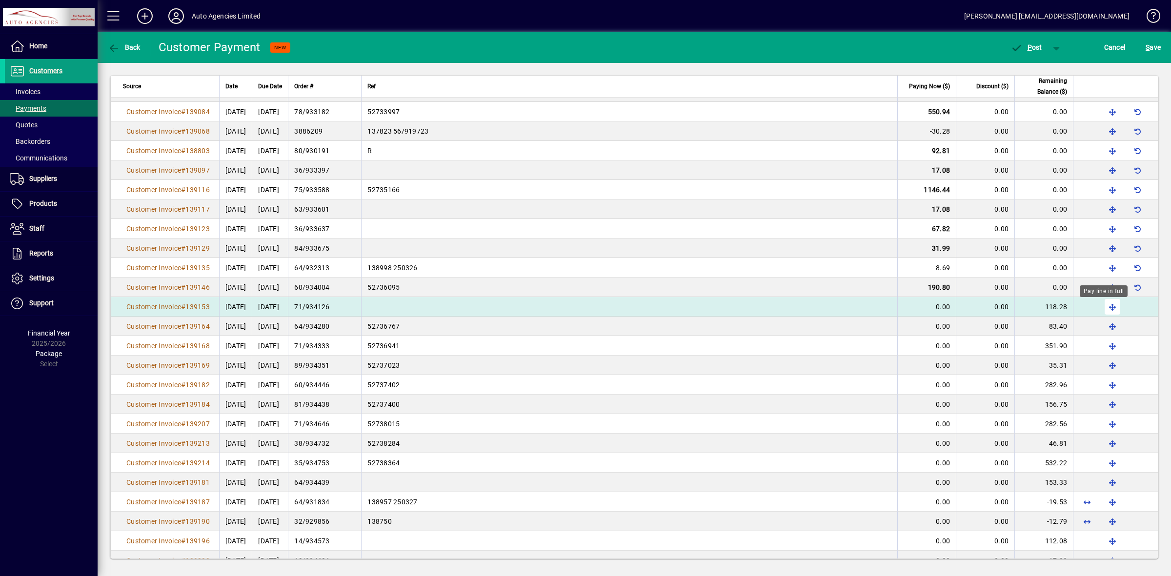
click at [1104, 307] on span "button" at bounding box center [1112, 306] width 23 height 23
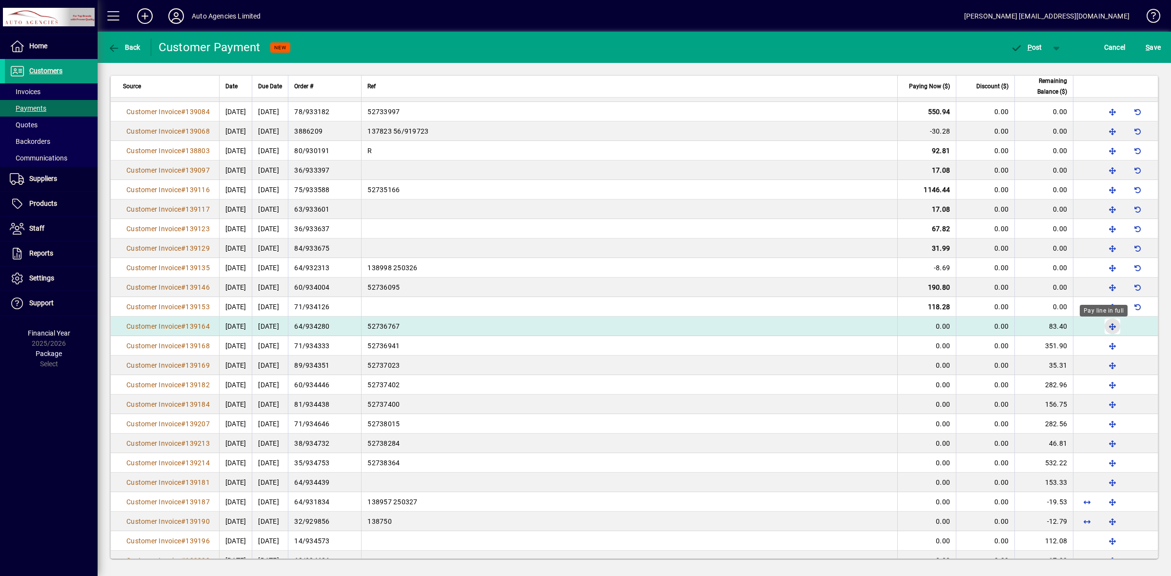
click at [1101, 328] on span "button" at bounding box center [1112, 326] width 23 height 23
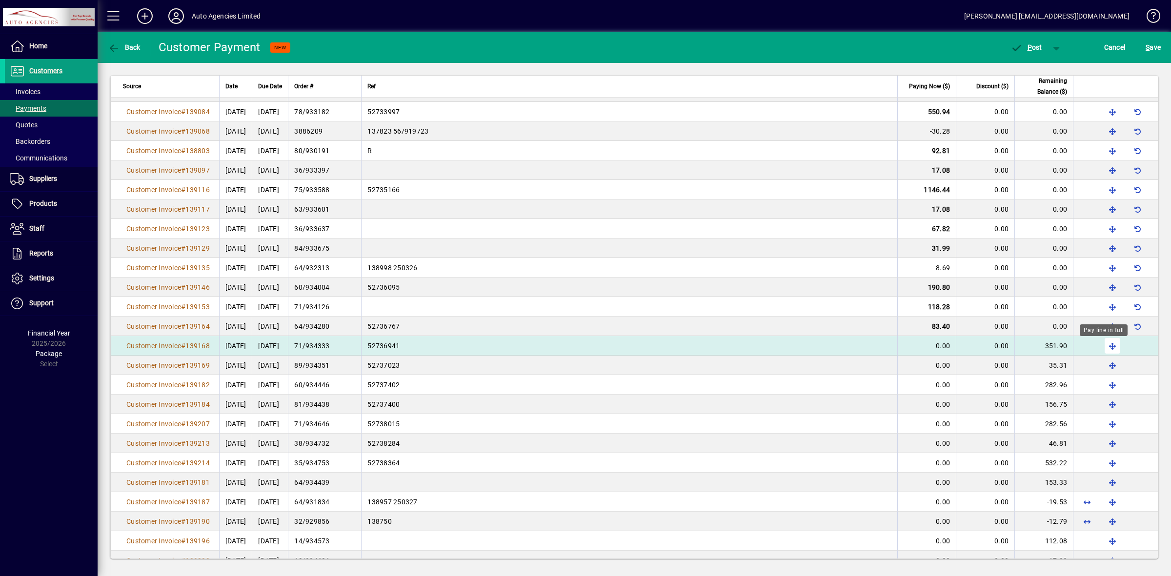
click at [1101, 347] on span "button" at bounding box center [1112, 345] width 23 height 23
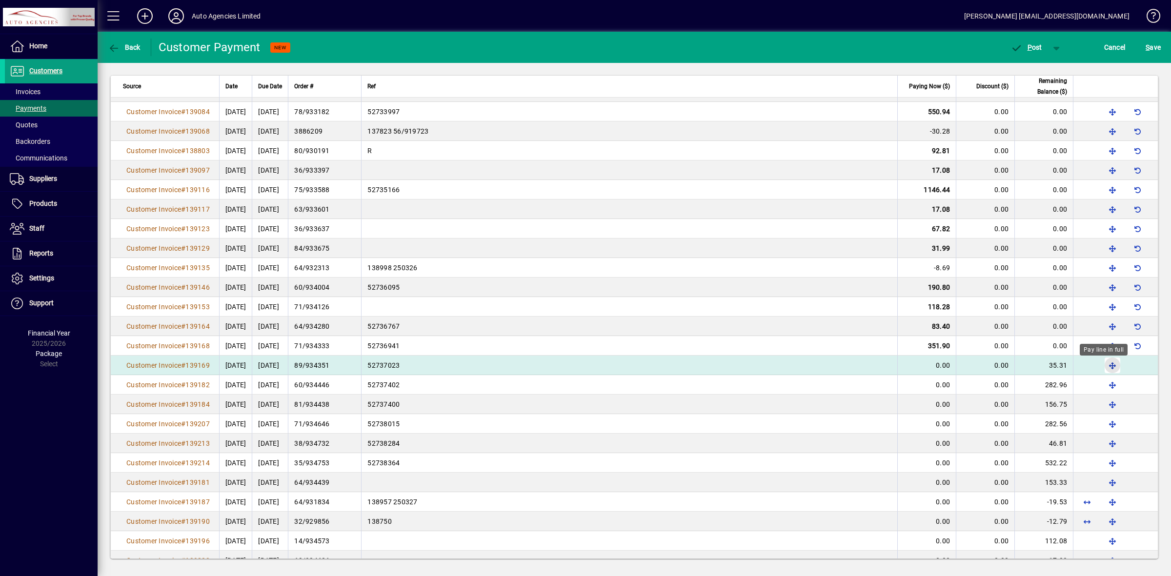
click at [1104, 367] on span "button" at bounding box center [1112, 365] width 23 height 23
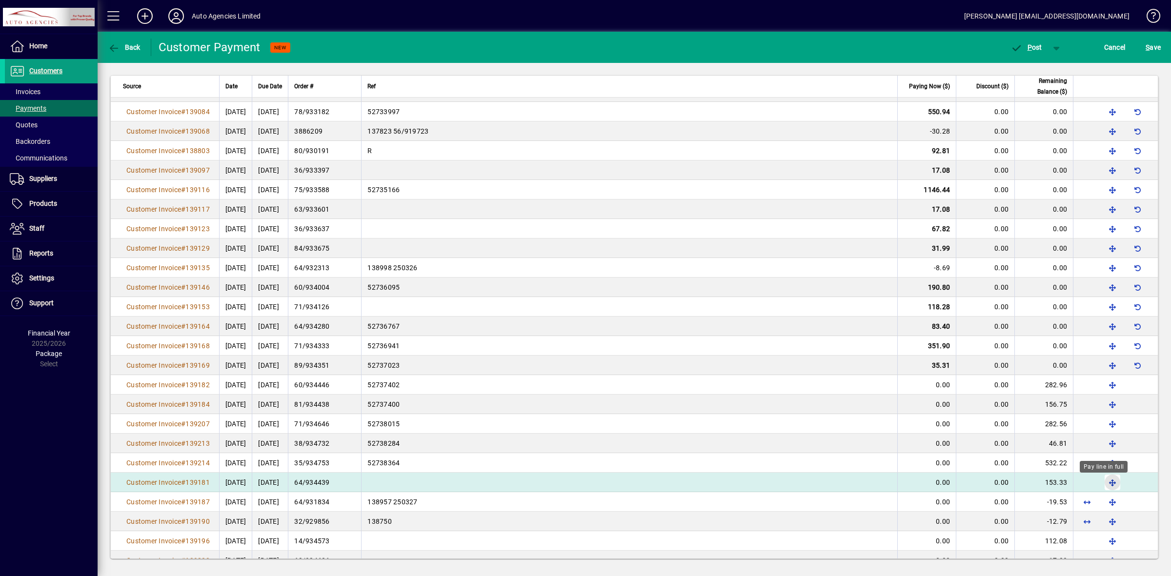
click at [1101, 483] on span "button" at bounding box center [1112, 482] width 23 height 23
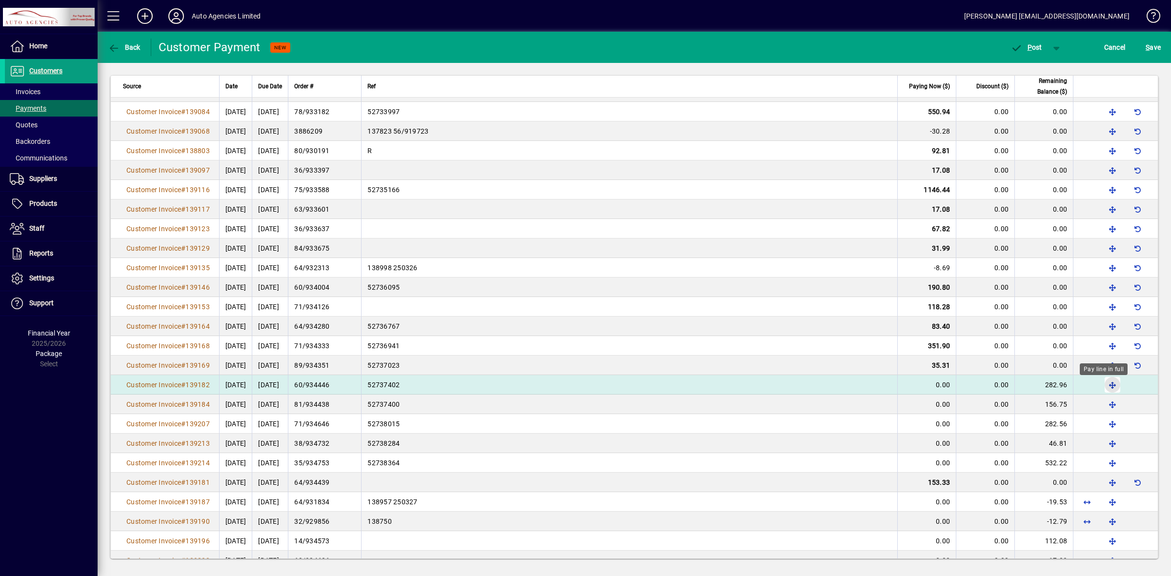
click at [1101, 386] on span "button" at bounding box center [1112, 384] width 23 height 23
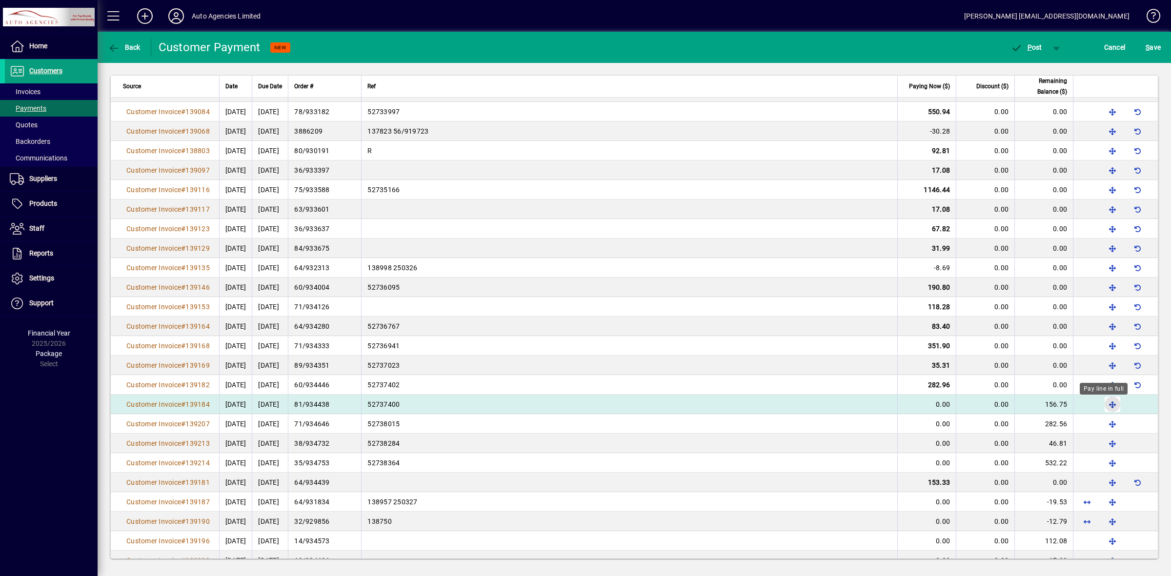
click at [1102, 405] on span "button" at bounding box center [1112, 404] width 23 height 23
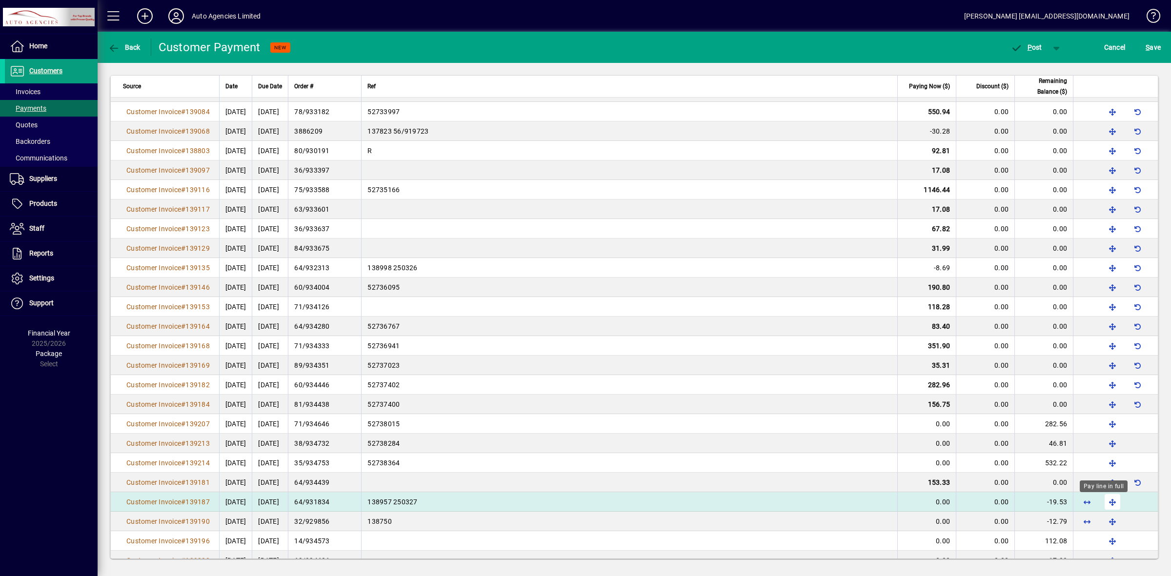
click at [1105, 503] on span "button" at bounding box center [1112, 501] width 23 height 23
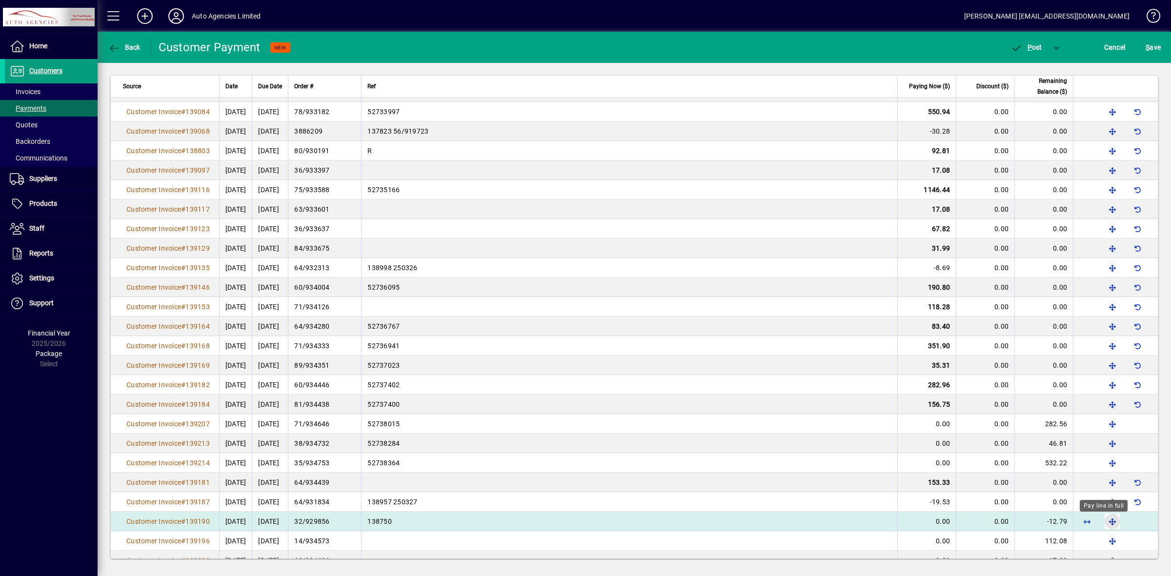
click at [1105, 523] on span "button" at bounding box center [1112, 521] width 23 height 23
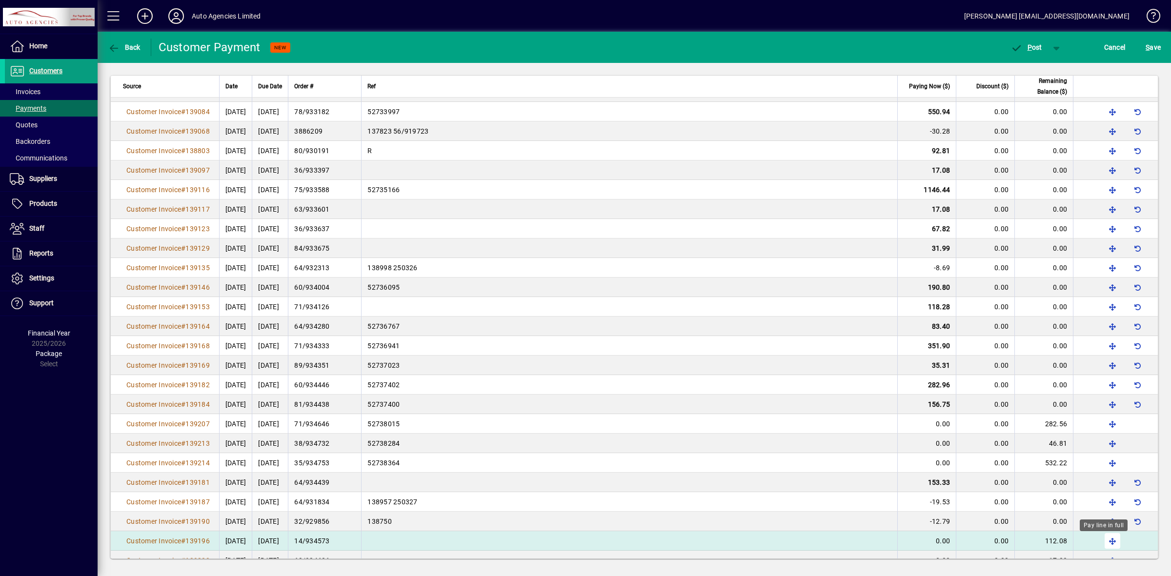
click at [1101, 543] on span "button" at bounding box center [1112, 540] width 23 height 23
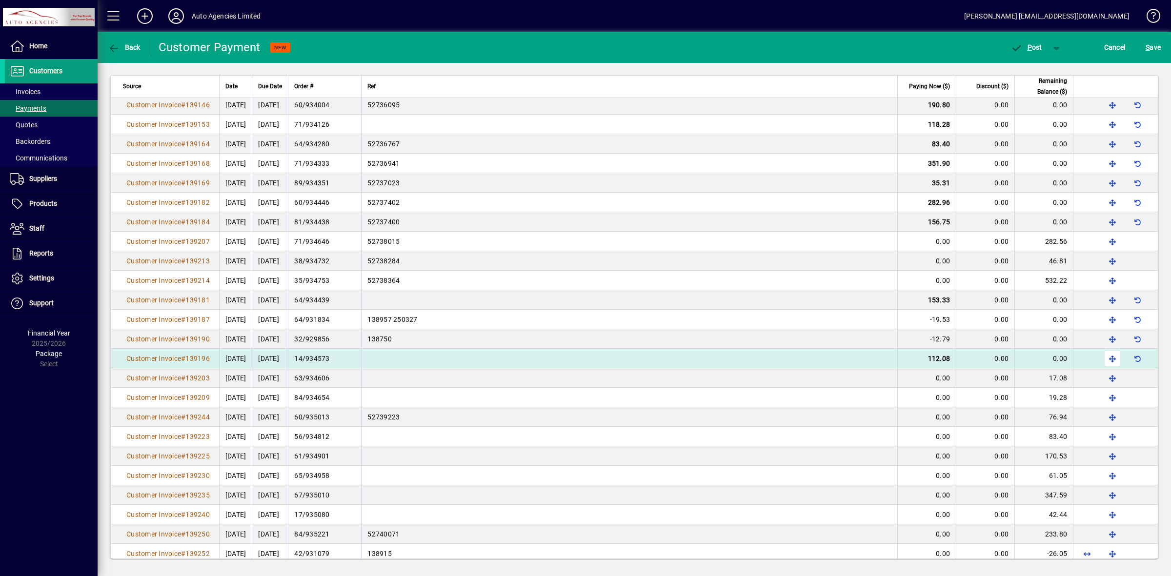
scroll to position [1226, 0]
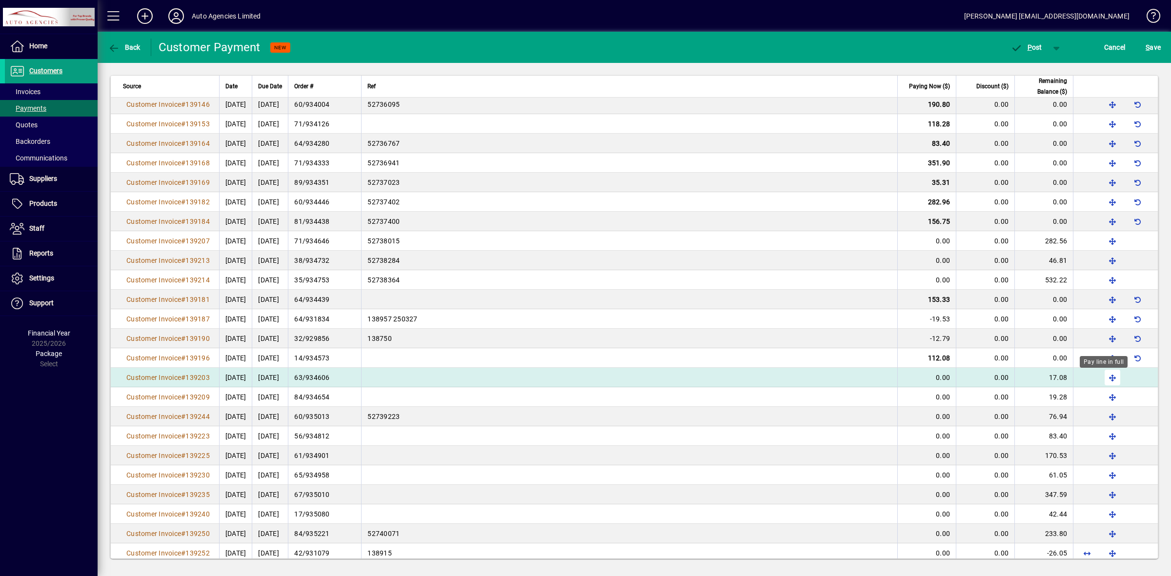
click at [1102, 383] on span "button" at bounding box center [1112, 377] width 23 height 23
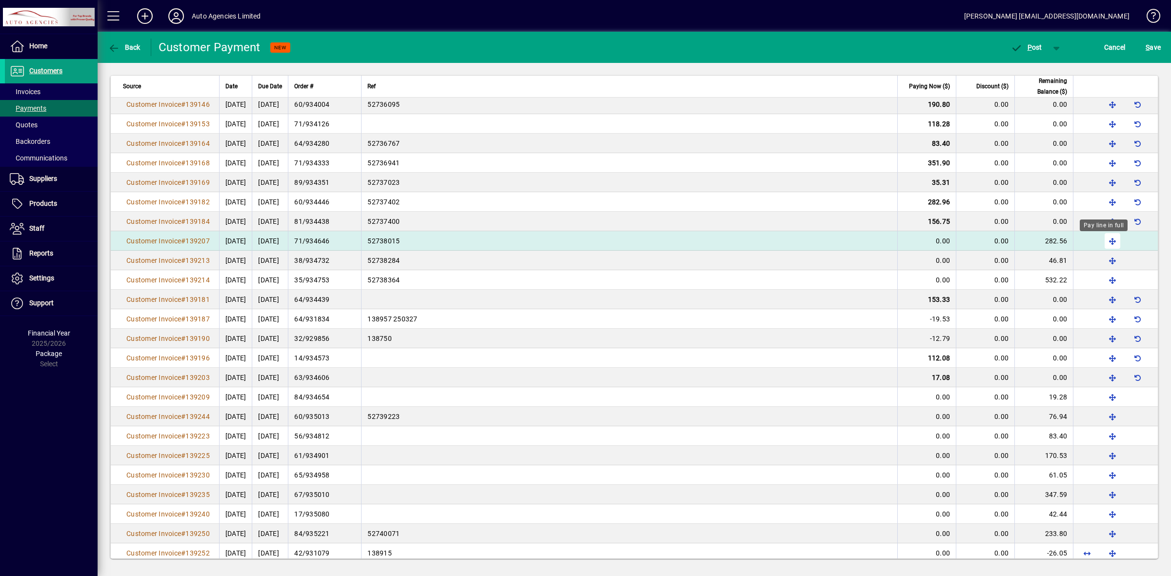
click at [1103, 244] on span "button" at bounding box center [1112, 240] width 23 height 23
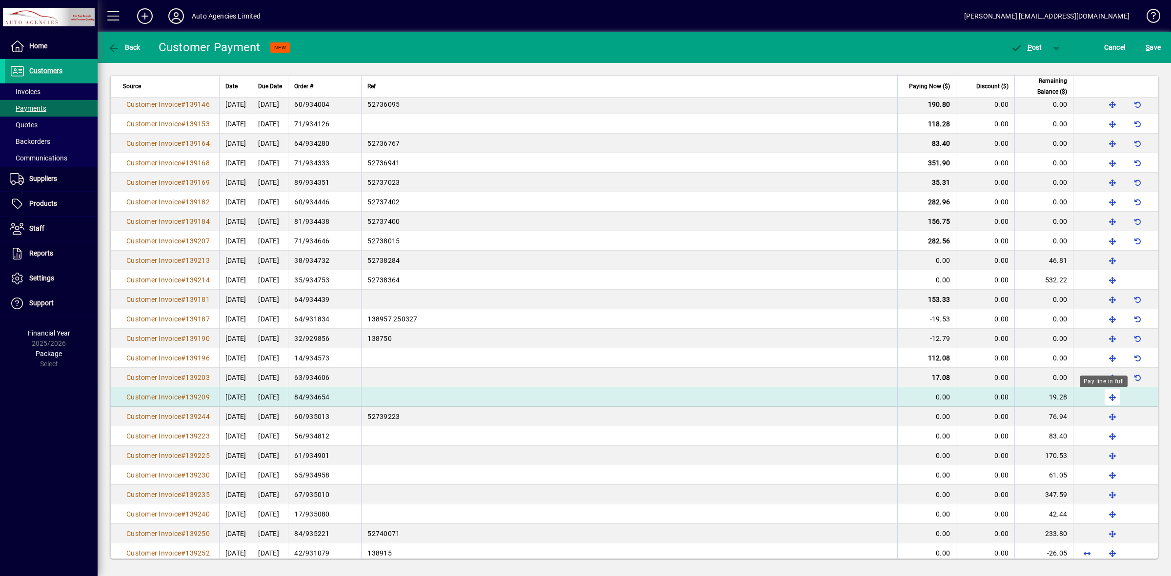
click at [1105, 400] on span "button" at bounding box center [1112, 396] width 23 height 23
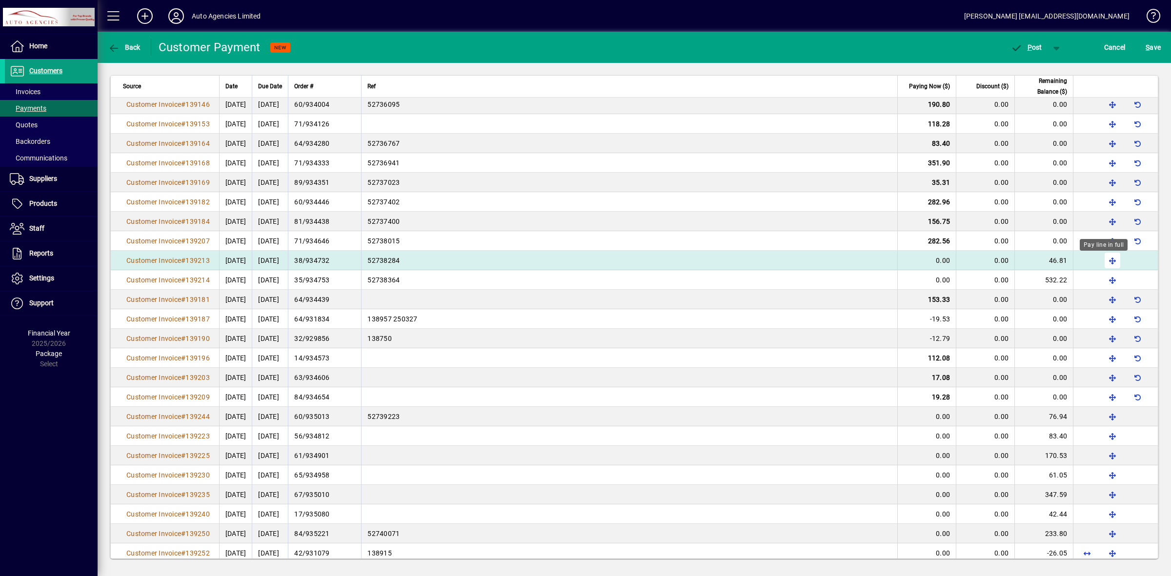
click at [1103, 260] on span "button" at bounding box center [1112, 260] width 23 height 23
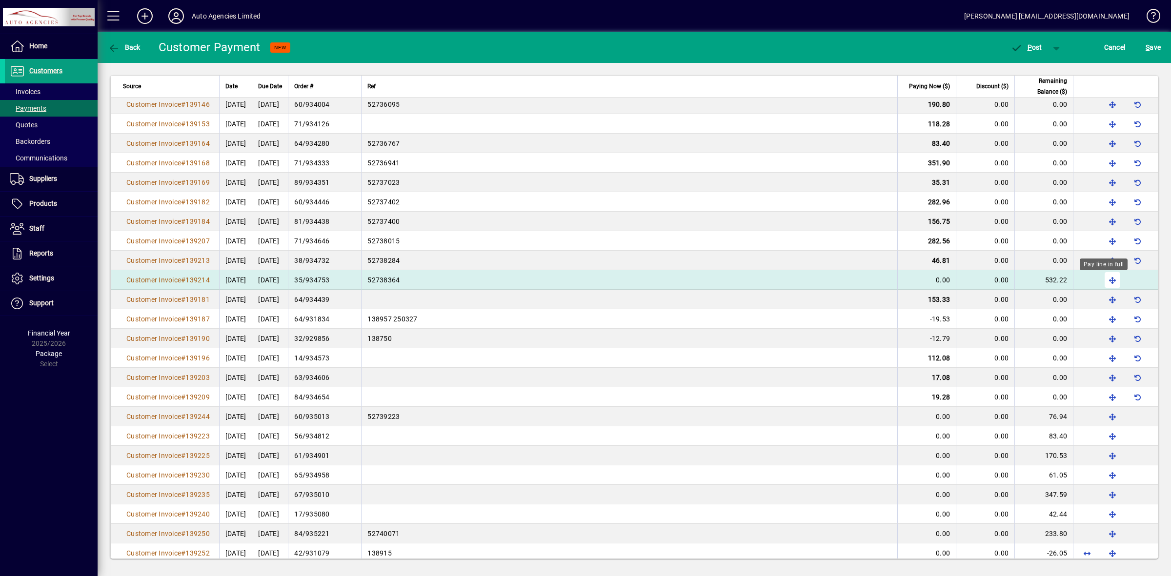
click at [1104, 283] on span "button" at bounding box center [1112, 279] width 23 height 23
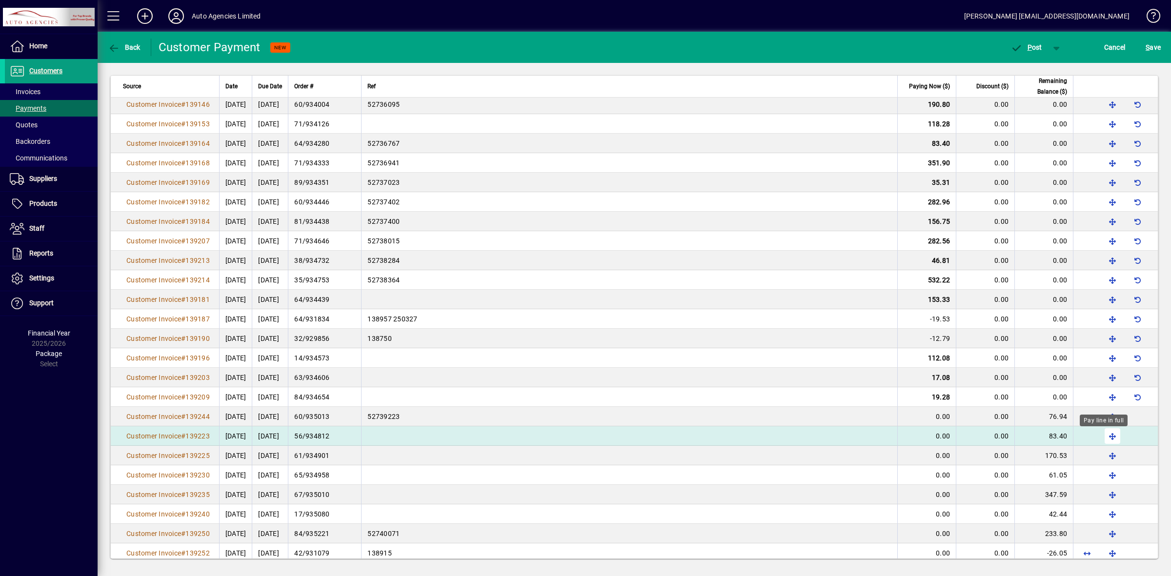
click at [1104, 437] on span "button" at bounding box center [1112, 435] width 23 height 23
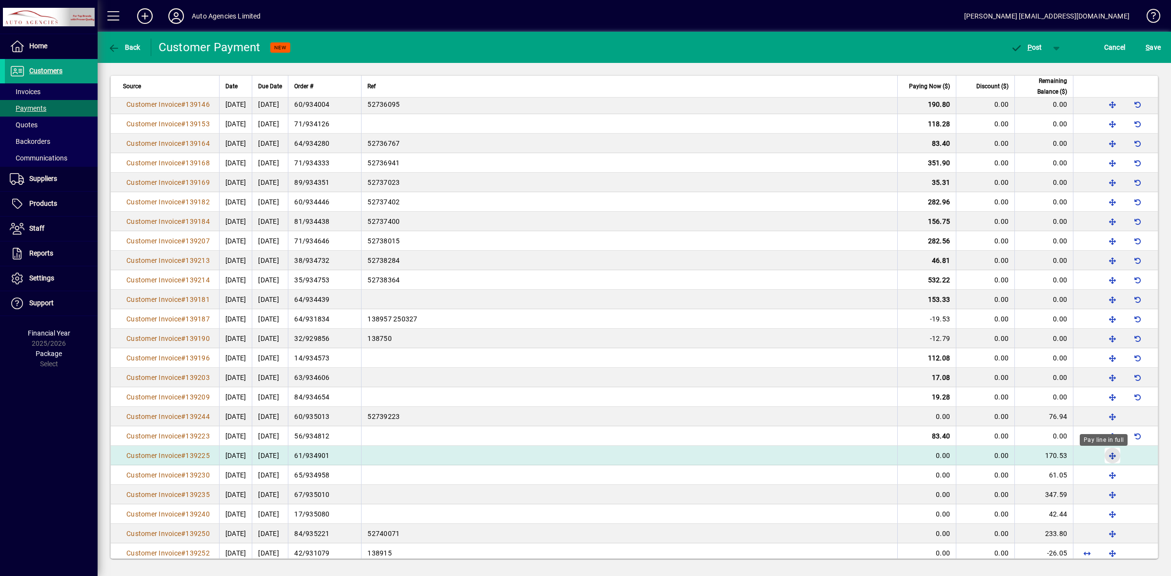
click at [1103, 459] on span "button" at bounding box center [1112, 455] width 23 height 23
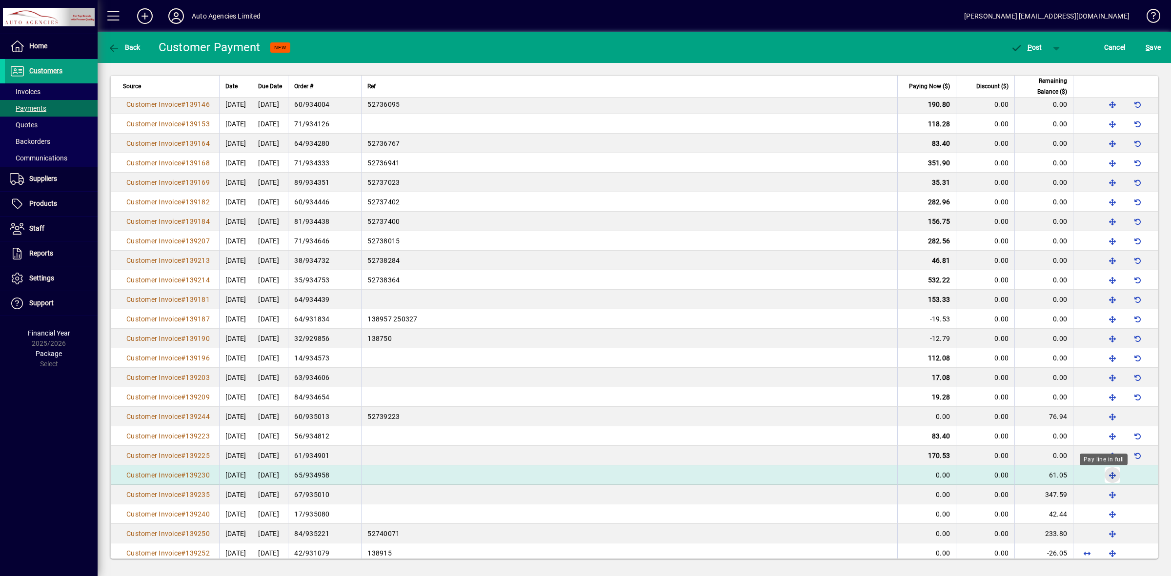
click at [1103, 476] on span "button" at bounding box center [1112, 474] width 23 height 23
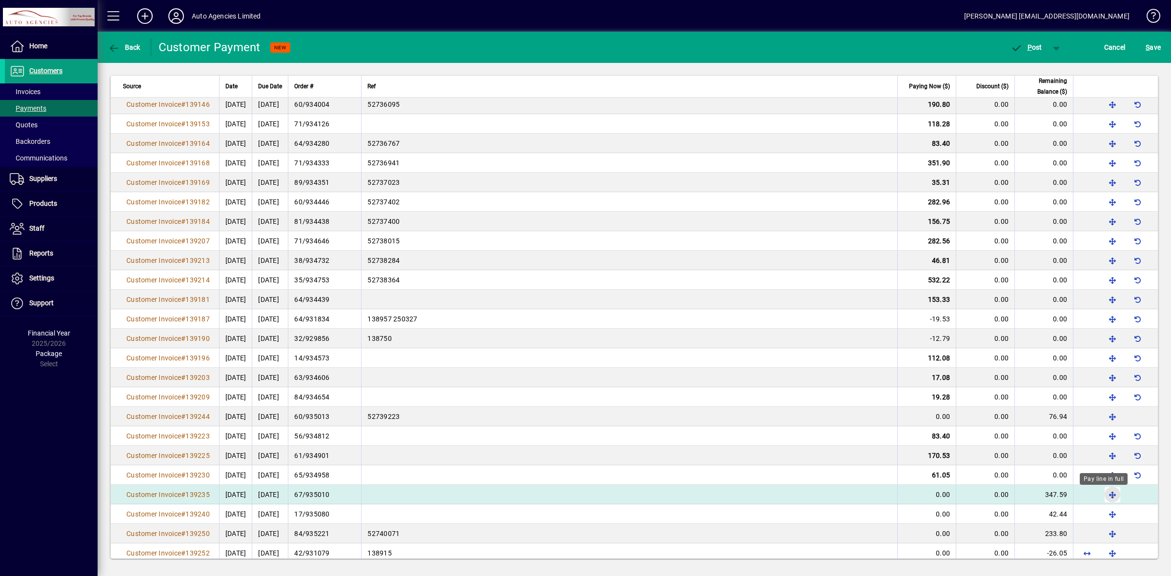
click at [1104, 496] on span "button" at bounding box center [1112, 494] width 23 height 23
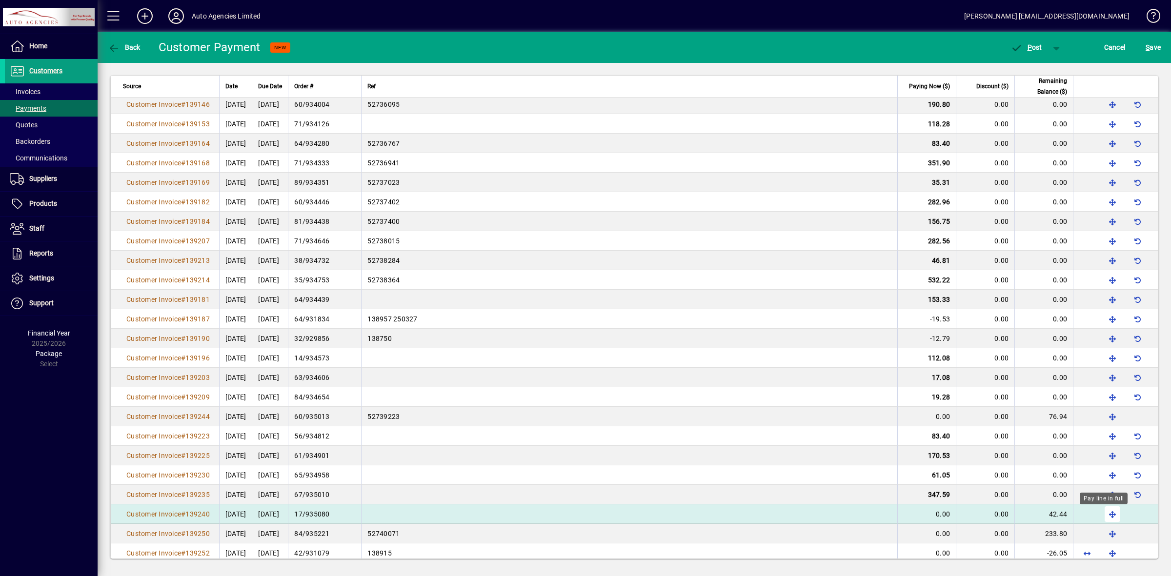
click at [1103, 518] on span "button" at bounding box center [1112, 514] width 23 height 23
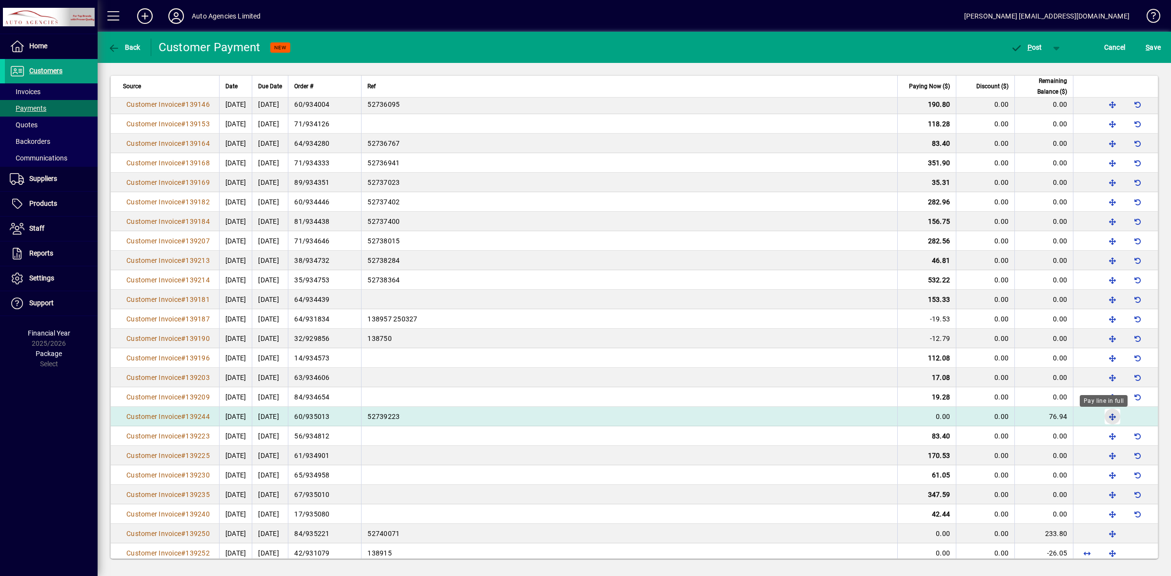
click at [1101, 420] on span "button" at bounding box center [1112, 416] width 23 height 23
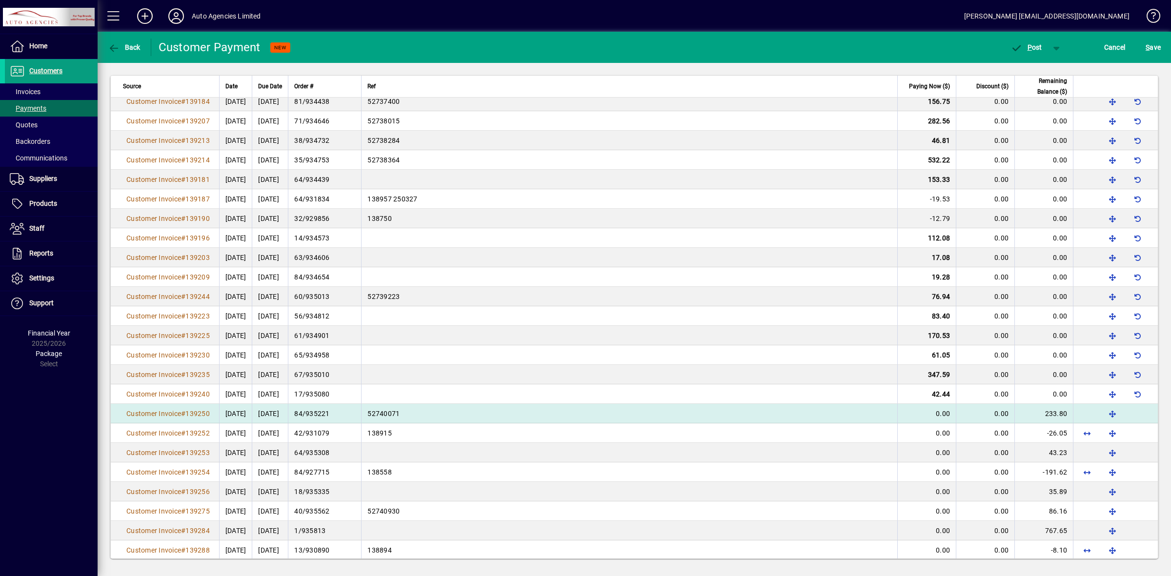
scroll to position [1347, 0]
click at [1101, 413] on span "button" at bounding box center [1112, 412] width 23 height 23
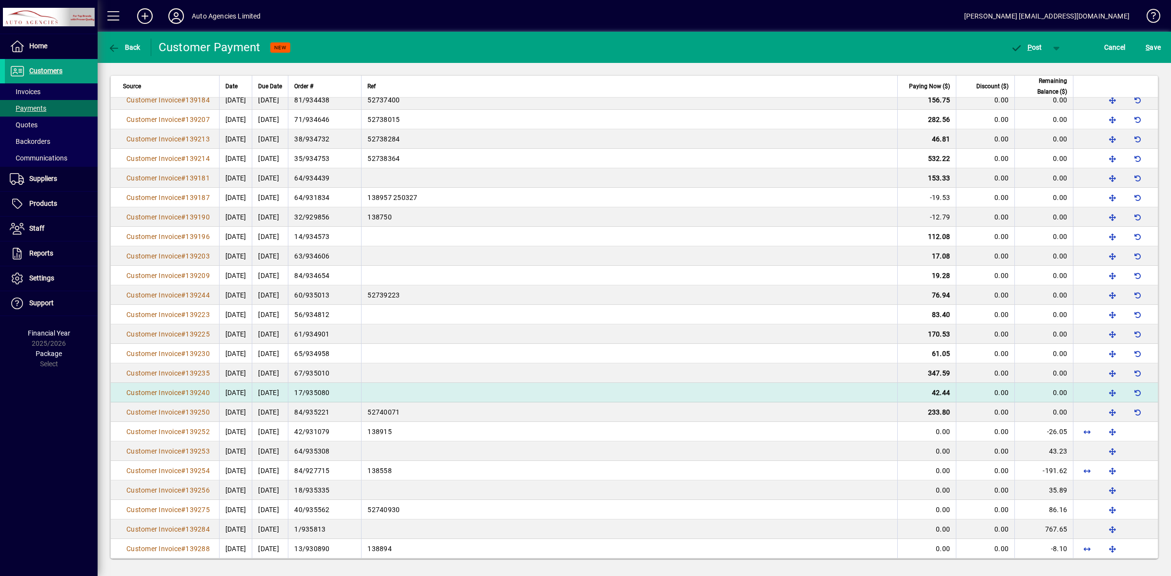
scroll to position [1347, 0]
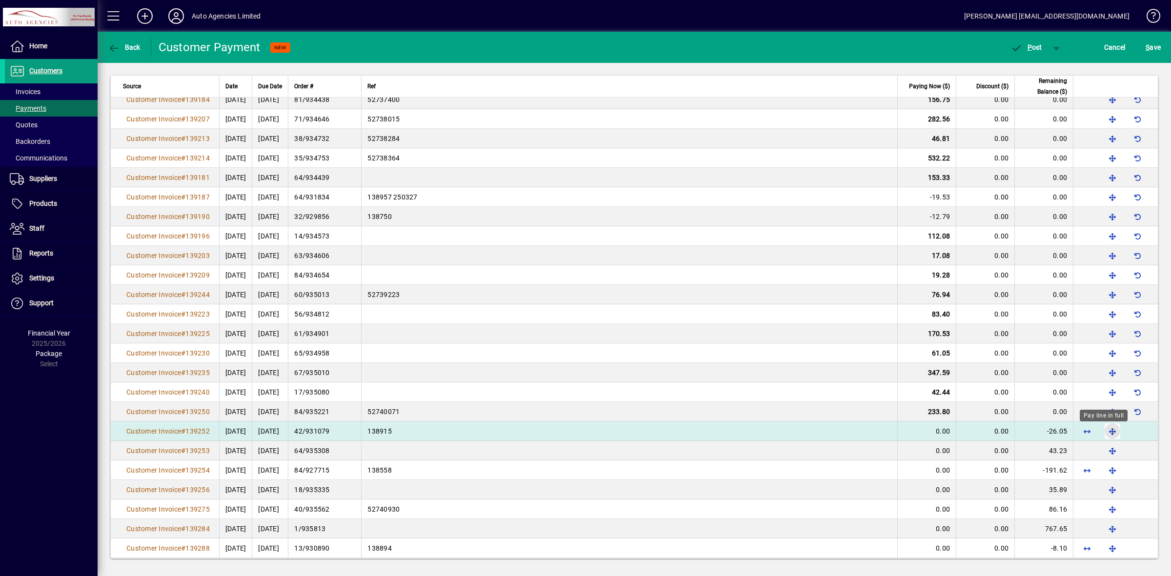
click at [1106, 432] on span "button" at bounding box center [1112, 431] width 23 height 23
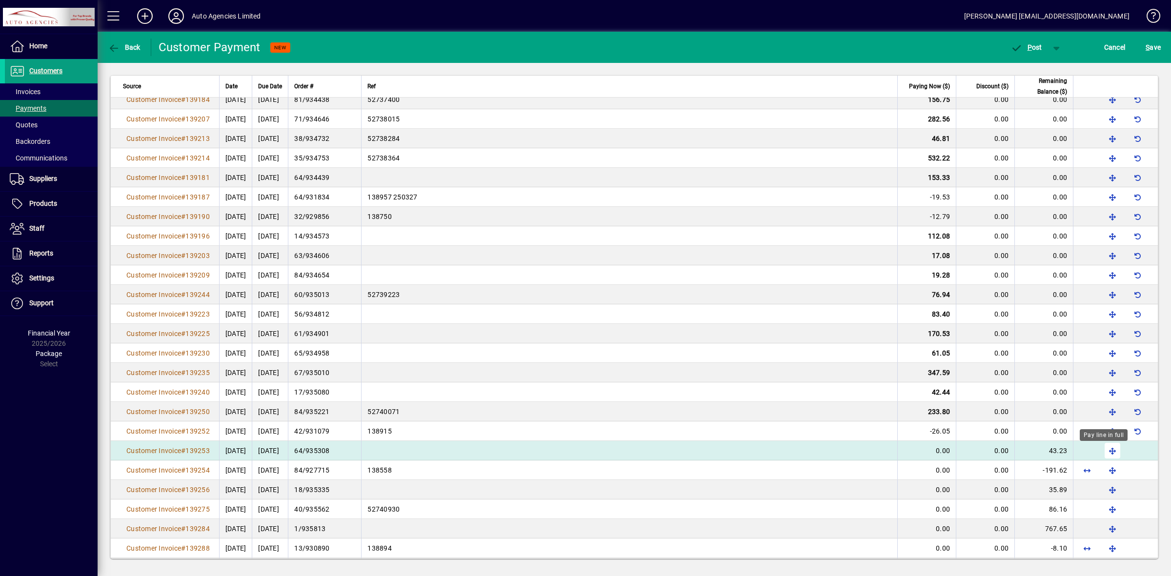
click at [1106, 452] on span "button" at bounding box center [1112, 450] width 23 height 23
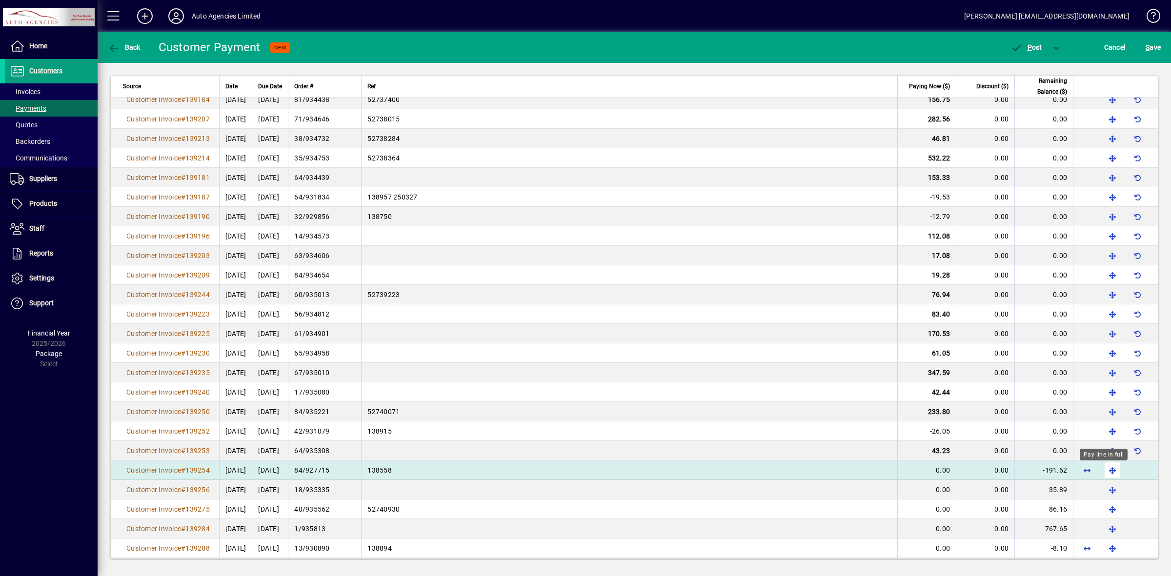
click at [1103, 472] on span "button" at bounding box center [1112, 470] width 23 height 23
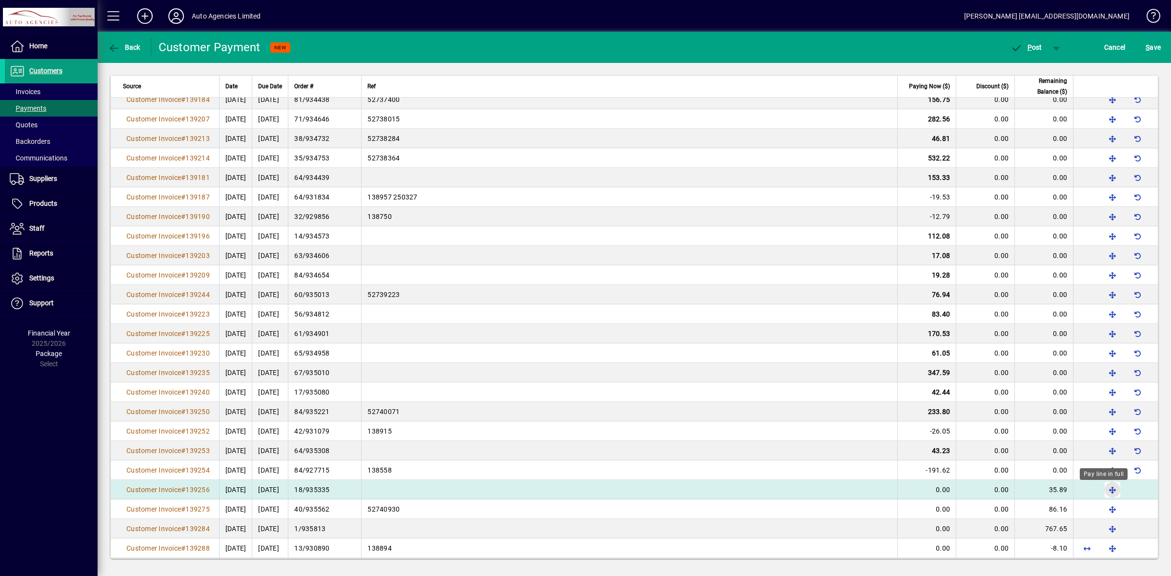
click at [1106, 493] on span "button" at bounding box center [1112, 489] width 23 height 23
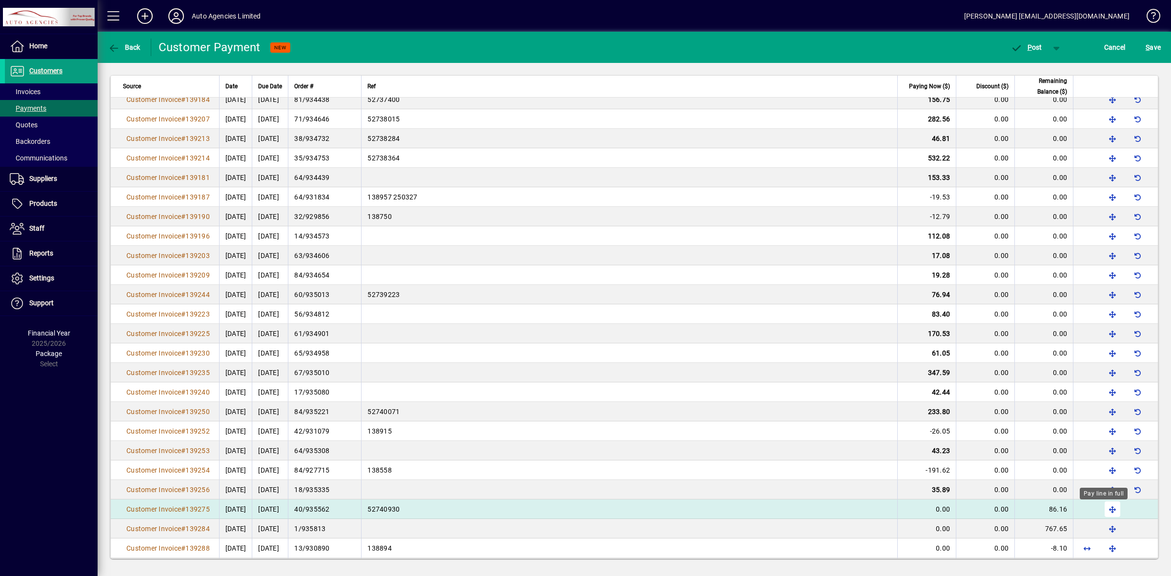
click at [1103, 507] on span "button" at bounding box center [1112, 509] width 23 height 23
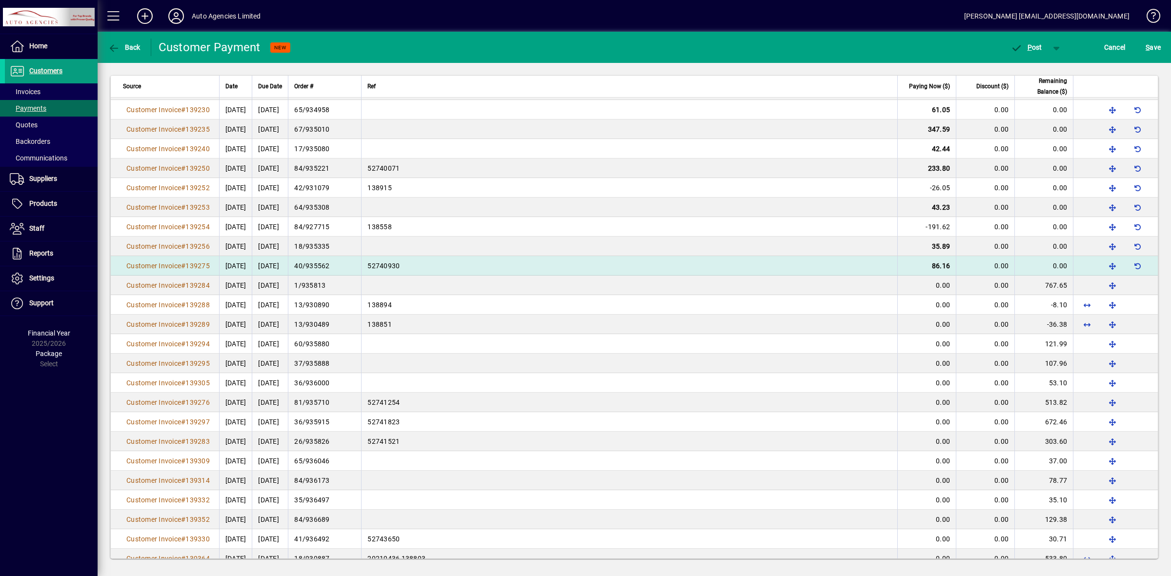
scroll to position [1591, 0]
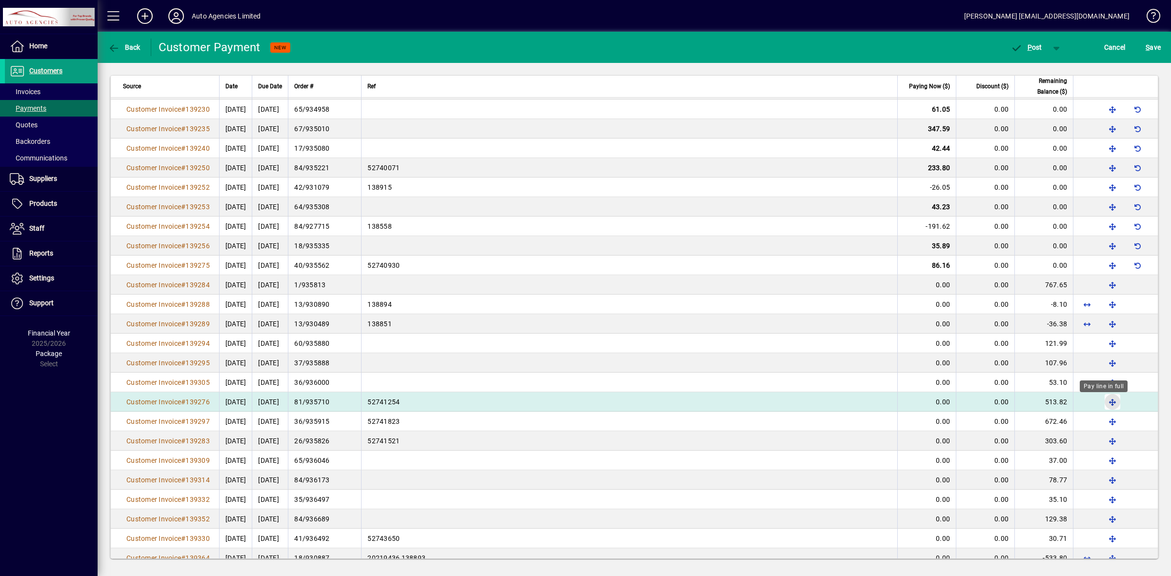
click at [1106, 402] on span "button" at bounding box center [1112, 401] width 23 height 23
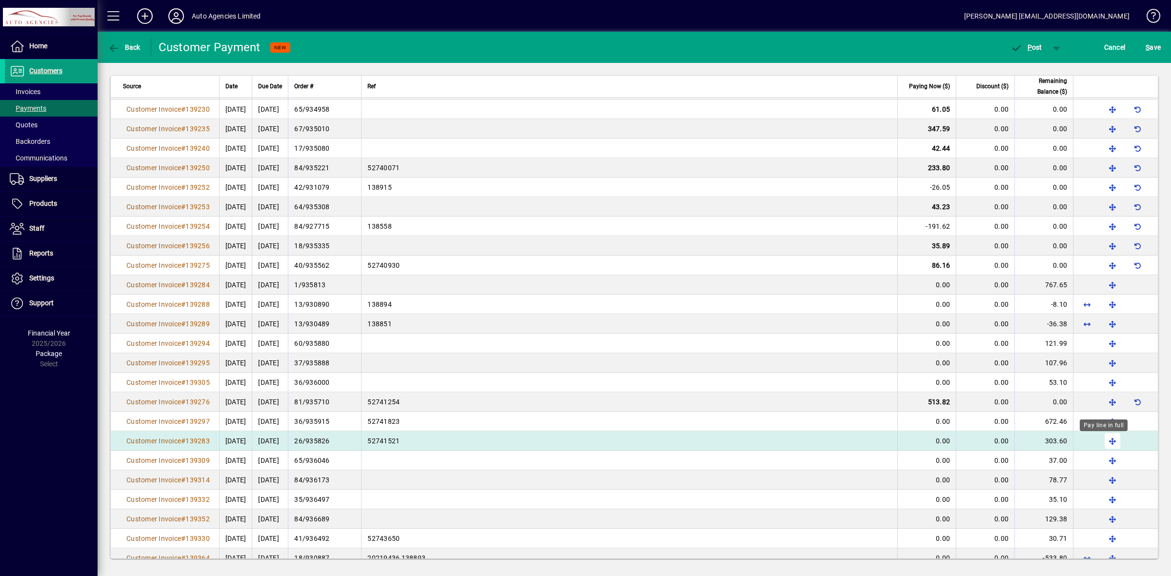
click at [1102, 442] on span "button" at bounding box center [1112, 440] width 23 height 23
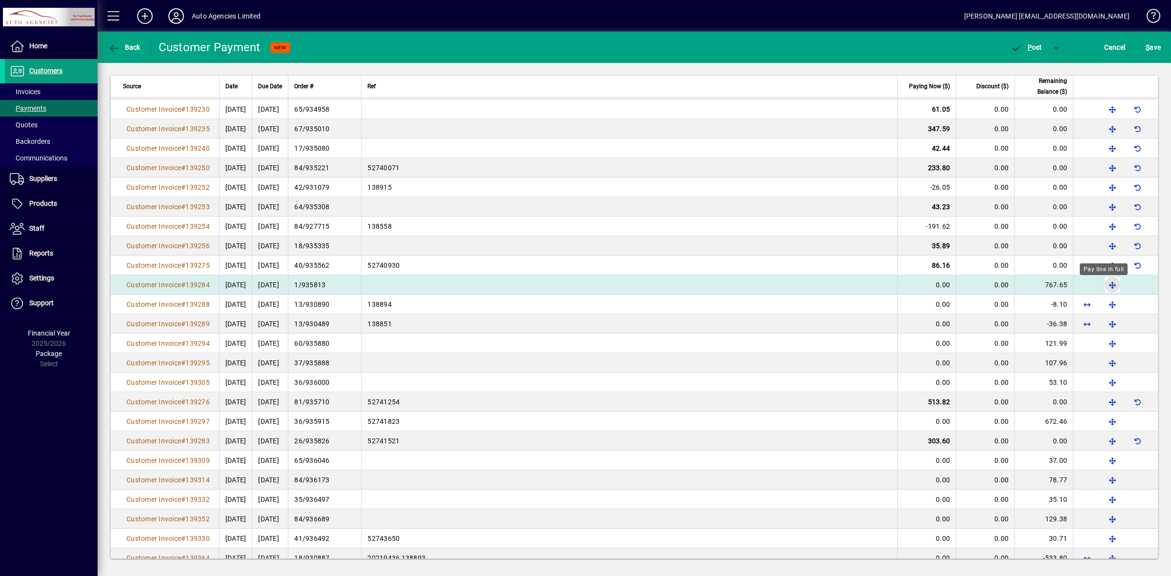
click at [1103, 288] on span "button" at bounding box center [1112, 284] width 23 height 23
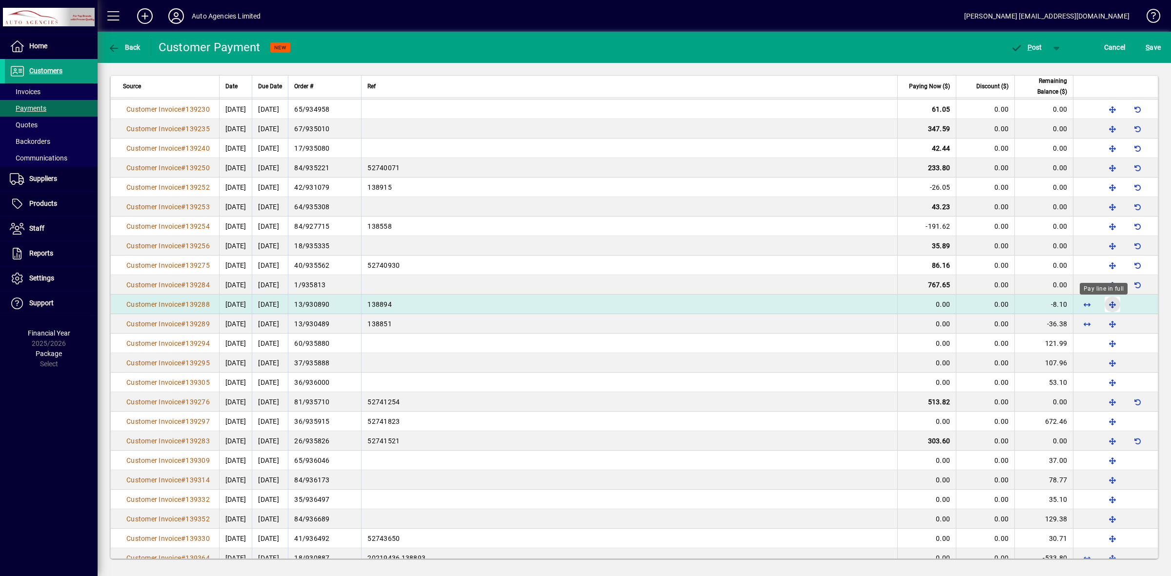
click at [1101, 306] on span "button" at bounding box center [1112, 304] width 23 height 23
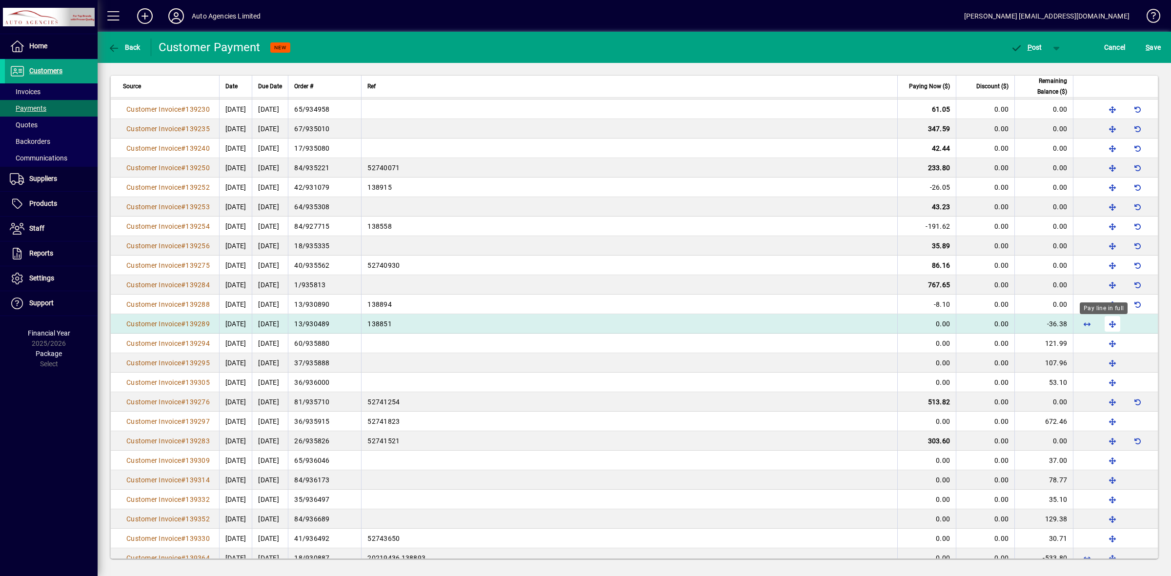
click at [1101, 323] on span "button" at bounding box center [1112, 323] width 23 height 23
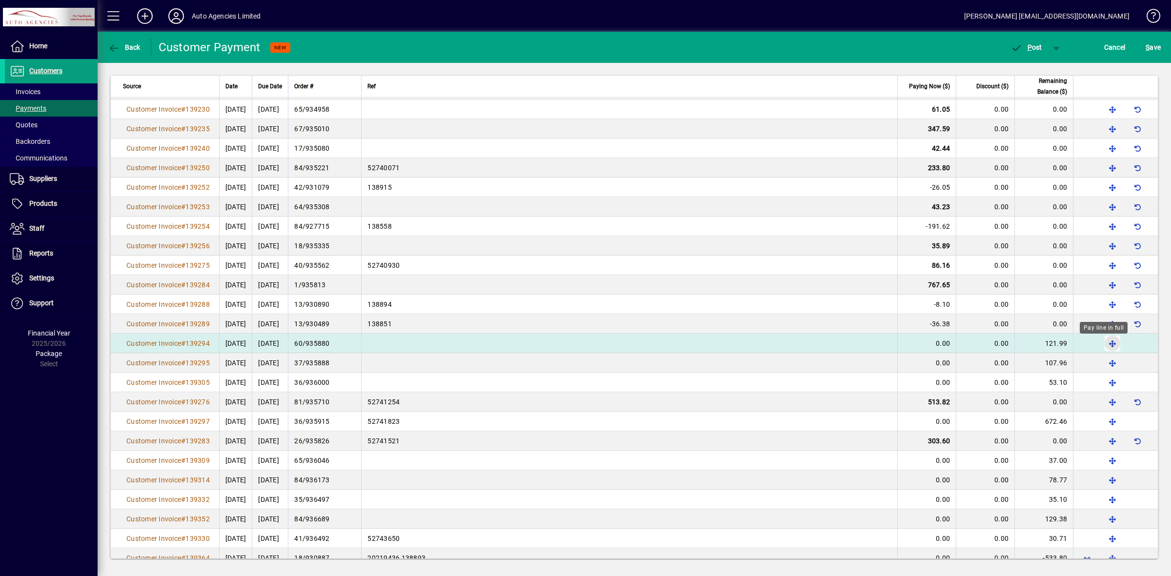
click at [1106, 345] on span "button" at bounding box center [1112, 343] width 23 height 23
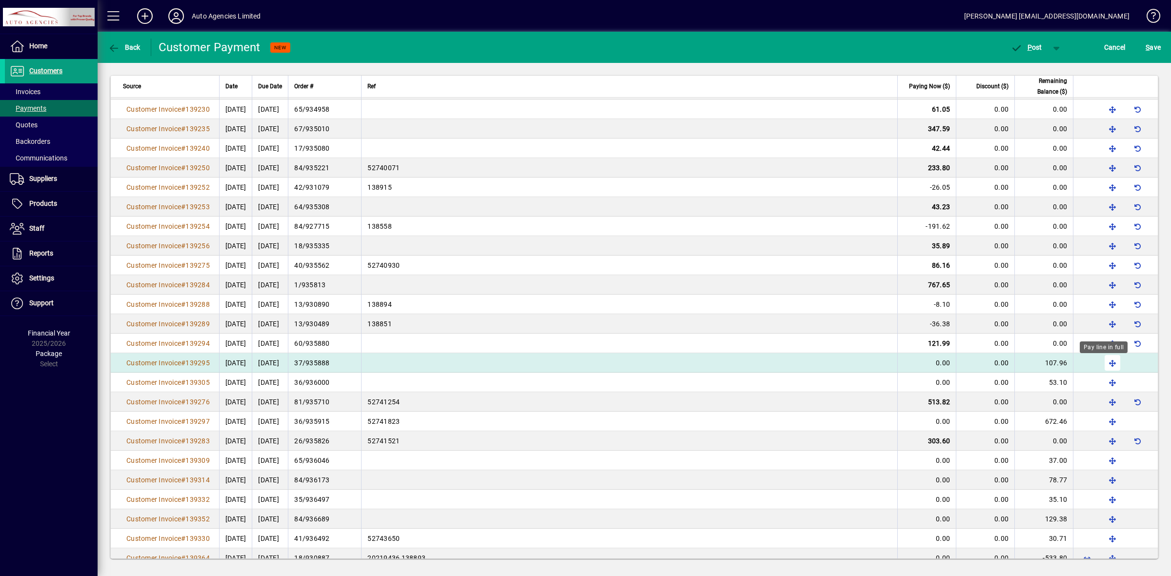
click at [1104, 366] on span "button" at bounding box center [1112, 362] width 23 height 23
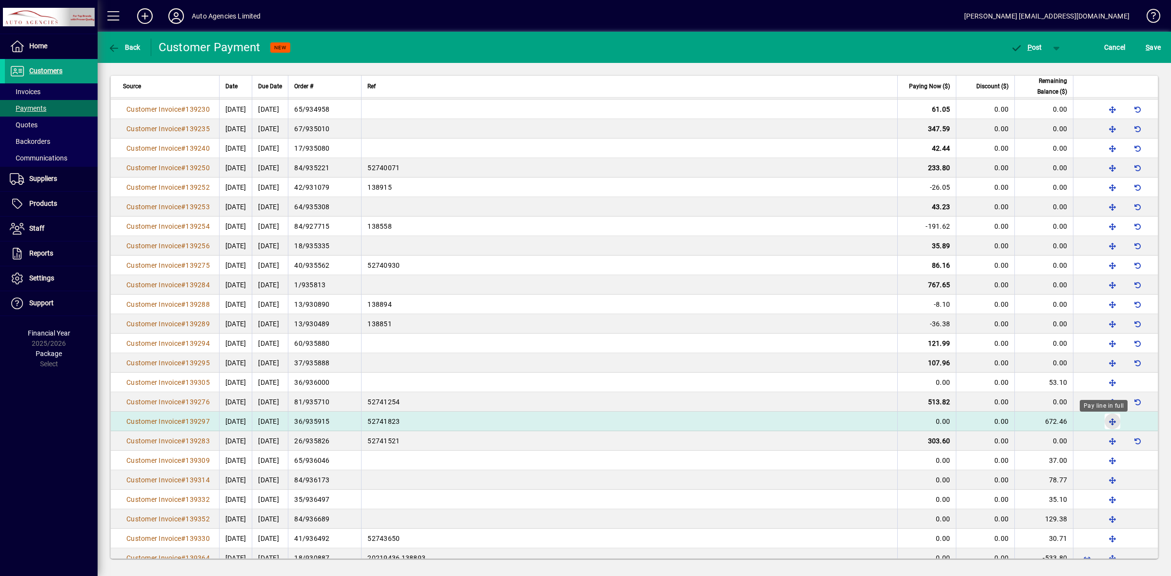
click at [1101, 423] on span "button" at bounding box center [1112, 421] width 23 height 23
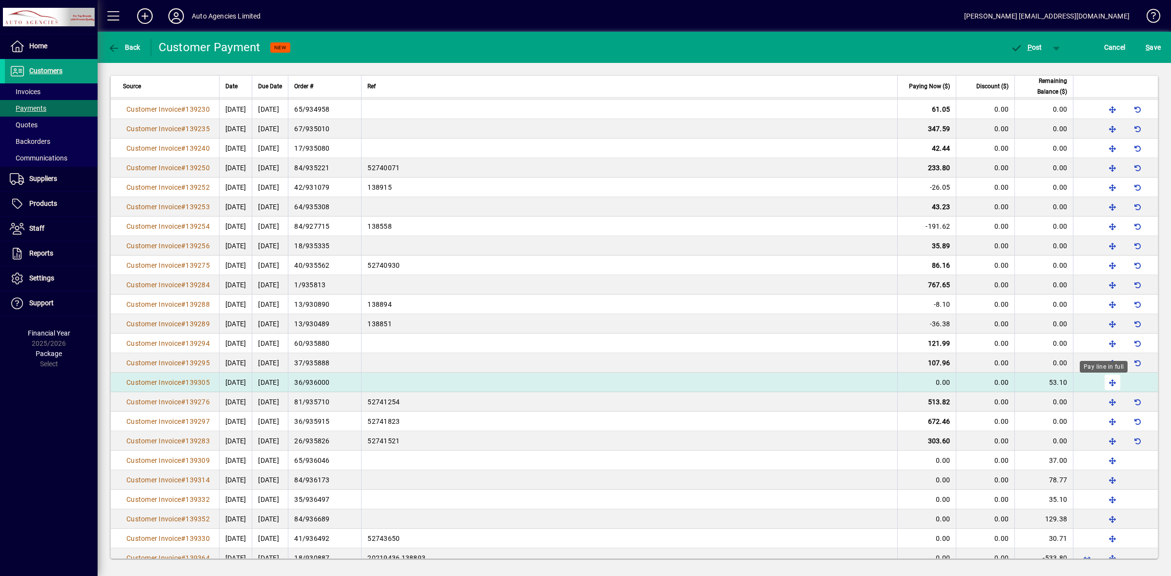
click at [1101, 383] on span "button" at bounding box center [1112, 382] width 23 height 23
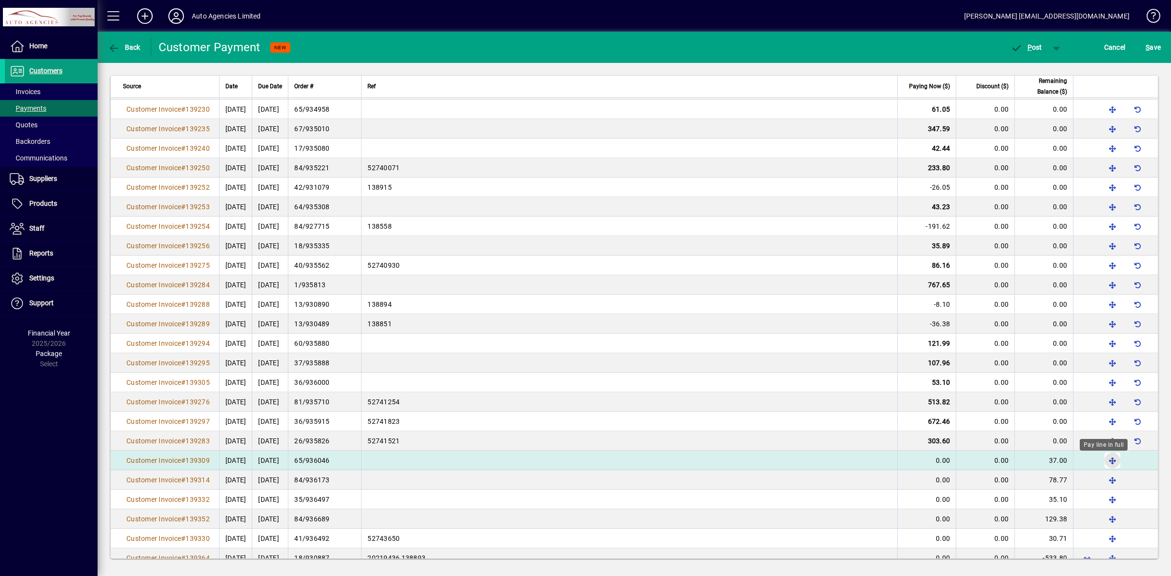
click at [1101, 461] on span "button" at bounding box center [1112, 460] width 23 height 23
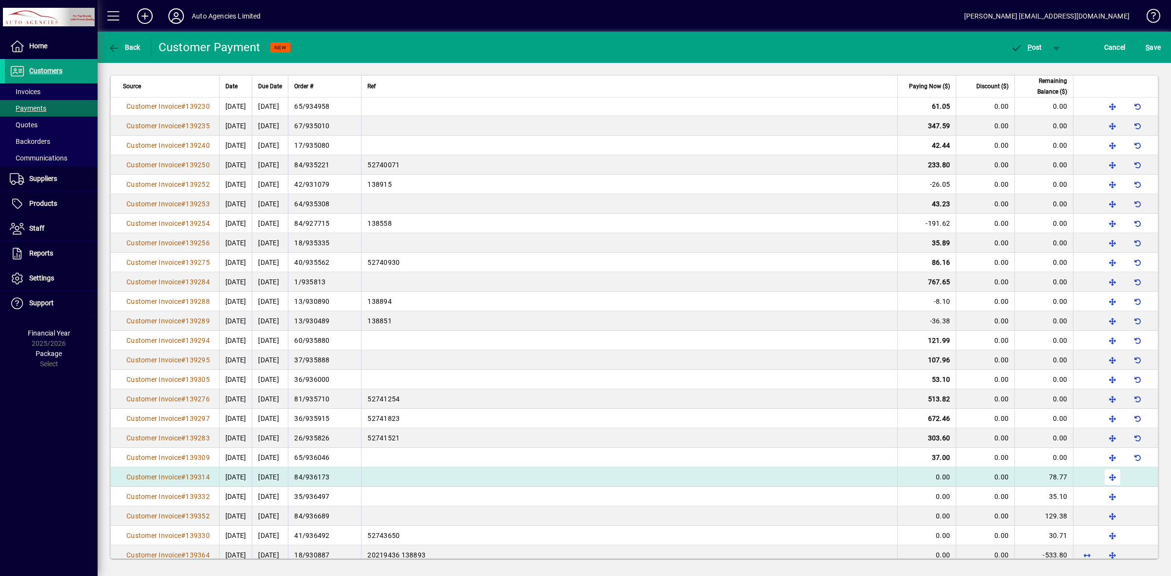
scroll to position [1595, 0]
click at [1101, 478] on span "button" at bounding box center [1112, 475] width 23 height 23
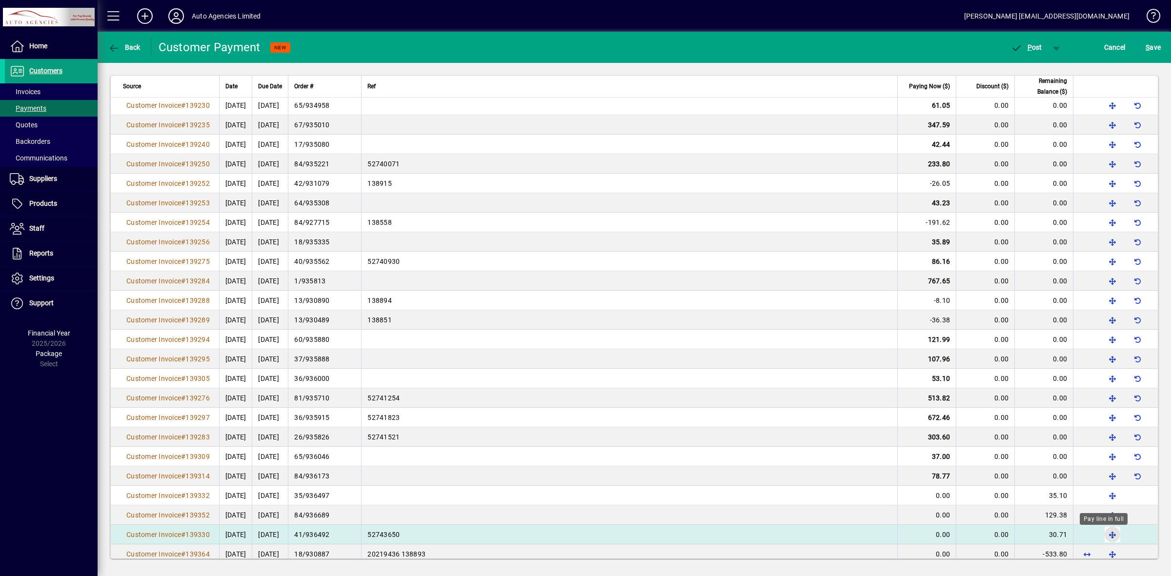
click at [1104, 540] on span "button" at bounding box center [1112, 534] width 23 height 23
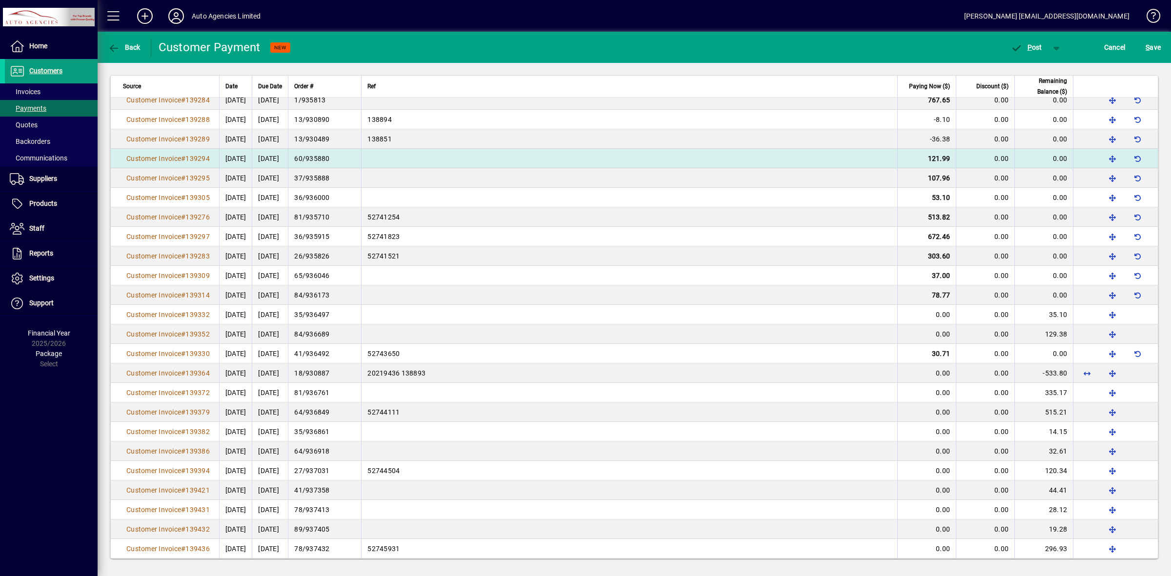
scroll to position [1777, 0]
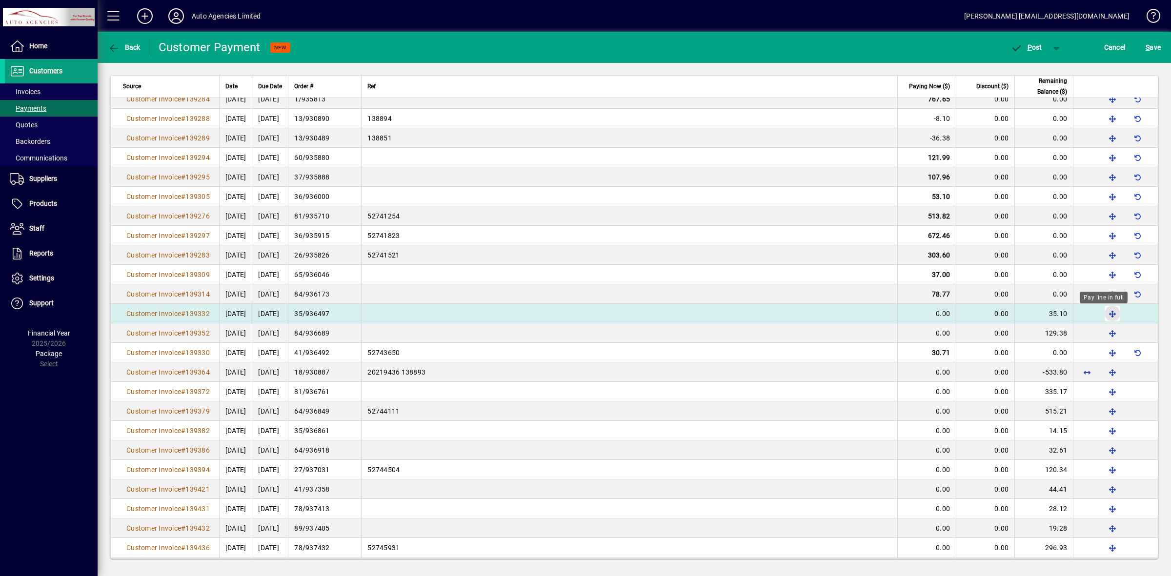
click at [1104, 314] on span "button" at bounding box center [1112, 313] width 23 height 23
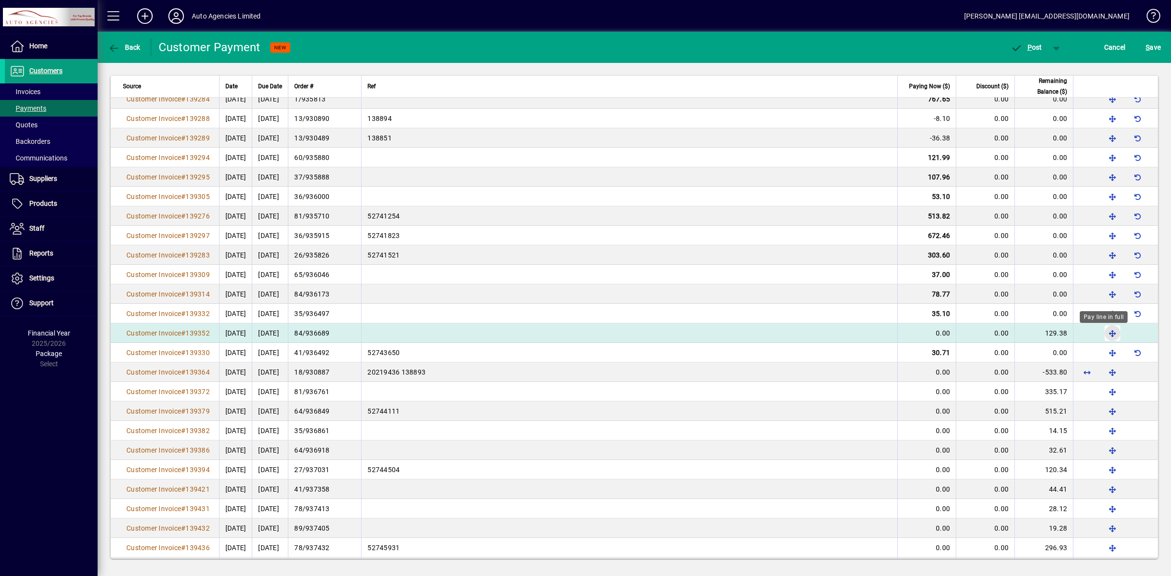
click at [1101, 336] on span "button" at bounding box center [1112, 333] width 23 height 23
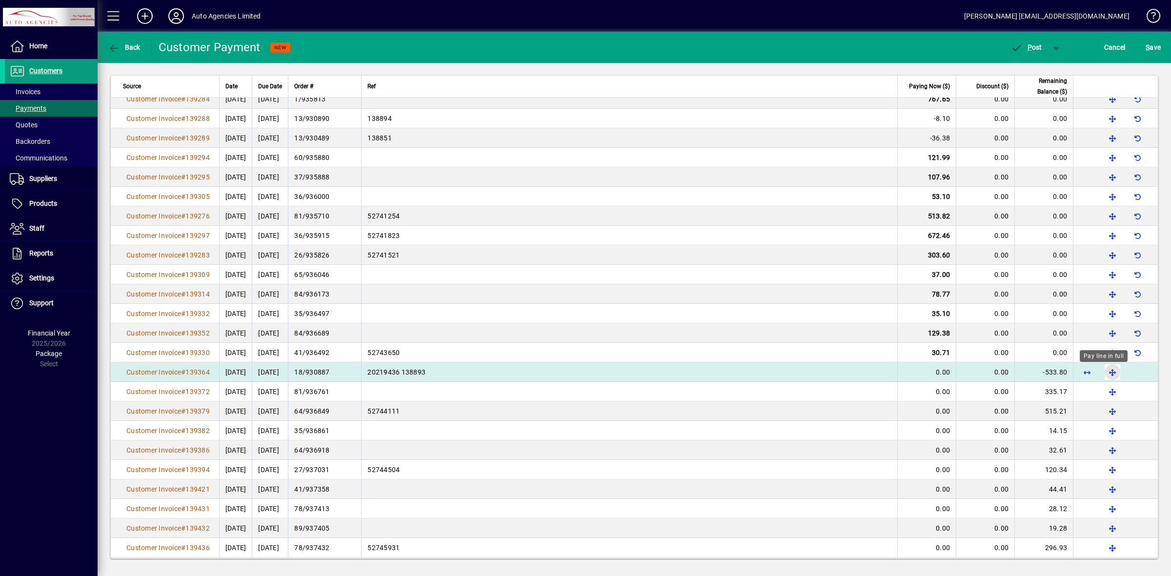
click at [1105, 373] on span "button" at bounding box center [1112, 372] width 23 height 23
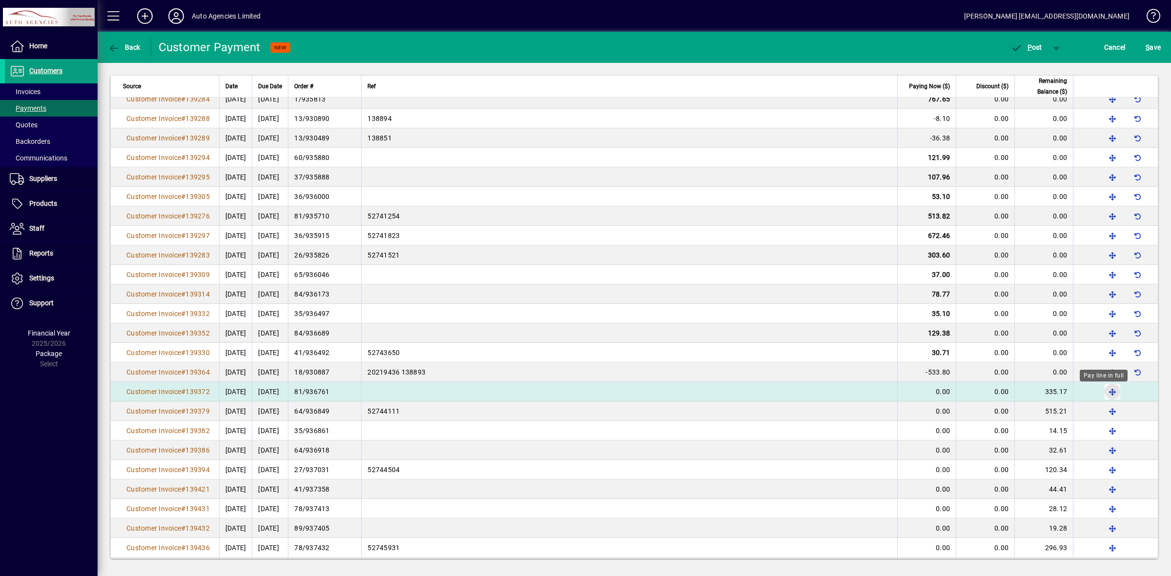
click at [1105, 393] on span "button" at bounding box center [1112, 391] width 23 height 23
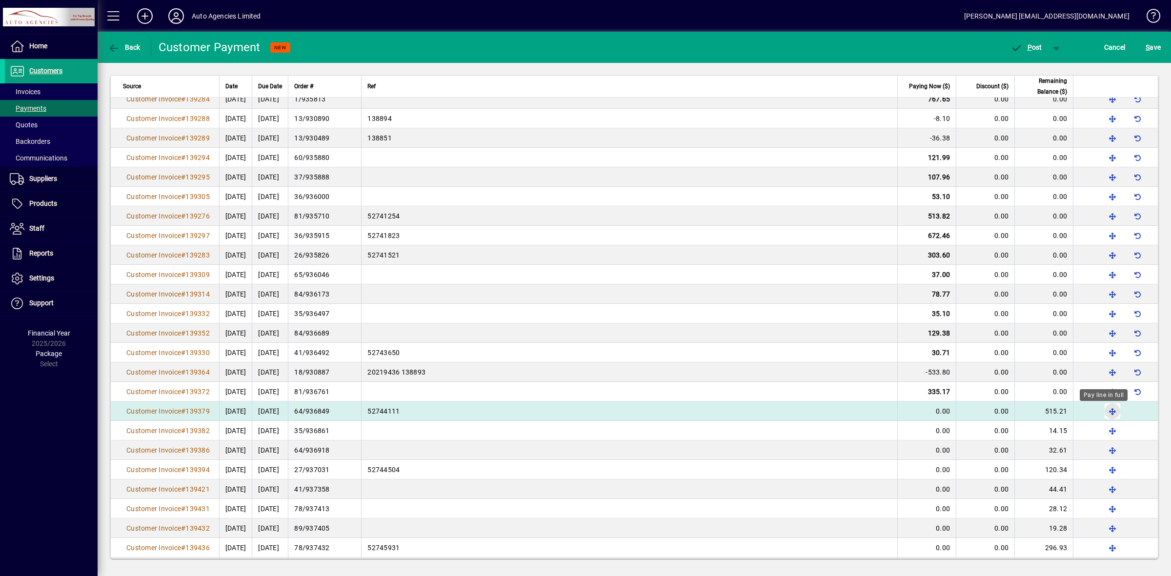
click at [1102, 411] on span "button" at bounding box center [1112, 411] width 23 height 23
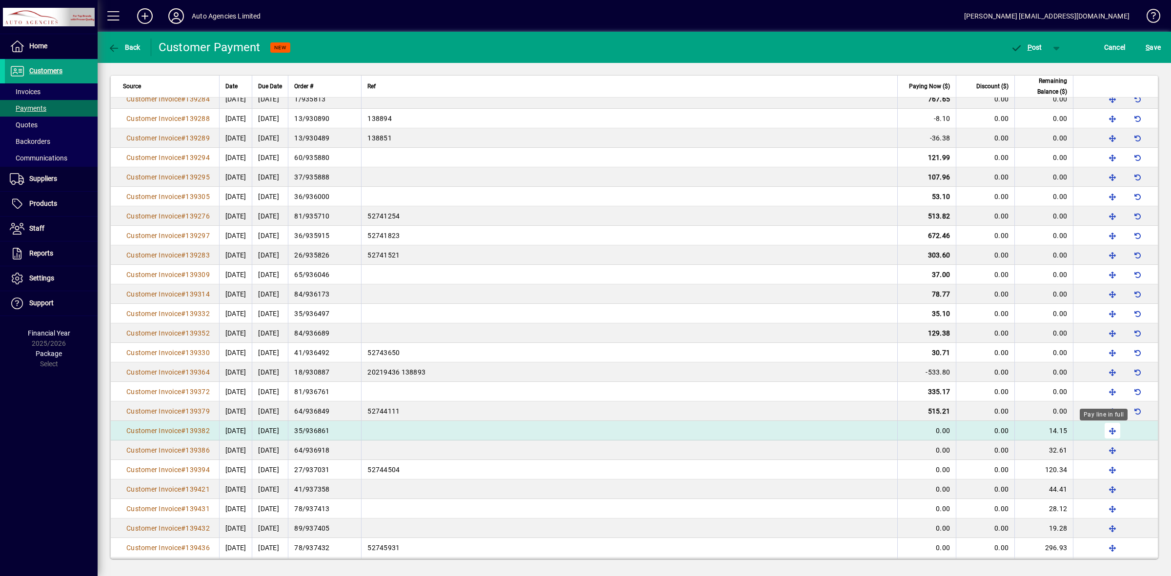
click at [1101, 432] on span "button" at bounding box center [1112, 430] width 23 height 23
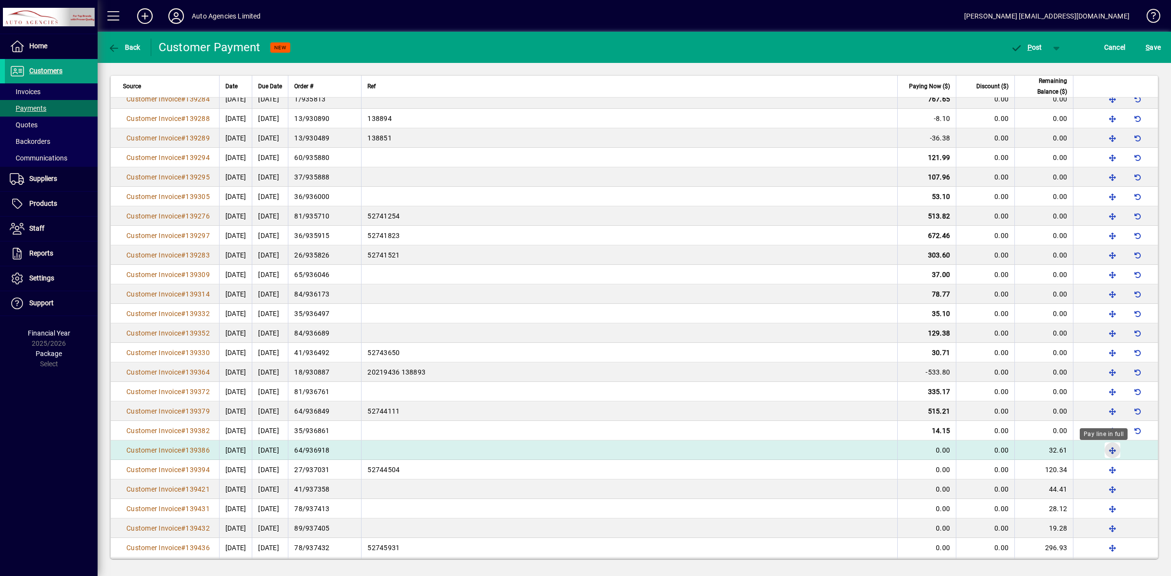
click at [1103, 451] on span "button" at bounding box center [1112, 450] width 23 height 23
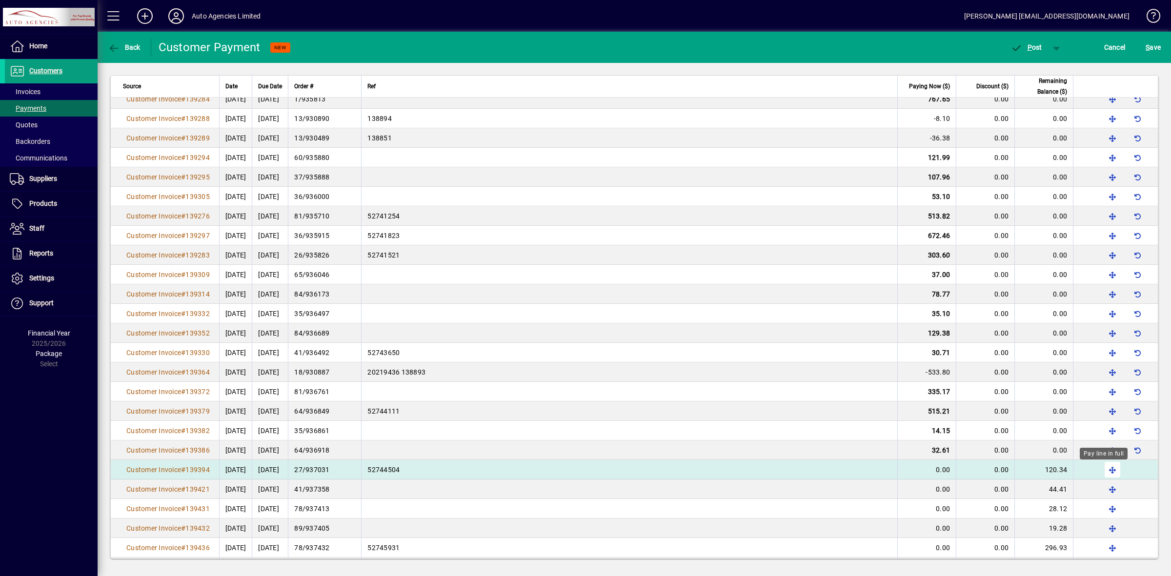
click at [1101, 473] on span "button" at bounding box center [1112, 469] width 23 height 23
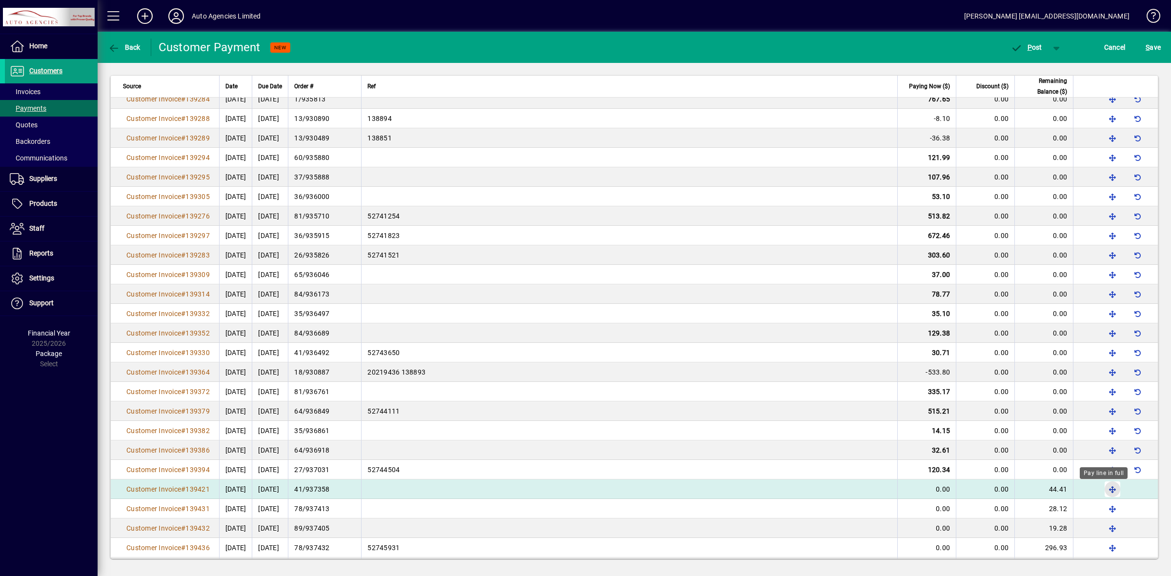
click at [1103, 493] on span "button" at bounding box center [1112, 489] width 23 height 23
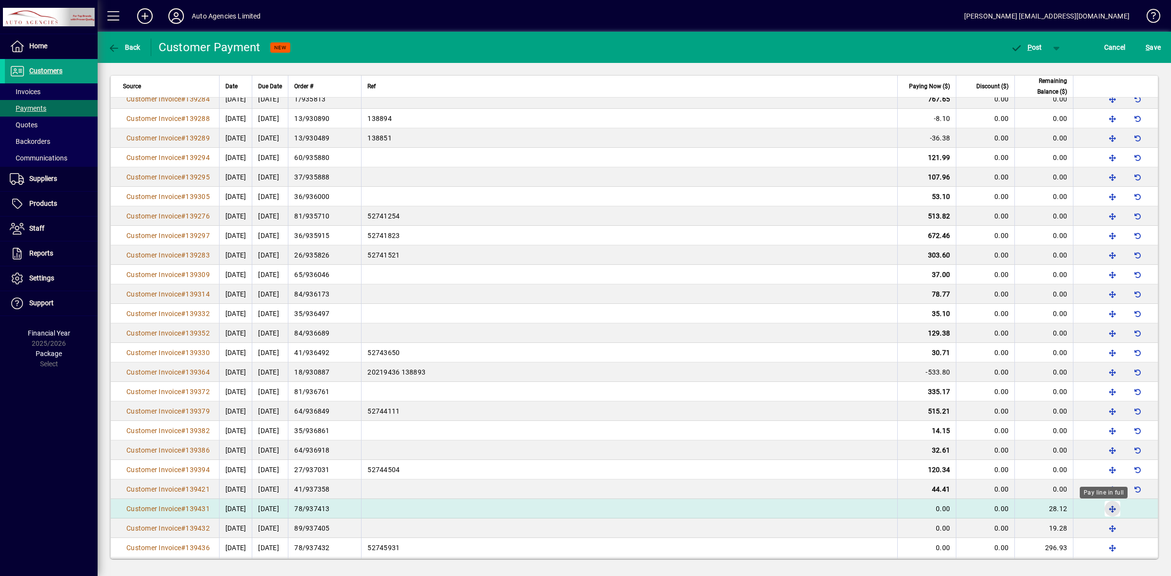
click at [1103, 511] on span "button" at bounding box center [1112, 508] width 23 height 23
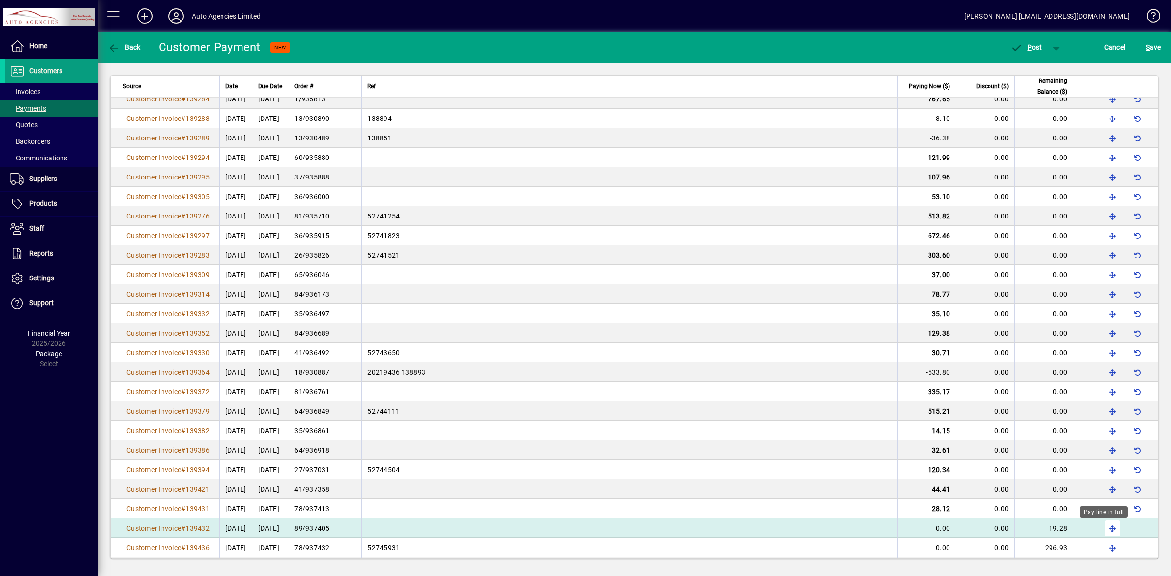
click at [1103, 531] on span "button" at bounding box center [1112, 528] width 23 height 23
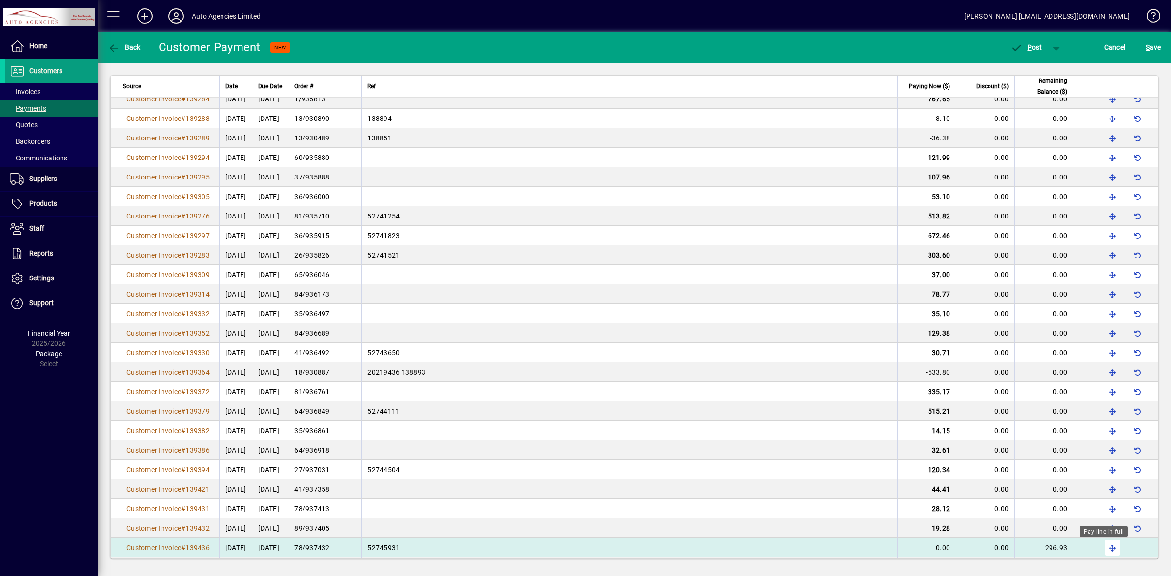
click at [1102, 551] on span "button" at bounding box center [1112, 547] width 23 height 23
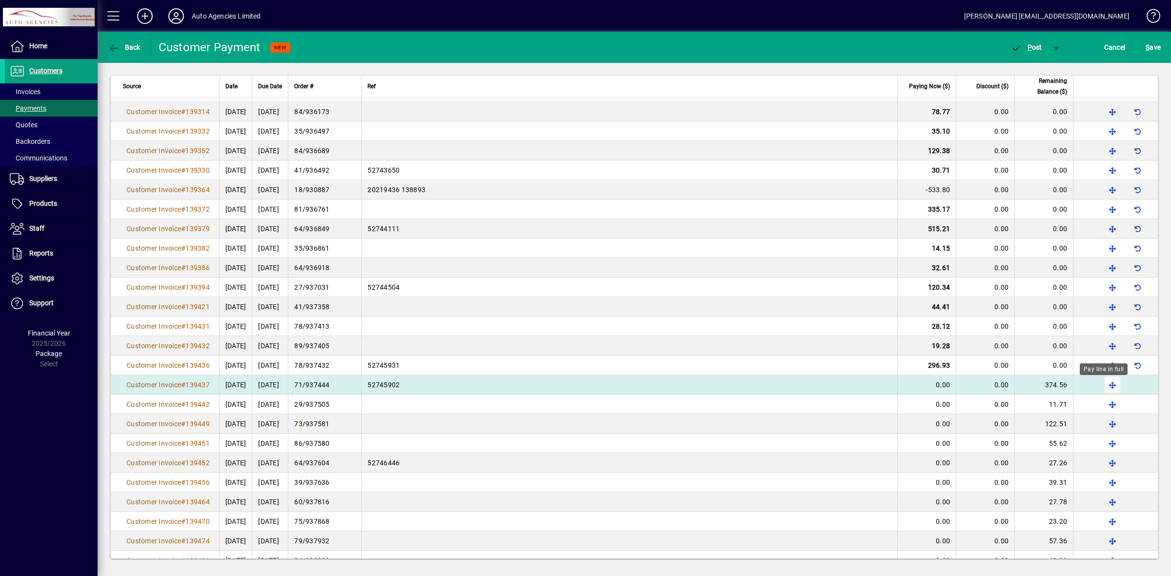
scroll to position [1960, 0]
click at [1104, 384] on span "button" at bounding box center [1112, 384] width 23 height 23
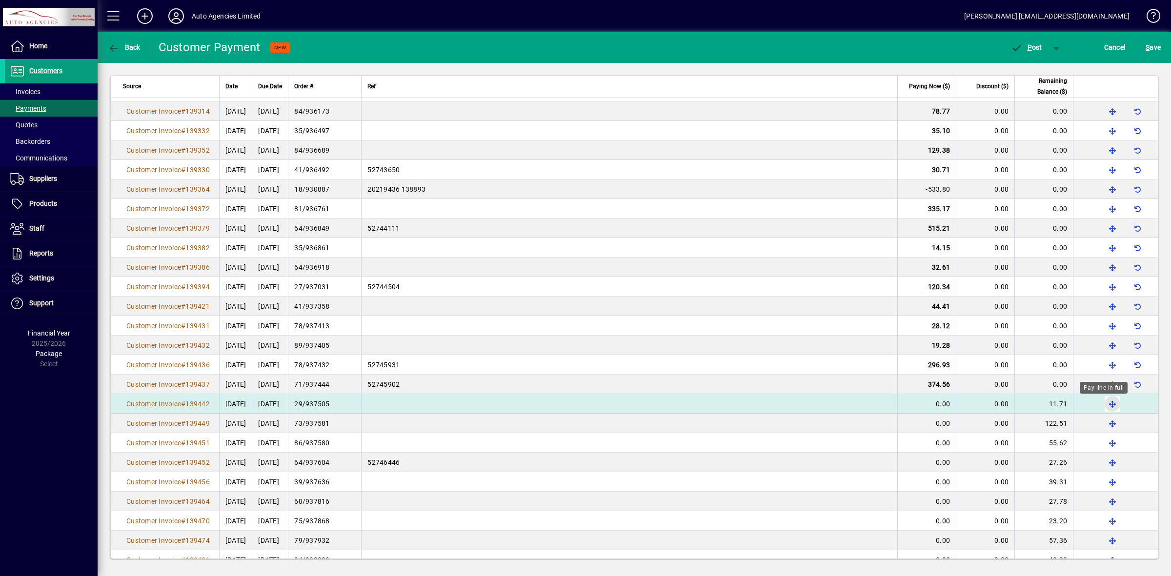
click at [1101, 405] on span "button" at bounding box center [1112, 403] width 23 height 23
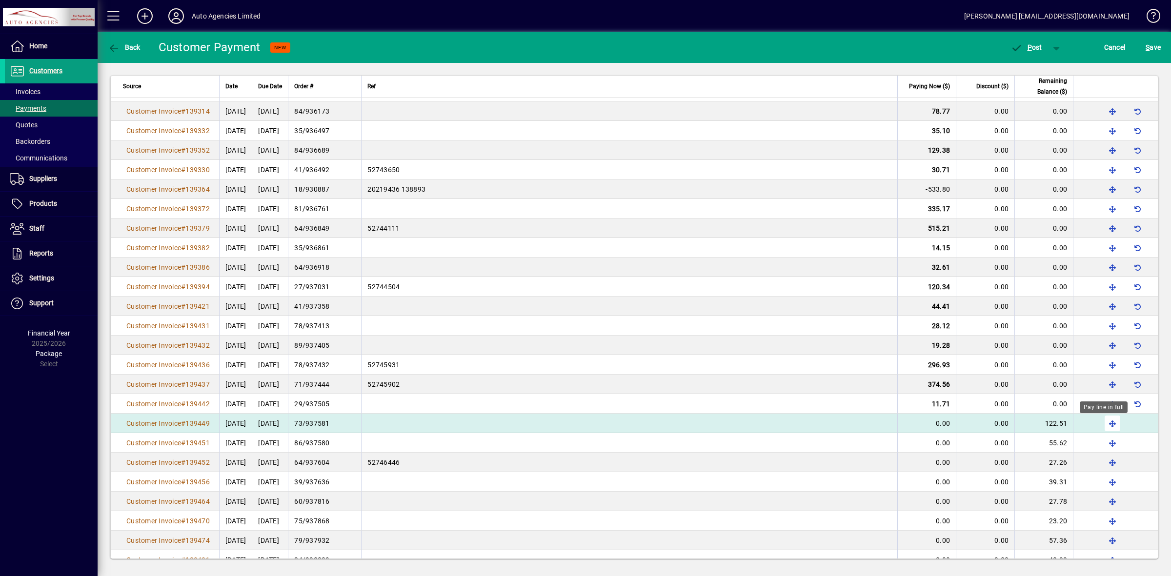
click at [1103, 422] on span "button" at bounding box center [1112, 423] width 23 height 23
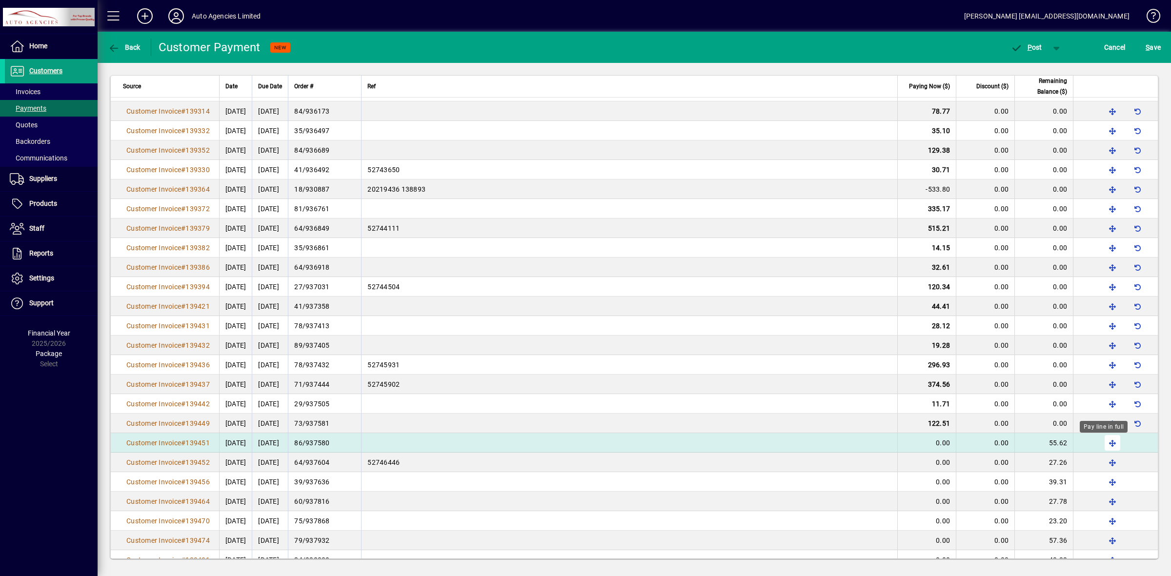
click at [1104, 442] on span "button" at bounding box center [1112, 442] width 23 height 23
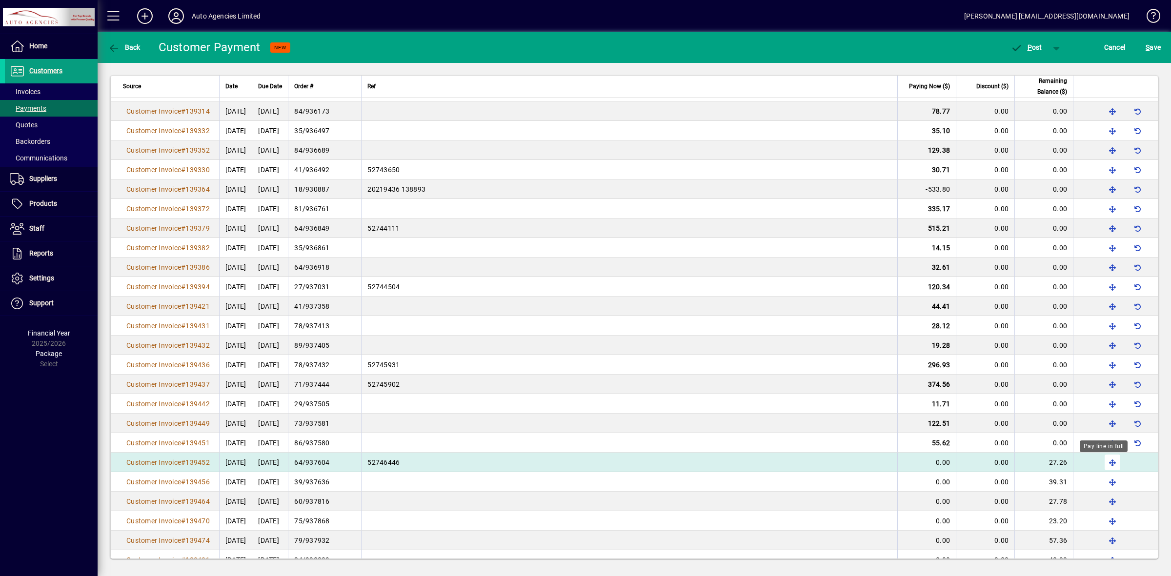
click at [1103, 466] on span "button" at bounding box center [1112, 462] width 23 height 23
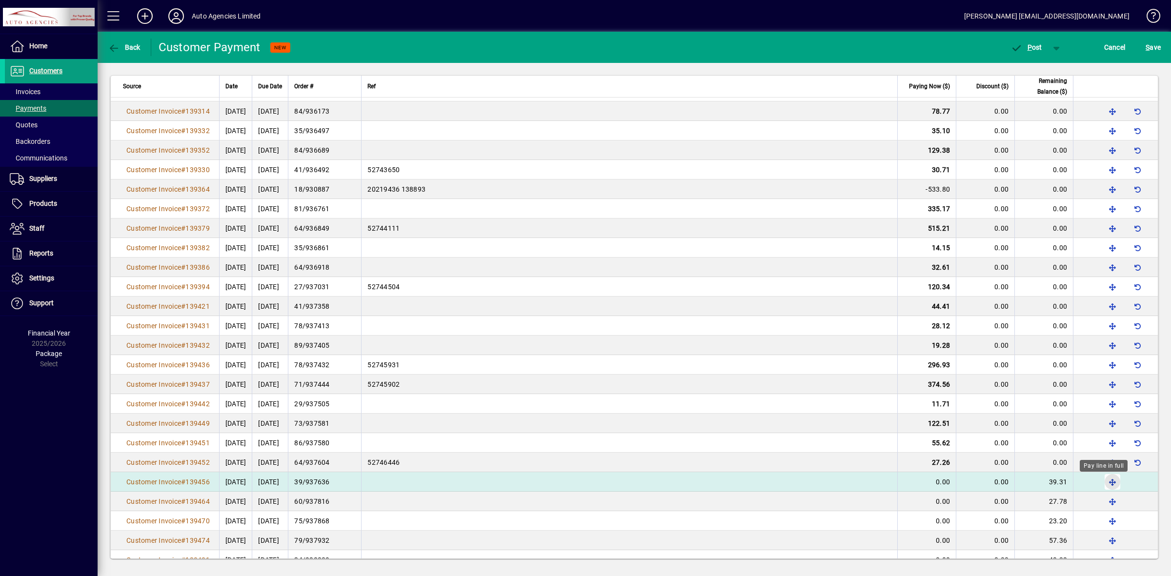
click at [1103, 482] on span "button" at bounding box center [1112, 481] width 23 height 23
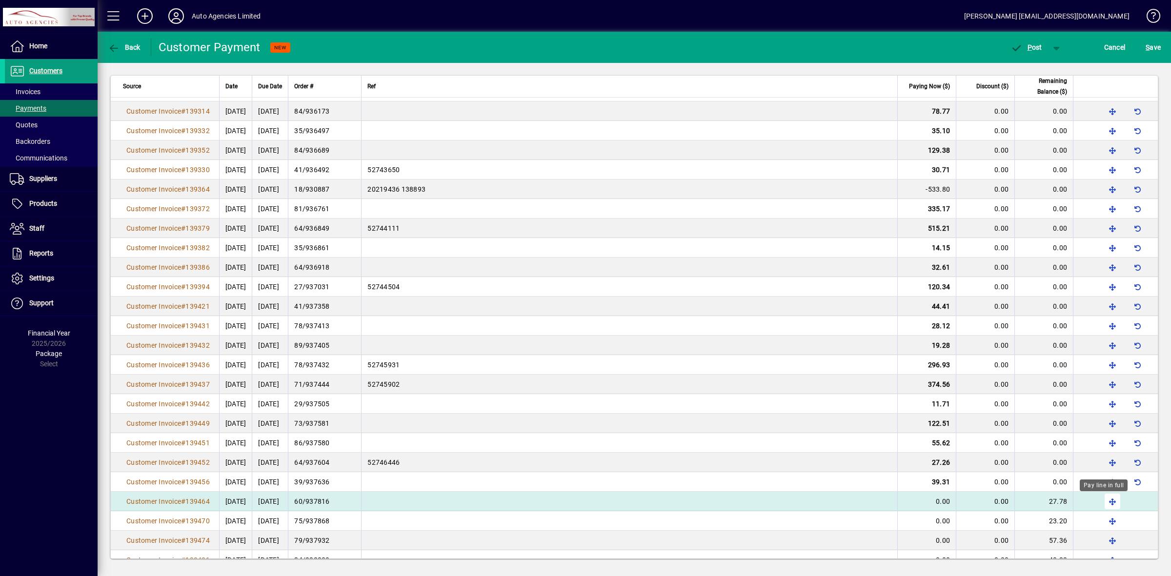
click at [1103, 501] on span "button" at bounding box center [1112, 501] width 23 height 23
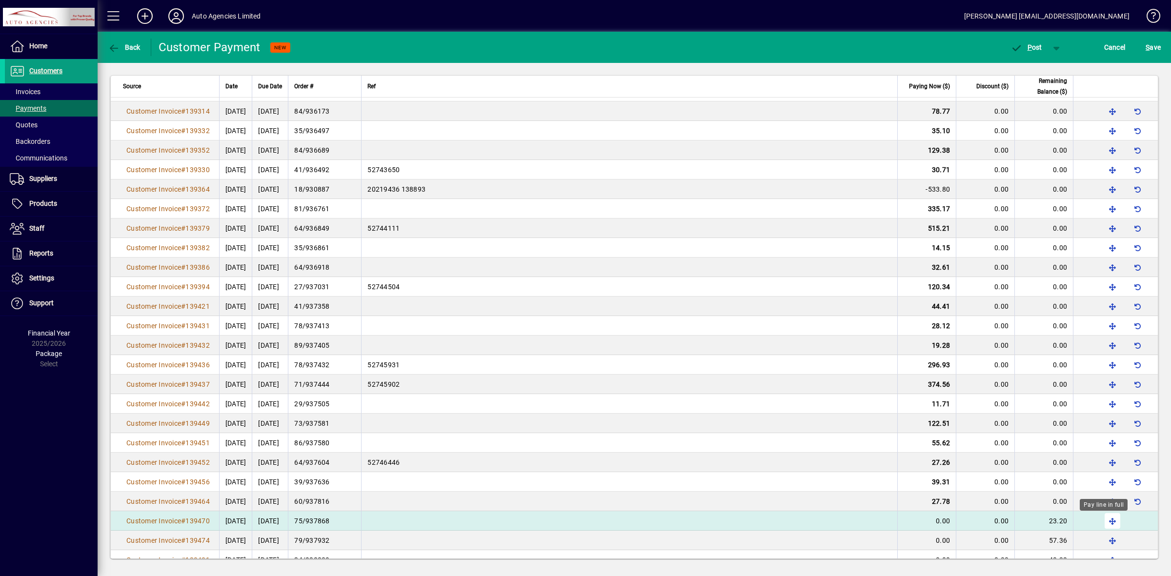
click at [1103, 524] on span "button" at bounding box center [1112, 520] width 23 height 23
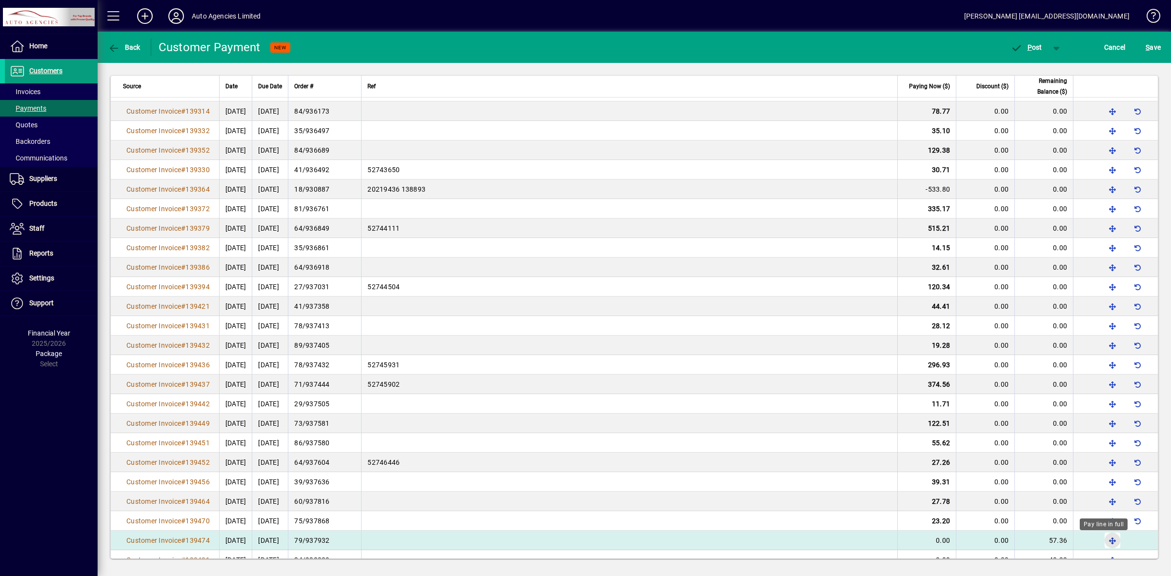
click at [1103, 542] on span "button" at bounding box center [1112, 540] width 23 height 23
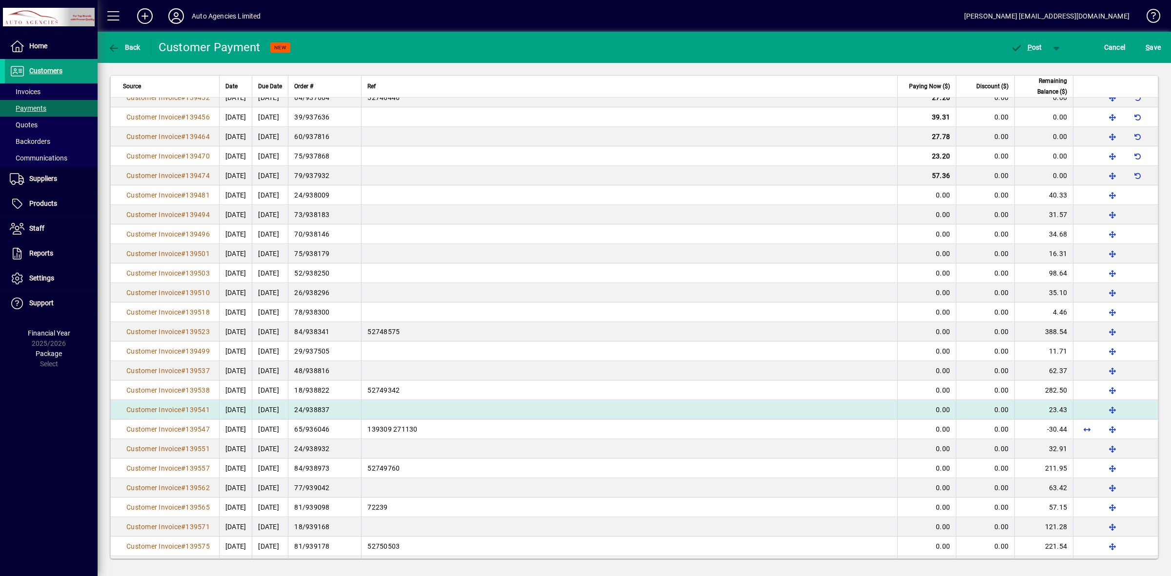
scroll to position [2326, 0]
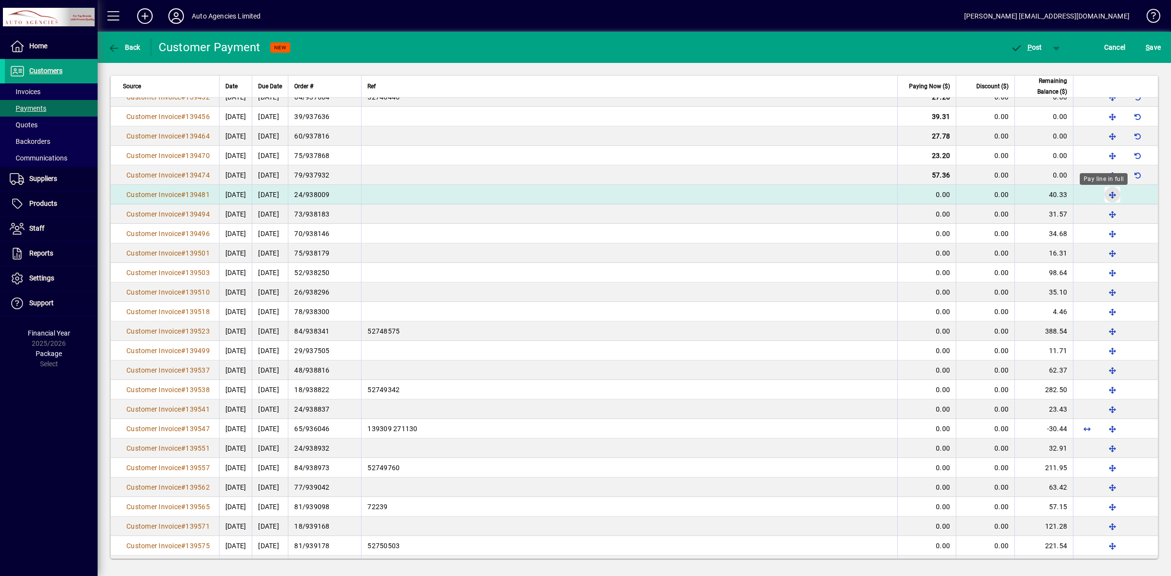
click at [1102, 199] on span "button" at bounding box center [1112, 194] width 23 height 23
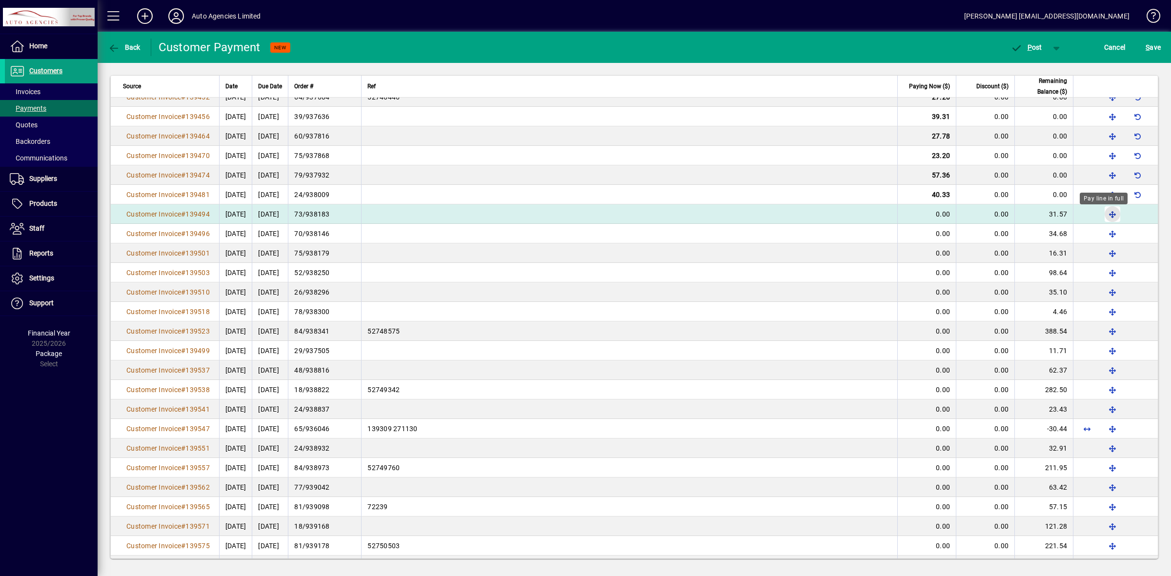
click at [1101, 216] on span "button" at bounding box center [1112, 213] width 23 height 23
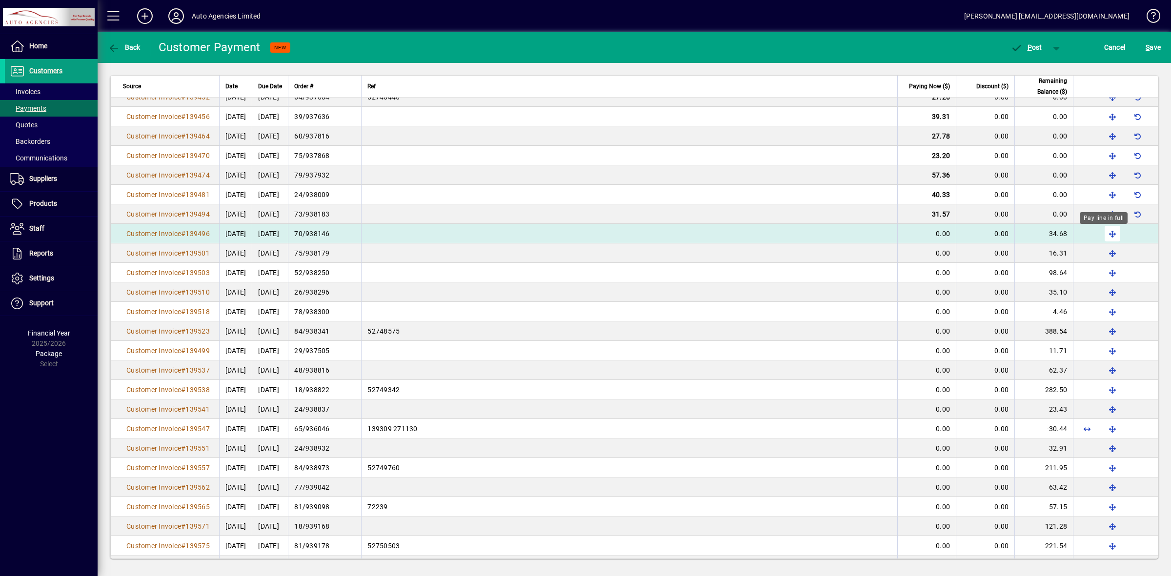
click at [1102, 235] on span "button" at bounding box center [1112, 233] width 23 height 23
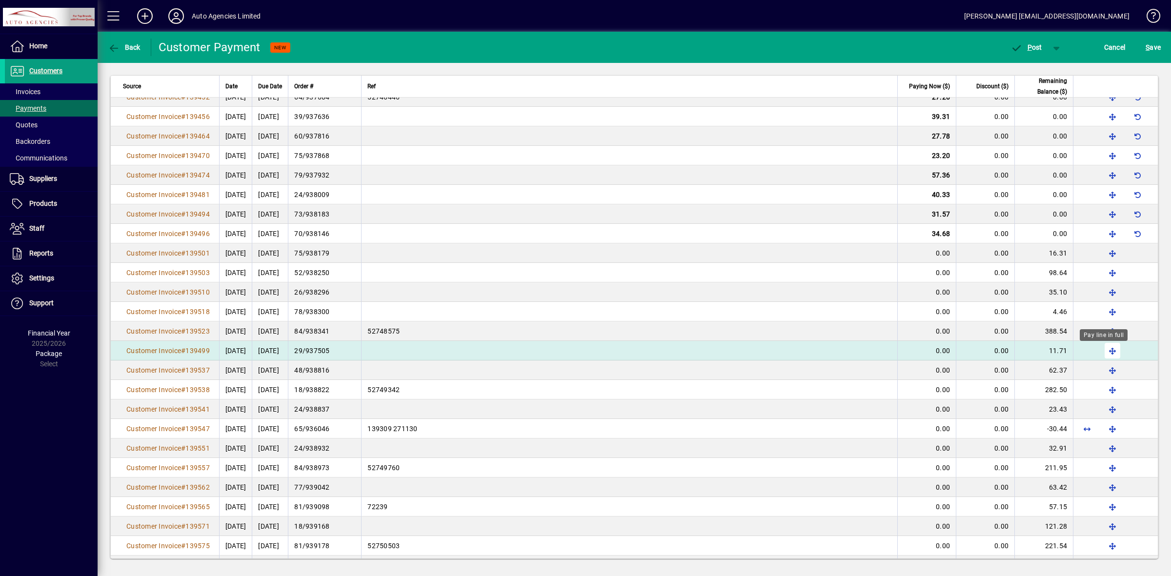
click at [1103, 354] on span "button" at bounding box center [1112, 350] width 23 height 23
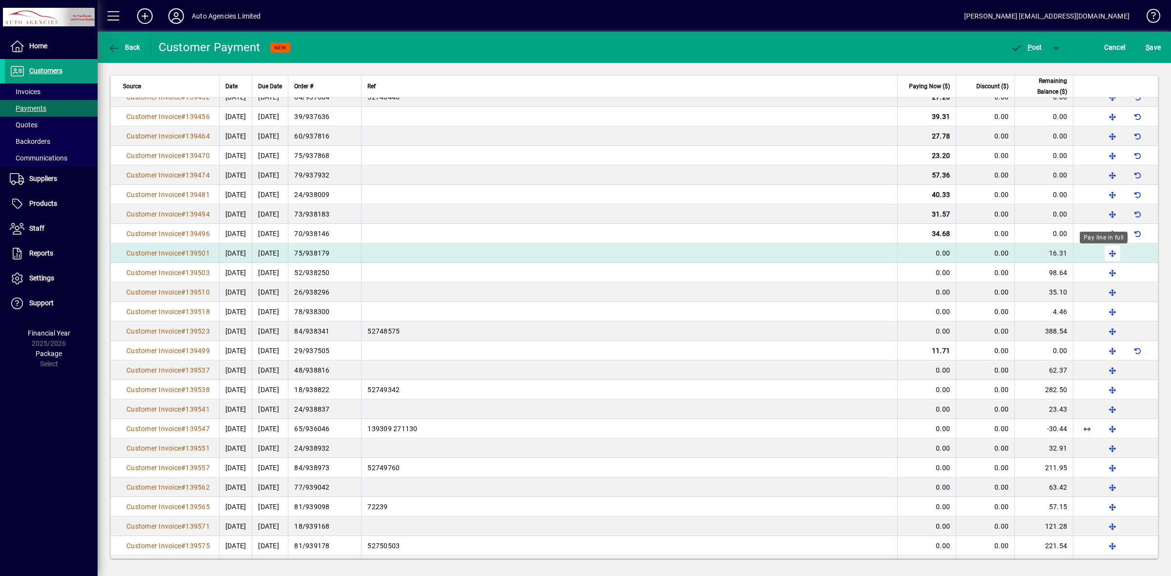
click at [1106, 252] on span "button" at bounding box center [1112, 252] width 23 height 23
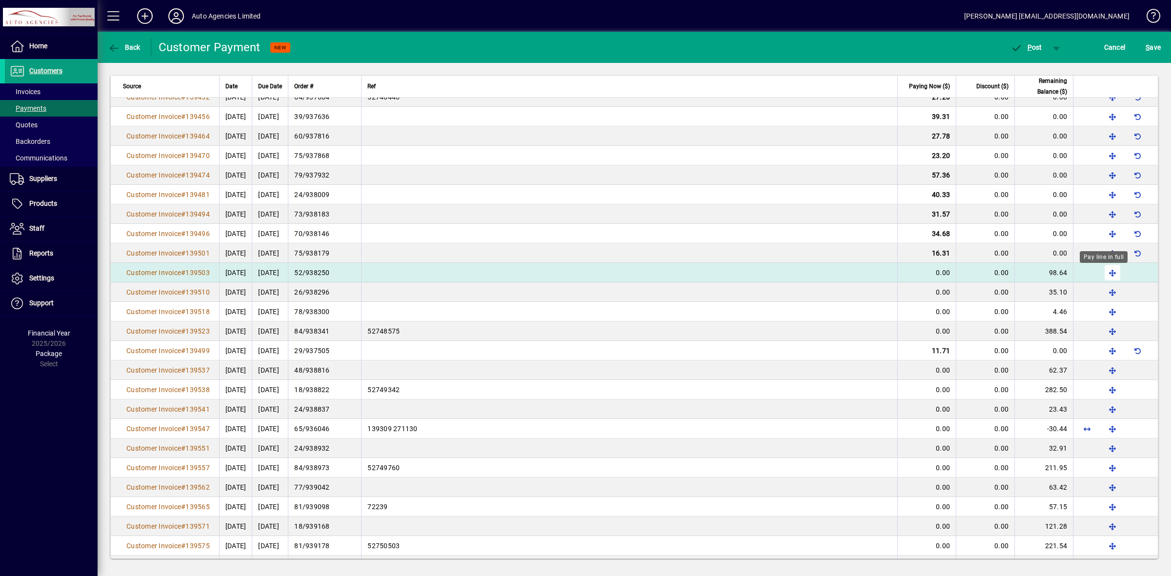
click at [1103, 275] on span "button" at bounding box center [1112, 272] width 23 height 23
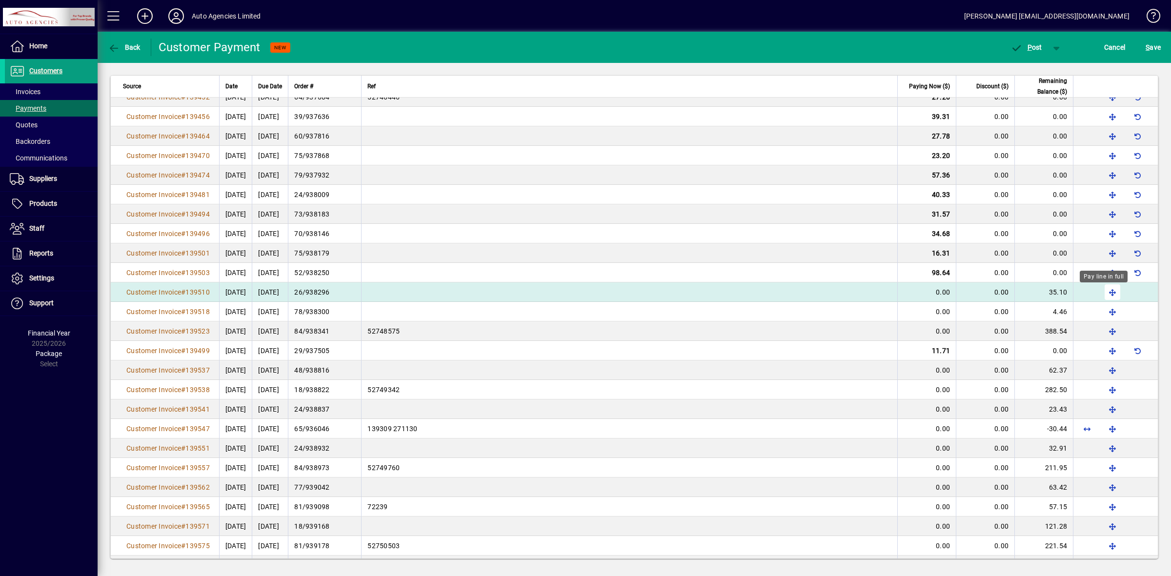
click at [1101, 292] on span "button" at bounding box center [1112, 292] width 23 height 23
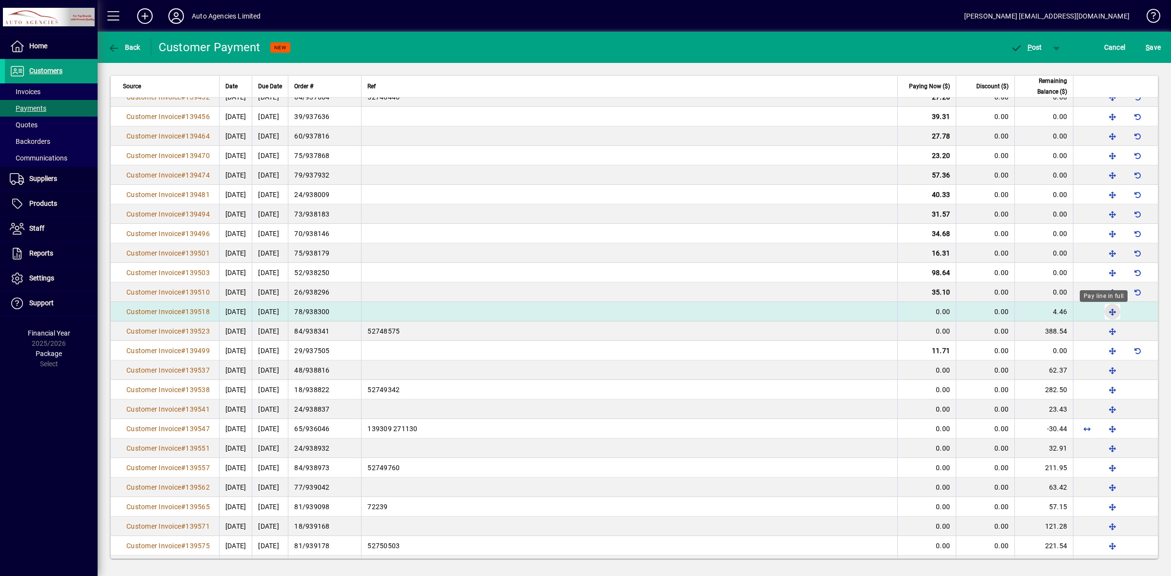
click at [1103, 315] on span "button" at bounding box center [1112, 311] width 23 height 23
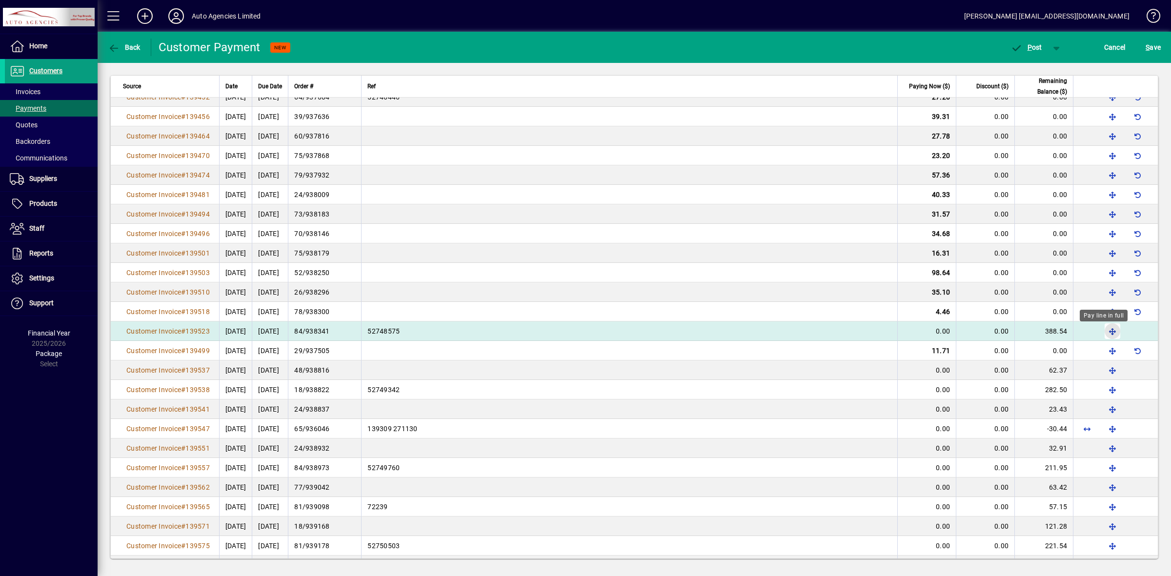
click at [1104, 333] on span "button" at bounding box center [1112, 331] width 23 height 23
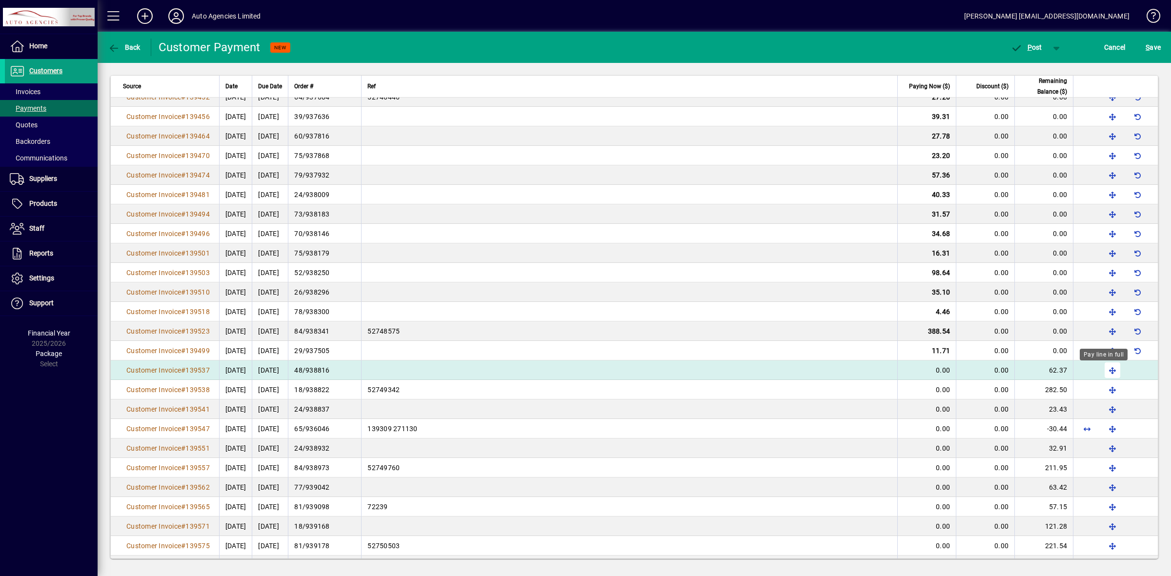
click at [1102, 373] on span "button" at bounding box center [1112, 370] width 23 height 23
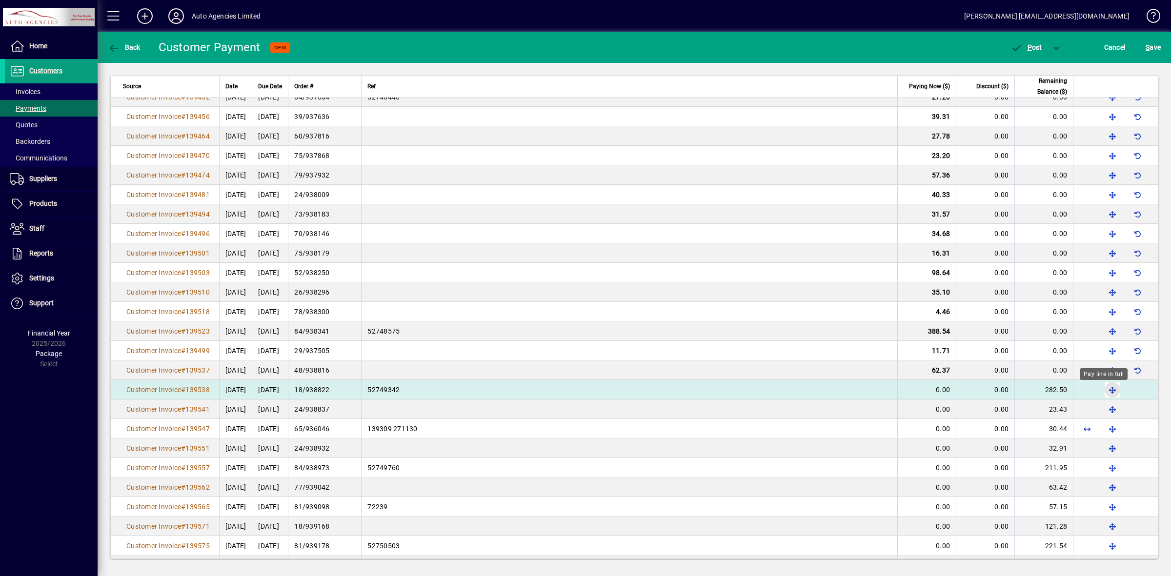
click at [1101, 393] on span "button" at bounding box center [1112, 389] width 23 height 23
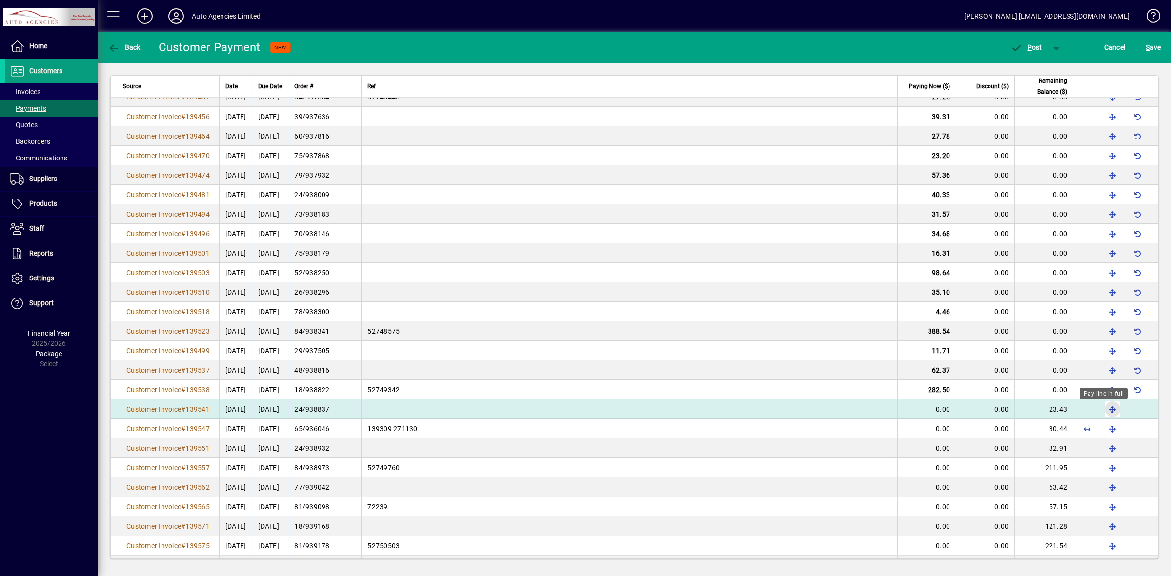
click at [1103, 411] on span "button" at bounding box center [1112, 409] width 23 height 23
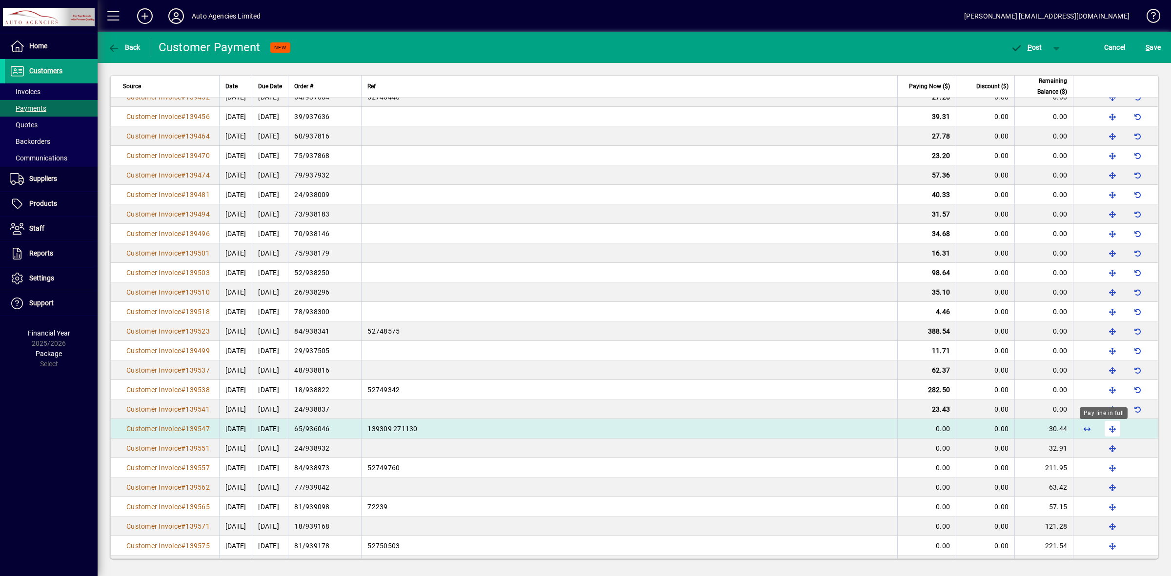
click at [1103, 433] on span "button" at bounding box center [1112, 428] width 23 height 23
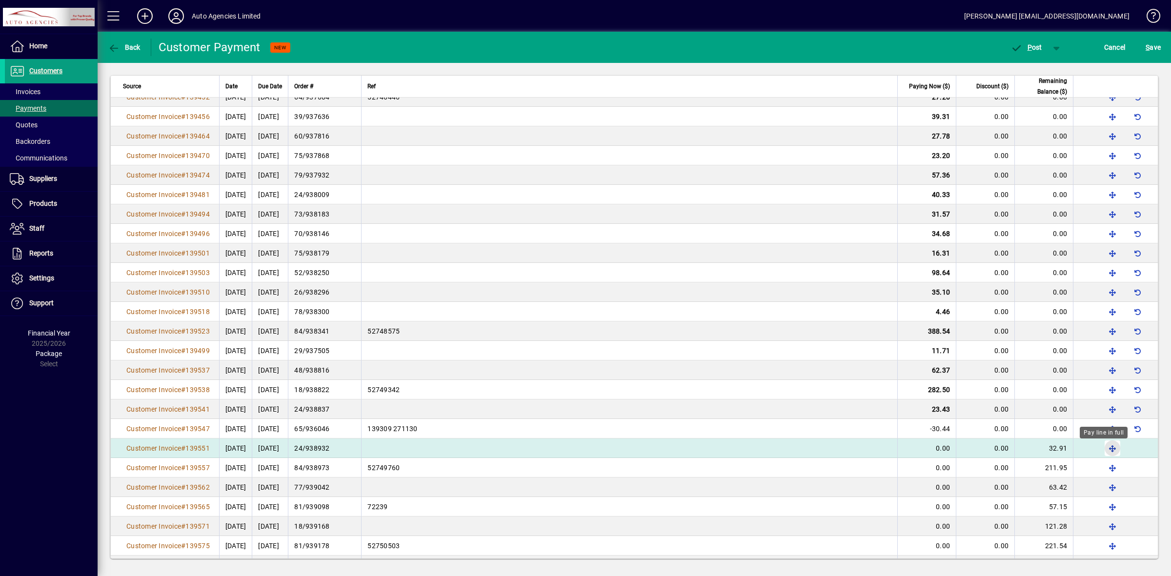
click at [1103, 450] on span "button" at bounding box center [1112, 448] width 23 height 23
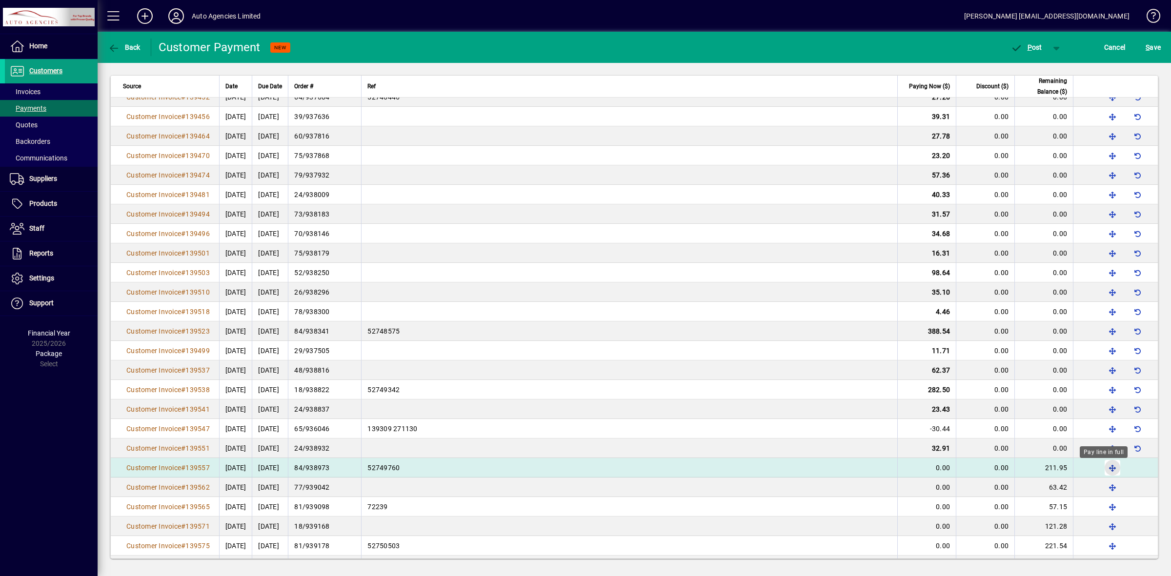
click at [1103, 470] on span "button" at bounding box center [1112, 467] width 23 height 23
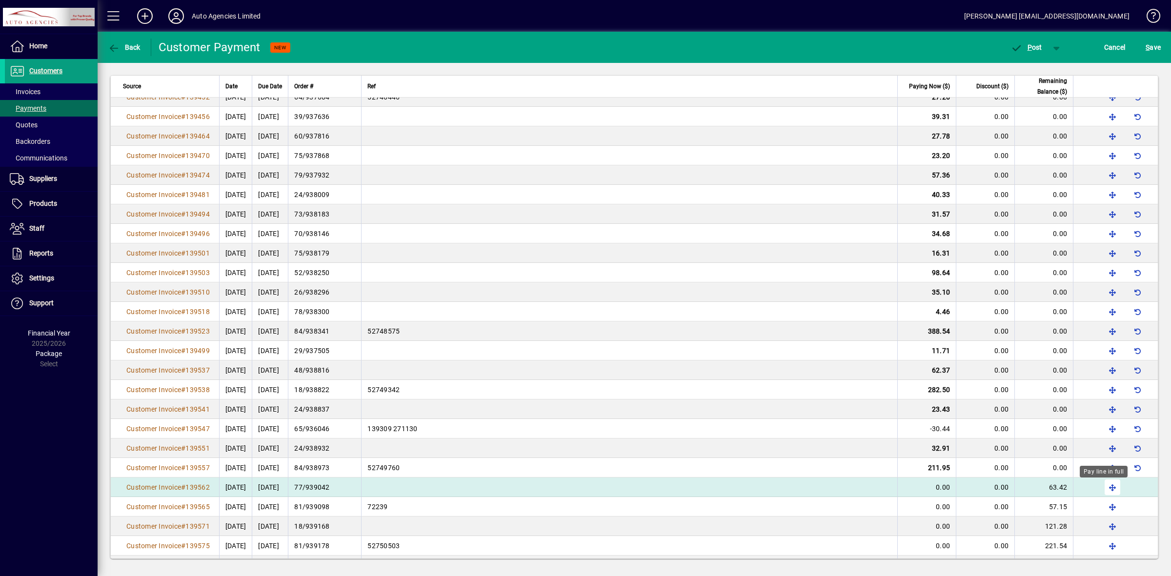
click at [1106, 489] on span "button" at bounding box center [1112, 487] width 23 height 23
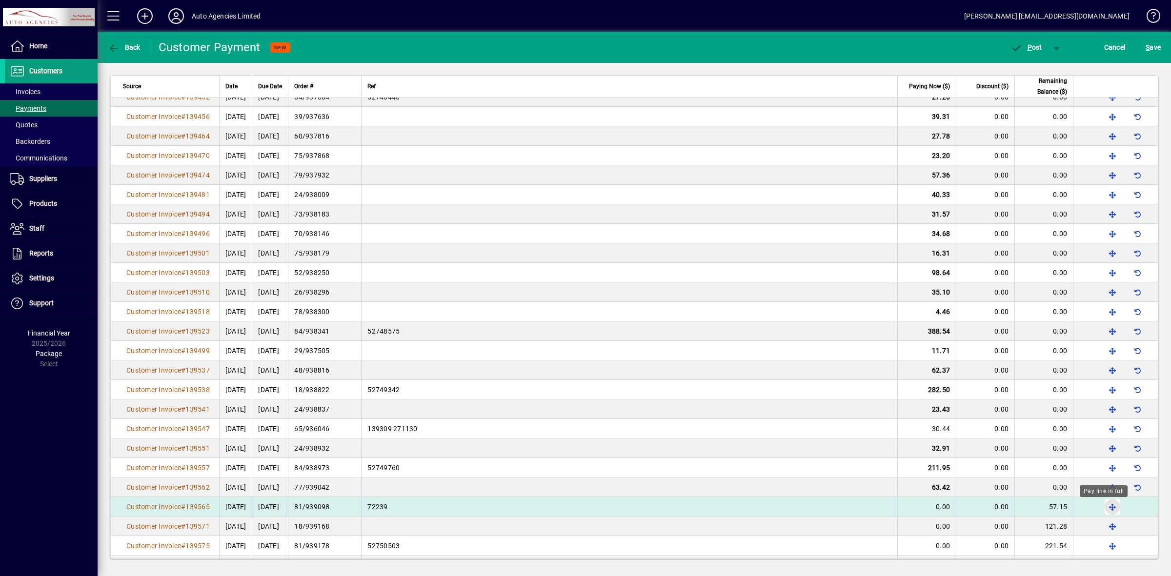
click at [1106, 510] on span "button" at bounding box center [1112, 506] width 23 height 23
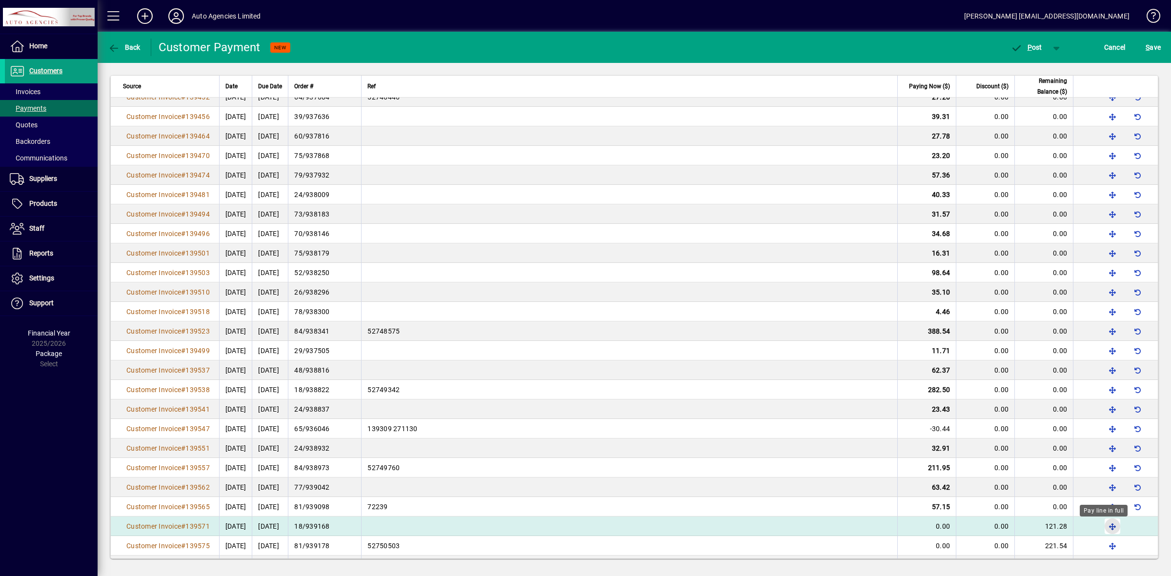
click at [1103, 529] on span "button" at bounding box center [1112, 526] width 23 height 23
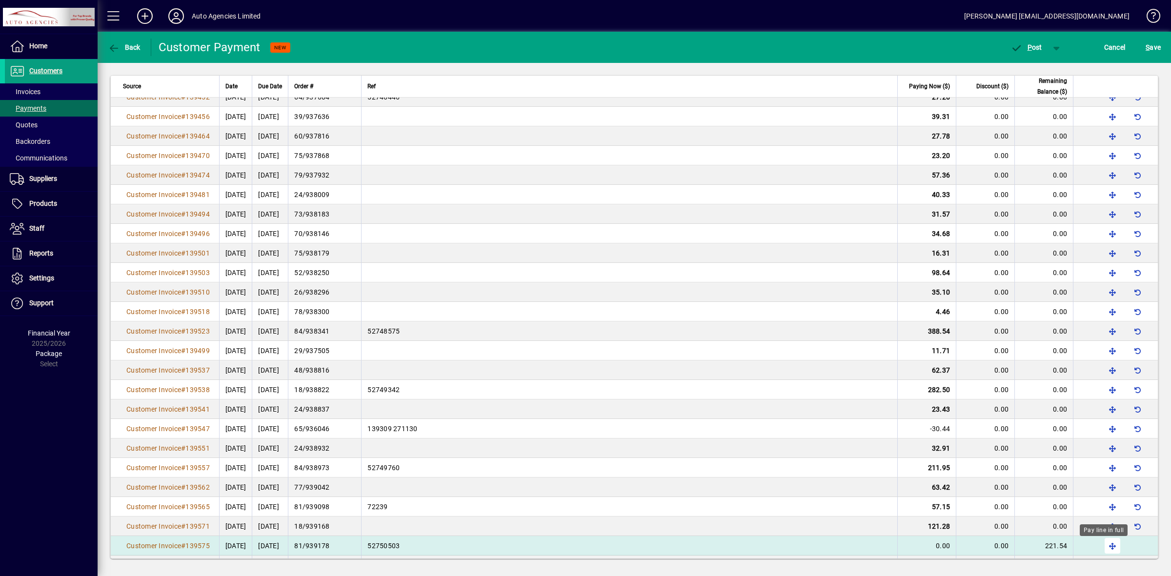
click at [1103, 549] on span "button" at bounding box center [1112, 545] width 23 height 23
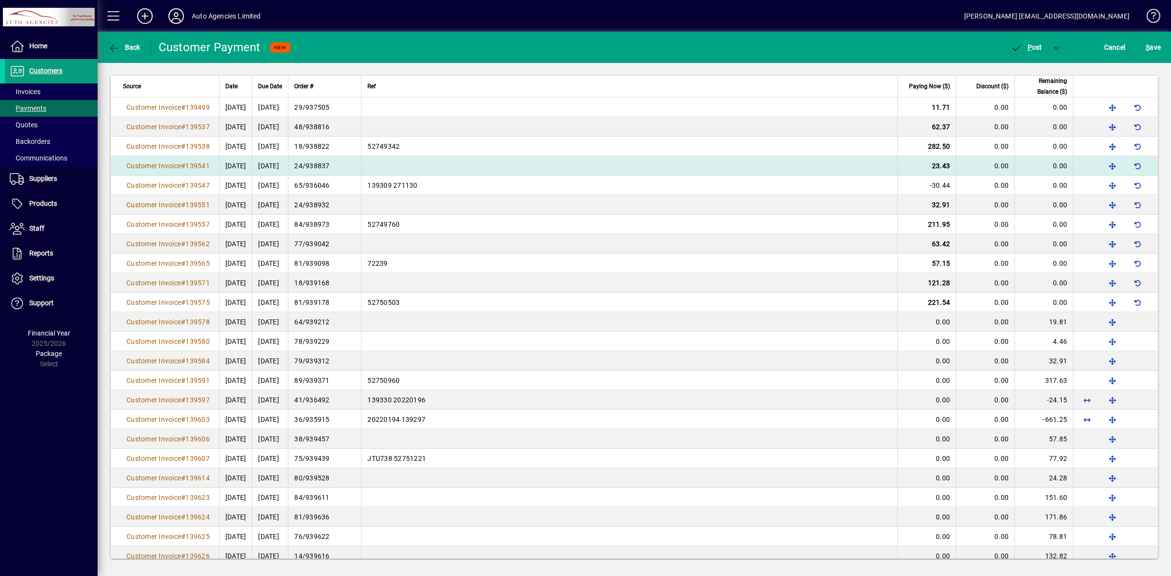
scroll to position [2570, 0]
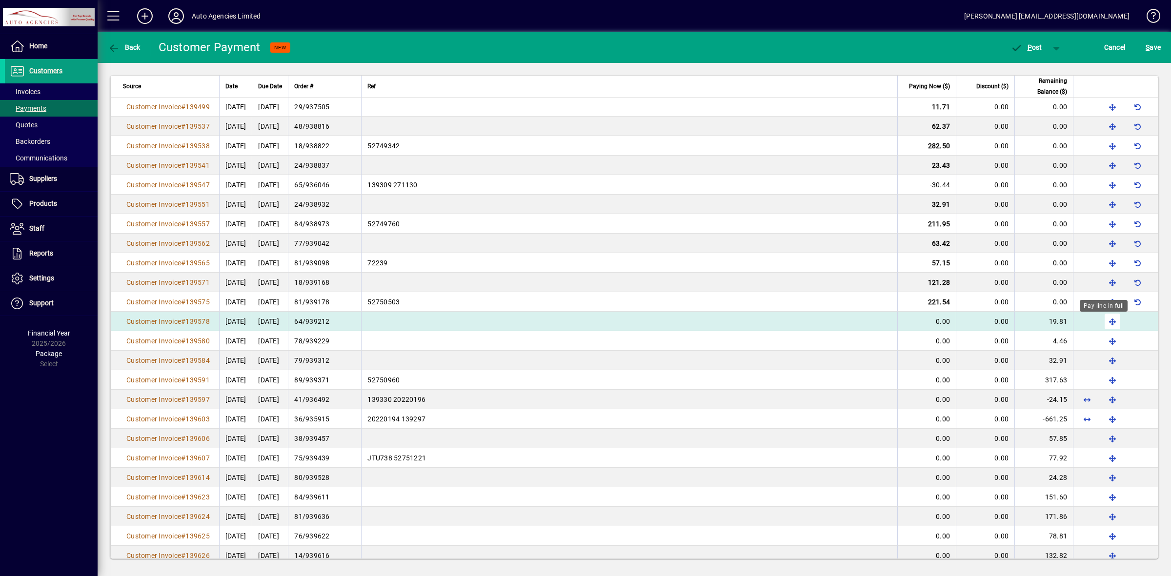
click at [1103, 325] on span "button" at bounding box center [1112, 321] width 23 height 23
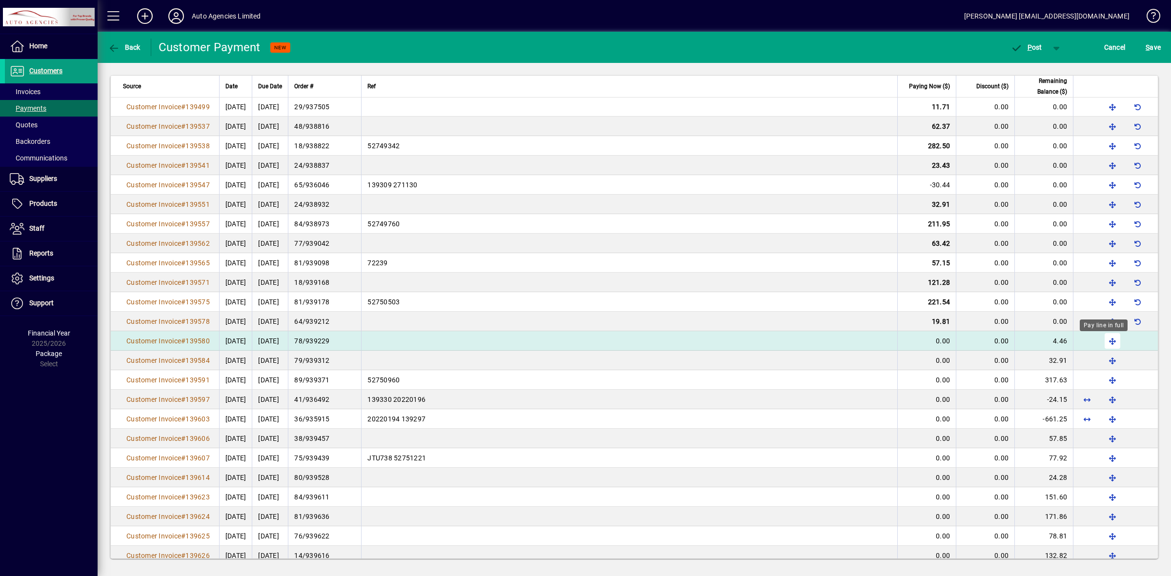
click at [1103, 345] on span "button" at bounding box center [1112, 340] width 23 height 23
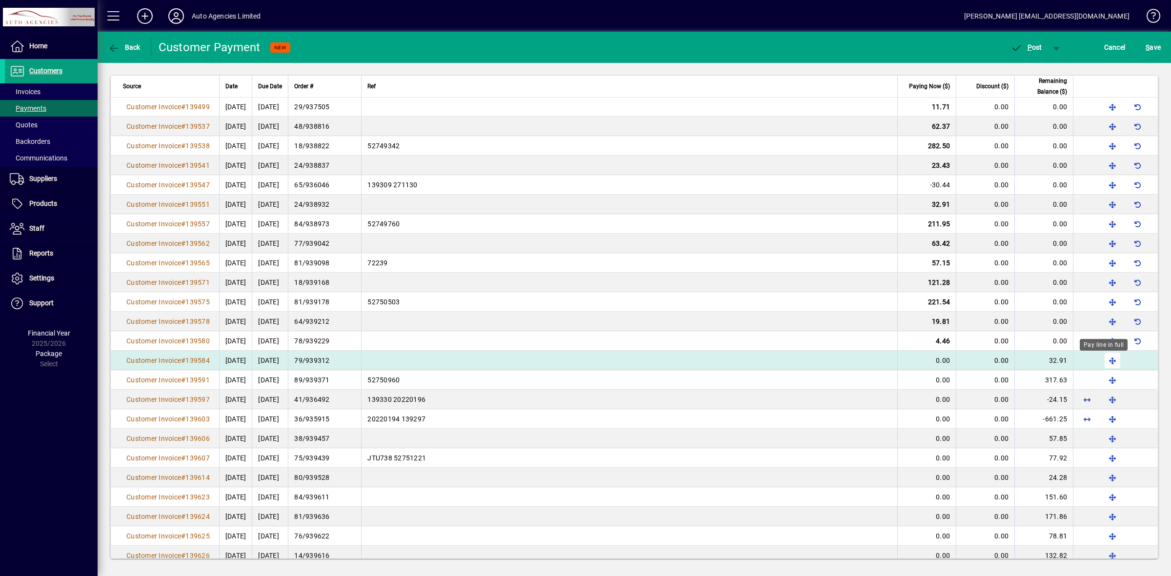
click at [1103, 362] on span "button" at bounding box center [1112, 360] width 23 height 23
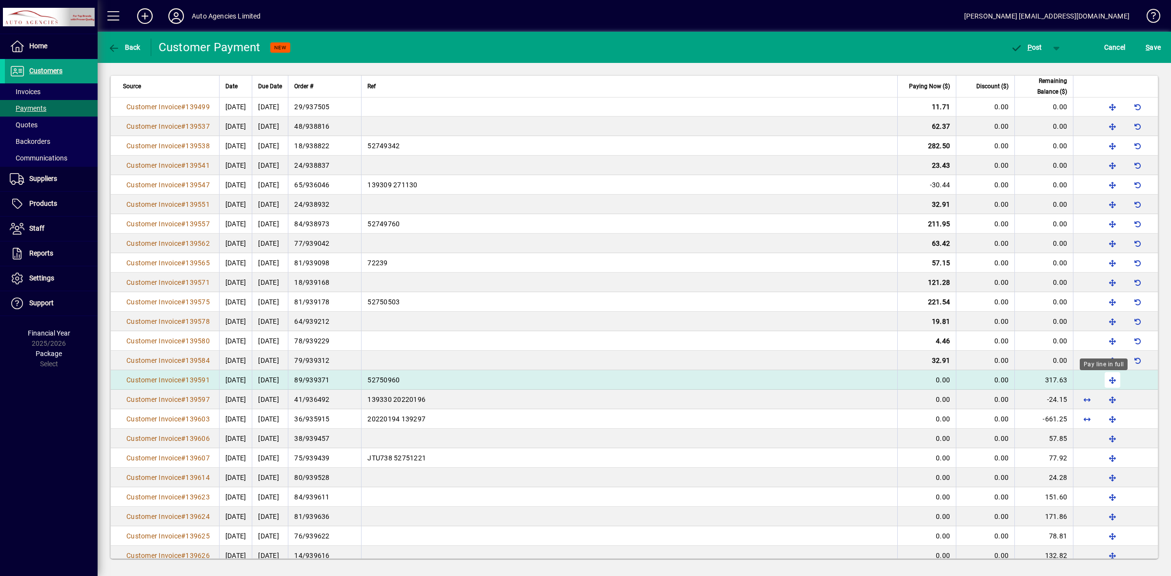
click at [1101, 383] on span "button" at bounding box center [1112, 379] width 23 height 23
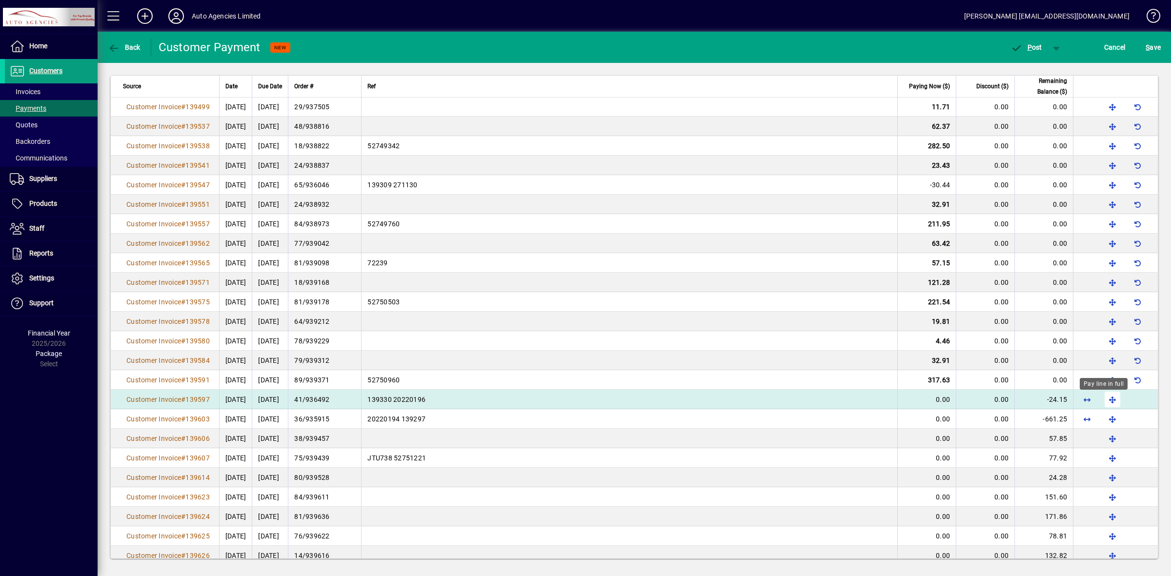
click at [1103, 402] on span "button" at bounding box center [1112, 399] width 23 height 23
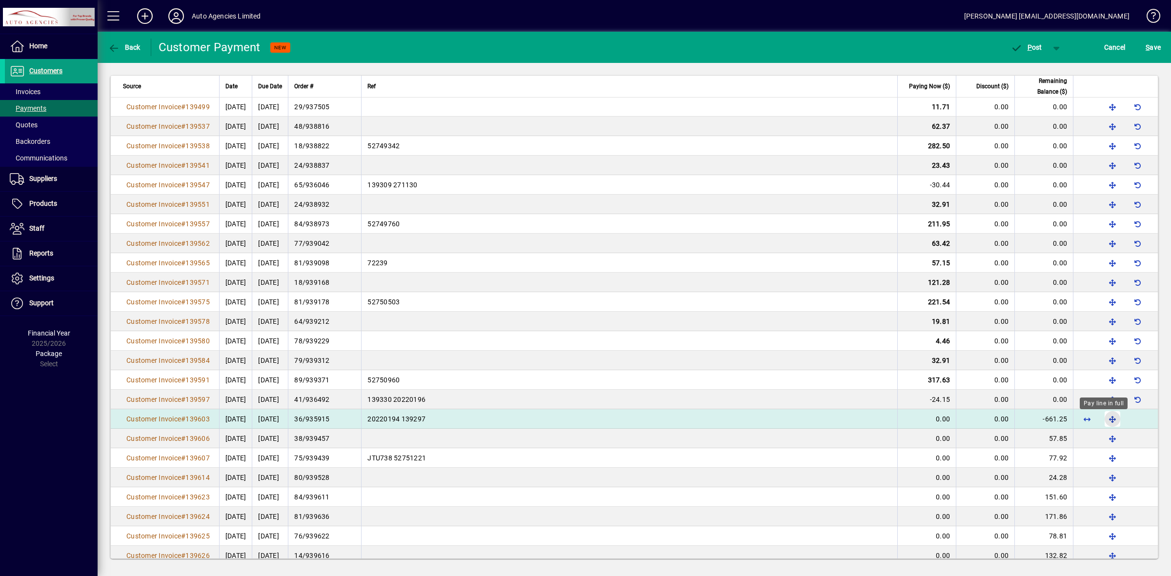
click at [1105, 418] on span "button" at bounding box center [1112, 418] width 23 height 23
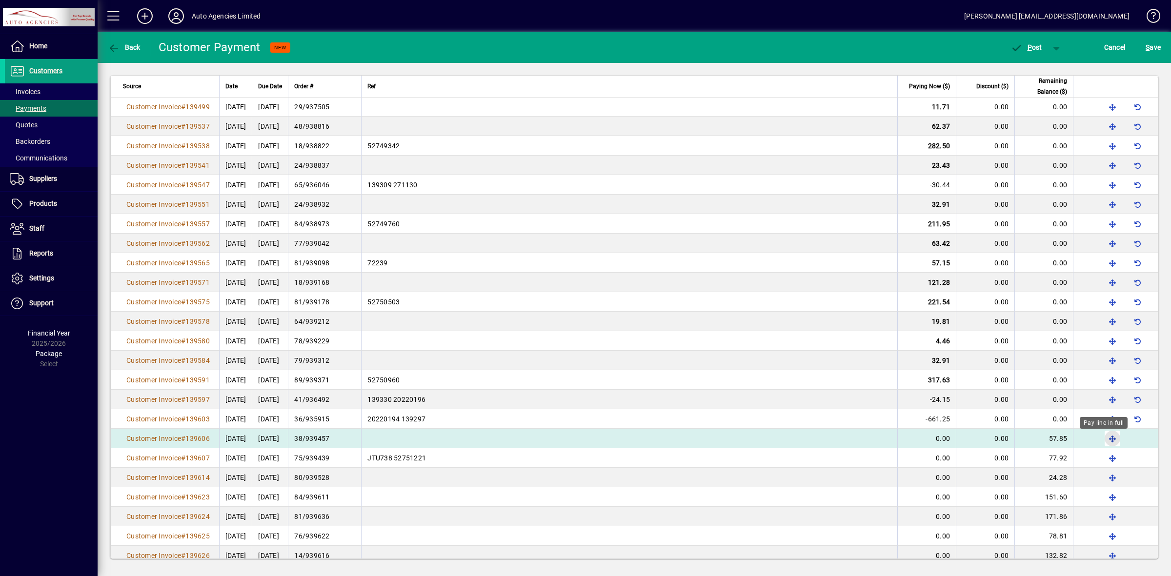
click at [1105, 438] on span "button" at bounding box center [1112, 438] width 23 height 23
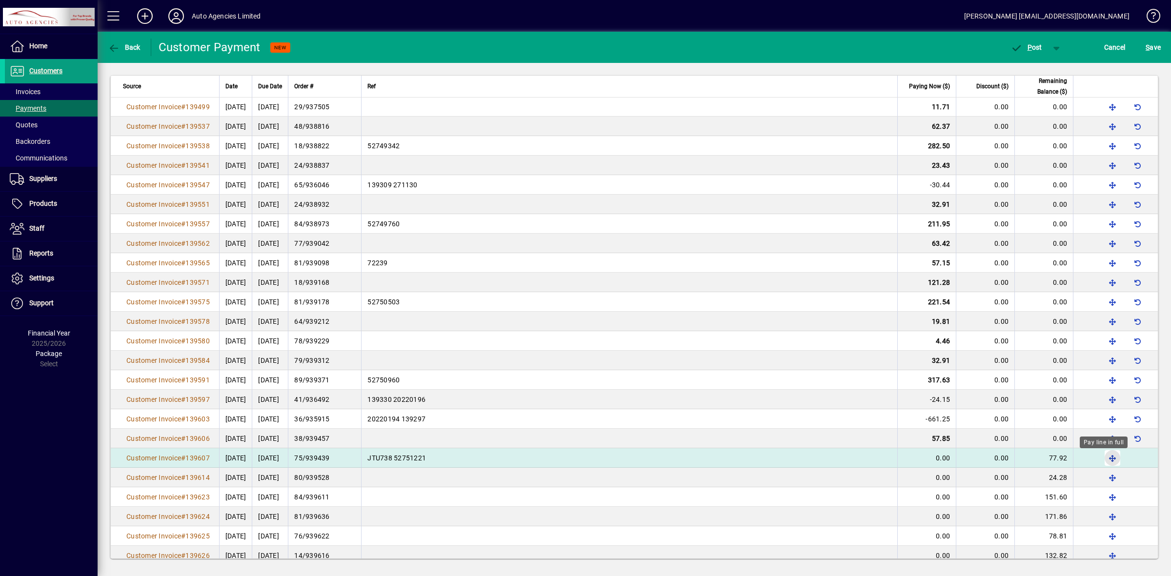
click at [1102, 462] on span "button" at bounding box center [1112, 457] width 23 height 23
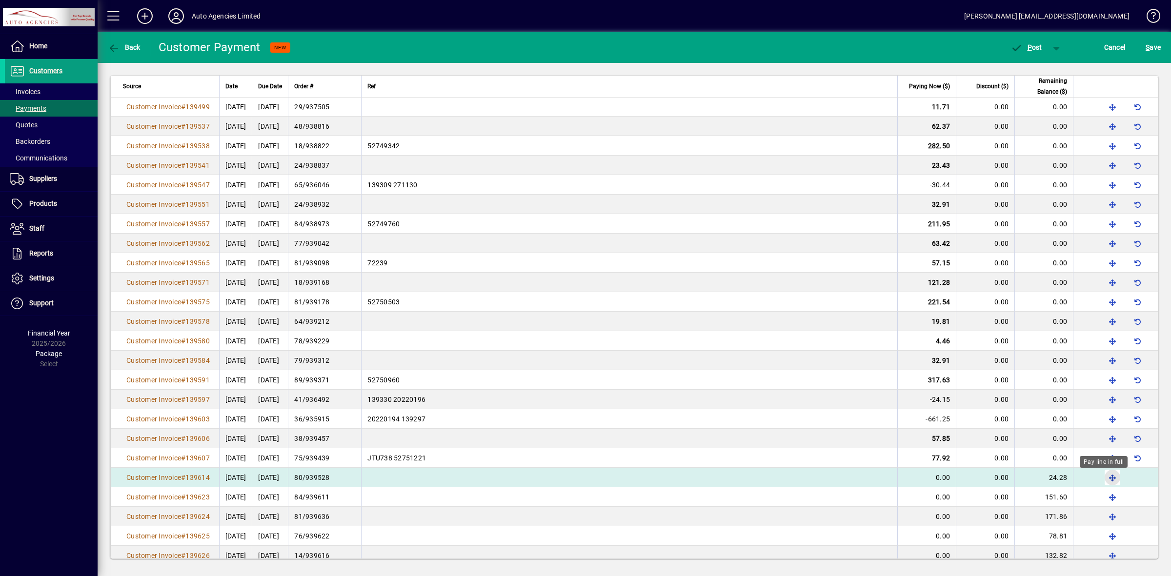
click at [1101, 481] on span "button" at bounding box center [1112, 477] width 23 height 23
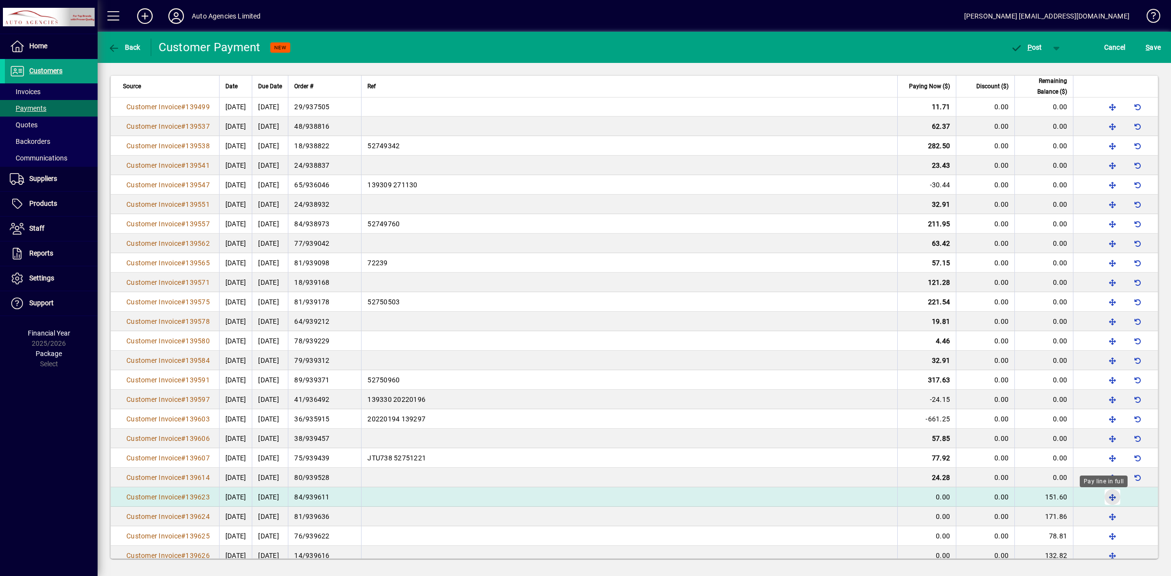
click at [1106, 499] on span "button" at bounding box center [1112, 496] width 23 height 23
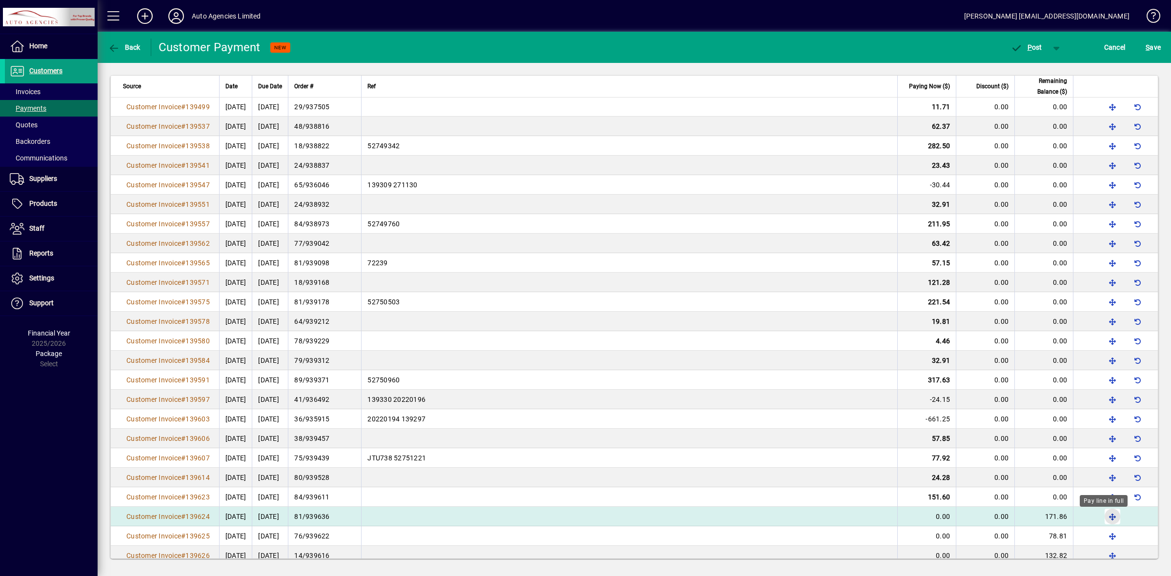
click at [1104, 519] on span "button" at bounding box center [1112, 516] width 23 height 23
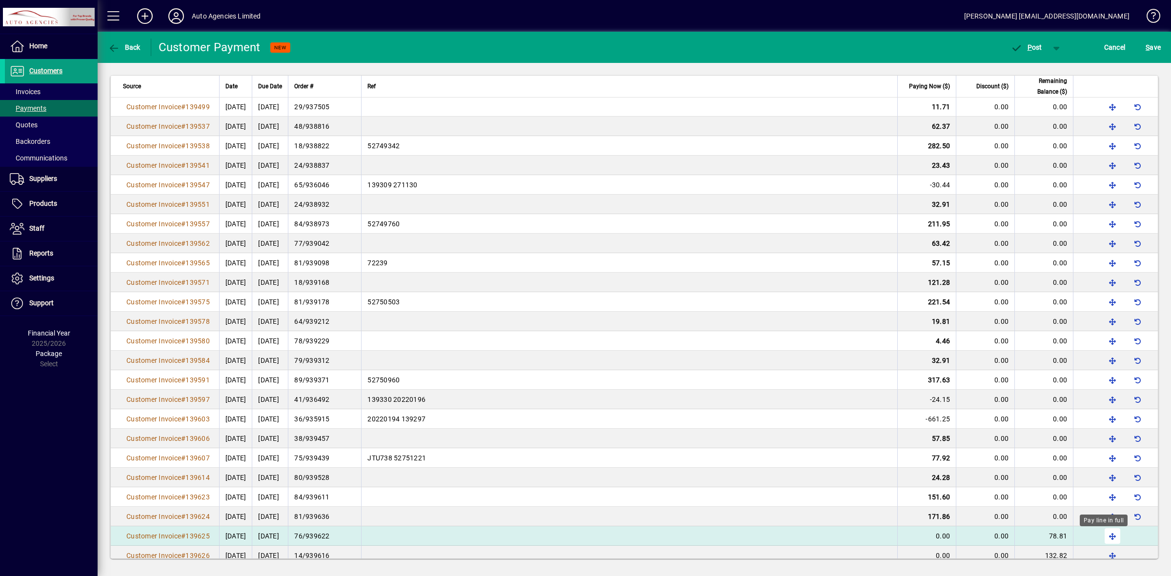
click at [1104, 536] on span "button" at bounding box center [1112, 535] width 23 height 23
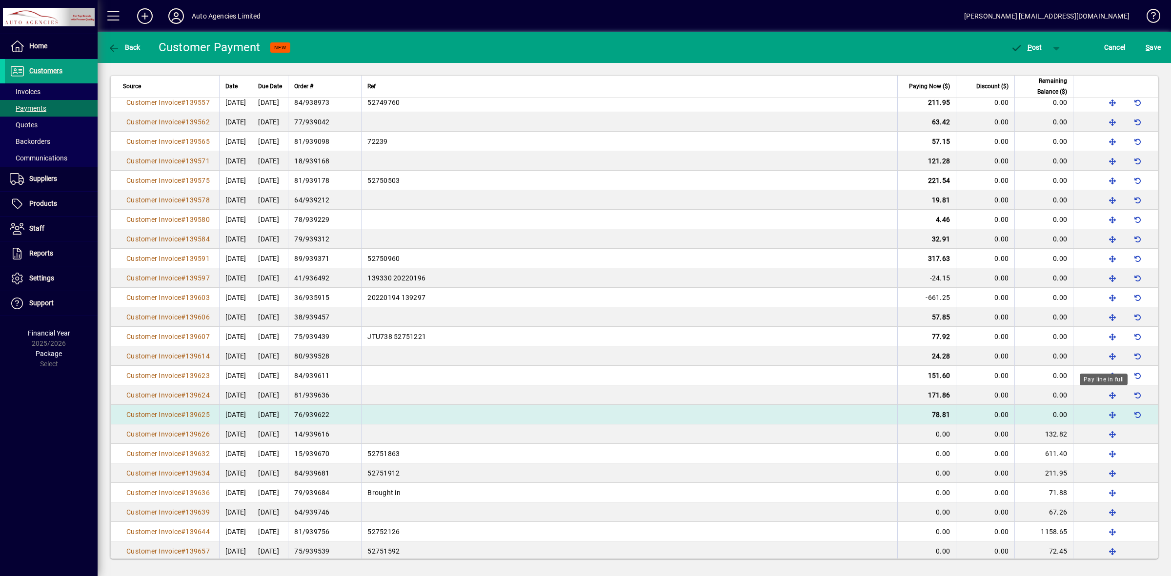
scroll to position [2692, 0]
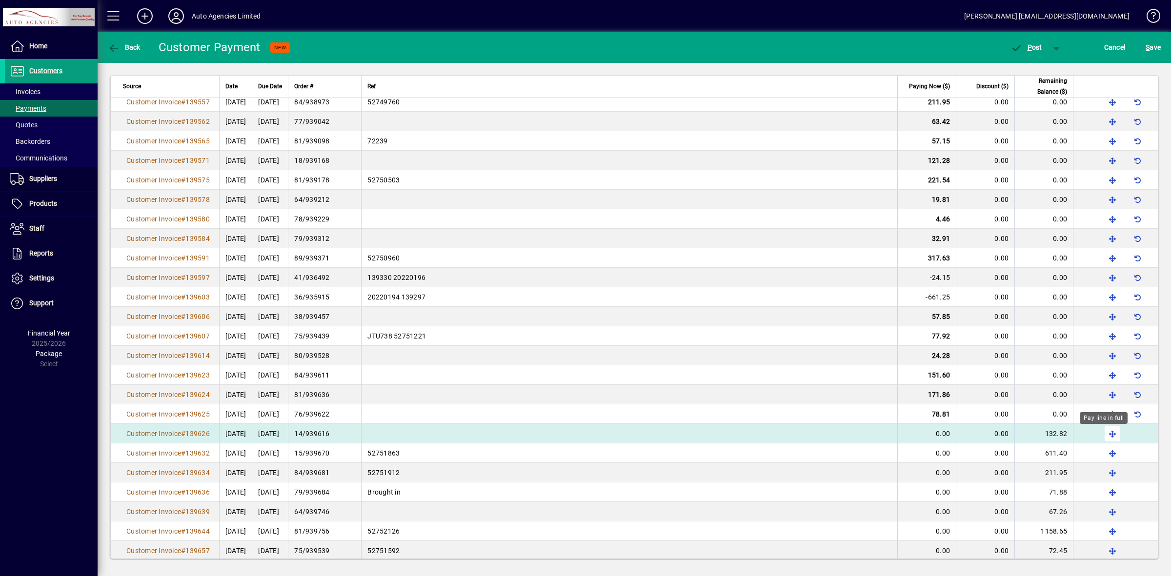
click at [1103, 433] on span "button" at bounding box center [1112, 433] width 23 height 23
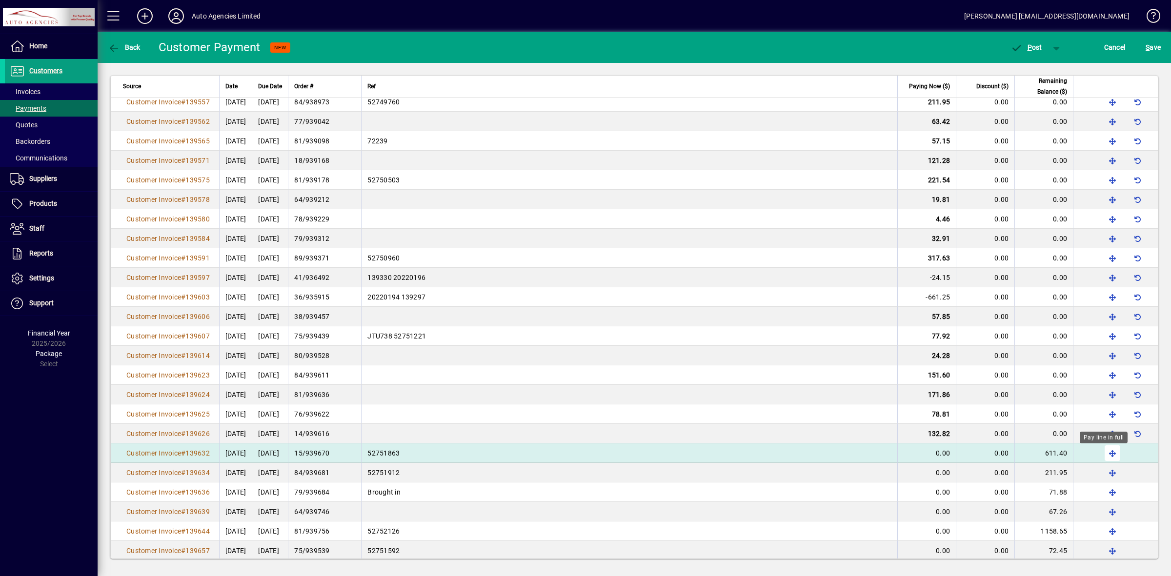
click at [1101, 455] on span "button" at bounding box center [1112, 453] width 23 height 23
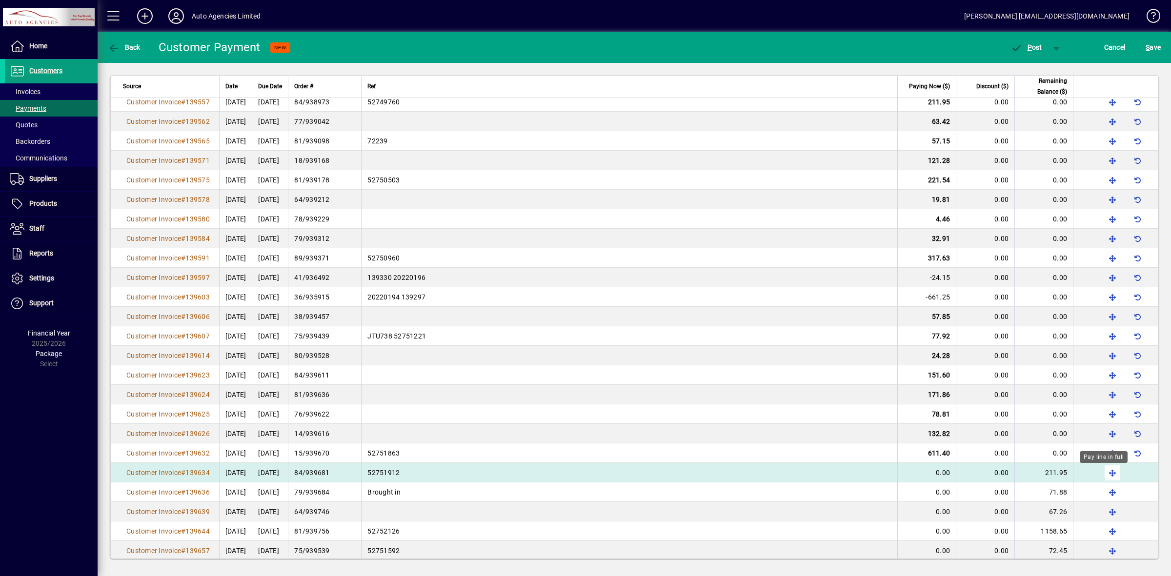
click at [1106, 474] on span "button" at bounding box center [1112, 472] width 23 height 23
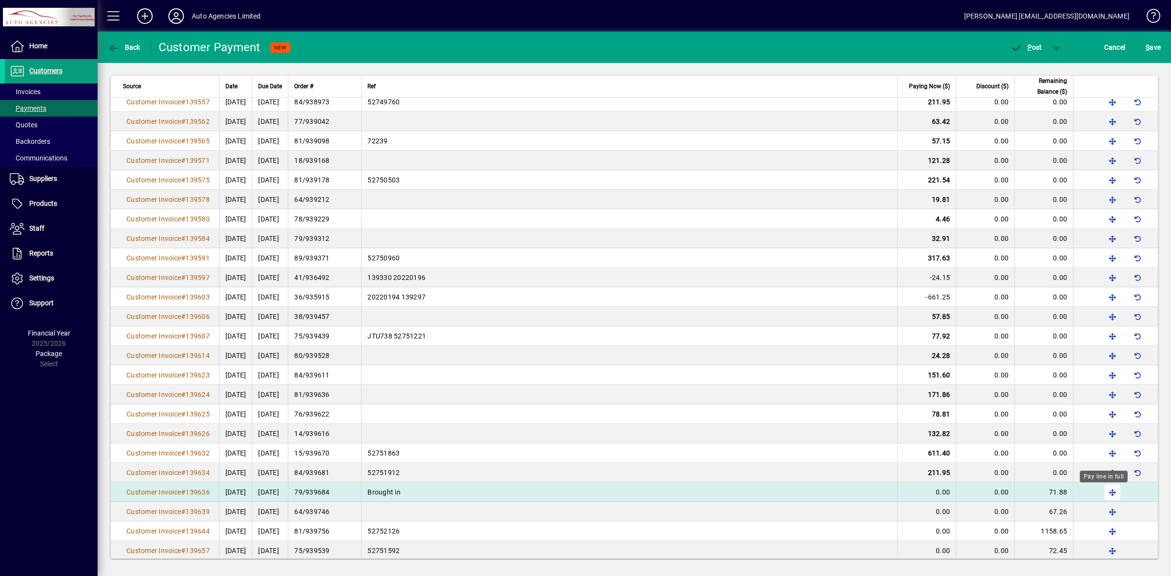
click at [1104, 493] on span "button" at bounding box center [1112, 492] width 23 height 23
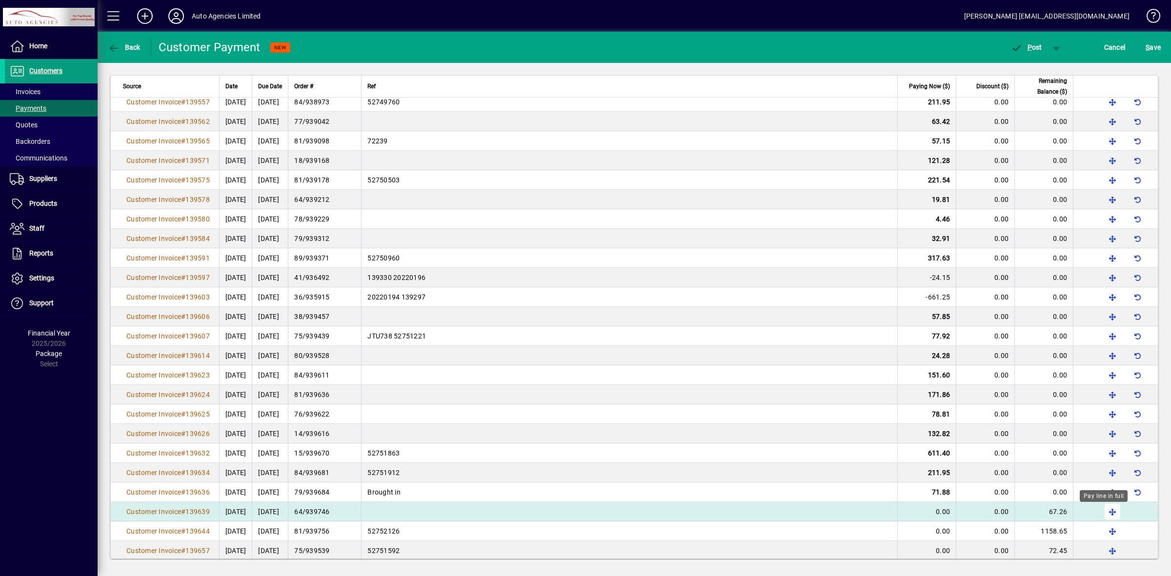
click at [1104, 512] on span "button" at bounding box center [1112, 511] width 23 height 23
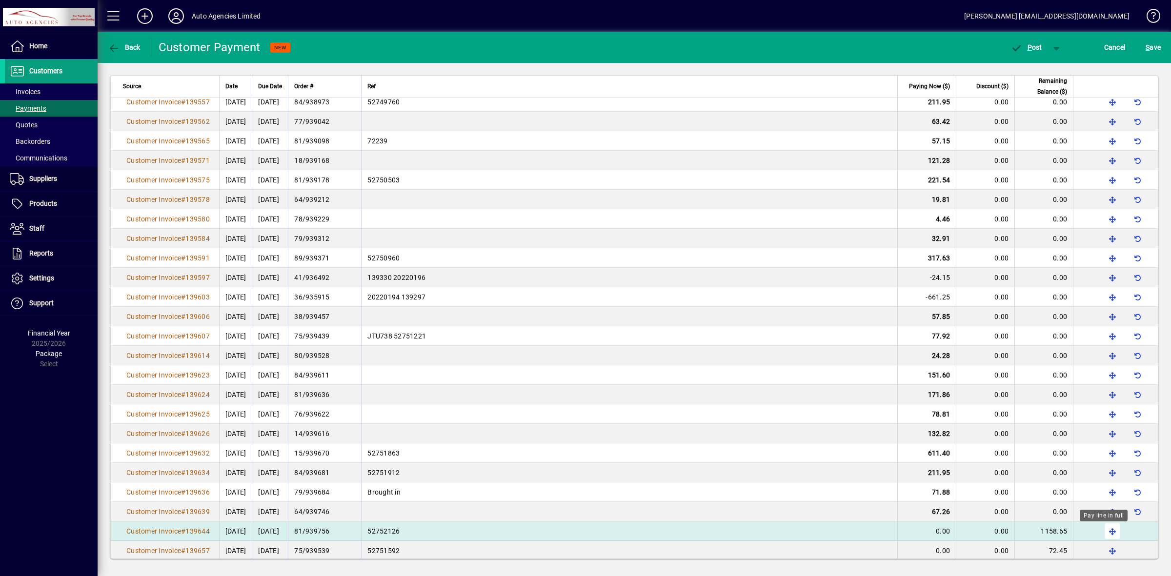
click at [1104, 534] on span "button" at bounding box center [1112, 531] width 23 height 23
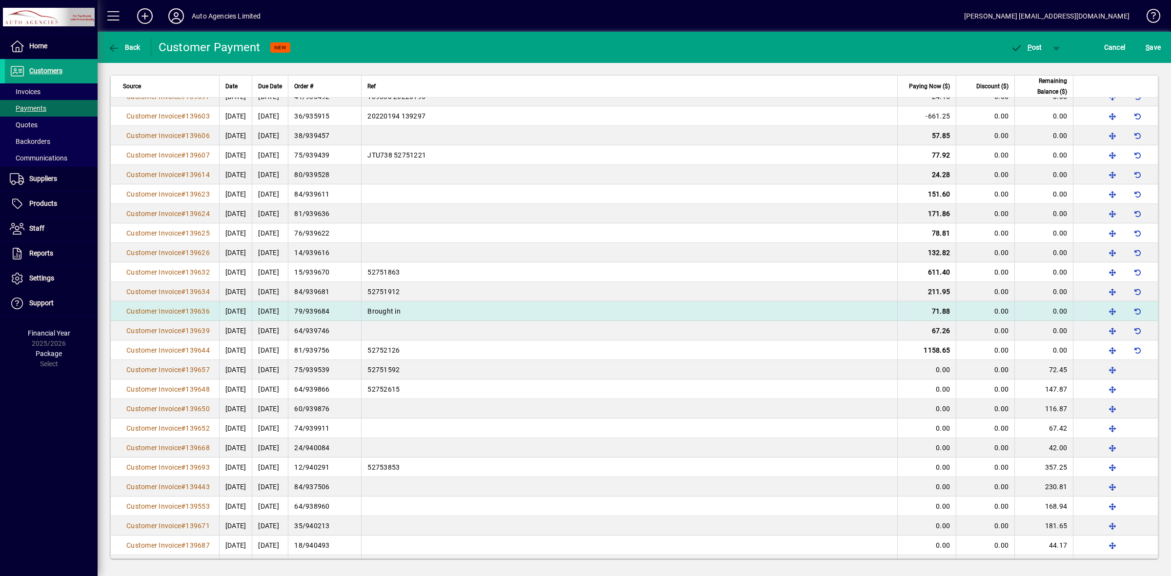
scroll to position [2874, 0]
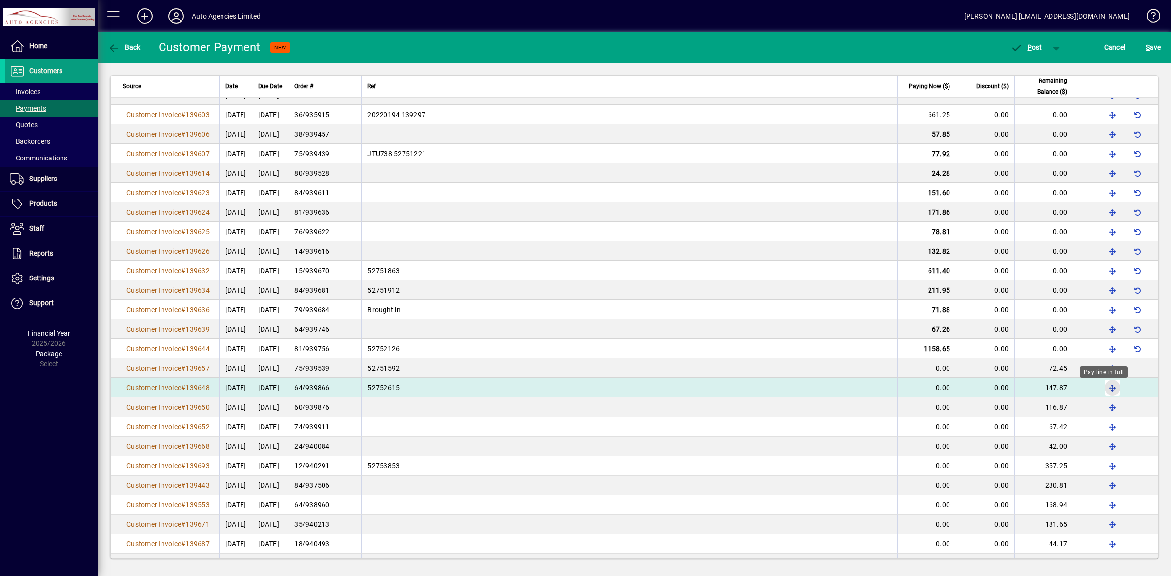
click at [1101, 393] on span "button" at bounding box center [1112, 387] width 23 height 23
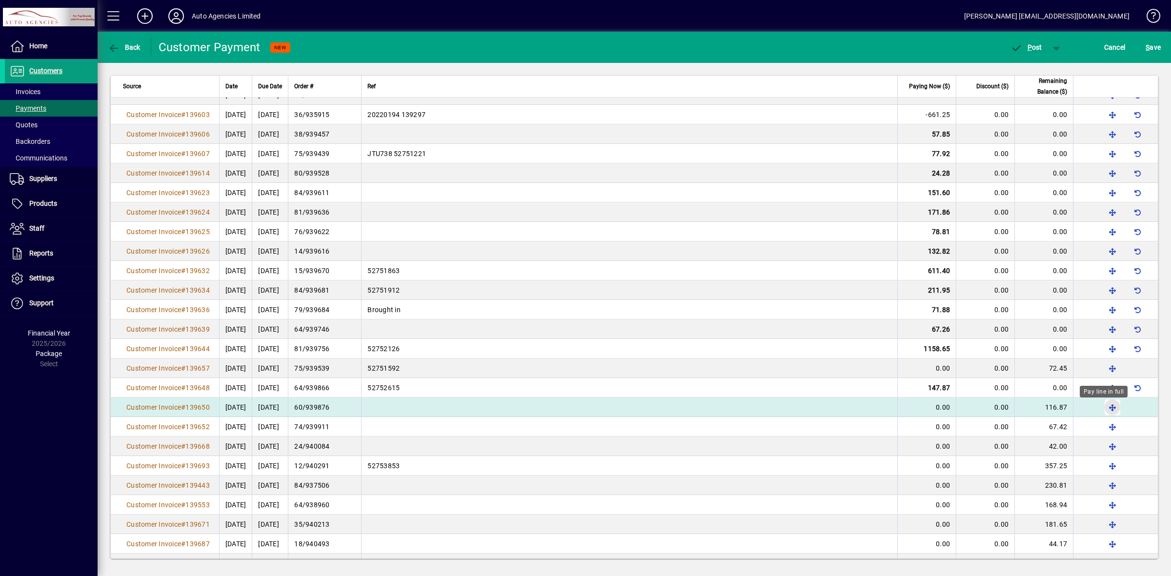
click at [1103, 409] on span "button" at bounding box center [1112, 407] width 23 height 23
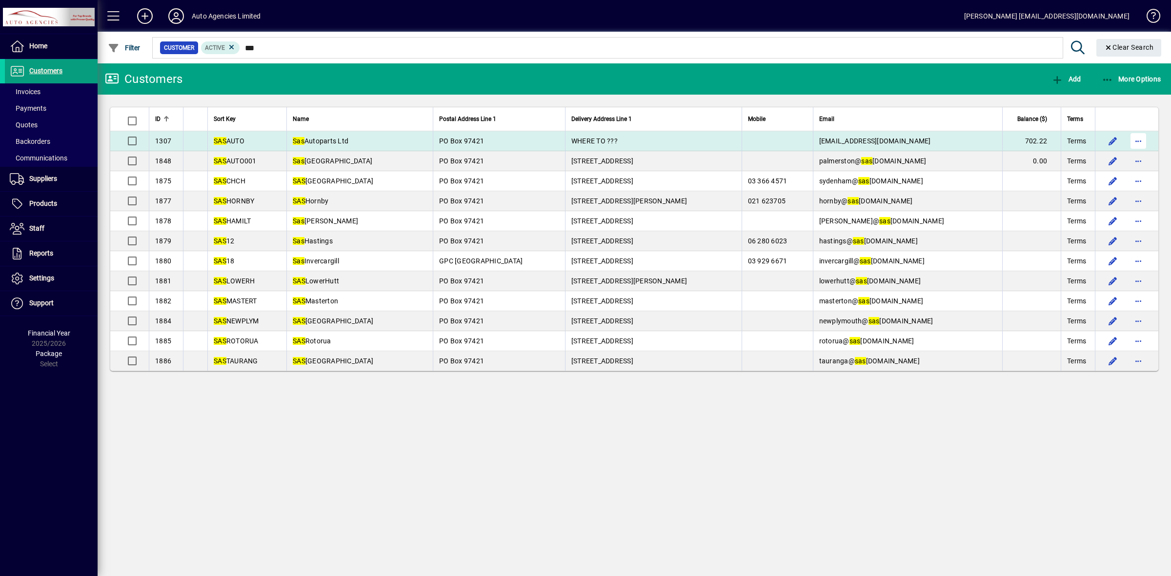
type input "***"
click at [1138, 140] on span "button" at bounding box center [1137, 140] width 23 height 23
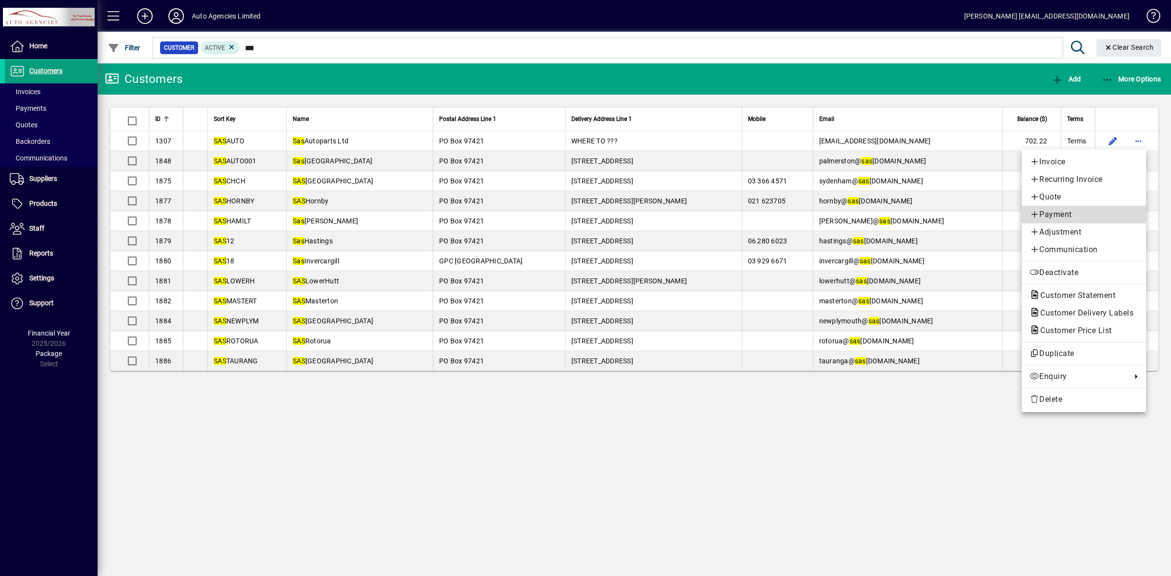
click at [1048, 215] on span "Payment" at bounding box center [1083, 215] width 109 height 12
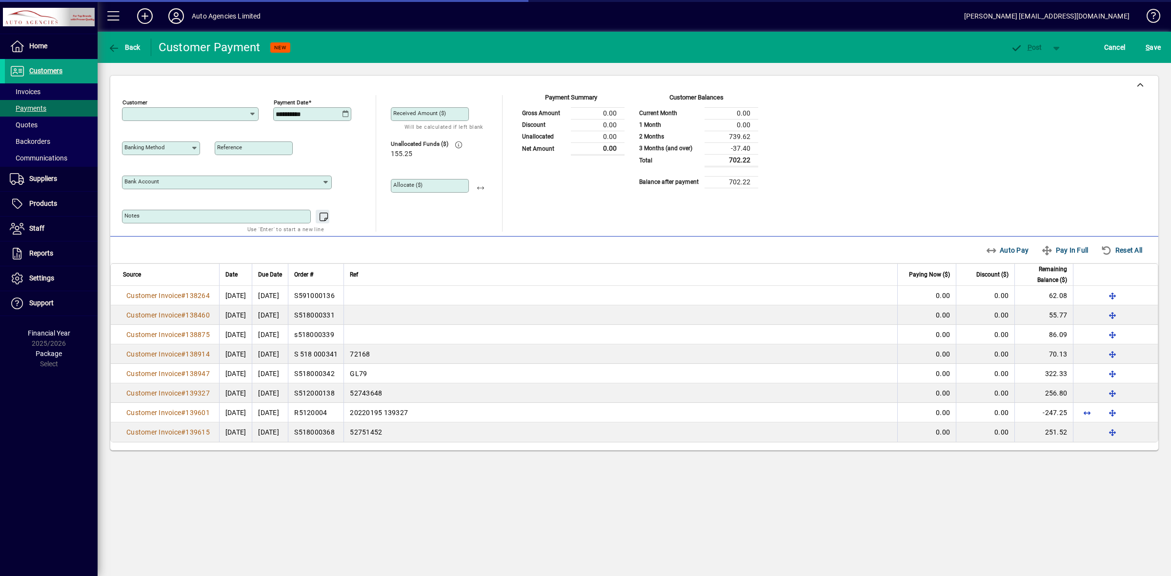
type input "**********"
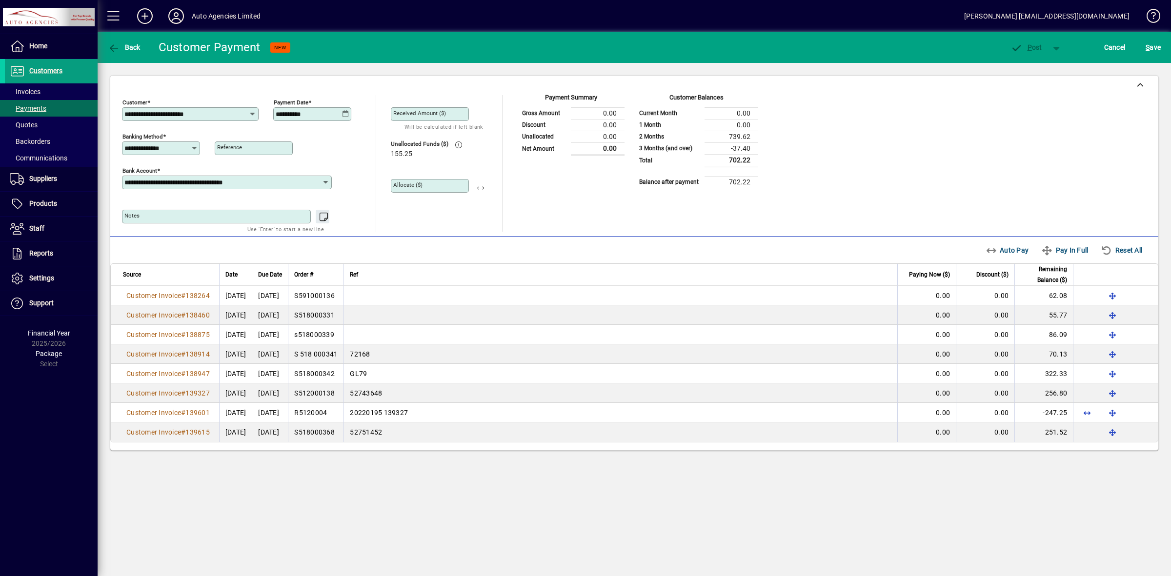
click at [347, 116] on icon at bounding box center [345, 114] width 7 height 8
click at [383, 137] on span "Previous month" at bounding box center [386, 142] width 20 height 20
click at [324, 273] on span "30" at bounding box center [326, 280] width 18 height 18
type input "**********"
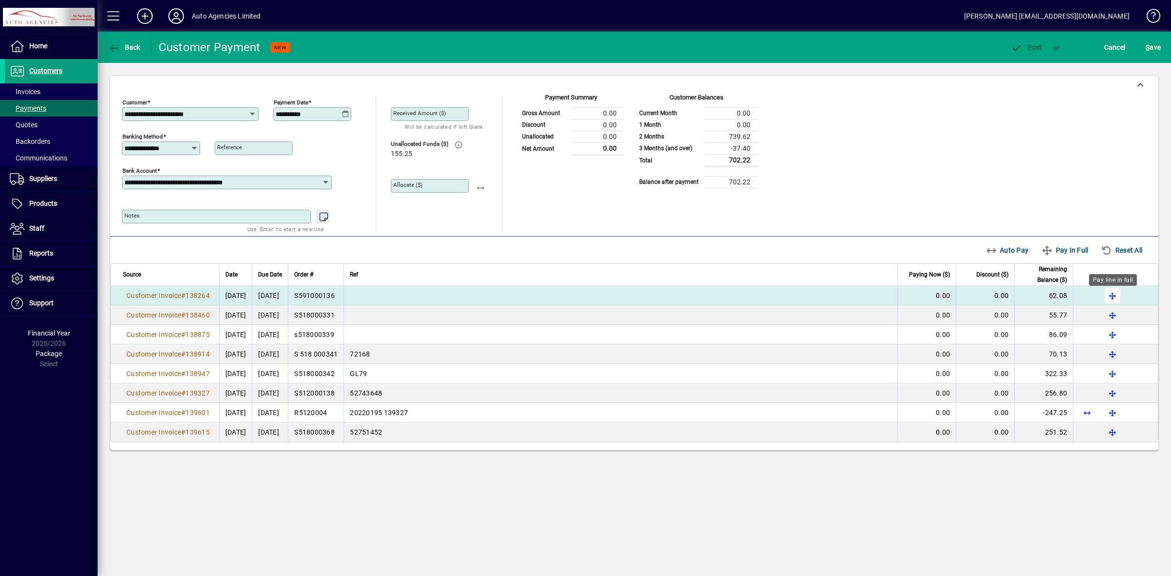
click at [1110, 299] on span "button" at bounding box center [1112, 295] width 23 height 23
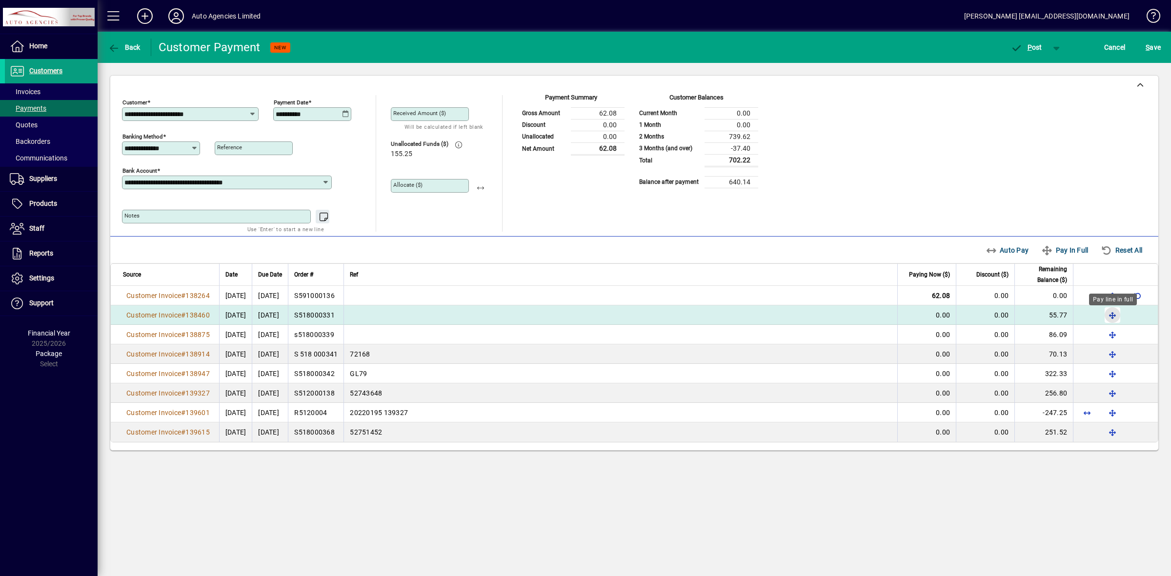
click at [1113, 316] on span "button" at bounding box center [1112, 314] width 23 height 23
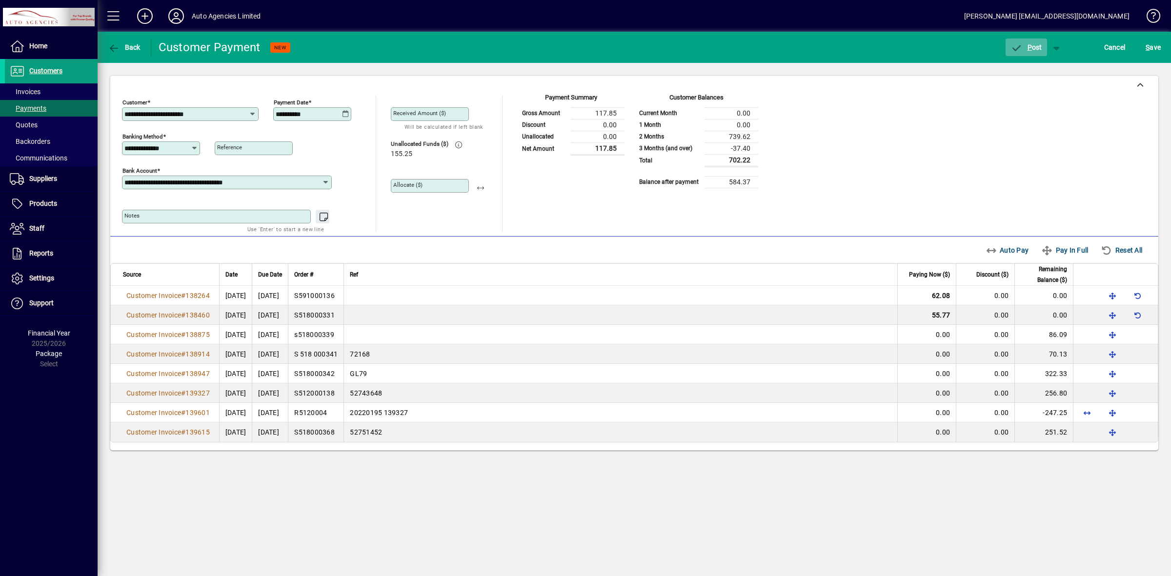
click at [1020, 49] on icon "button" at bounding box center [1016, 48] width 12 height 10
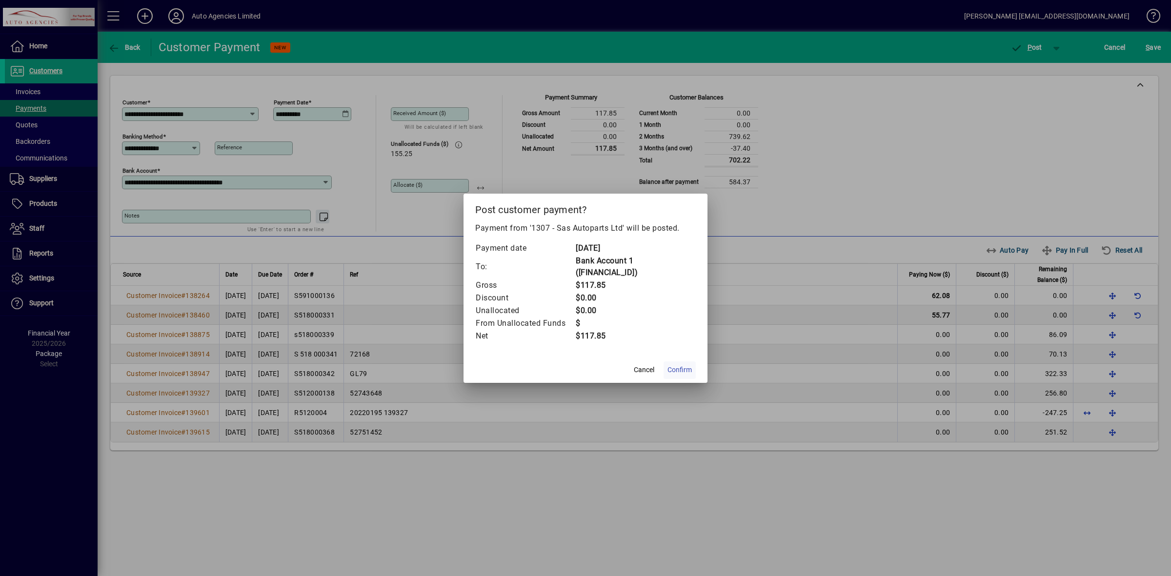
click at [682, 369] on span "Confirm" at bounding box center [679, 370] width 24 height 10
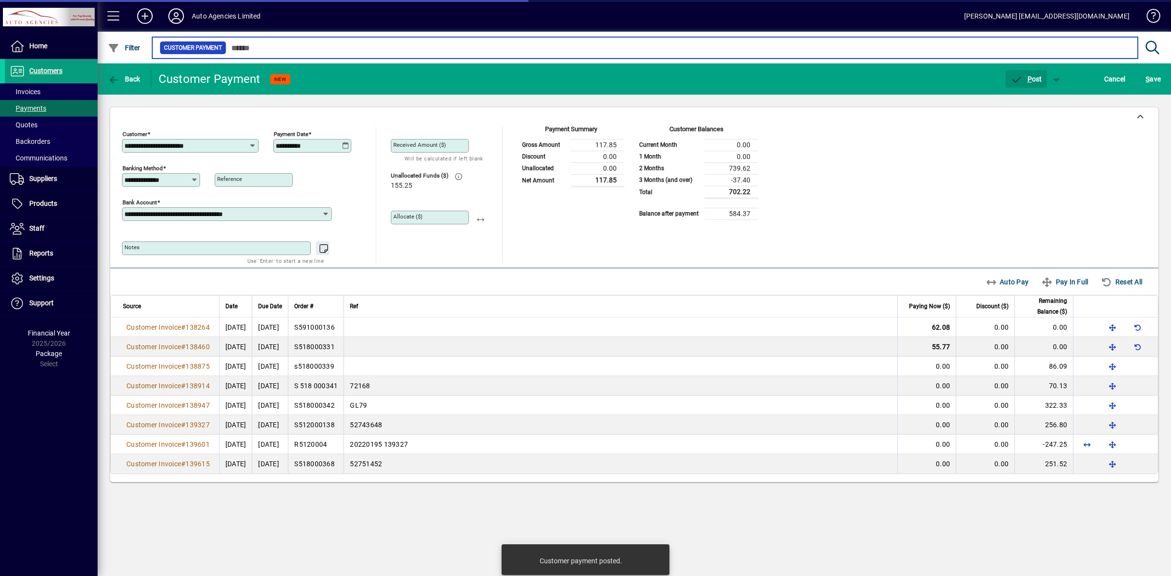
type input "***"
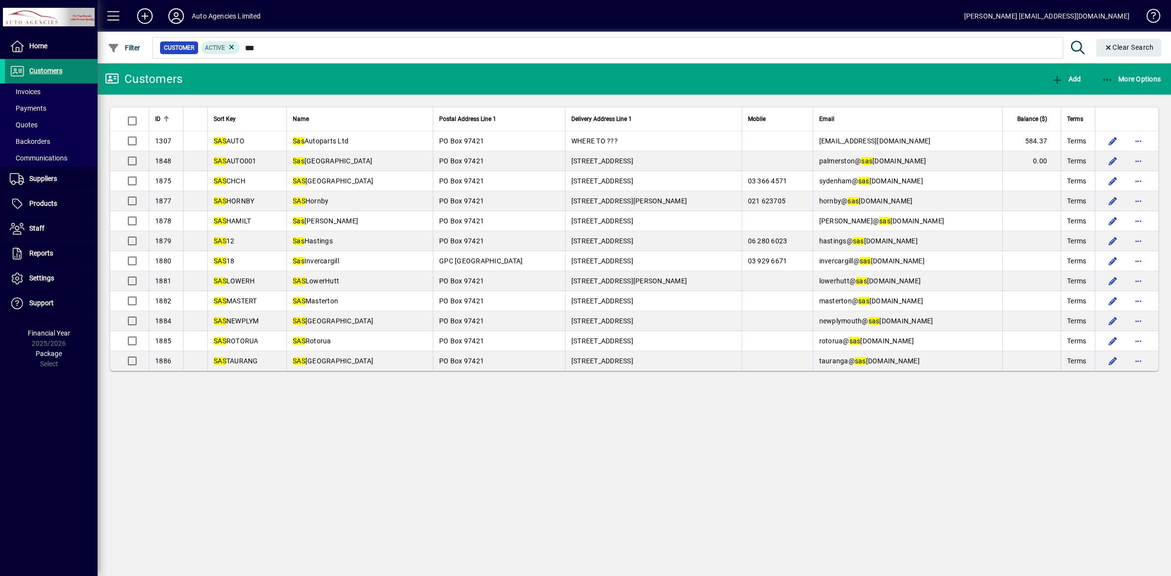
click at [69, 73] on span at bounding box center [51, 71] width 93 height 23
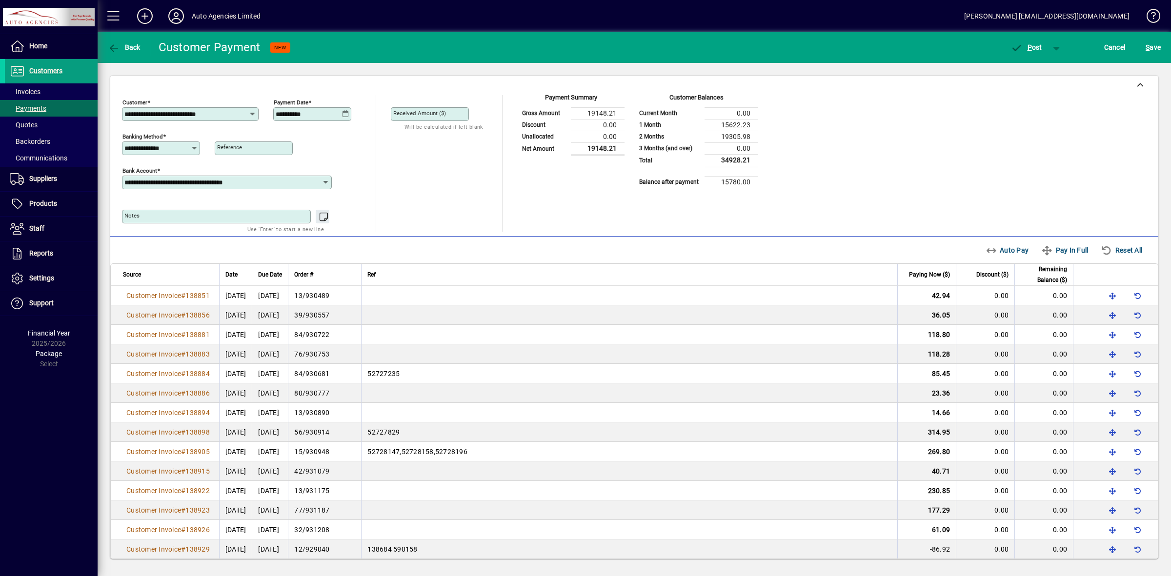
scroll to position [2874, 0]
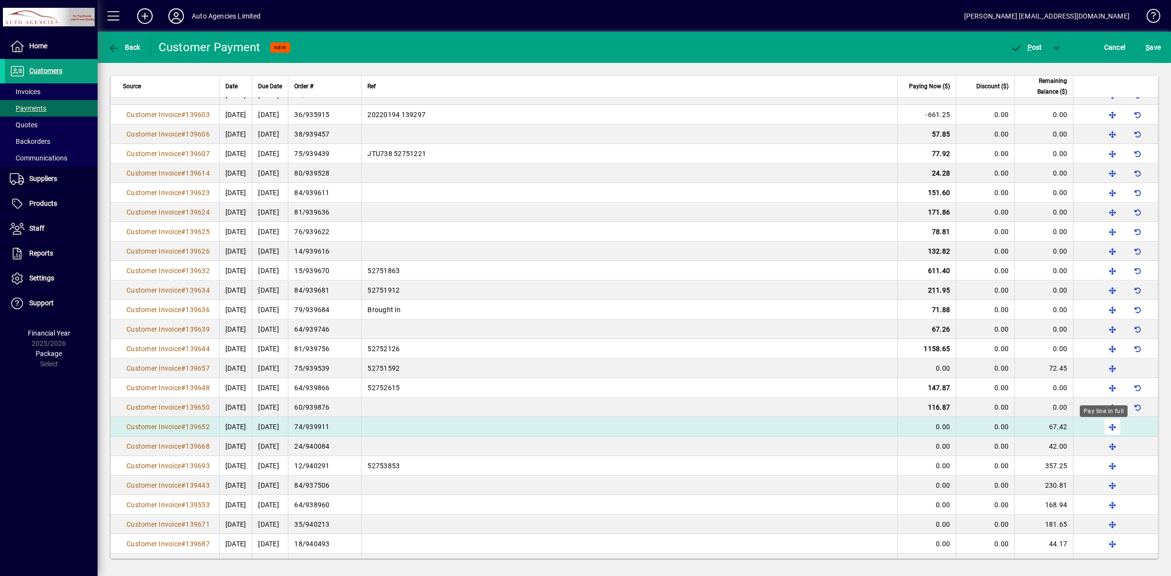
click at [1105, 428] on span "button" at bounding box center [1112, 426] width 23 height 23
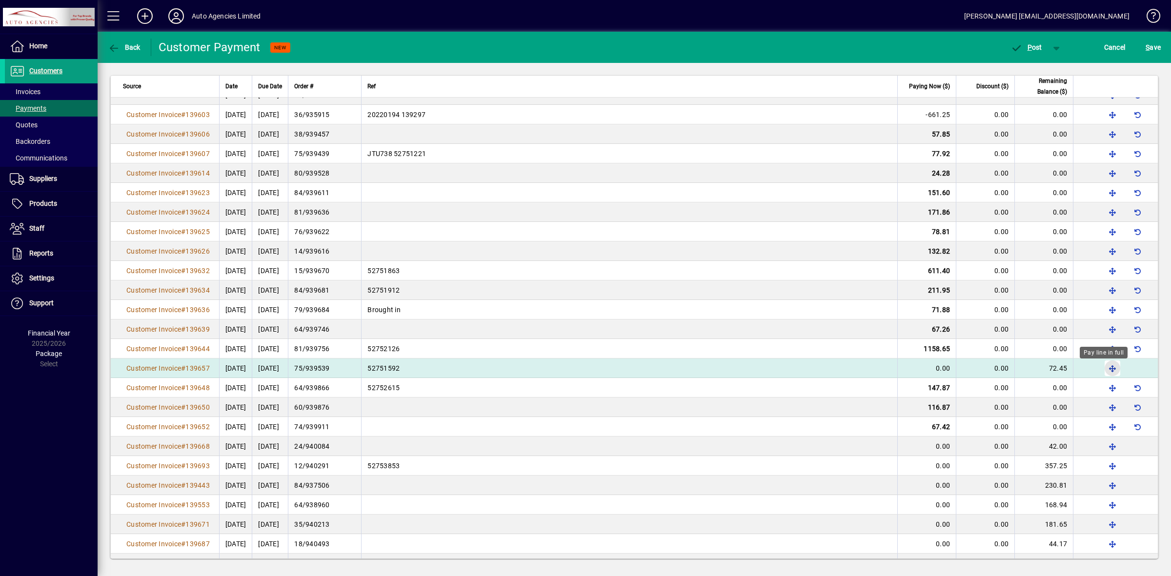
click at [1107, 372] on span "button" at bounding box center [1112, 368] width 23 height 23
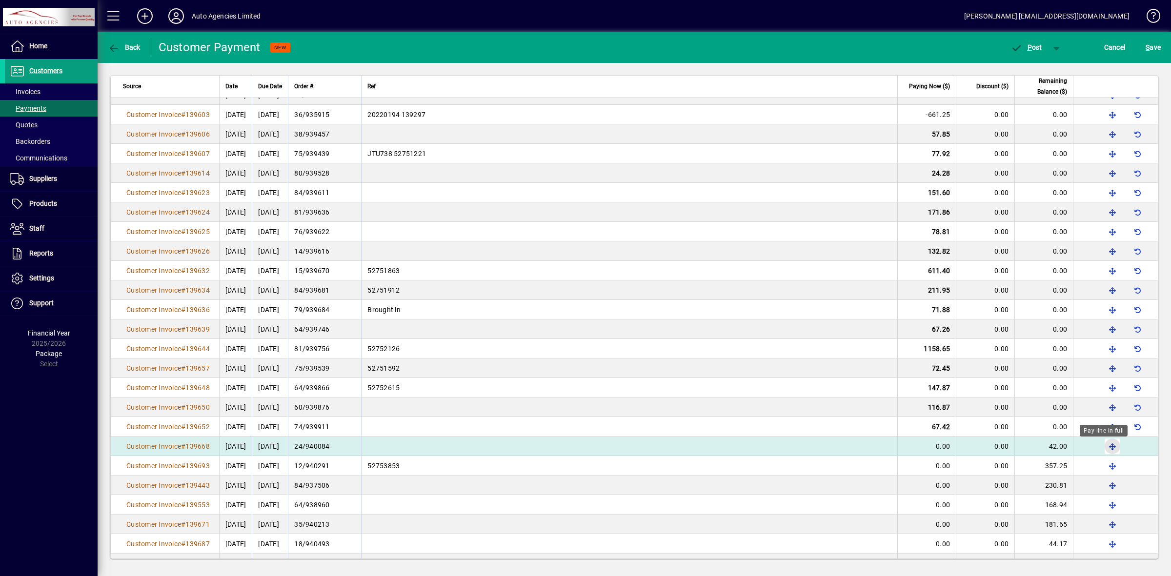
click at [1101, 449] on span "button" at bounding box center [1112, 446] width 23 height 23
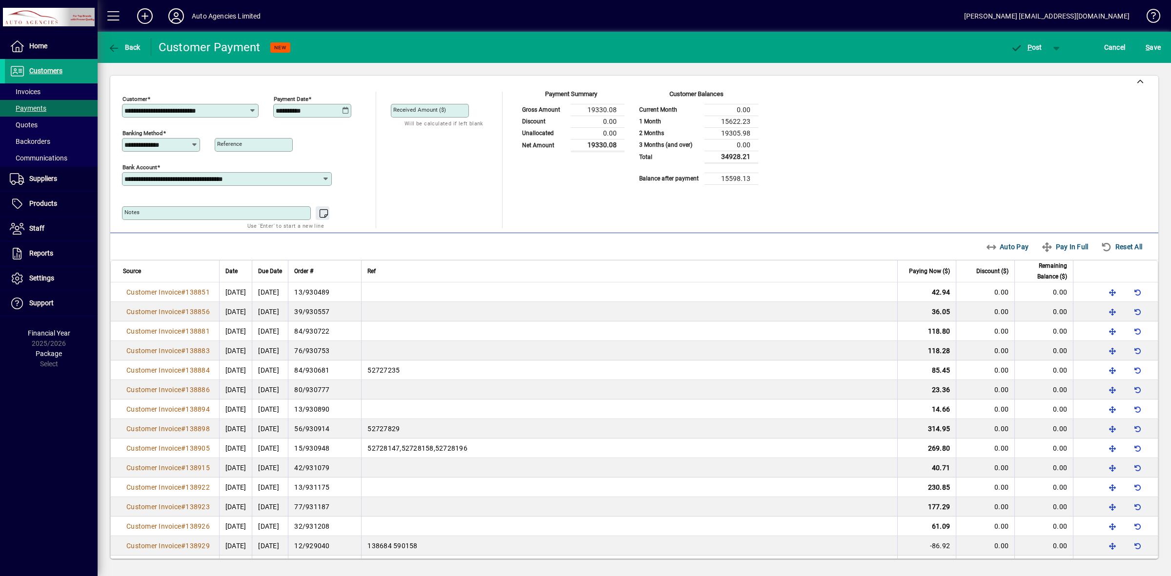
scroll to position [10, 0]
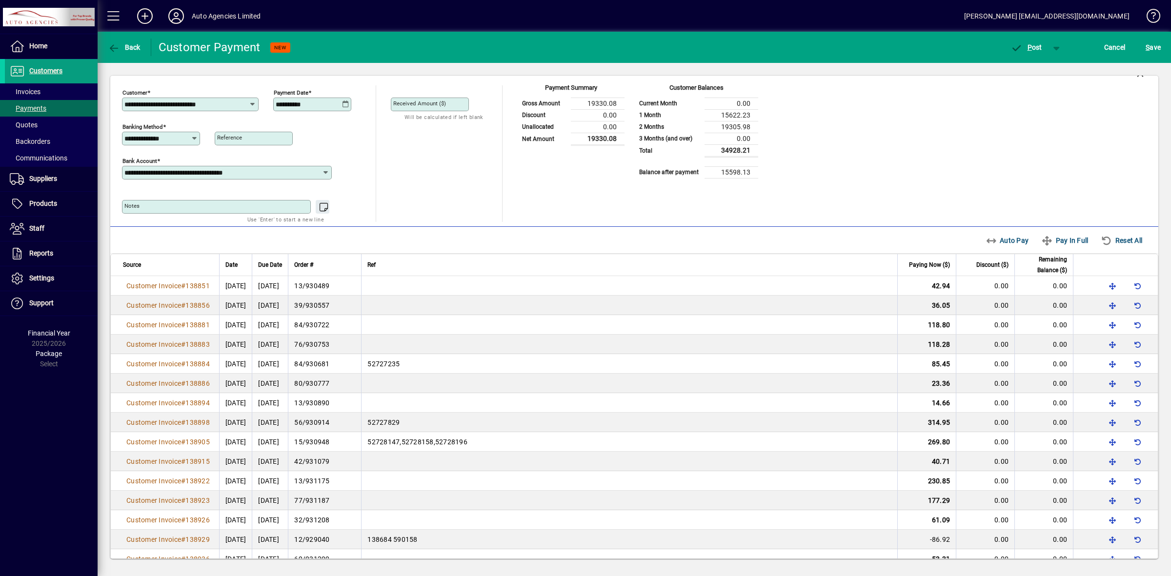
click at [555, 199] on div "Payment Summary Gross Amount 19330.08 Discount 0.00 Unallocated 0.00 Net Amount…" at bounding box center [637, 153] width 241 height 137
click at [1026, 49] on span "P ost" at bounding box center [1026, 47] width 32 height 8
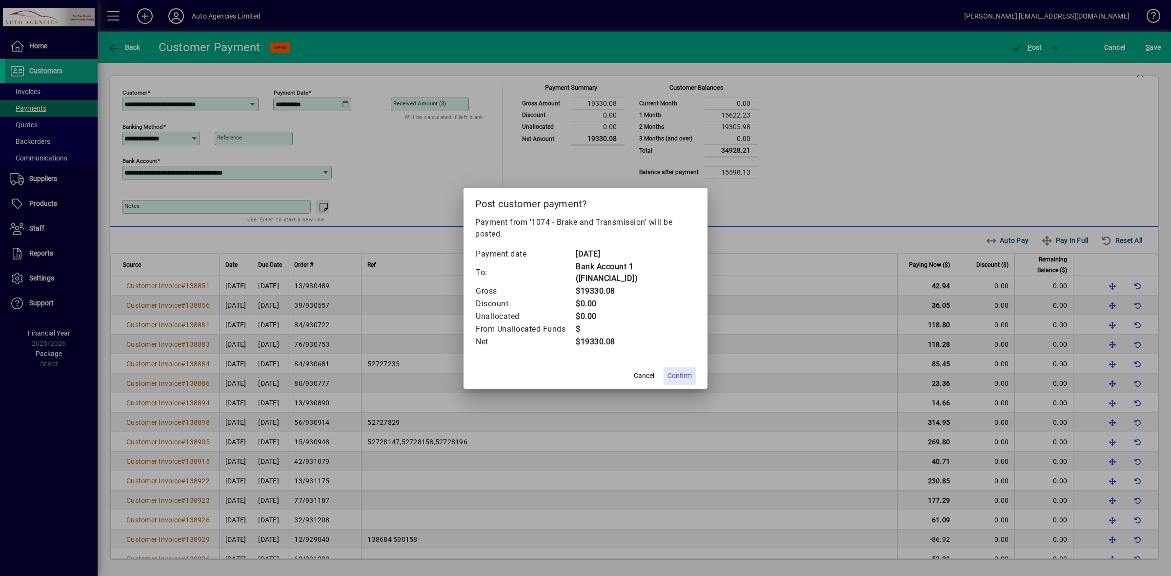
click at [684, 377] on span "Confirm" at bounding box center [679, 376] width 24 height 10
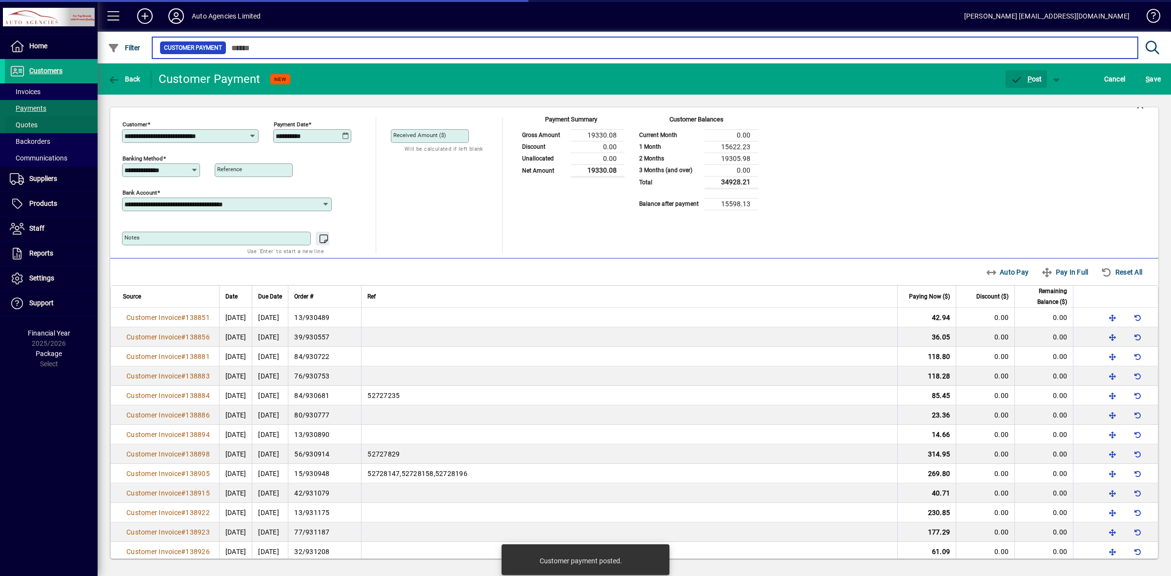
type input "***"
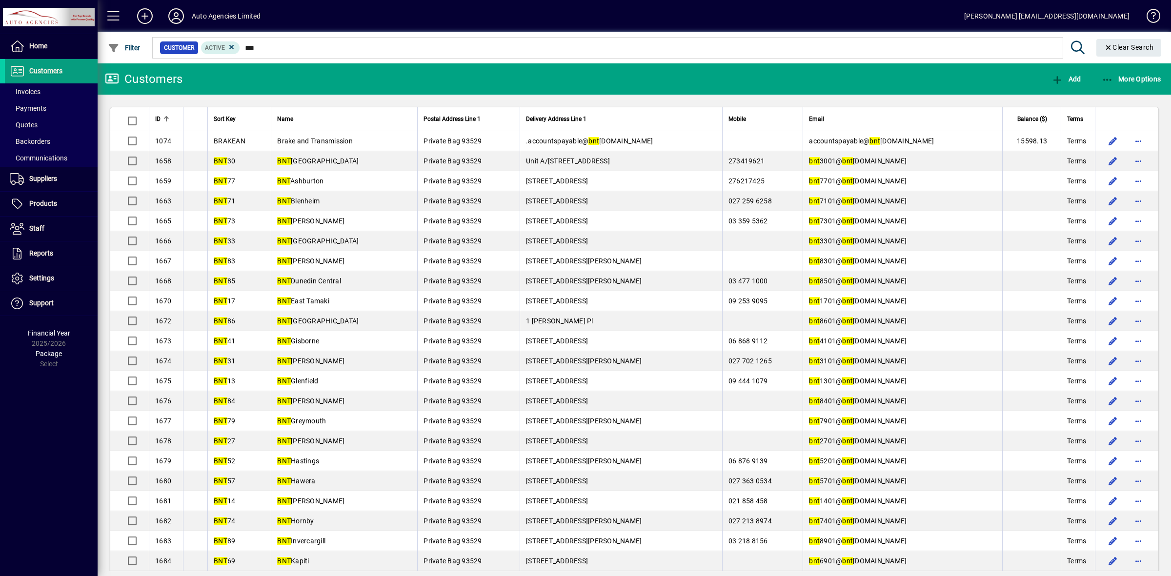
click at [525, 77] on mat-toolbar-row "Customers Add More Options" at bounding box center [634, 78] width 1073 height 31
click at [317, 80] on mat-toolbar-row "Customers Add More Options" at bounding box center [634, 78] width 1073 height 31
click at [371, 75] on mat-toolbar-row "Customers Add More Options" at bounding box center [634, 78] width 1073 height 31
click at [62, 71] on span "Customers" at bounding box center [45, 71] width 33 height 8
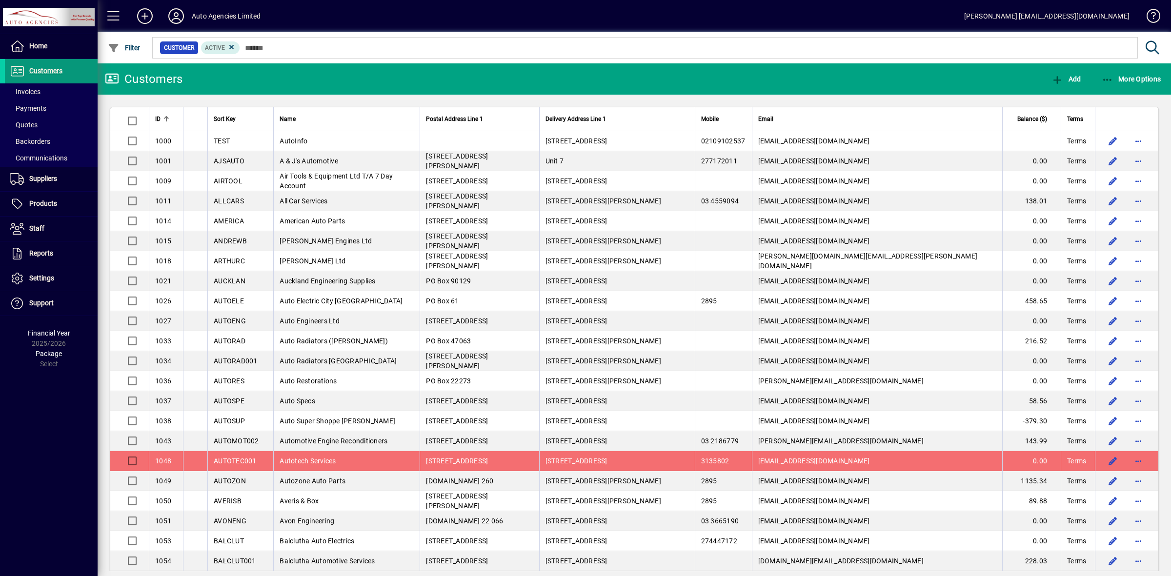
click at [59, 72] on span "Customers" at bounding box center [45, 71] width 33 height 8
click at [1132, 76] on span "More Options" at bounding box center [1132, 79] width 60 height 8
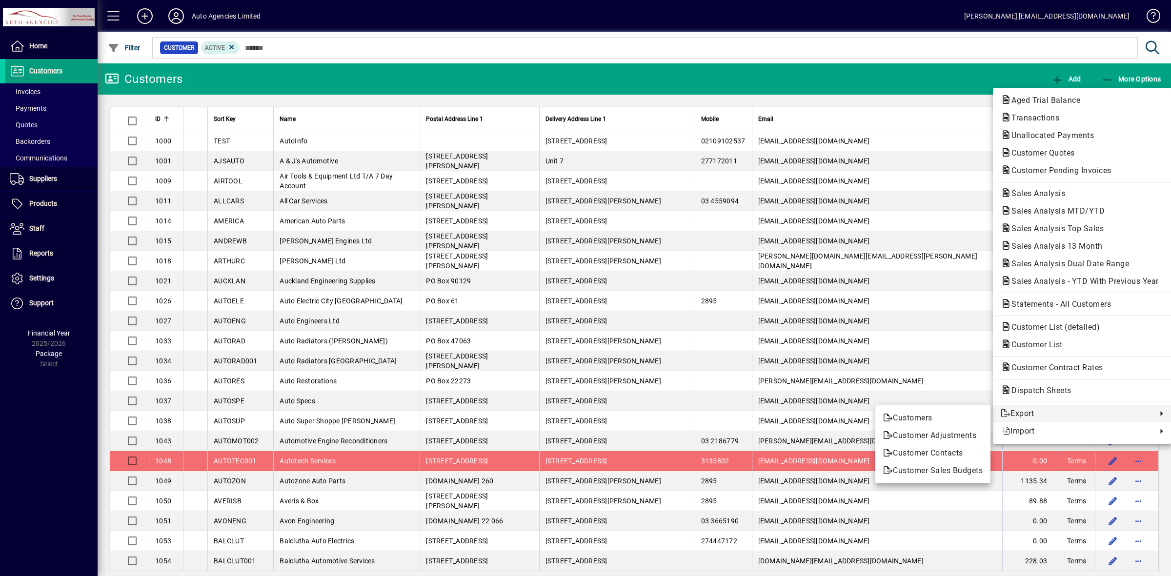
click at [940, 79] on div at bounding box center [585, 288] width 1171 height 576
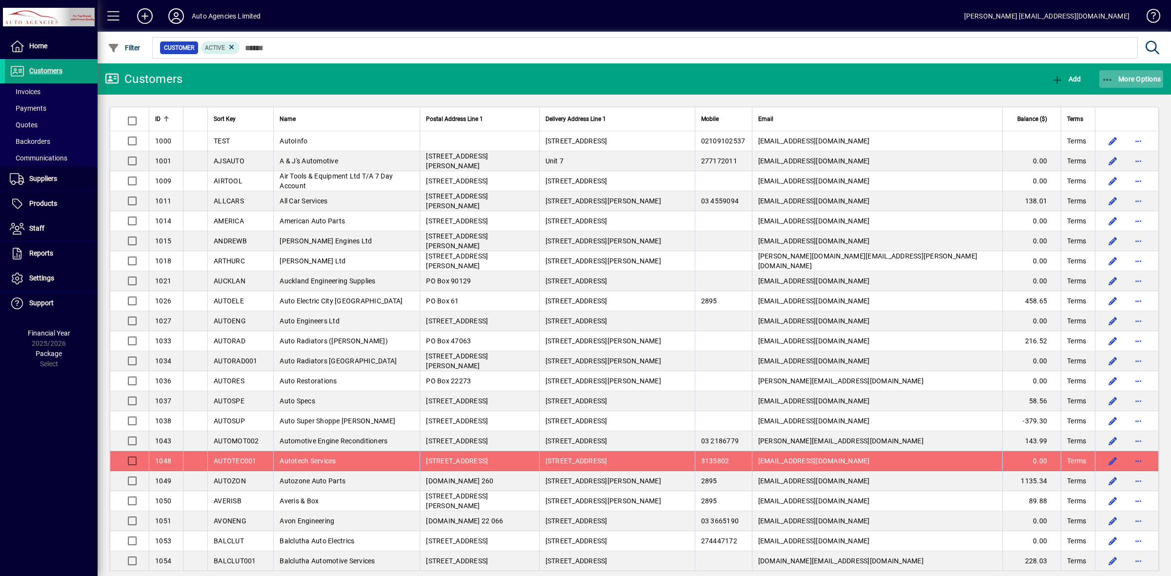
click at [1130, 80] on span "More Options" at bounding box center [1132, 79] width 60 height 8
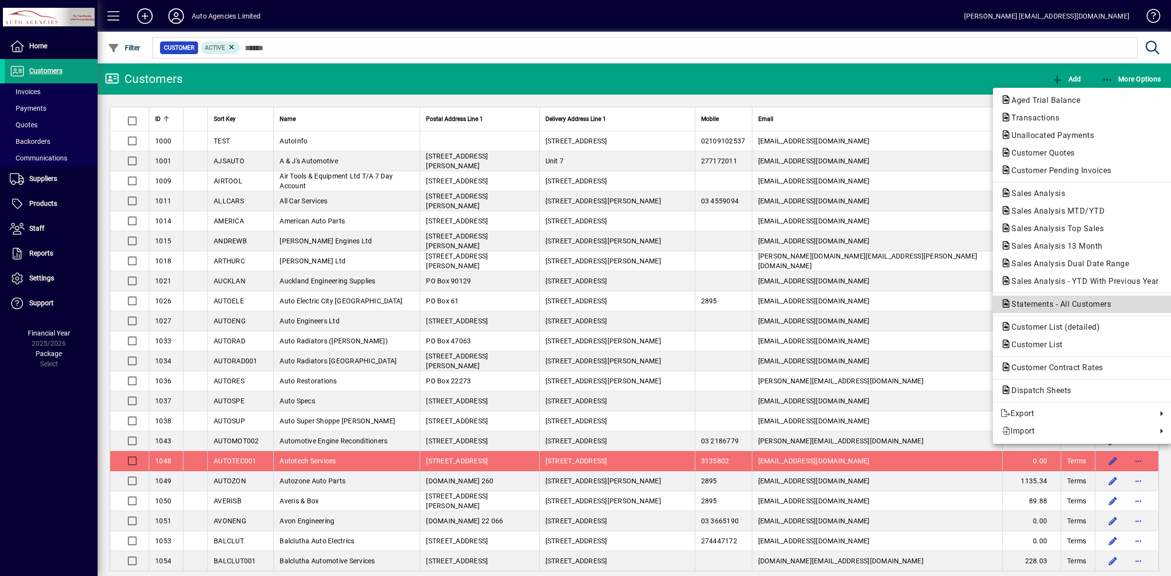
click at [1051, 305] on span "Statements - All Customers" at bounding box center [1058, 304] width 115 height 9
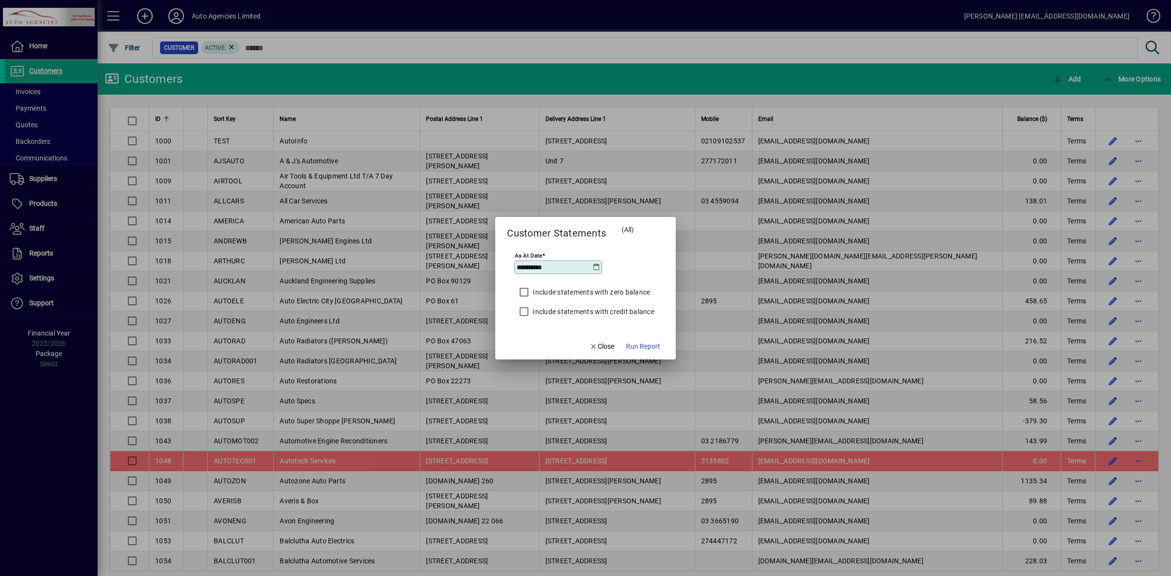
click at [596, 268] on icon at bounding box center [597, 267] width 8 height 8
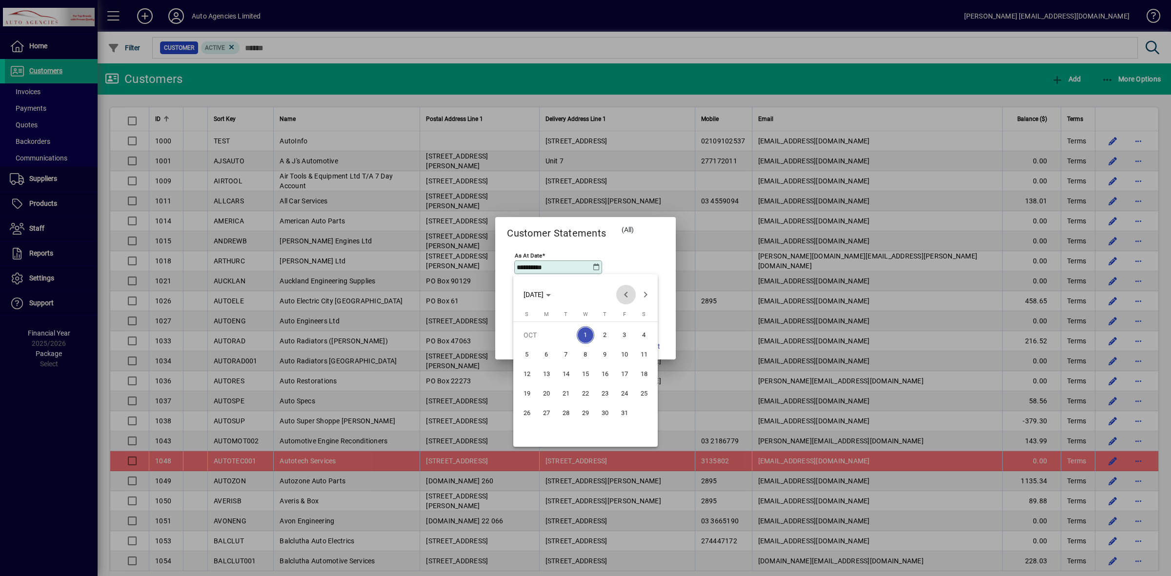
click at [623, 293] on span "Previous month" at bounding box center [626, 295] width 20 height 20
click at [567, 434] on span "30" at bounding box center [566, 433] width 18 height 18
type input "**********"
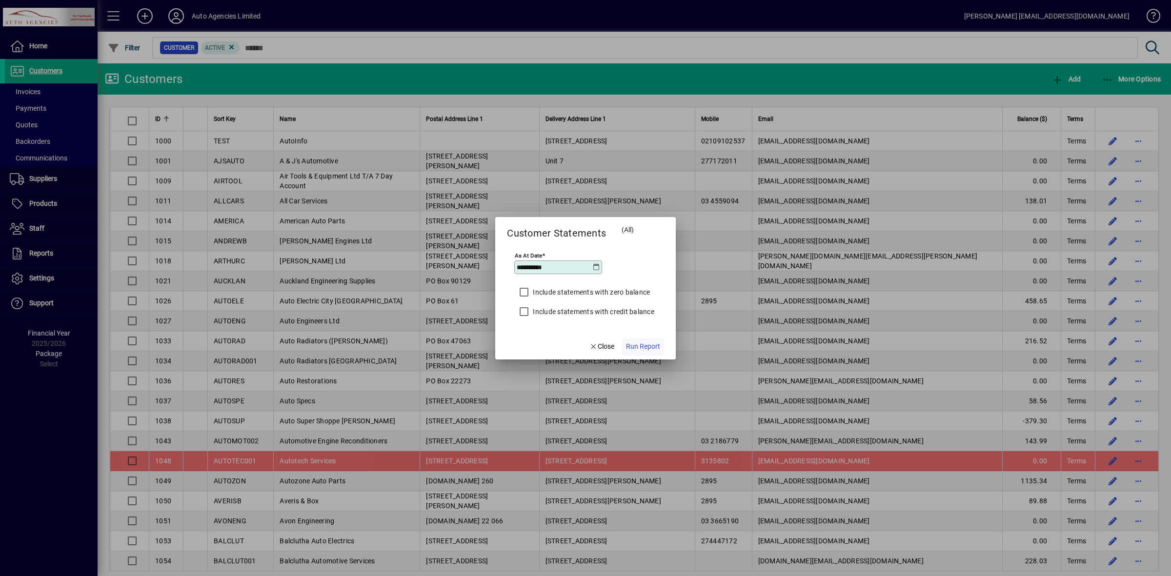
click at [646, 347] on span "Run Report" at bounding box center [643, 347] width 34 height 10
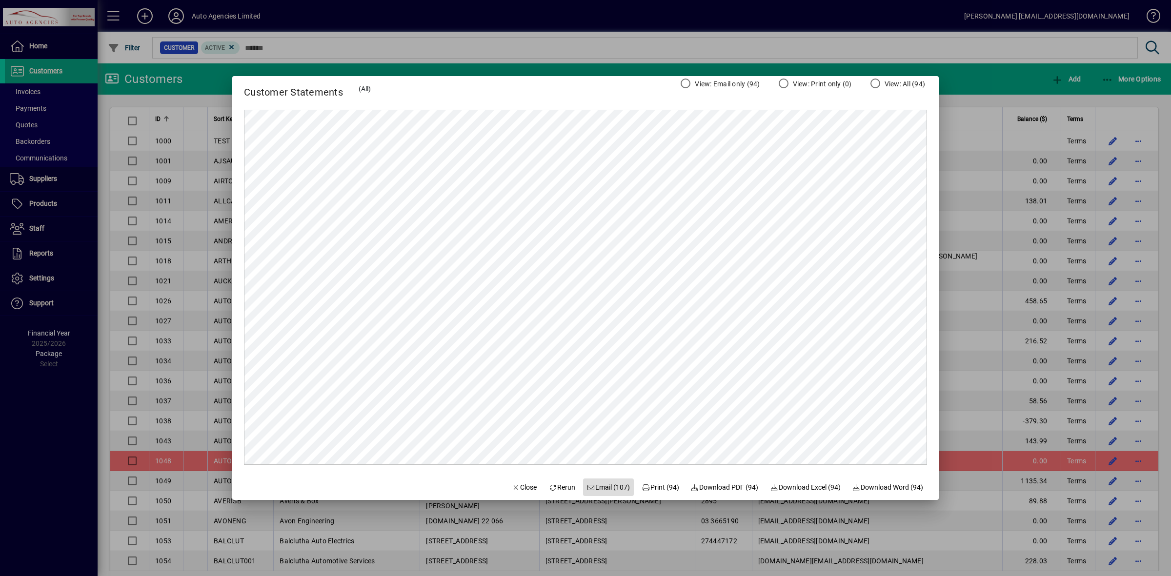
click at [601, 488] on span "Email (107)" at bounding box center [608, 488] width 43 height 10
click at [793, 486] on span "Download Excel (94)" at bounding box center [805, 488] width 71 height 10
click at [991, 88] on div at bounding box center [585, 288] width 1171 height 576
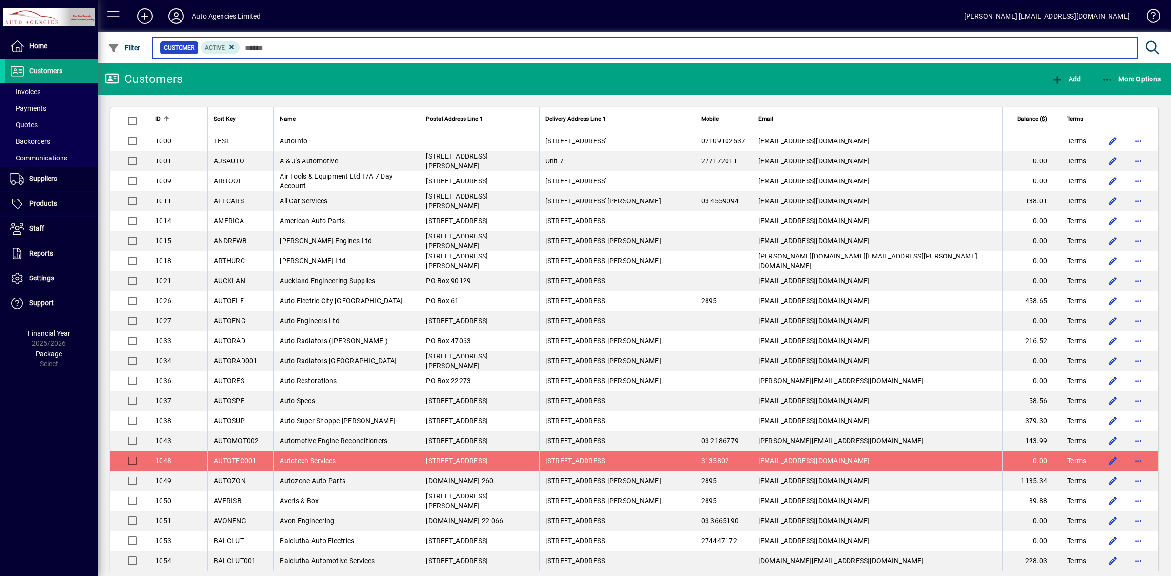
click at [262, 48] on input "text" at bounding box center [685, 48] width 890 height 14
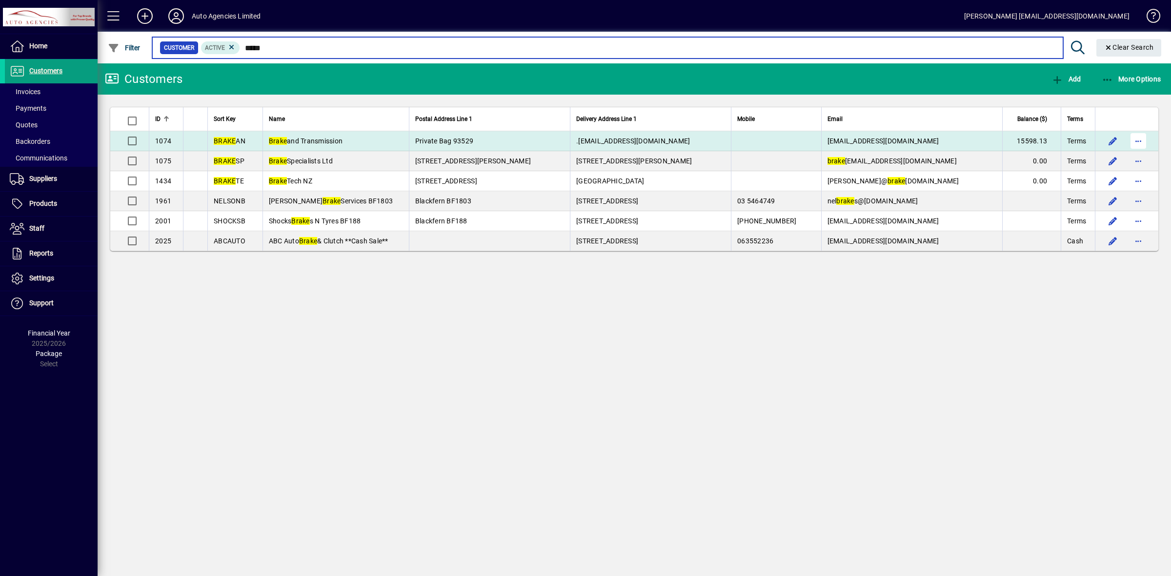
type input "*****"
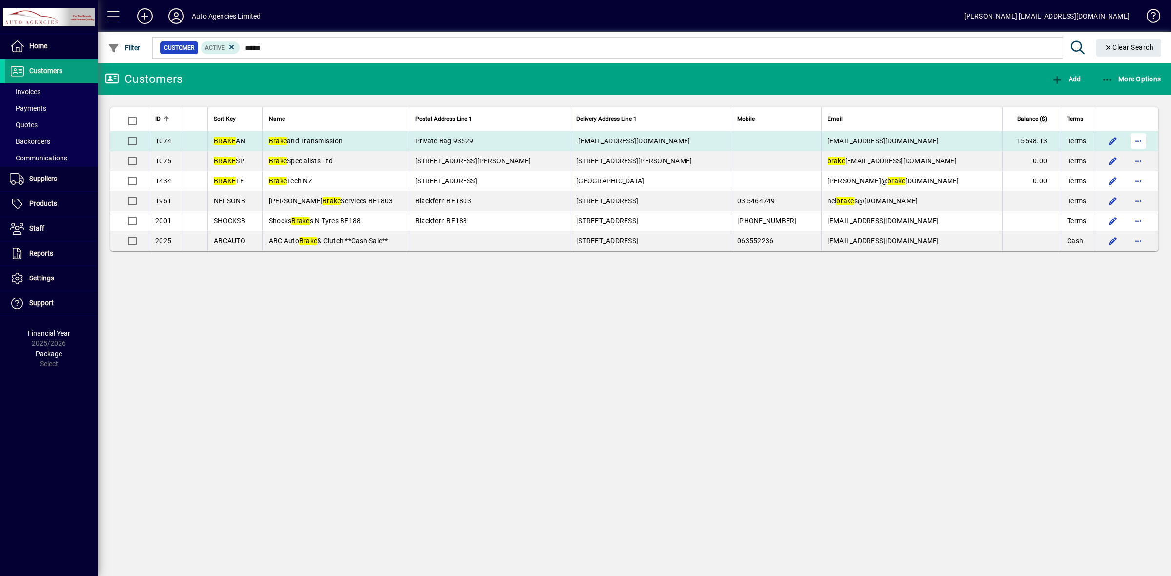
click at [1139, 142] on span "button" at bounding box center [1137, 140] width 23 height 23
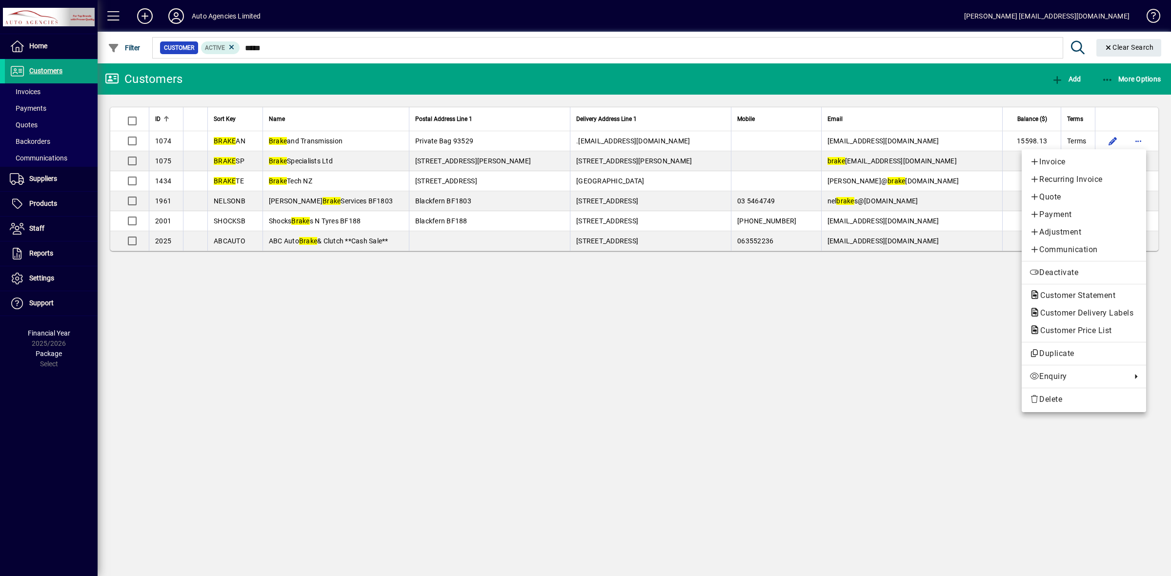
click at [1062, 295] on span "Customer Statement" at bounding box center [1074, 295] width 91 height 9
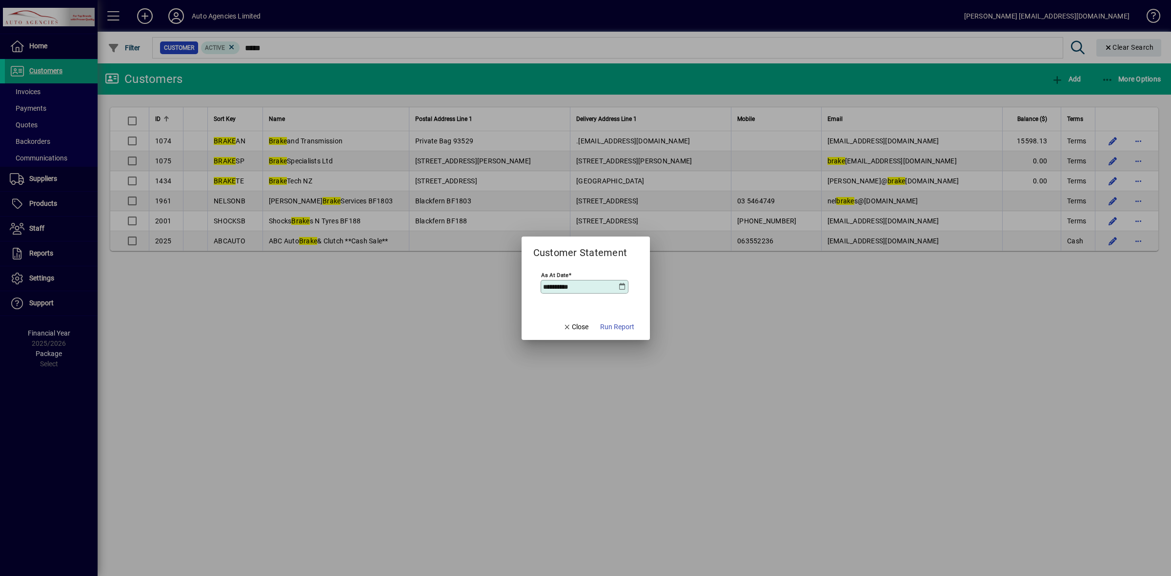
click at [623, 285] on icon at bounding box center [623, 287] width 8 height 8
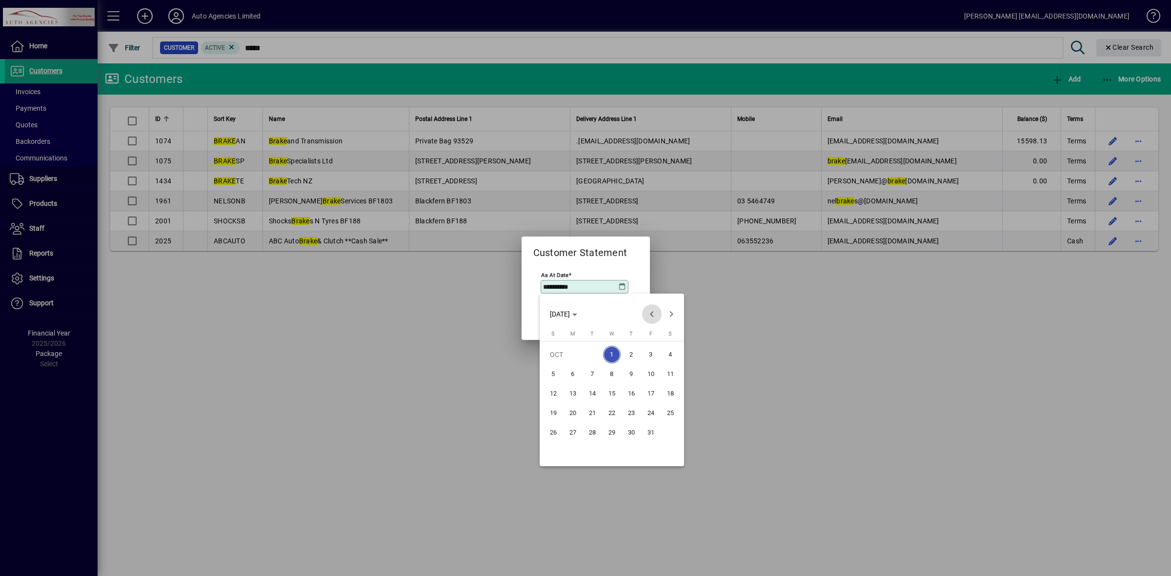
click at [650, 311] on span "Previous month" at bounding box center [652, 314] width 20 height 20
click at [595, 450] on span "30" at bounding box center [592, 452] width 18 height 18
type input "**********"
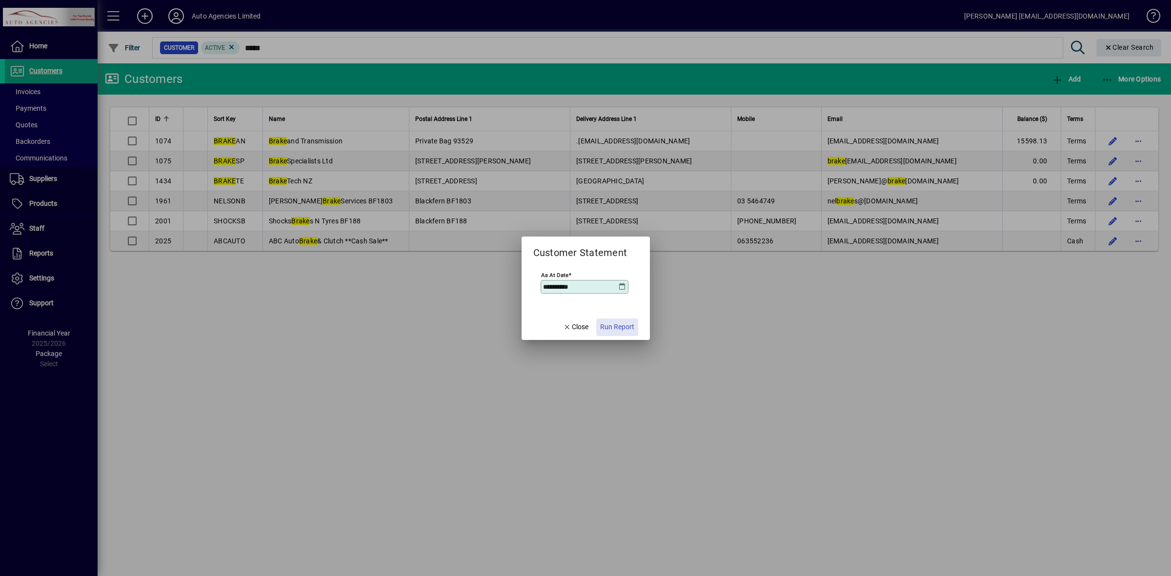
click at [613, 328] on span "Run Report" at bounding box center [617, 327] width 34 height 10
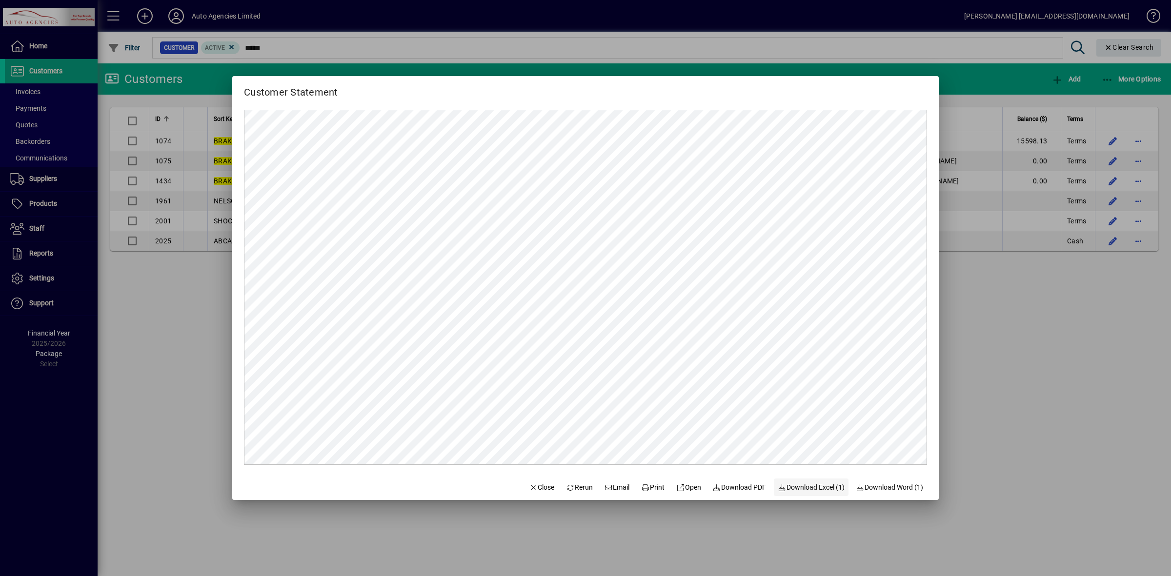
click at [809, 487] on span "Download Excel (1)" at bounding box center [811, 488] width 67 height 10
click at [1007, 419] on div at bounding box center [585, 288] width 1171 height 576
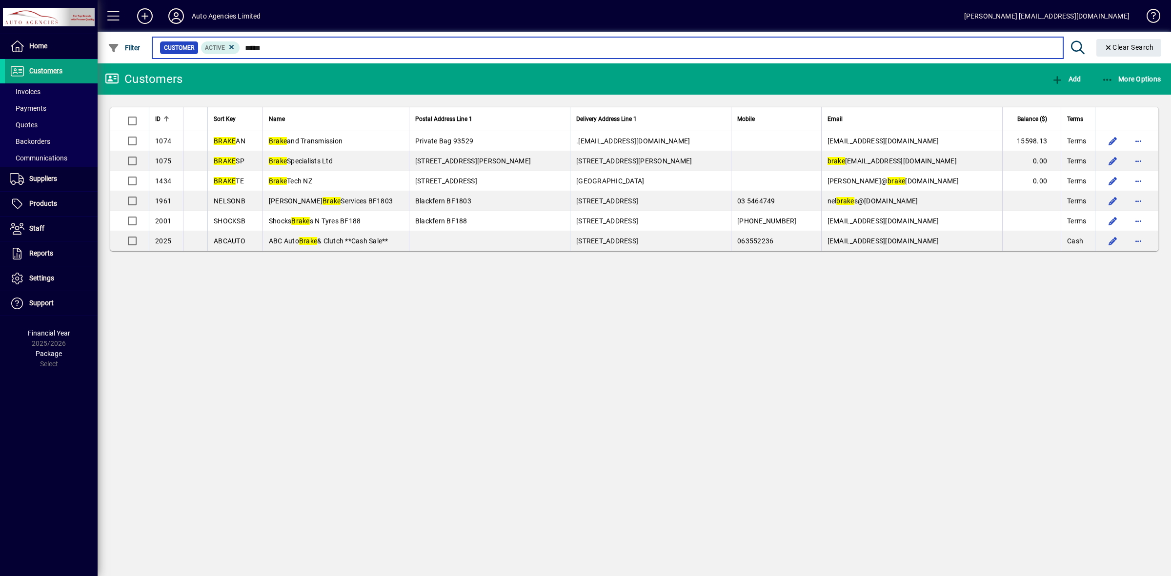
drag, startPoint x: 274, startPoint y: 47, endPoint x: 453, endPoint y: 41, distance: 178.7
click at [453, 41] on mat-form-field "Customer Active ***** Clear Search" at bounding box center [658, 48] width 1015 height 32
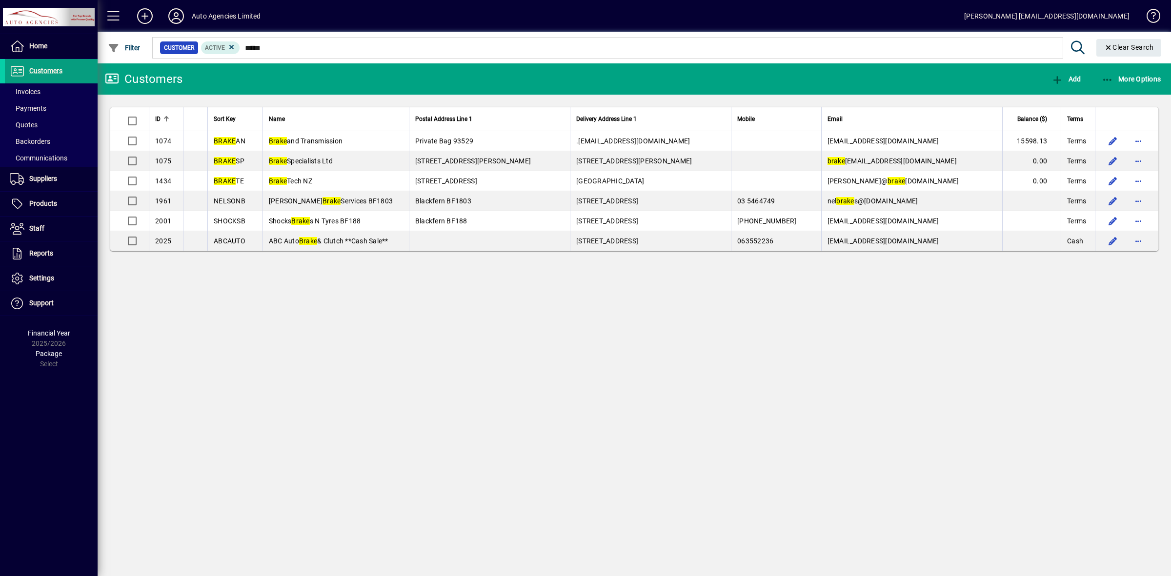
click at [699, 367] on div "Customers Add More Options ID Sort Key Name Postal Address Line 1 Delivery Addr…" at bounding box center [634, 319] width 1073 height 513
click at [56, 67] on span "Customers" at bounding box center [45, 71] width 33 height 8
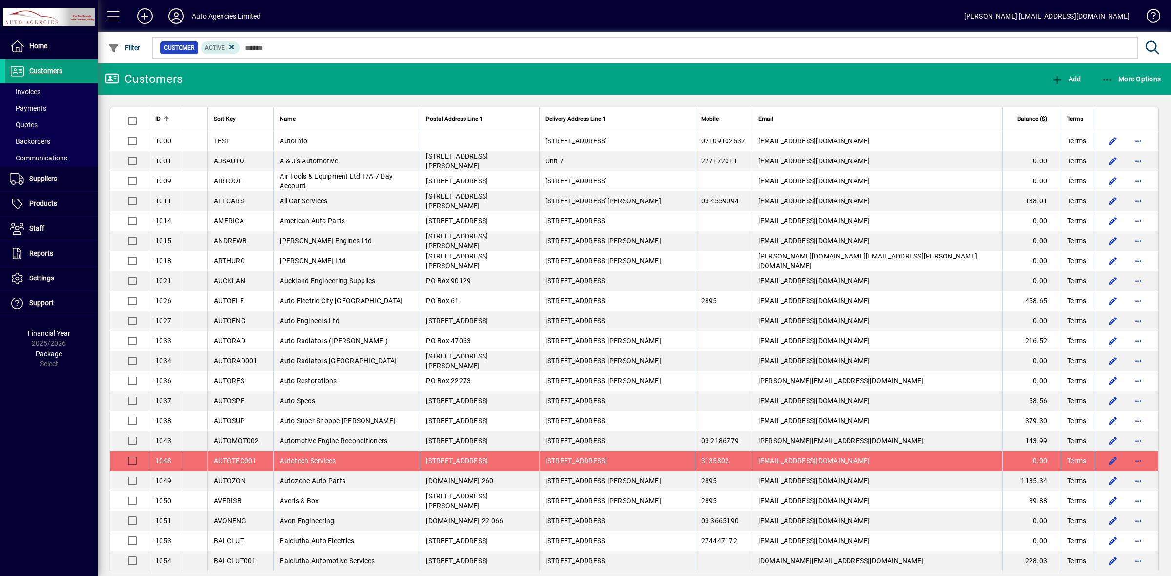
click at [175, 16] on icon at bounding box center [176, 16] width 20 height 16
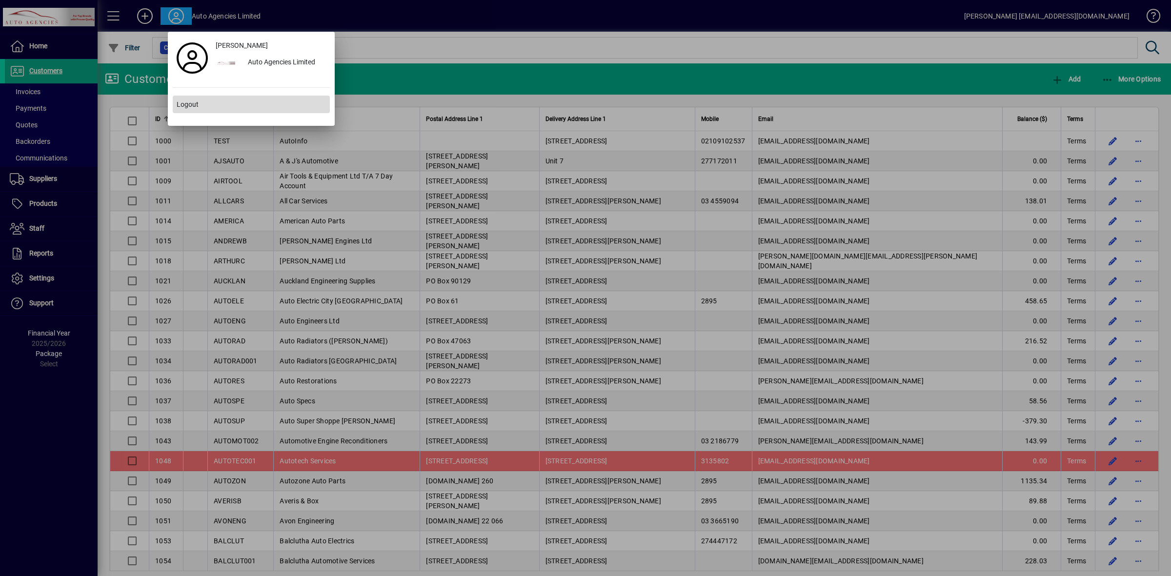
click at [193, 106] on span "Logout" at bounding box center [188, 105] width 22 height 10
